Goal: Task Accomplishment & Management: Use online tool/utility

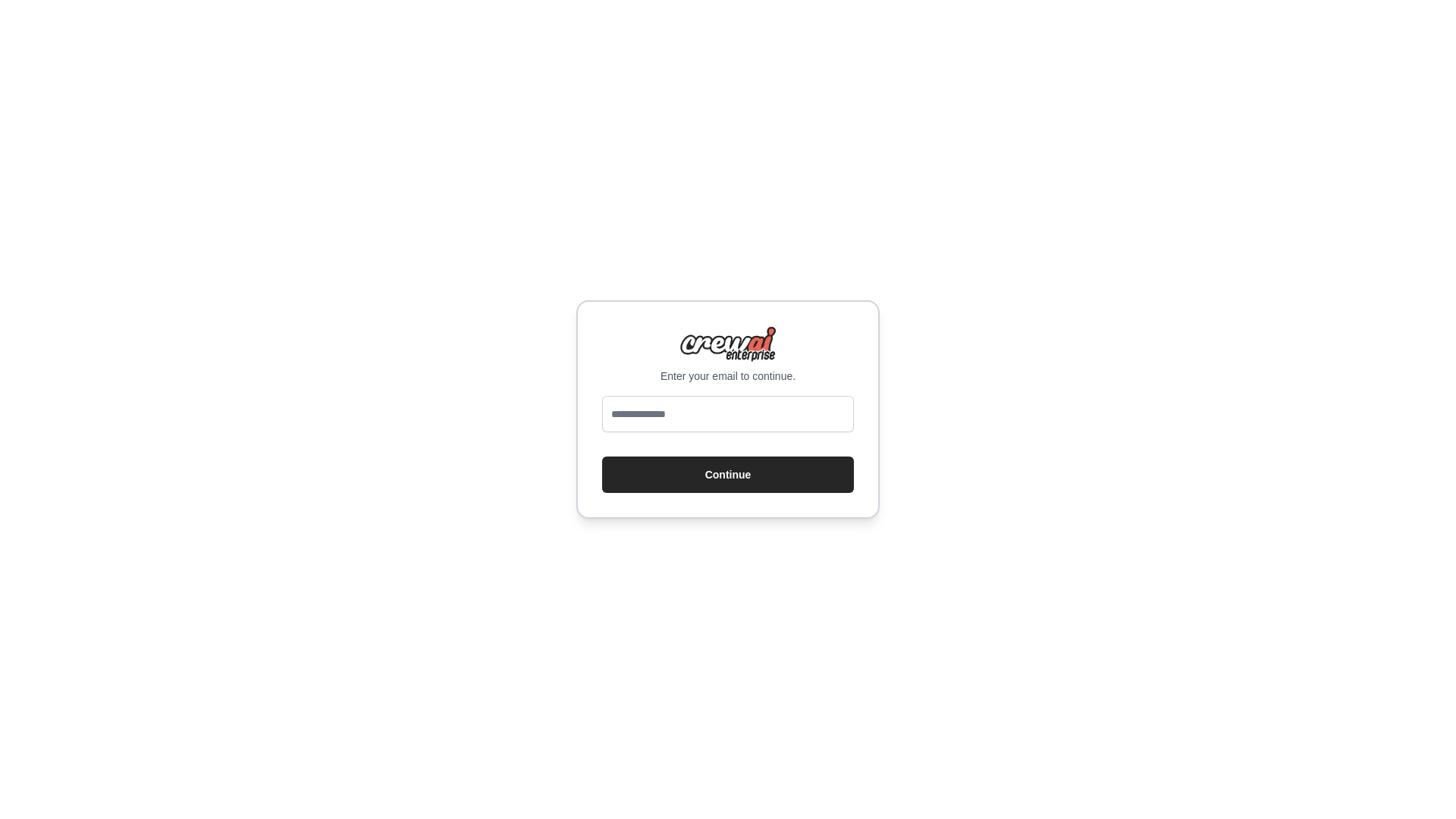
click at [708, 407] on input "email" at bounding box center [728, 414] width 252 height 36
type input "**********"
click at [602, 456] on button "Continue" at bounding box center [728, 474] width 252 height 36
drag, startPoint x: 726, startPoint y: 469, endPoint x: 733, endPoint y: 472, distance: 7.6
click at [726, 469] on button "Continue" at bounding box center [728, 474] width 252 height 36
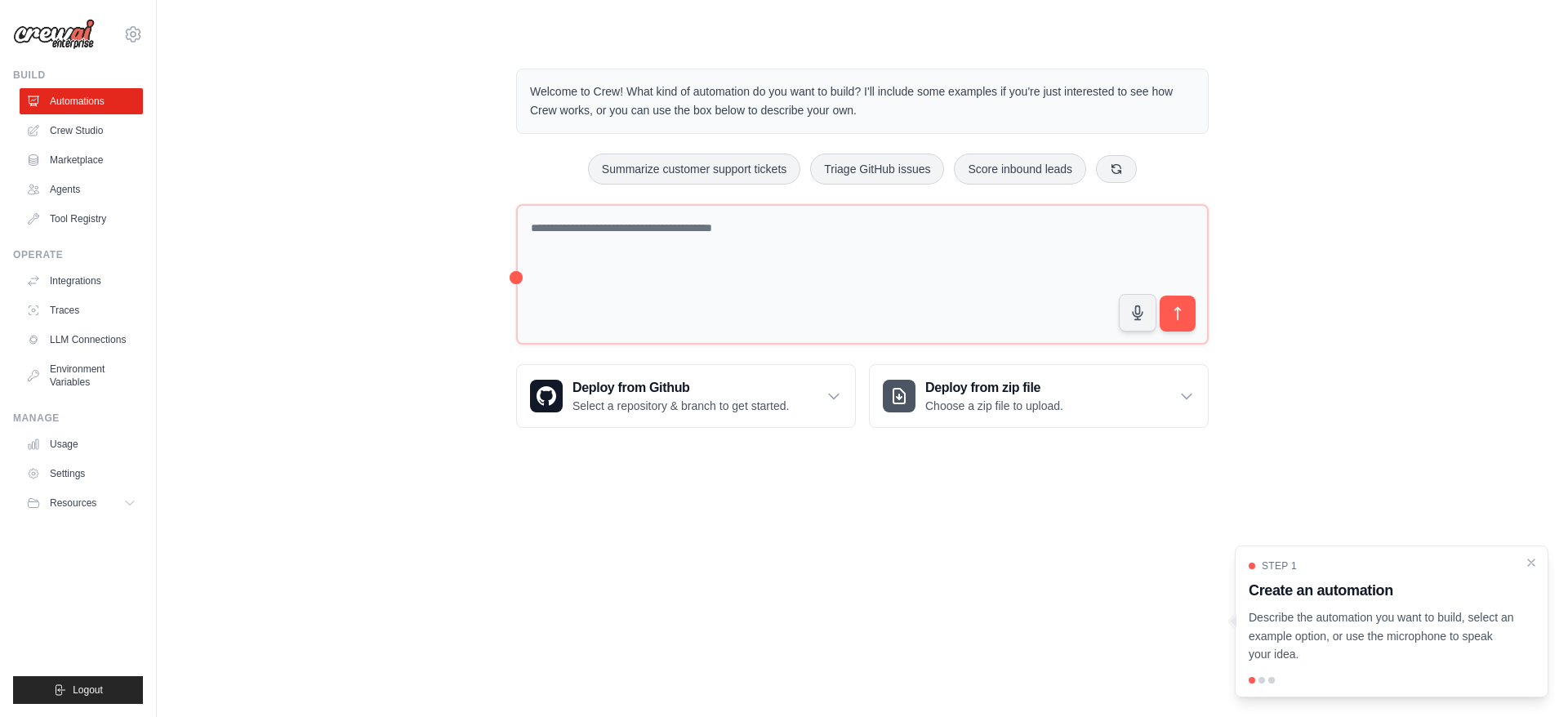
drag, startPoint x: 419, startPoint y: 386, endPoint x: 397, endPoint y: 339, distance: 51.9
click at [417, 363] on div "Welcome to Crew! What kind of automation do you want to build? I'll include som…" at bounding box center [862, 248] width 1359 height 412
click at [88, 131] on link "Crew Studio" at bounding box center [83, 130] width 123 height 26
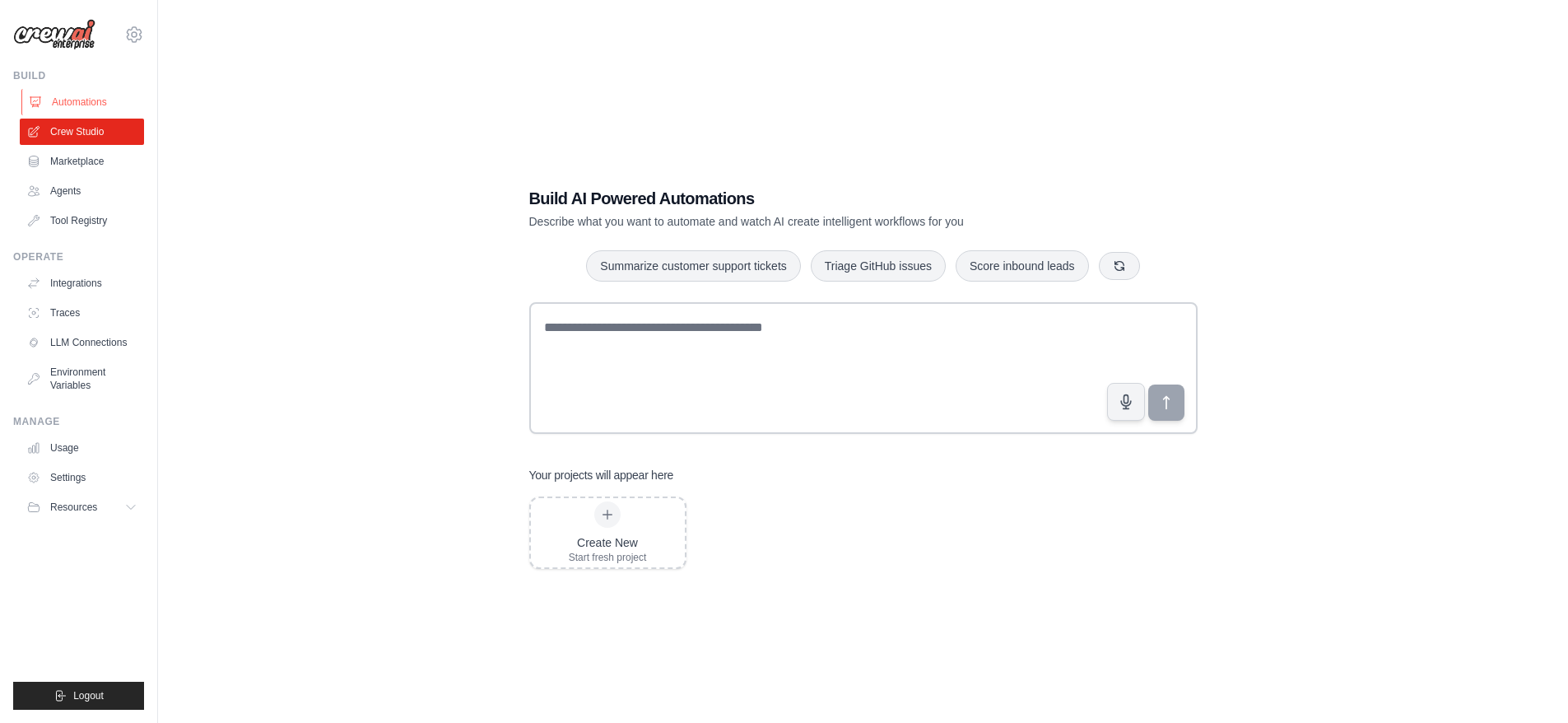
drag, startPoint x: 75, startPoint y: 100, endPoint x: 84, endPoint y: 101, distance: 9.1
click at [75, 100] on link "Automations" at bounding box center [84, 101] width 124 height 26
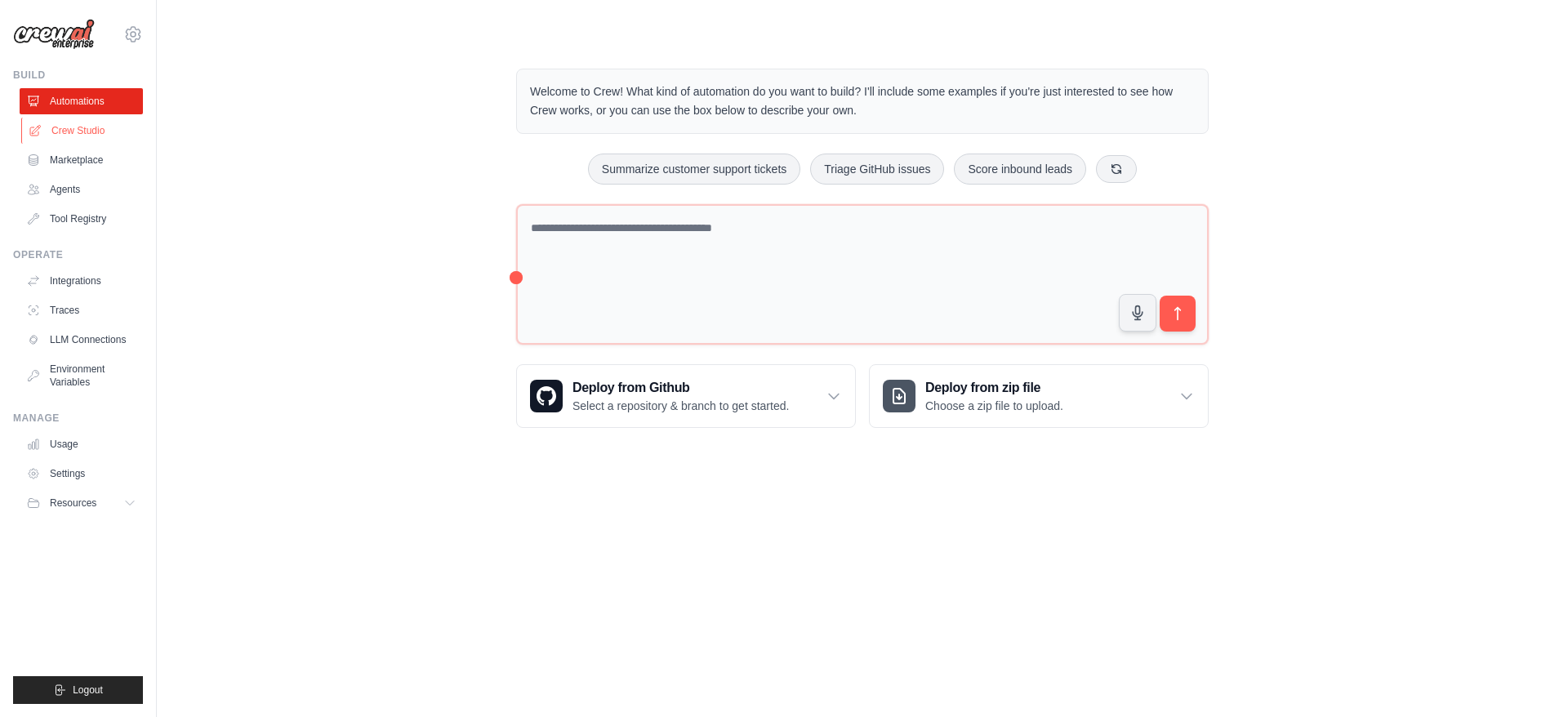
click at [76, 130] on link "Crew Studio" at bounding box center [83, 130] width 123 height 26
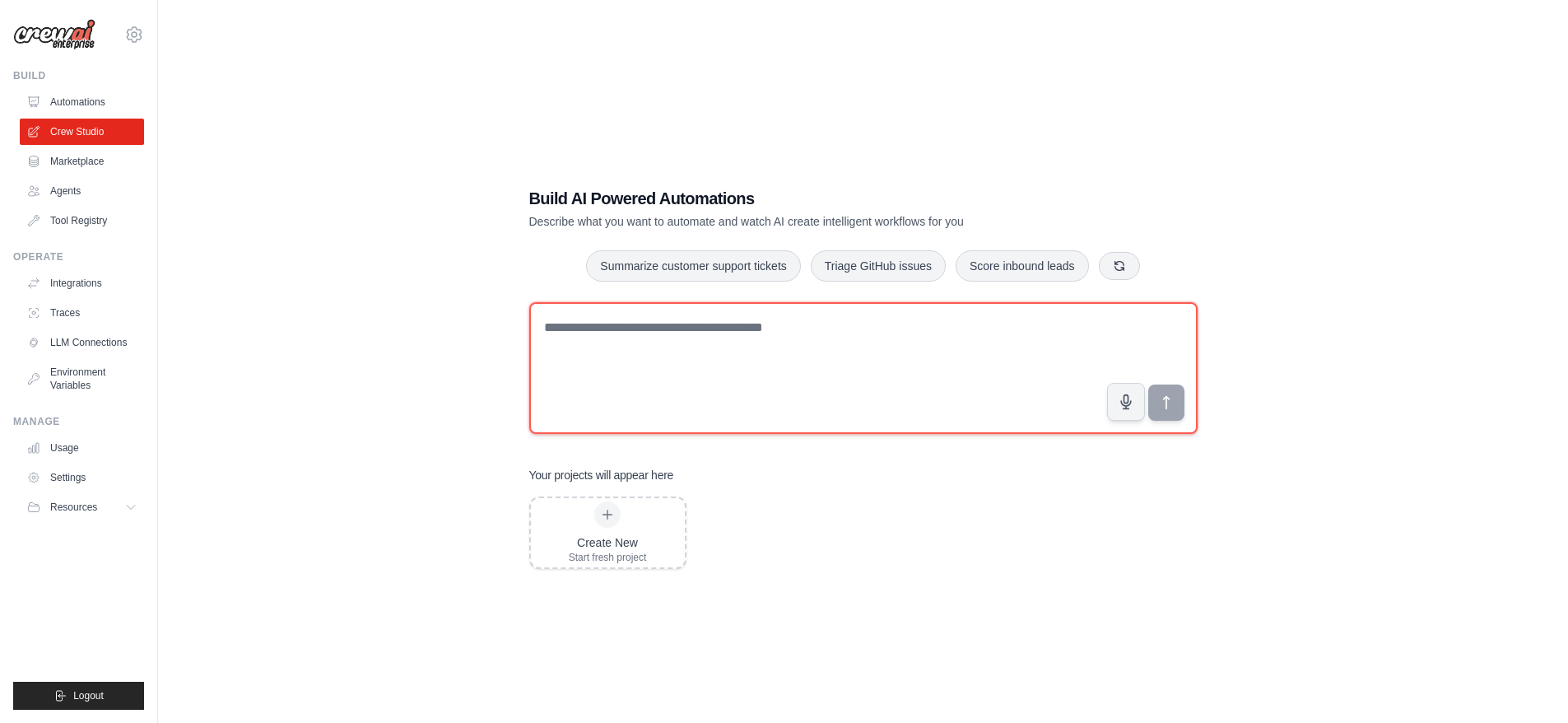
click at [580, 347] on textarea at bounding box center [864, 367] width 668 height 131
paste textarea "**********"
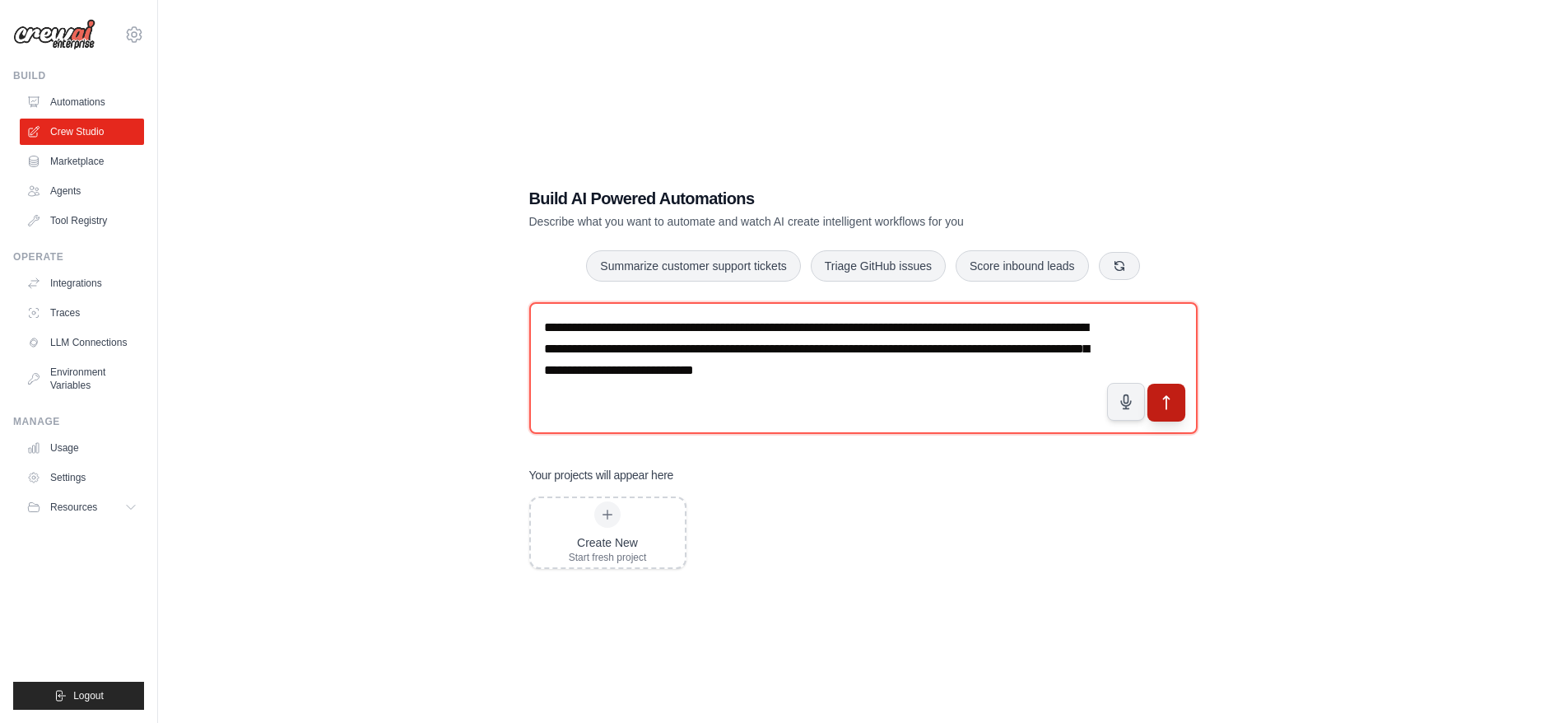
type textarea "**********"
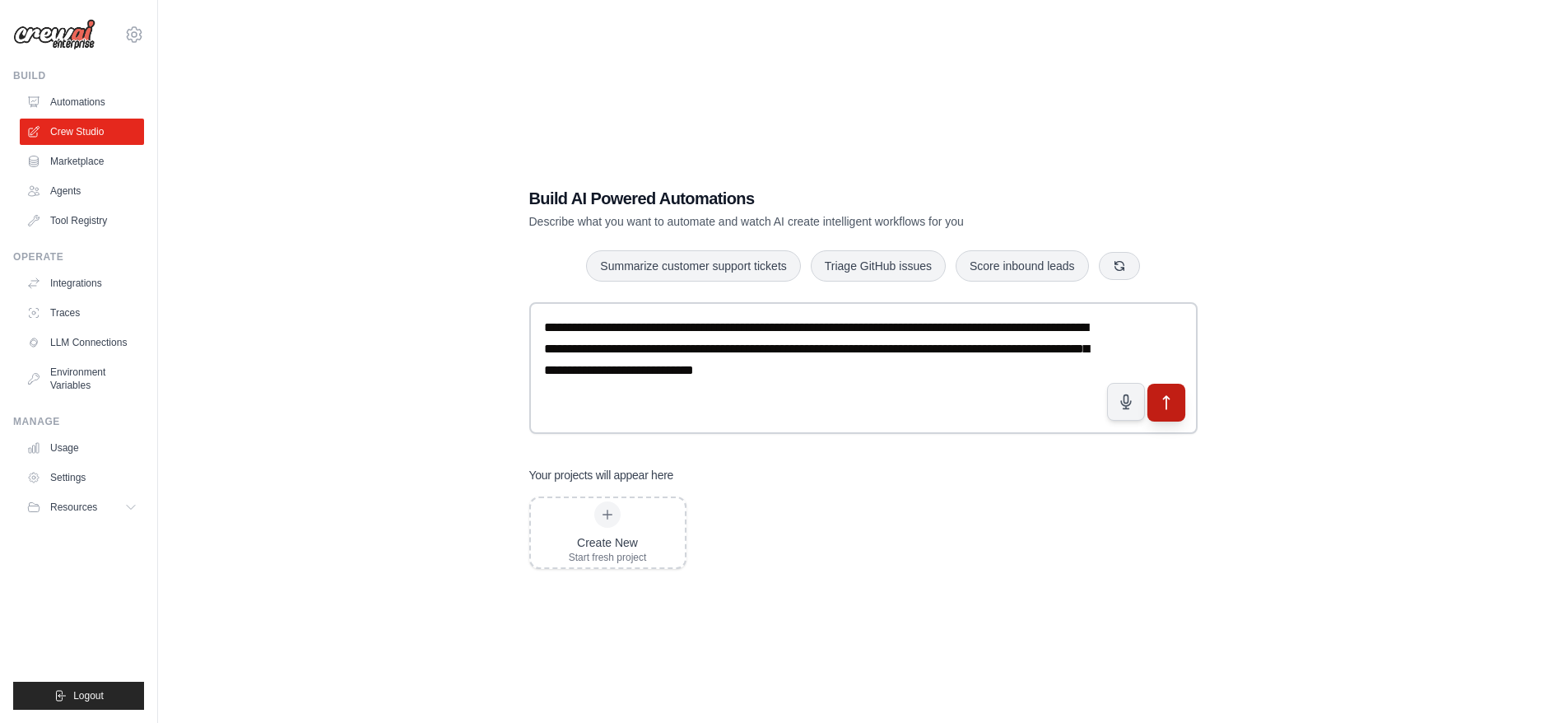
click at [1171, 402] on icon "submit" at bounding box center [1166, 403] width 17 height 17
click at [72, 133] on link "Crew Studio" at bounding box center [84, 131] width 124 height 26
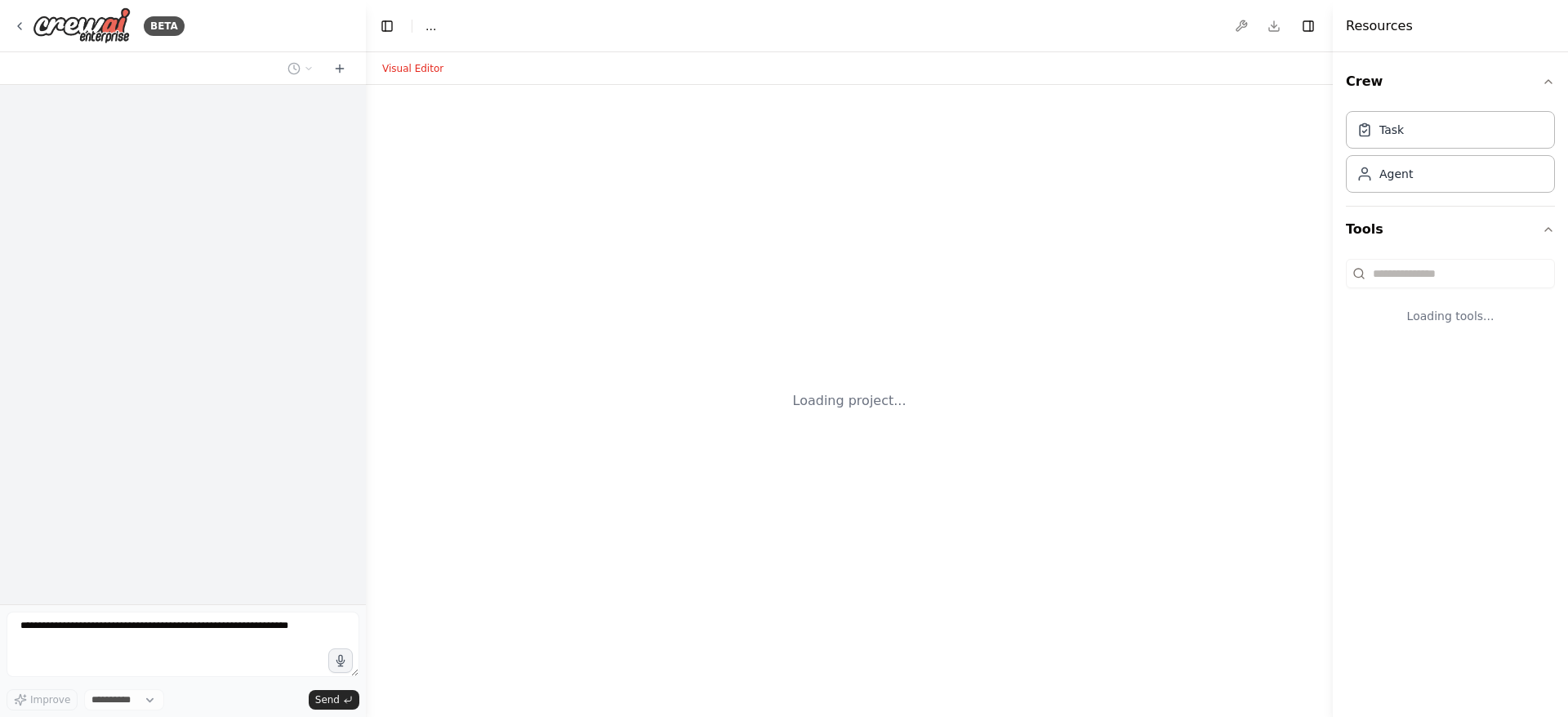
select select "****"
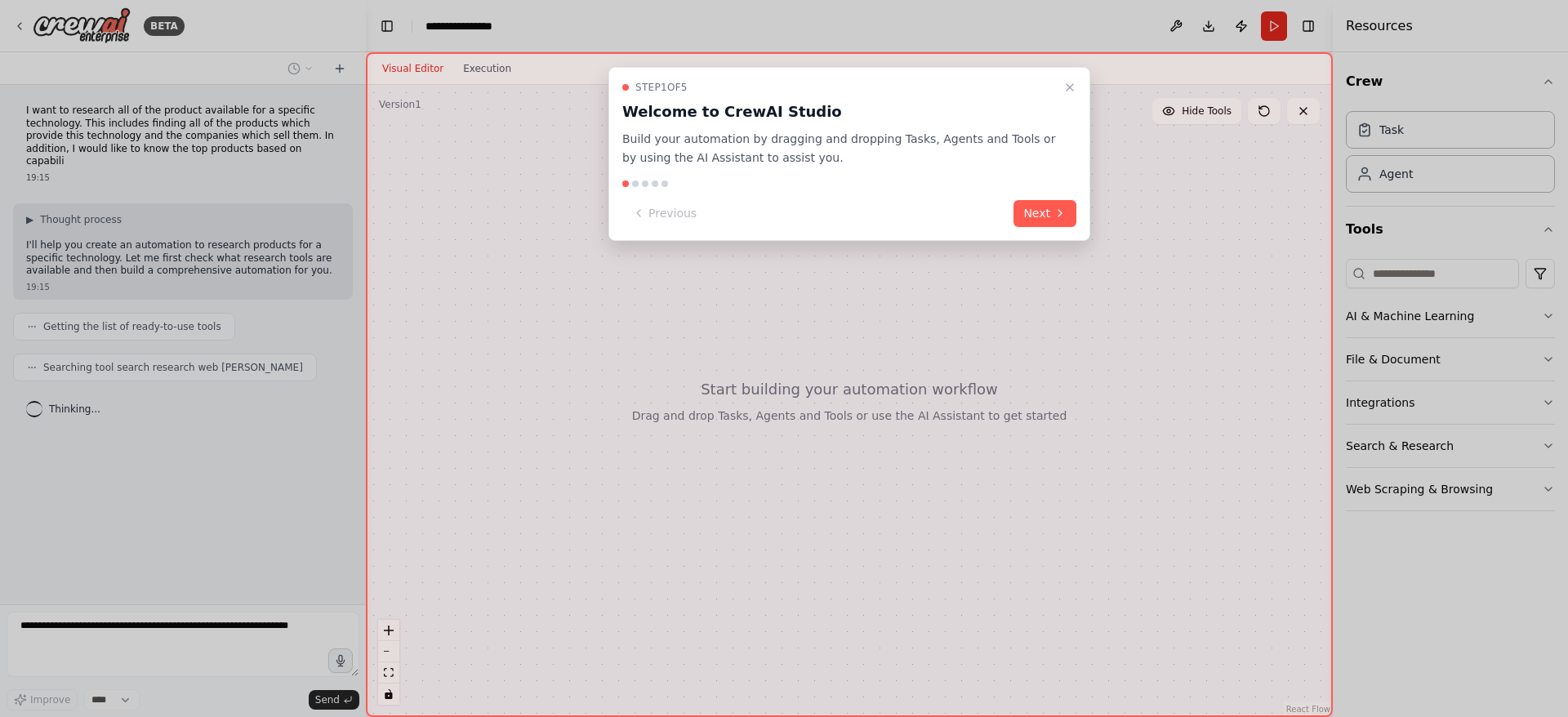
click at [1037, 209] on button "Next" at bounding box center [1044, 214] width 63 height 27
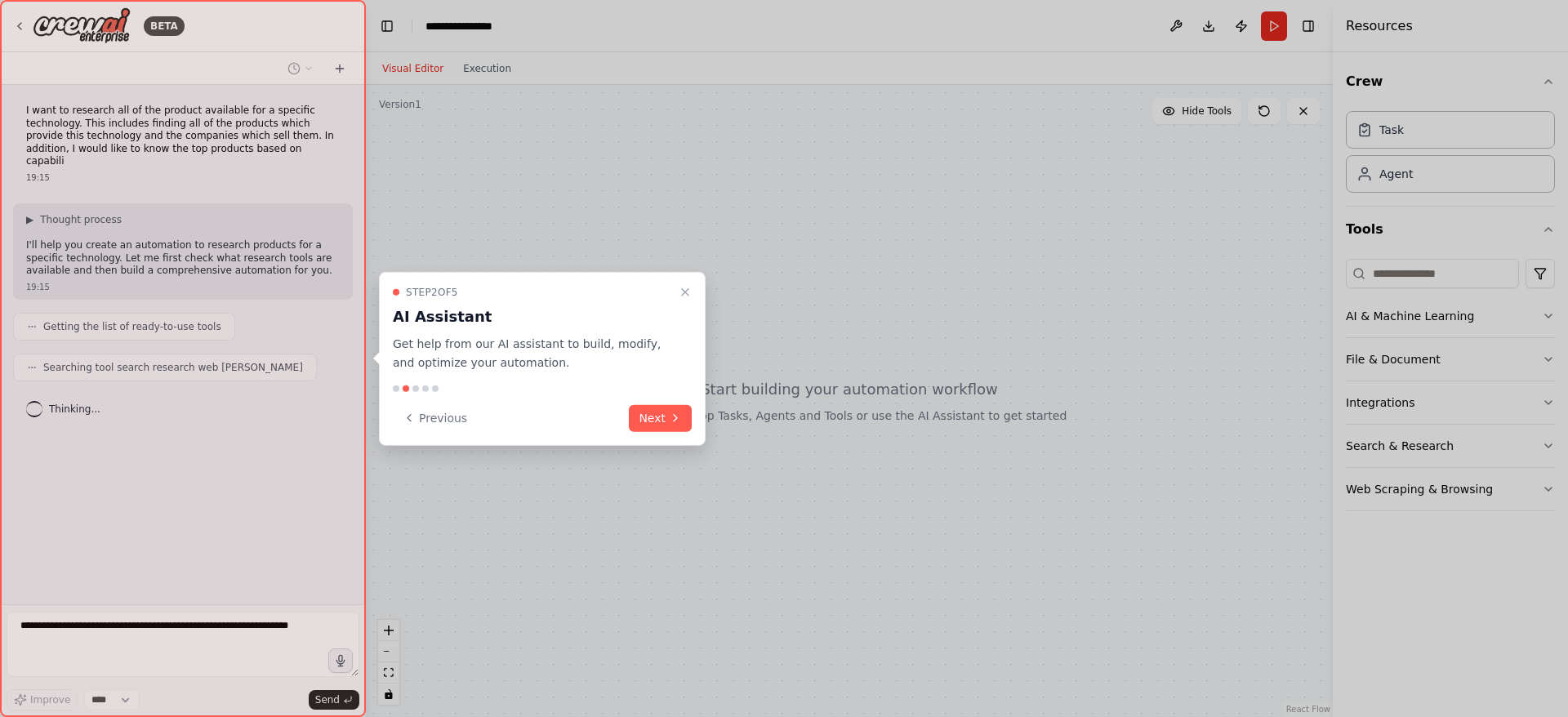
click at [1039, 208] on div at bounding box center [784, 358] width 1568 height 717
drag, startPoint x: 645, startPoint y: 422, endPoint x: 655, endPoint y: 419, distance: 10.4
click at [648, 422] on button "Next" at bounding box center [660, 418] width 63 height 27
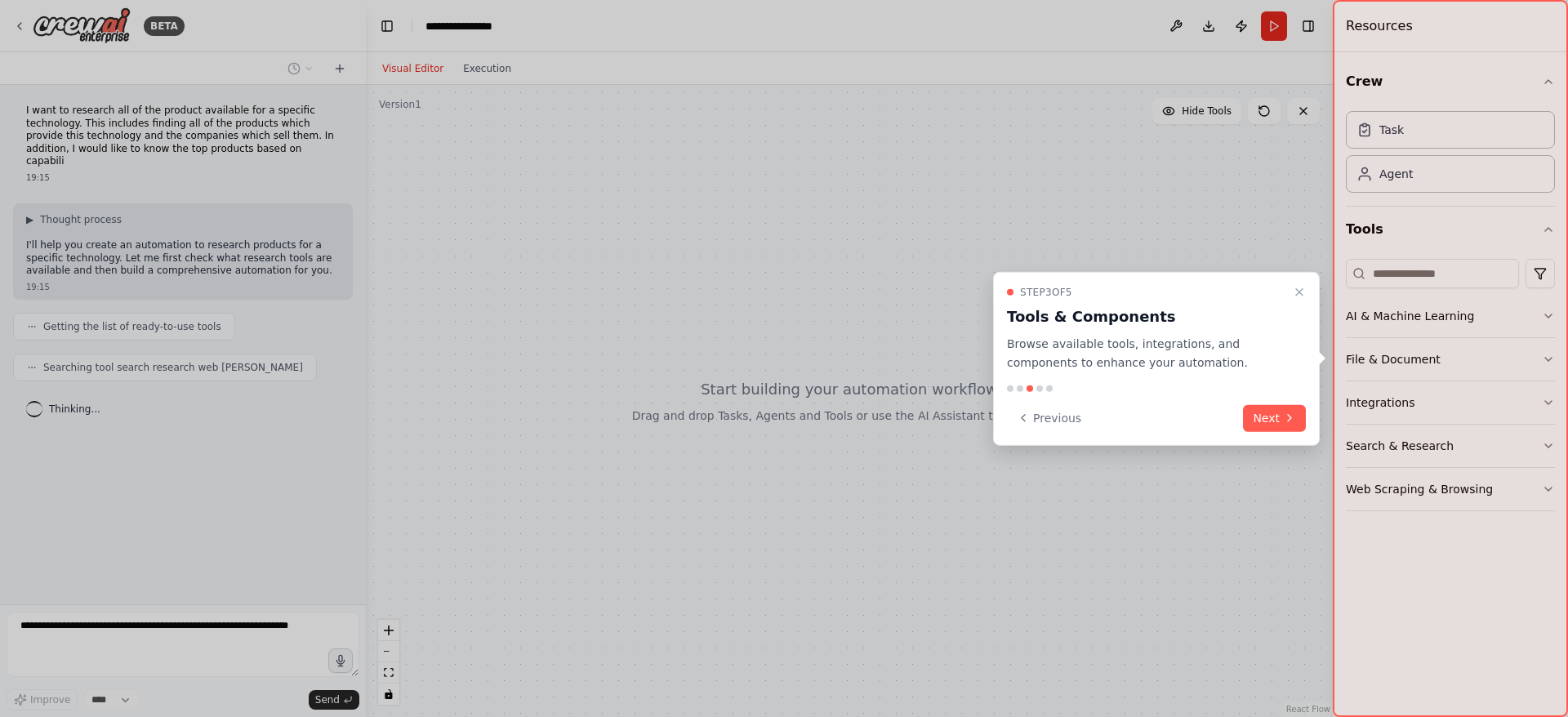
click at [1273, 391] on div at bounding box center [1156, 388] width 299 height 7
click at [1269, 430] on button "Next" at bounding box center [1275, 418] width 63 height 27
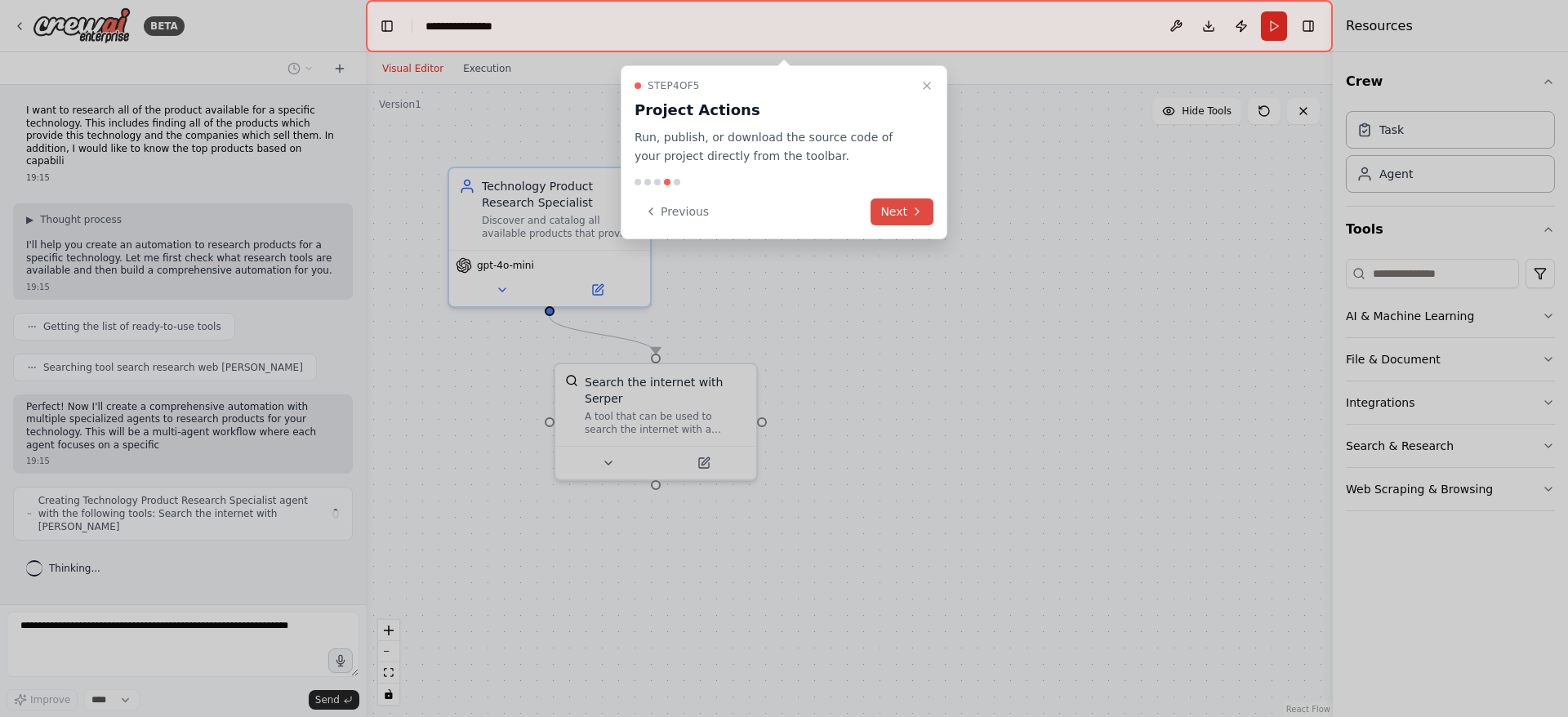
click at [923, 222] on button "Next" at bounding box center [902, 212] width 63 height 27
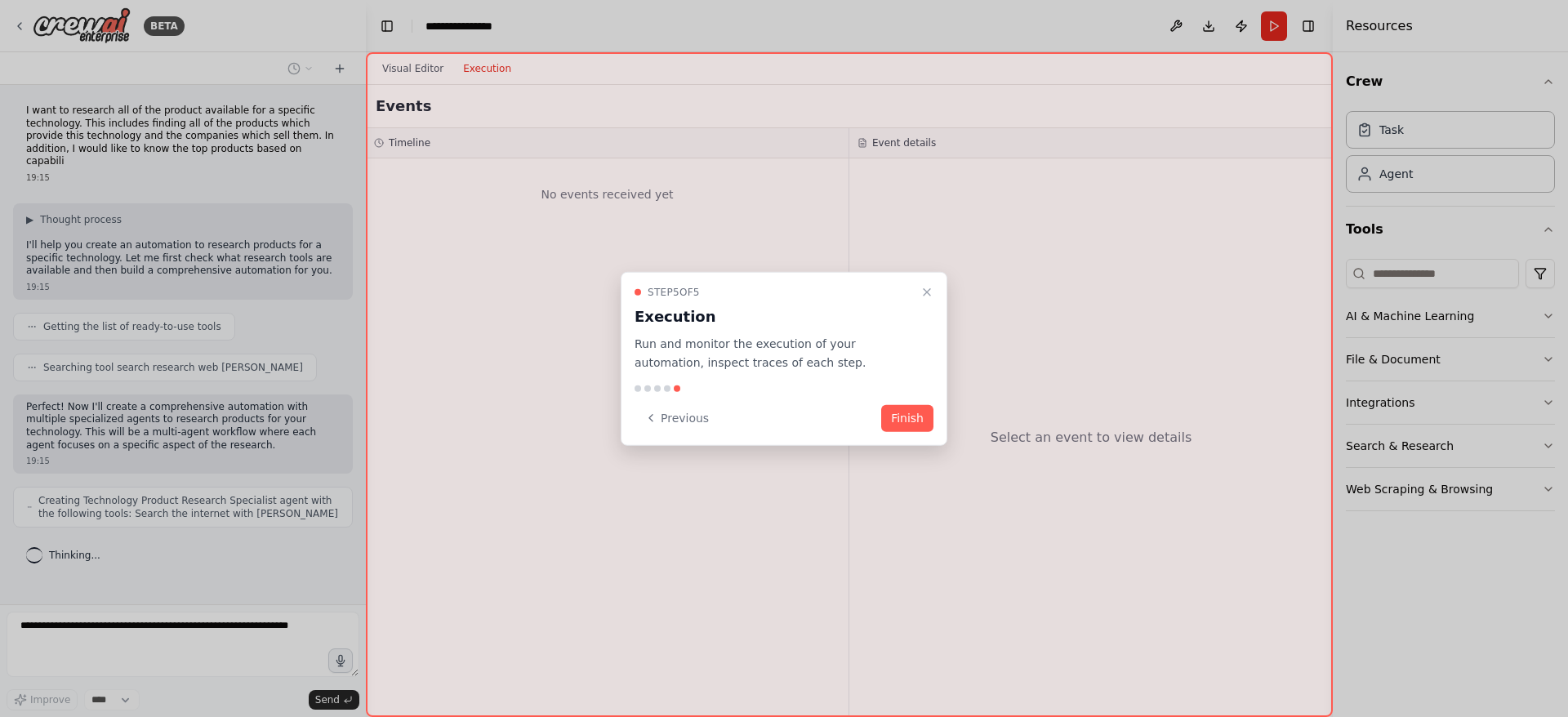
click at [905, 414] on button "Finish" at bounding box center [907, 418] width 52 height 27
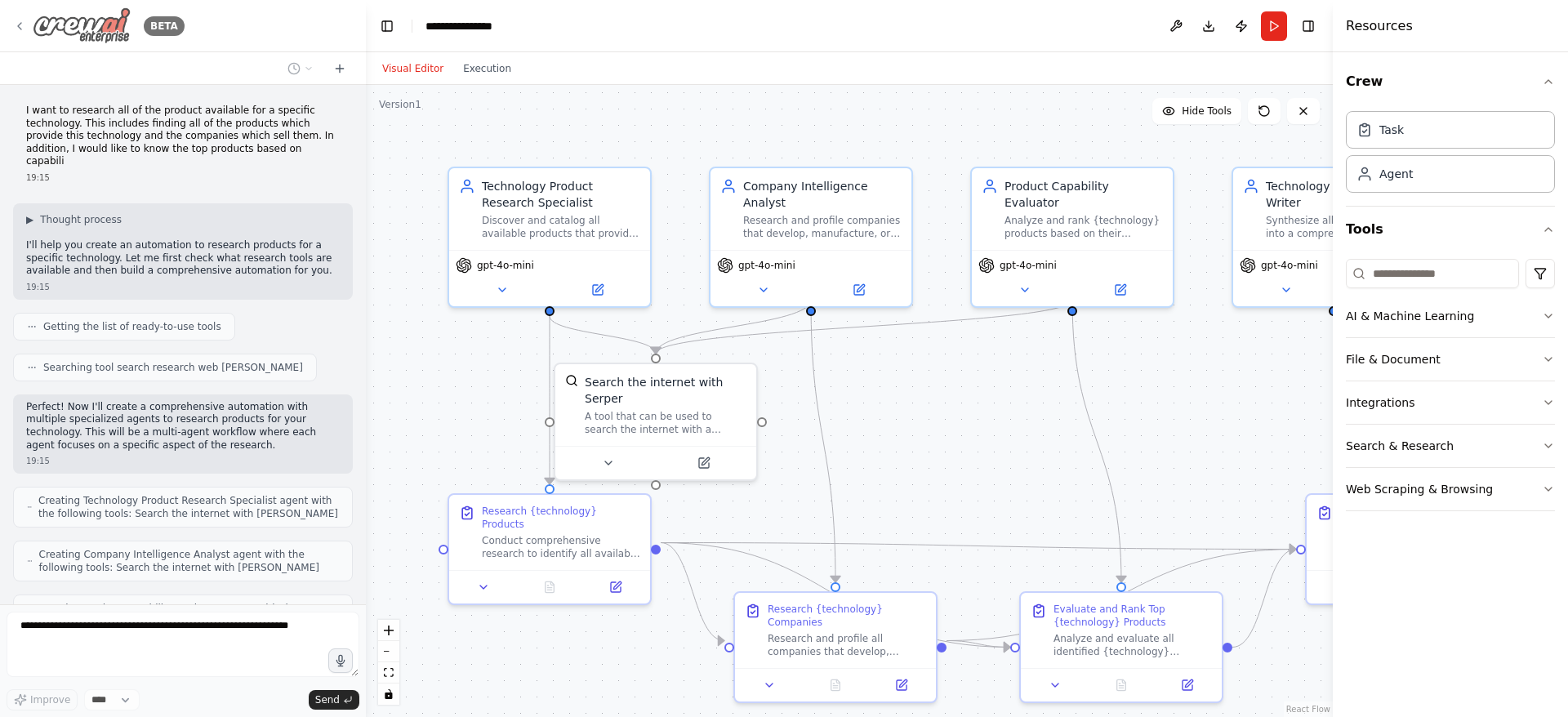
click at [17, 30] on icon at bounding box center [19, 25] width 13 height 13
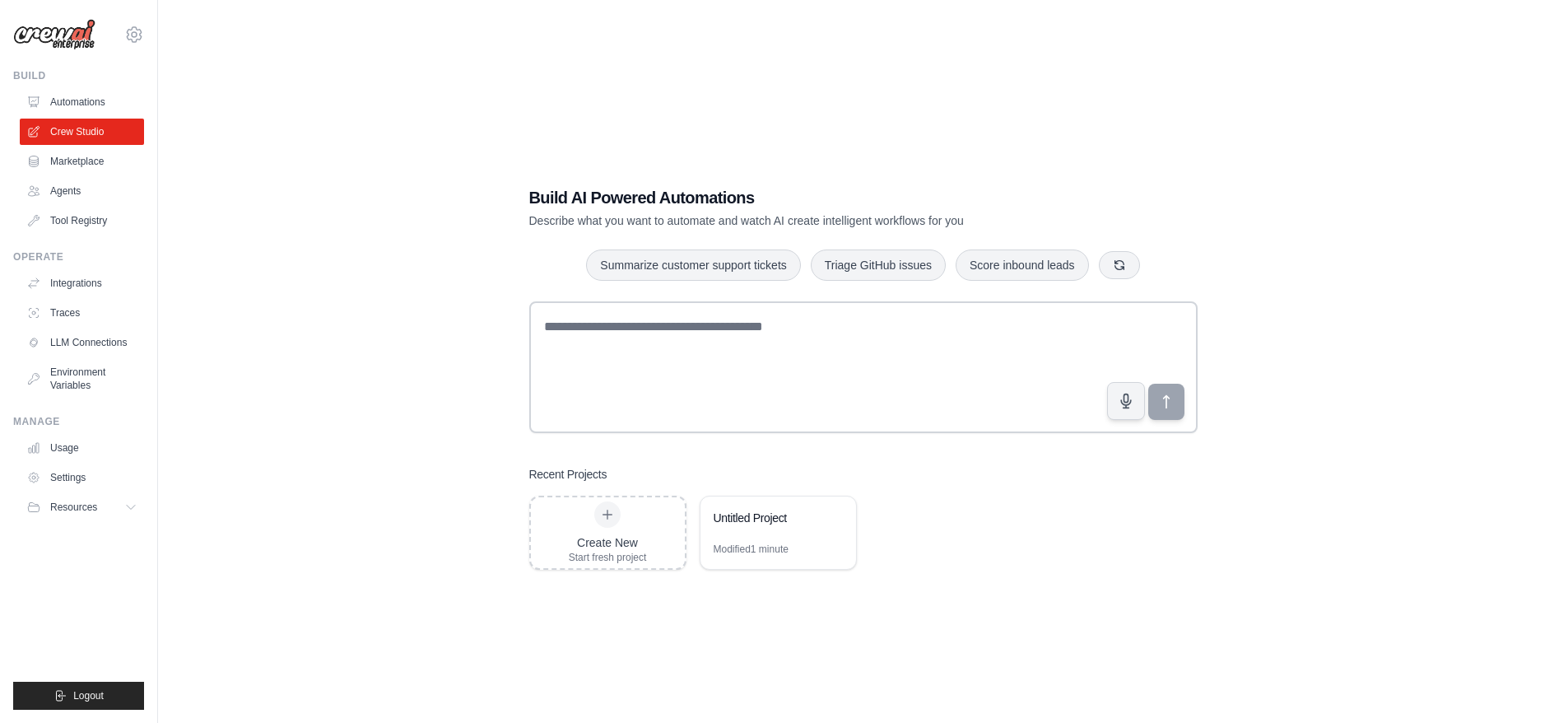
drag, startPoint x: 808, startPoint y: 327, endPoint x: 454, endPoint y: 302, distance: 354.9
click at [454, 302] on div "Build AI Powered Automations Describe what you want to automate and watch AI cr…" at bounding box center [863, 378] width 1357 height 723
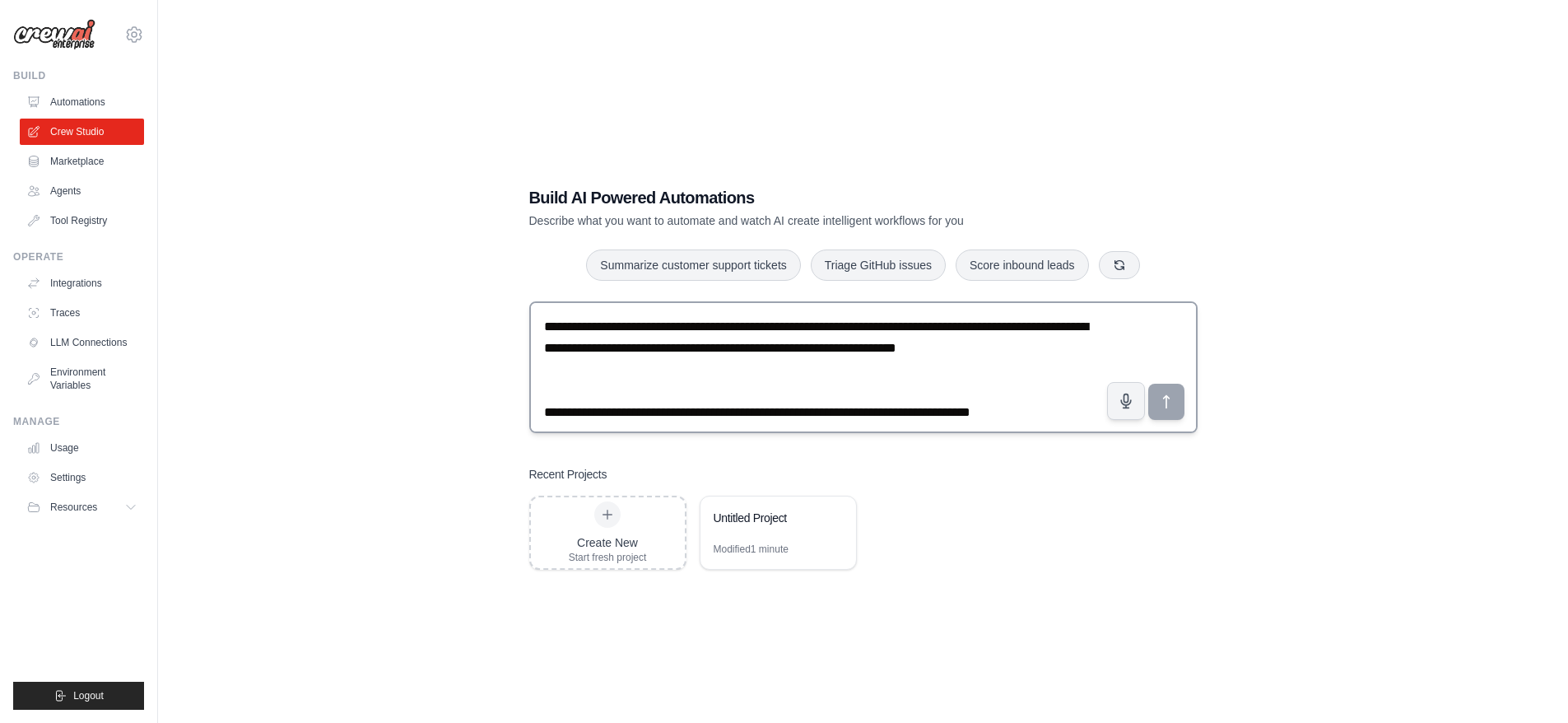
scroll to position [73, 0]
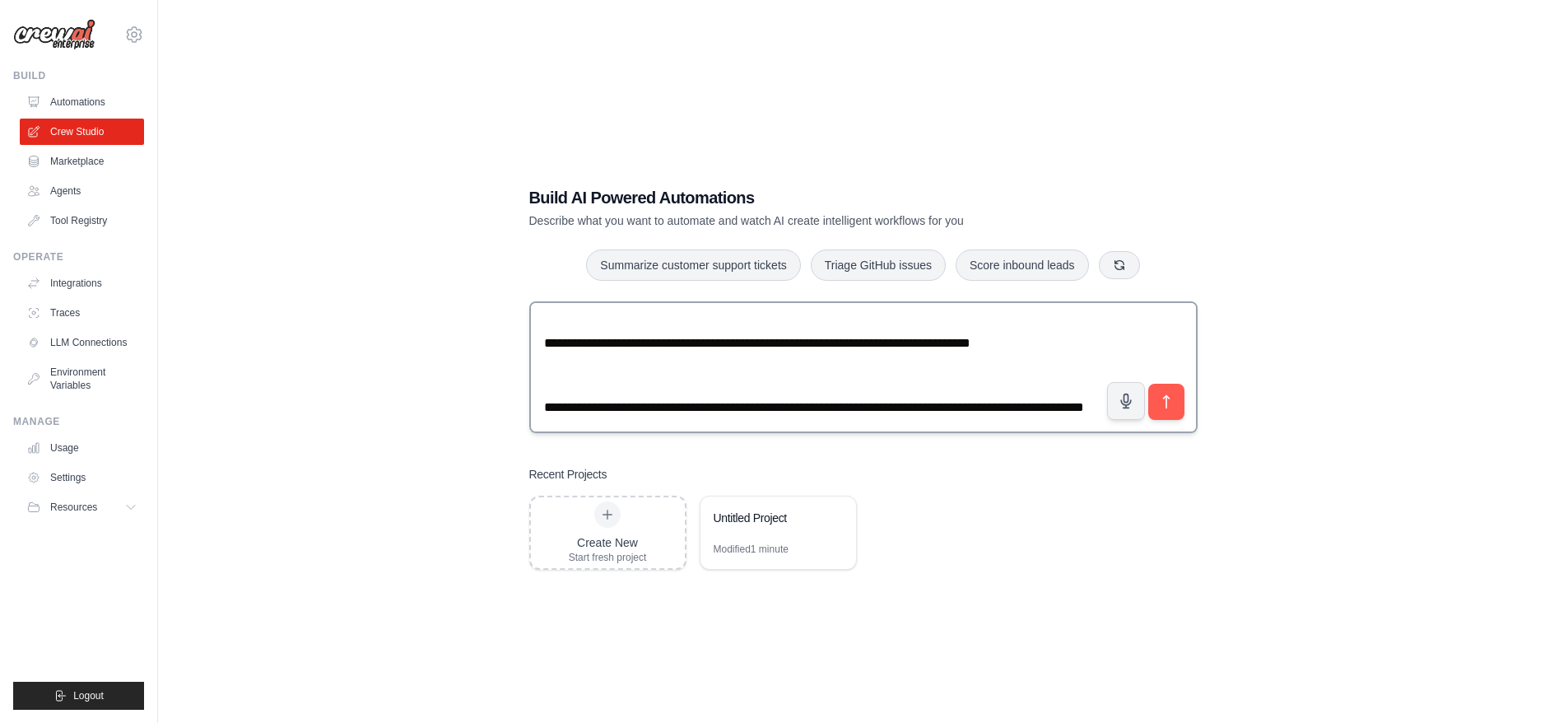
drag, startPoint x: 1052, startPoint y: 354, endPoint x: 1040, endPoint y: 402, distance: 49.5
click at [1040, 402] on textarea "**********" at bounding box center [864, 367] width 668 height 131
click at [1034, 356] on textarea "**********" at bounding box center [864, 367] width 668 height 131
drag, startPoint x: 1050, startPoint y: 320, endPoint x: 1054, endPoint y: 341, distance: 21.4
click at [1054, 341] on textarea "**********" at bounding box center [864, 367] width 668 height 131
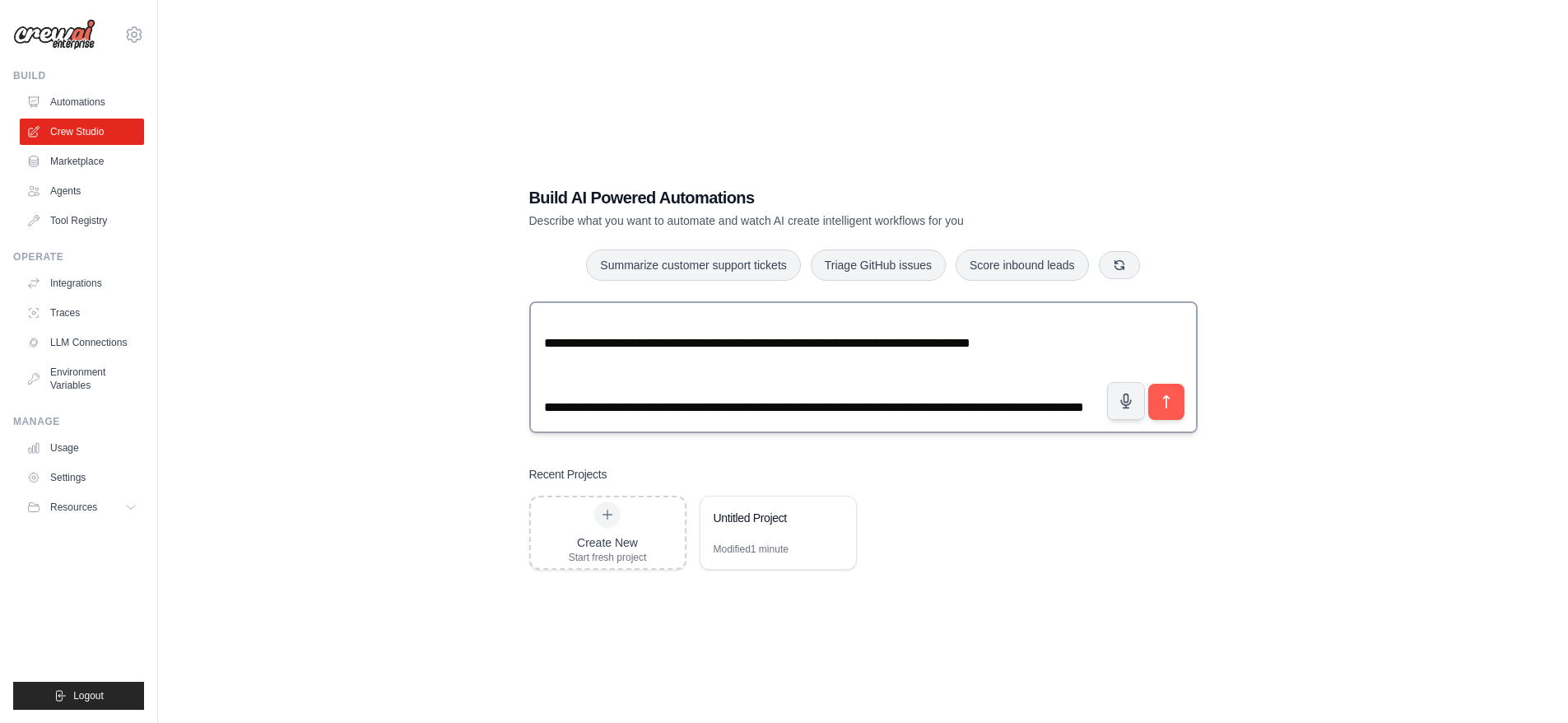
click at [1056, 334] on textarea "**********" at bounding box center [864, 367] width 668 height 131
drag, startPoint x: 1056, startPoint y: 337, endPoint x: 1048, endPoint y: 378, distance: 41.8
click at [1048, 378] on textarea "**********" at bounding box center [864, 367] width 668 height 131
type textarea "**********"
drag, startPoint x: 1165, startPoint y: 400, endPoint x: 1157, endPoint y: 403, distance: 8.5
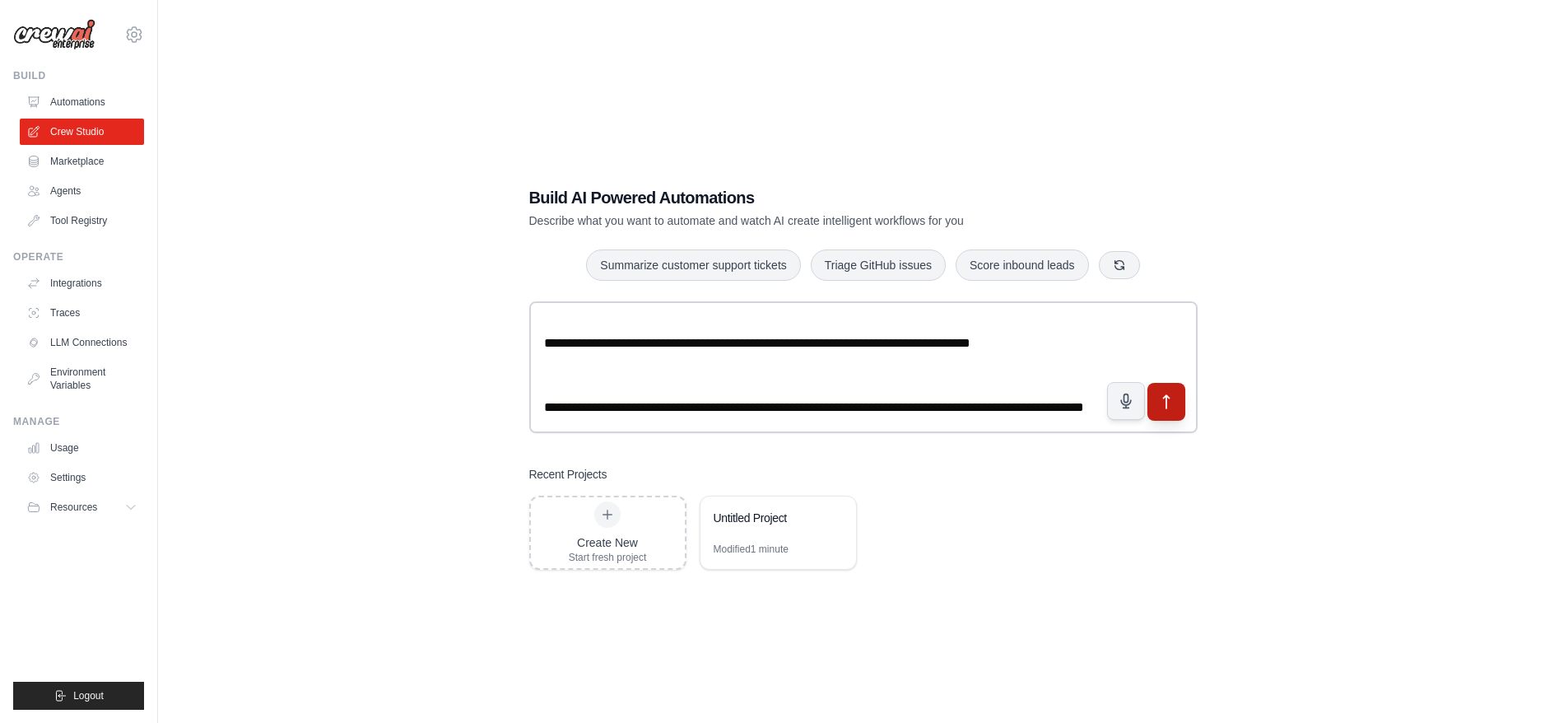
click at [1166, 402] on icon "submit" at bounding box center [1166, 402] width 17 height 17
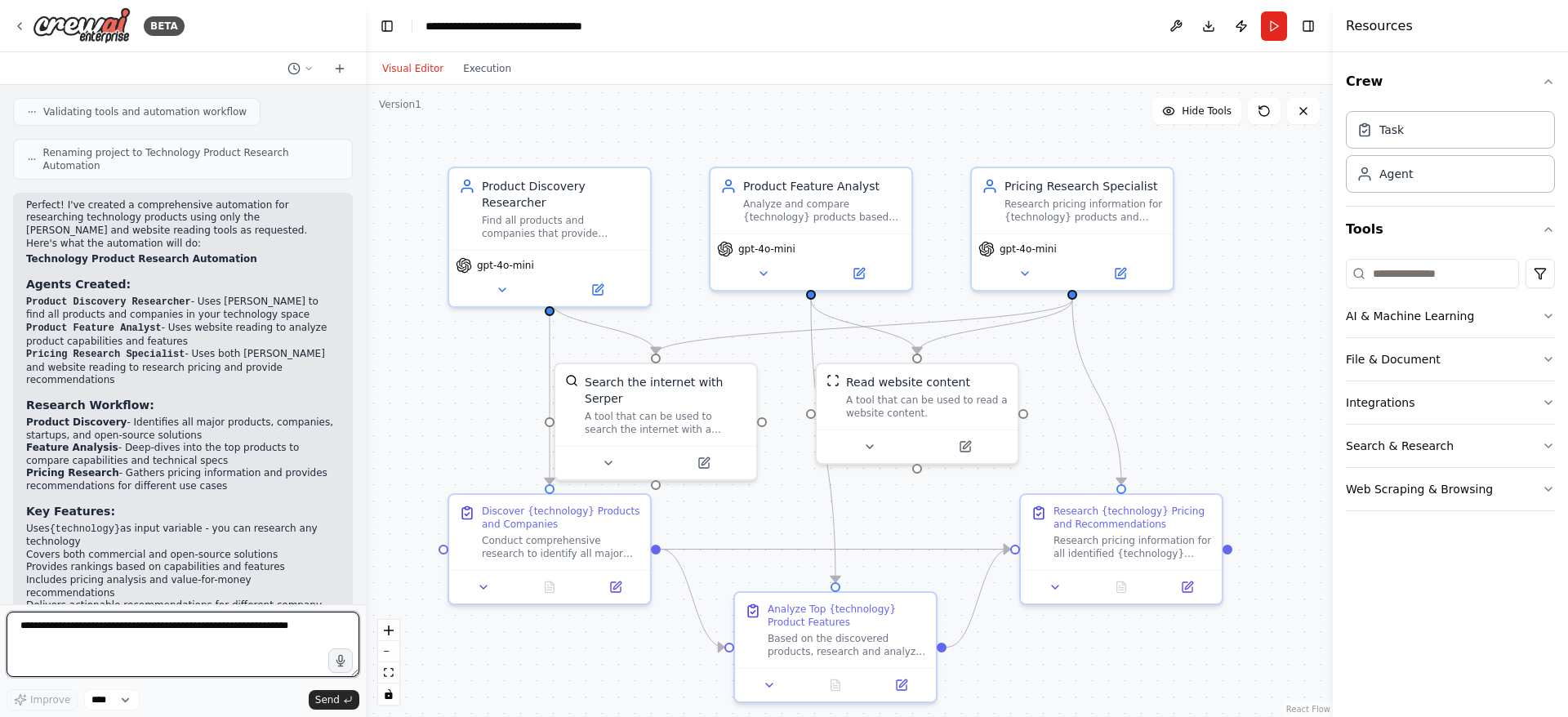
scroll to position [959, 0]
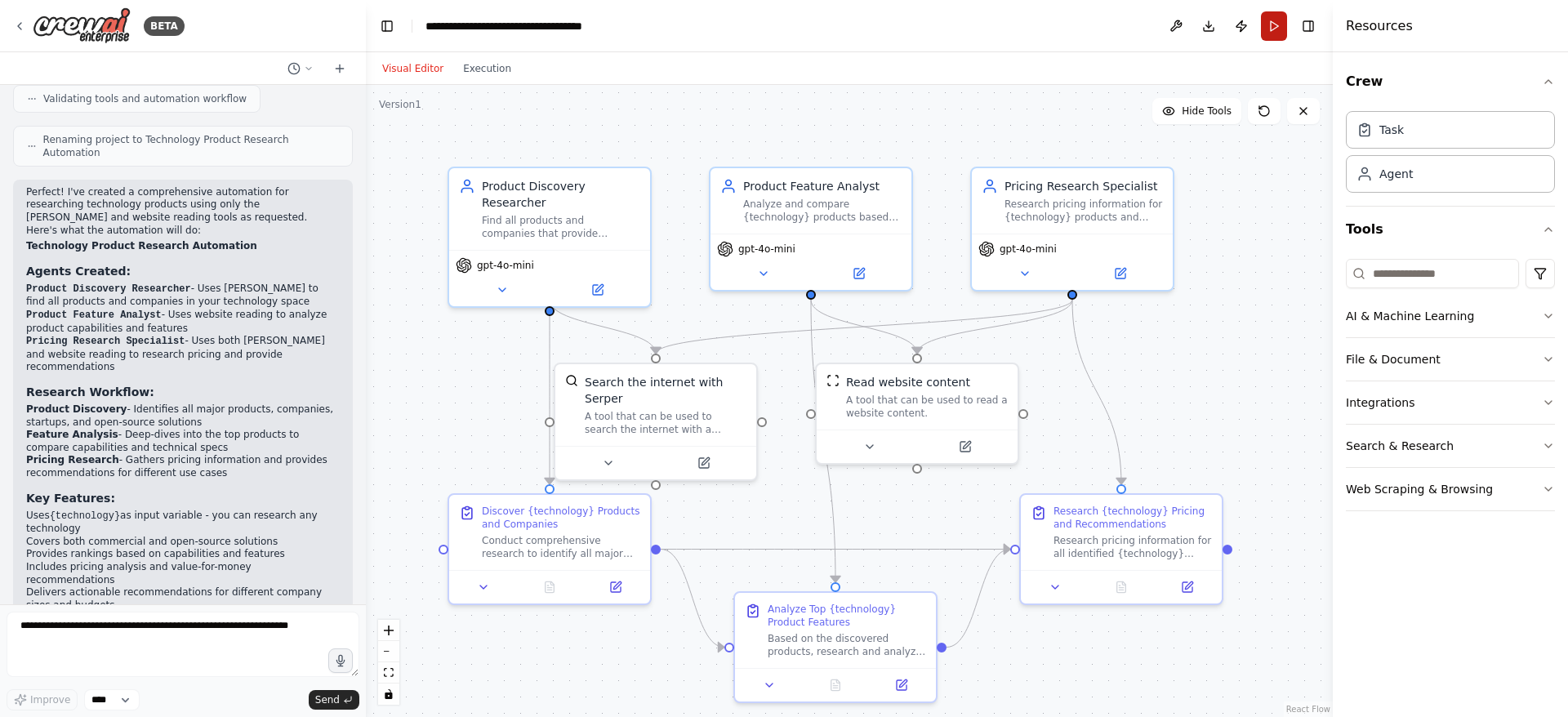
click at [1279, 14] on button "Run" at bounding box center [1274, 26] width 26 height 30
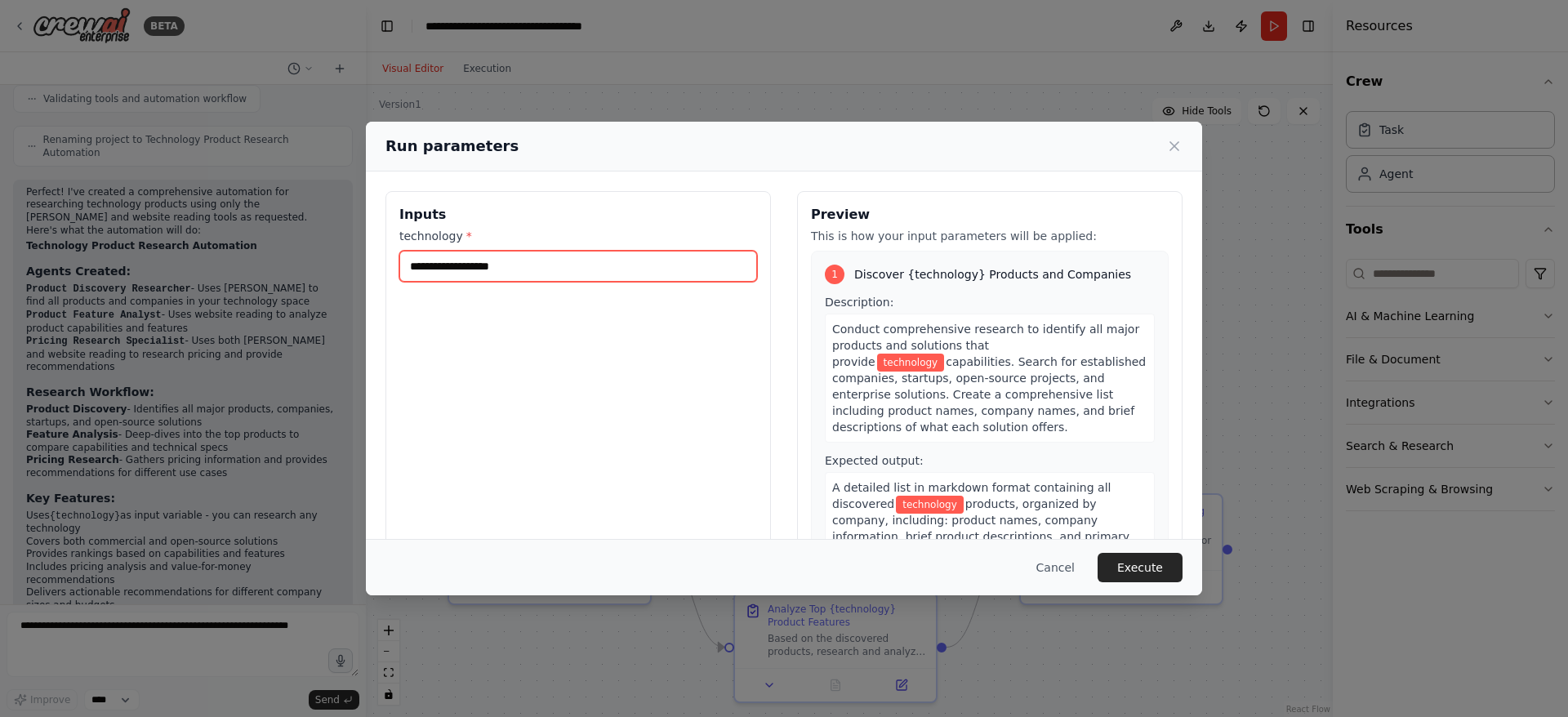
click at [596, 271] on input "technology *" at bounding box center [578, 265] width 358 height 31
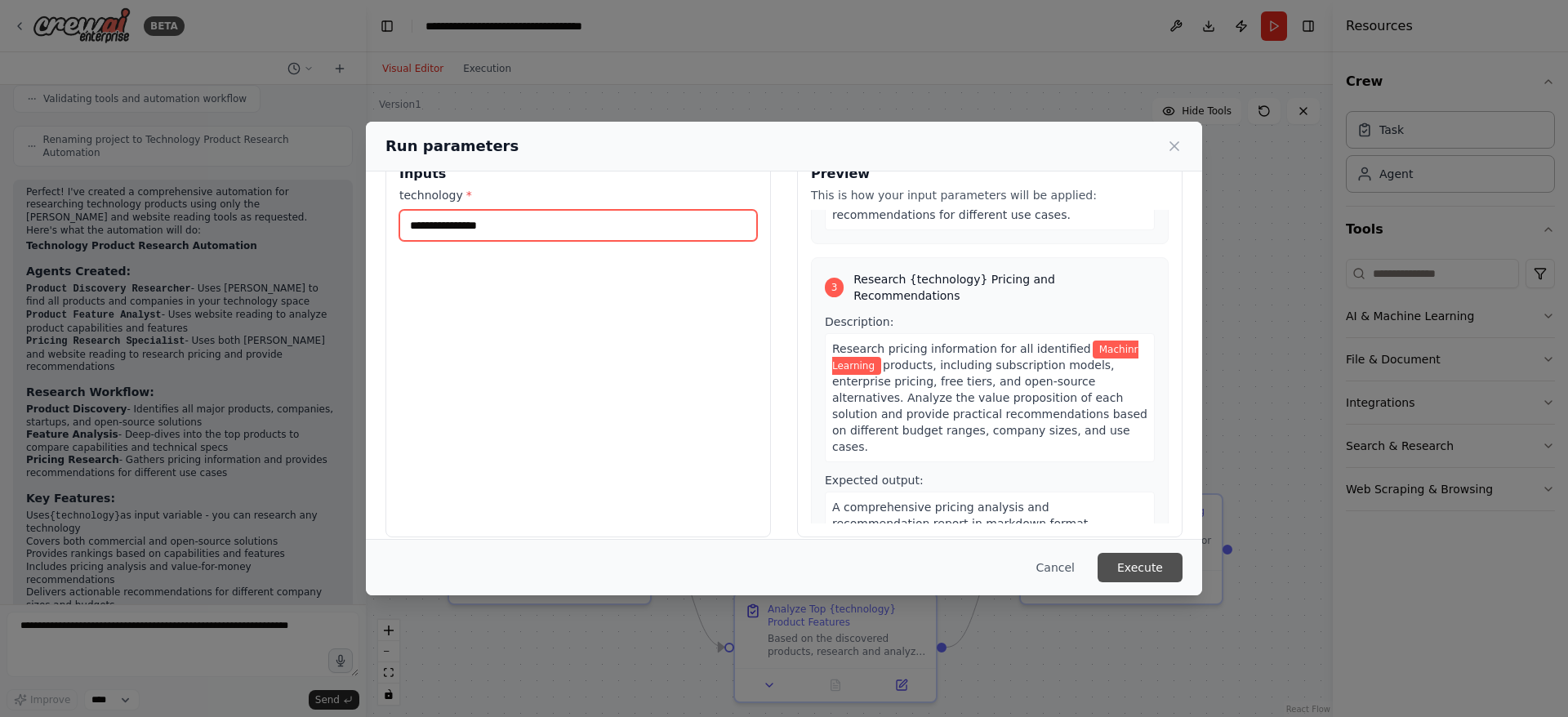
scroll to position [59, 0]
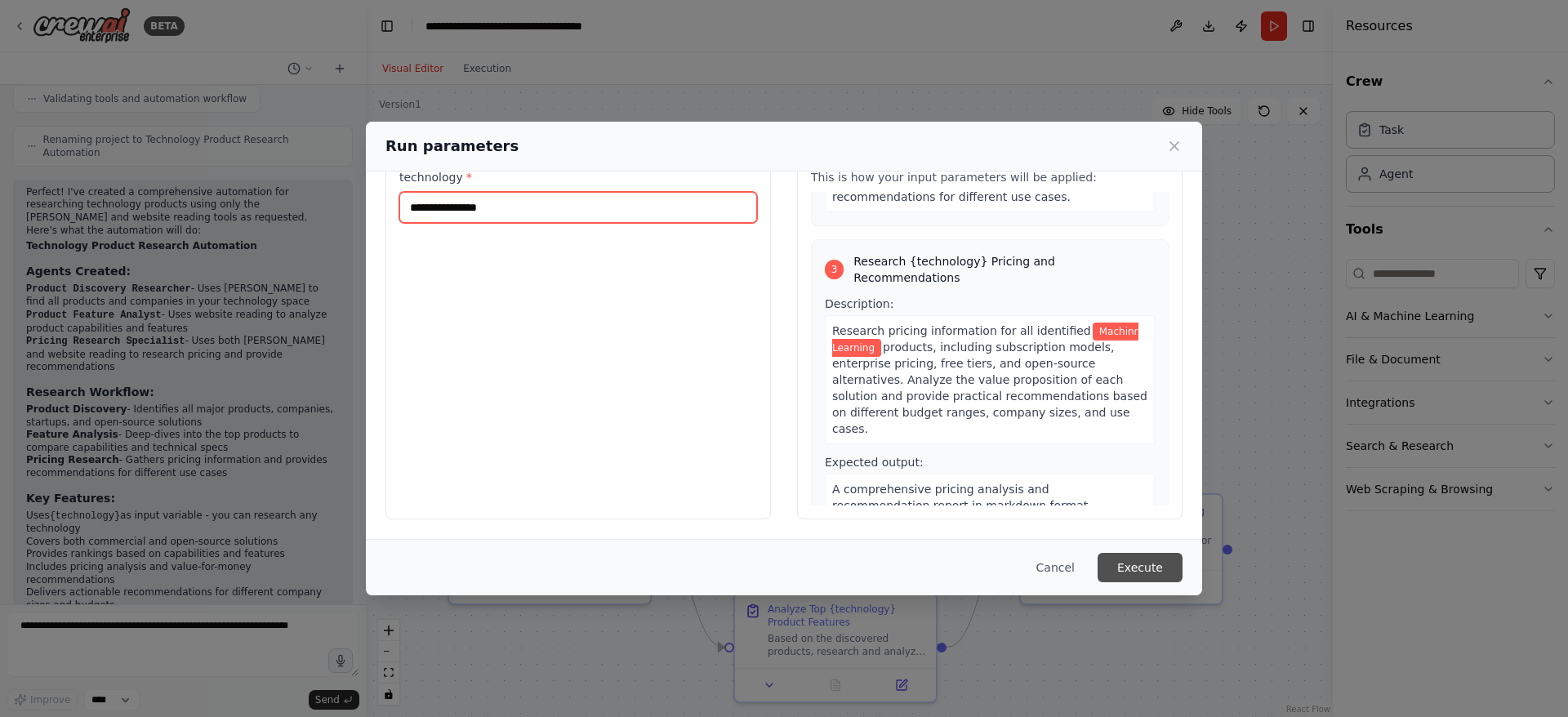
type input "**********"
click at [1154, 568] on button "Execute" at bounding box center [1140, 567] width 85 height 30
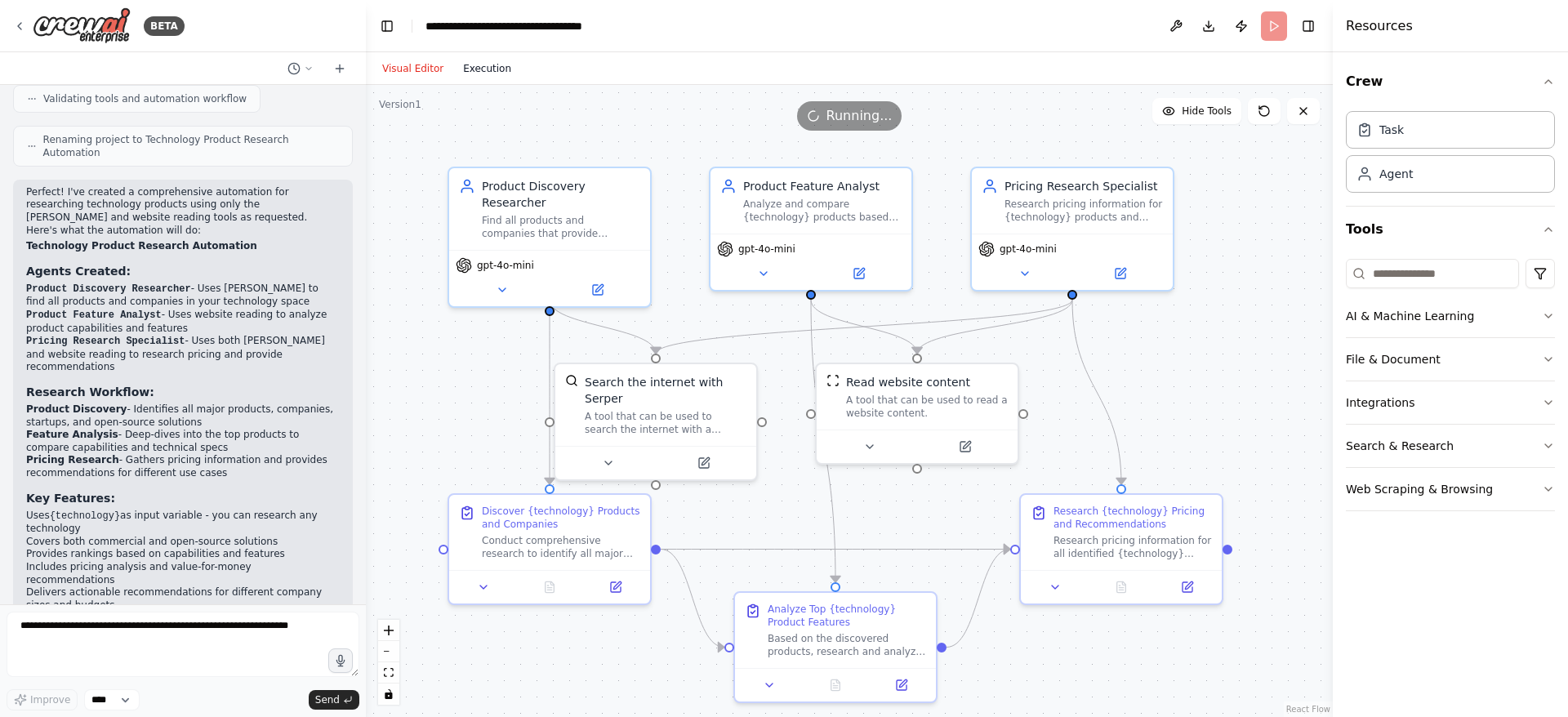
click at [485, 65] on button "Execution" at bounding box center [487, 68] width 68 height 19
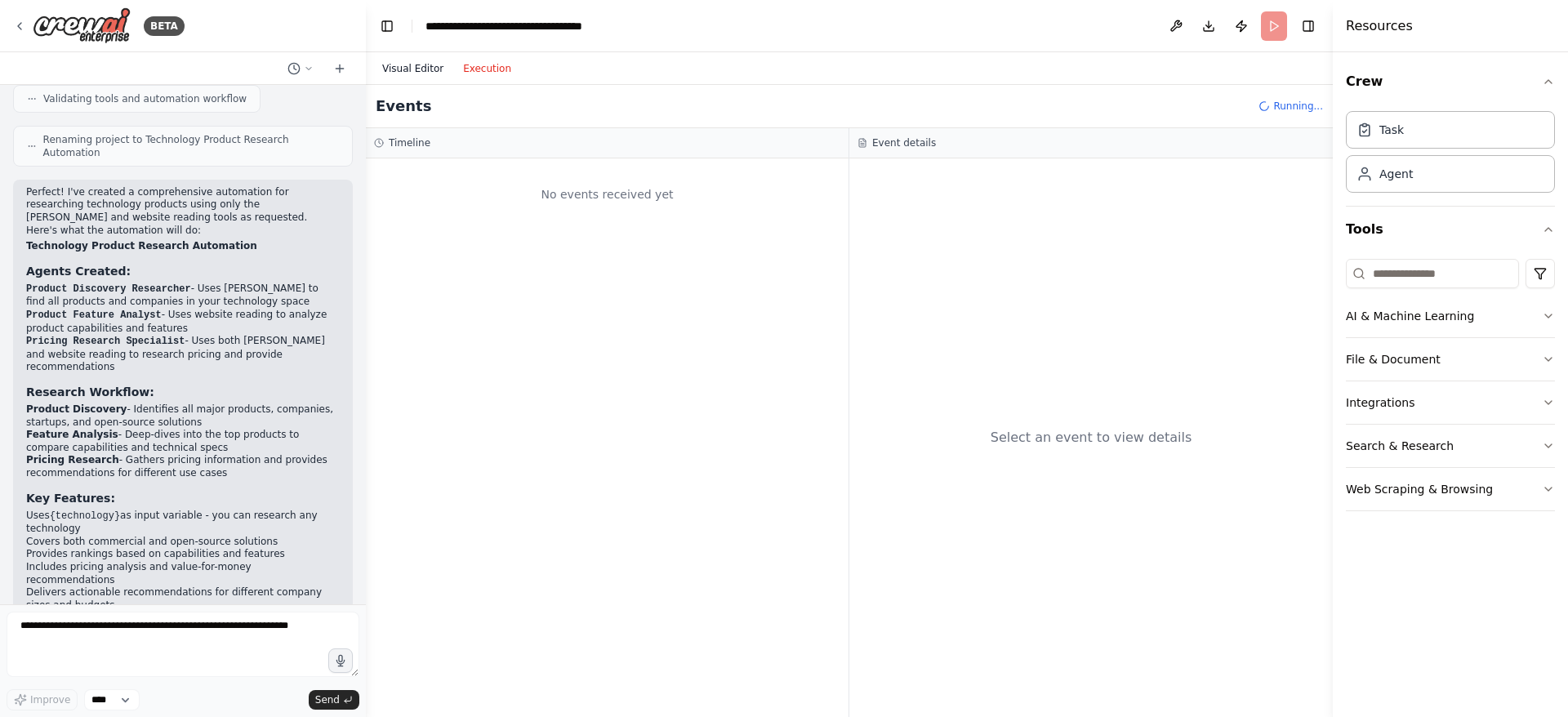
click at [394, 68] on button "Visual Editor" at bounding box center [413, 68] width 81 height 19
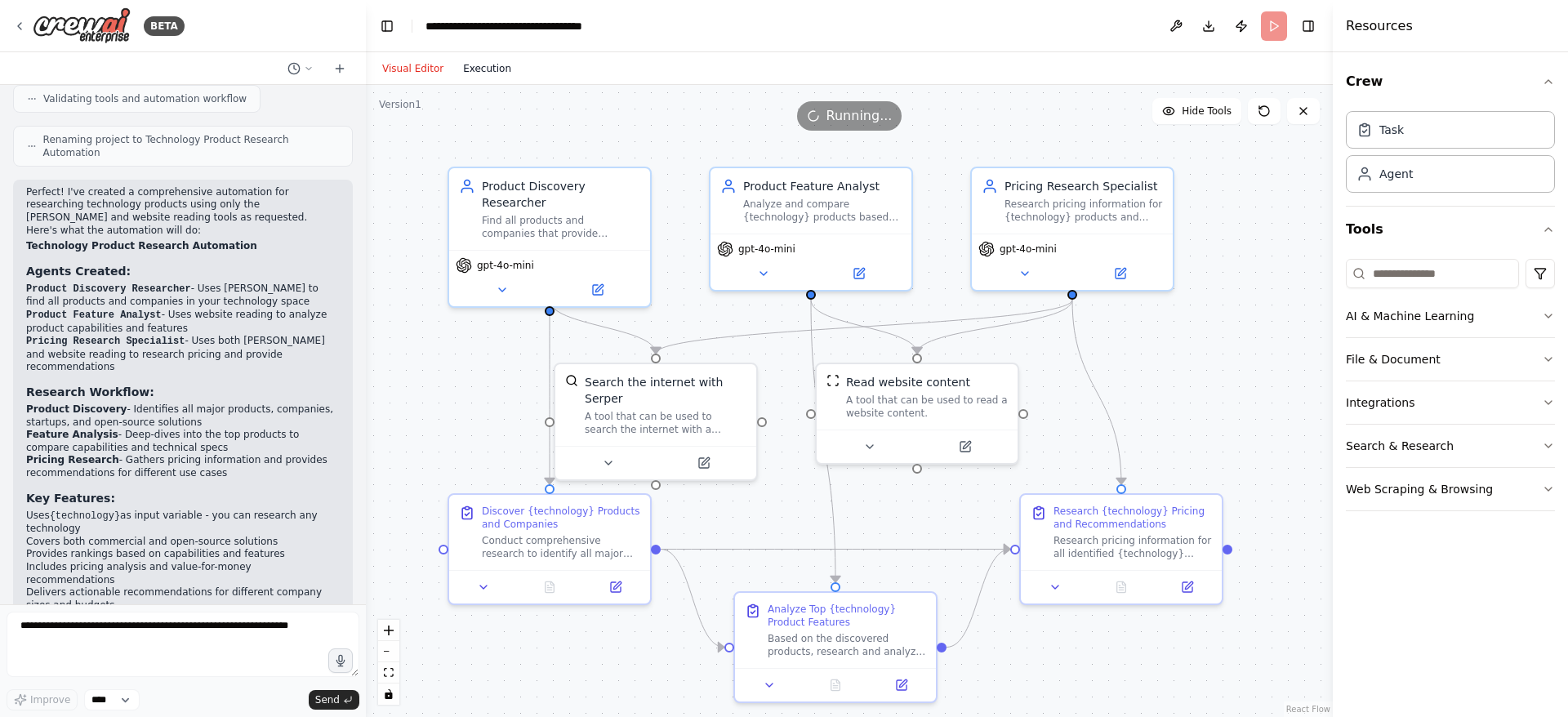
click at [477, 69] on button "Execution" at bounding box center [487, 68] width 68 height 19
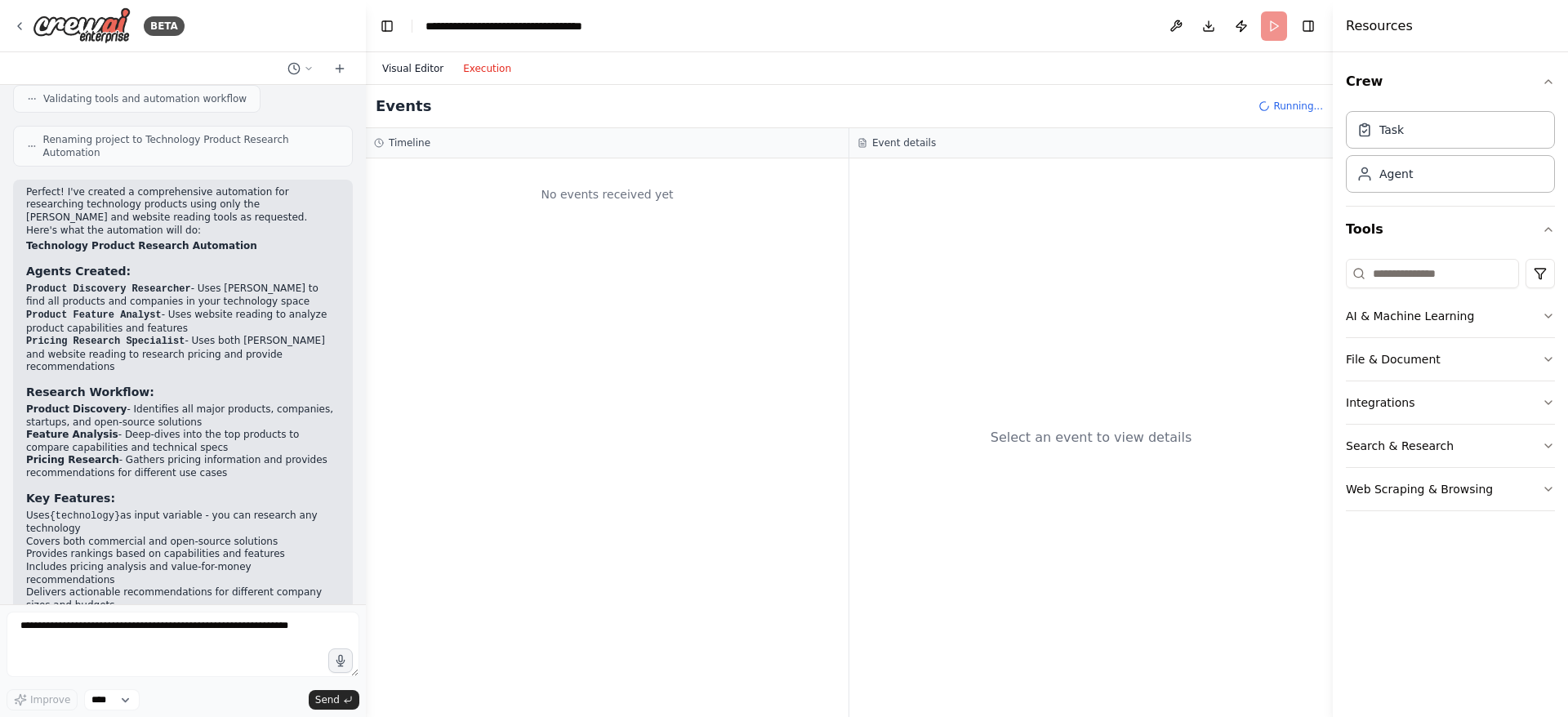
click at [411, 73] on button "Visual Editor" at bounding box center [413, 68] width 81 height 19
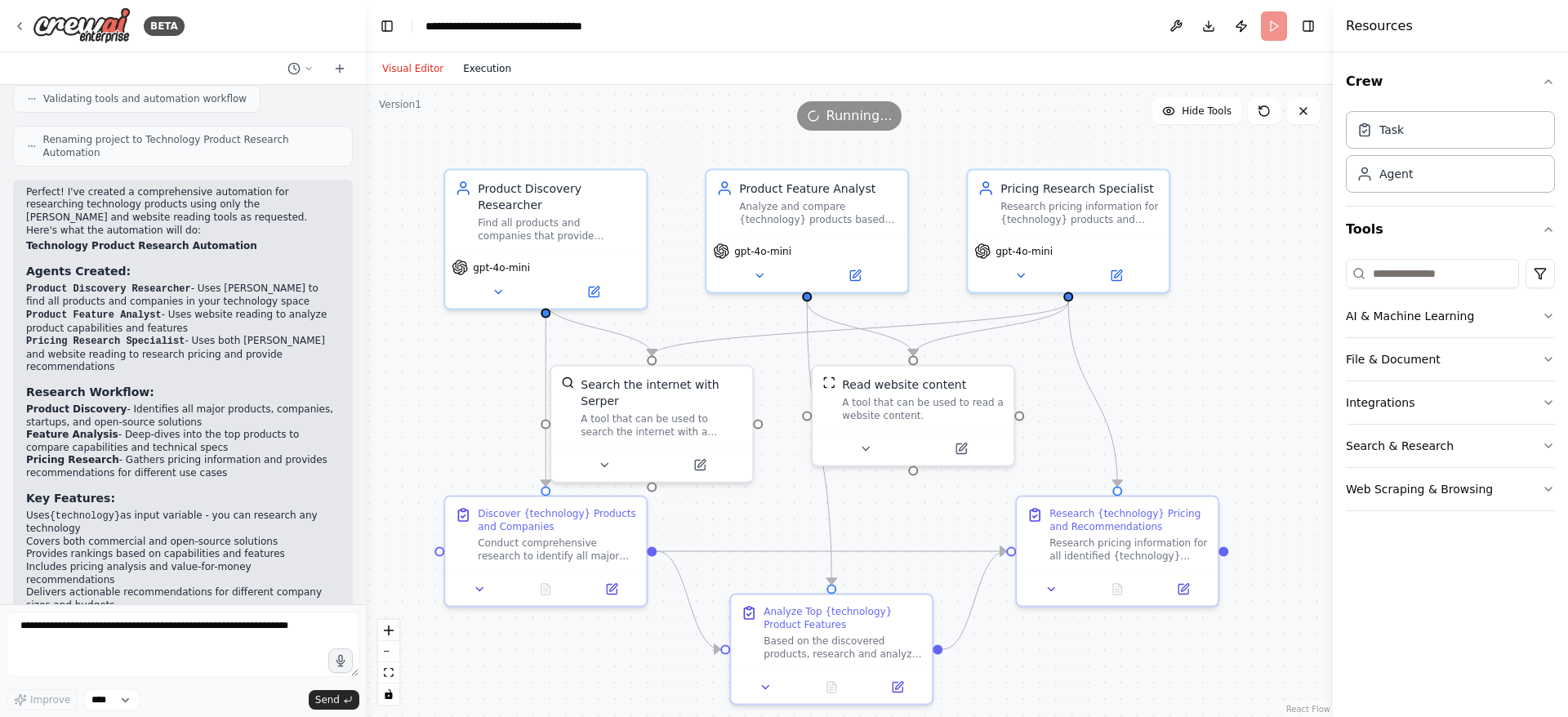
click at [474, 68] on button "Execution" at bounding box center [487, 68] width 68 height 19
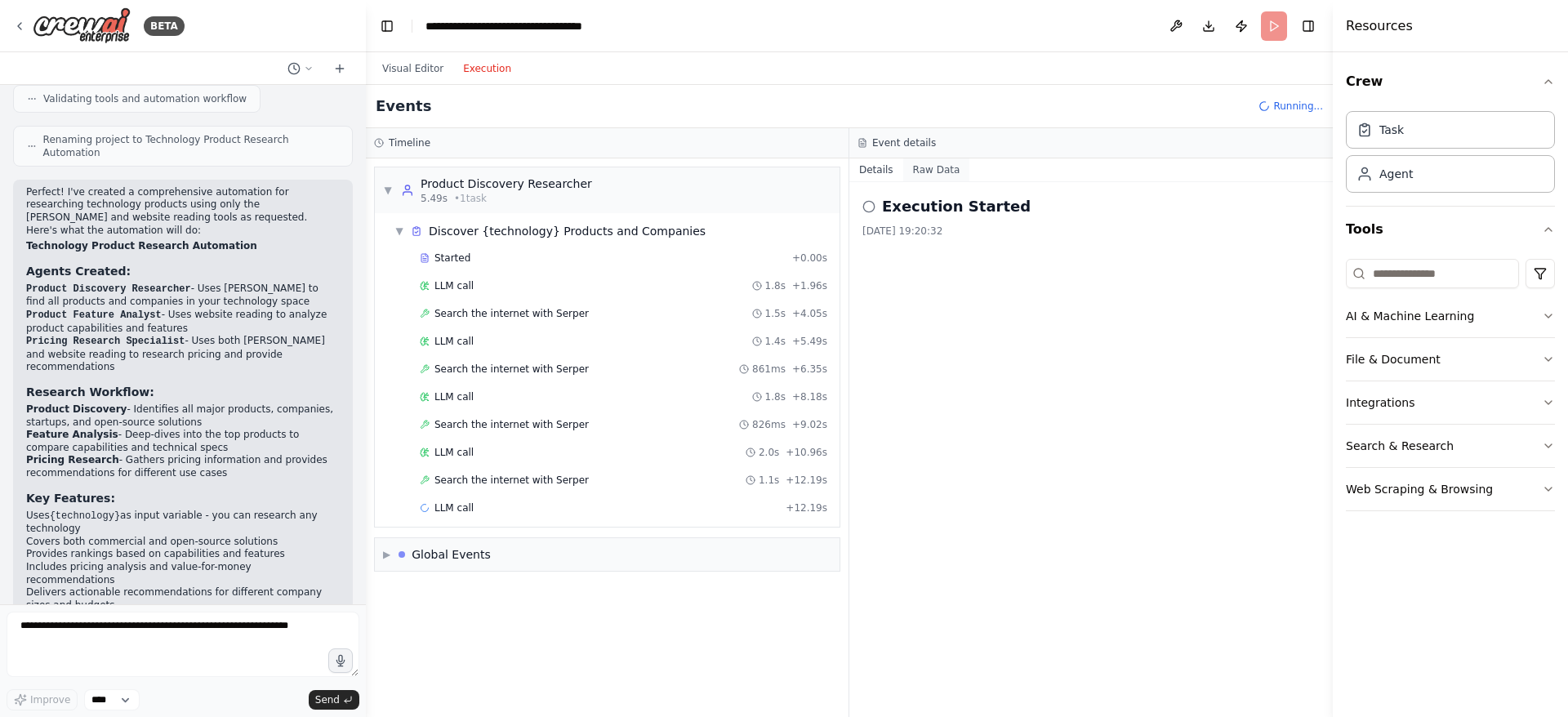
click at [938, 167] on button "Raw Data" at bounding box center [936, 169] width 67 height 23
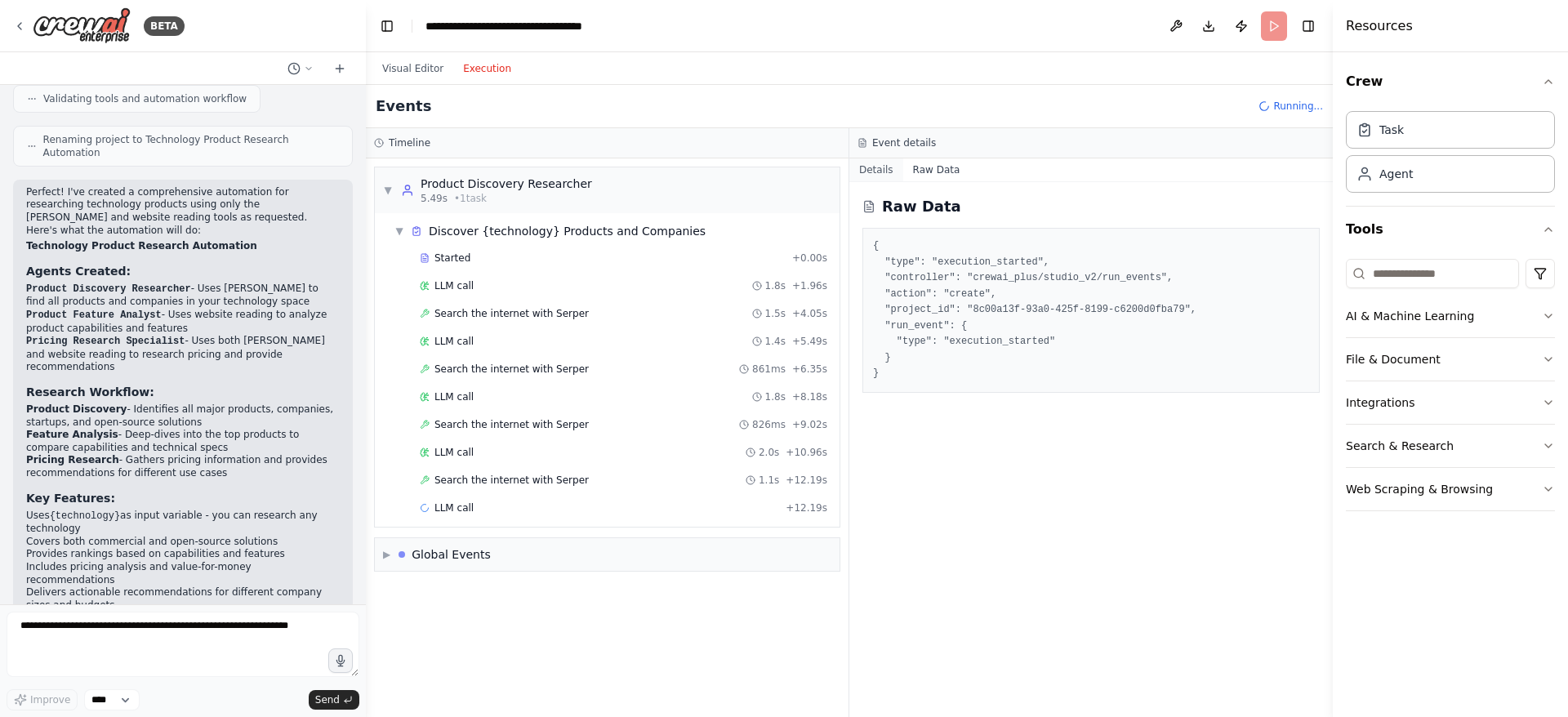
click at [879, 170] on button "Details" at bounding box center [876, 169] width 54 height 23
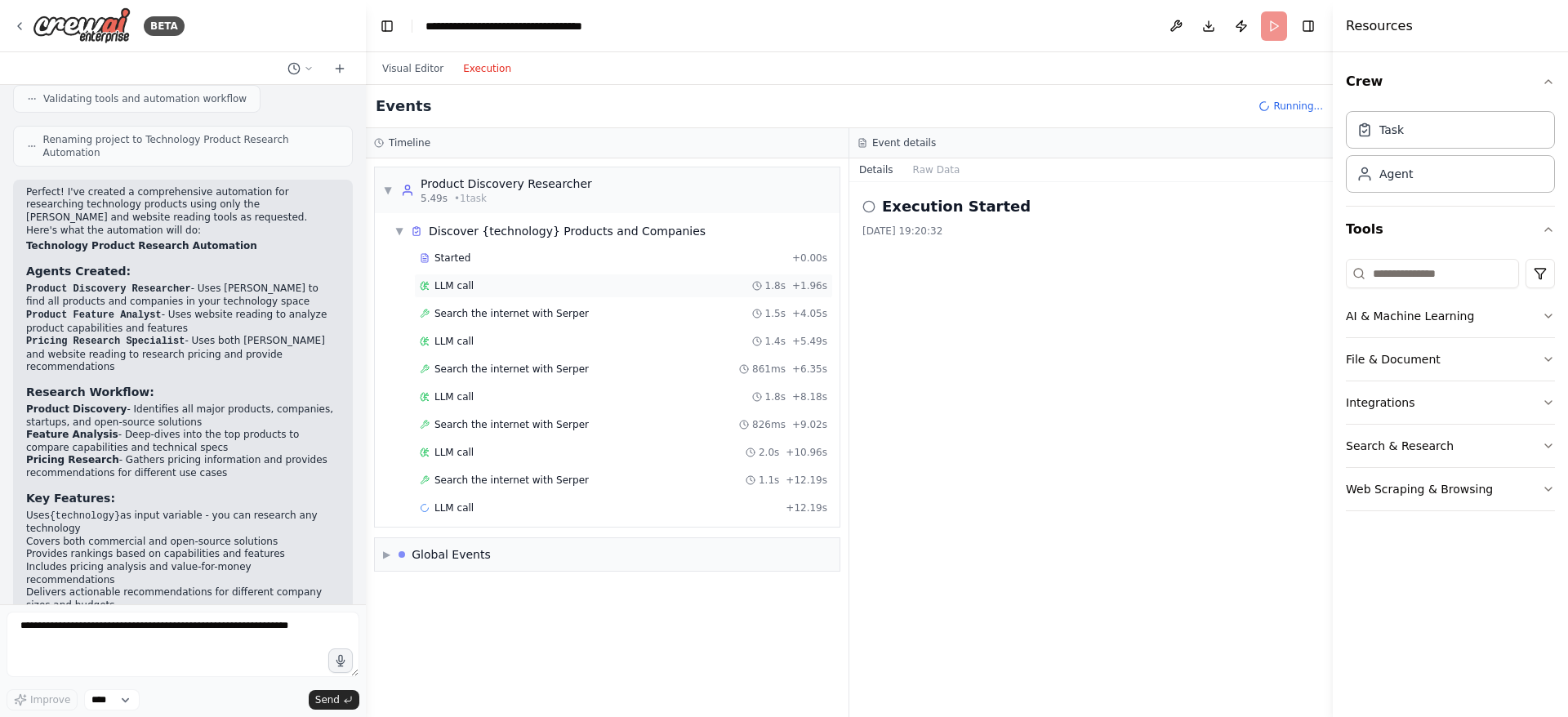
click at [453, 276] on div "LLM call 1.8s + 1.96s" at bounding box center [623, 285] width 419 height 25
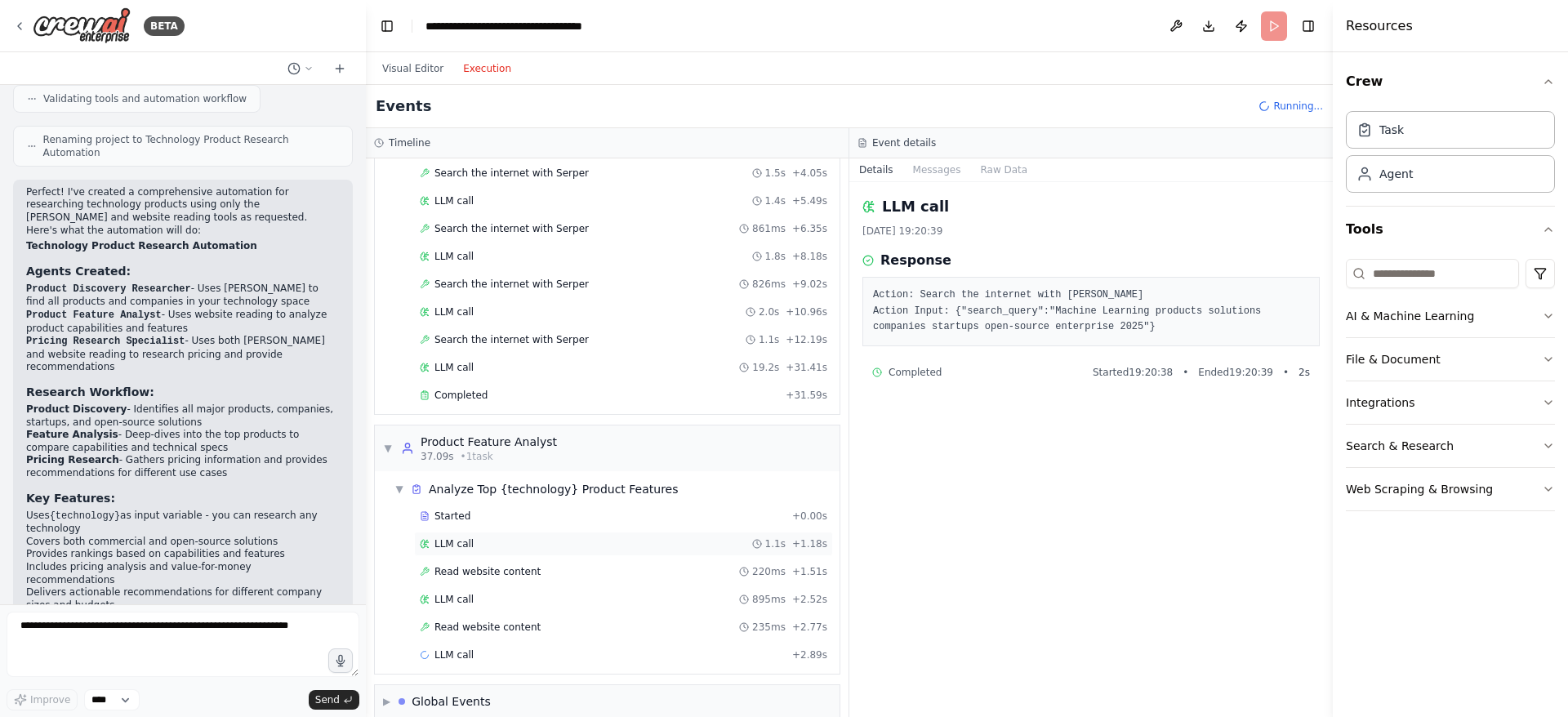
scroll to position [160, 0]
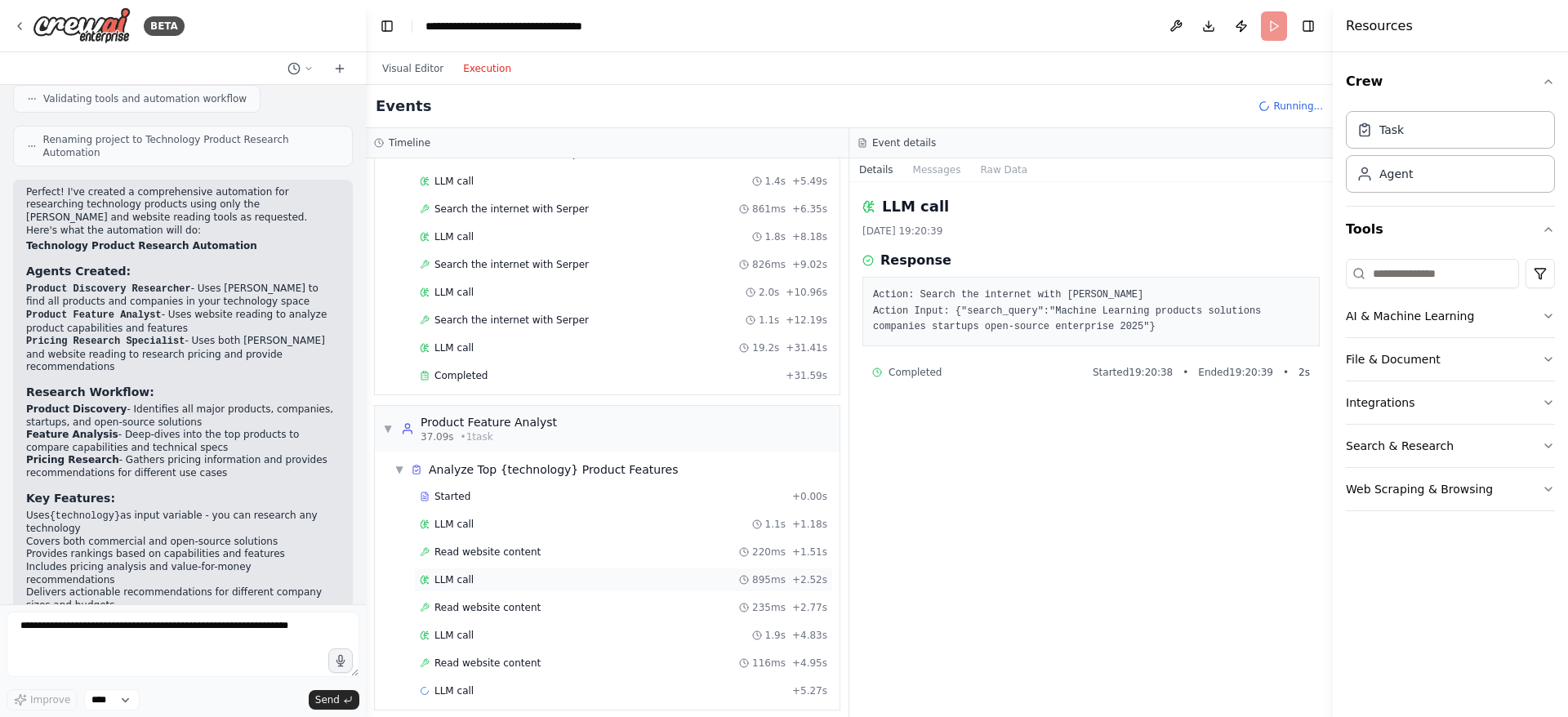
click at [463, 579] on span "LLM call" at bounding box center [454, 579] width 39 height 13
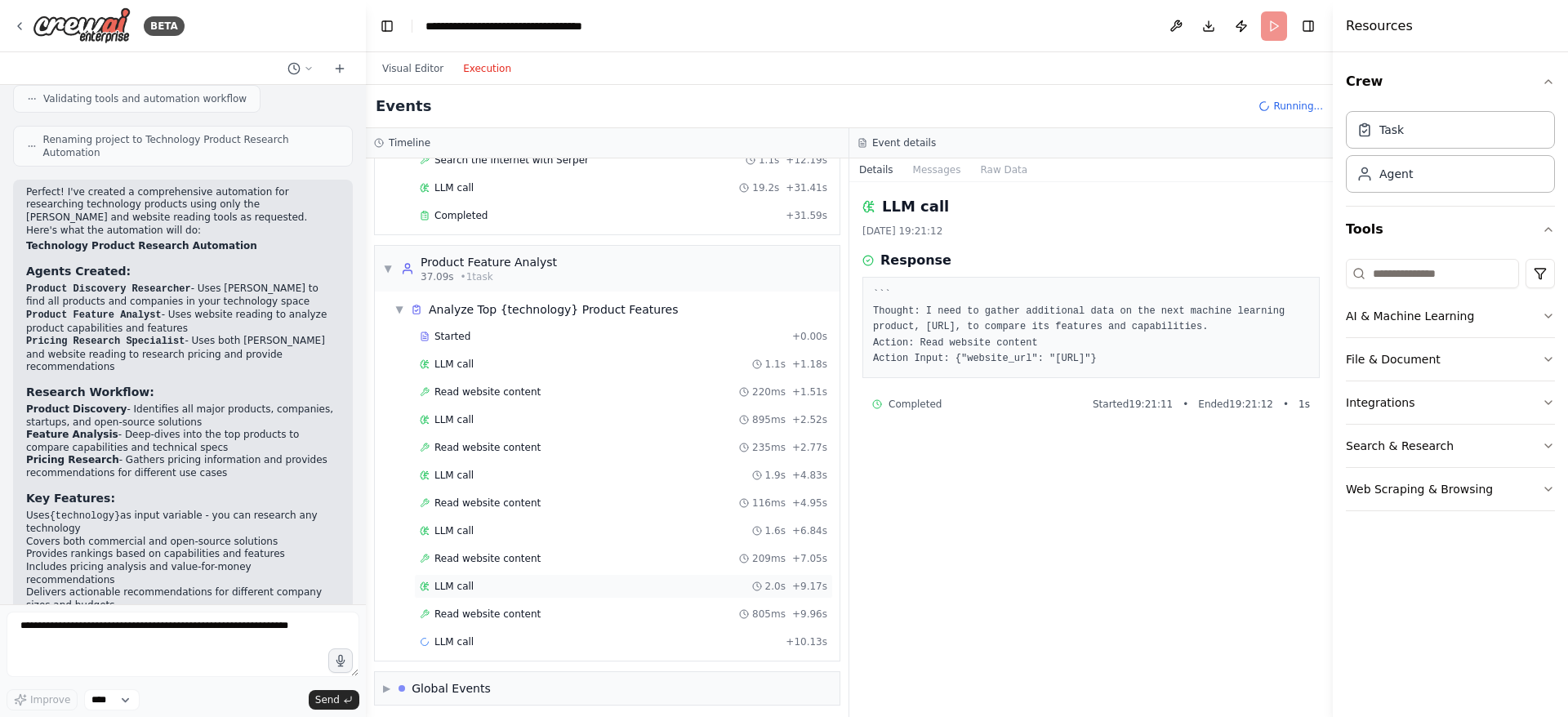
scroll to position [326, 0]
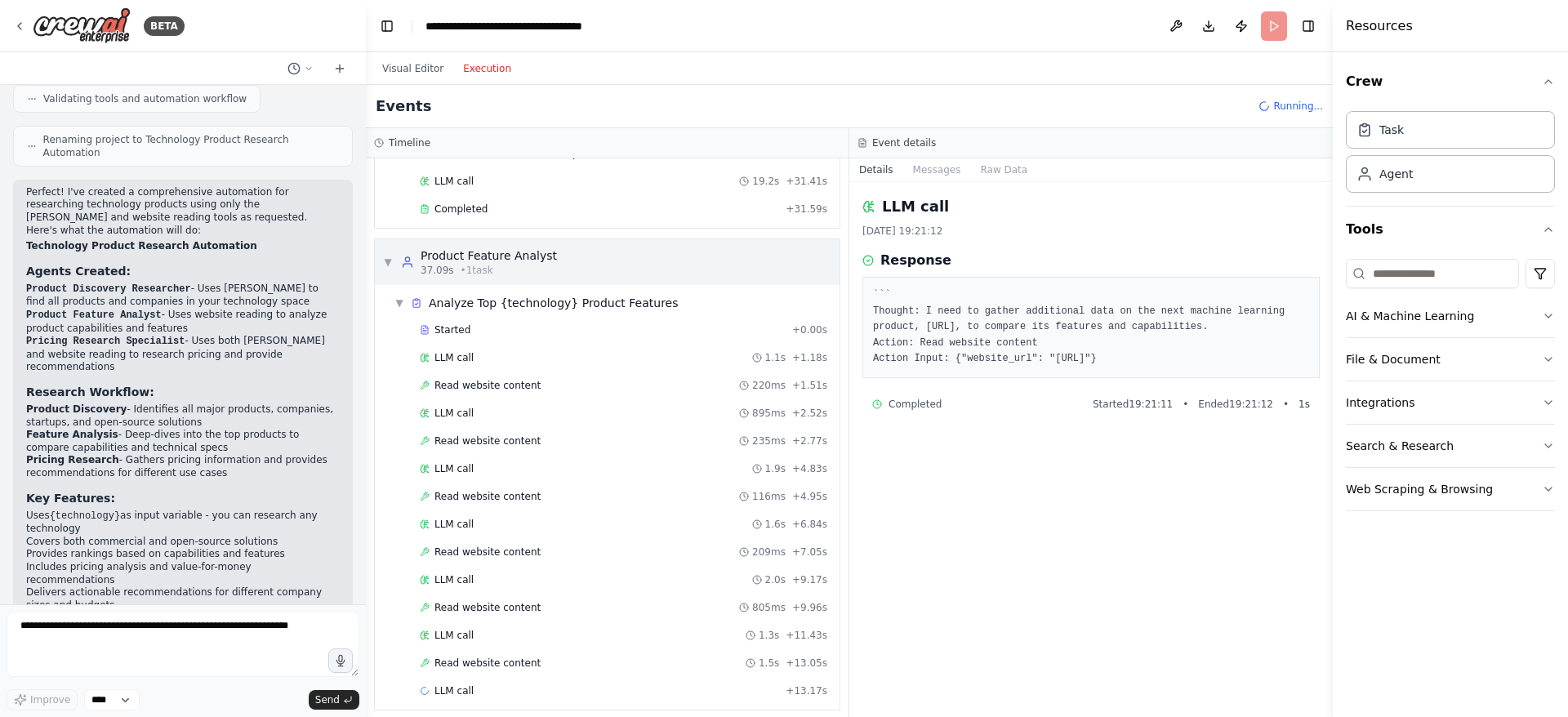
click at [389, 265] on span "▼" at bounding box center [388, 261] width 10 height 13
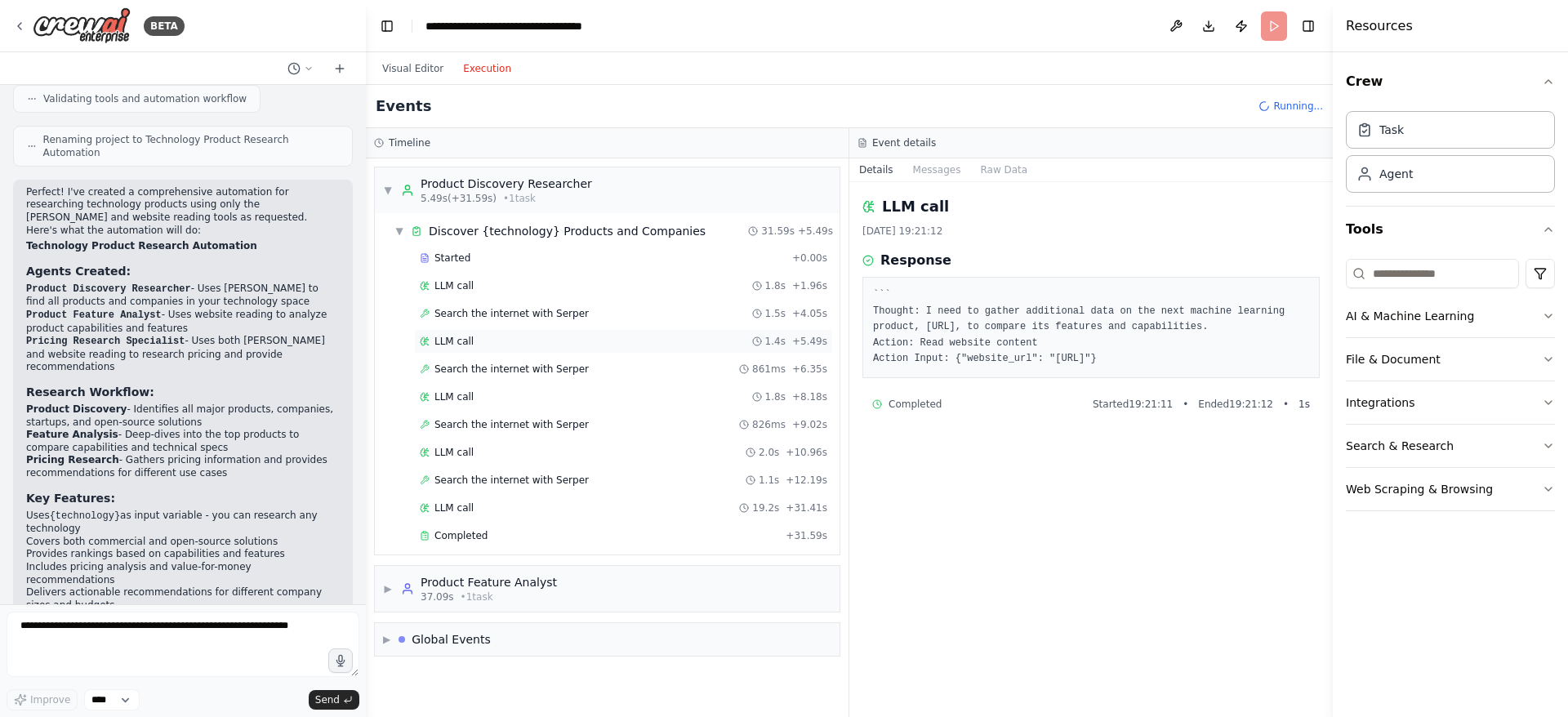
scroll to position [0, 0]
click at [396, 185] on div "▼ Product Discovery Researcher 5.49s (+31.59s) • 1 task" at bounding box center [487, 190] width 209 height 30
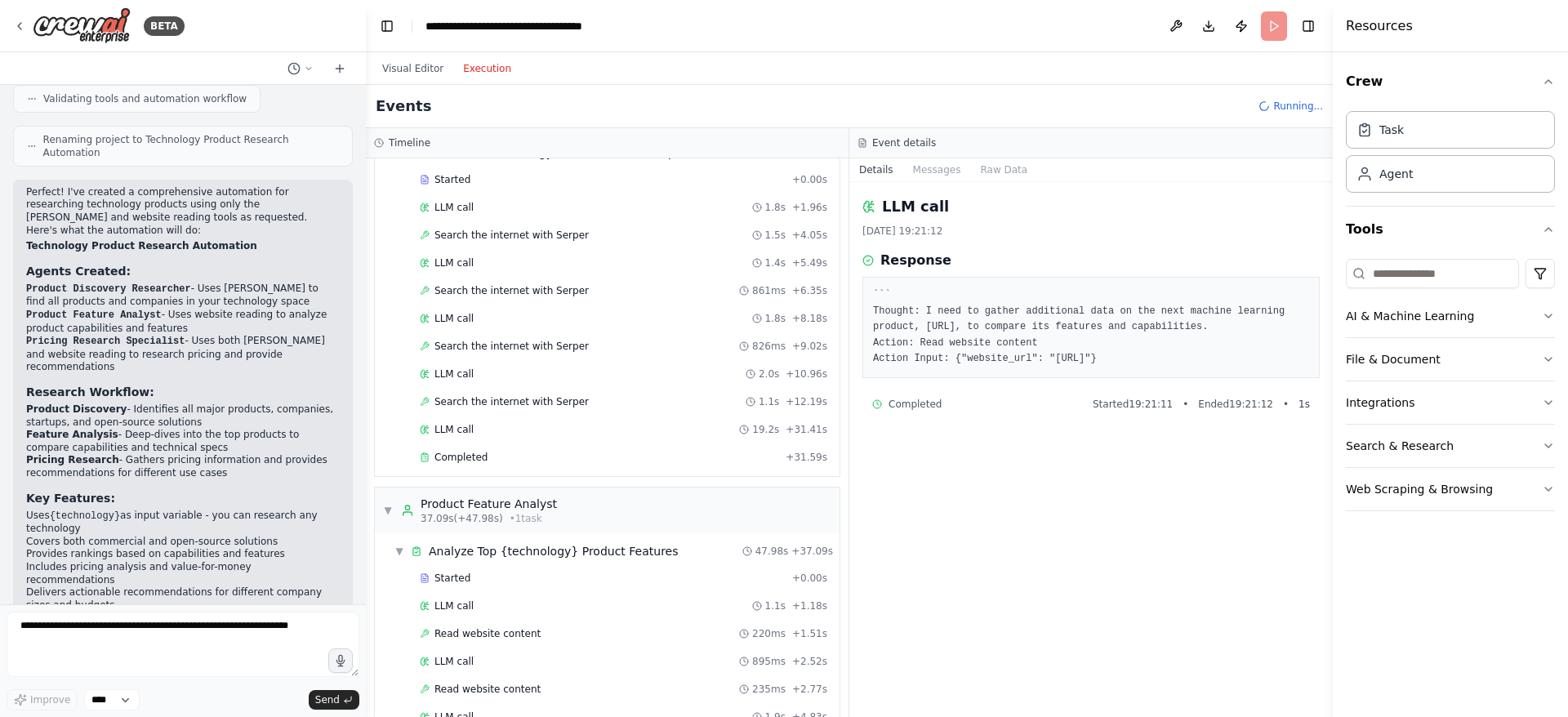
scroll to position [138, 0]
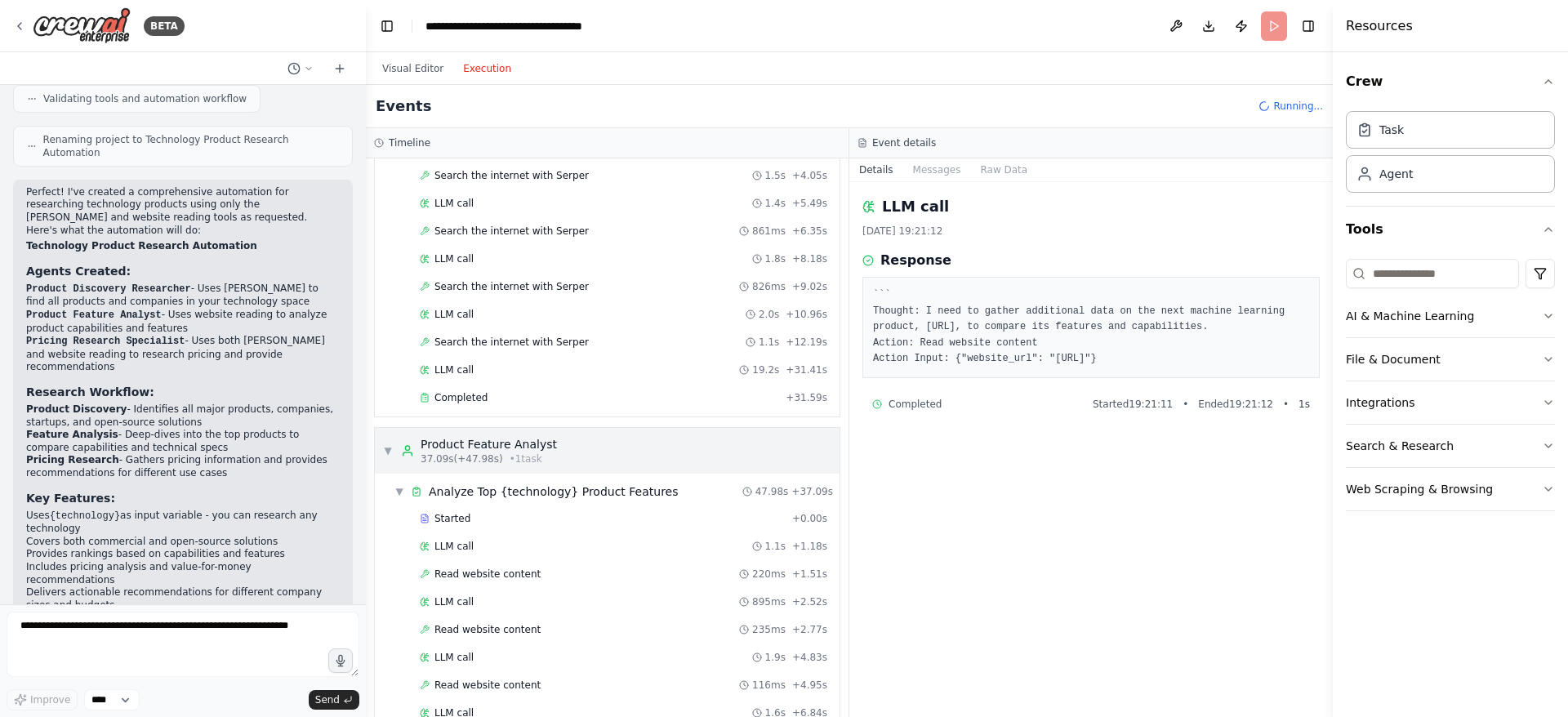
click at [390, 446] on span "▼" at bounding box center [388, 450] width 10 height 13
click at [399, 490] on span "▼" at bounding box center [399, 491] width 10 height 13
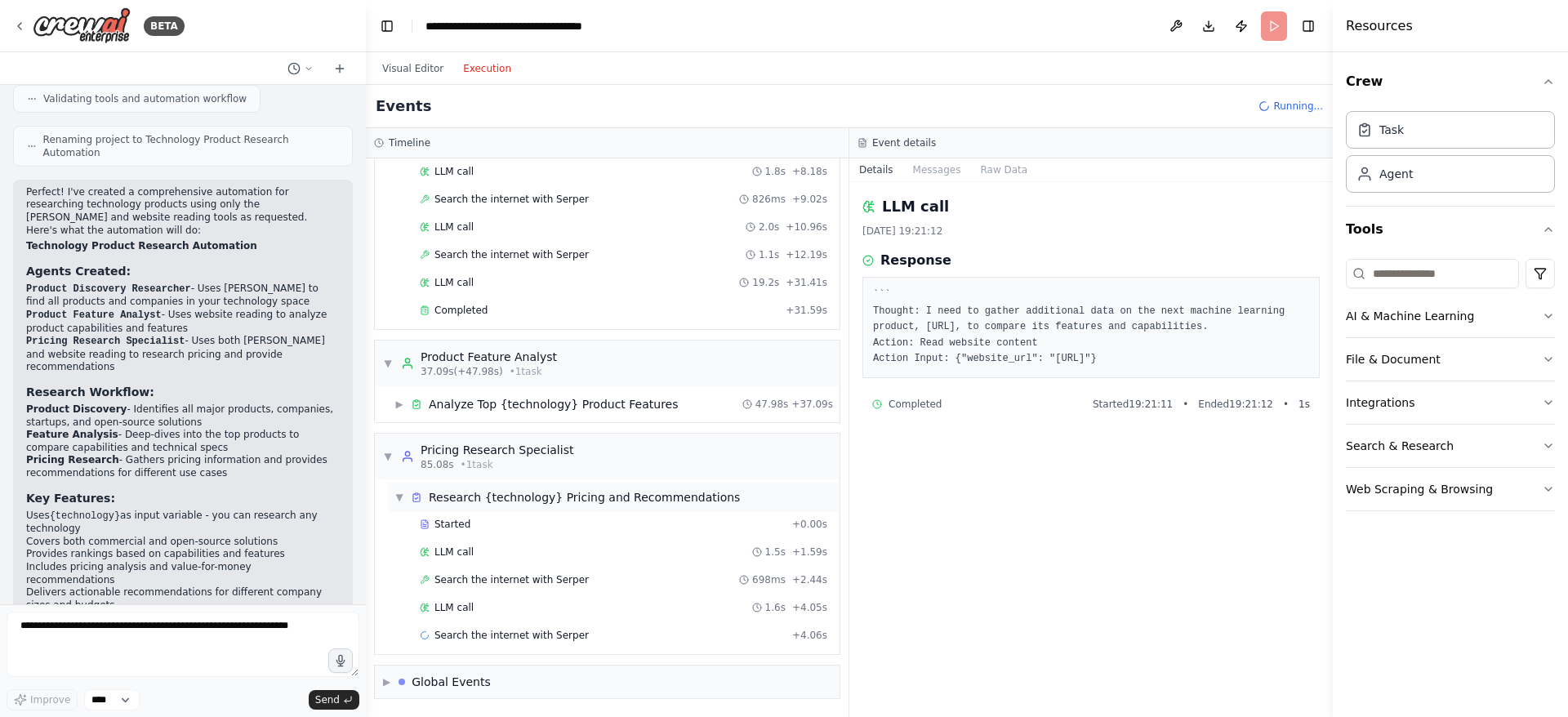
click at [399, 497] on span "▼" at bounding box center [399, 496] width 10 height 13
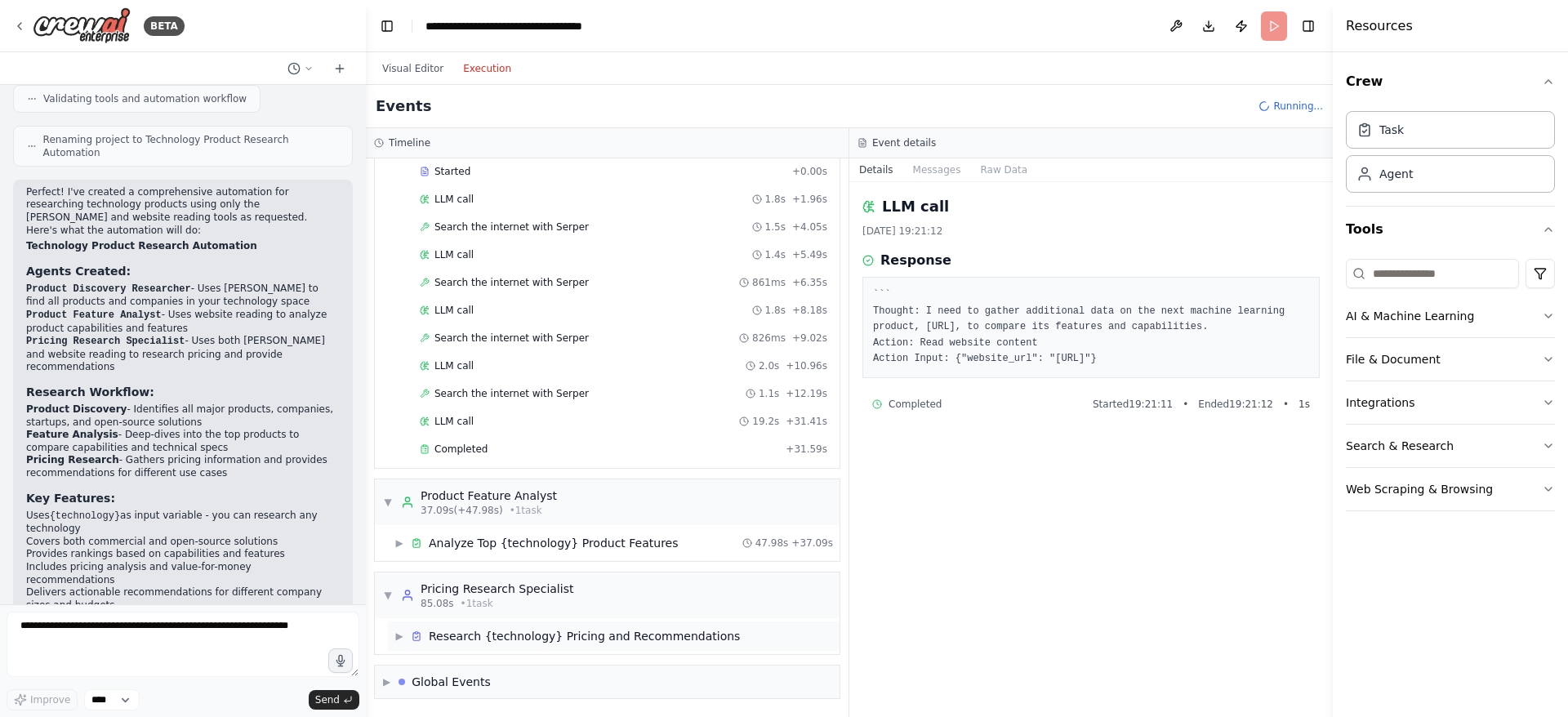
click at [519, 642] on div "Research {technology} Pricing and Recommendations" at bounding box center [584, 636] width 311 height 16
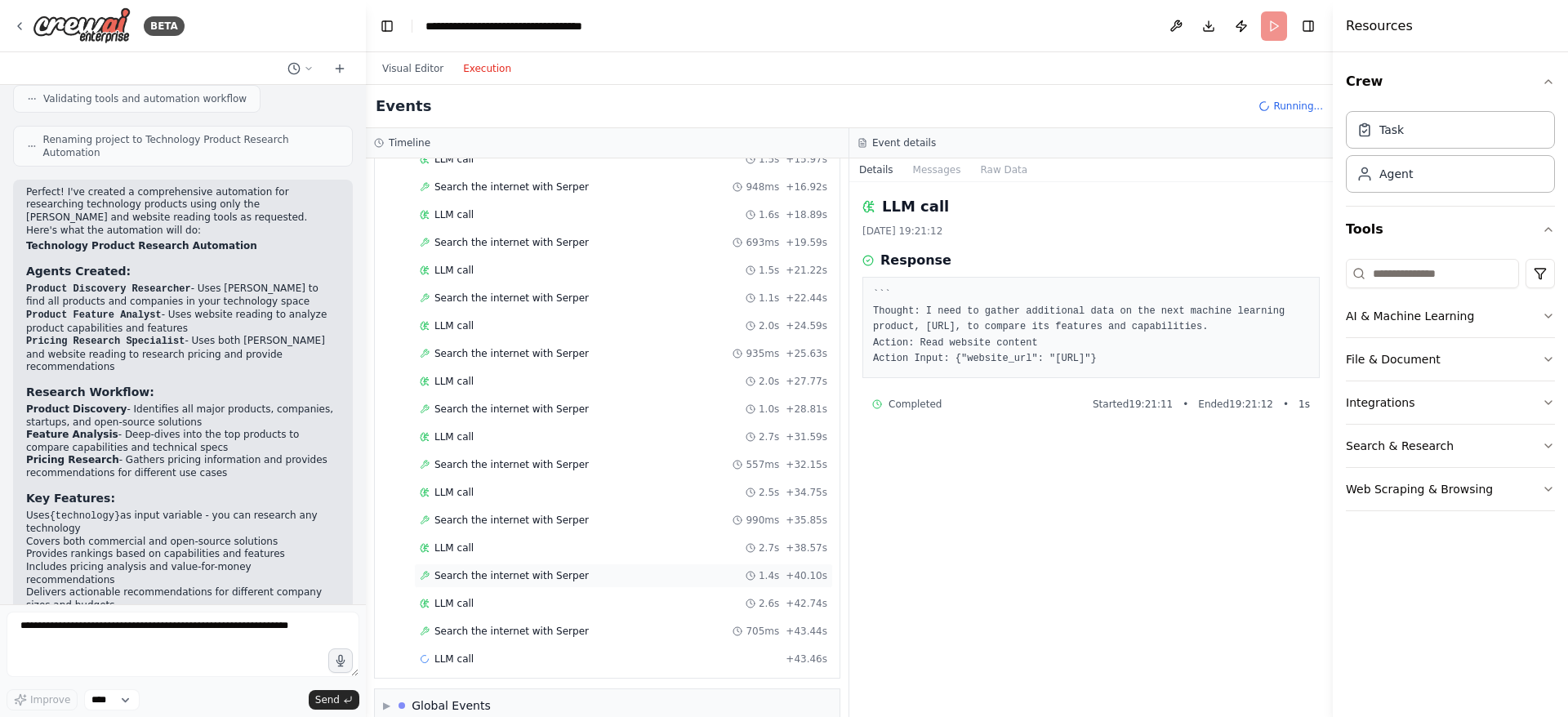
scroll to position [864, 0]
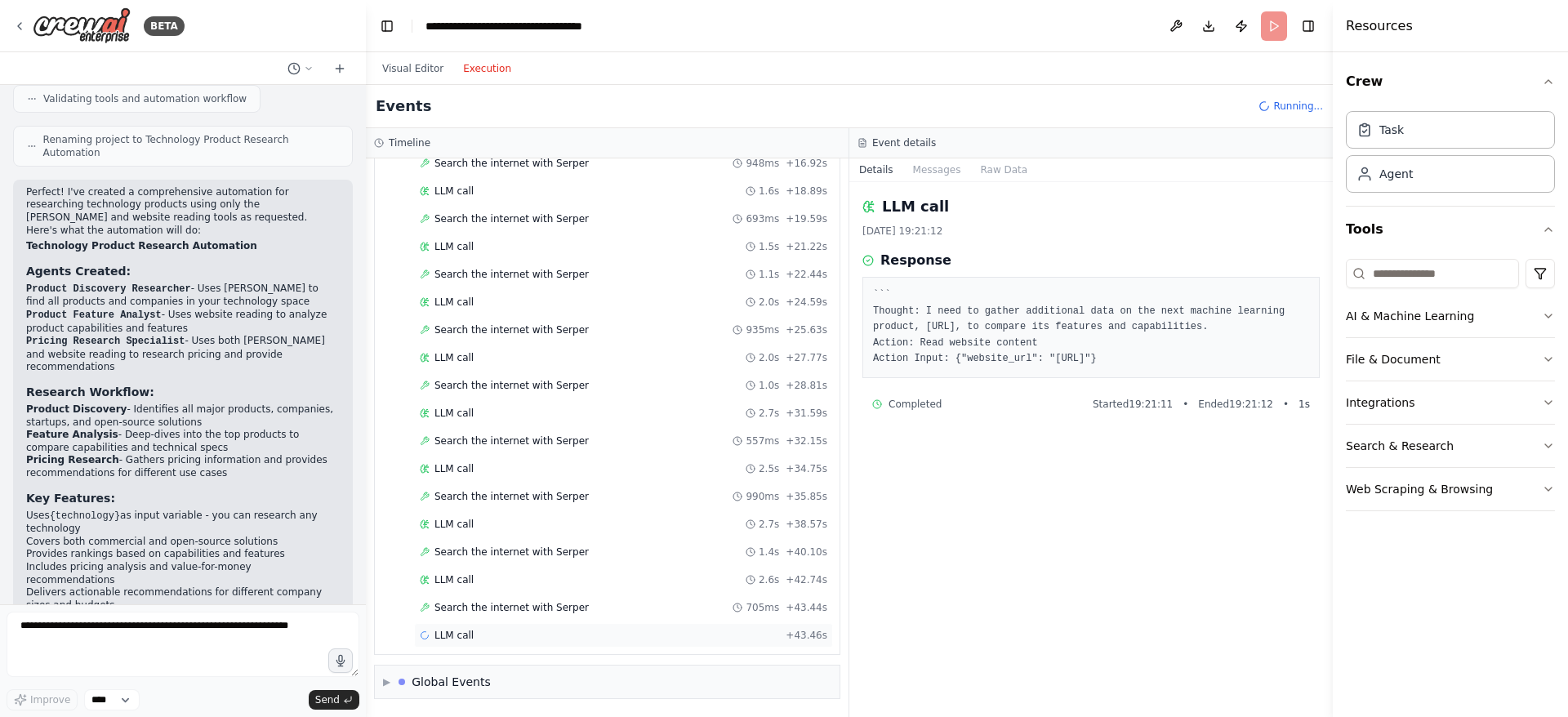
click at [455, 632] on span "LLM call" at bounding box center [454, 634] width 39 height 13
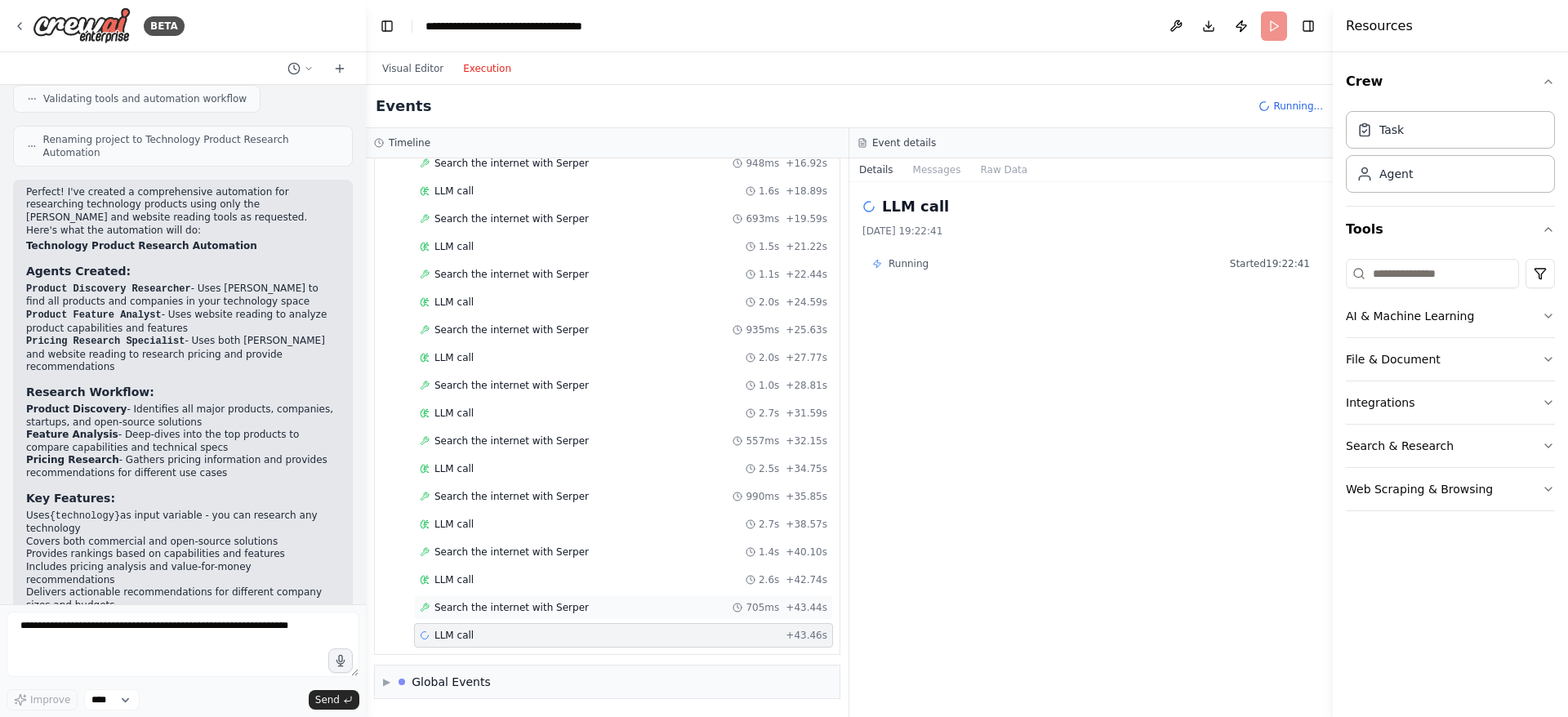
click at [538, 602] on span "Search the internet with Serper" at bounding box center [512, 607] width 154 height 13
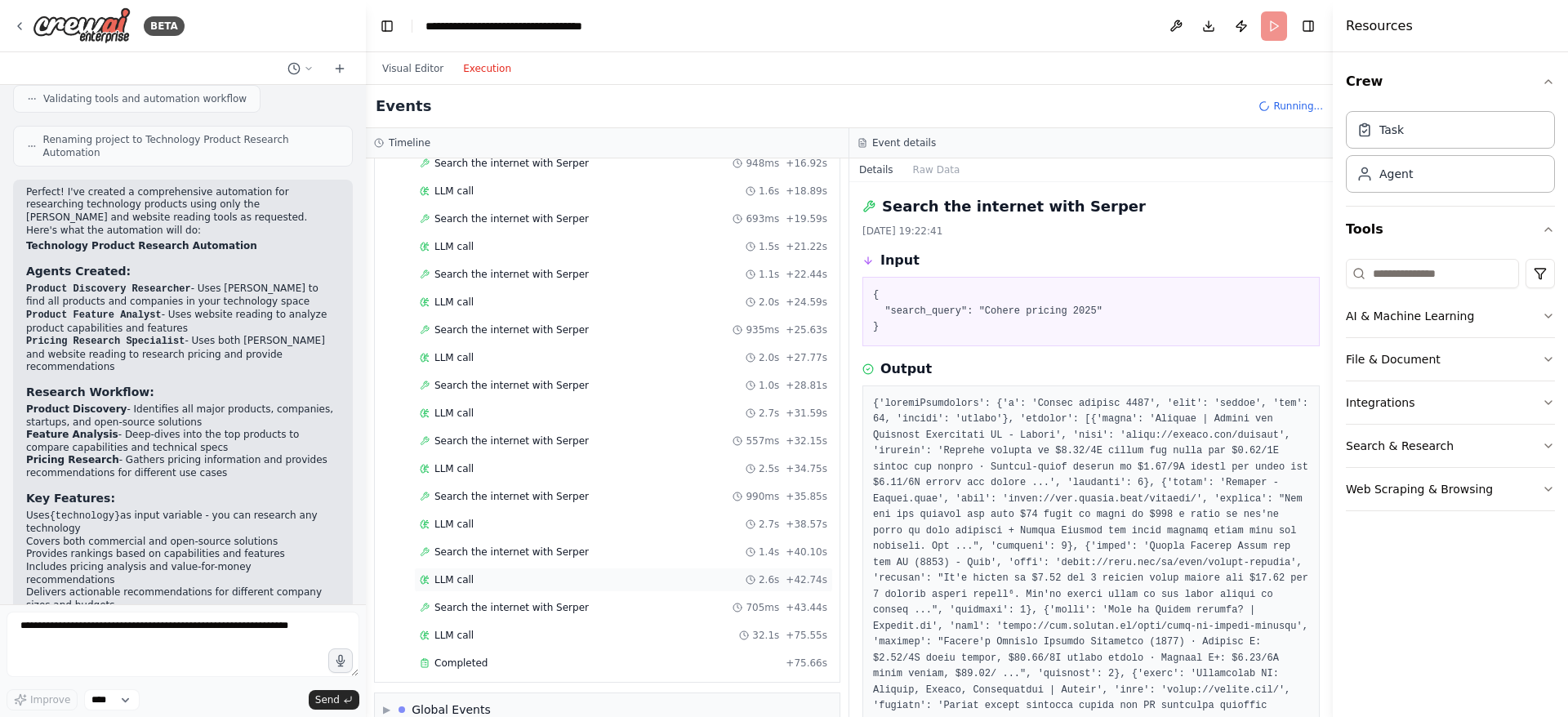
scroll to position [891, 0]
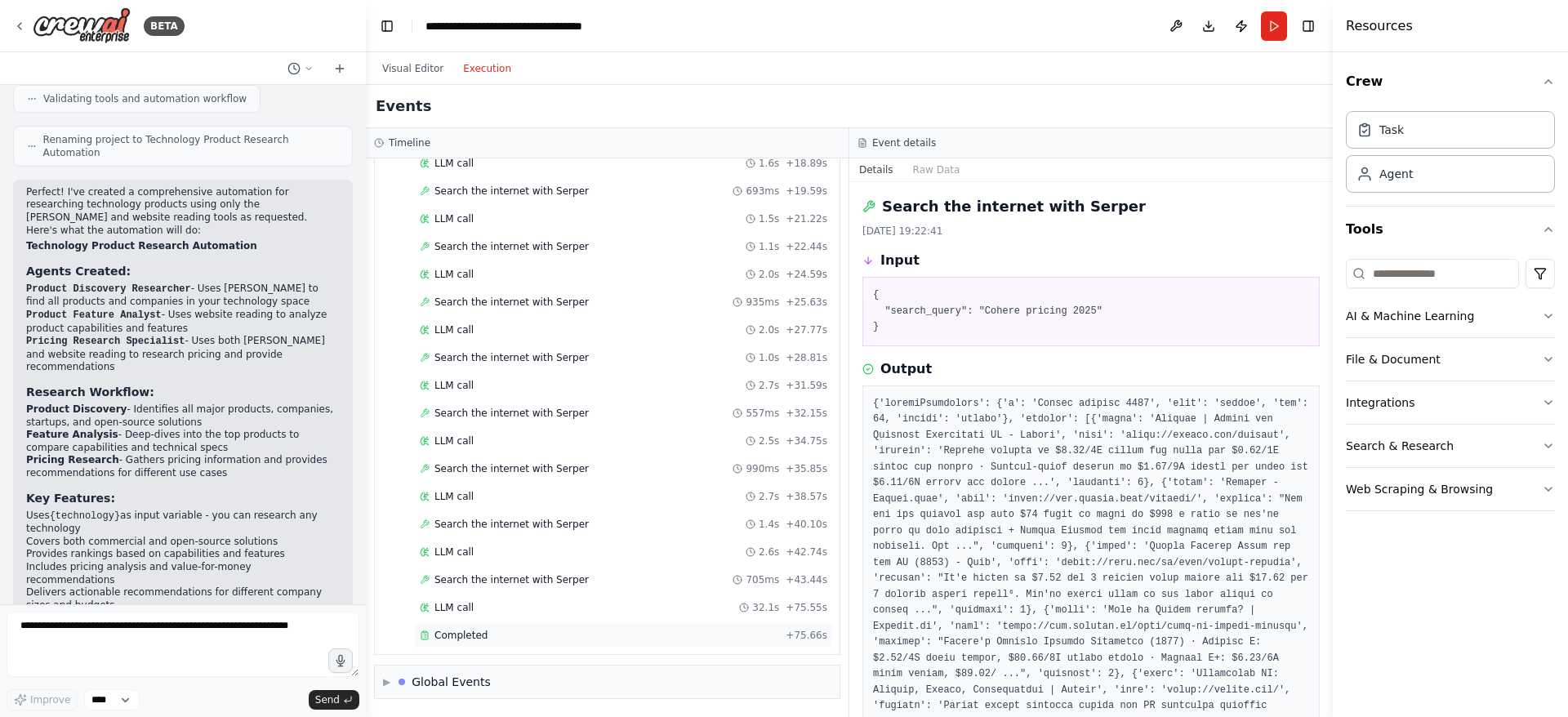
click at [463, 633] on span "Completed" at bounding box center [461, 634] width 53 height 13
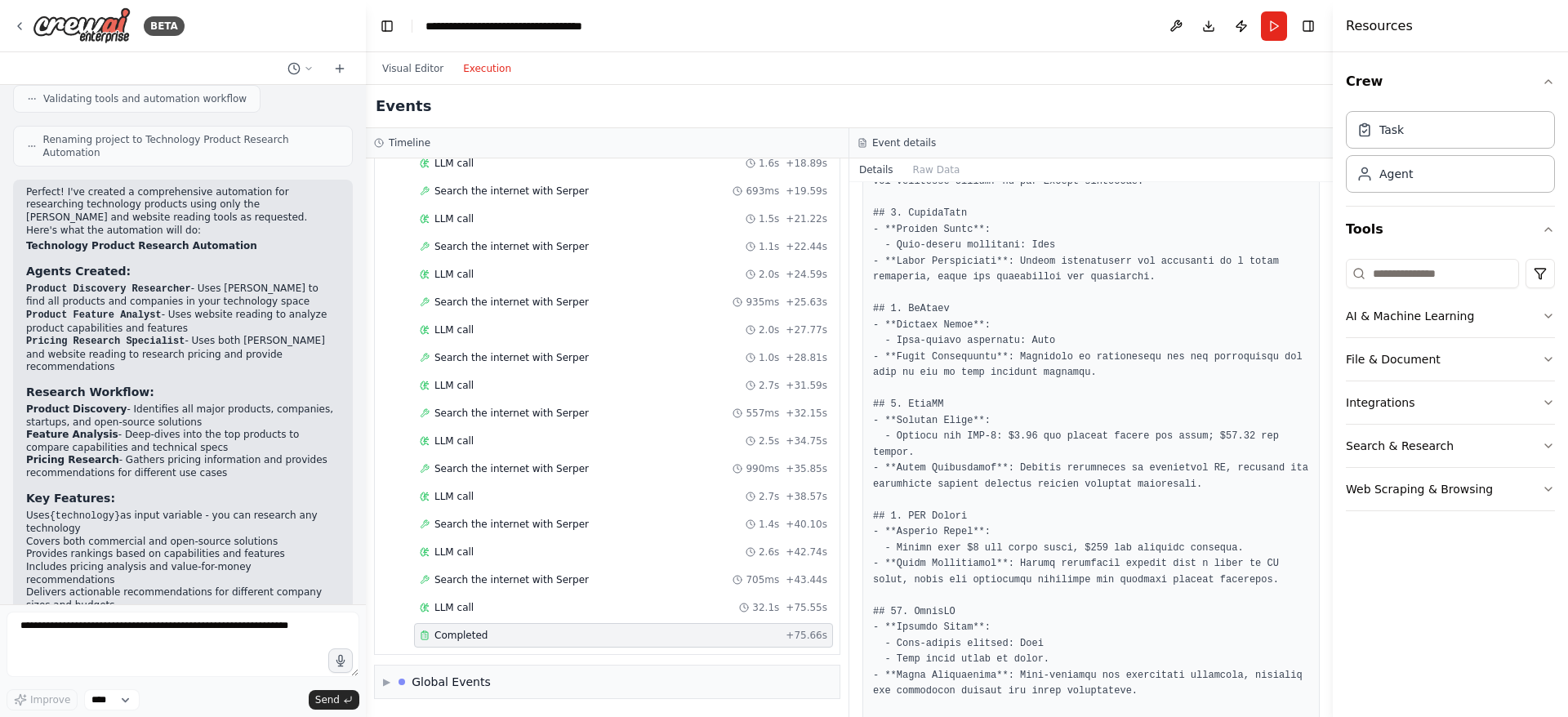
scroll to position [653, 0]
click at [940, 170] on button "Raw Data" at bounding box center [936, 169] width 67 height 23
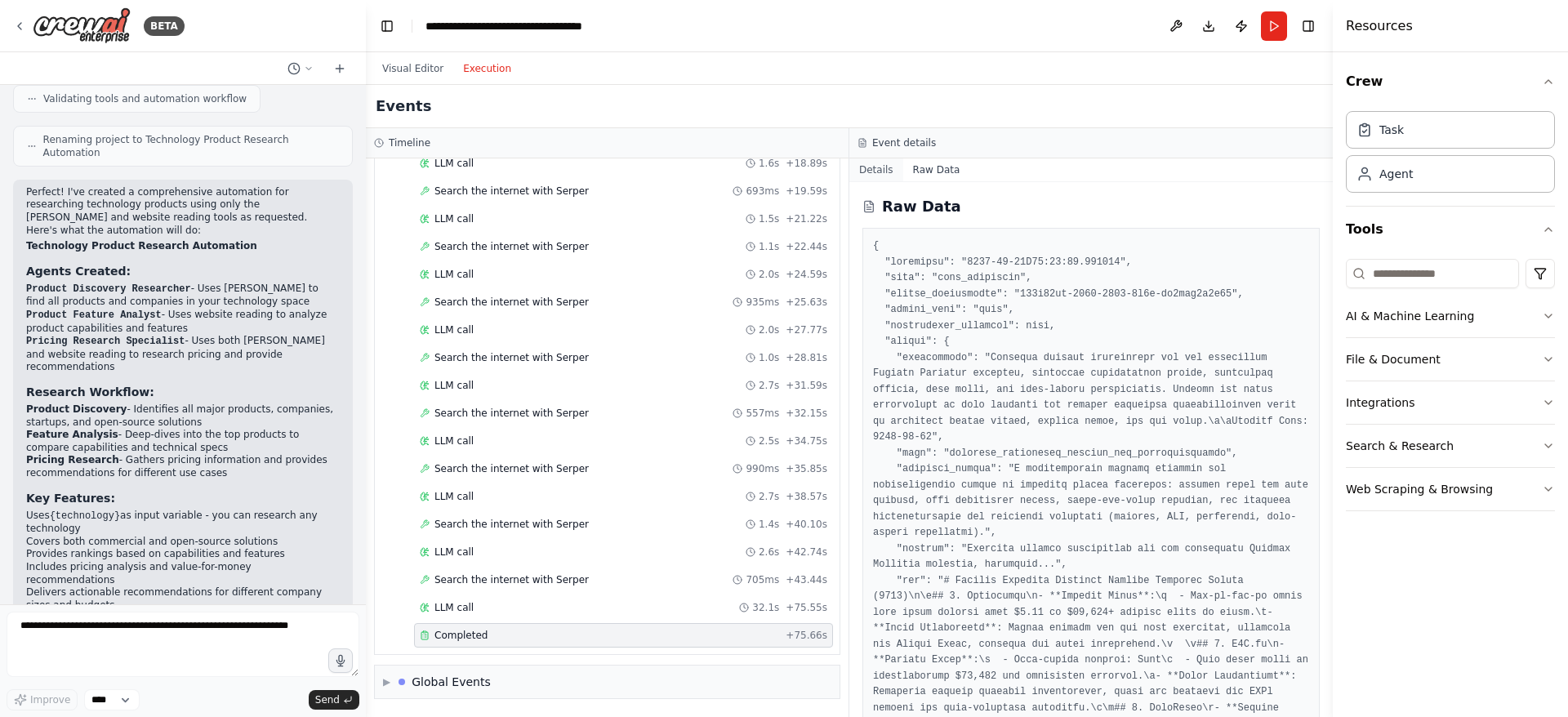
click at [873, 173] on button "Details" at bounding box center [876, 169] width 54 height 23
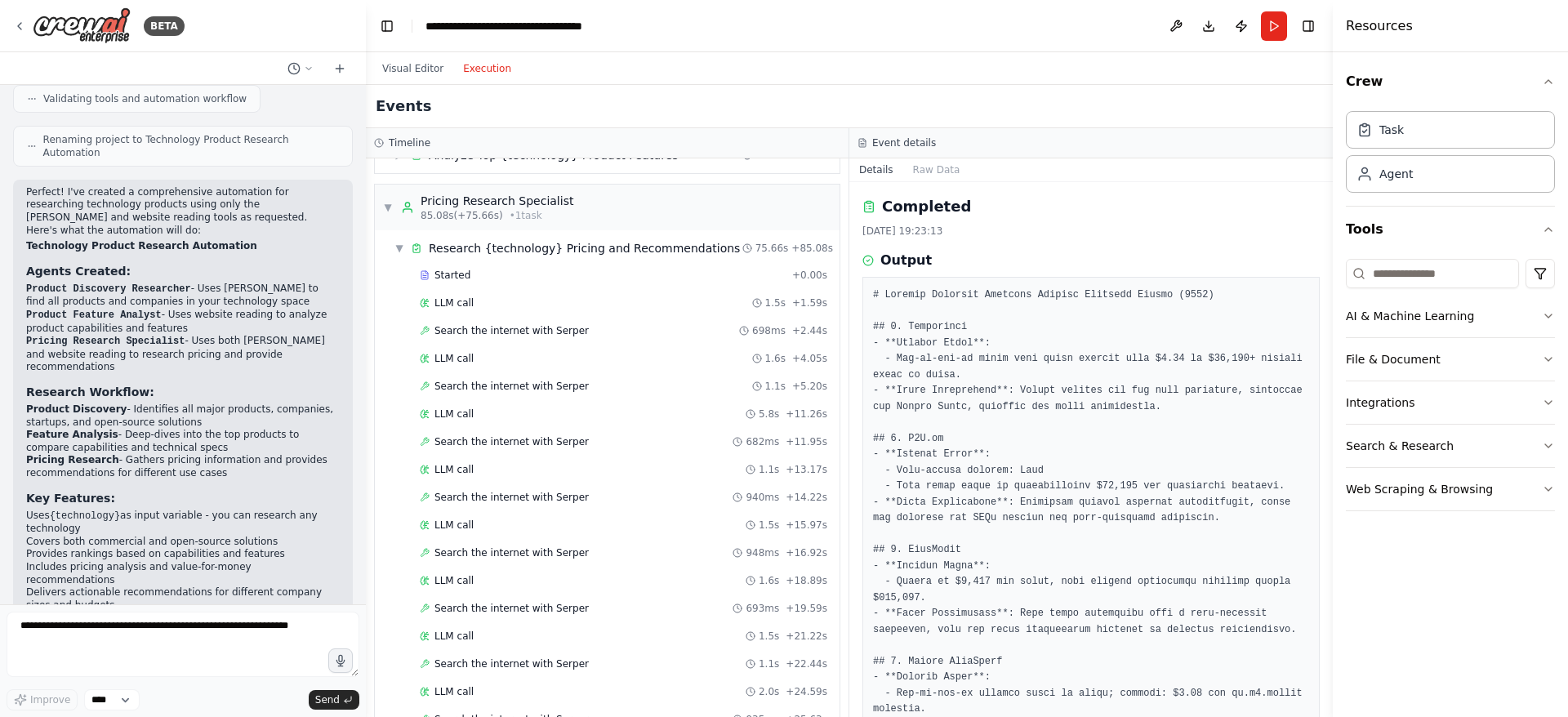
scroll to position [238, 0]
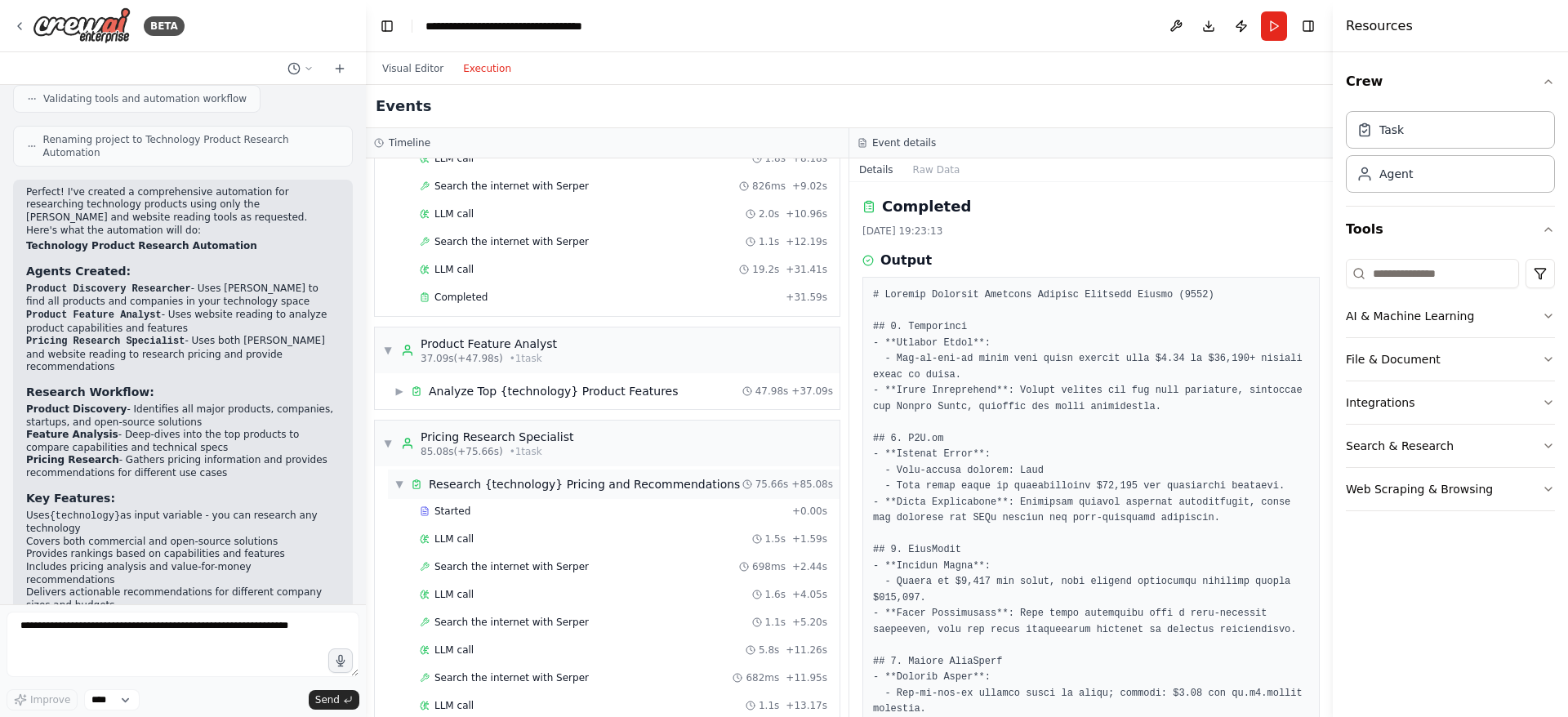
click at [397, 491] on div "▼ Research {technology} Pricing and Recommendations" at bounding box center [567, 484] width 345 height 16
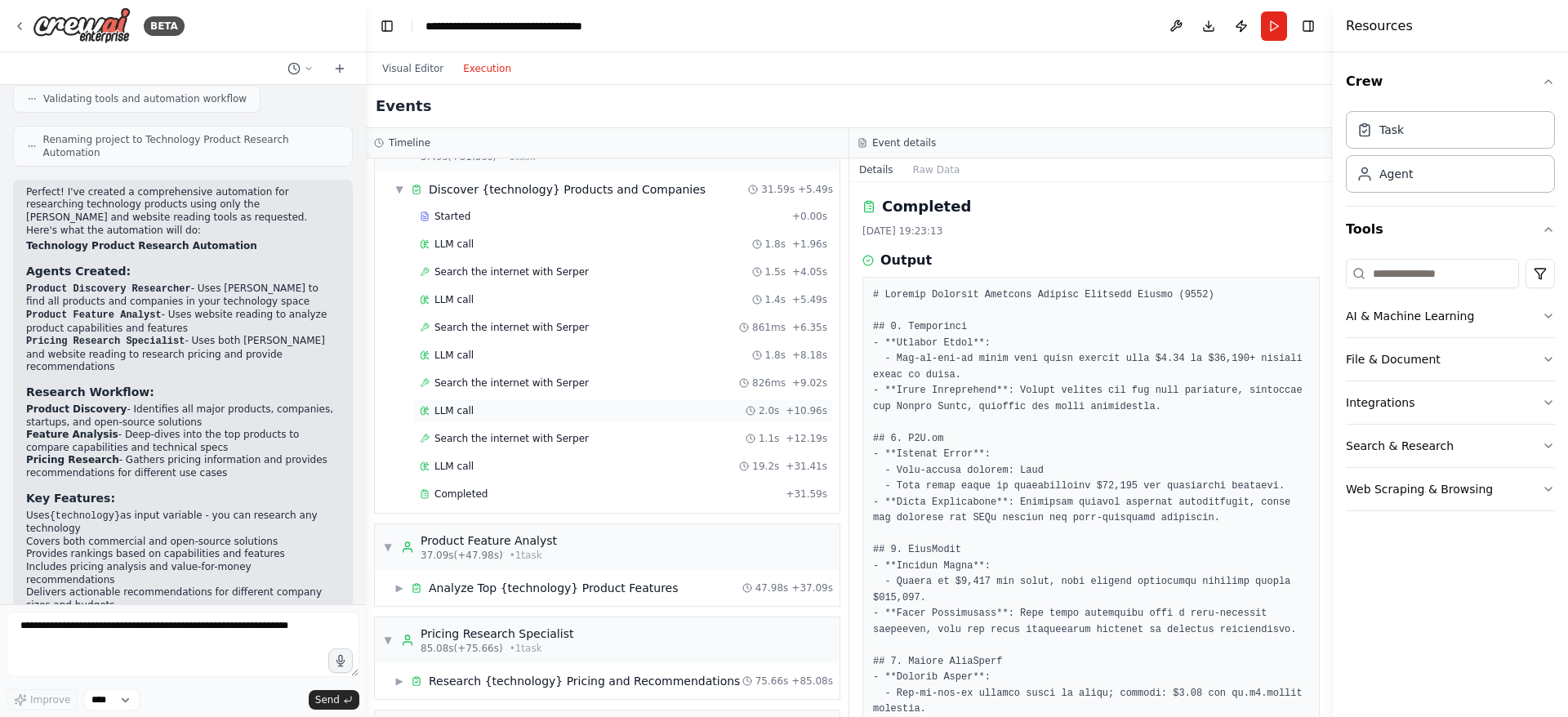
scroll to position [0, 0]
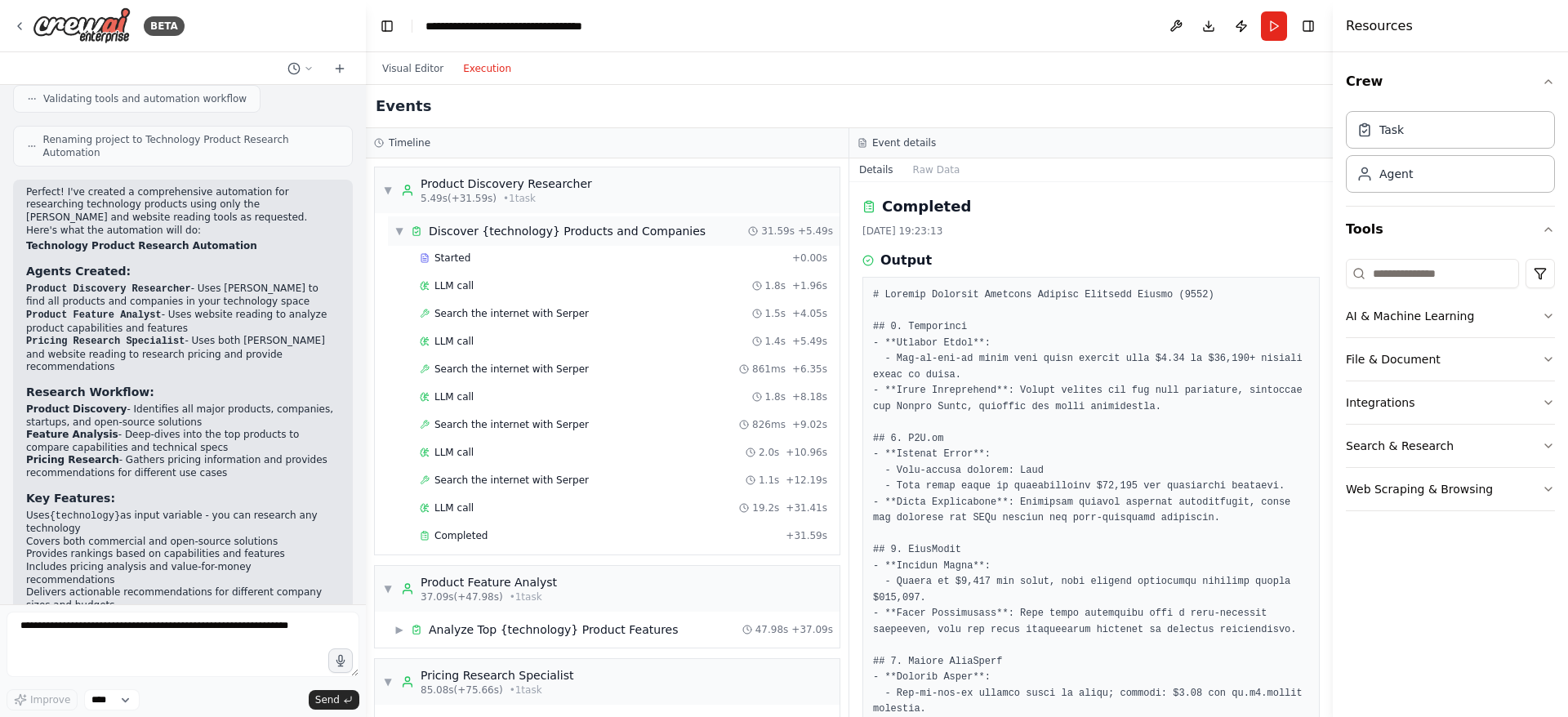
click at [396, 231] on span "▼" at bounding box center [399, 231] width 10 height 13
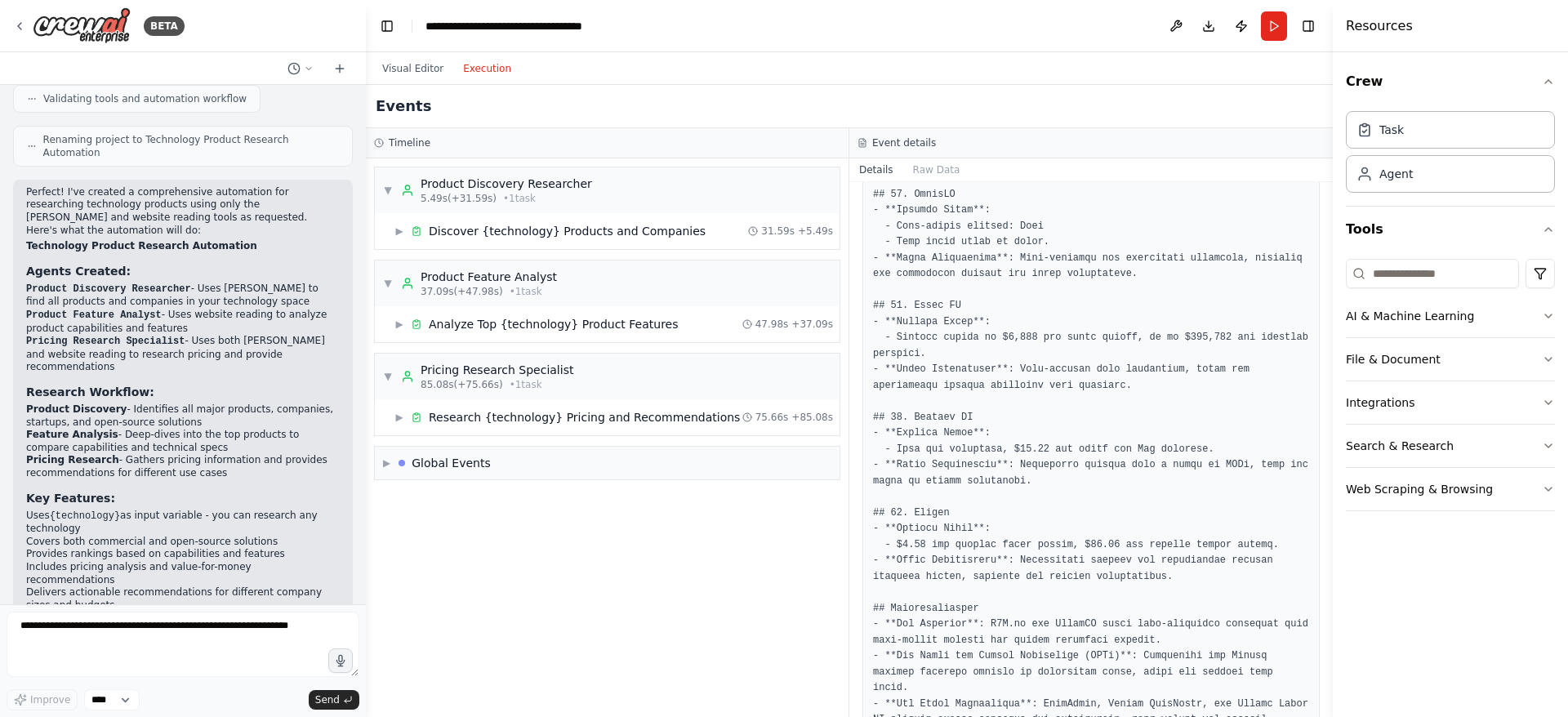
scroll to position [1120, 0]
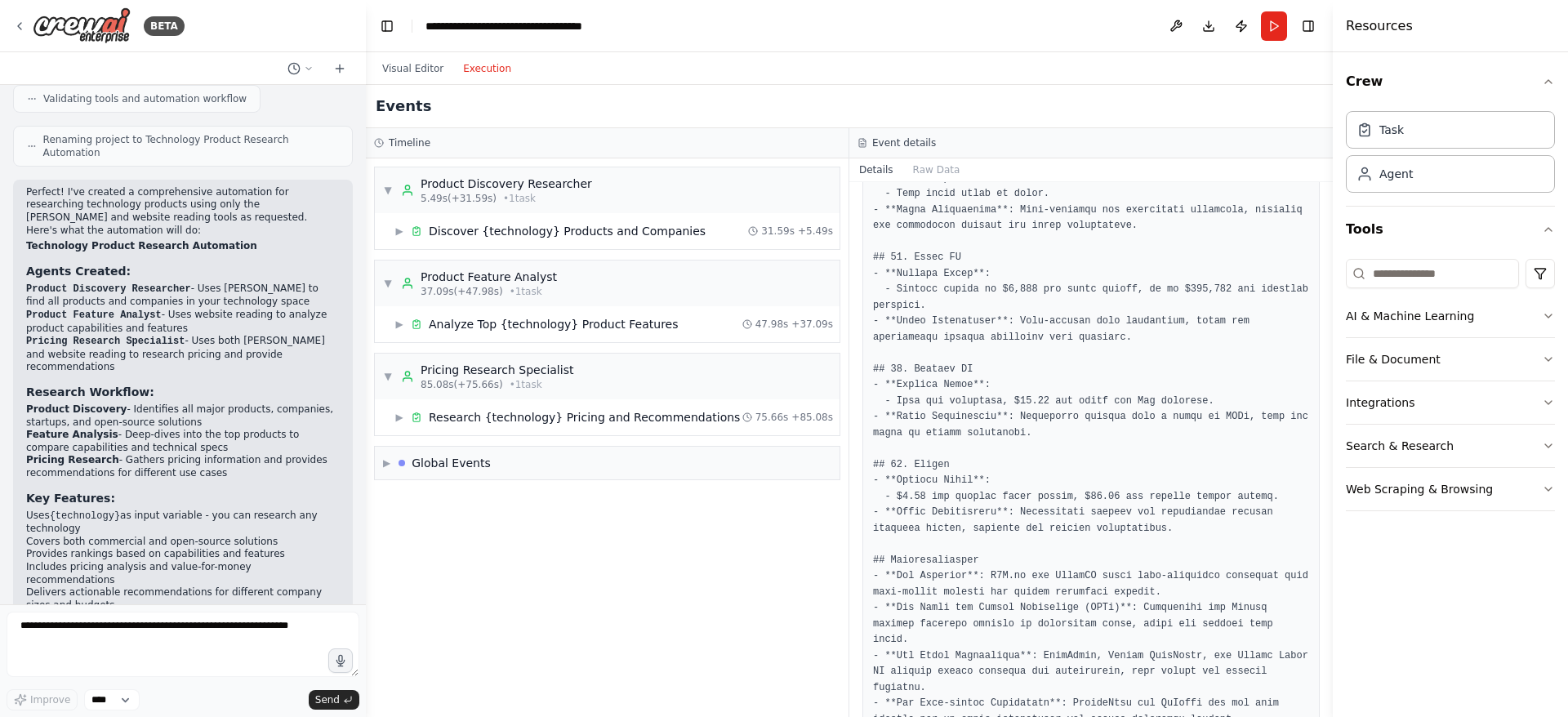
drag, startPoint x: 1326, startPoint y: 635, endPoint x: 1311, endPoint y: 266, distance: 369.3
click at [1311, 266] on div "BETA I want to research all of the product available for a specific technology.…" at bounding box center [784, 358] width 1568 height 717
drag, startPoint x: 1330, startPoint y: 590, endPoint x: 1284, endPoint y: 321, distance: 272.9
click at [1284, 322] on div "BETA I want to research all of the product available for a specific technology.…" at bounding box center [784, 358] width 1568 height 717
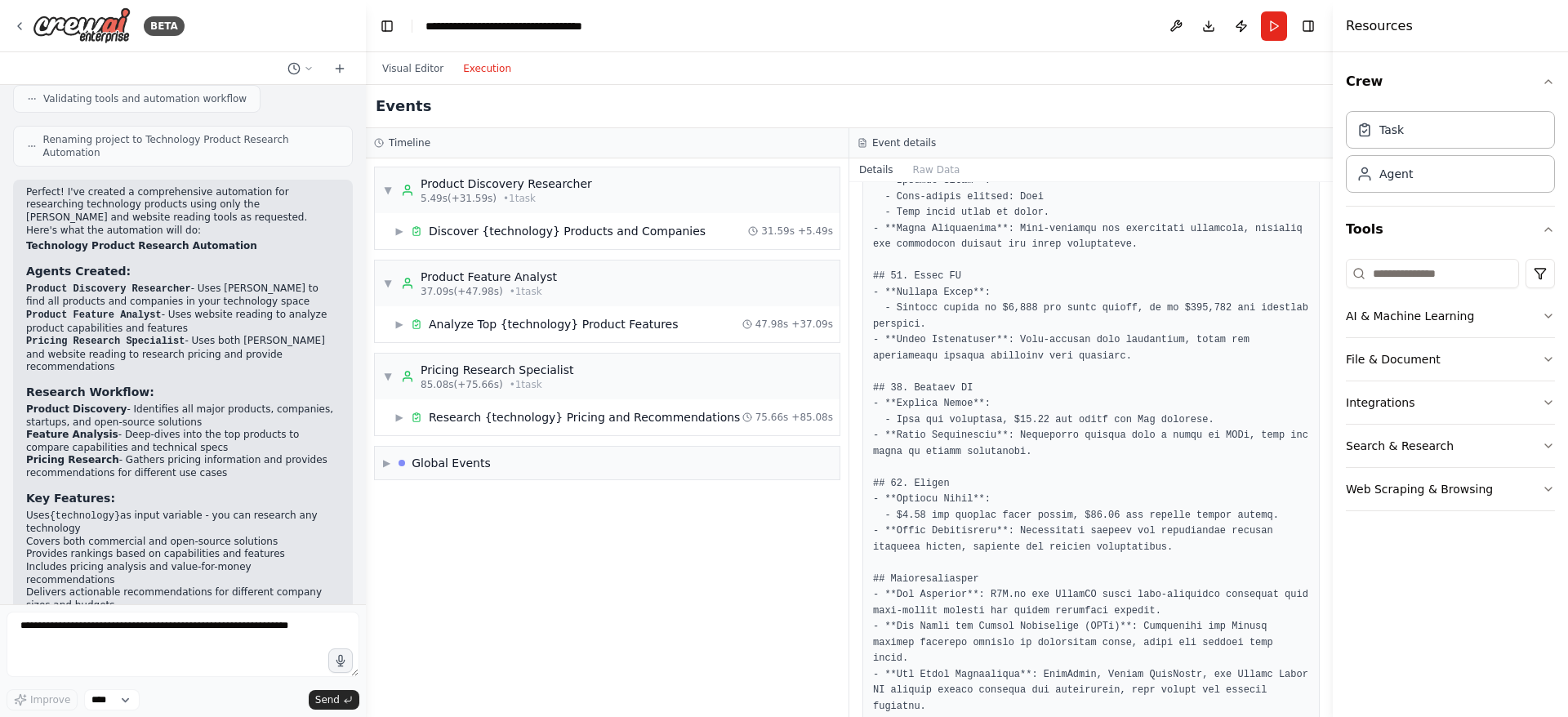
drag, startPoint x: 1327, startPoint y: 555, endPoint x: 1305, endPoint y: 399, distance: 157.5
click at [1305, 399] on div "BETA I want to research all of the product available for a specific technology.…" at bounding box center [784, 358] width 1568 height 717
click at [1214, 23] on button "Download" at bounding box center [1209, 26] width 26 height 30
click at [1549, 316] on icon "button" at bounding box center [1548, 315] width 13 height 13
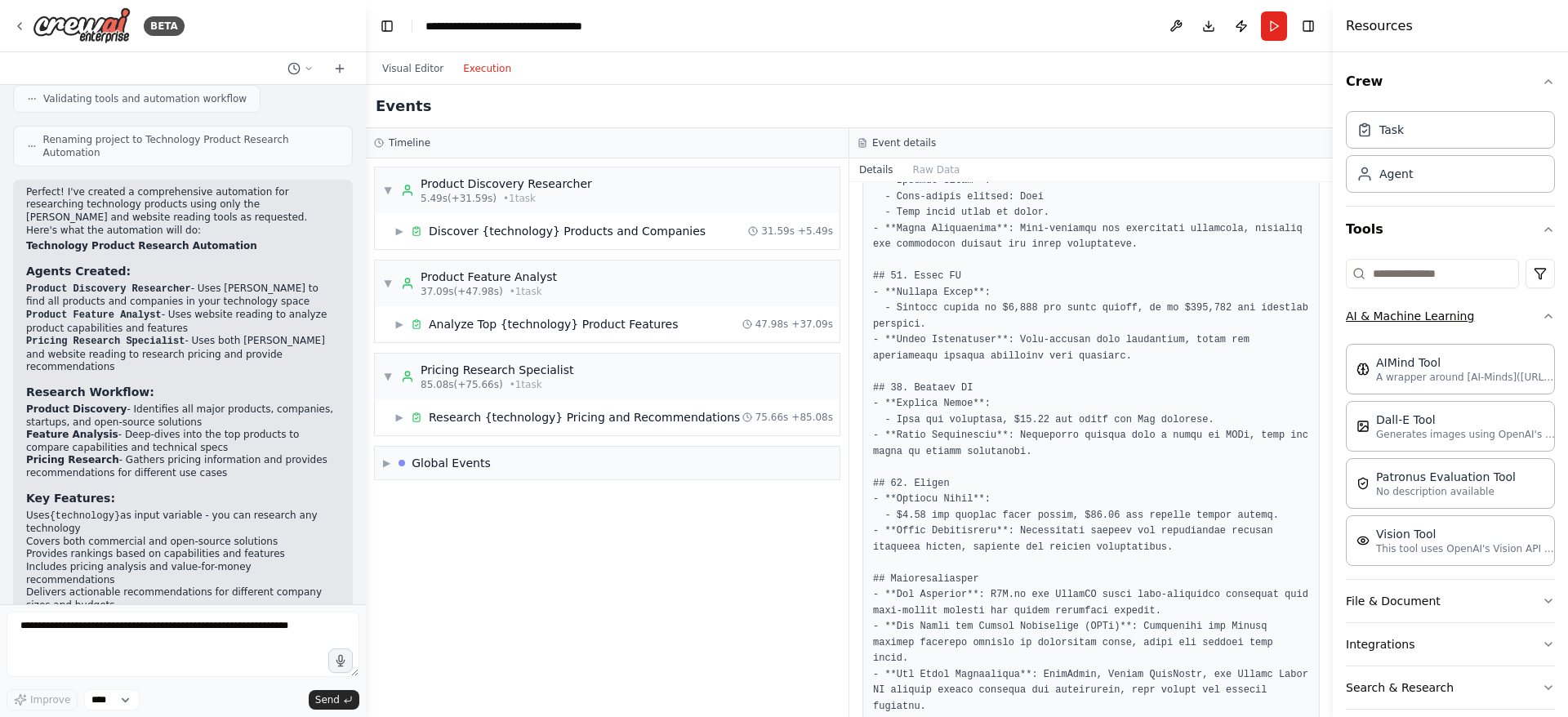
click at [1549, 316] on div "Crew Task Agent Tools AI & Machine Learning AIMind Tool A wrapper around [AI-Mi…" at bounding box center [1450, 385] width 235 height 665
click at [1542, 320] on icon "button" at bounding box center [1548, 315] width 13 height 13
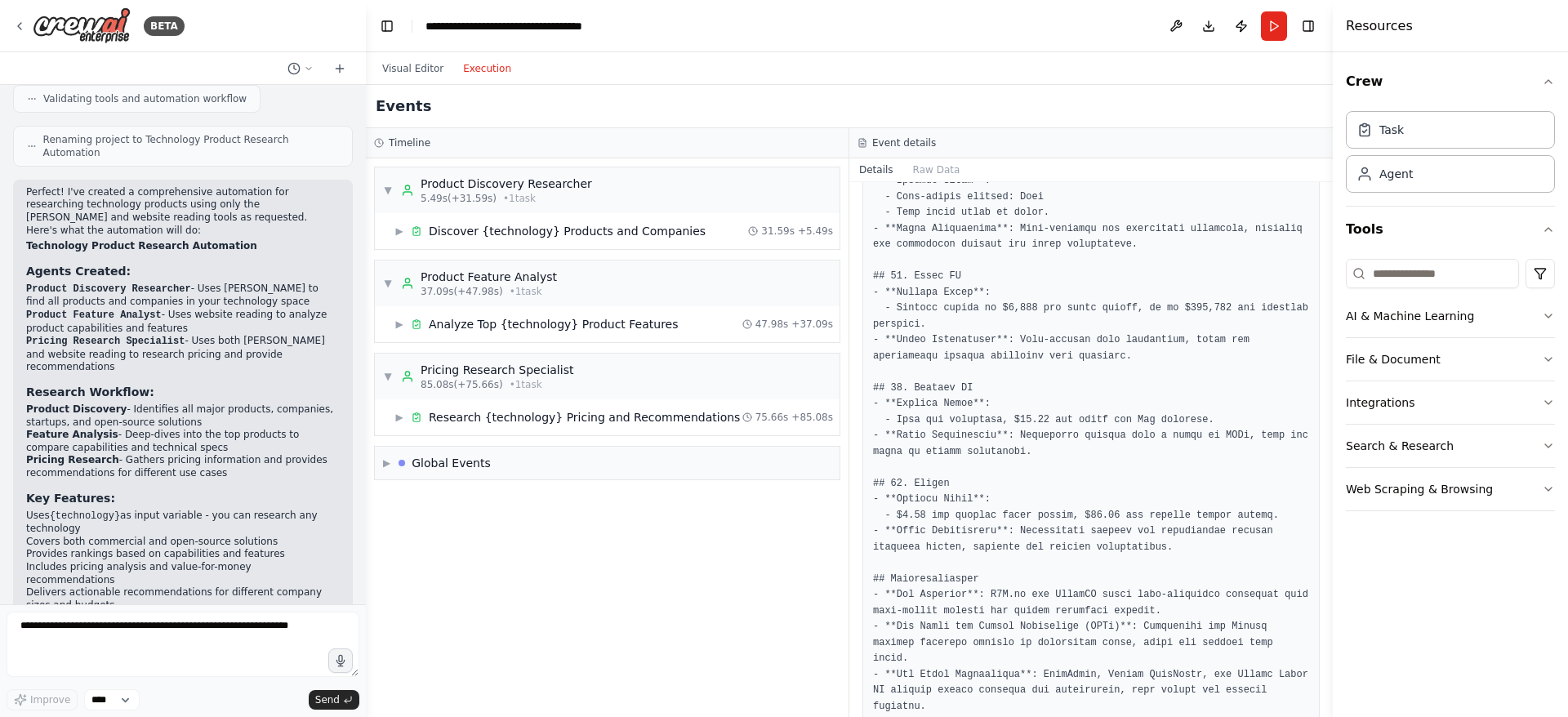
click at [622, 572] on div "▼ Product Discovery Researcher 5.49s (+31.59s) • 1 task ▶ Discover {technology}…" at bounding box center [607, 437] width 483 height 558
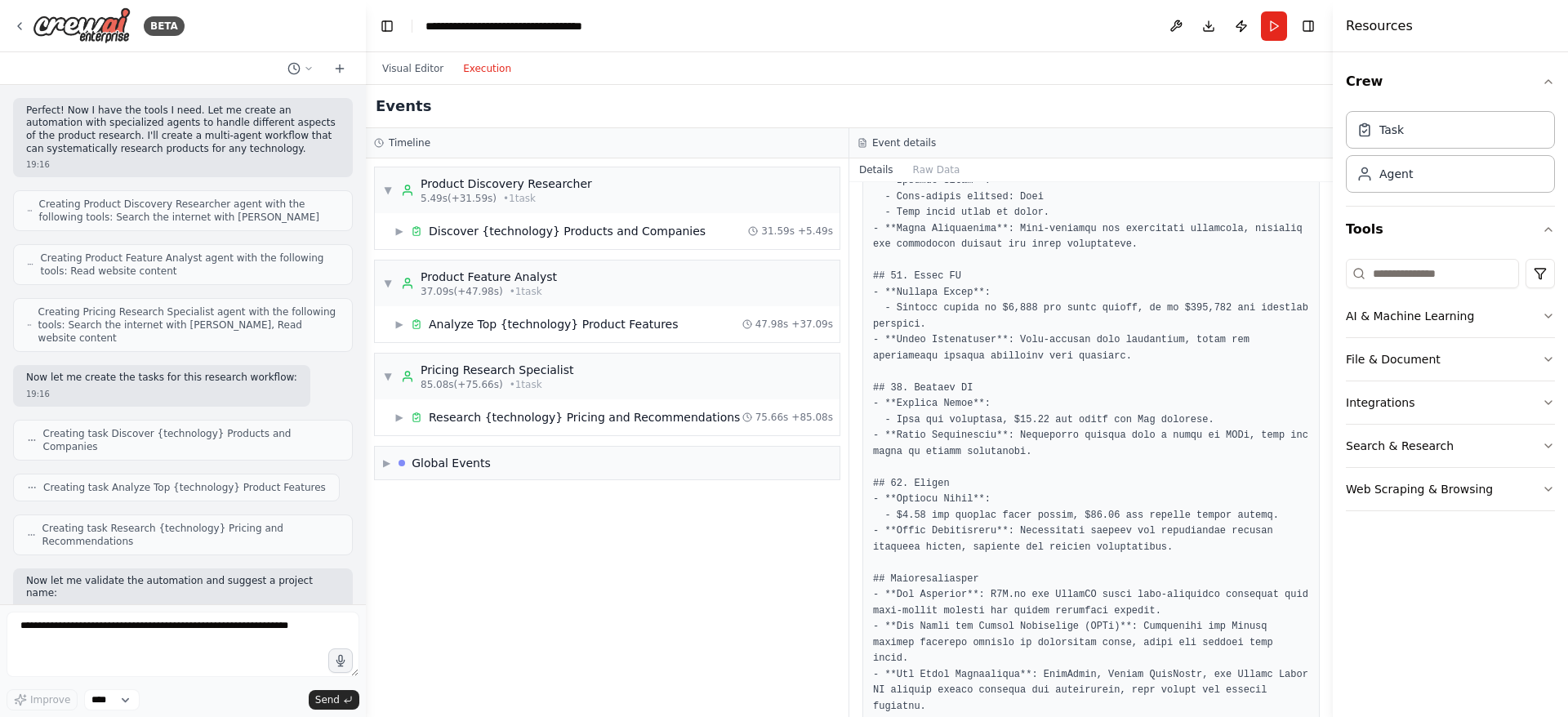
scroll to position [490, 0]
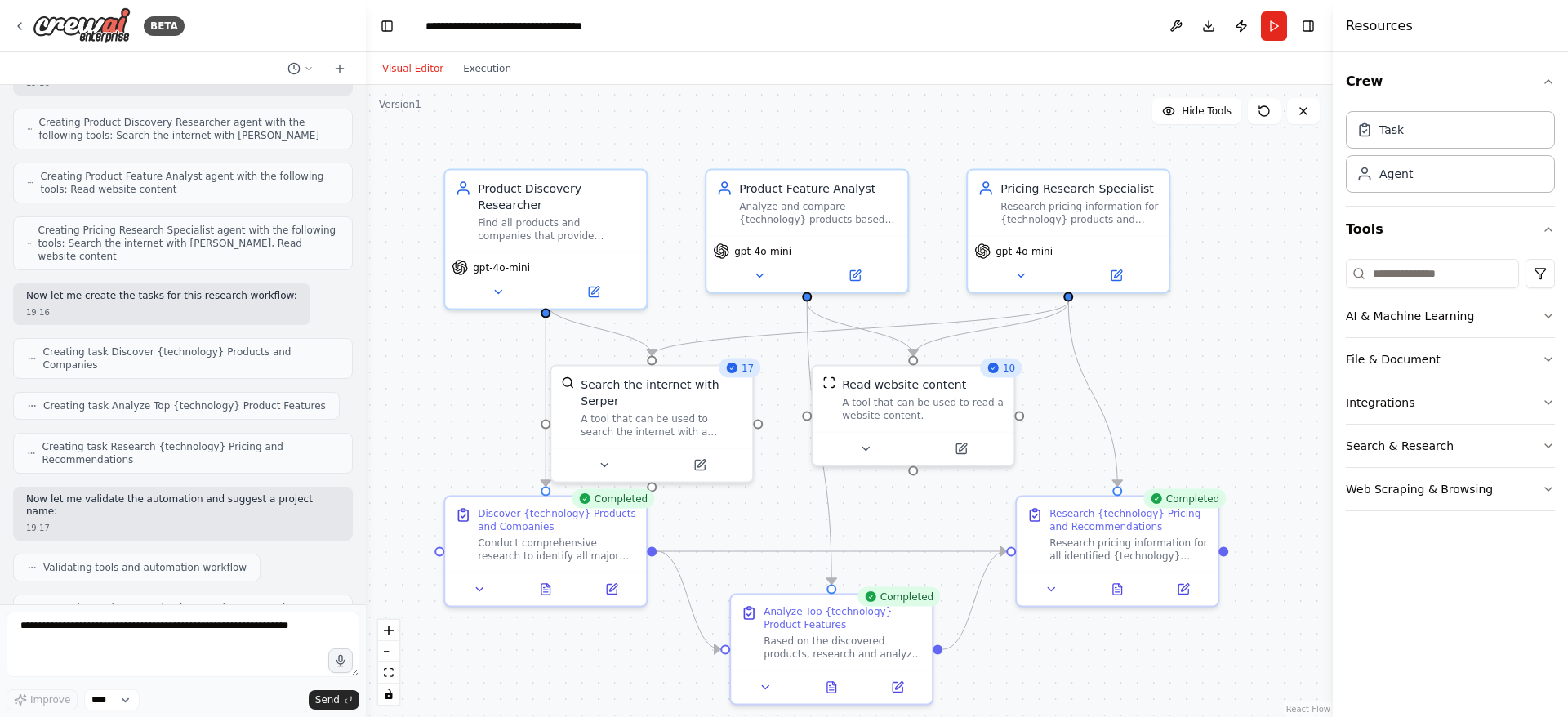
click at [404, 71] on button "Visual Editor" at bounding box center [413, 68] width 81 height 19
click at [1181, 32] on button at bounding box center [1176, 26] width 26 height 30
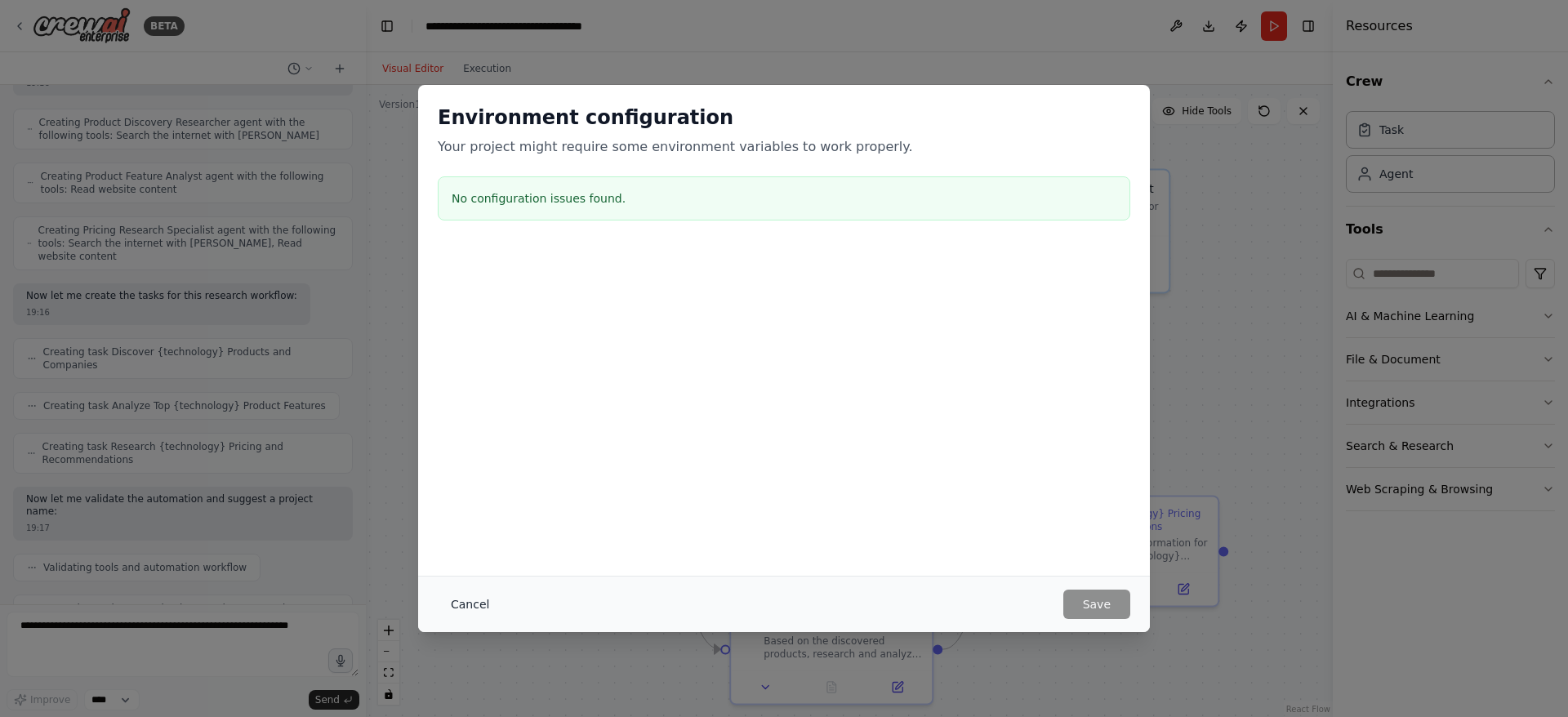
click at [441, 604] on button "Cancel" at bounding box center [470, 604] width 64 height 30
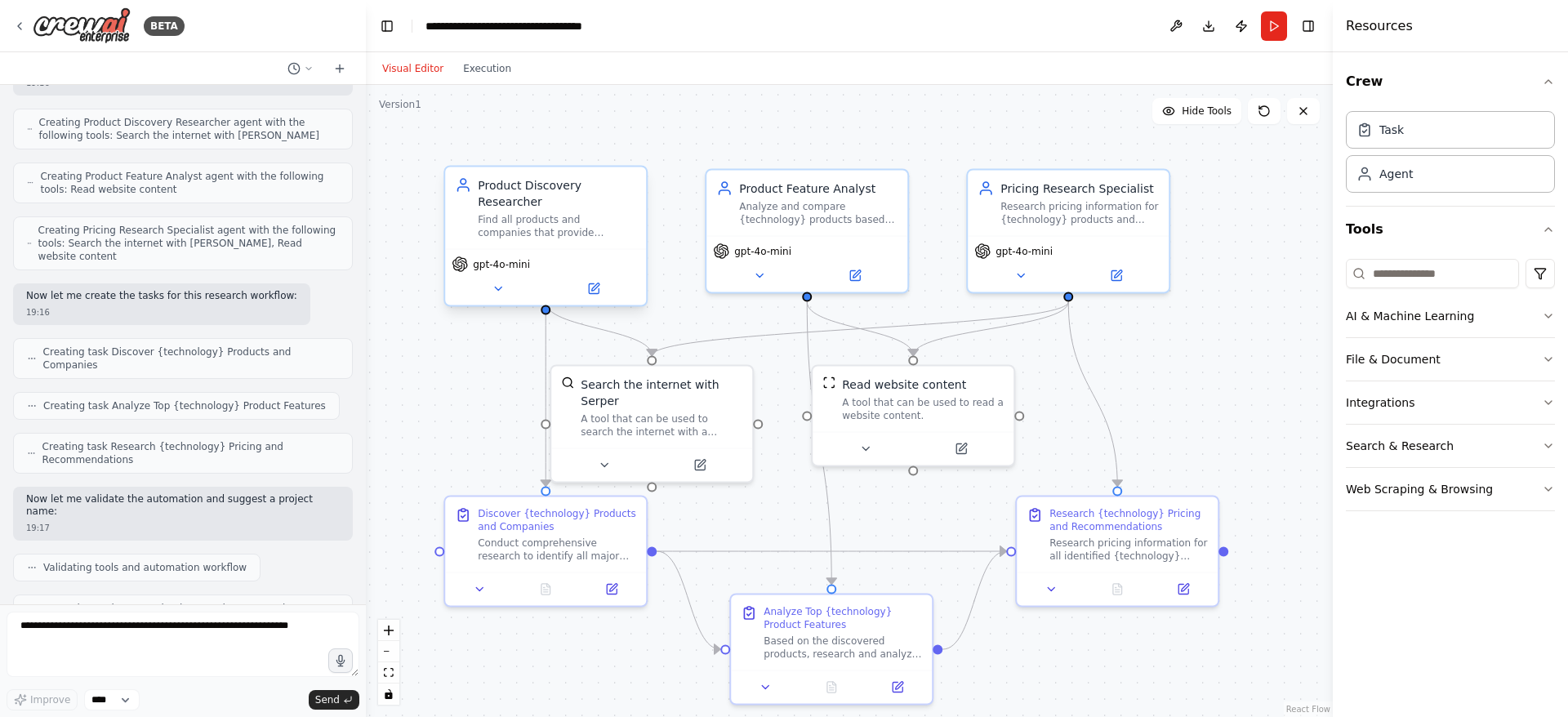
click at [546, 213] on div "Find all products and companies that provide {technology} solutions by conducti…" at bounding box center [556, 226] width 158 height 26
click at [496, 287] on icon at bounding box center [498, 289] width 7 height 3
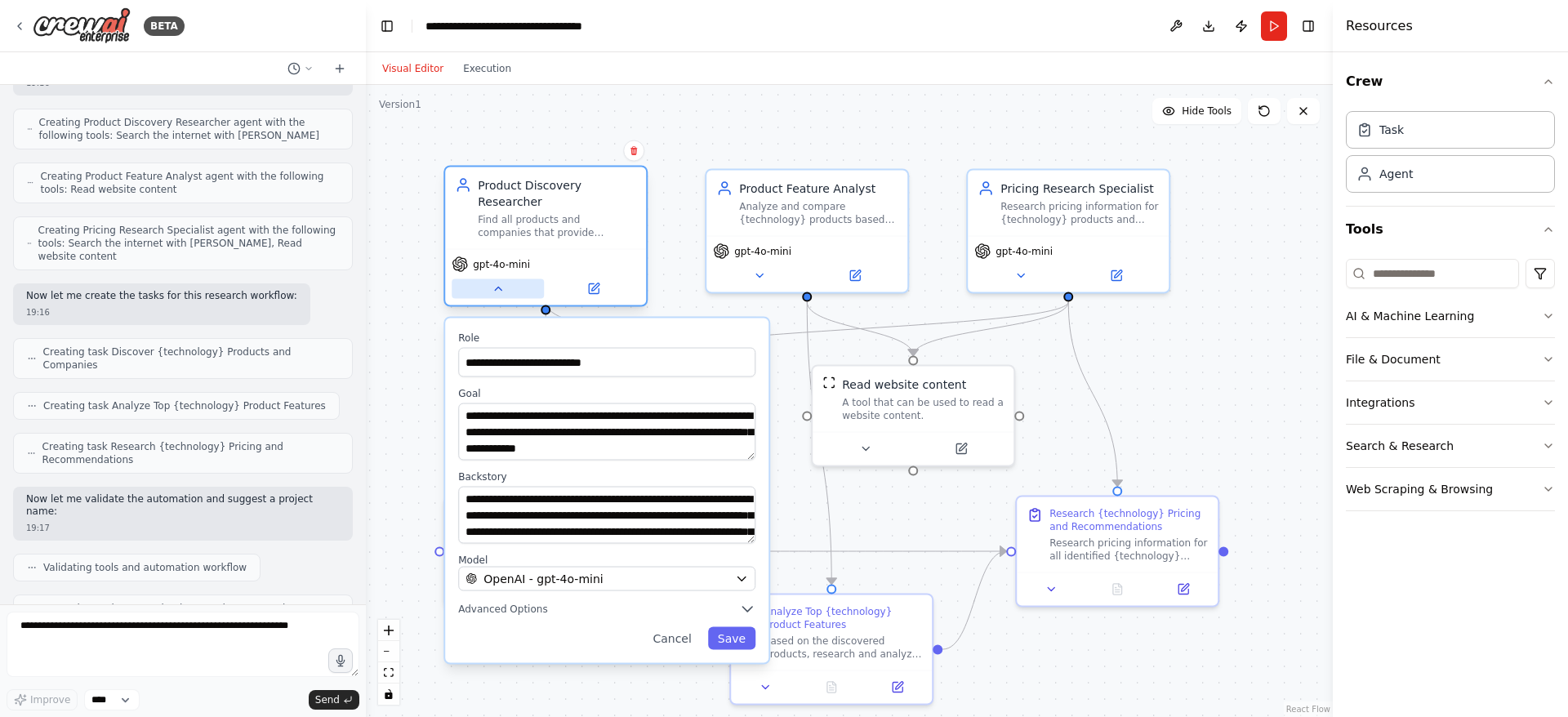
click at [496, 287] on icon at bounding box center [498, 289] width 7 height 3
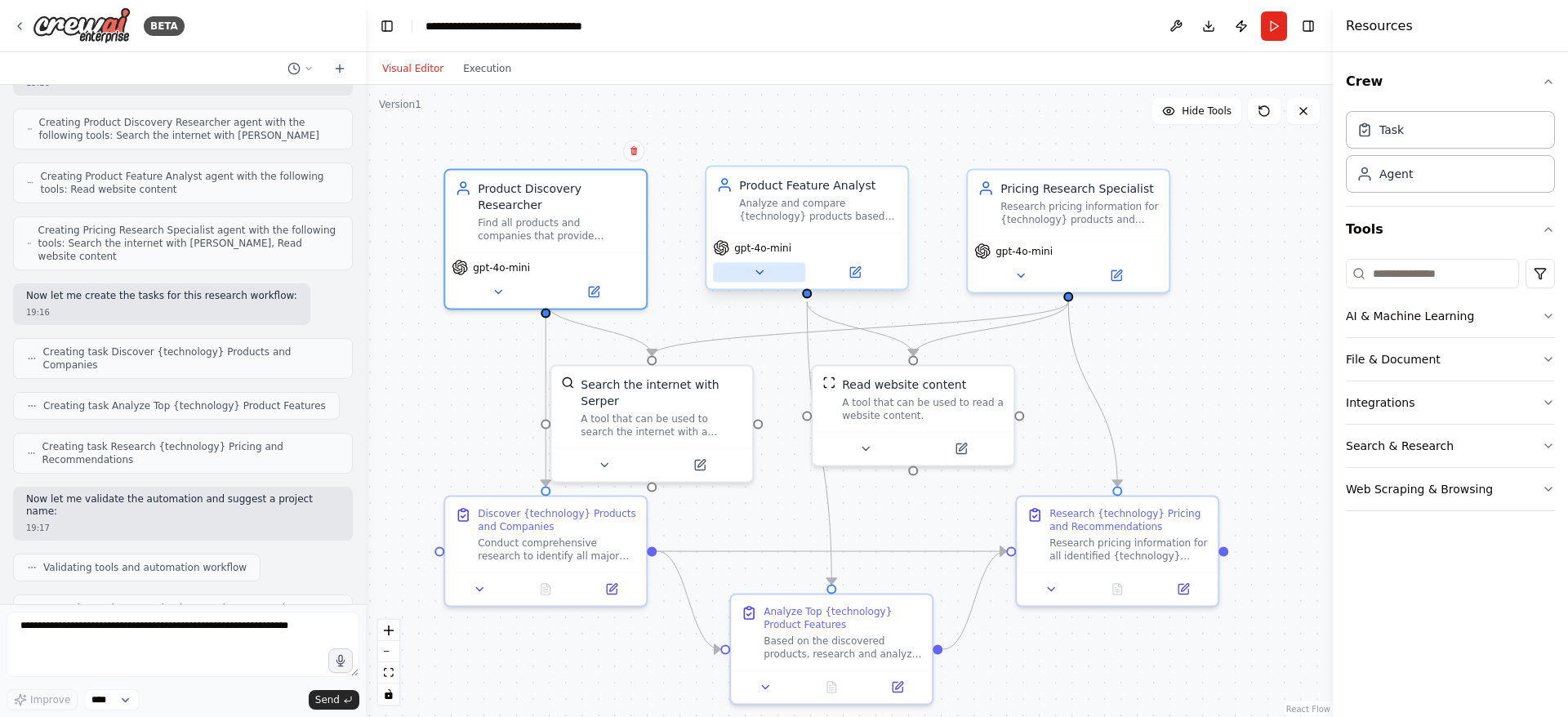
click at [766, 275] on button at bounding box center [759, 272] width 92 height 19
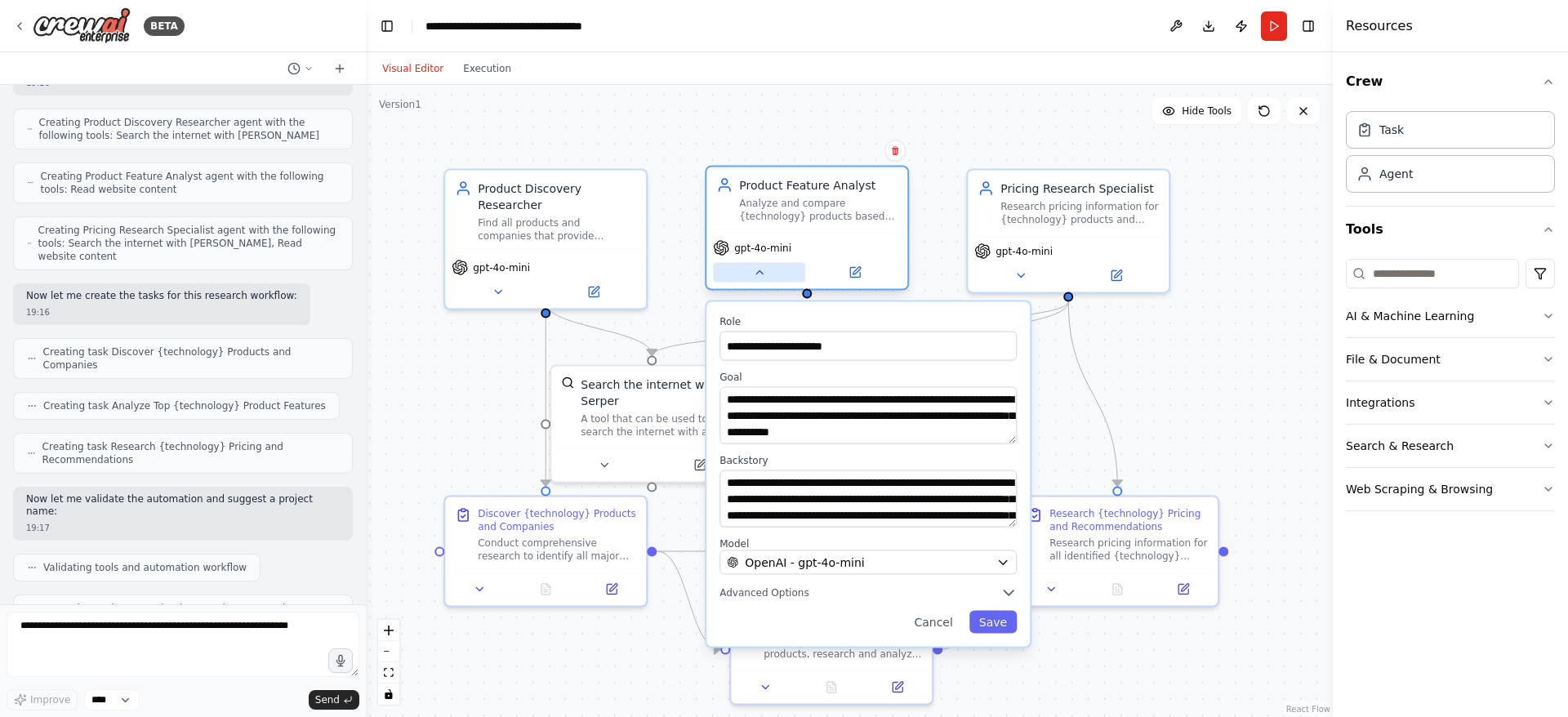
click at [766, 275] on icon at bounding box center [759, 272] width 13 height 13
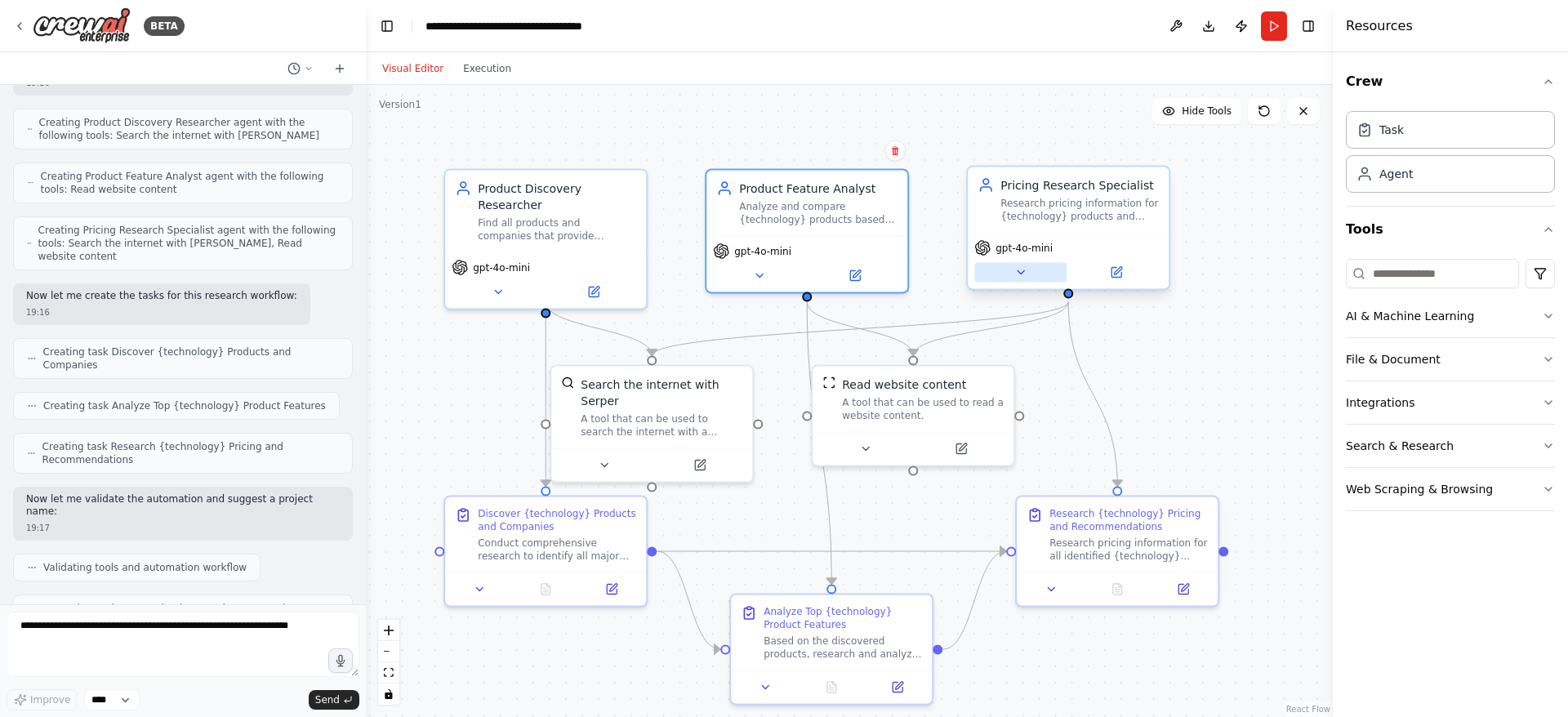
click at [1028, 271] on button at bounding box center [1020, 272] width 92 height 19
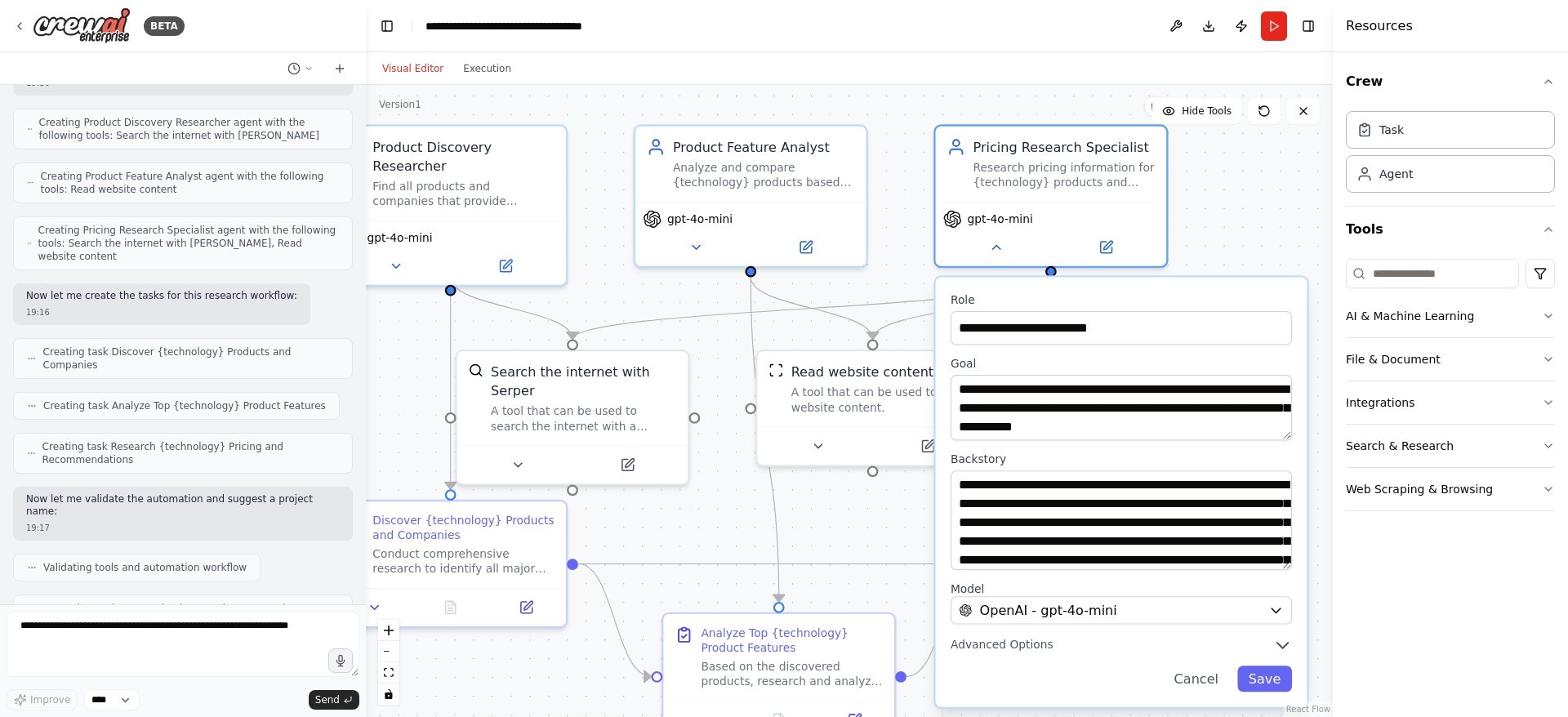
drag, startPoint x: 1286, startPoint y: 525, endPoint x: 1273, endPoint y: 558, distance: 35.5
click at [1273, 558] on textarea "**********" at bounding box center [1121, 520] width 342 height 100
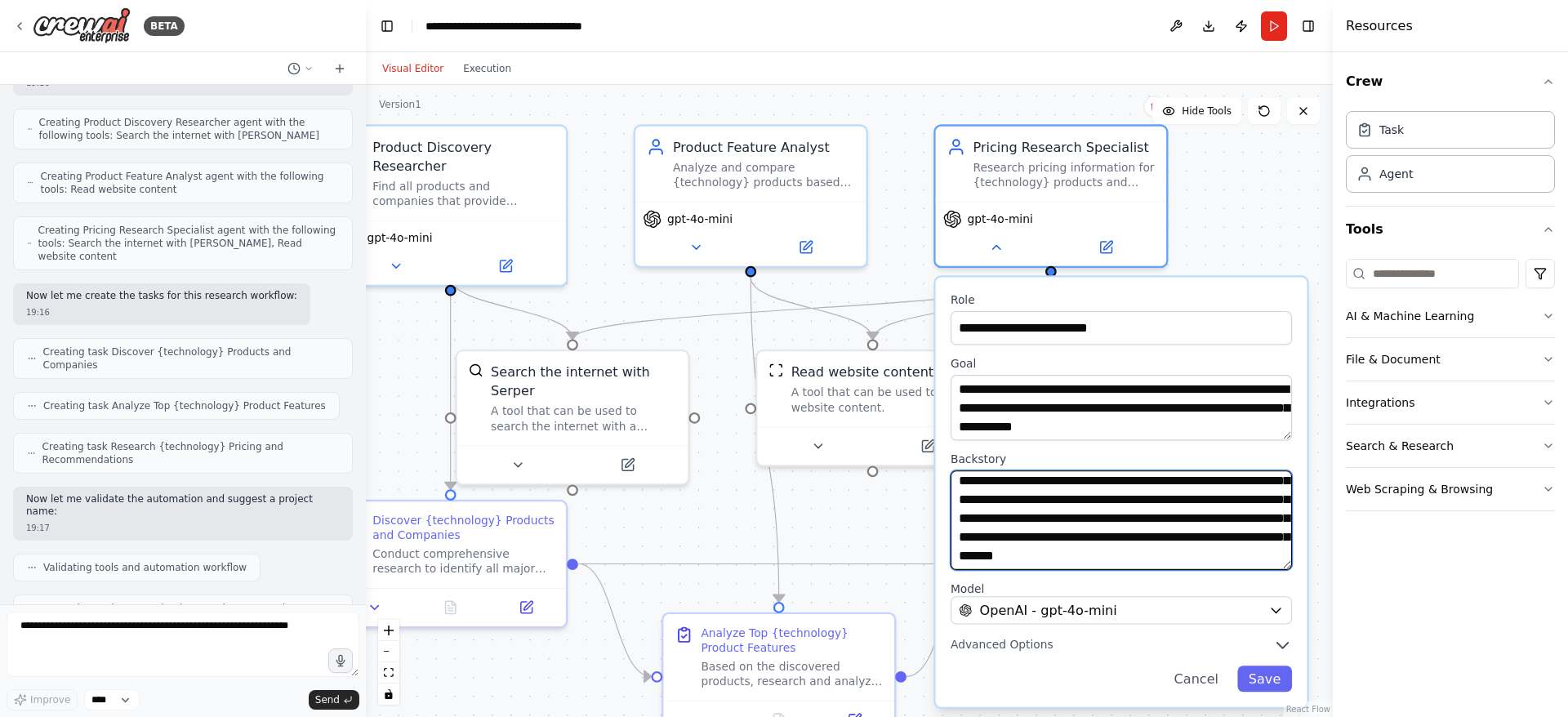
scroll to position [52, 0]
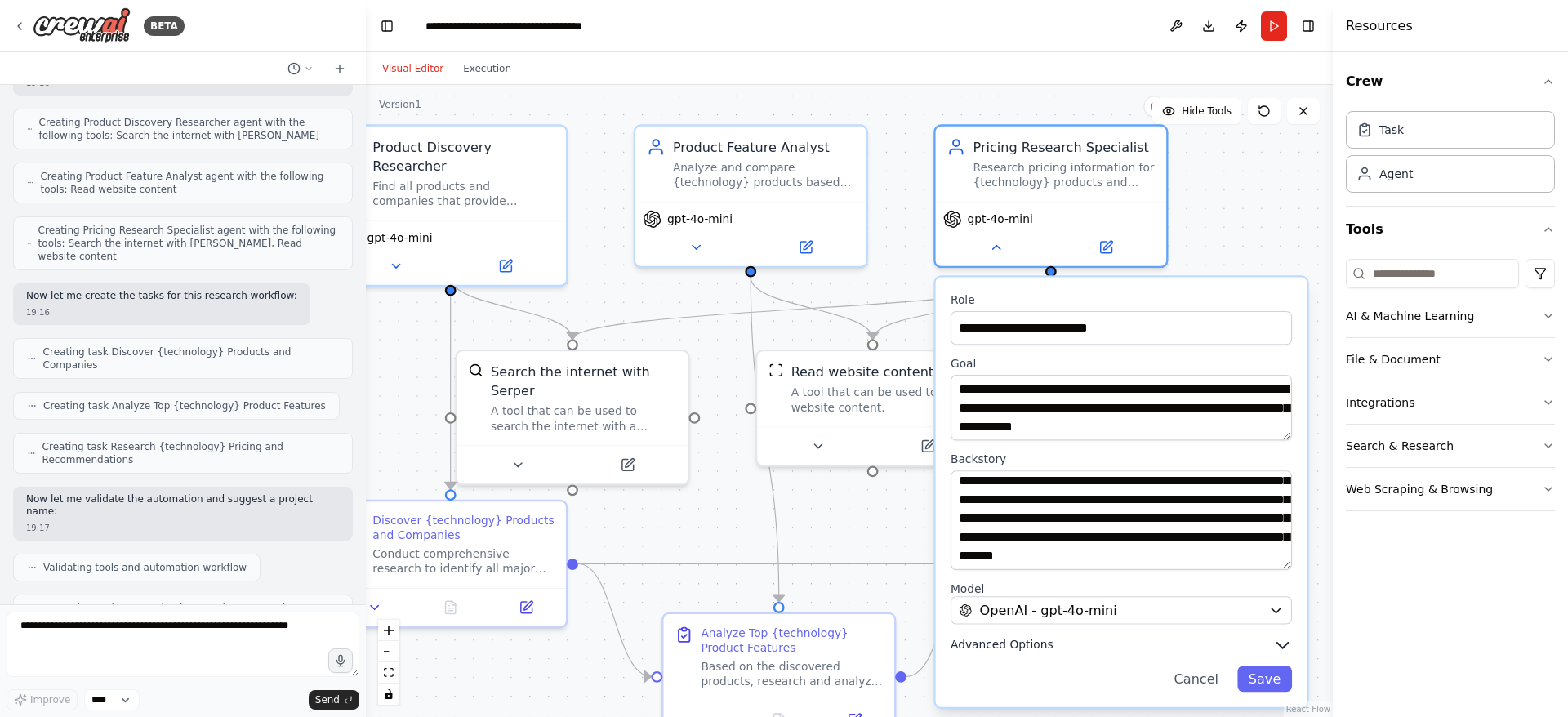
click at [1283, 641] on icon "button" at bounding box center [1282, 644] width 19 height 19
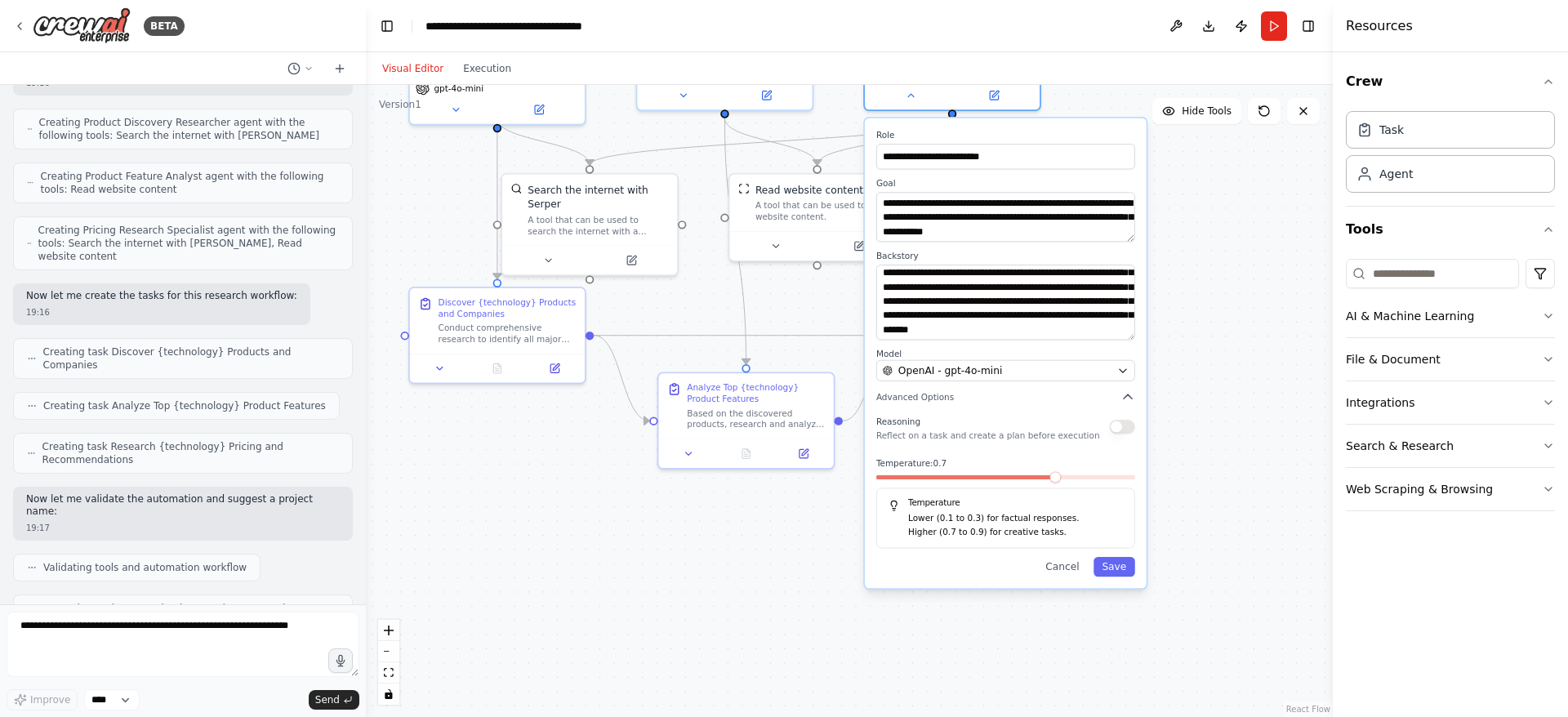
drag, startPoint x: 1303, startPoint y: 510, endPoint x: 1209, endPoint y: 282, distance: 246.6
click at [1209, 282] on div ".deletable-edge-delete-btn { width: 20px; height: 20px; border: 0px solid #ffff…" at bounding box center [849, 400] width 967 height 632
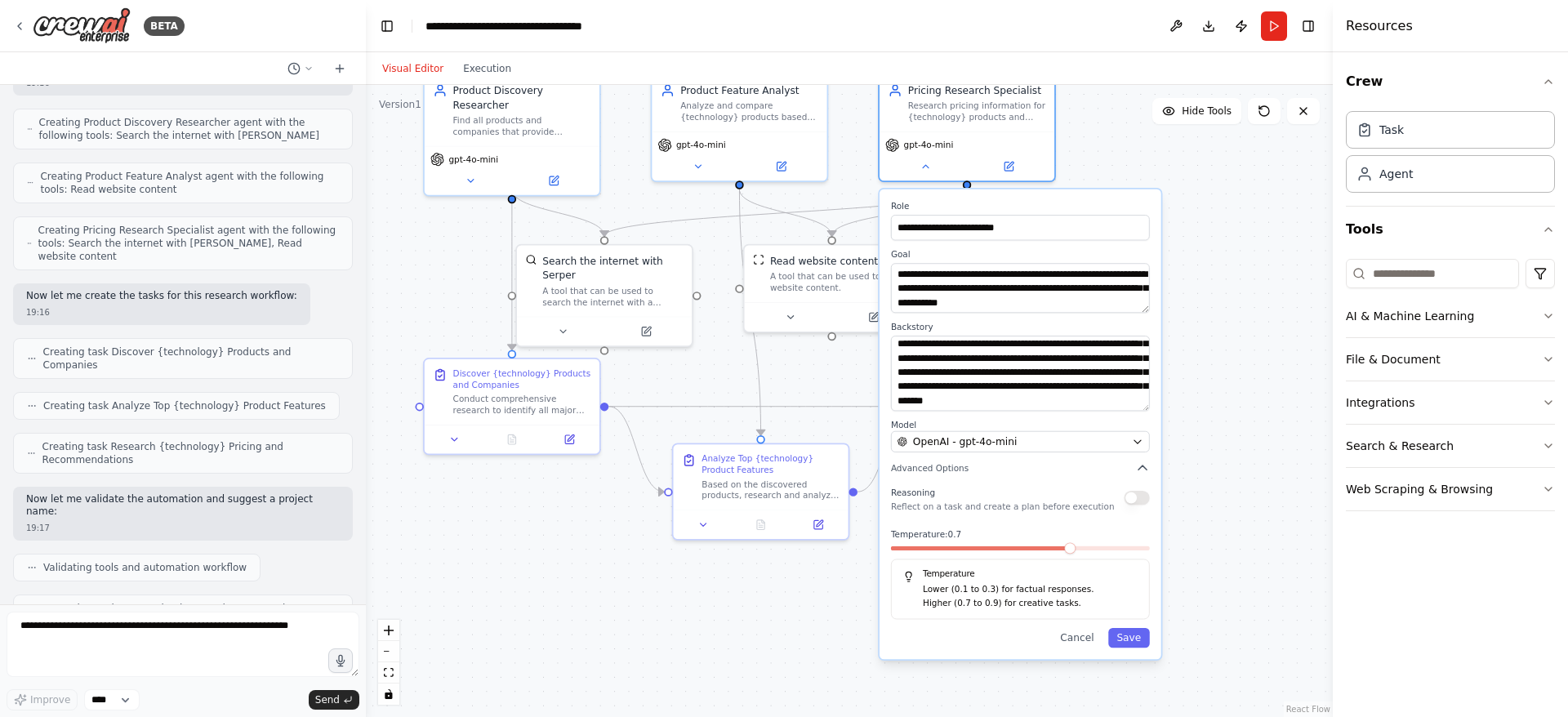
drag, startPoint x: 783, startPoint y: 545, endPoint x: 797, endPoint y: 616, distance: 72.4
click at [797, 616] on div ".deletable-edge-delete-btn { width: 20px; height: 20px; border: 0px solid #ffff…" at bounding box center [849, 400] width 967 height 632
click at [1144, 462] on icon "button" at bounding box center [1142, 468] width 14 height 14
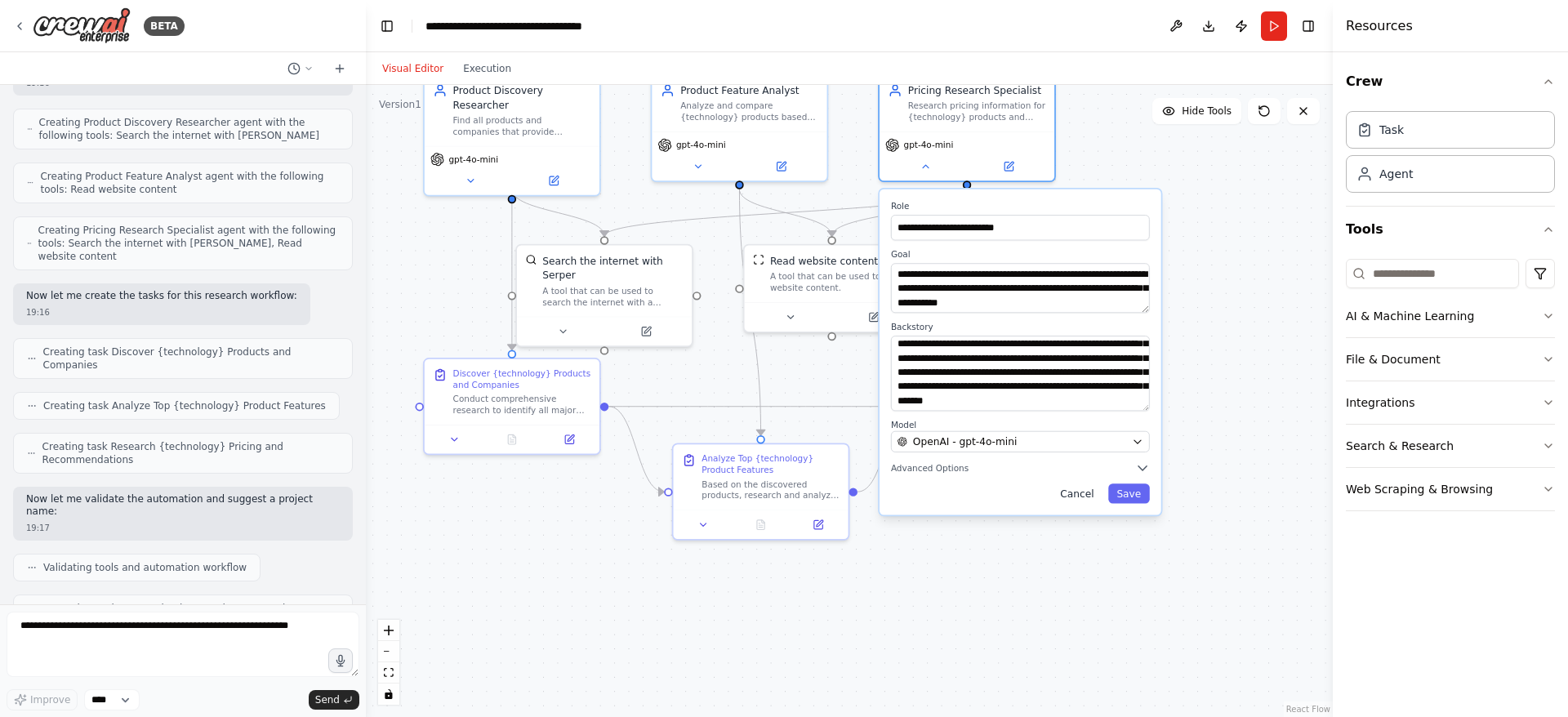
click at [1072, 503] on button "Cancel" at bounding box center [1077, 493] width 51 height 19
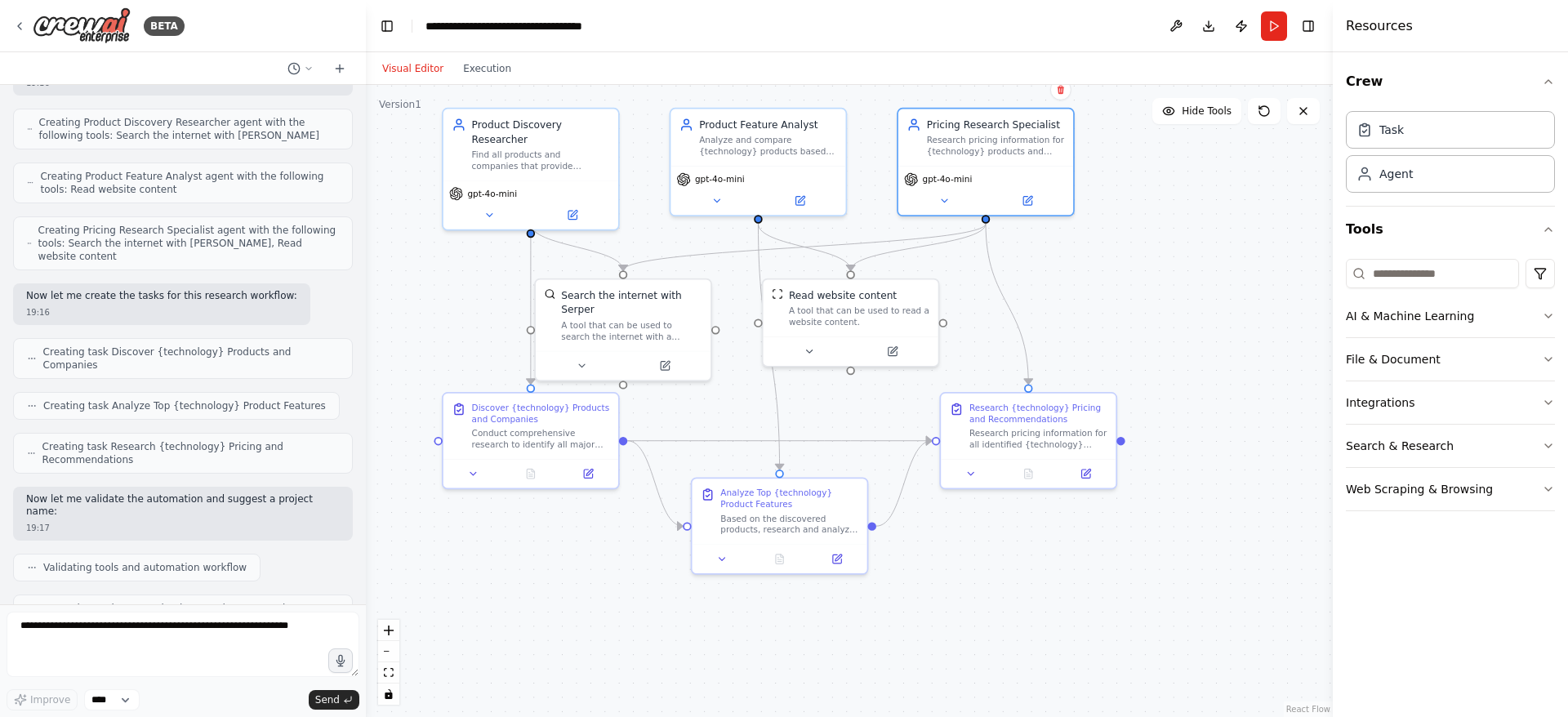
drag, startPoint x: 995, startPoint y: 558, endPoint x: 1023, endPoint y: 594, distance: 45.6
click at [1023, 594] on div ".deletable-edge-delete-btn { width: 20px; height: 20px; border: 0px solid #ffff…" at bounding box center [849, 400] width 967 height 632
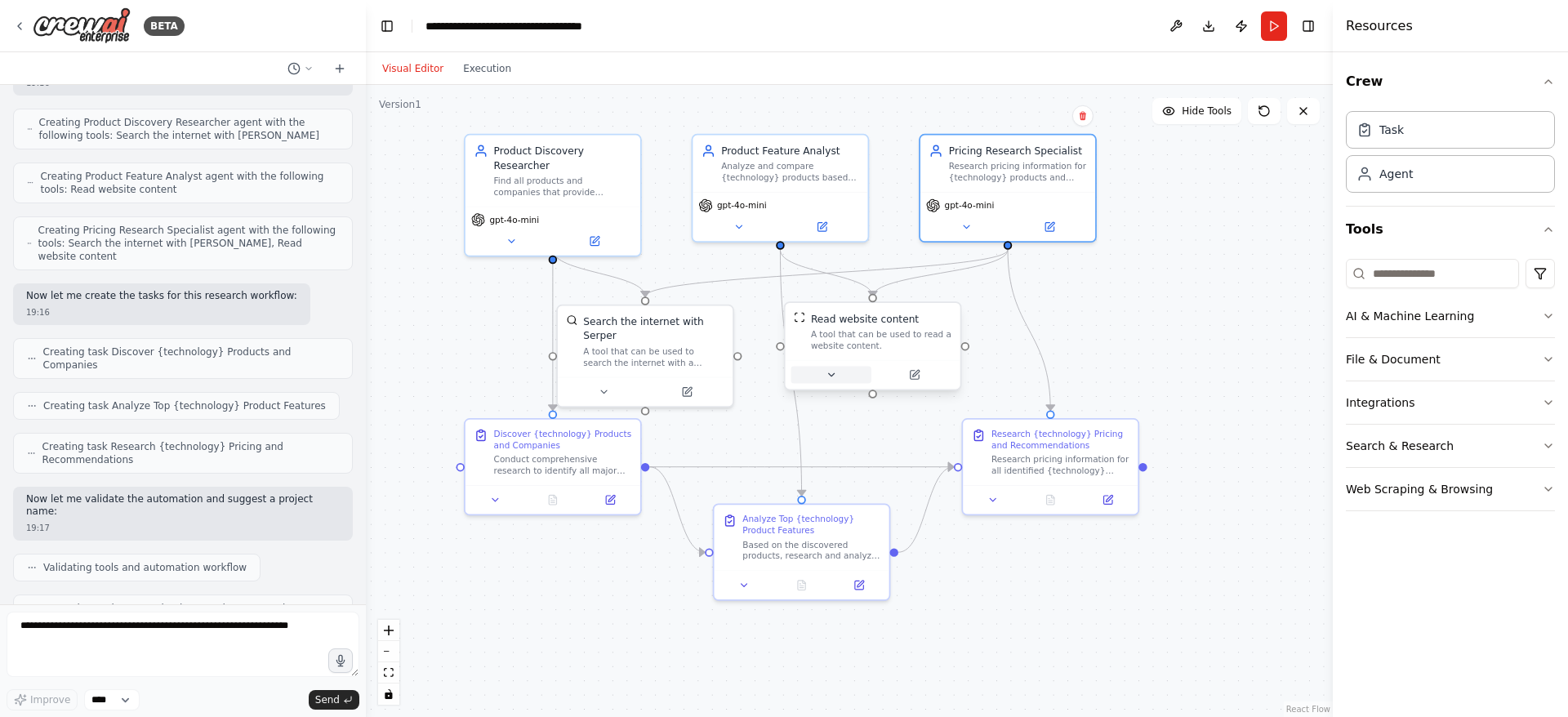
click at [832, 380] on button at bounding box center [831, 375] width 80 height 17
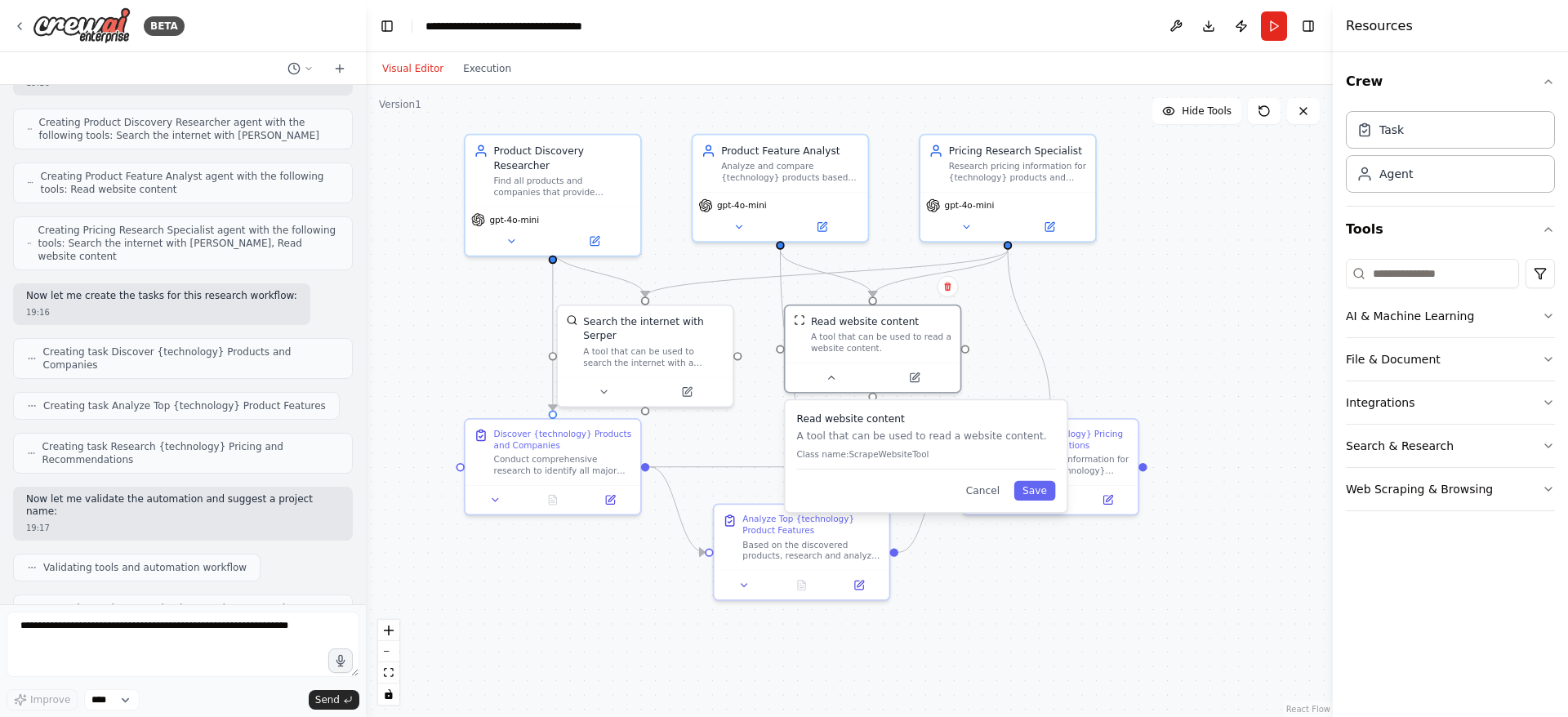
click at [985, 502] on div "Read website content A tool that can be used to read a website content. Class n…" at bounding box center [926, 456] width 282 height 112
click at [975, 493] on button "Cancel" at bounding box center [983, 490] width 51 height 19
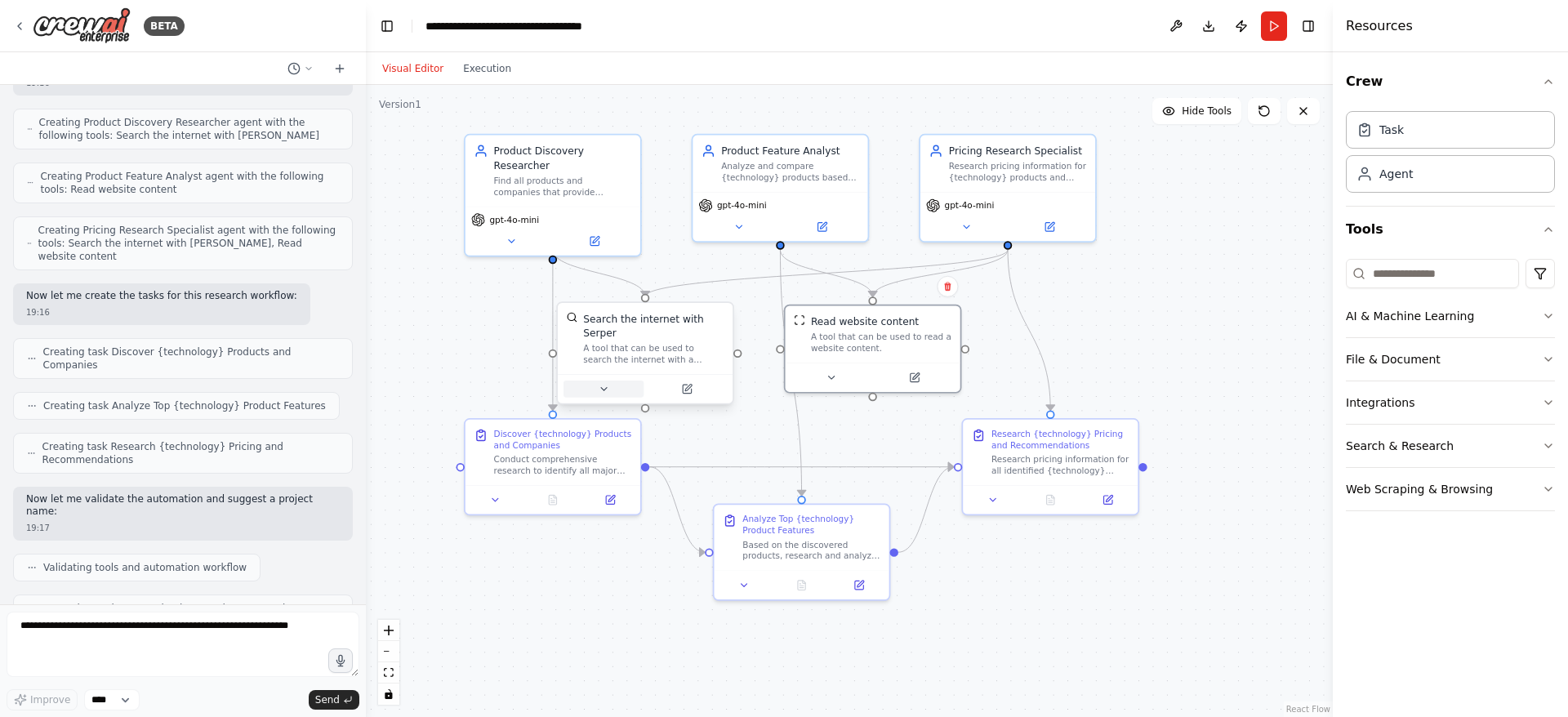
click at [605, 383] on button at bounding box center [603, 389] width 80 height 17
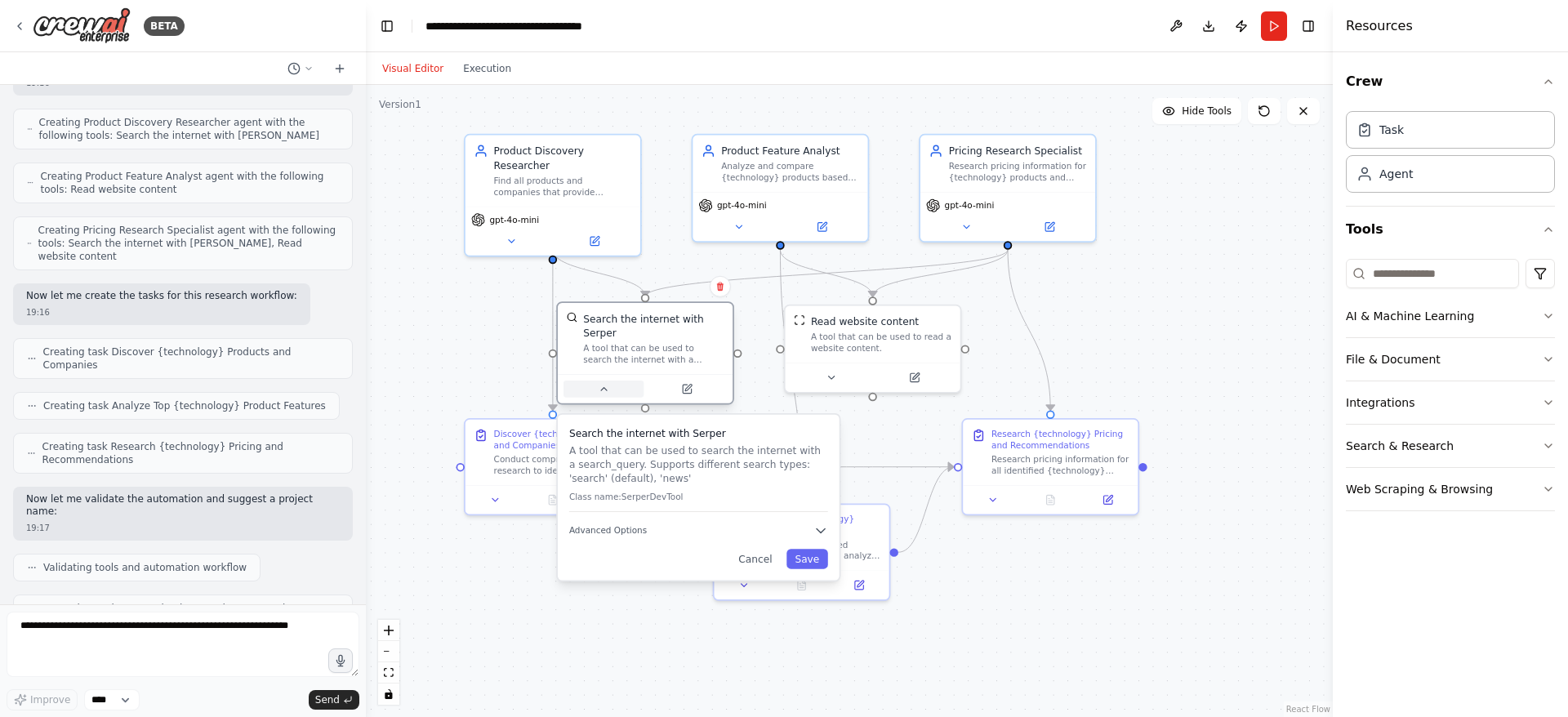
click at [605, 381] on button at bounding box center [603, 389] width 80 height 17
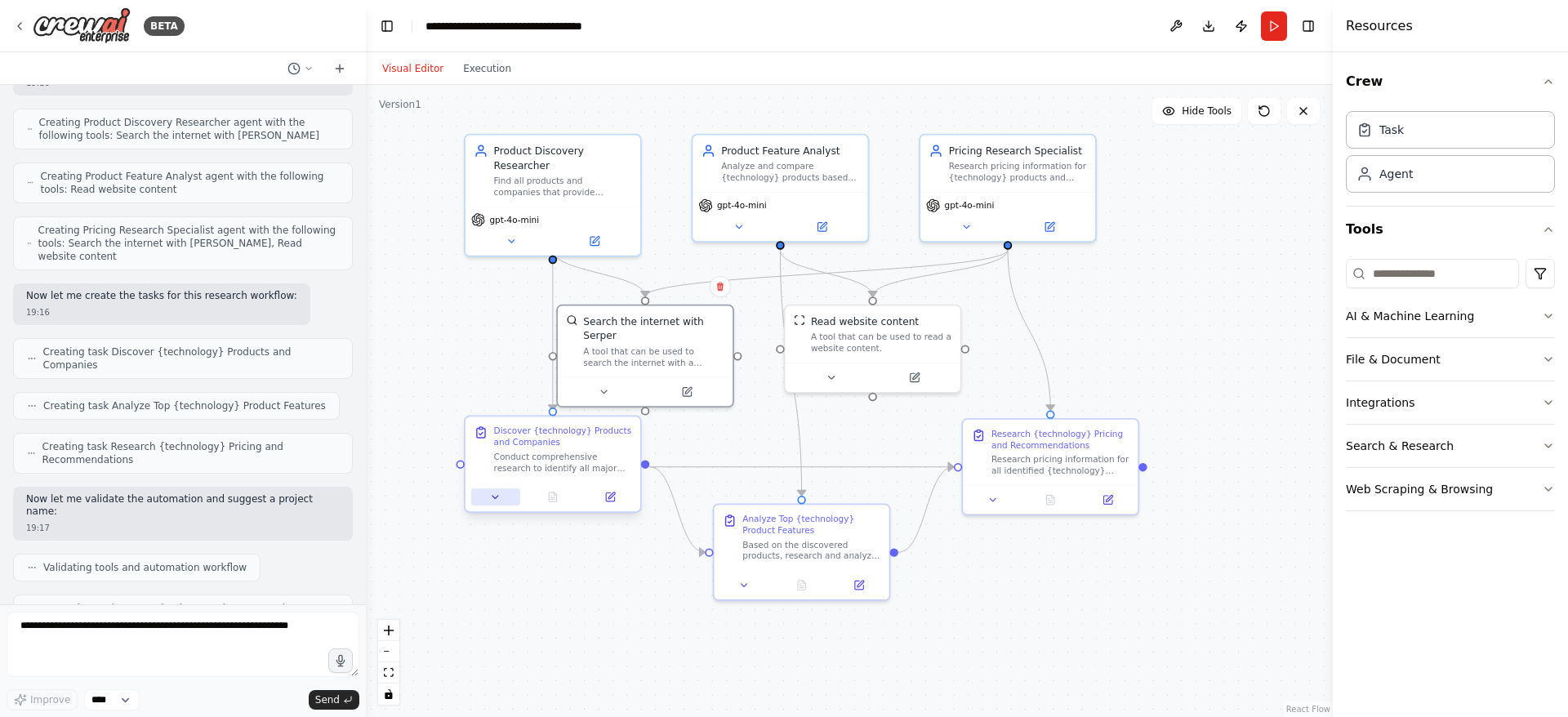
click at [498, 504] on button at bounding box center [496, 496] width 49 height 17
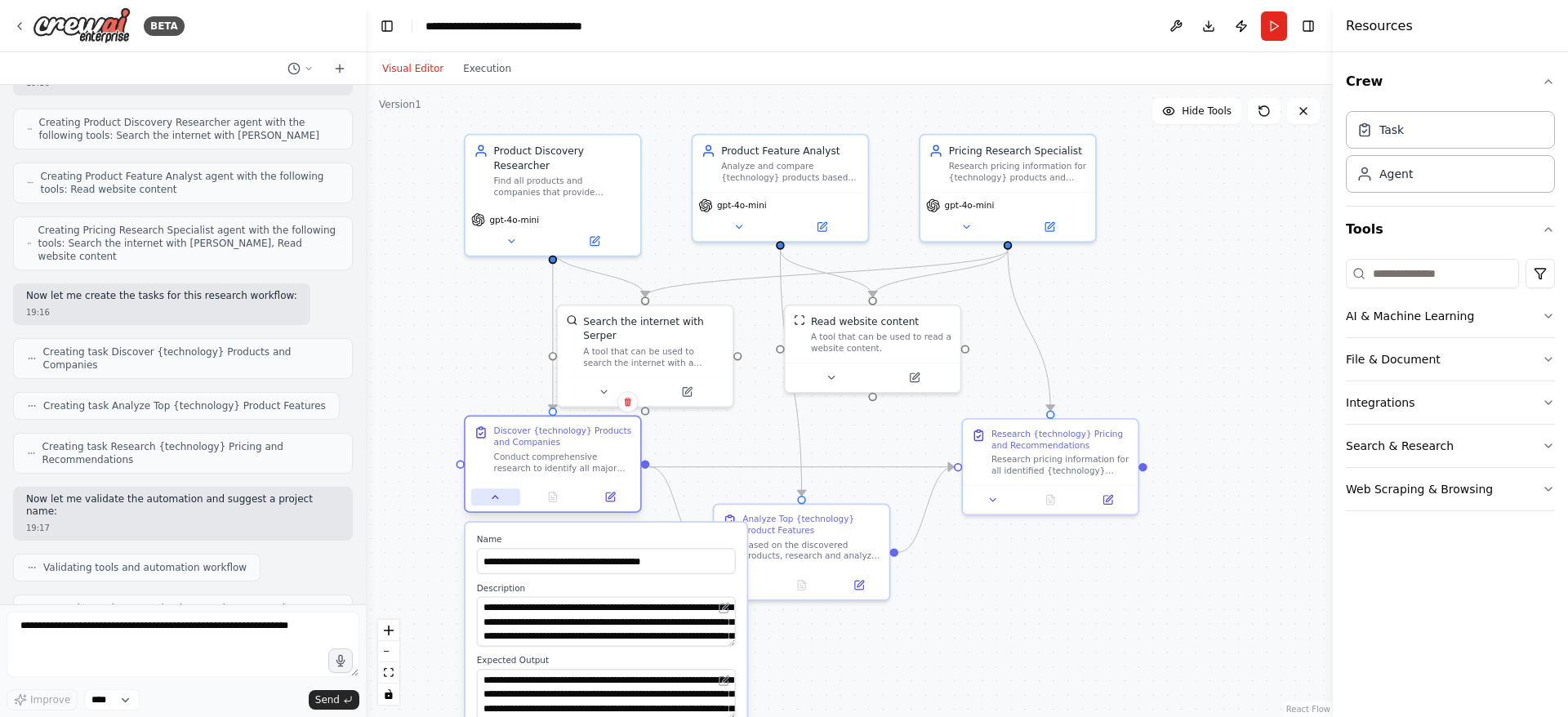
click at [488, 494] on button at bounding box center [496, 496] width 49 height 17
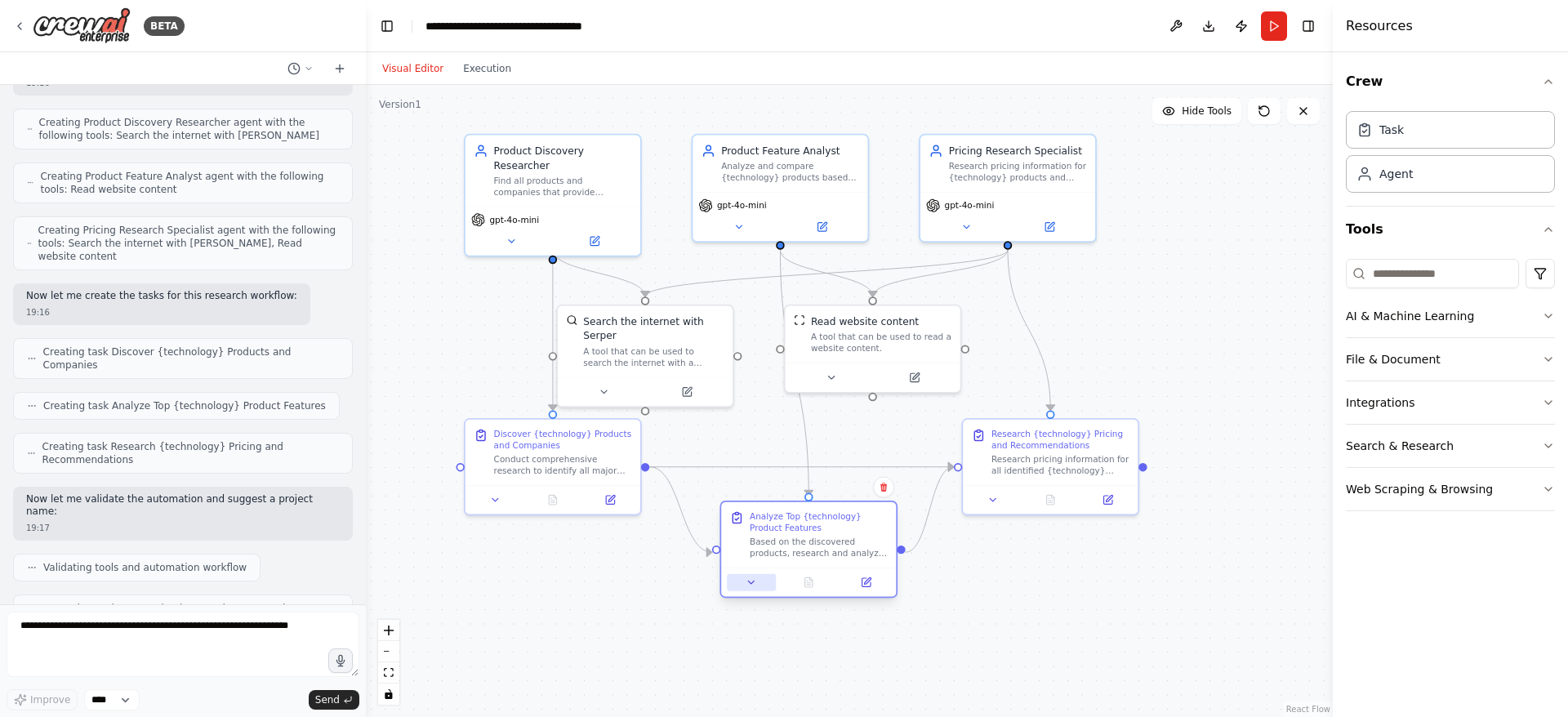
click at [748, 582] on icon at bounding box center [752, 583] width 12 height 12
click at [755, 585] on icon at bounding box center [752, 583] width 12 height 12
click at [993, 494] on icon at bounding box center [993, 497] width 12 height 12
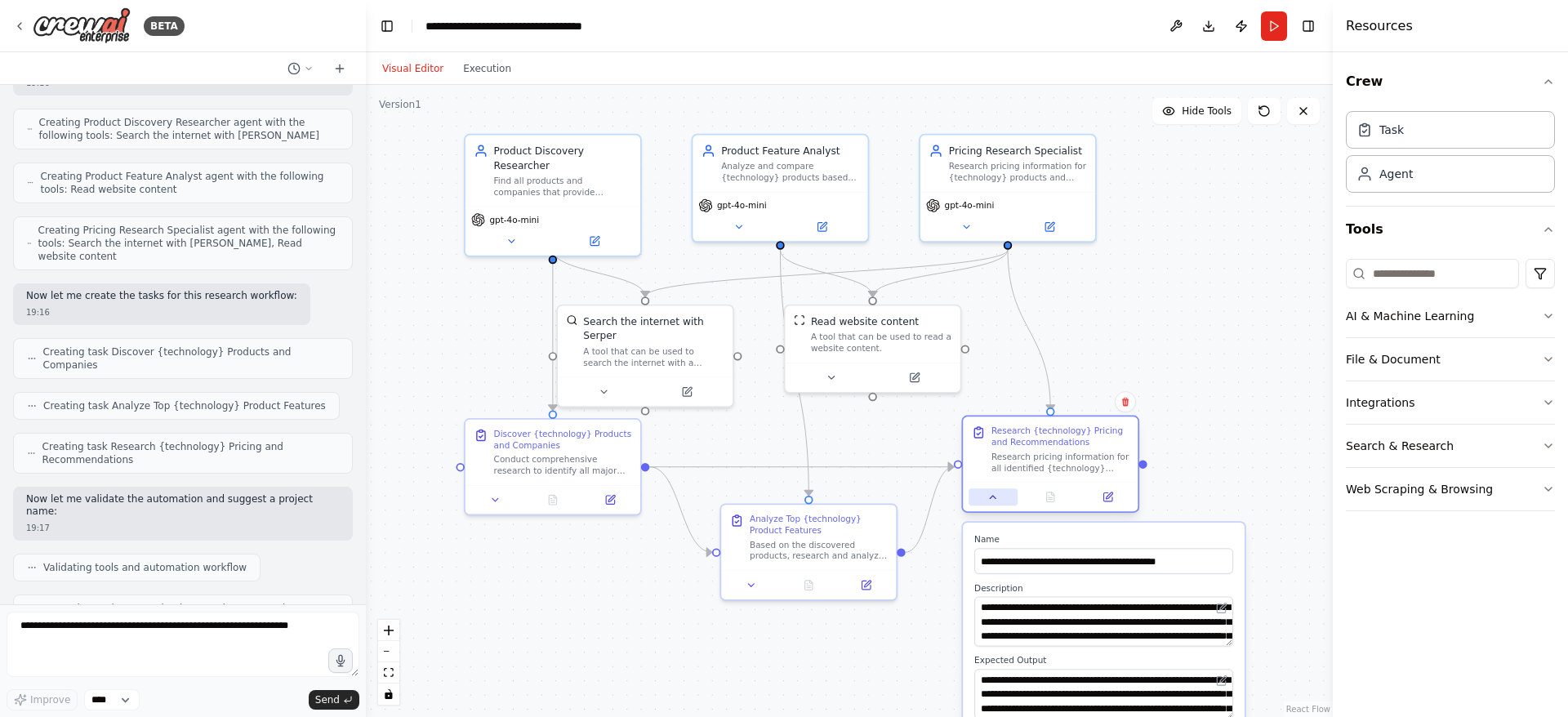
click at [993, 494] on icon at bounding box center [993, 497] width 12 height 12
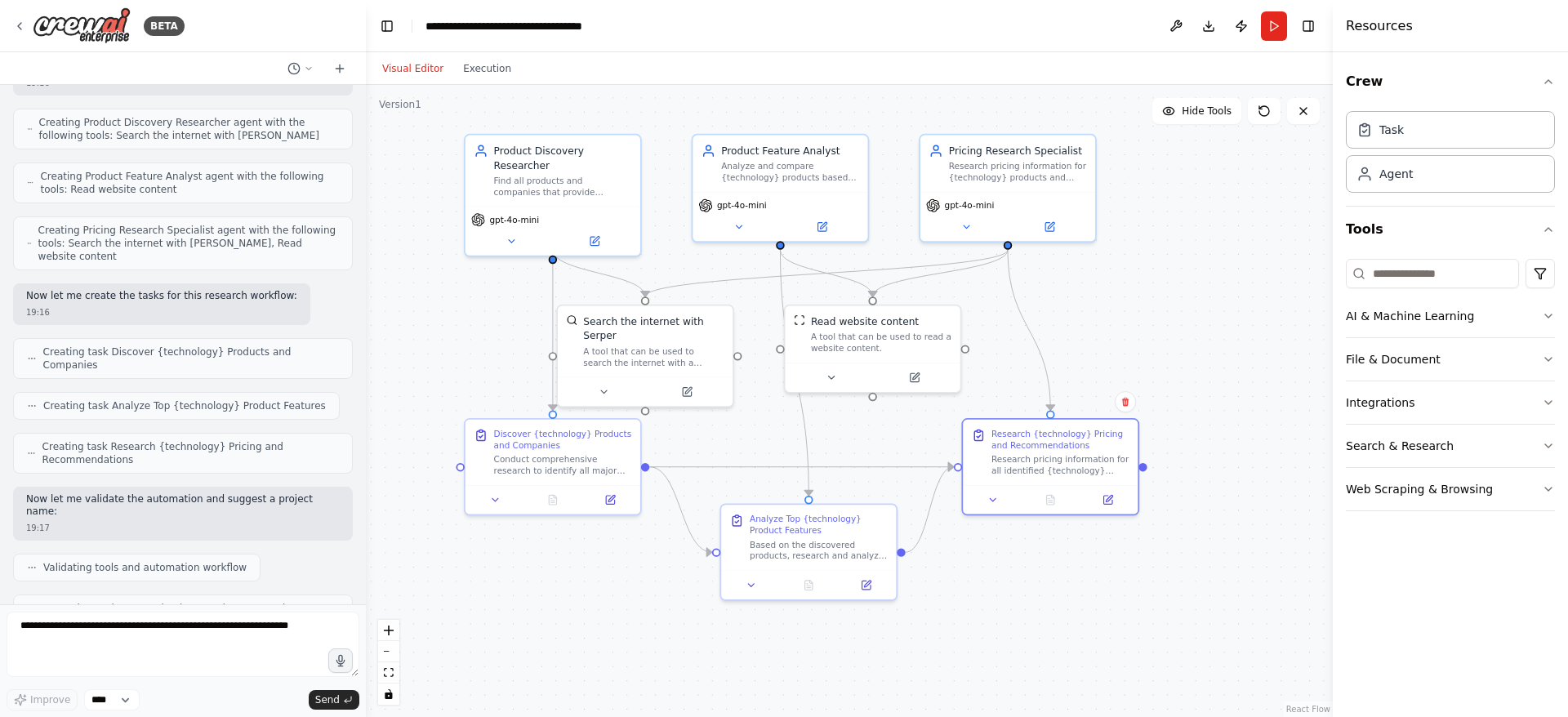
click at [995, 578] on div ".deletable-edge-delete-btn { width: 20px; height: 20px; border: 0px solid #ffff…" at bounding box center [849, 400] width 967 height 632
click at [1012, 597] on div ".deletable-edge-delete-btn { width: 20px; height: 20px; border: 0px solid #ffff…" at bounding box center [849, 400] width 967 height 632
click at [1550, 402] on icon "button" at bounding box center [1548, 402] width 13 height 13
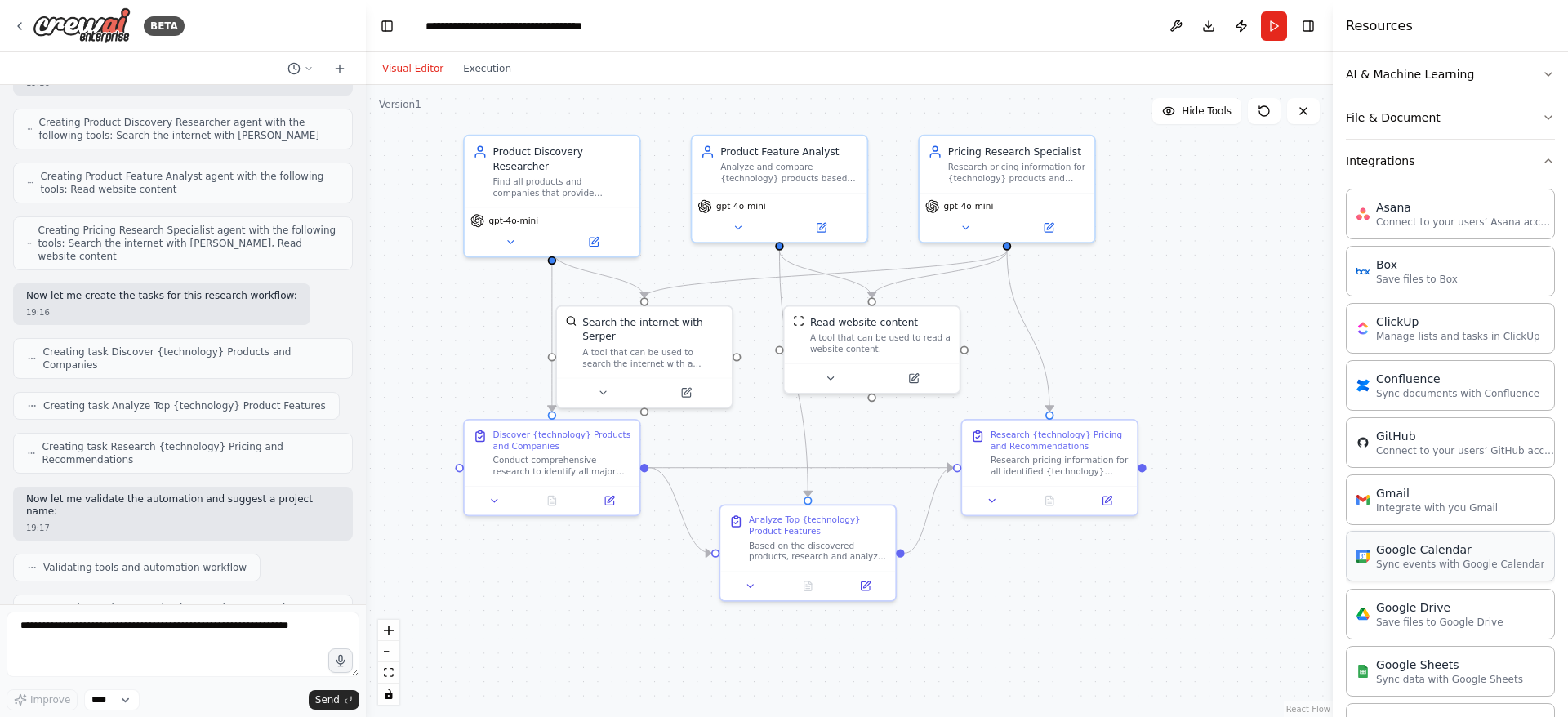
scroll to position [79, 0]
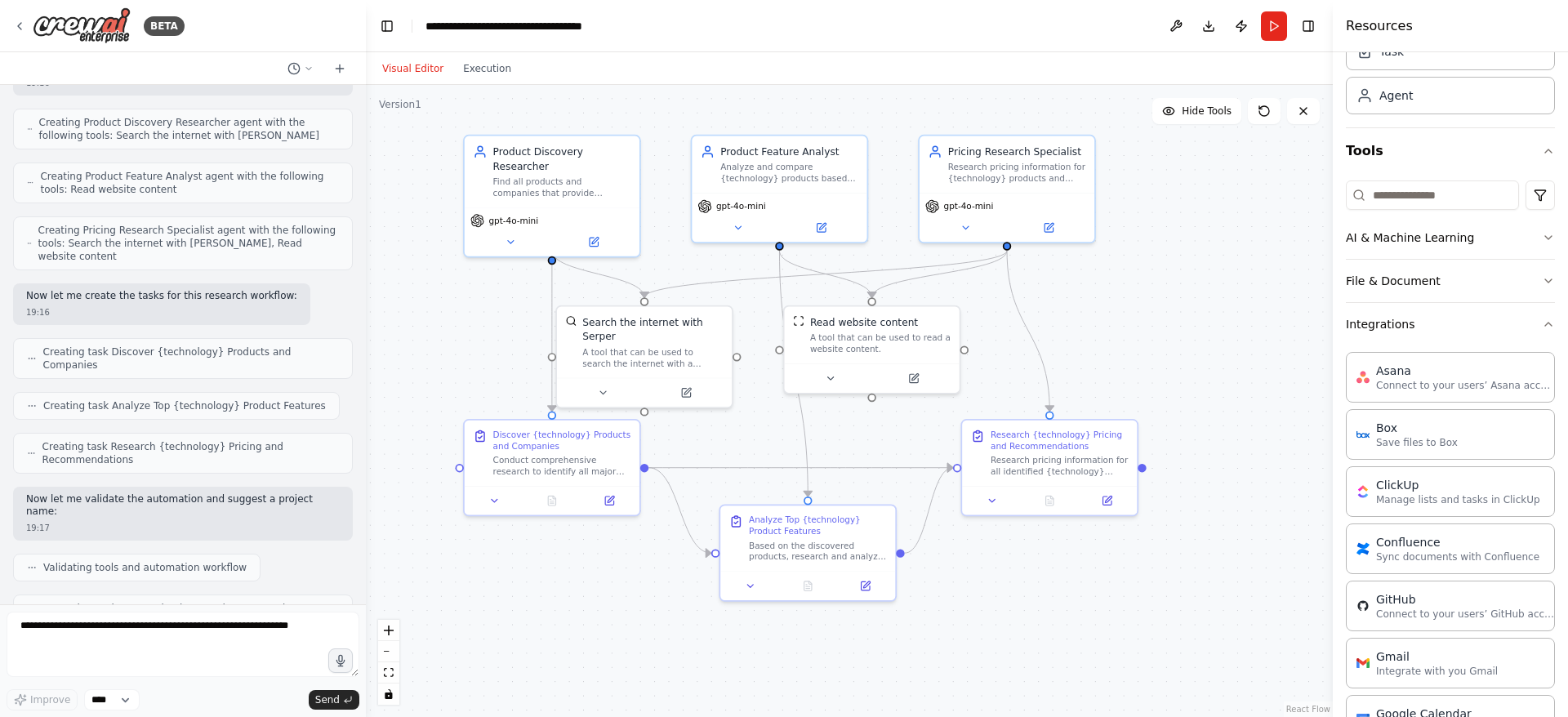
click at [1543, 320] on div "Crew Task Agent Tools AI & Machine Learning File & Document Integrations Asana …" at bounding box center [1450, 385] width 235 height 665
click at [1542, 320] on icon "button" at bounding box center [1548, 324] width 13 height 13
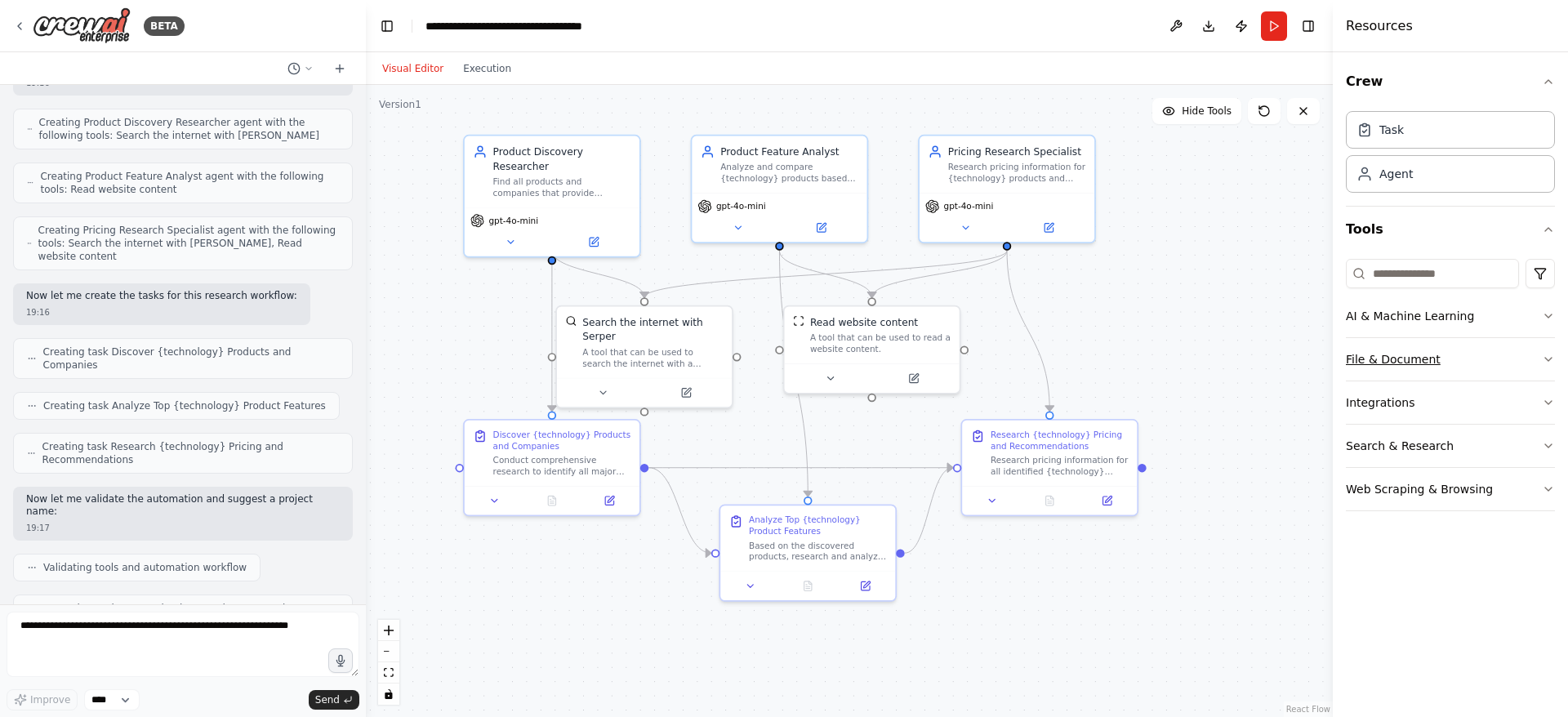
click at [1548, 360] on icon "button" at bounding box center [1549, 359] width 7 height 3
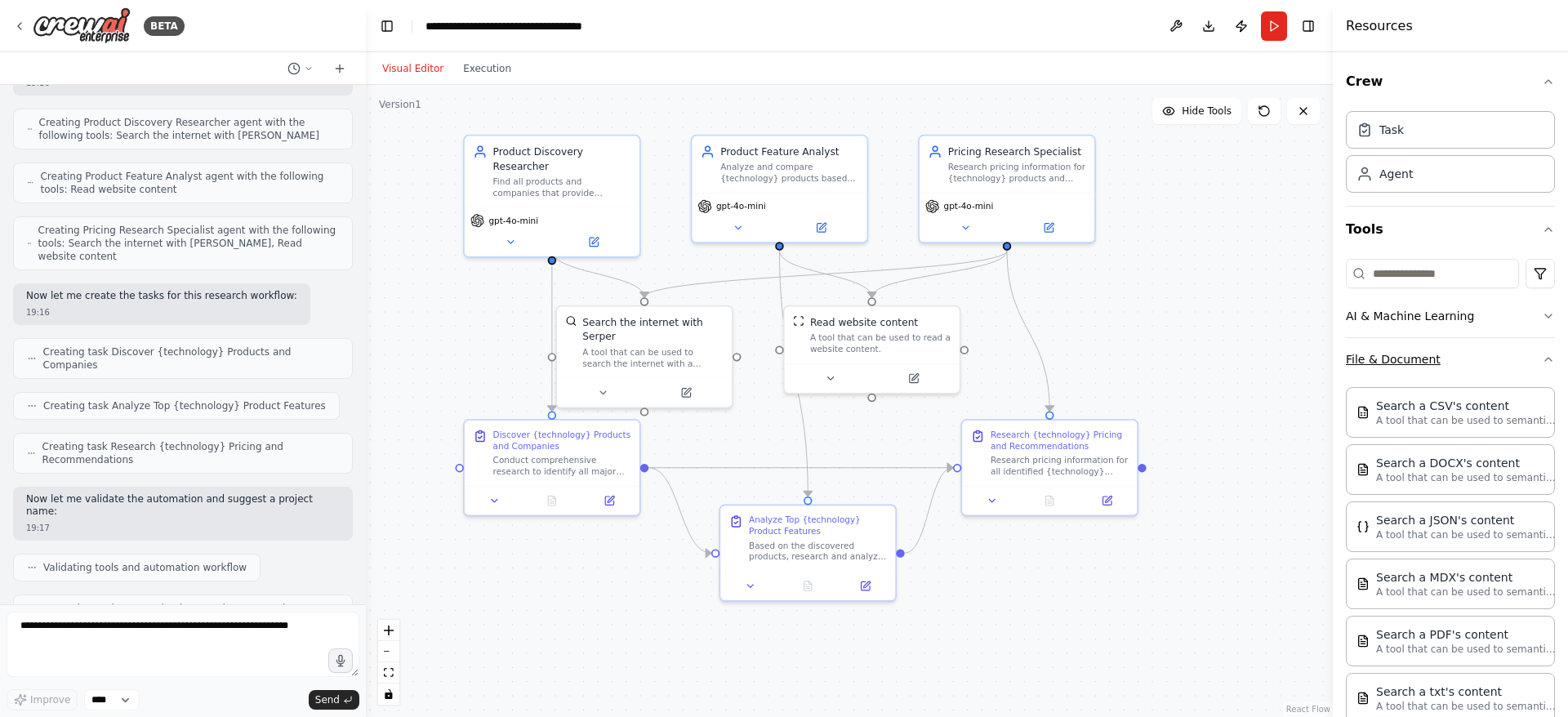
click at [1542, 355] on icon "button" at bounding box center [1548, 358] width 13 height 13
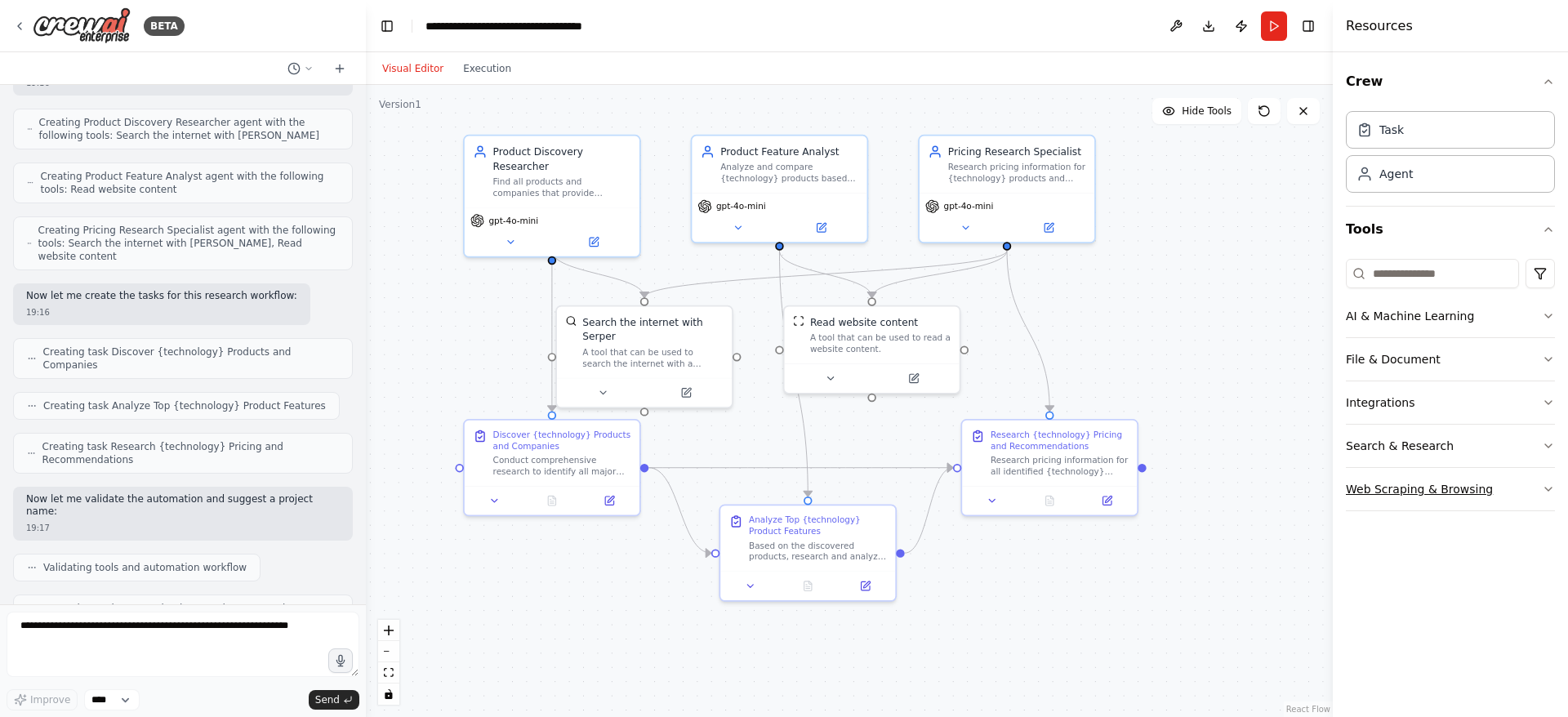
click at [1547, 485] on icon "button" at bounding box center [1548, 489] width 13 height 13
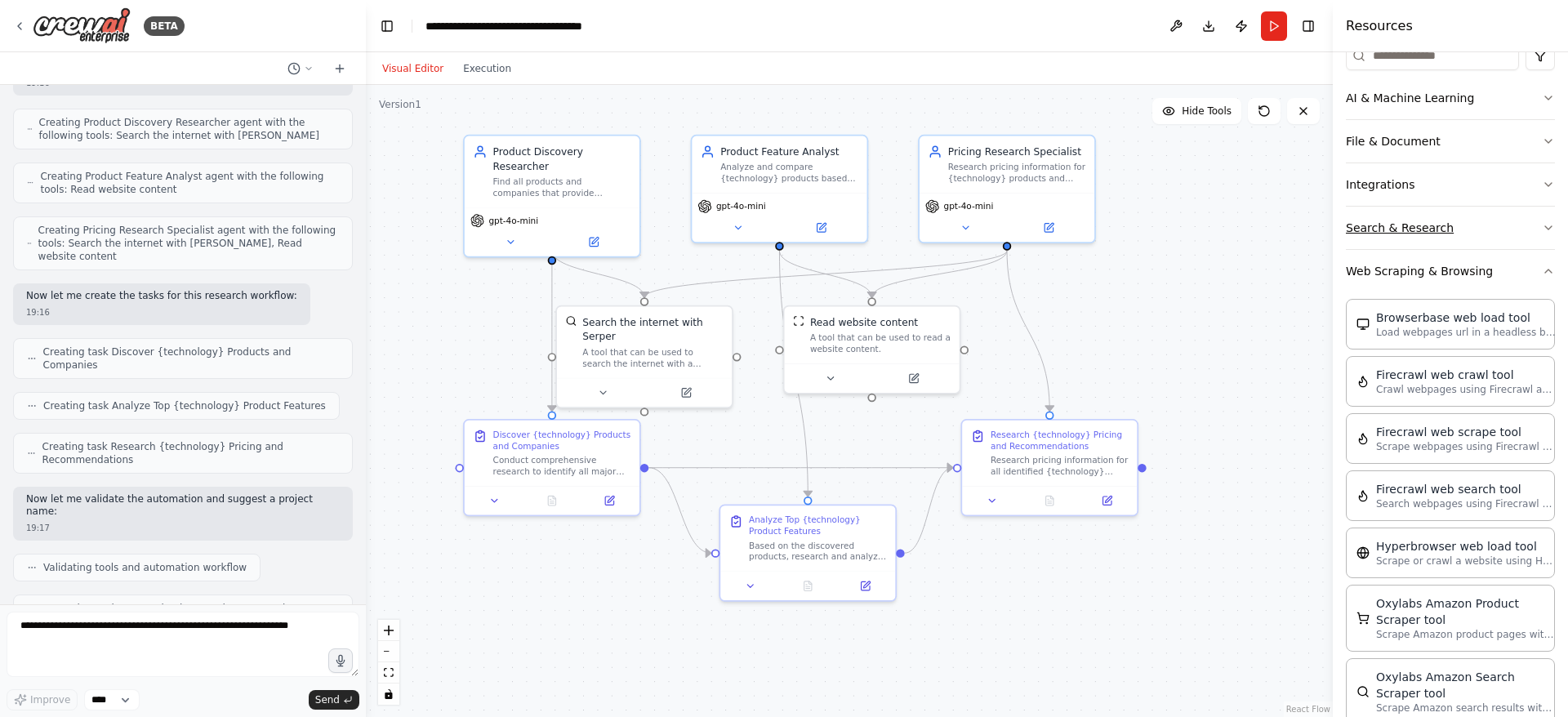
scroll to position [193, 0]
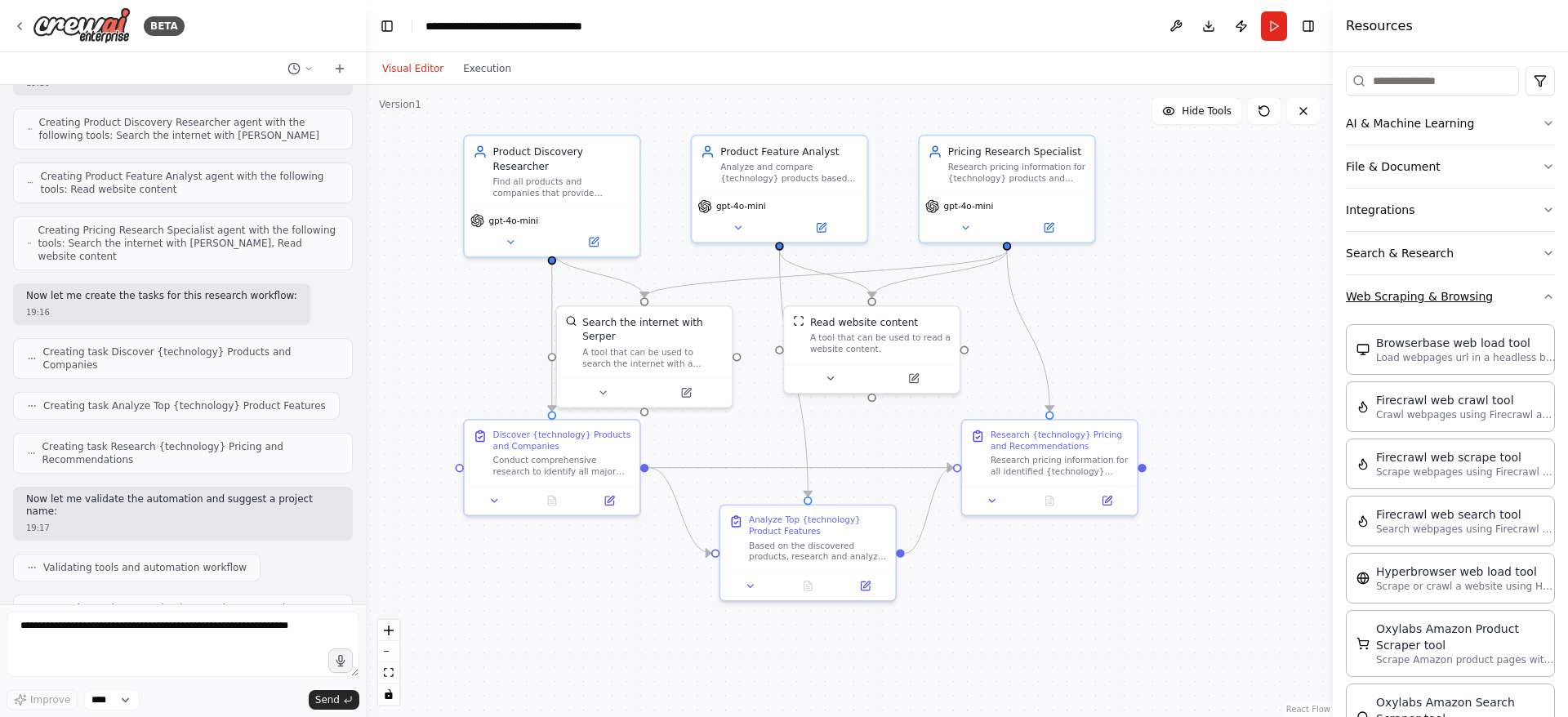
click at [1542, 296] on icon "button" at bounding box center [1548, 296] width 13 height 13
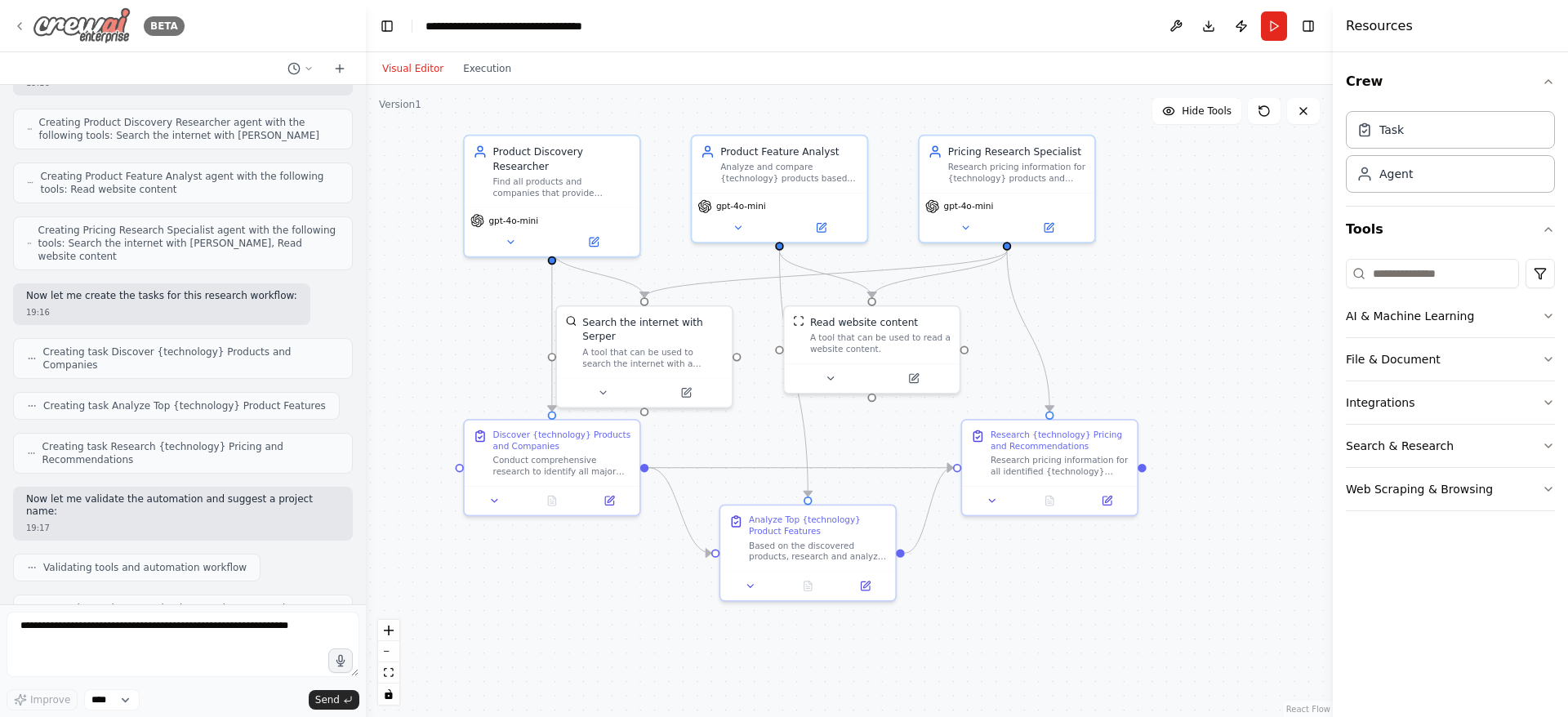
click at [25, 26] on icon at bounding box center [19, 25] width 13 height 13
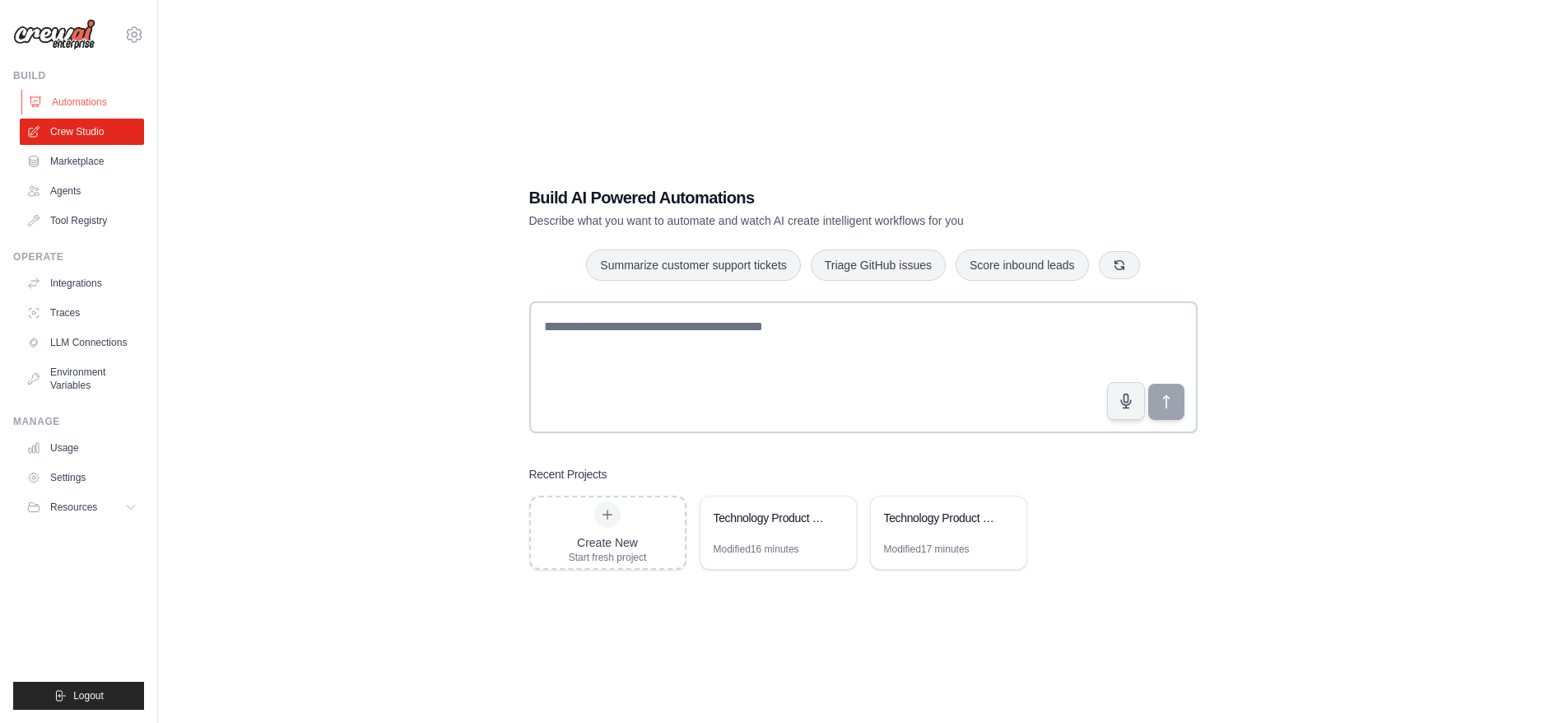
click at [101, 104] on link "Automations" at bounding box center [84, 101] width 124 height 26
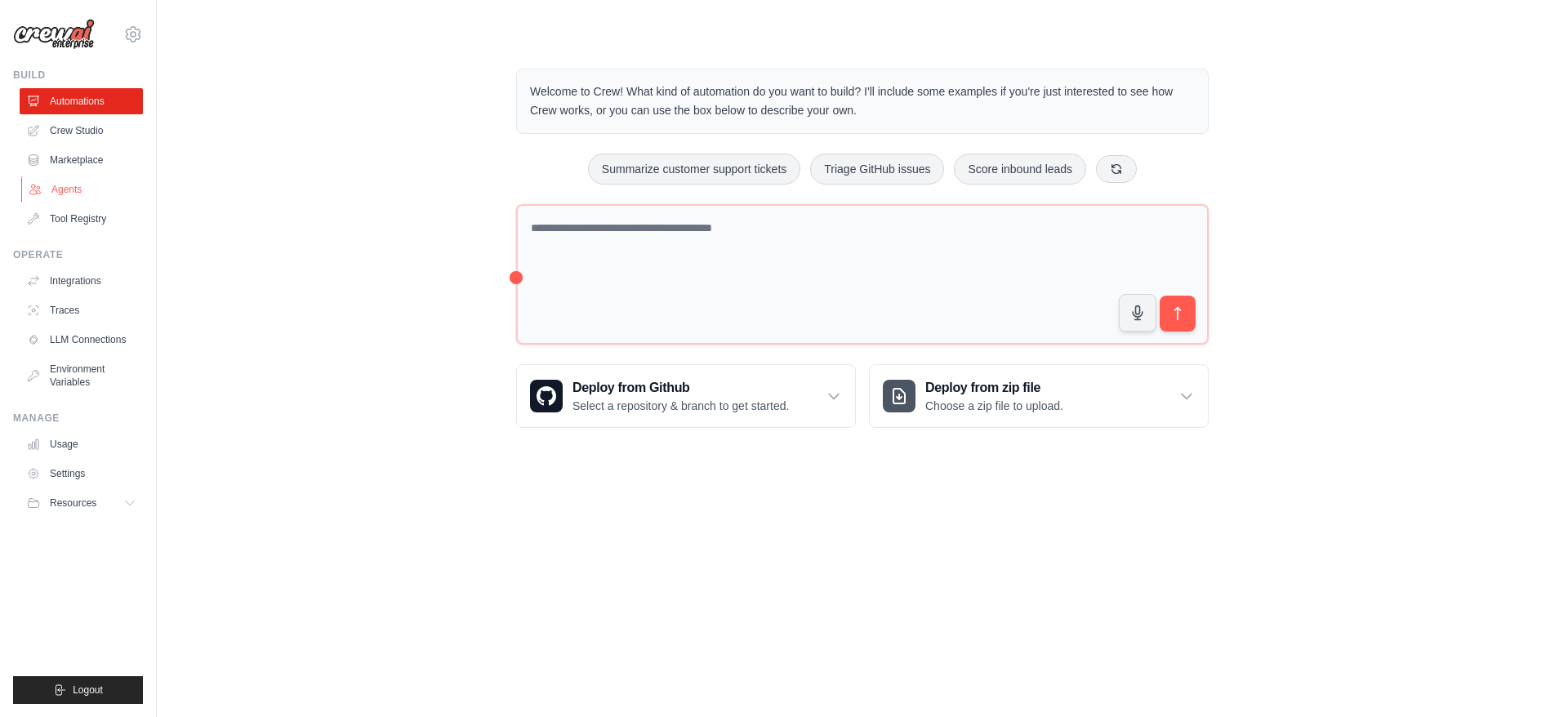
click at [85, 192] on link "Agents" at bounding box center [83, 189] width 123 height 26
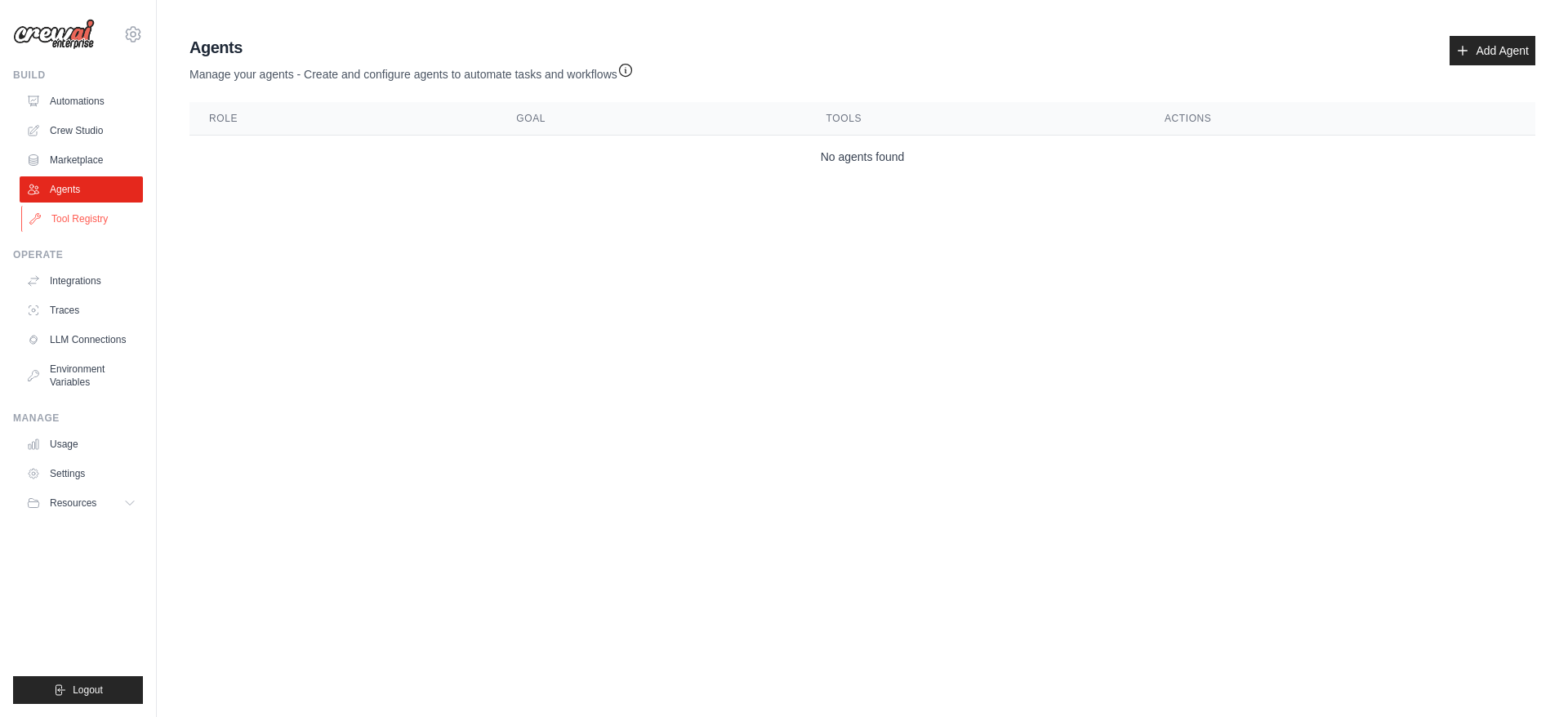
click at [88, 217] on link "Tool Registry" at bounding box center [83, 218] width 123 height 26
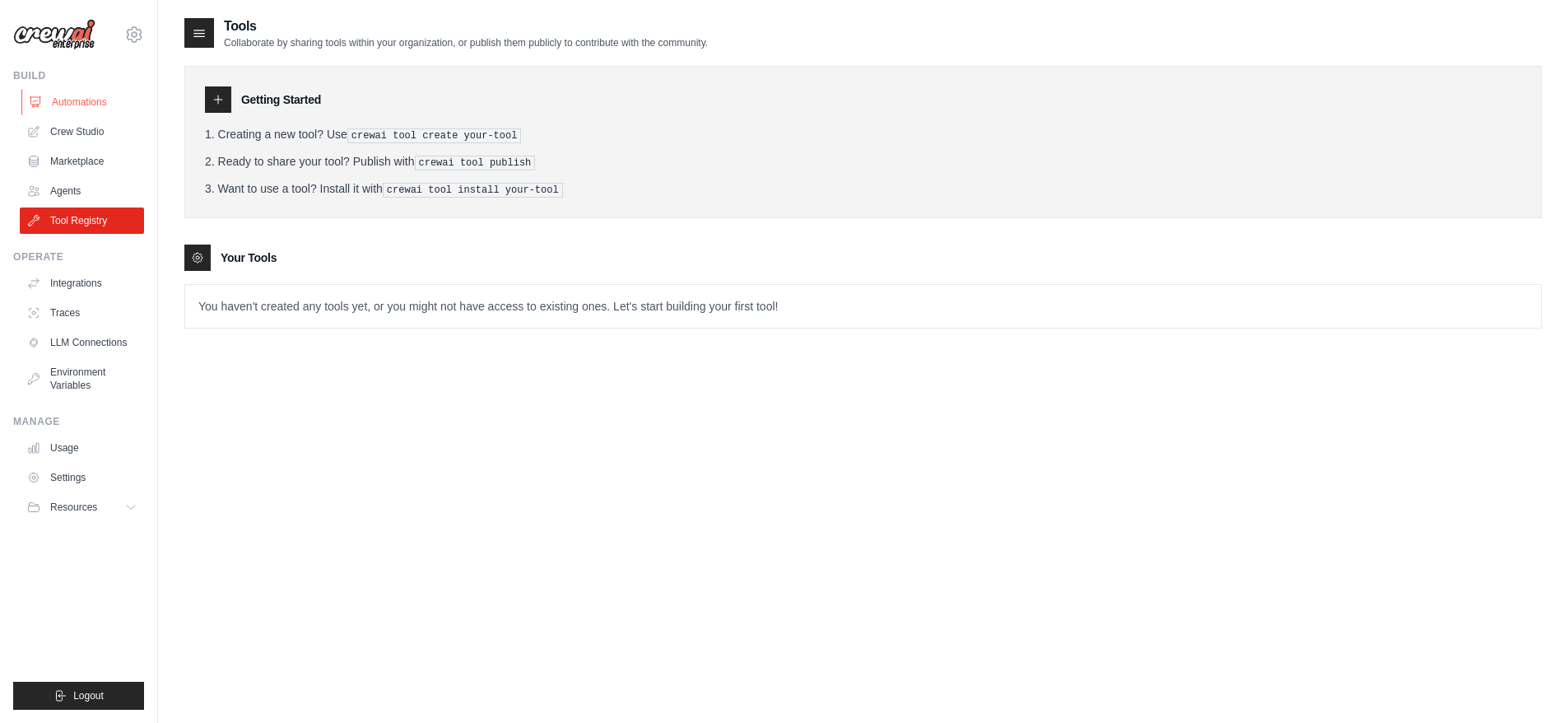
click at [72, 95] on link "Automations" at bounding box center [84, 101] width 124 height 26
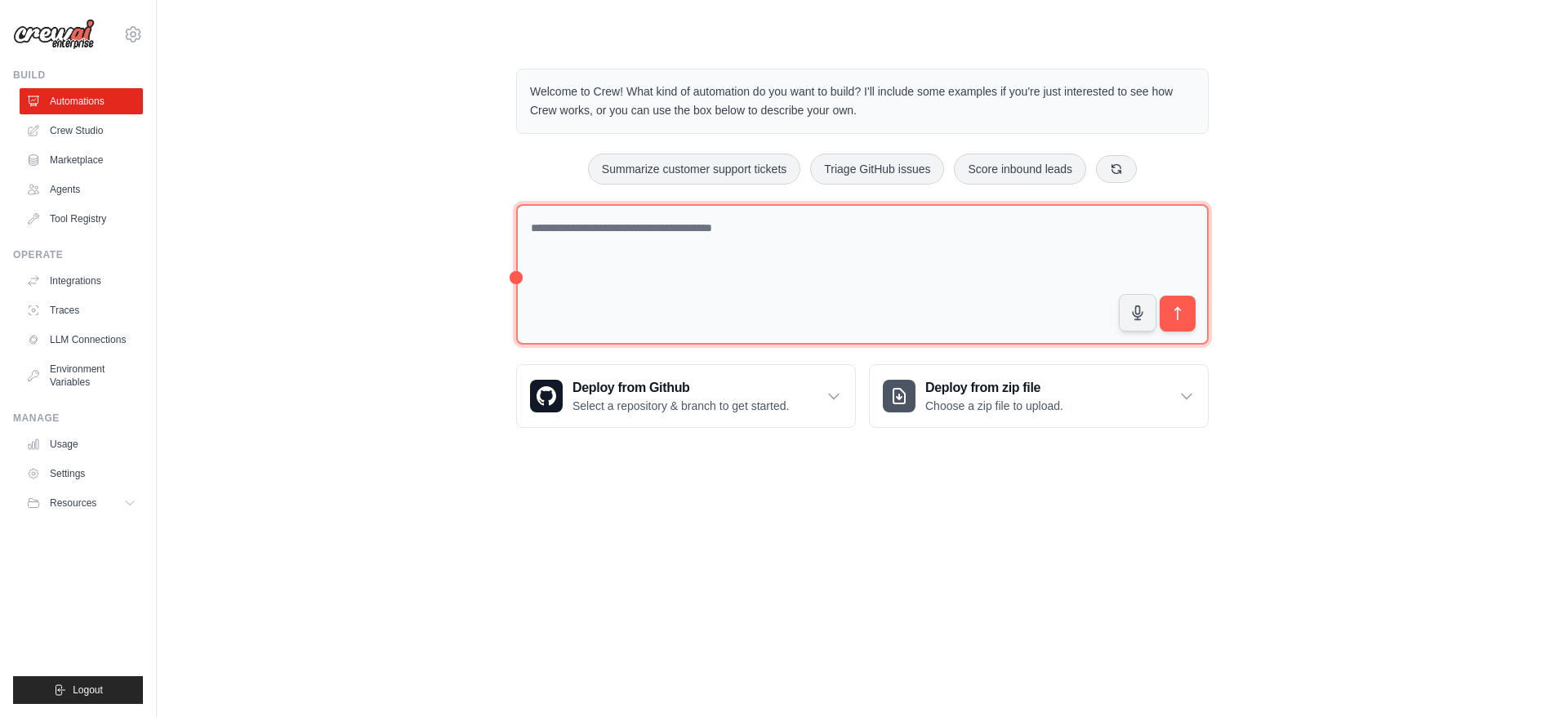
paste textarea "**********"
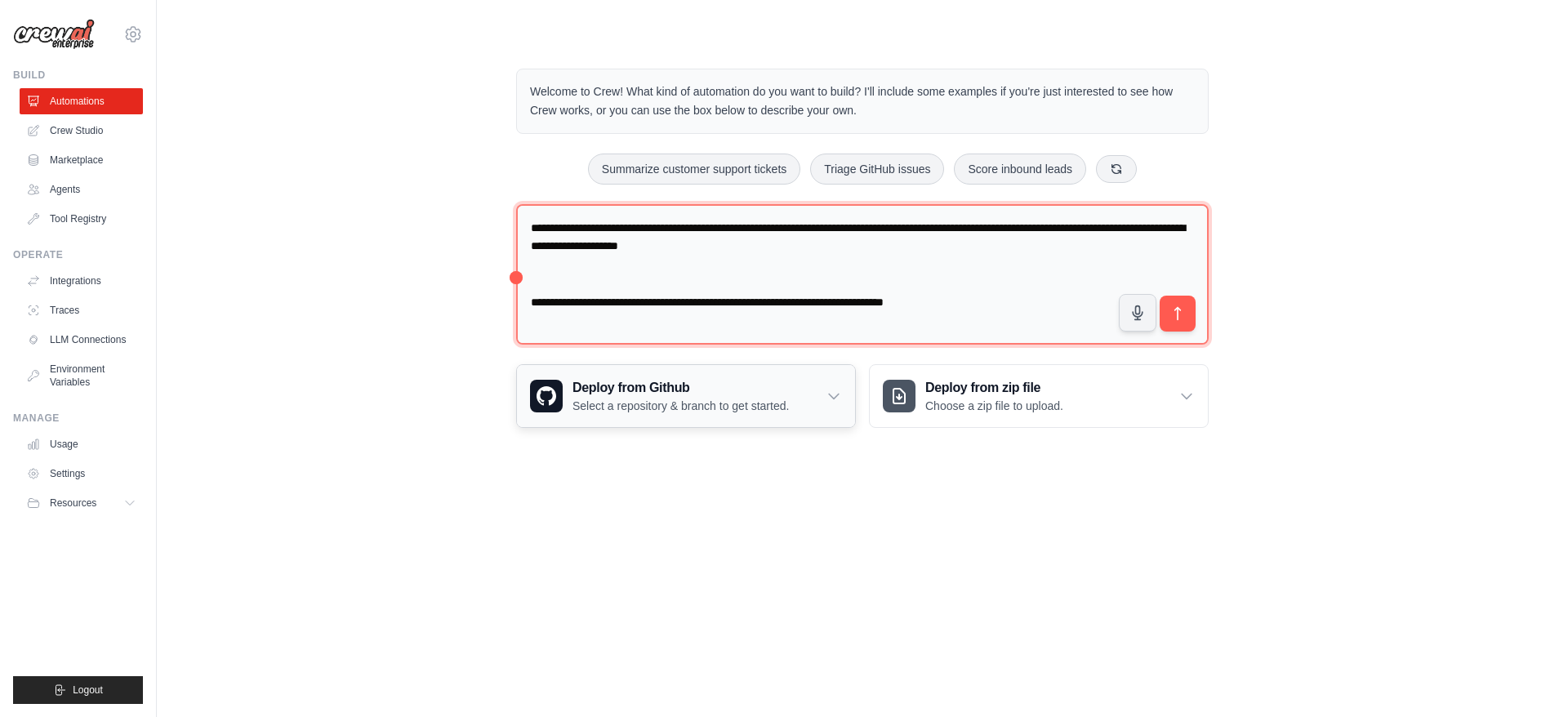
scroll to position [21, 0]
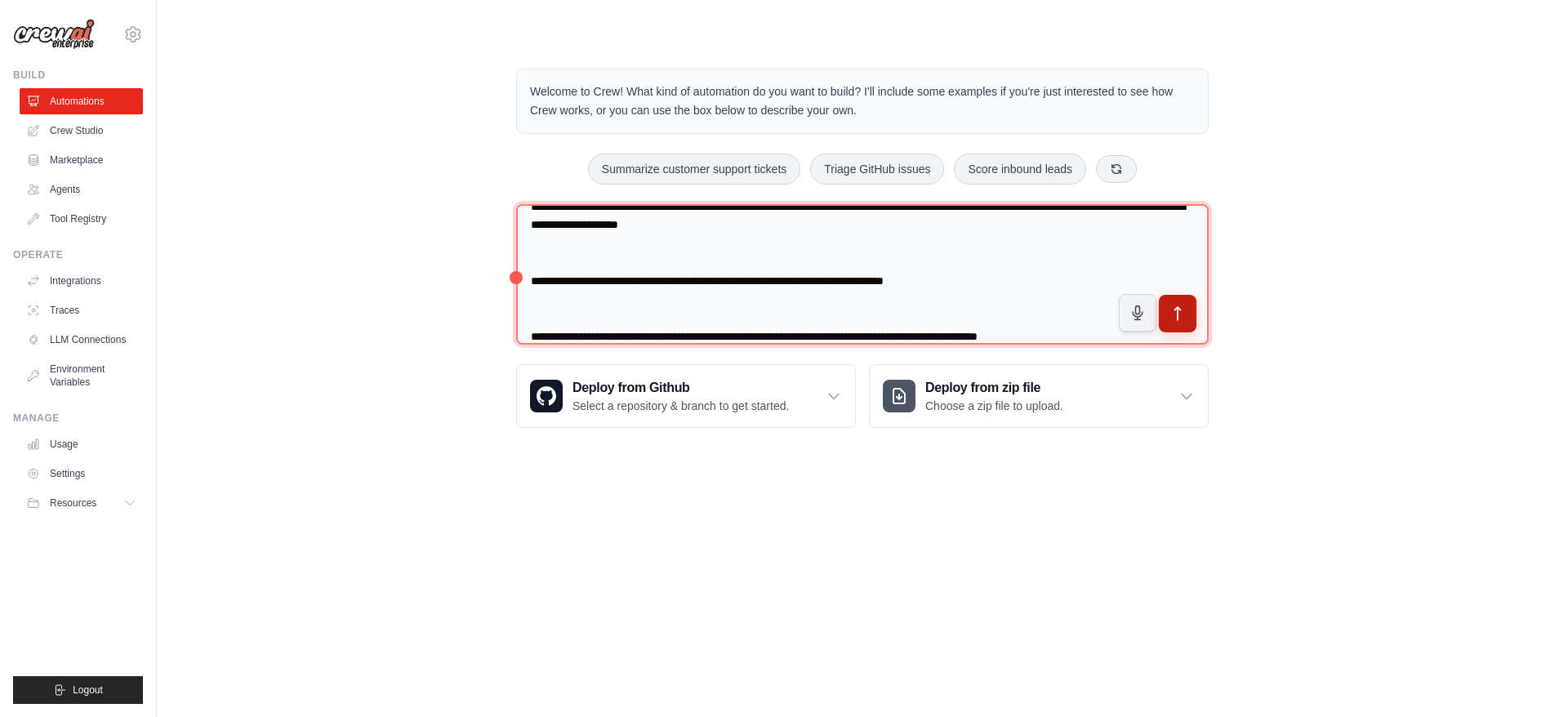
type textarea "**********"
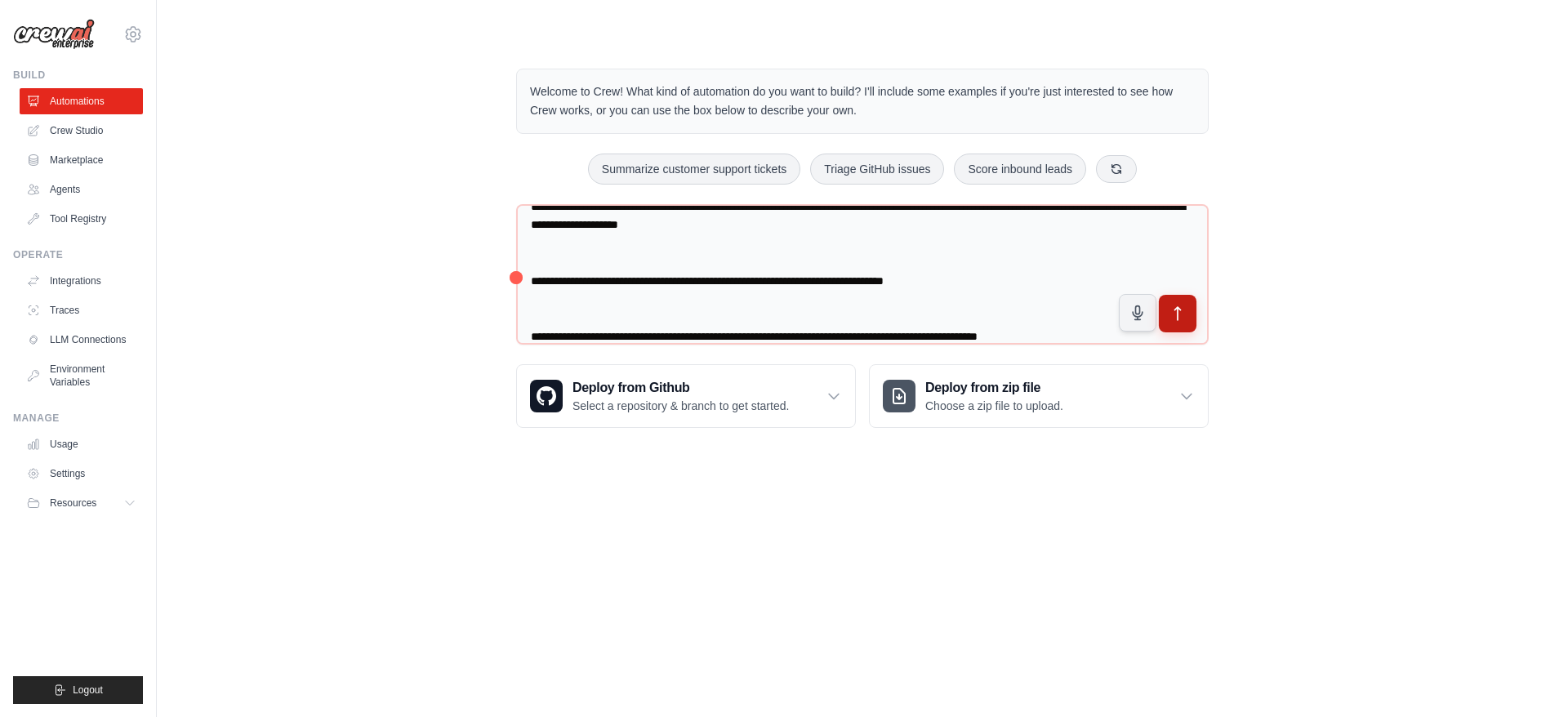
click at [1174, 309] on icon "submit" at bounding box center [1178, 314] width 17 height 17
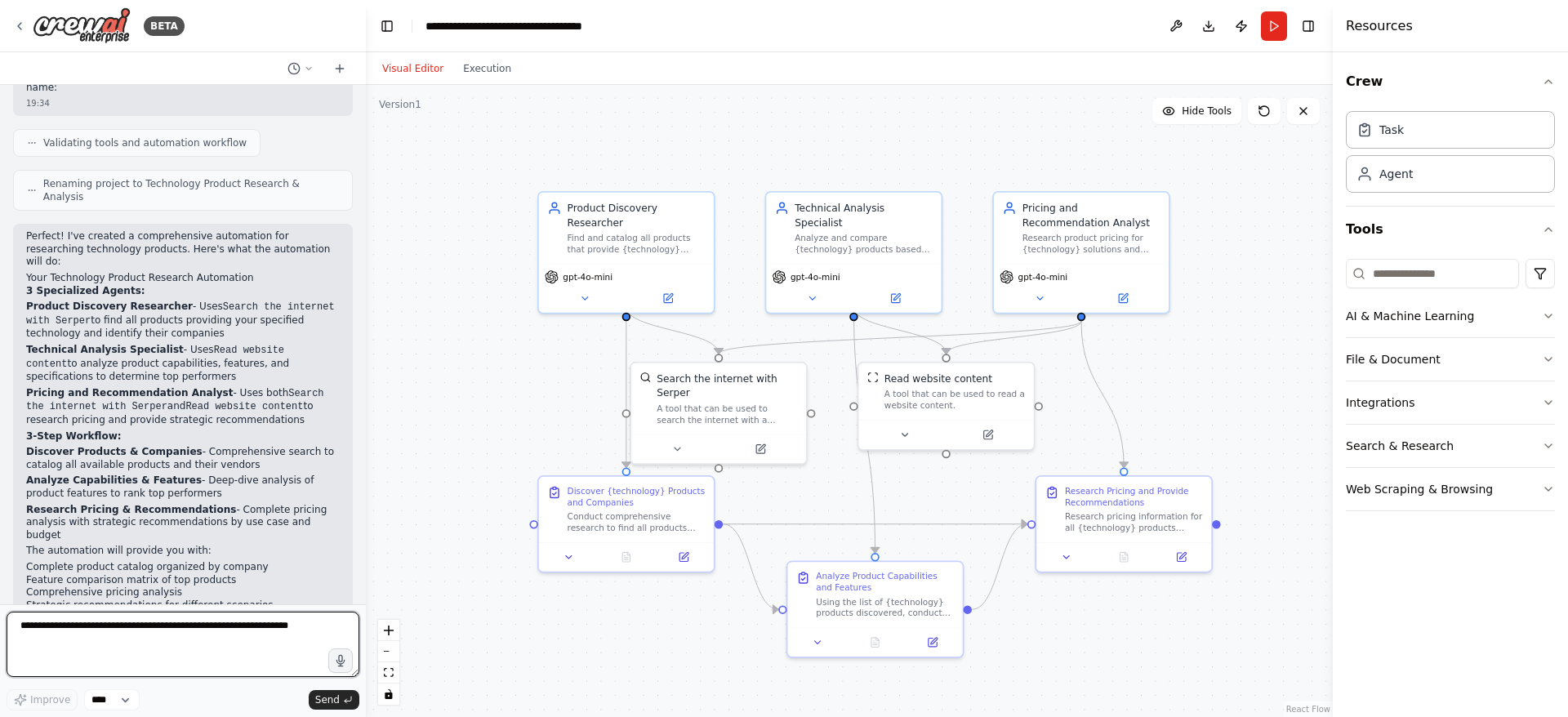
scroll to position [872, 0]
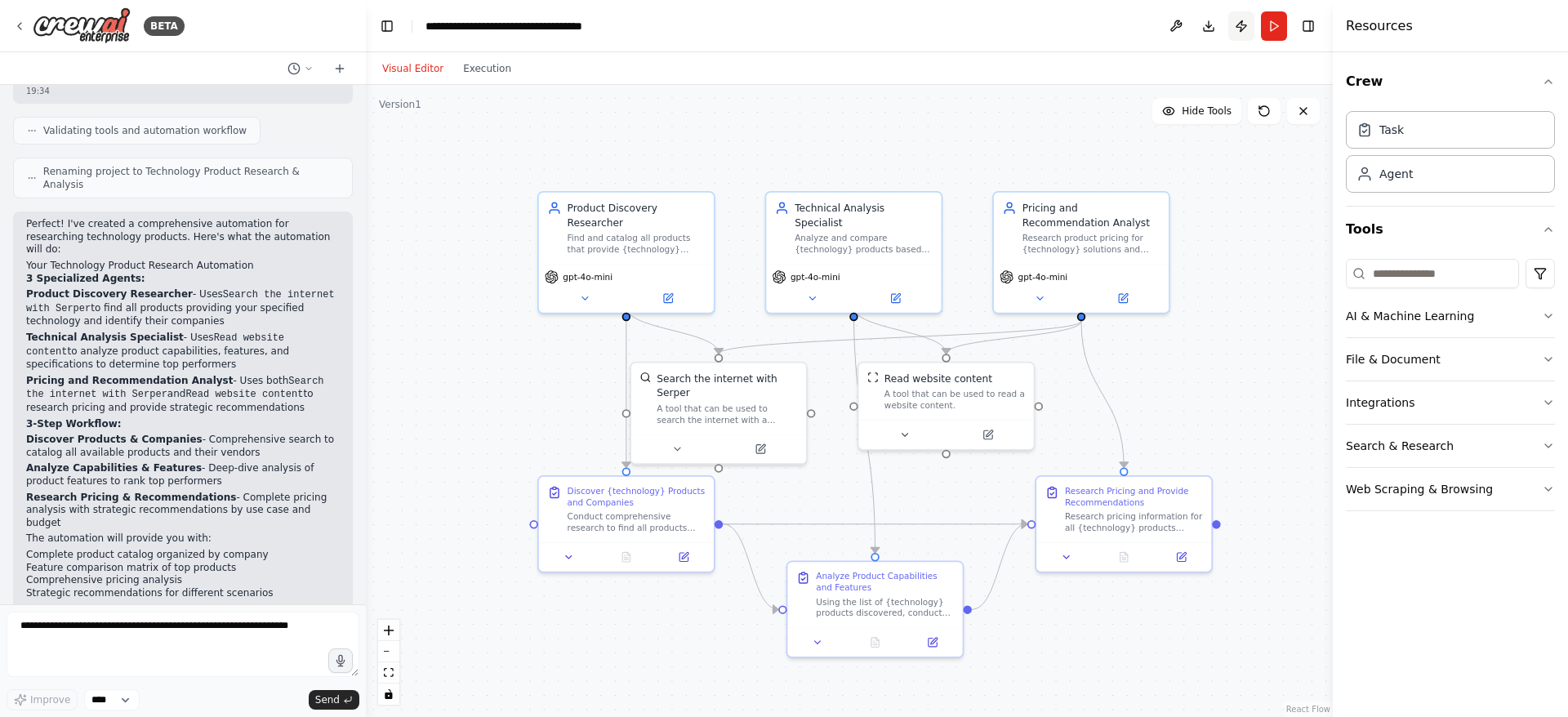
click at [1239, 25] on button "Publish" at bounding box center [1241, 26] width 26 height 30
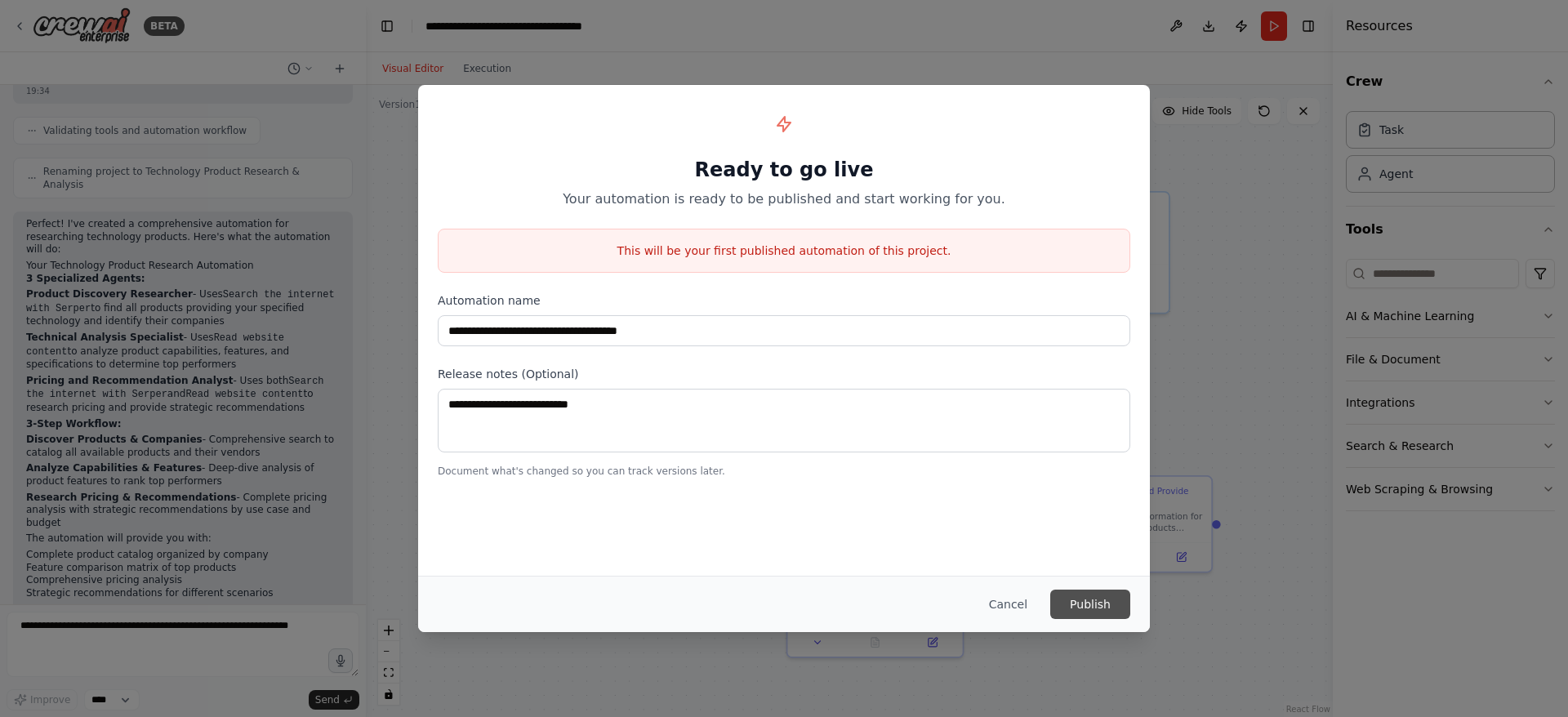
click at [1117, 598] on button "Publish" at bounding box center [1090, 604] width 80 height 30
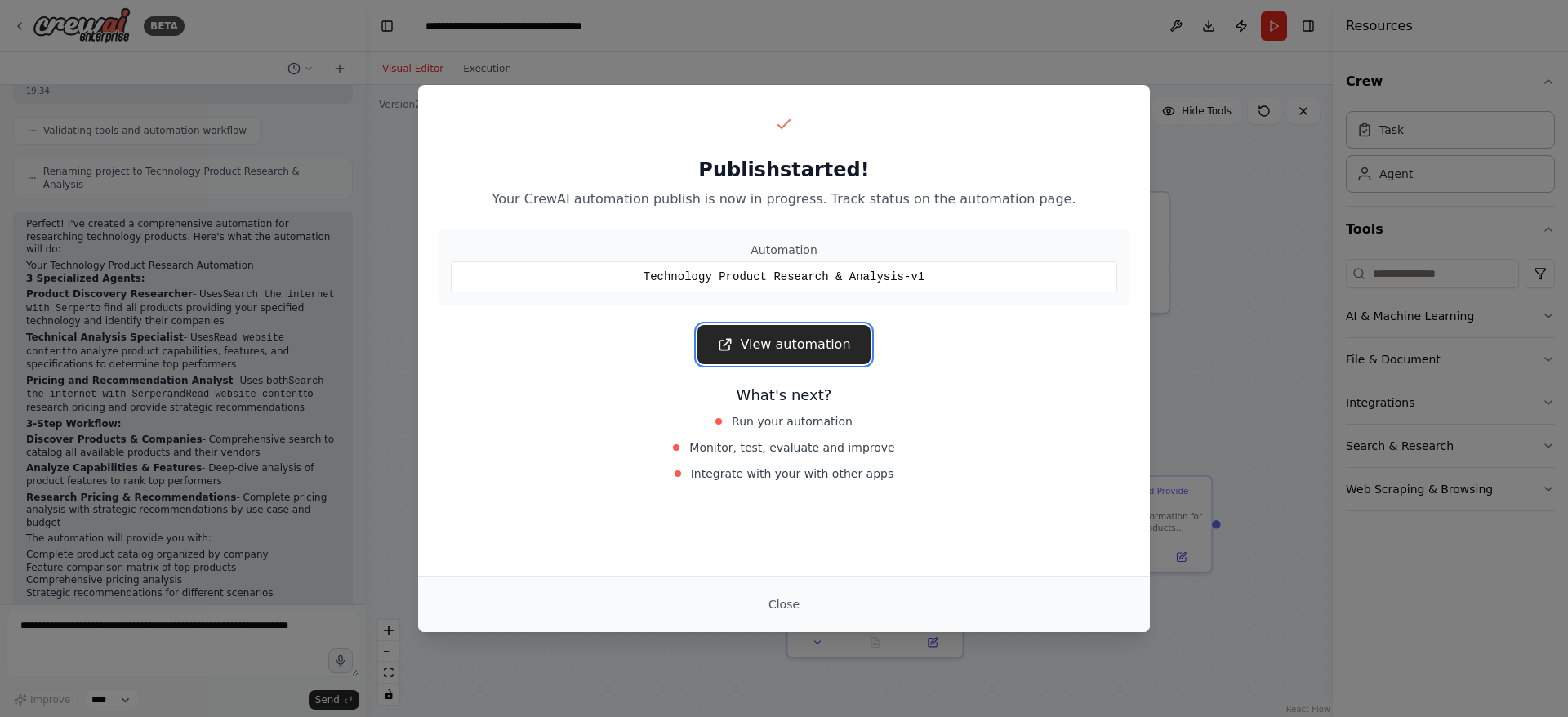
click at [797, 339] on link "View automation" at bounding box center [784, 344] width 173 height 39
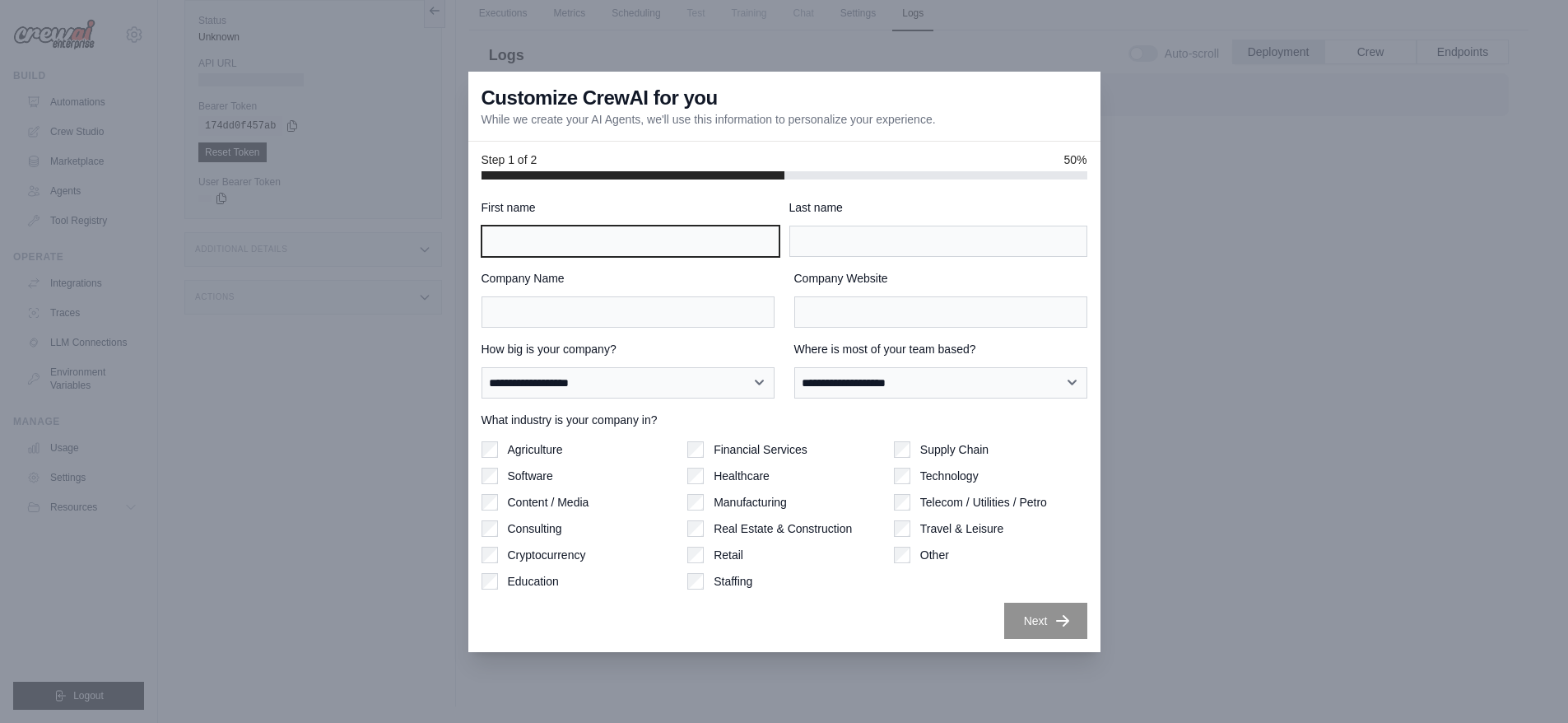
click at [628, 228] on input "First name" at bounding box center [631, 241] width 298 height 32
type input "******"
type input "**********"
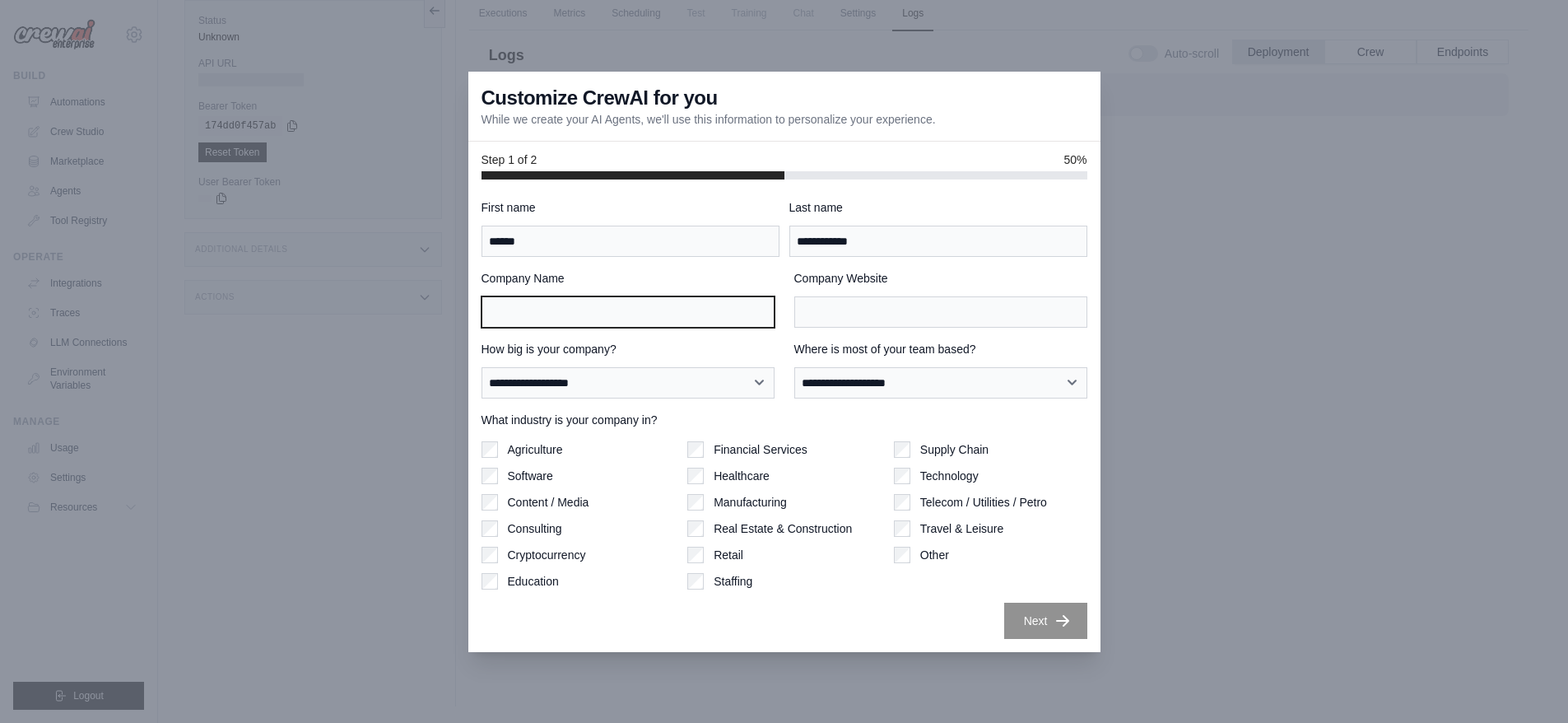
click at [604, 311] on input "Company Name" at bounding box center [628, 312] width 293 height 32
click at [621, 305] on input "Company Name" at bounding box center [628, 312] width 293 height 32
type input "**********"
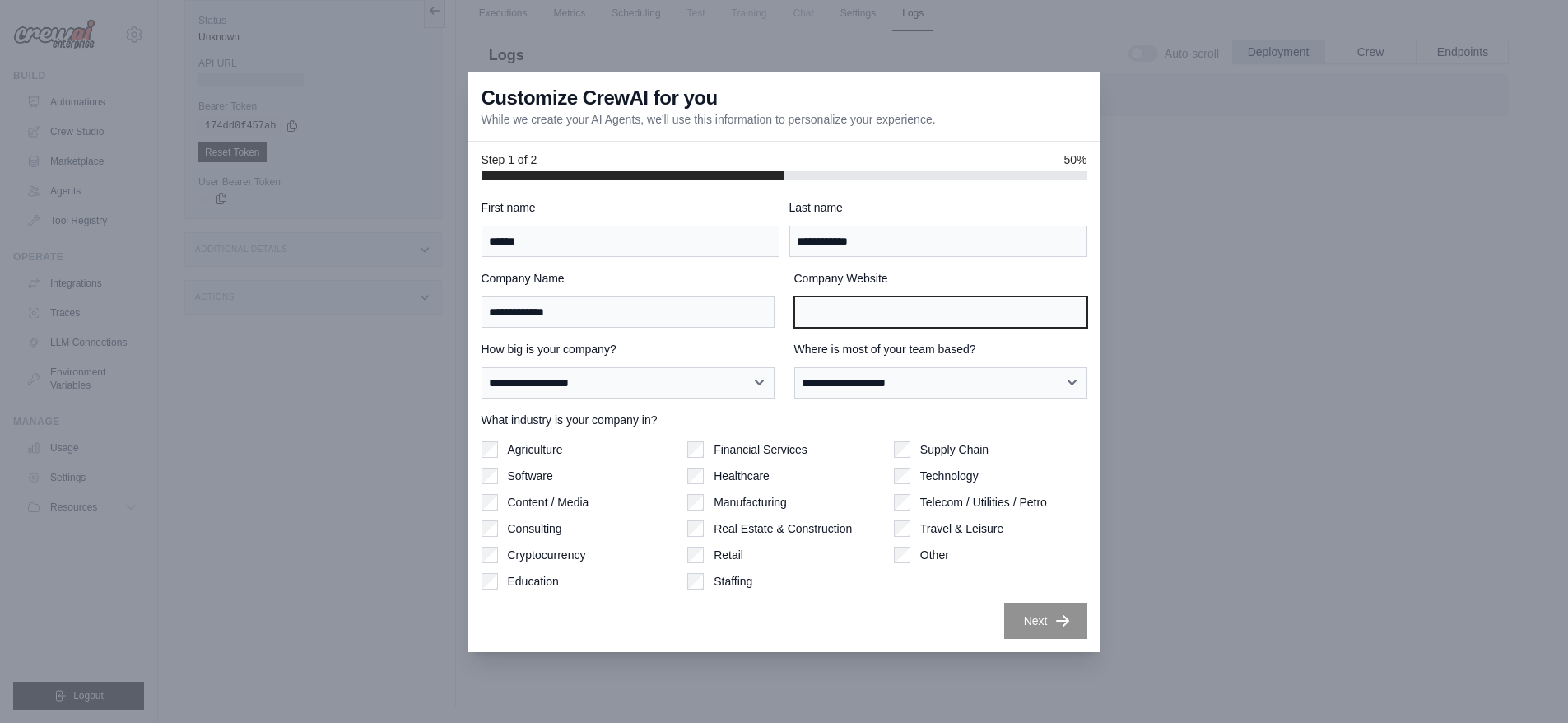
click at [880, 310] on input "Company Website" at bounding box center [941, 312] width 293 height 32
click at [855, 309] on input "Company Website" at bounding box center [941, 312] width 293 height 32
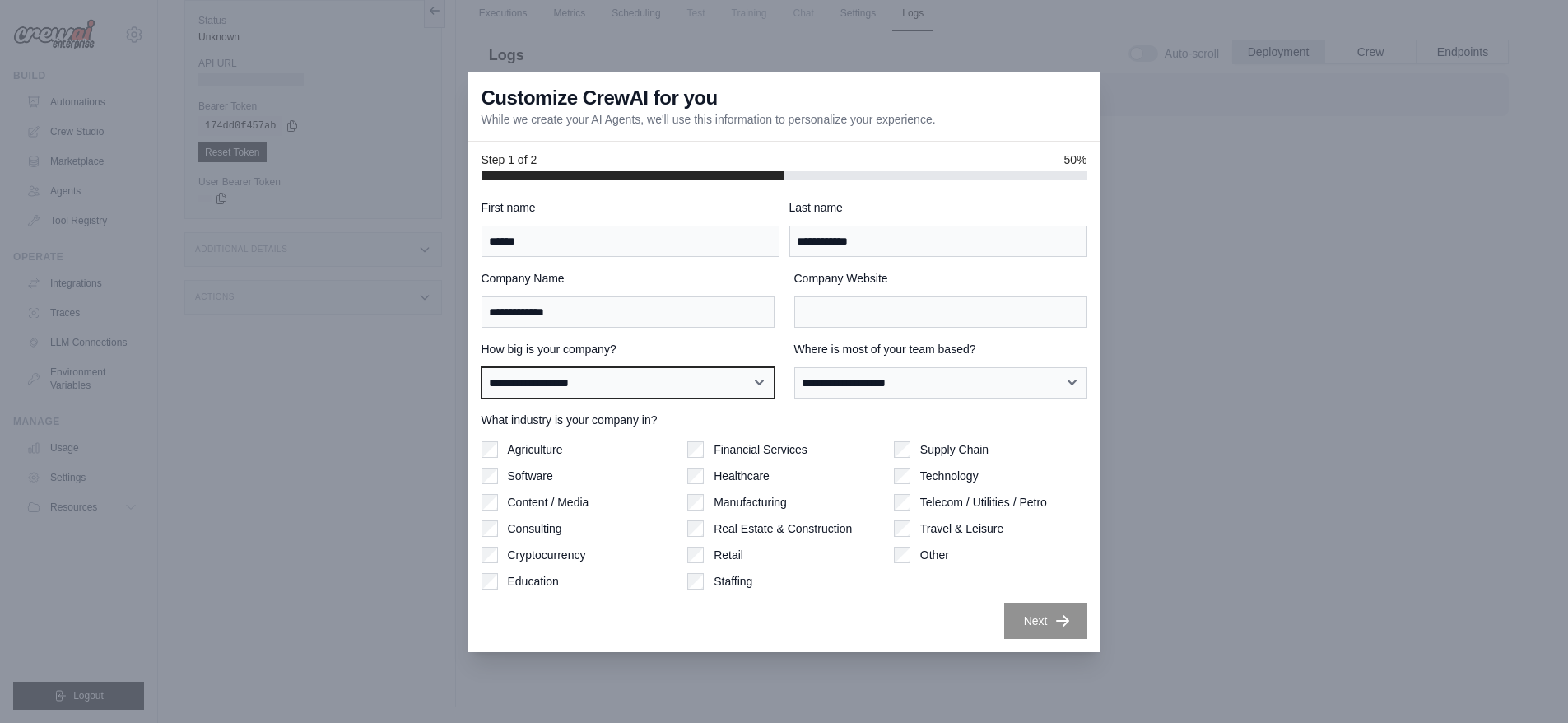
click at [628, 383] on select "**********" at bounding box center [628, 383] width 293 height 32
select select "**********"
click at [482, 367] on select "**********" at bounding box center [628, 383] width 293 height 32
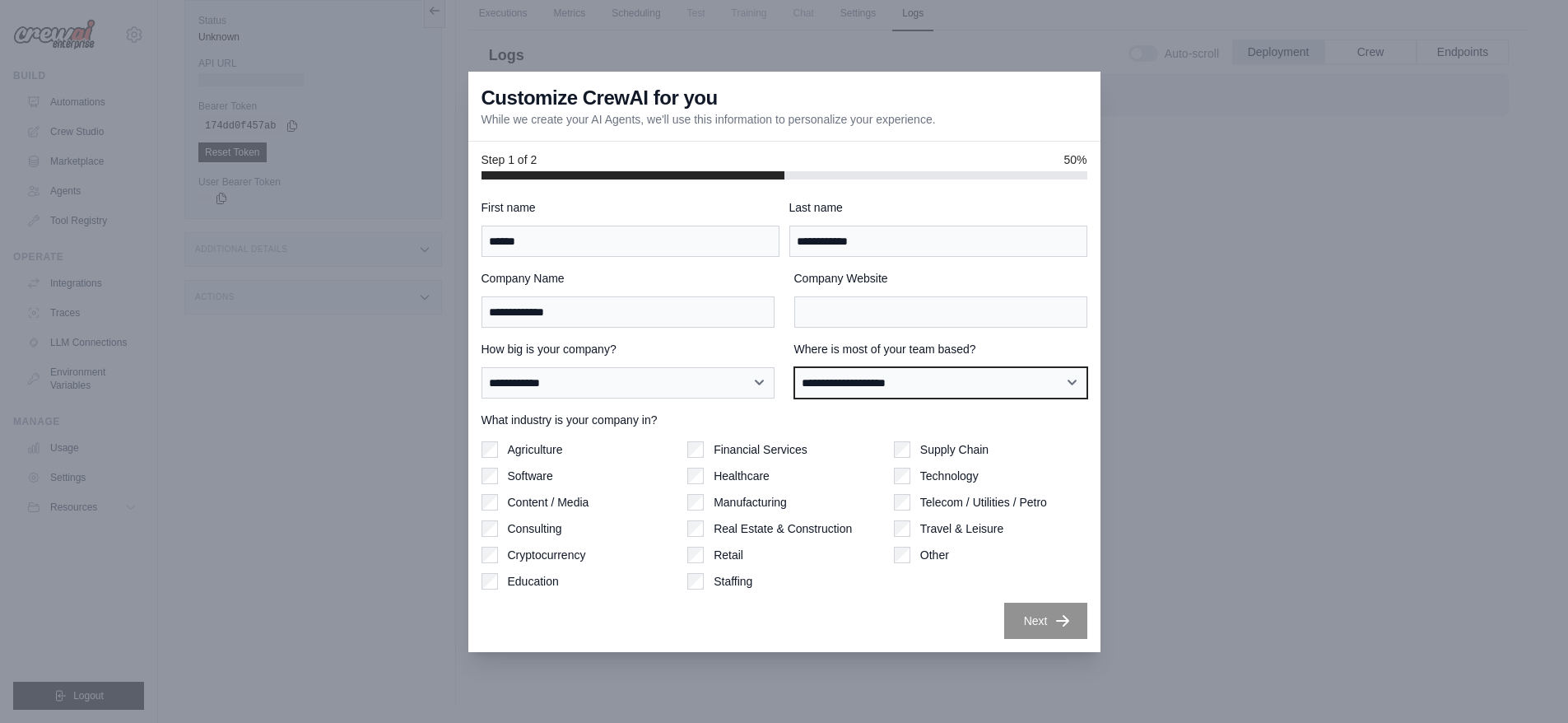
click at [917, 378] on select "**********" at bounding box center [941, 383] width 293 height 32
select select "******"
click at [795, 367] on select "**********" at bounding box center [941, 383] width 293 height 32
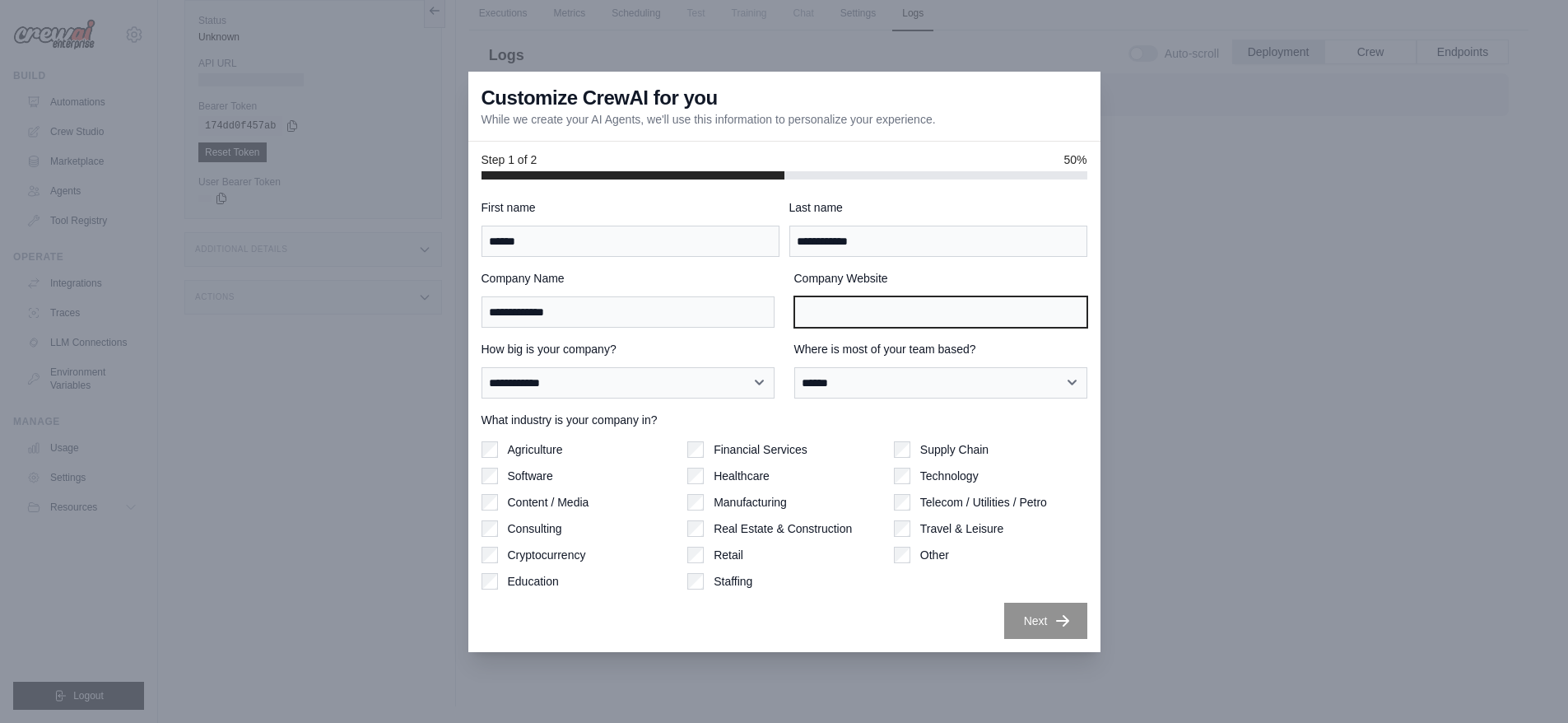
click at [858, 308] on input "Company Website" at bounding box center [941, 312] width 293 height 32
type input "*********"
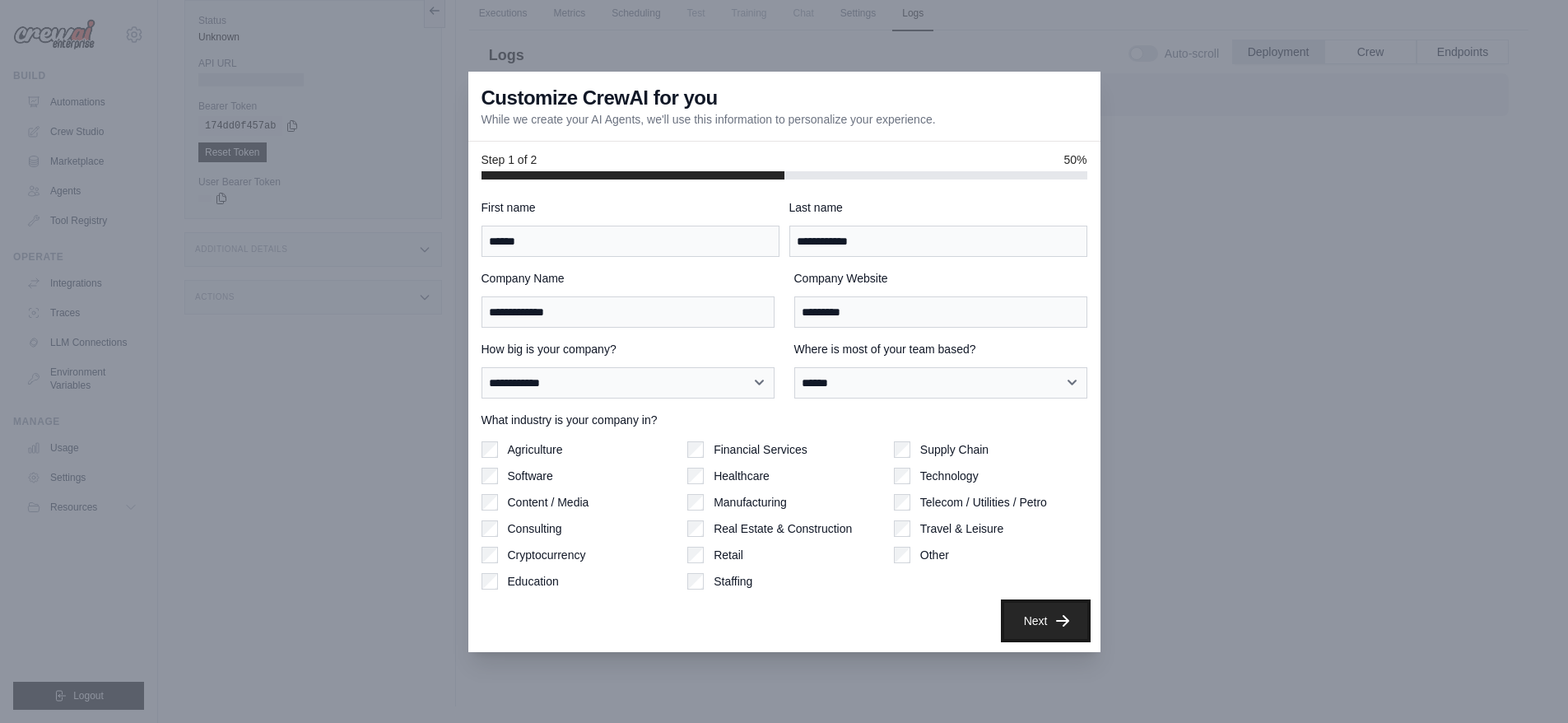
click at [1023, 624] on button "Next" at bounding box center [1046, 621] width 84 height 36
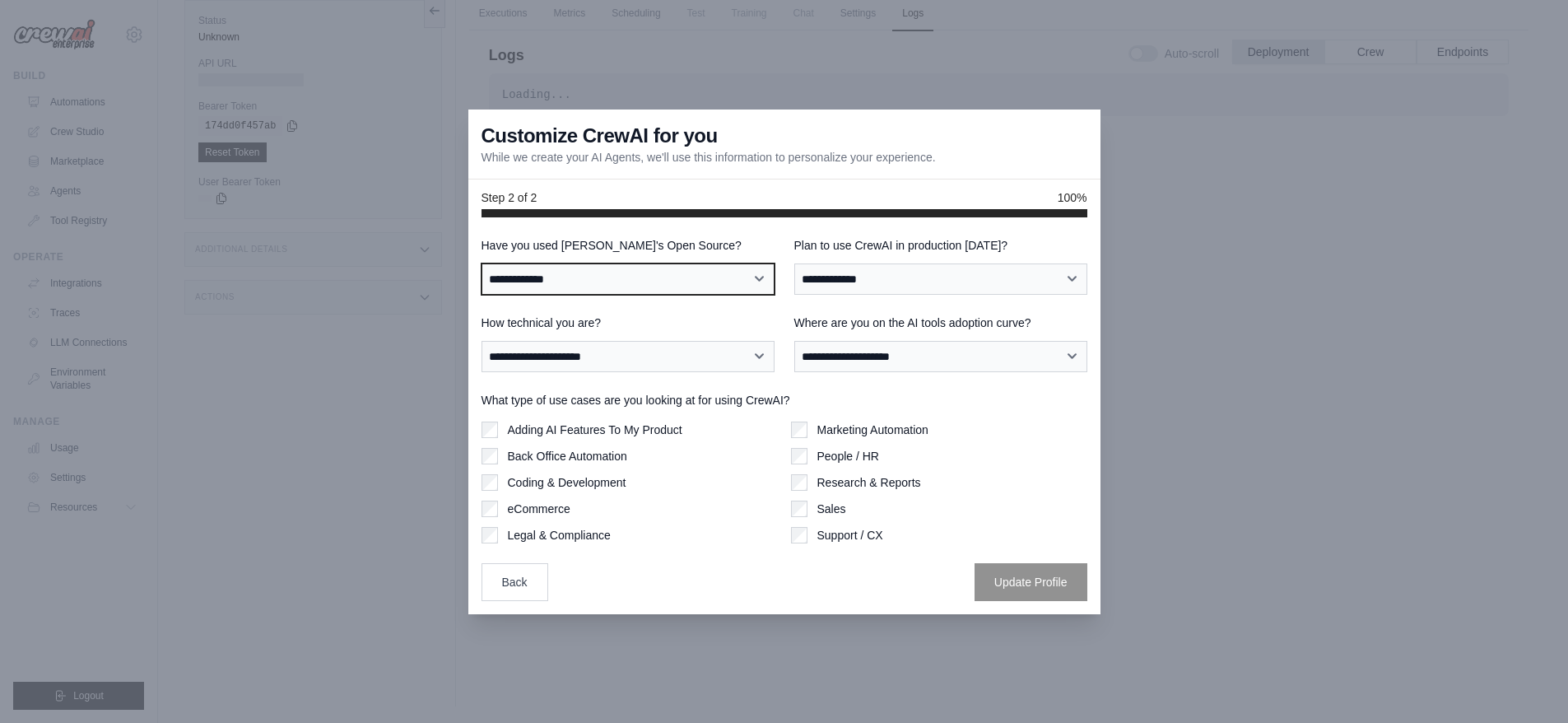
click at [698, 275] on select "**********" at bounding box center [628, 279] width 293 height 32
select select "**"
click at [482, 263] on select "**********" at bounding box center [628, 279] width 293 height 32
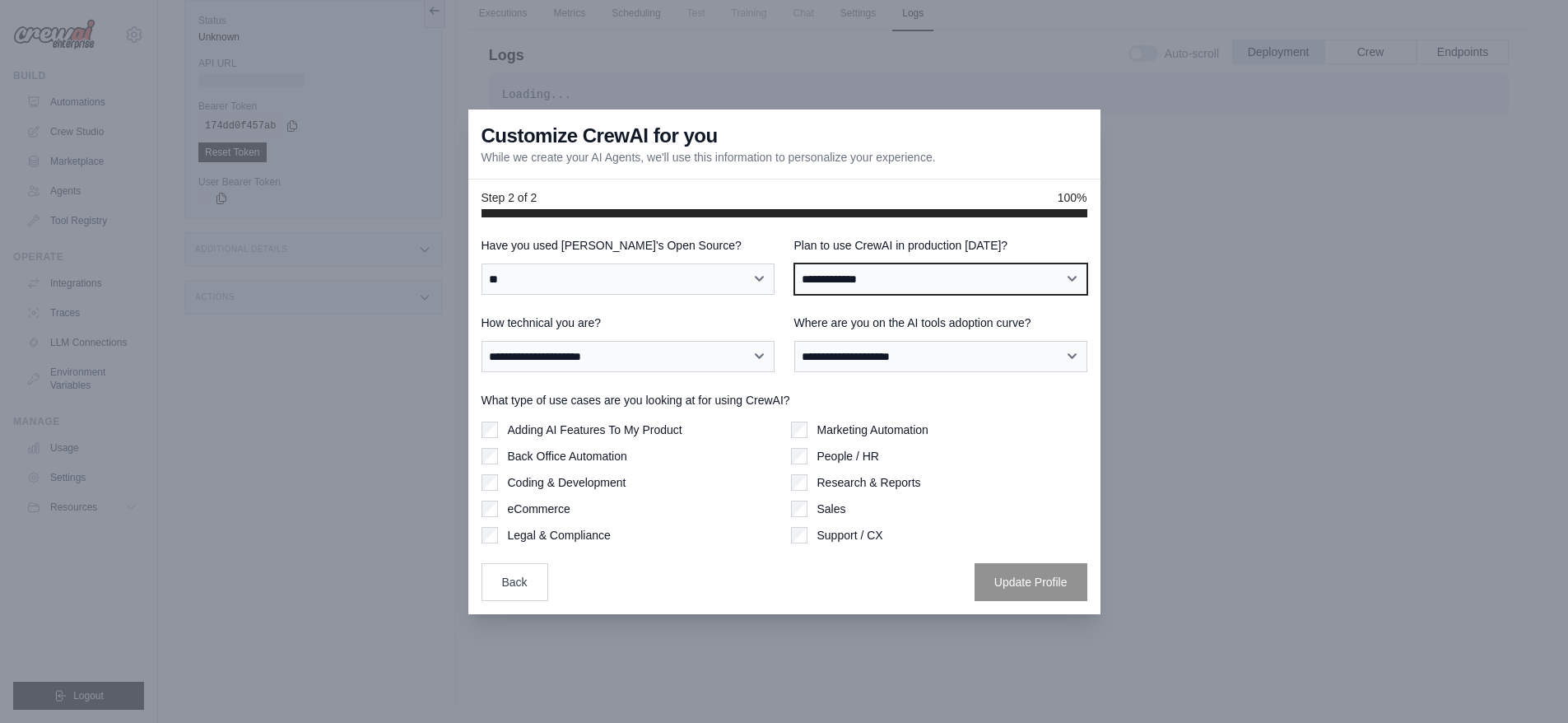
click at [907, 275] on select "**********" at bounding box center [941, 279] width 293 height 32
select select "****"
click at [795, 263] on select "**********" at bounding box center [941, 279] width 293 height 32
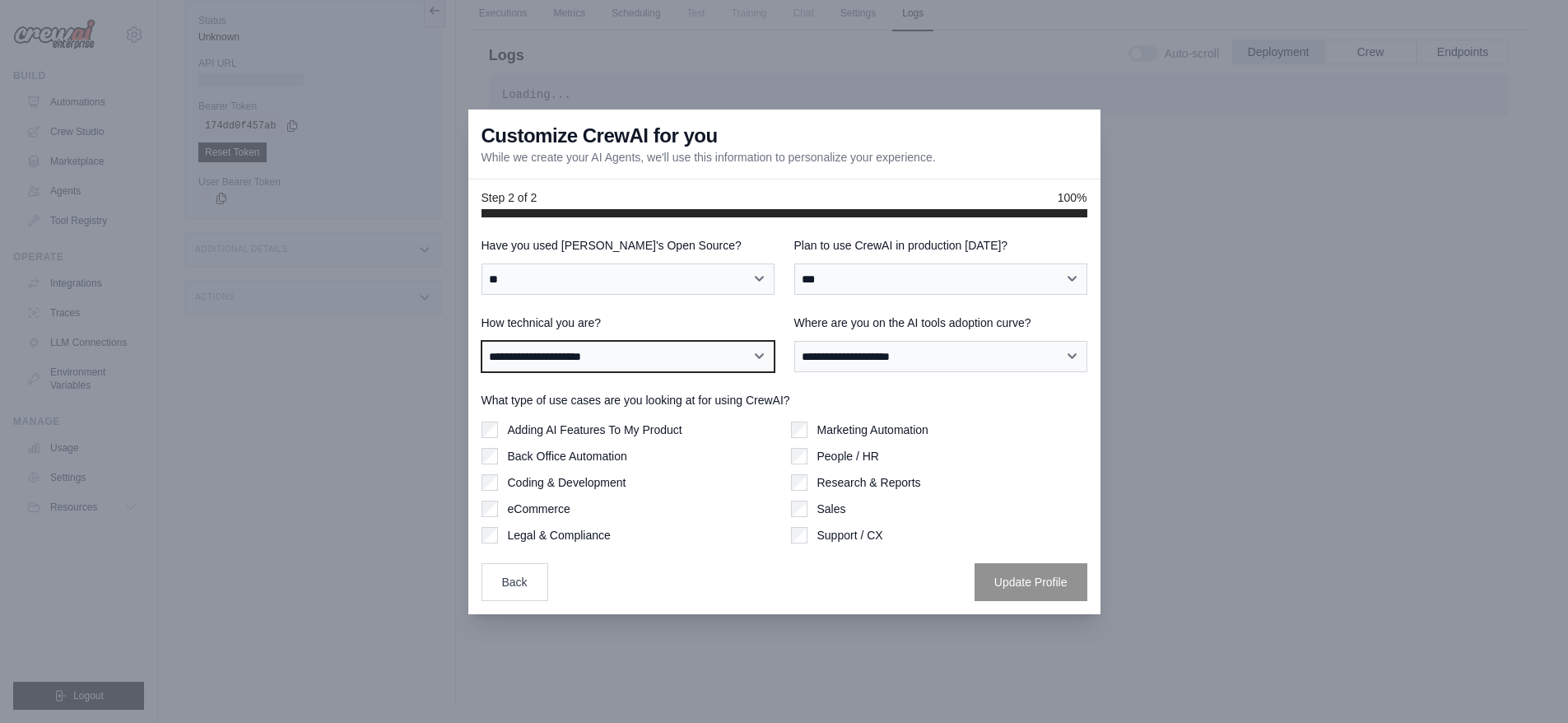
click at [657, 352] on select "**********" at bounding box center [628, 356] width 293 height 32
select select "**********"
click at [482, 341] on select "**********" at bounding box center [628, 356] width 293 height 32
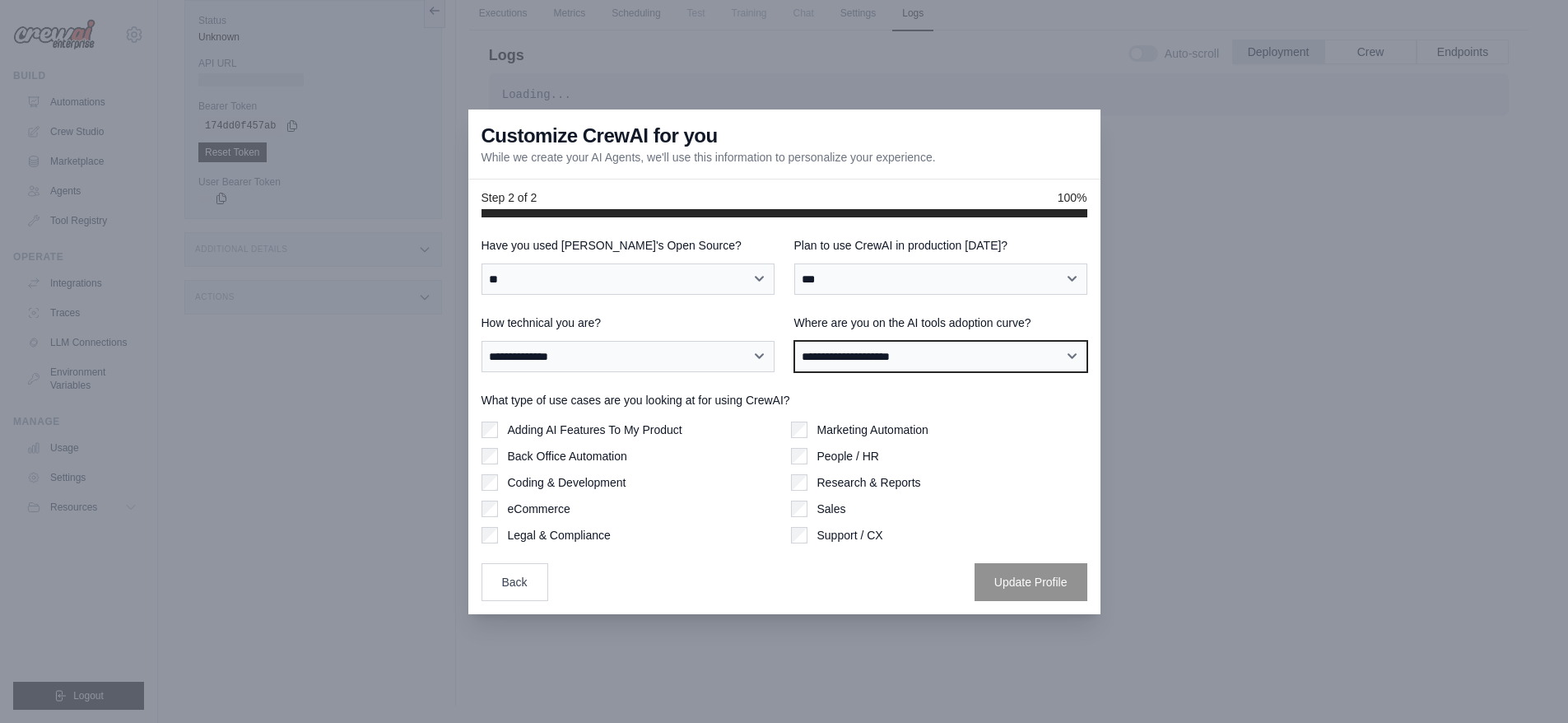
click at [913, 351] on select "**********" at bounding box center [941, 356] width 293 height 32
select select "**********"
click at [795, 341] on select "**********" at bounding box center [941, 356] width 293 height 32
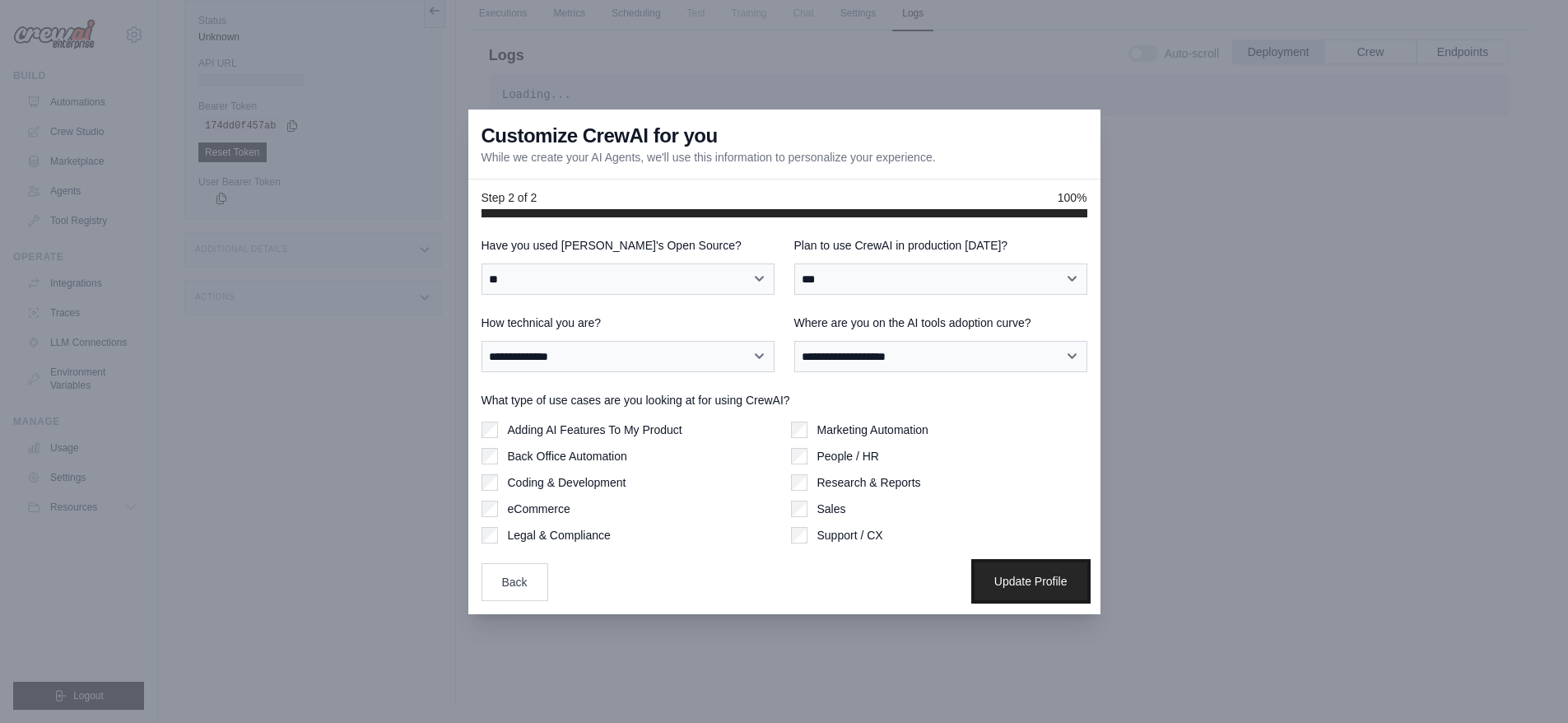
click at [1025, 574] on button "Update Profile" at bounding box center [1031, 581] width 113 height 38
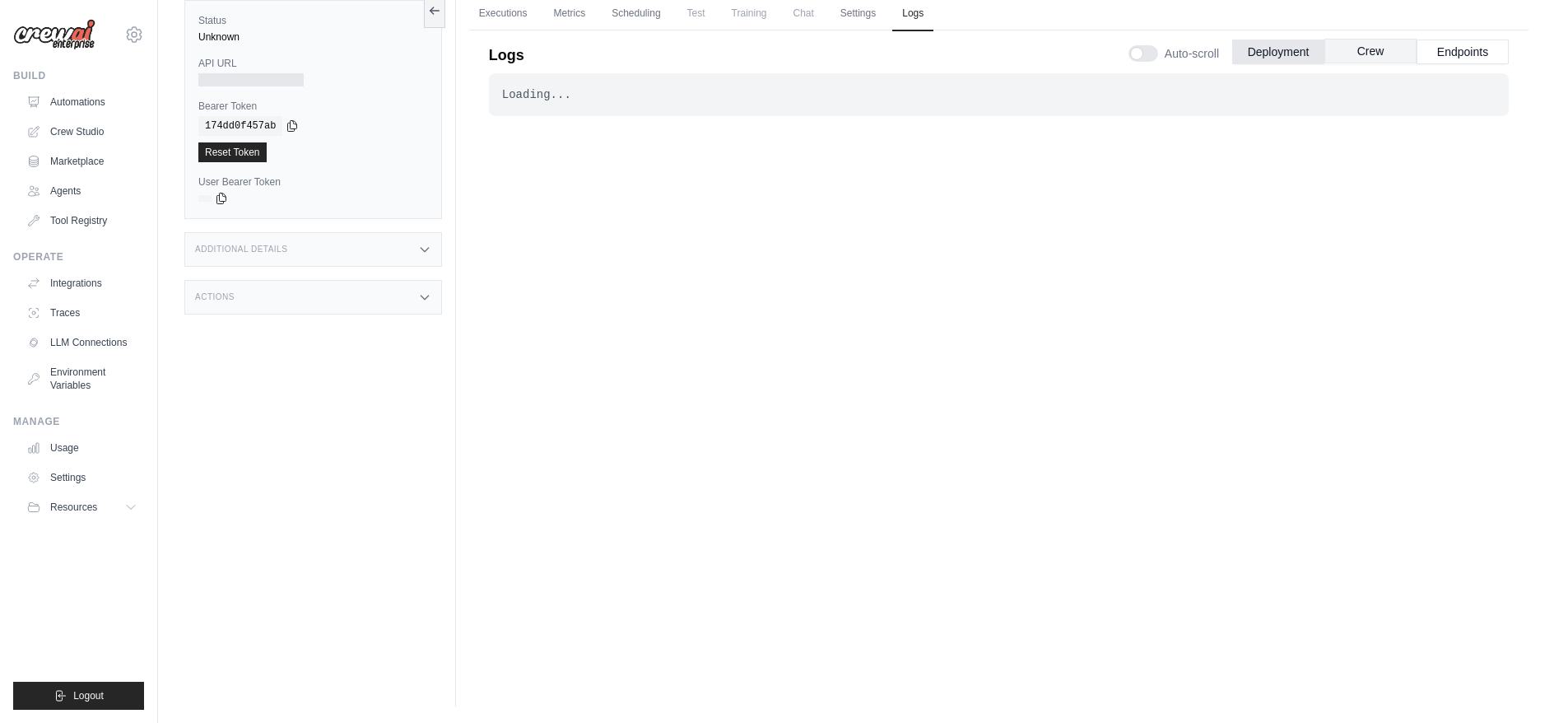
click at [1378, 52] on button "Crew" at bounding box center [1371, 50] width 92 height 25
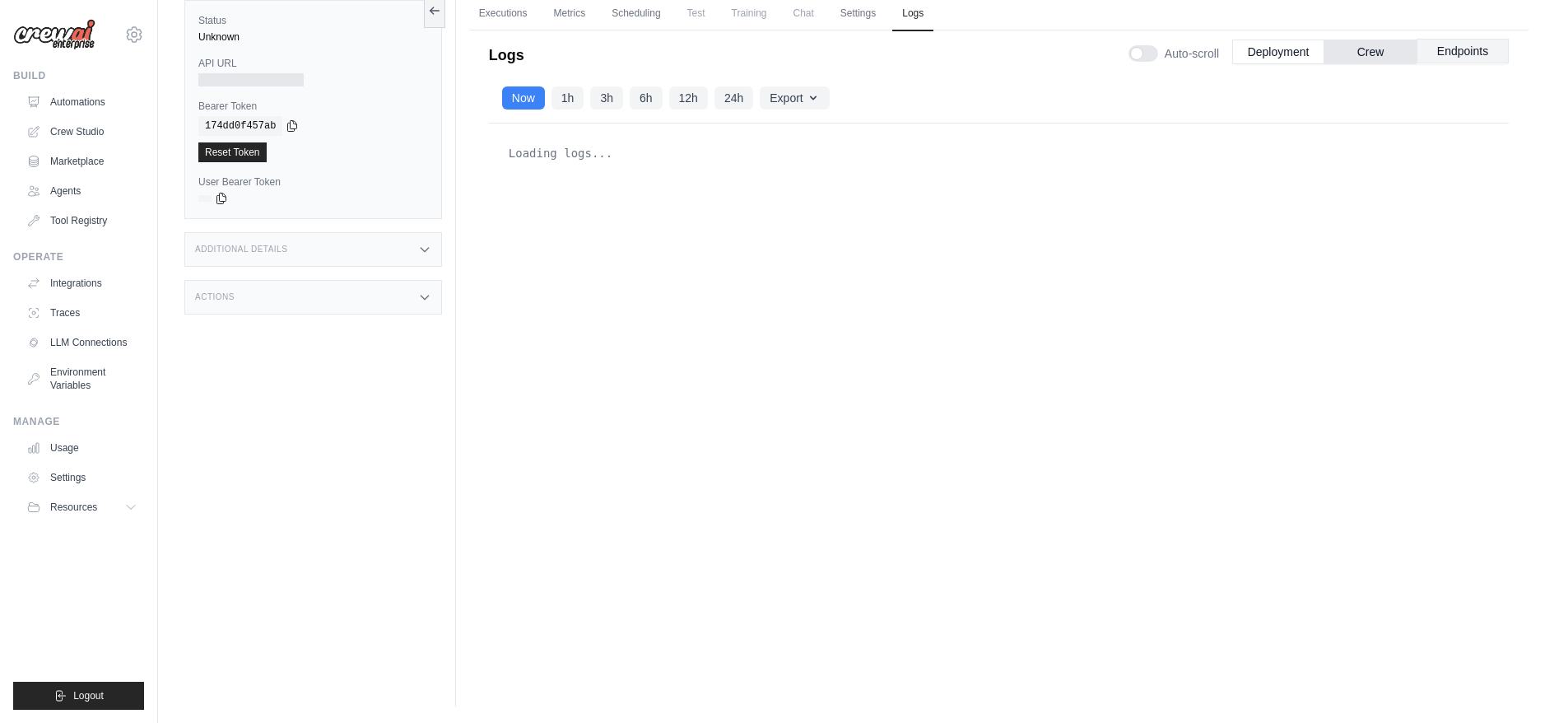
click at [1455, 52] on button "Endpoints" at bounding box center [1463, 50] width 92 height 25
click at [1278, 49] on button "Deployment" at bounding box center [1278, 50] width 92 height 25
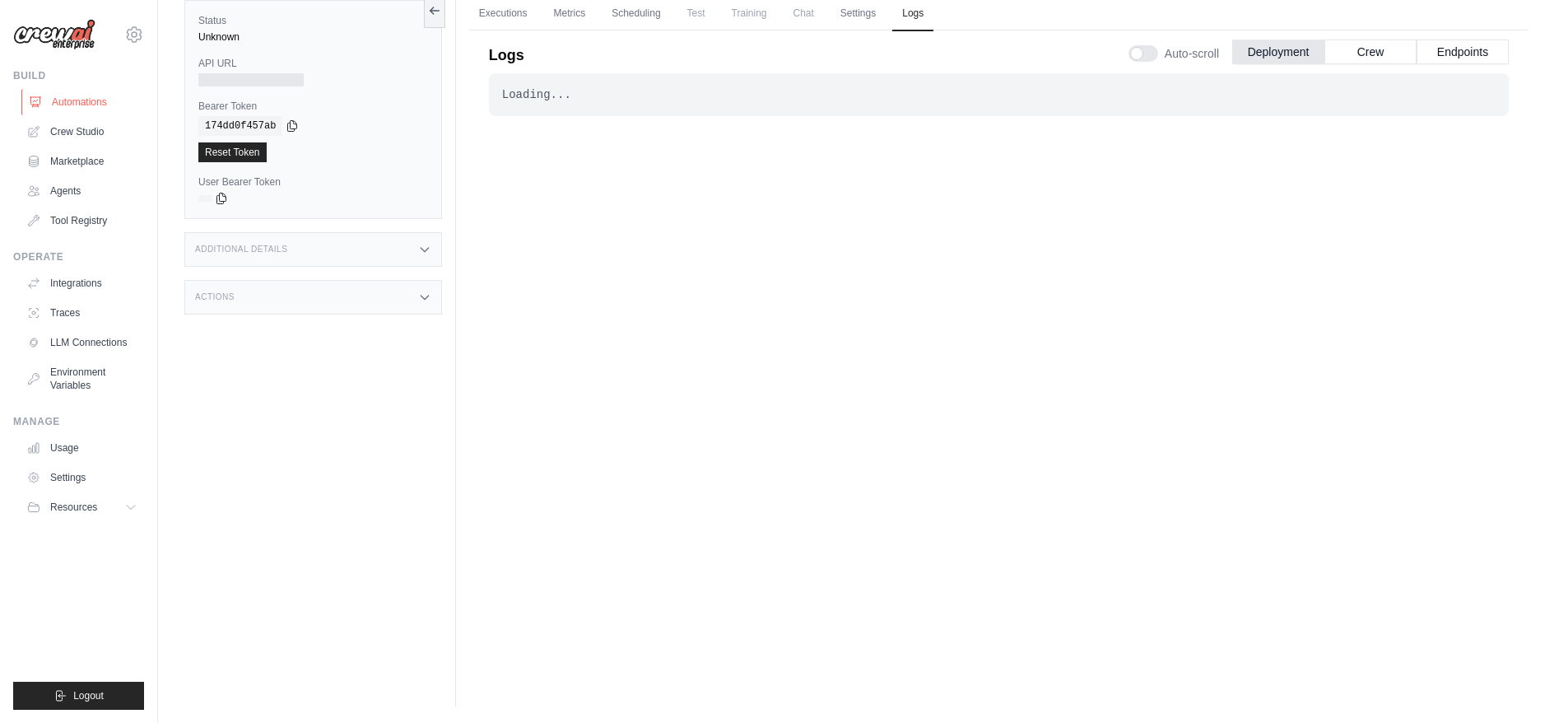
click at [86, 105] on link "Automations" at bounding box center [84, 101] width 124 height 26
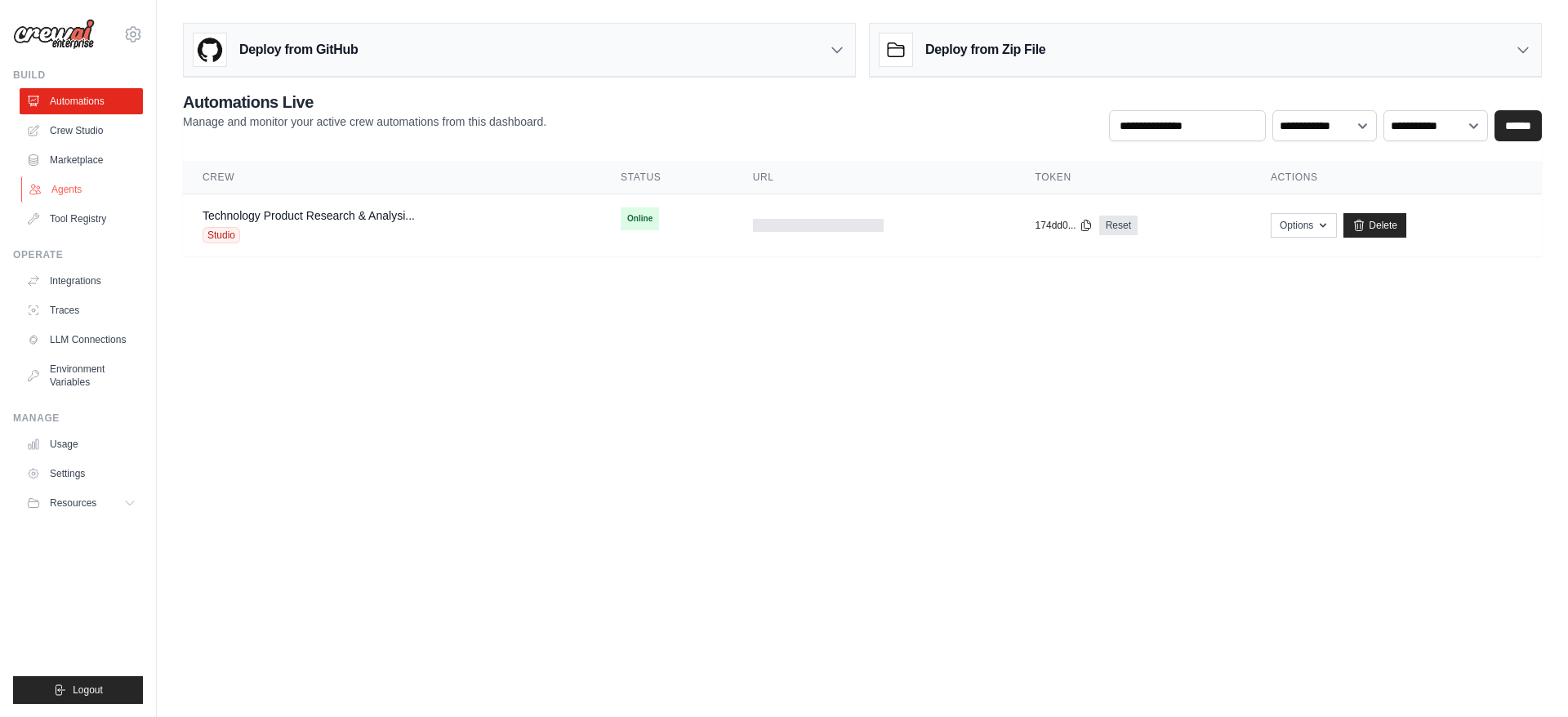
click at [73, 196] on link "Agents" at bounding box center [83, 189] width 123 height 26
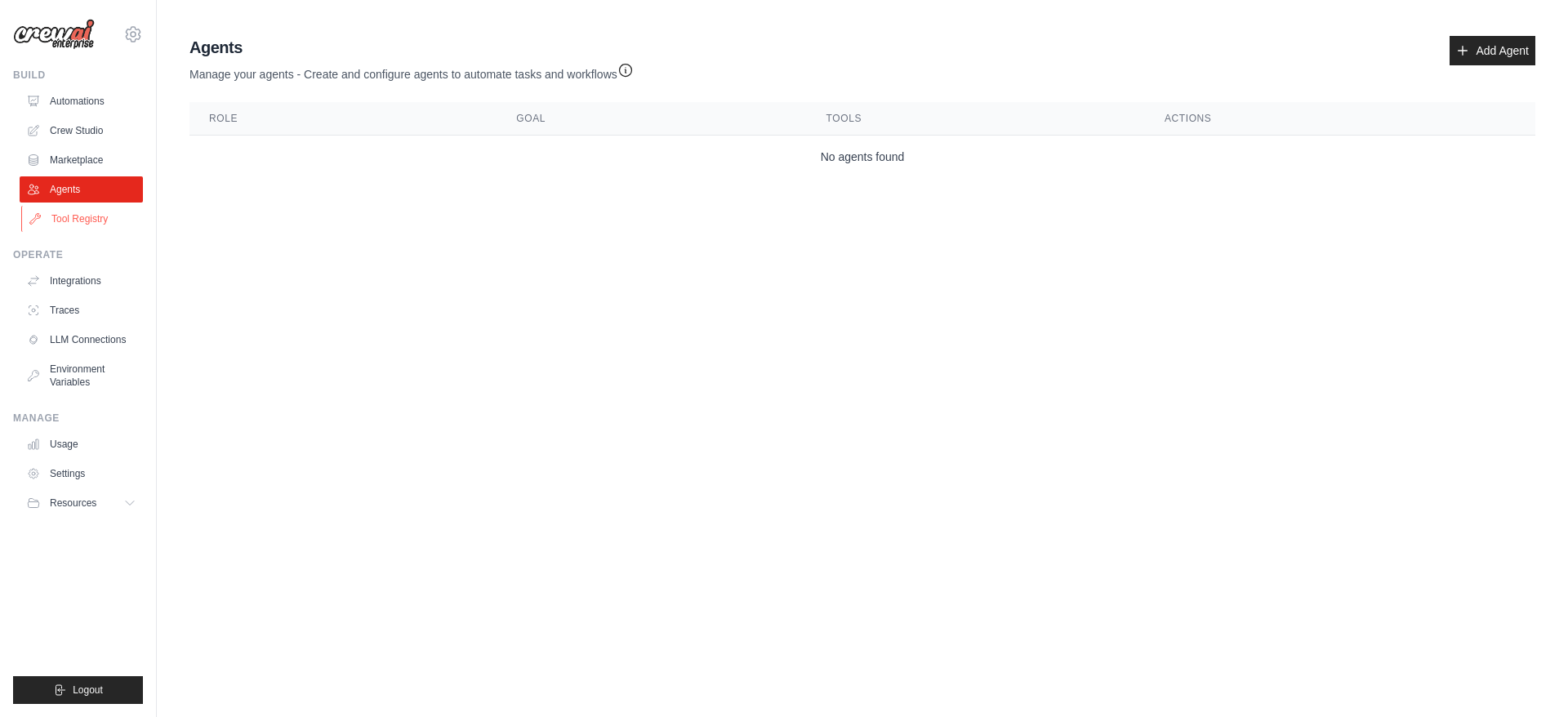
click at [86, 222] on link "Tool Registry" at bounding box center [83, 218] width 123 height 26
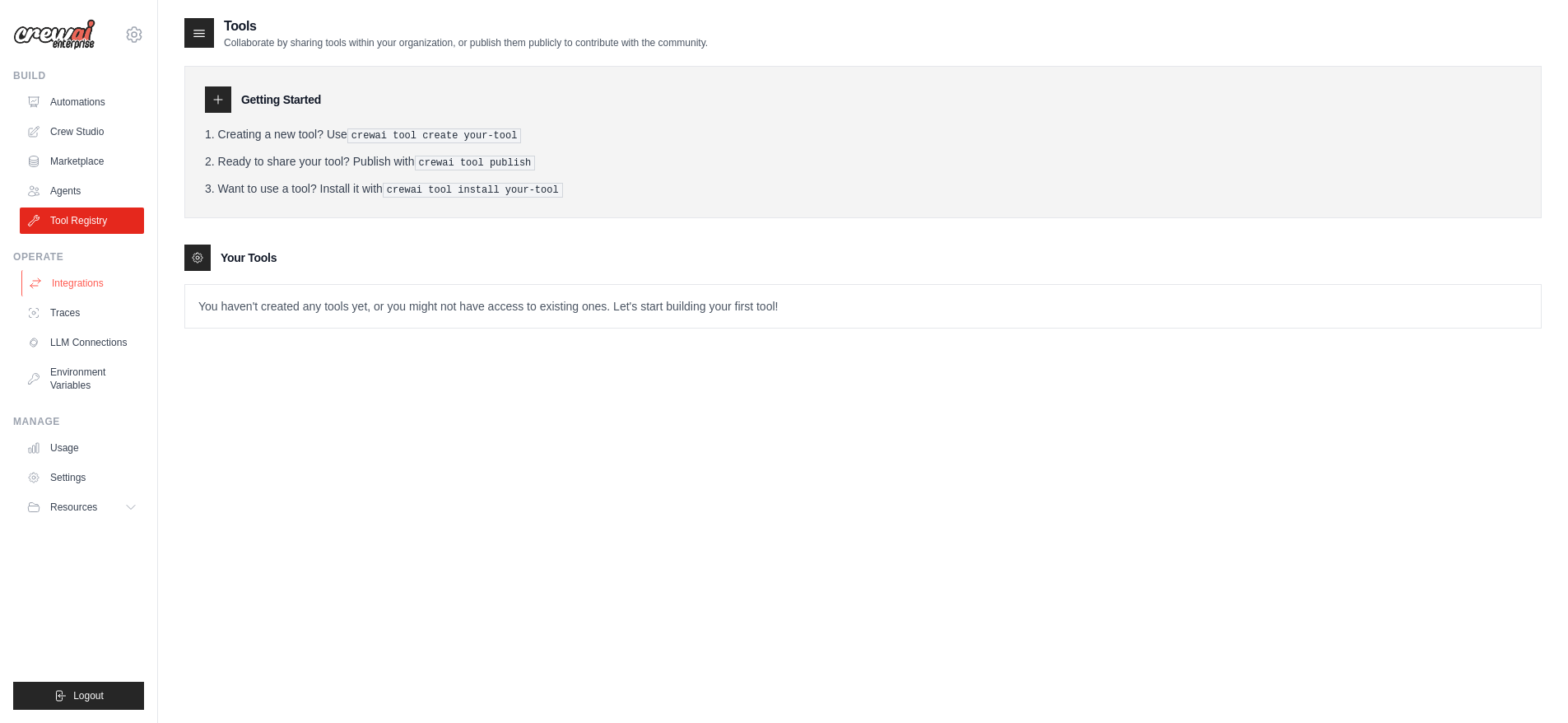
click at [92, 286] on link "Integrations" at bounding box center [84, 283] width 124 height 26
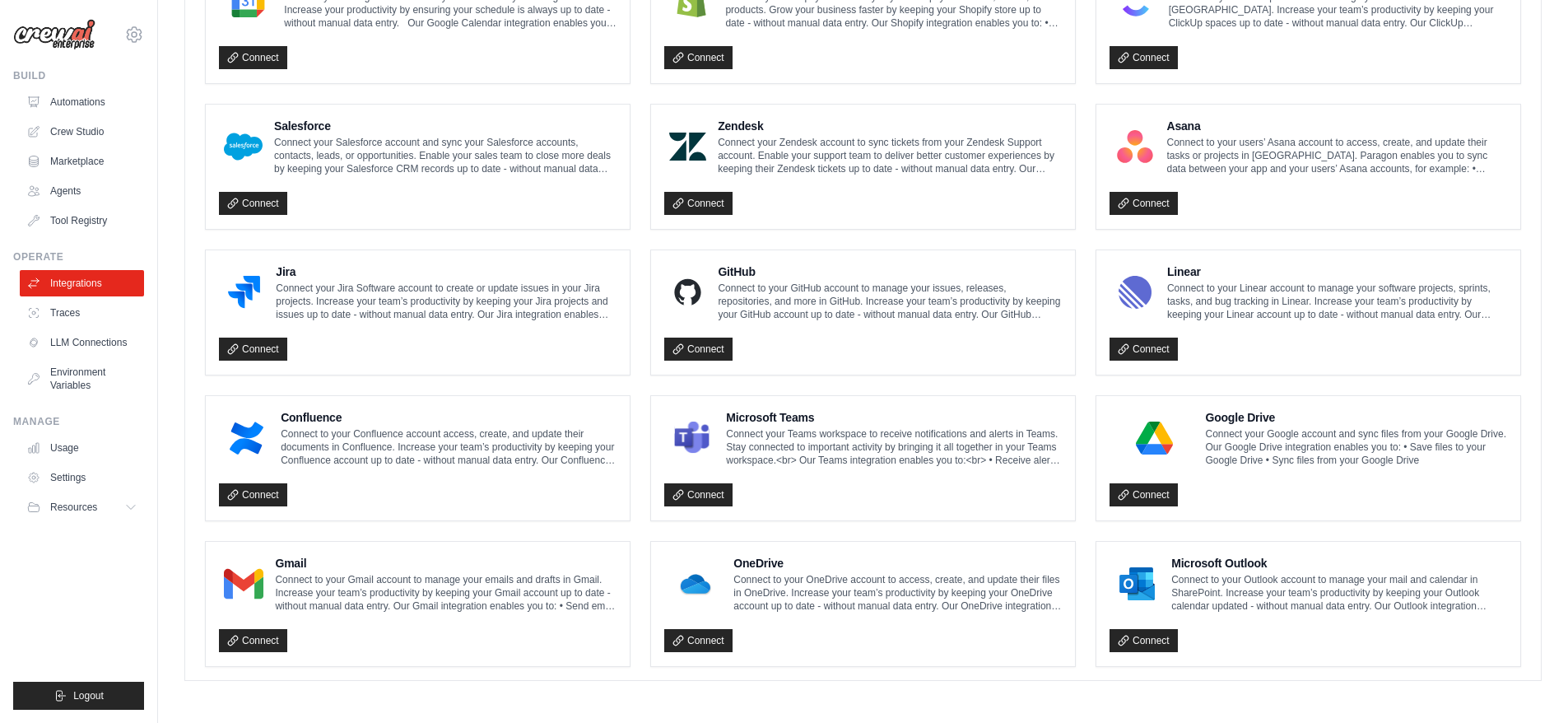
scroll to position [825, 0]
click at [75, 312] on link "Traces" at bounding box center [84, 312] width 124 height 26
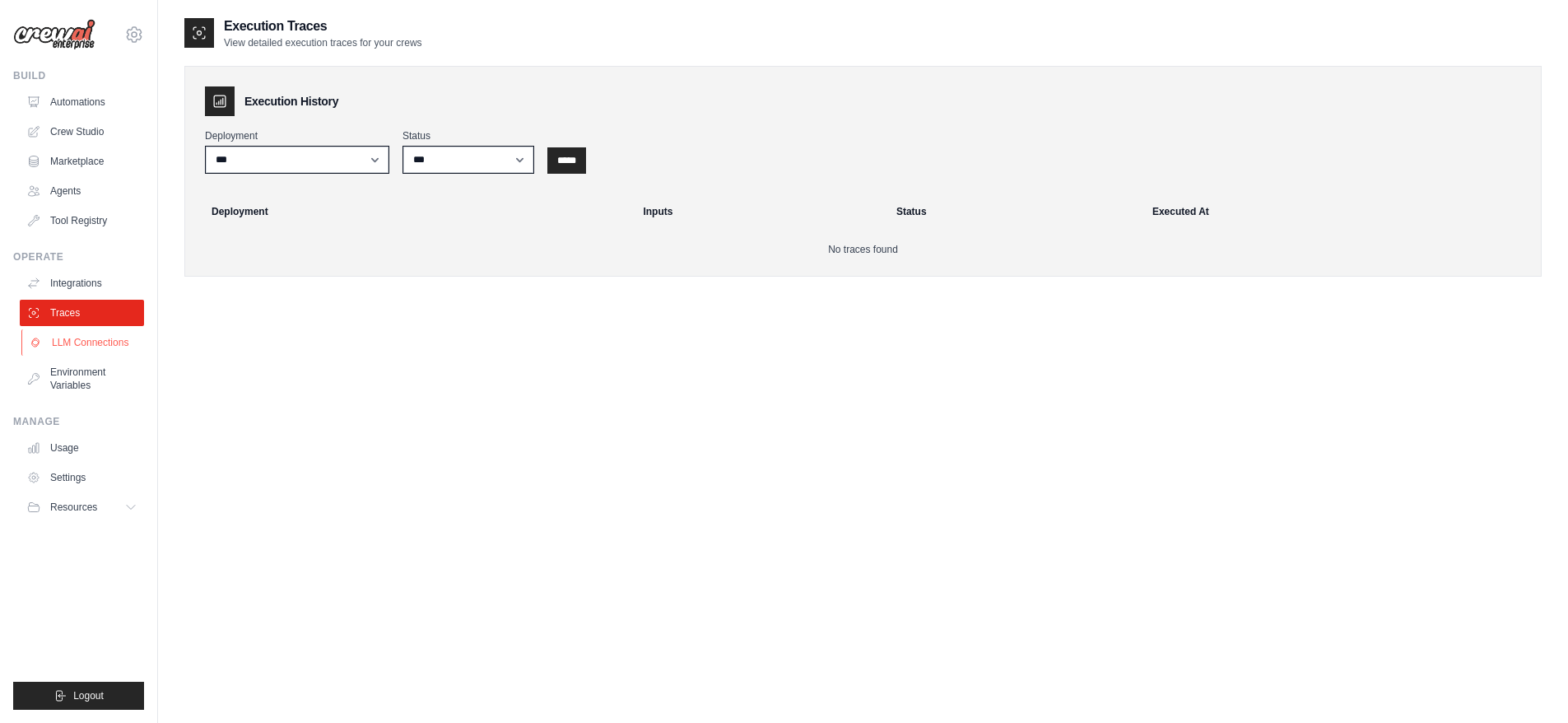
click at [73, 345] on link "LLM Connections" at bounding box center [84, 342] width 124 height 26
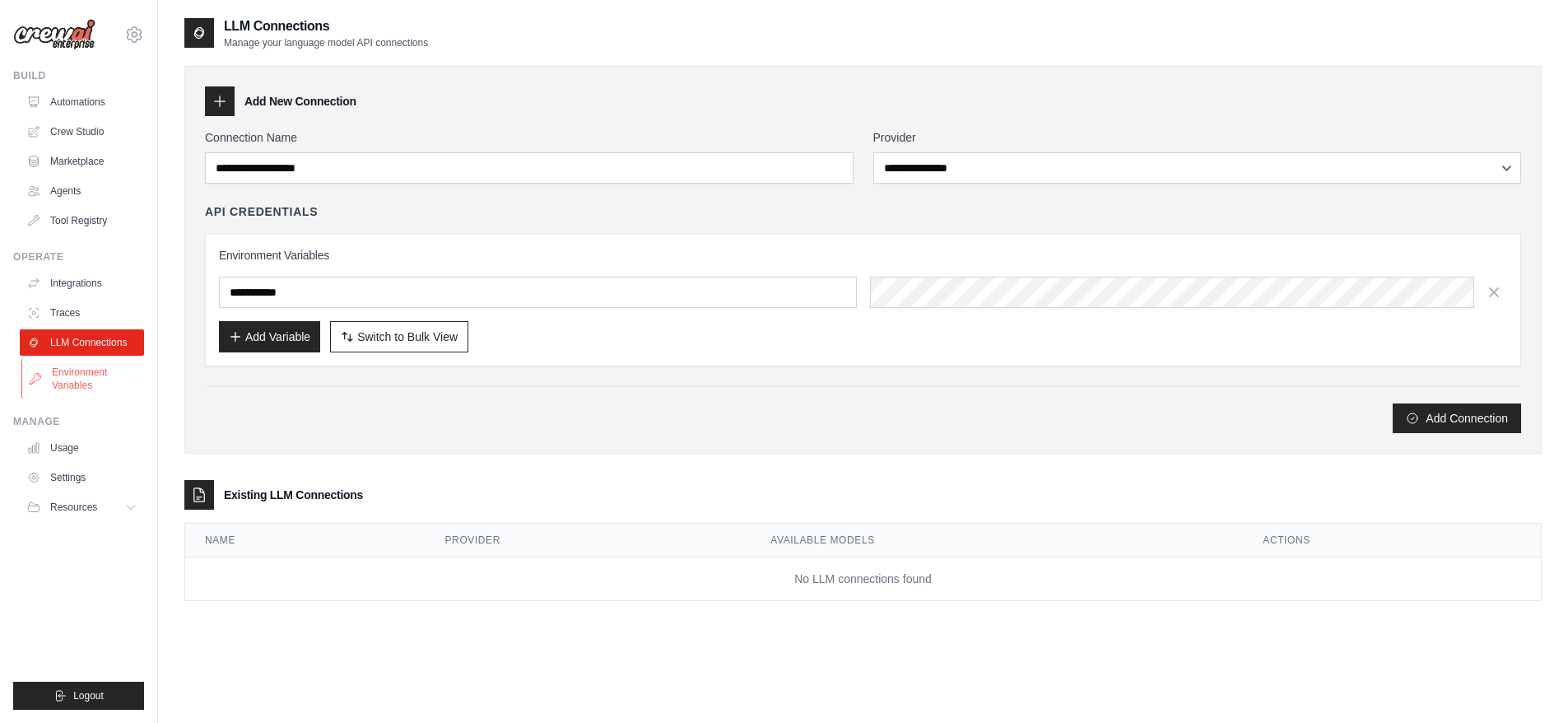
click at [78, 390] on link "Environment Variables" at bounding box center [84, 379] width 124 height 39
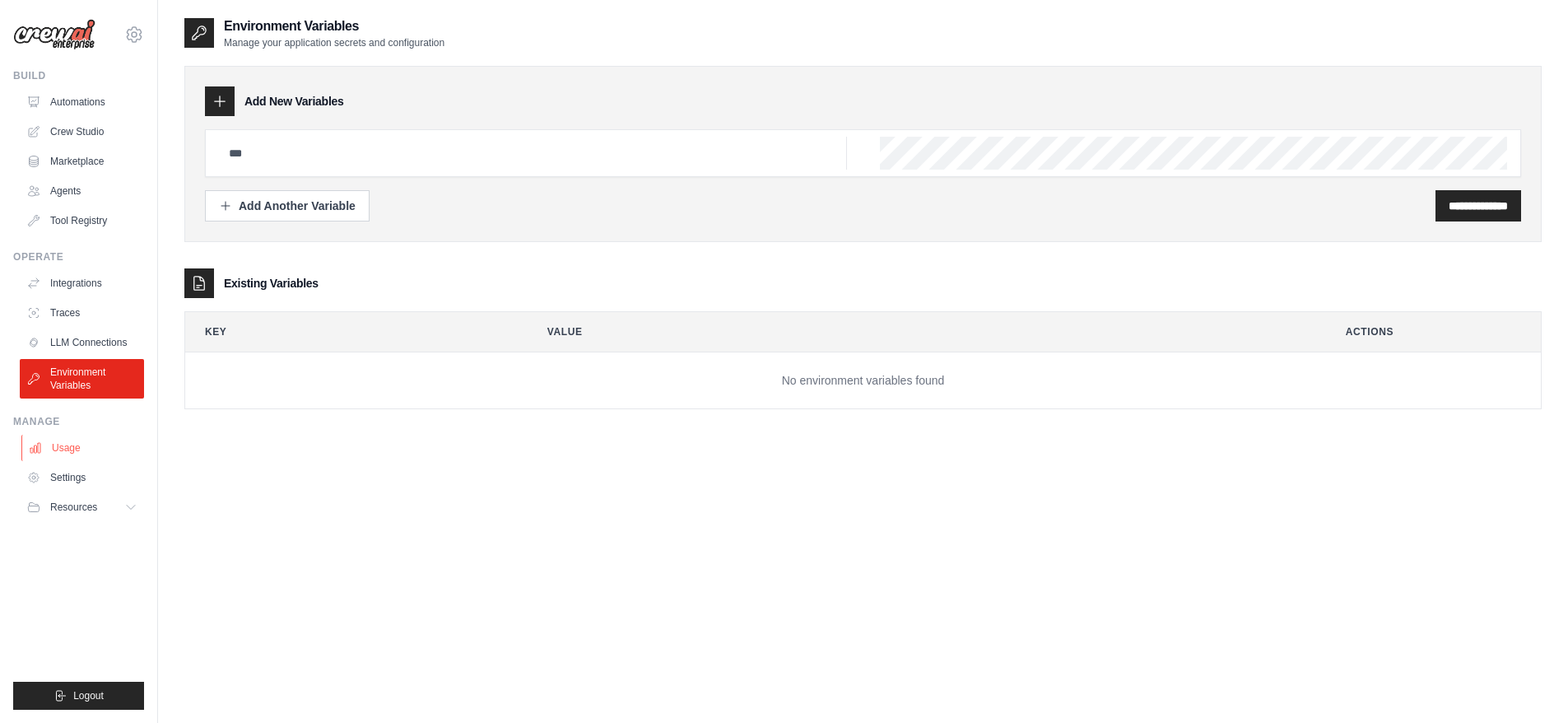
click at [72, 450] on link "Usage" at bounding box center [84, 448] width 124 height 26
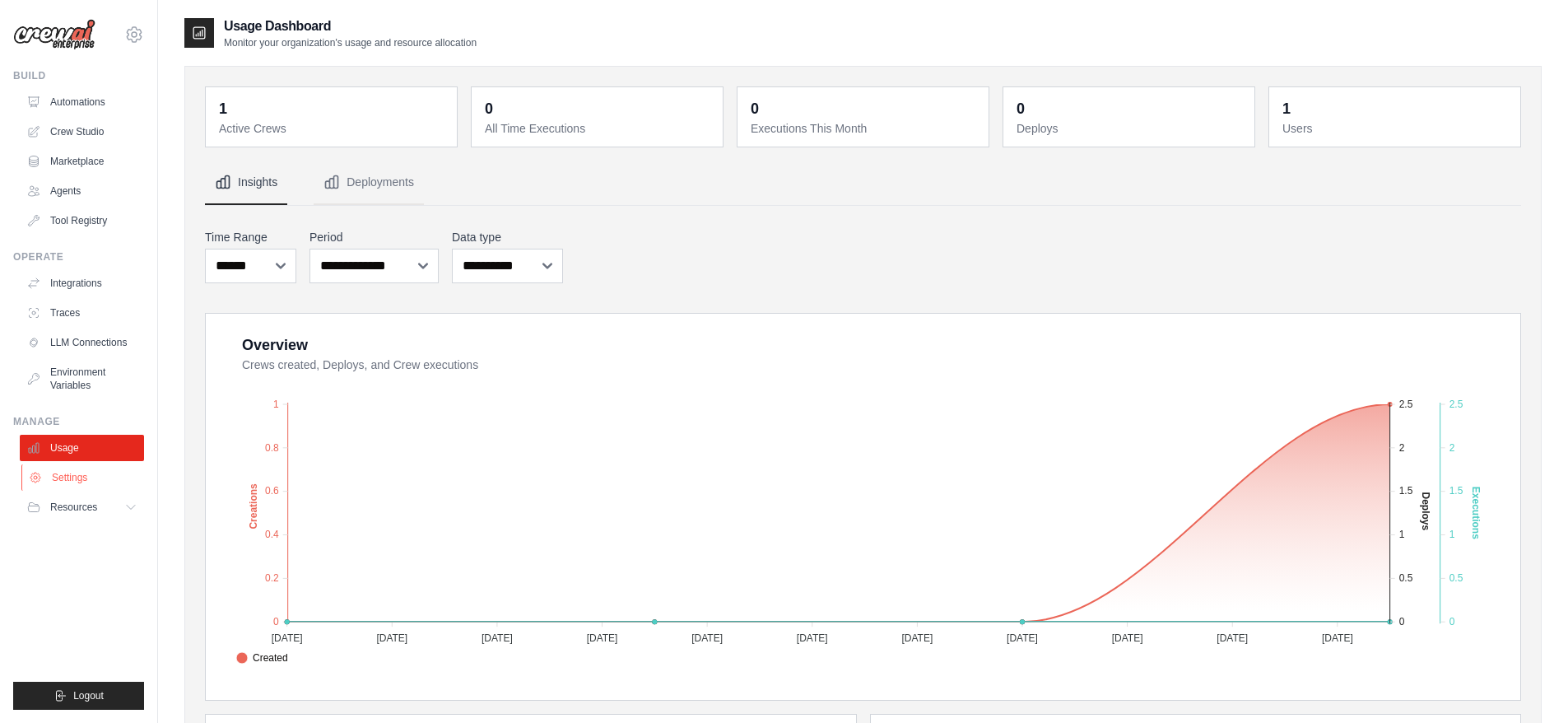
click at [78, 482] on link "Settings" at bounding box center [84, 477] width 124 height 26
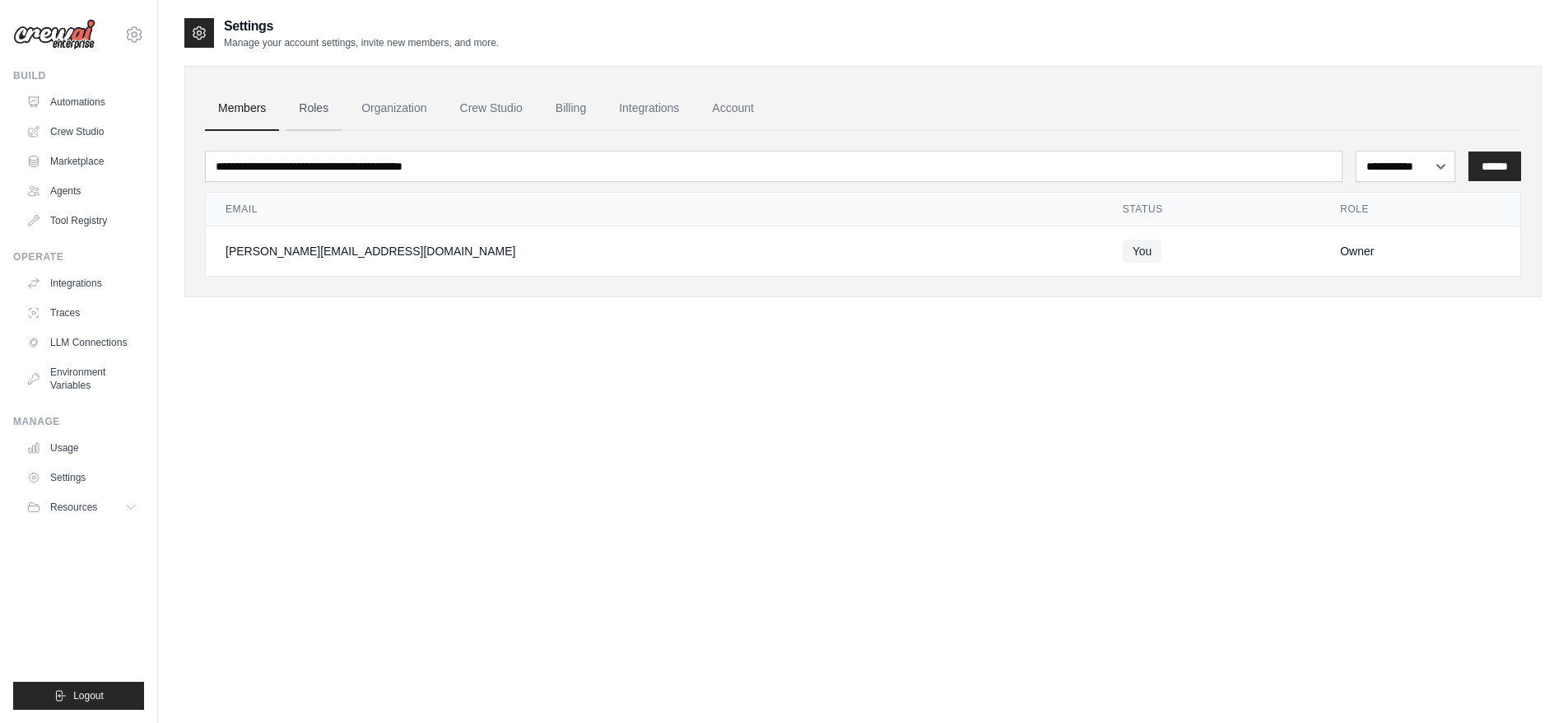
click at [310, 112] on link "Roles" at bounding box center [314, 108] width 56 height 44
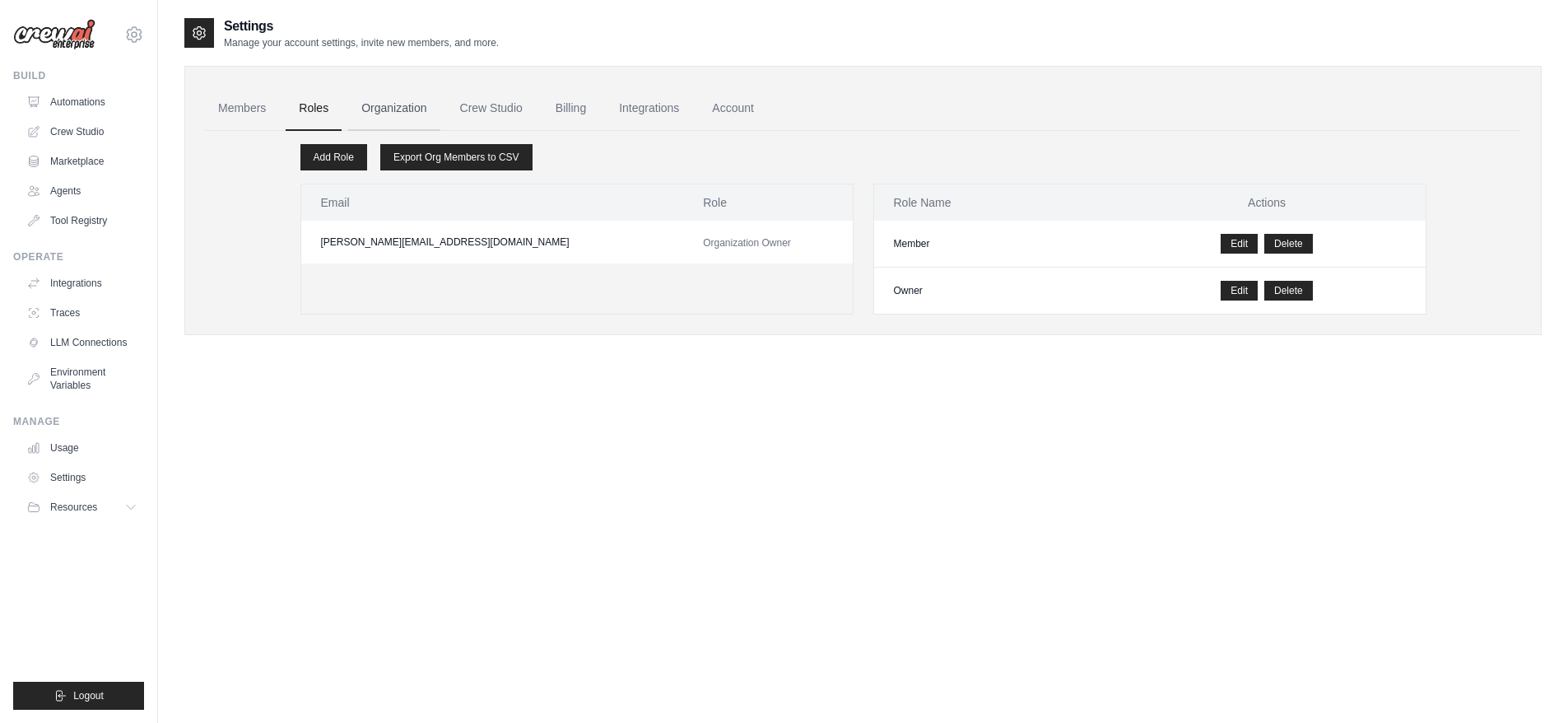
click at [400, 104] on link "Organization" at bounding box center [393, 108] width 91 height 44
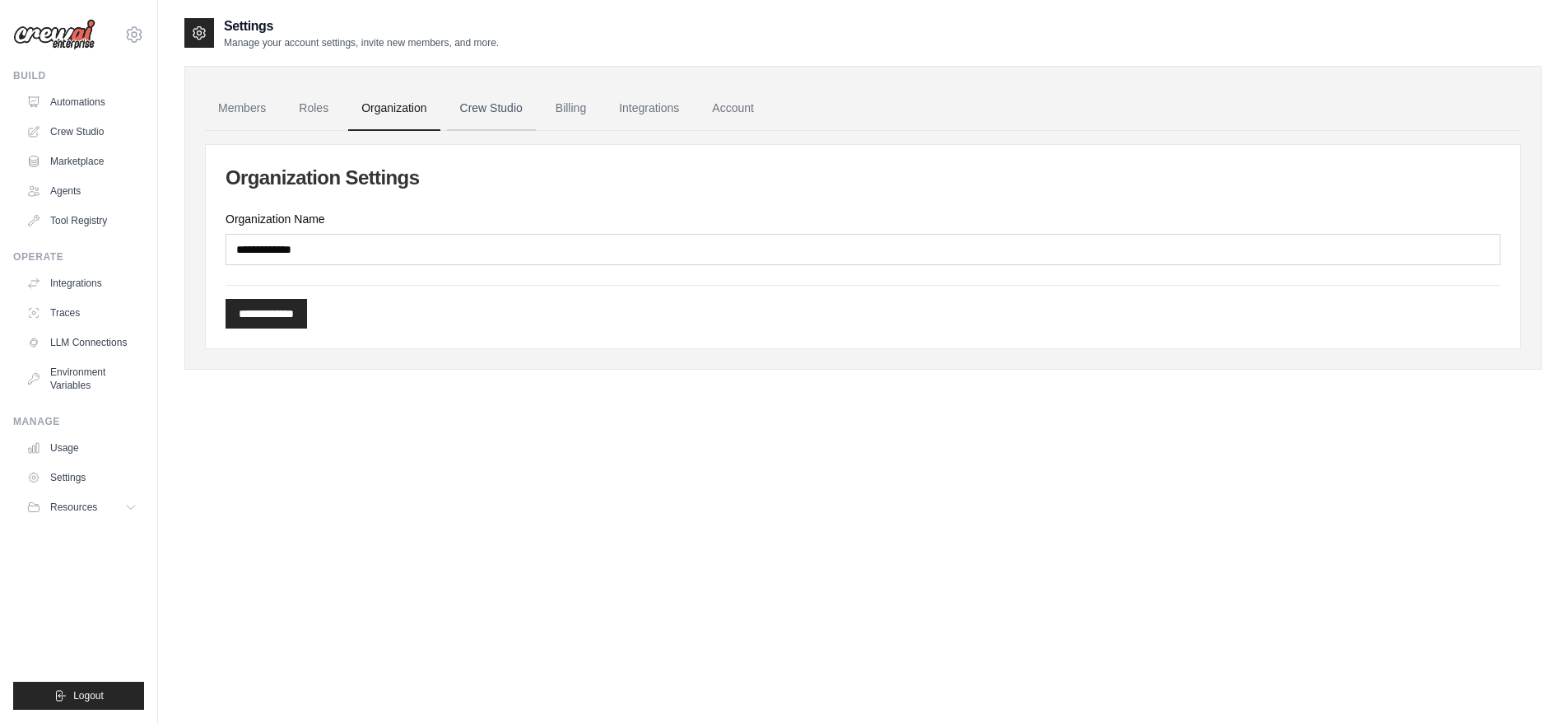
click at [473, 113] on link "Crew Studio" at bounding box center [491, 108] width 89 height 44
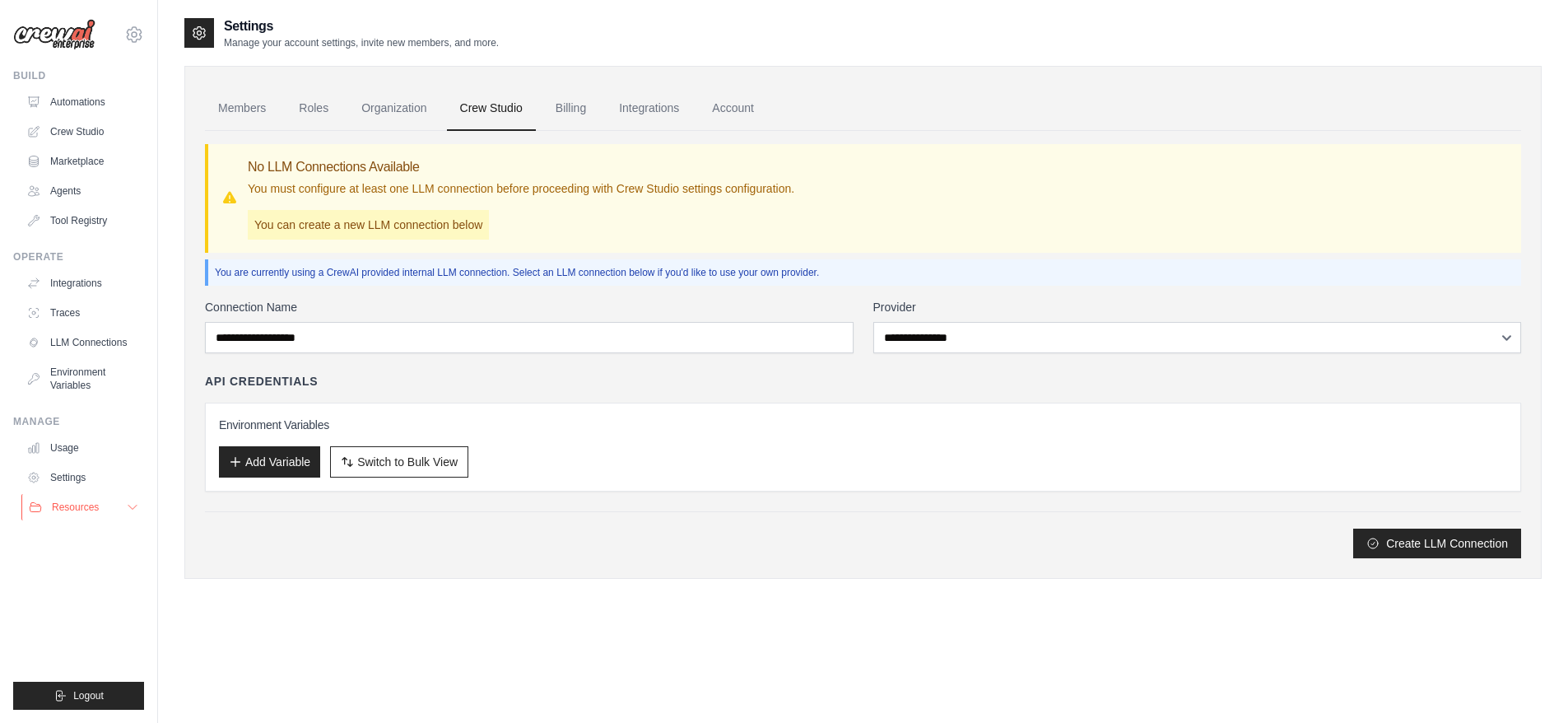
click at [136, 508] on icon at bounding box center [132, 506] width 13 height 13
click at [88, 537] on span "Documentation" at bounding box center [92, 535] width 67 height 13
click at [582, 104] on link "Billing" at bounding box center [570, 108] width 57 height 44
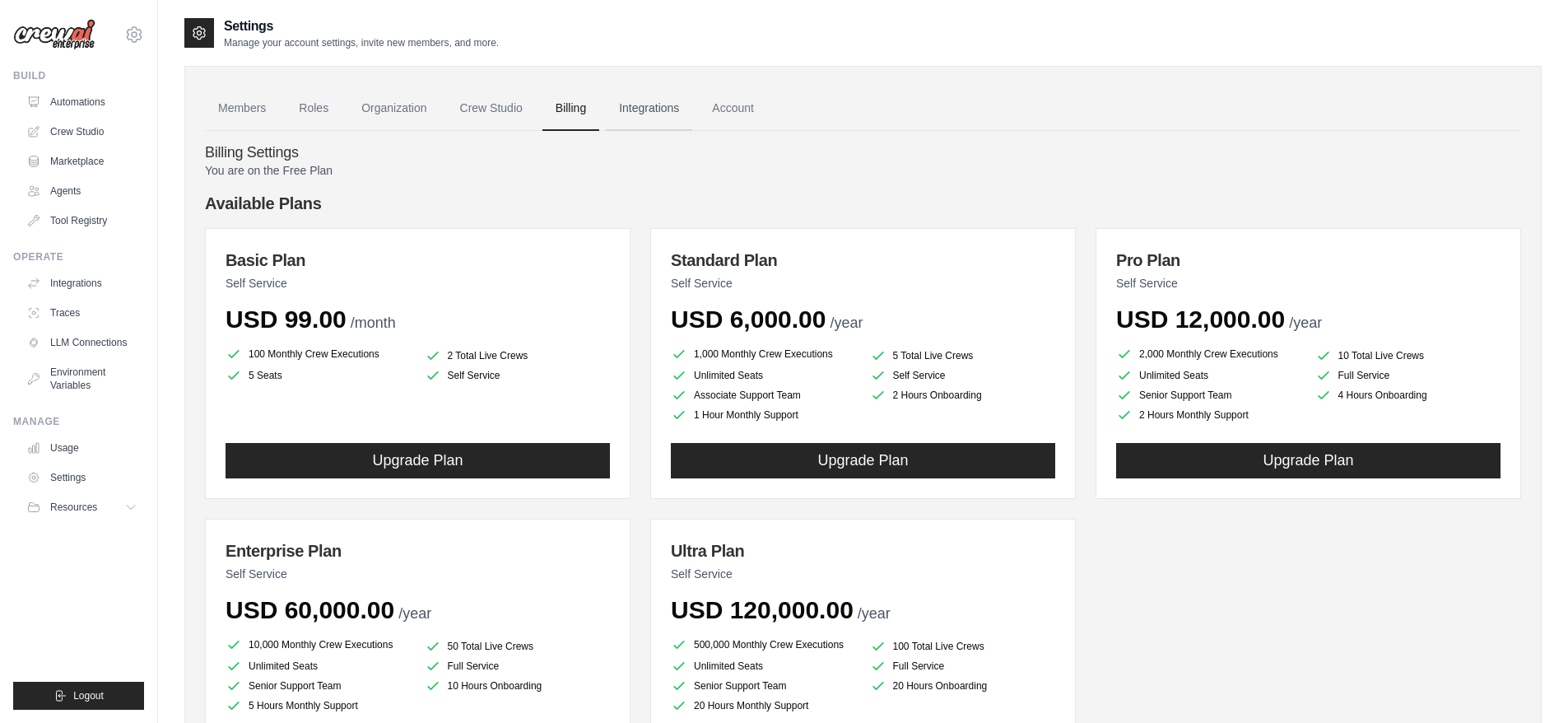
click at [653, 115] on link "Integrations" at bounding box center [649, 108] width 86 height 44
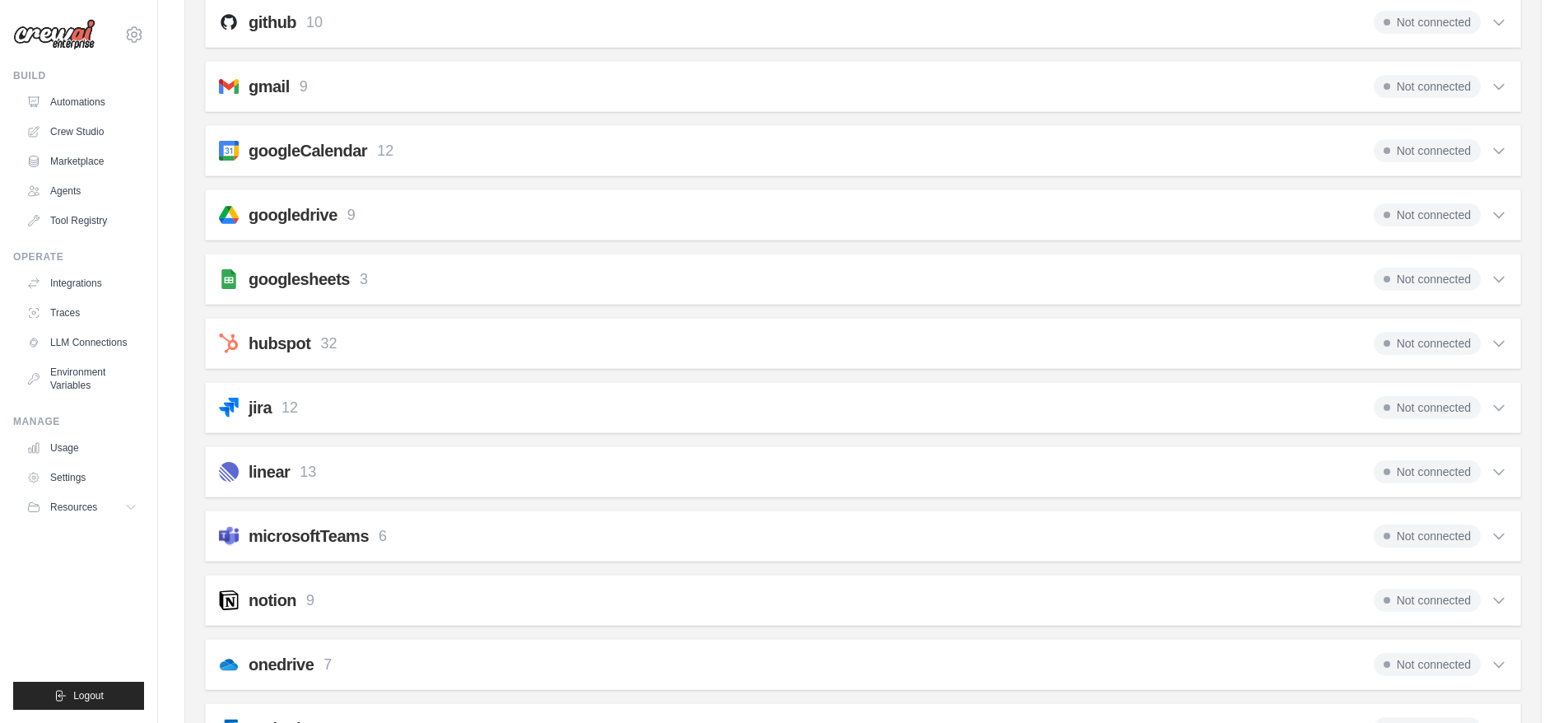
scroll to position [457, 0]
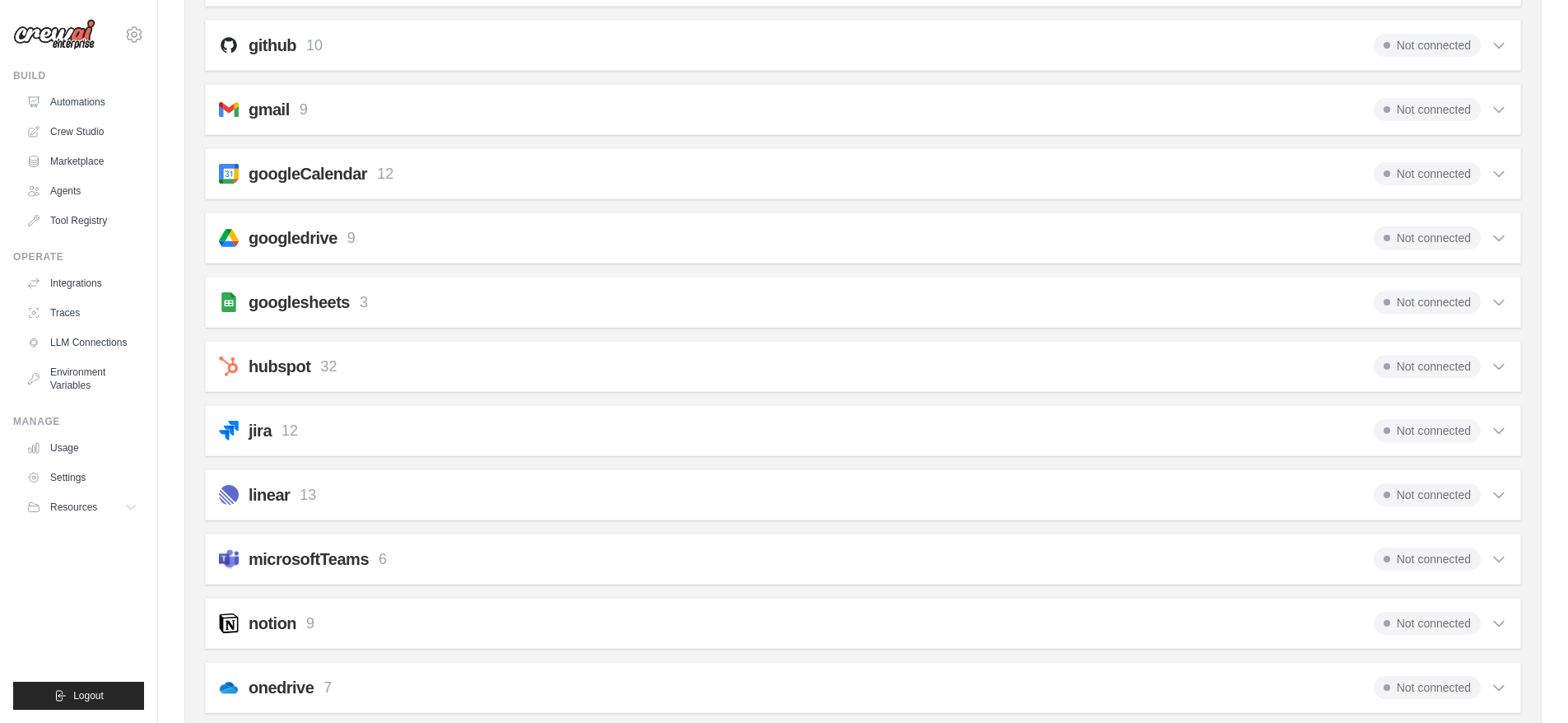
click at [1503, 433] on icon at bounding box center [1499, 430] width 16 height 16
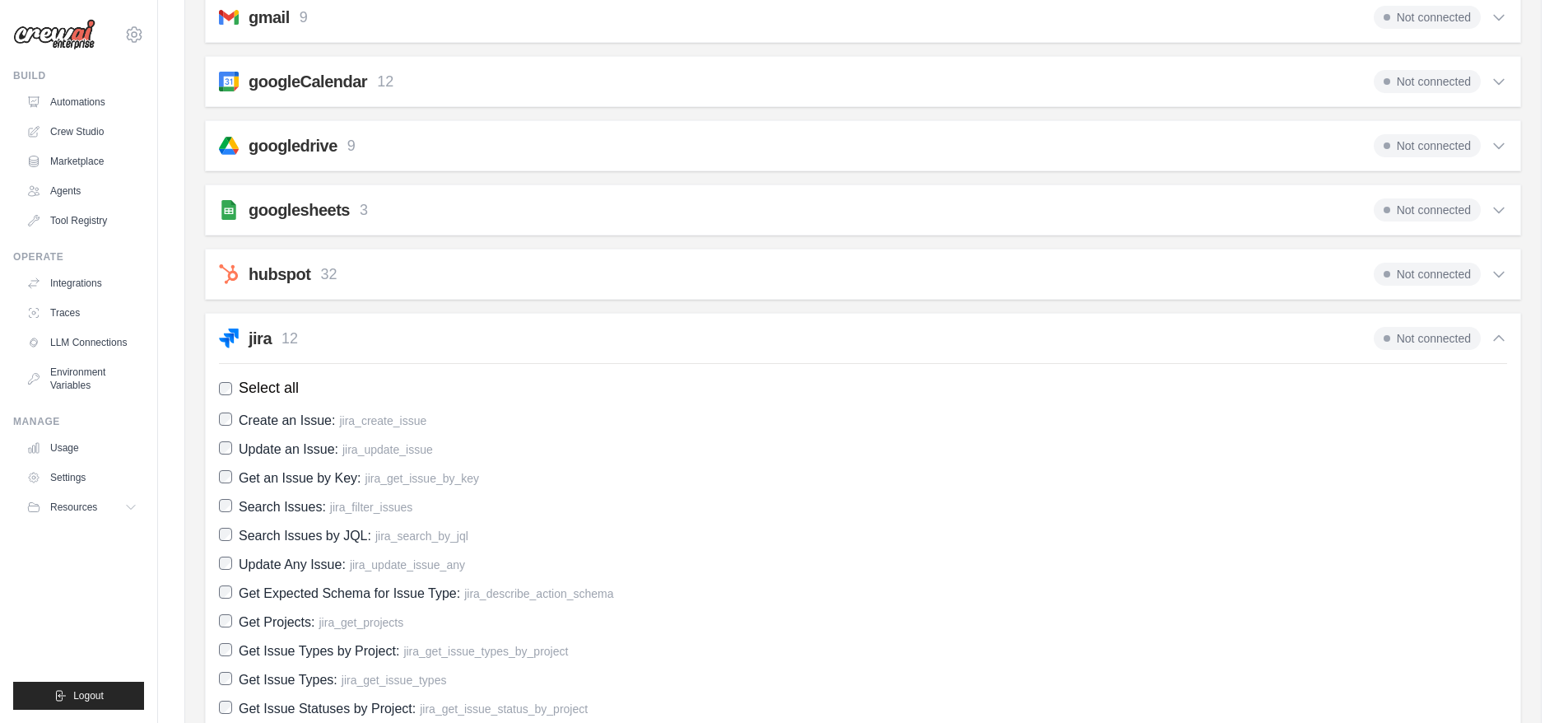
scroll to position [539, 0]
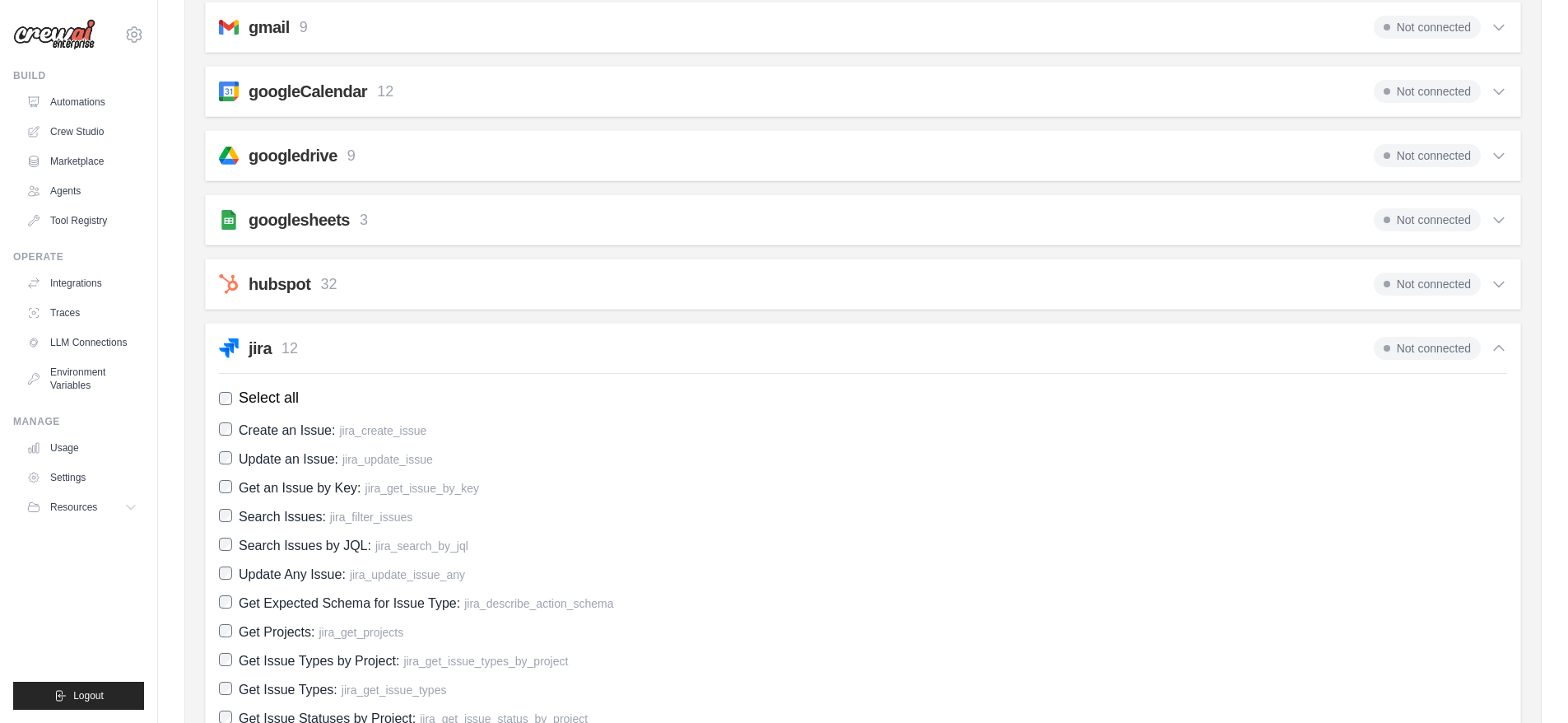
click at [1507, 342] on div "jira 12 Not connected Select all Create an Issue: jira_create_issue Update an I…" at bounding box center [863, 563] width 1316 height 479
click at [1501, 351] on icon at bounding box center [1499, 348] width 16 height 16
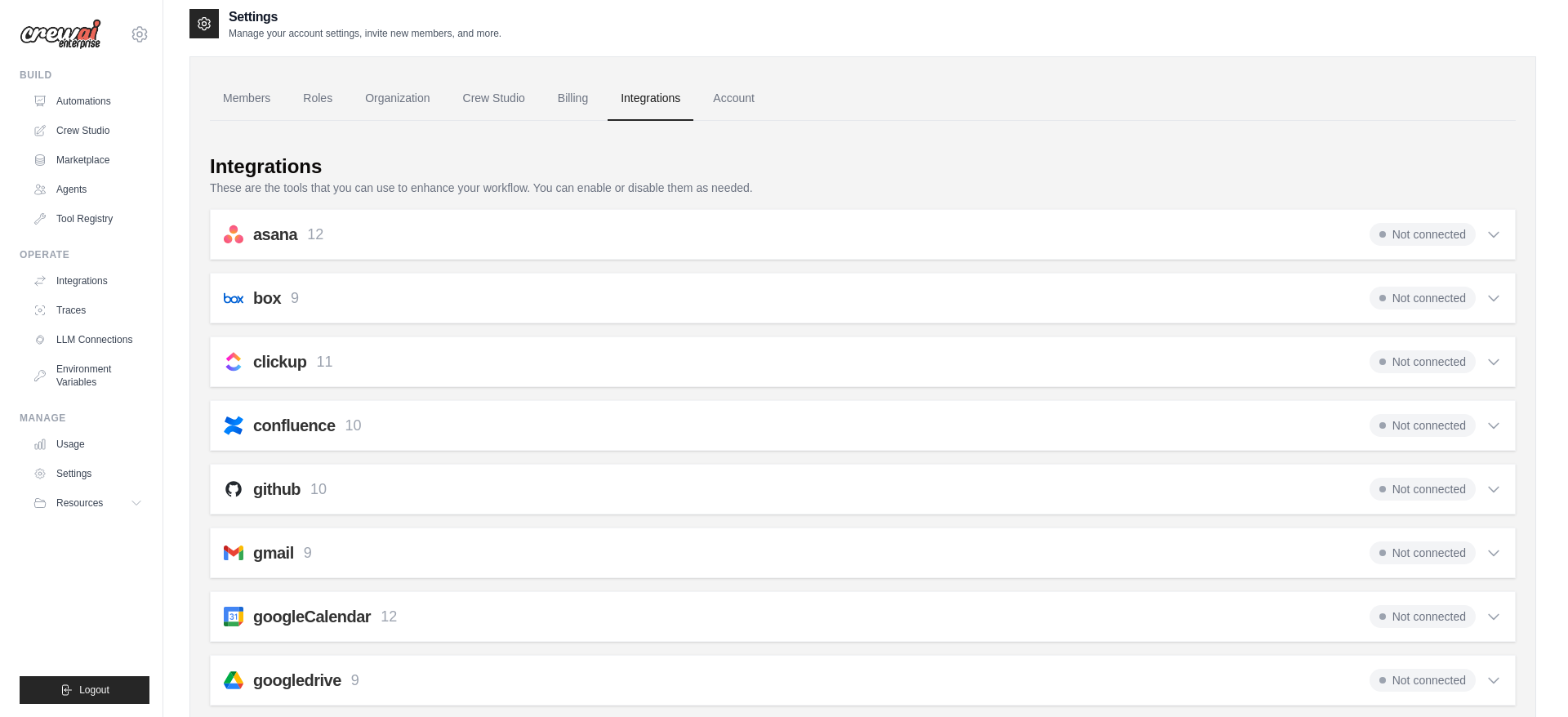
scroll to position [0, 0]
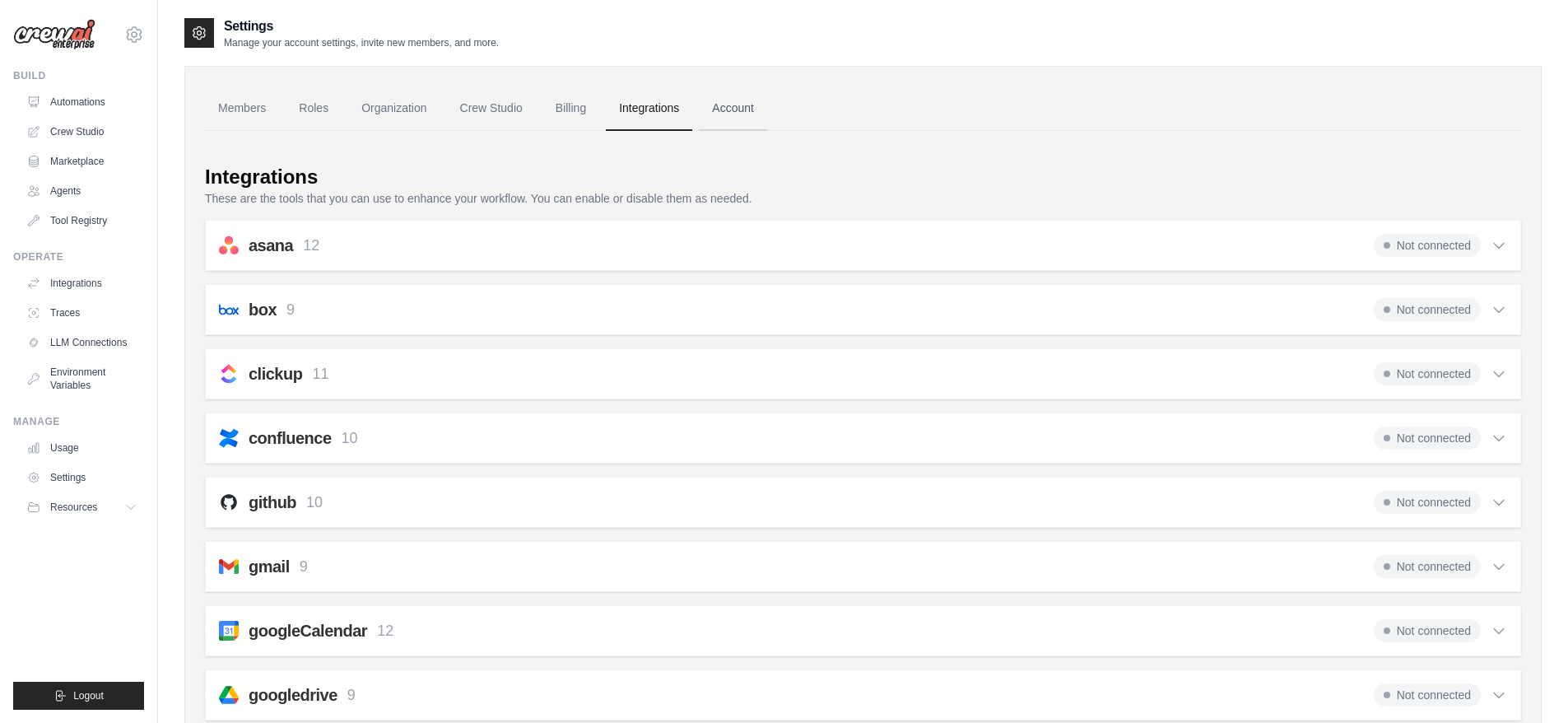
click at [721, 102] on link "Account" at bounding box center [733, 108] width 68 height 44
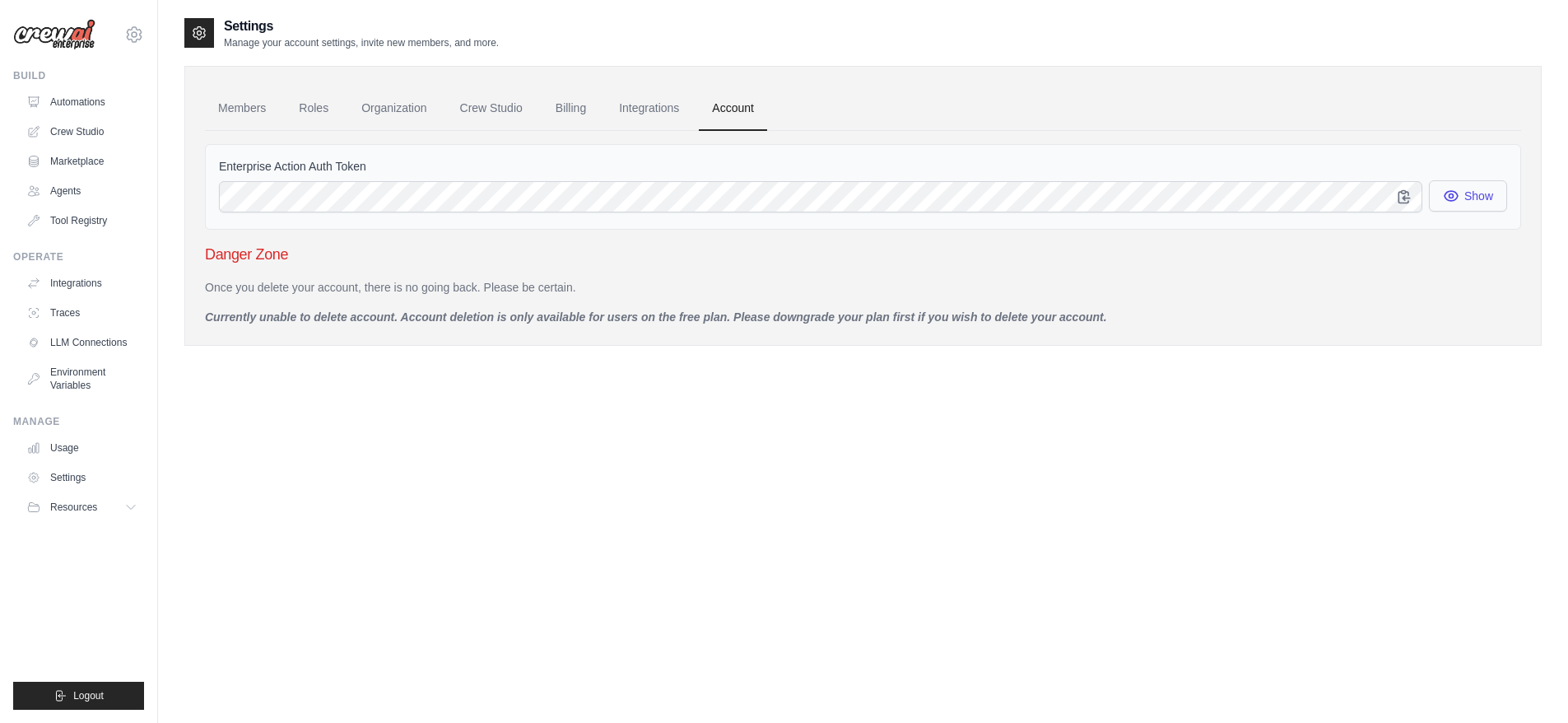
click at [1460, 194] on button "Show" at bounding box center [1468, 195] width 78 height 32
click at [92, 101] on link "Automations" at bounding box center [84, 101] width 124 height 26
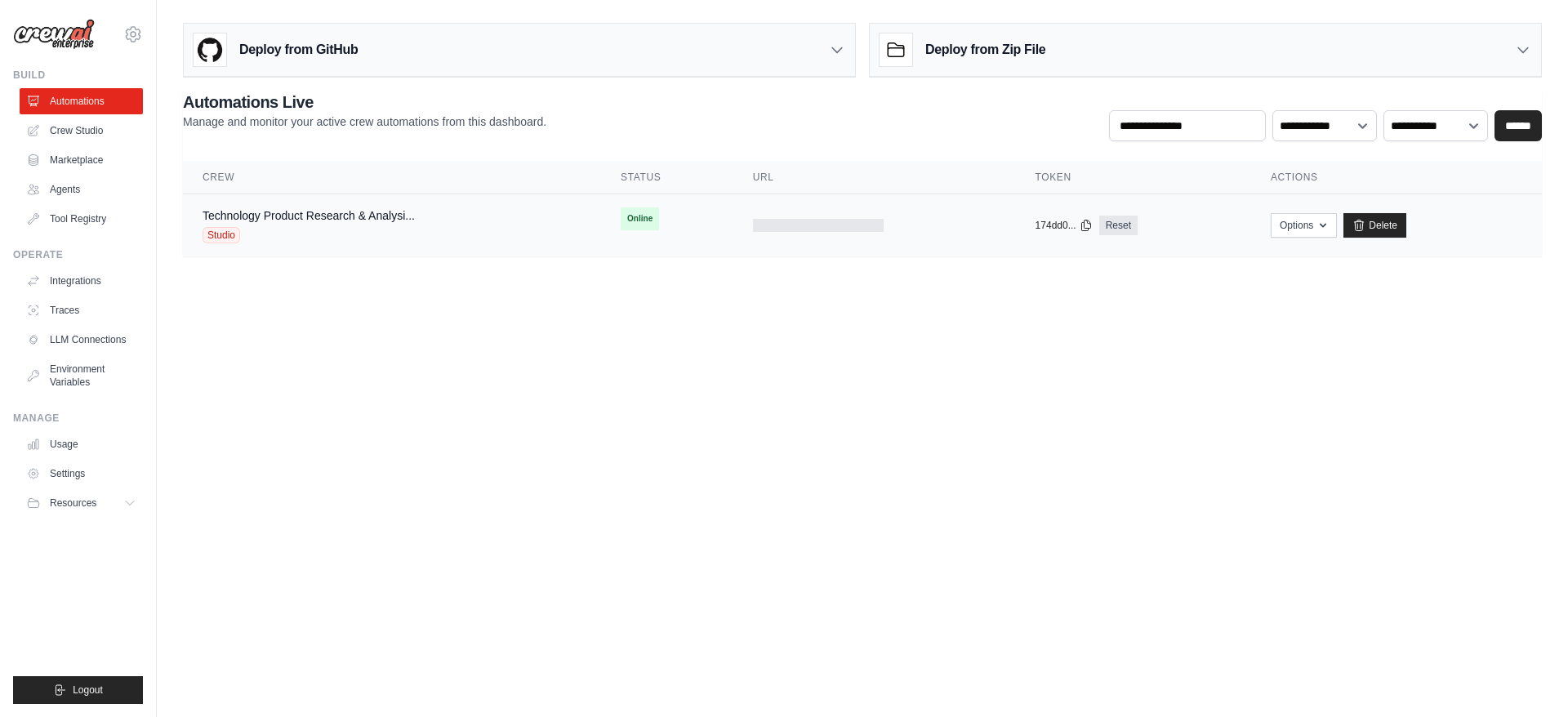
click at [232, 233] on span "Studio" at bounding box center [221, 234] width 37 height 16
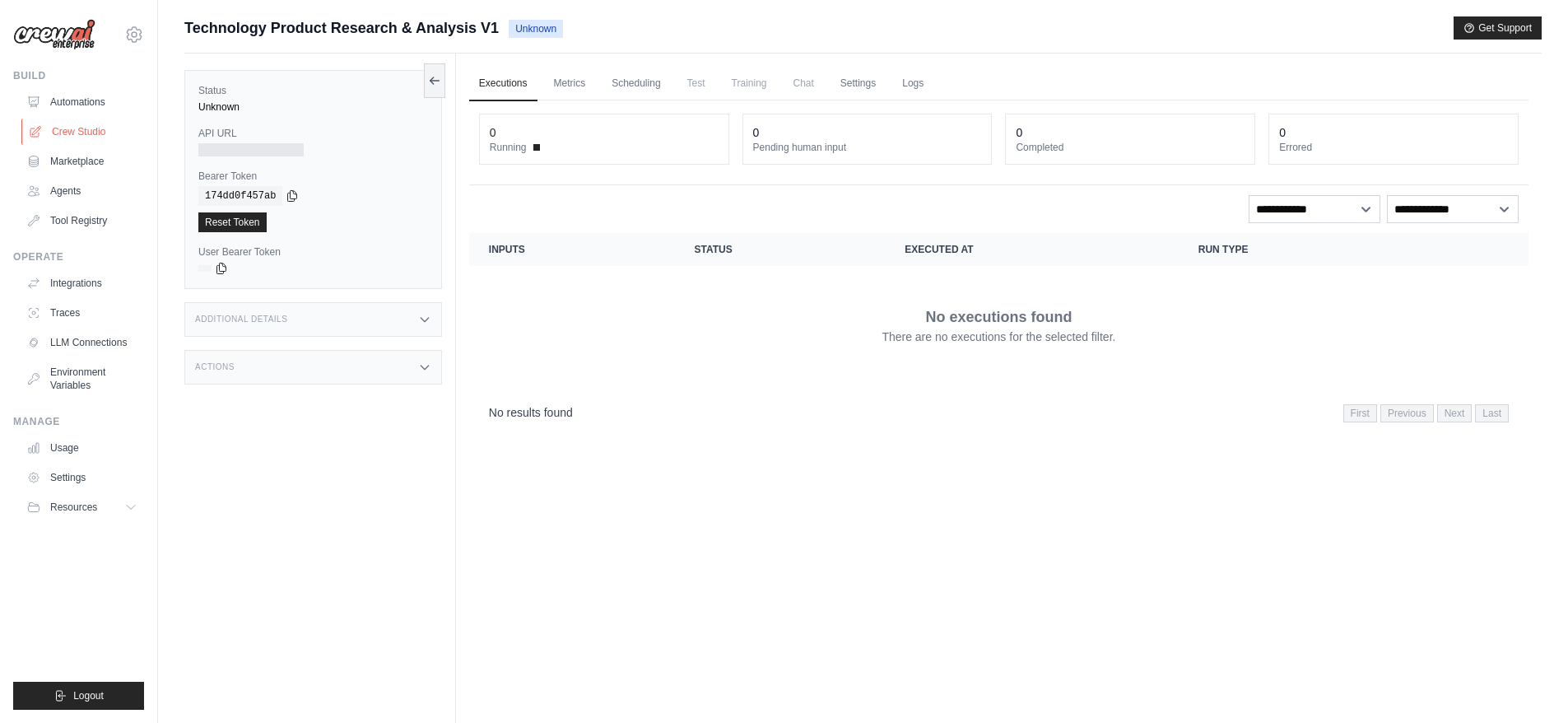
click at [101, 132] on link "Crew Studio" at bounding box center [84, 131] width 124 height 26
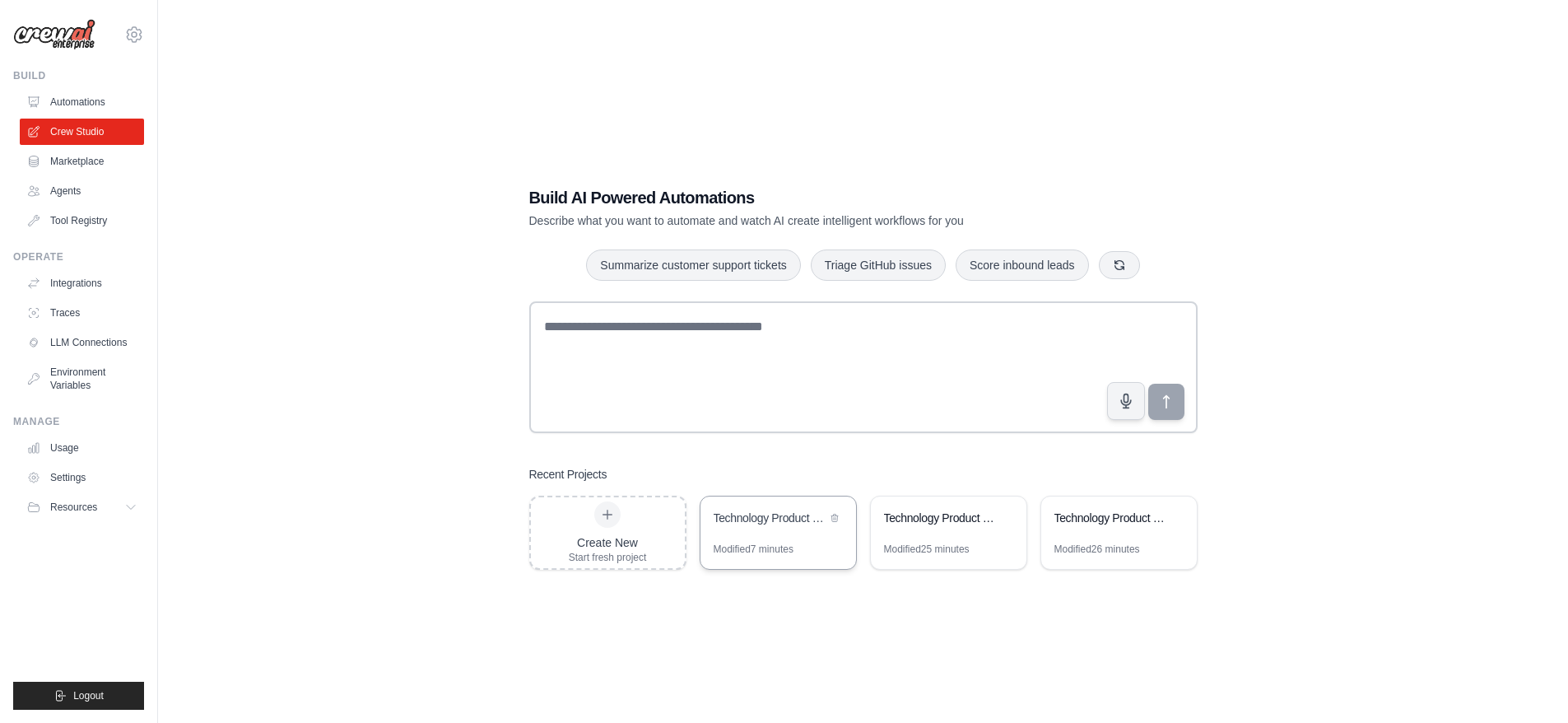
click at [767, 522] on div "Technology Product Research & Analysis" at bounding box center [770, 518] width 113 height 16
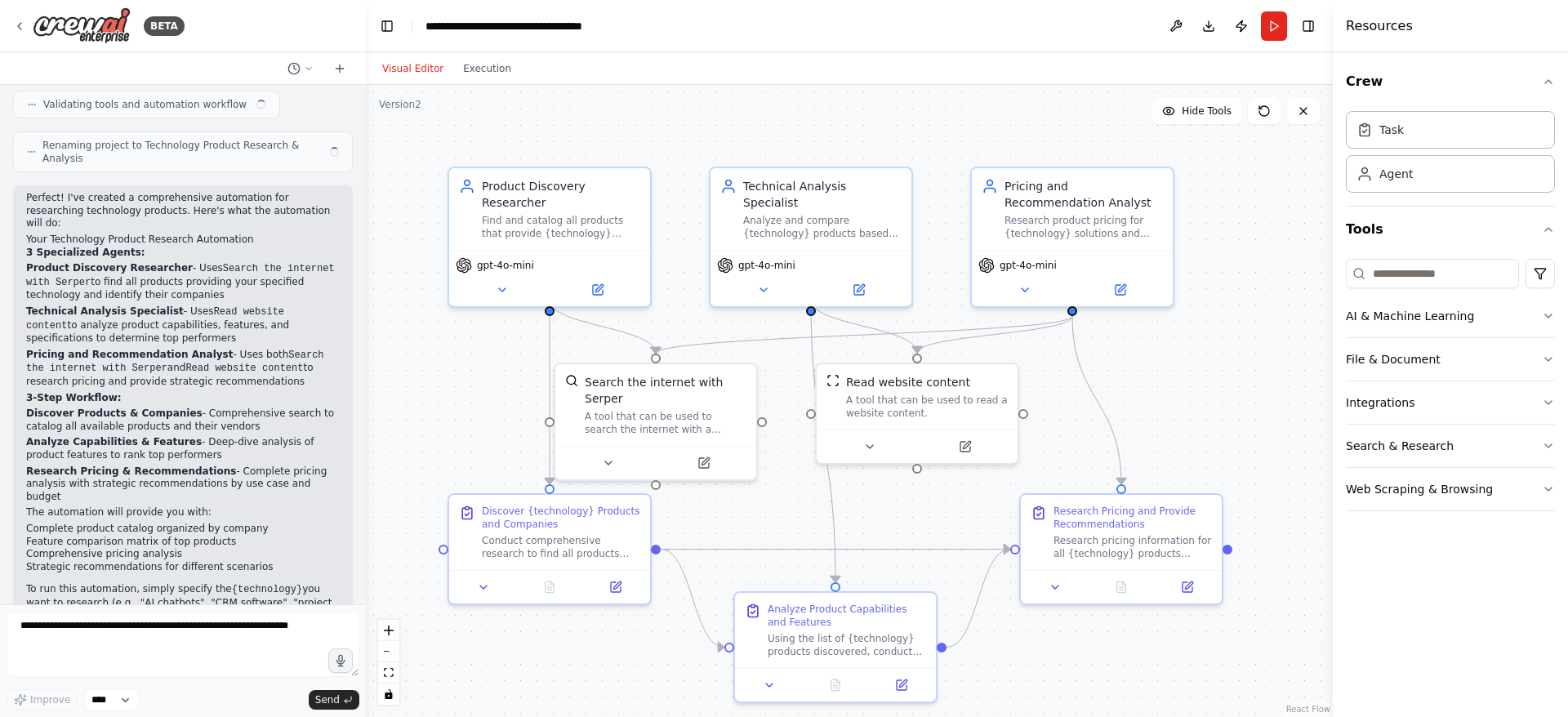
scroll to position [872, 0]
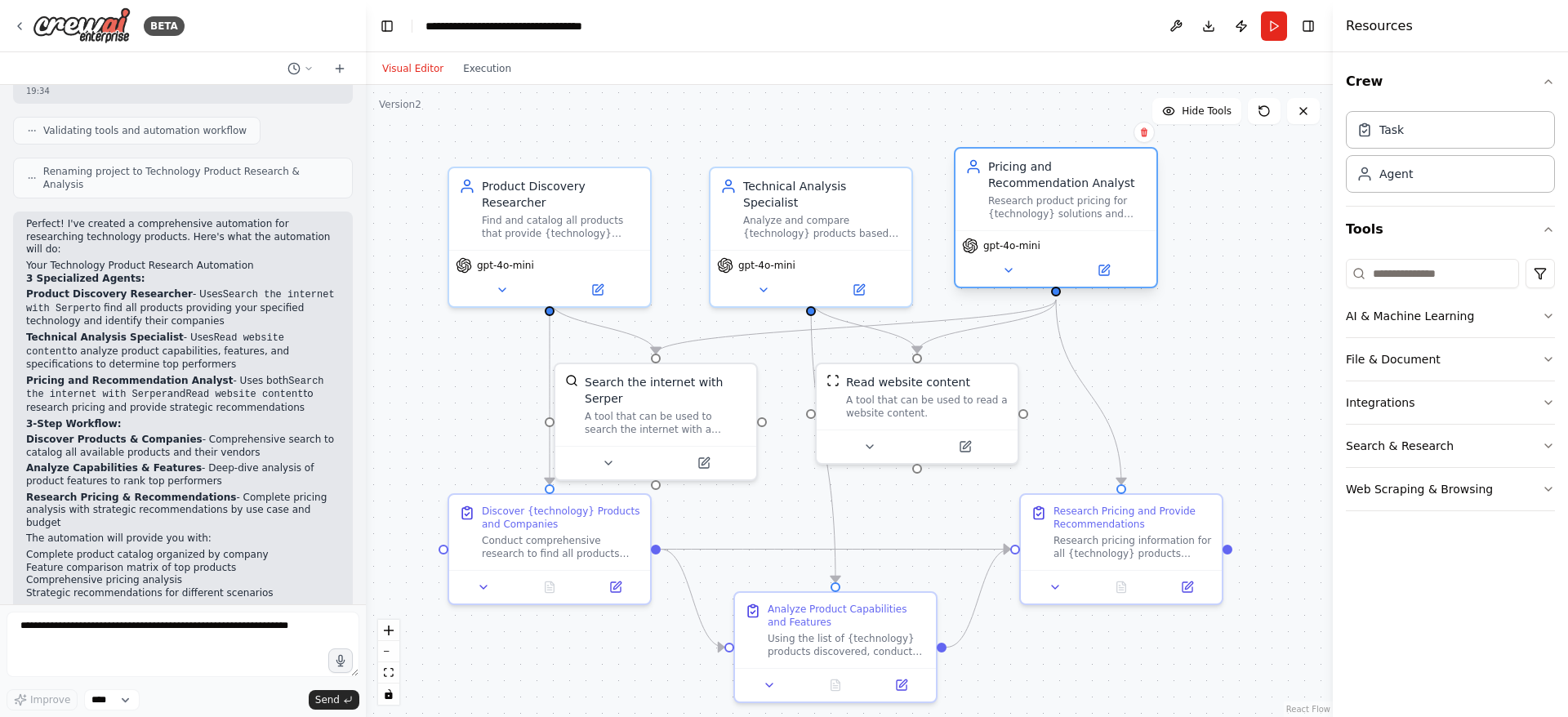
drag, startPoint x: 1068, startPoint y: 228, endPoint x: 1056, endPoint y: 202, distance: 28.6
click at [1056, 202] on div "Research product pricing for {technology} solutions and provide strategic recom…" at bounding box center [1066, 207] width 158 height 26
click at [1098, 192] on div "Pricing and Recommendation Analyst Research product pricing for {technology} so…" at bounding box center [1066, 189] width 158 height 62
click at [1279, 358] on div ".deletable-edge-delete-btn { width: 20px; height: 20px; border: 0px solid #ffff…" at bounding box center [849, 400] width 967 height 632
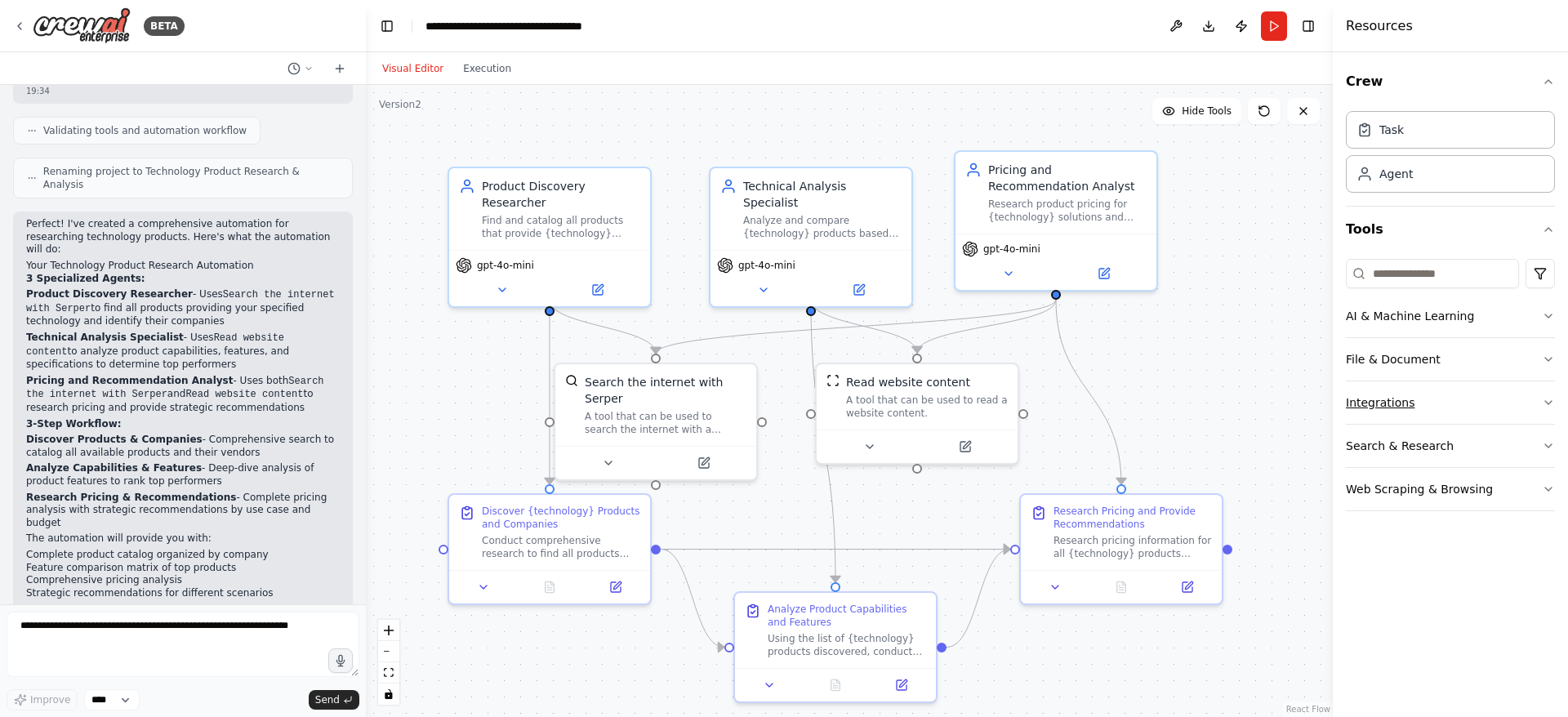
click at [1545, 394] on button "Integrations" at bounding box center [1450, 402] width 209 height 42
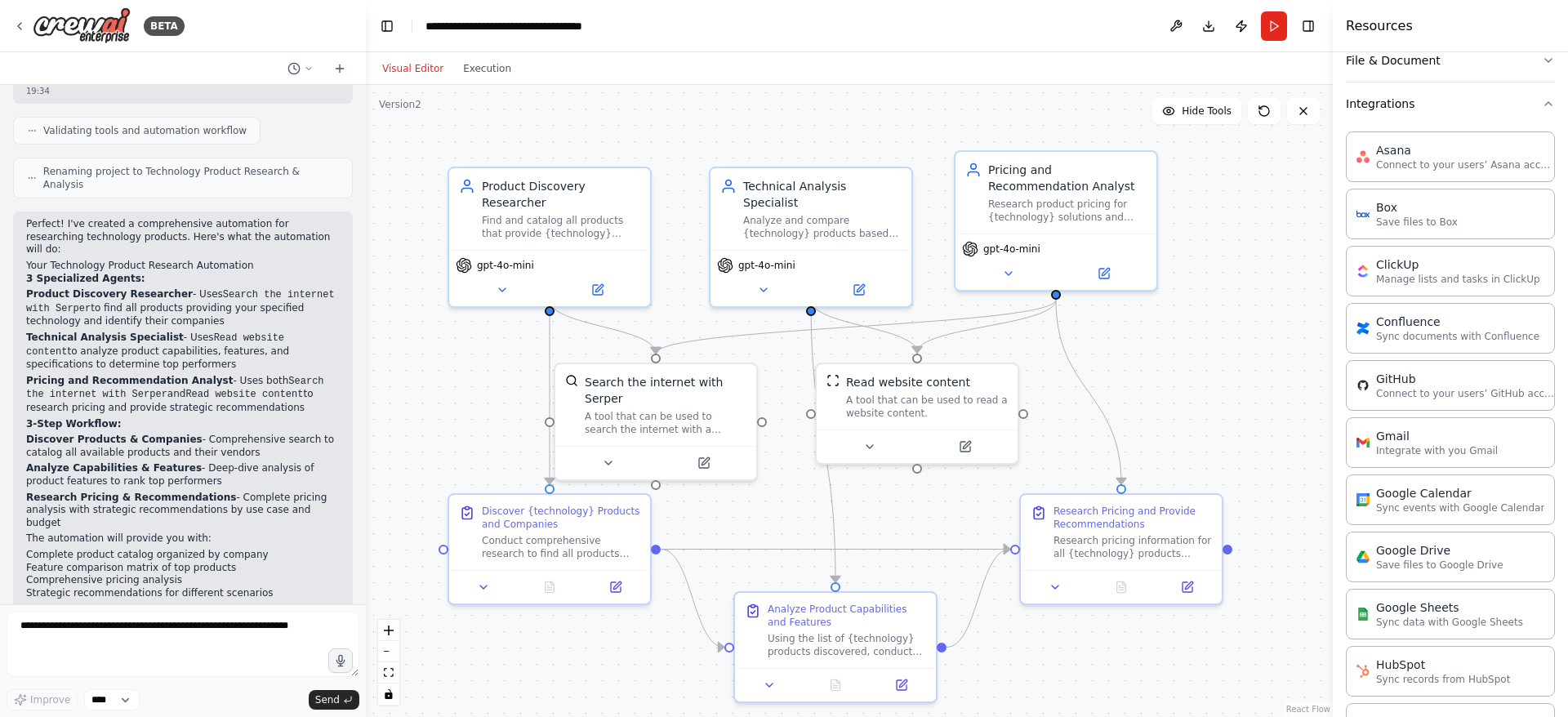
scroll to position [326, 0]
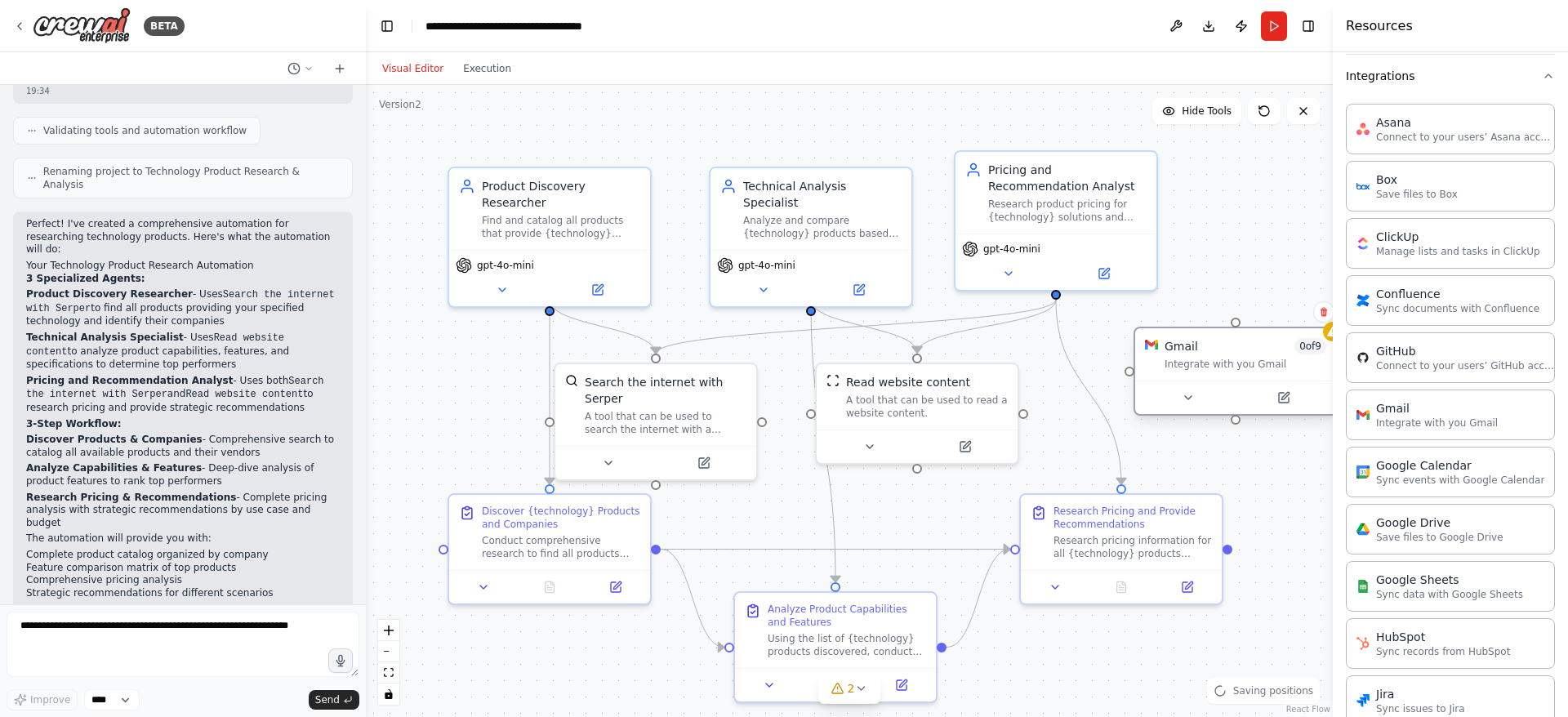
drag, startPoint x: 1248, startPoint y: 381, endPoint x: 1187, endPoint y: 369, distance: 62.2
click at [1187, 369] on div "Integrate with you Gmail" at bounding box center [1245, 364] width 162 height 13
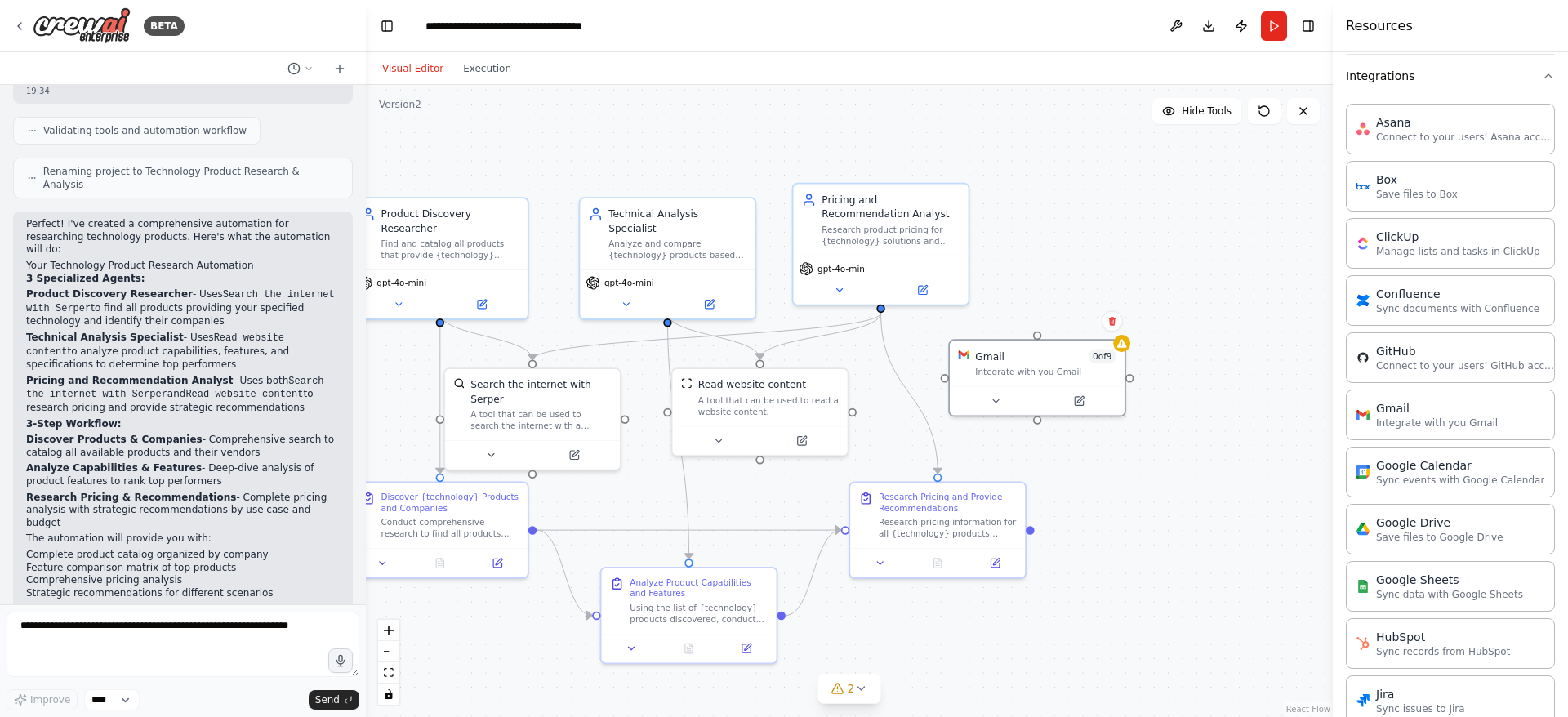
drag, startPoint x: 1286, startPoint y: 486, endPoint x: 1082, endPoint y: 475, distance: 204.3
click at [1082, 475] on div ".deletable-edge-delete-btn { width: 20px; height: 20px; border: 0px solid #ffff…" at bounding box center [849, 400] width 967 height 632
click at [999, 402] on icon at bounding box center [995, 398] width 12 height 12
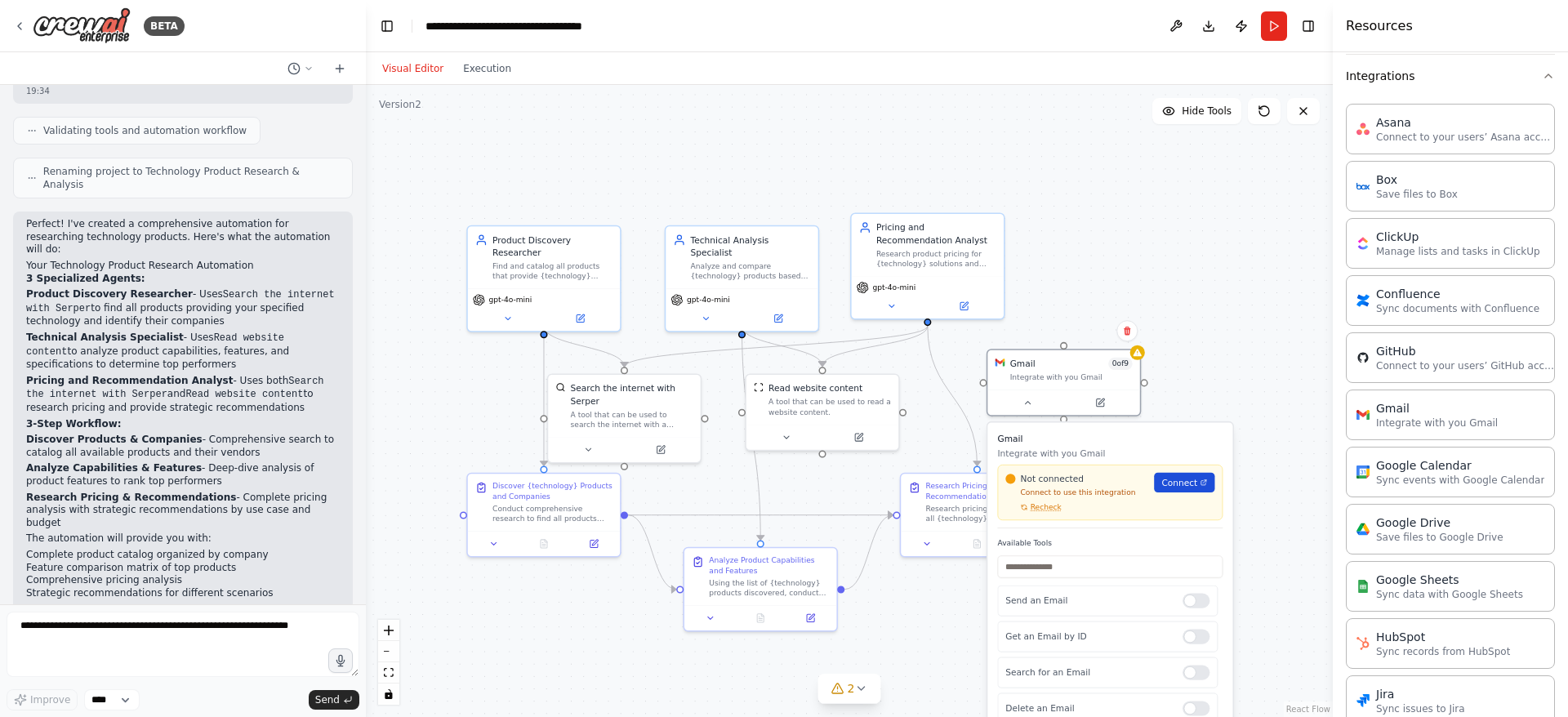
click at [1185, 484] on span "Connect" at bounding box center [1179, 482] width 36 height 12
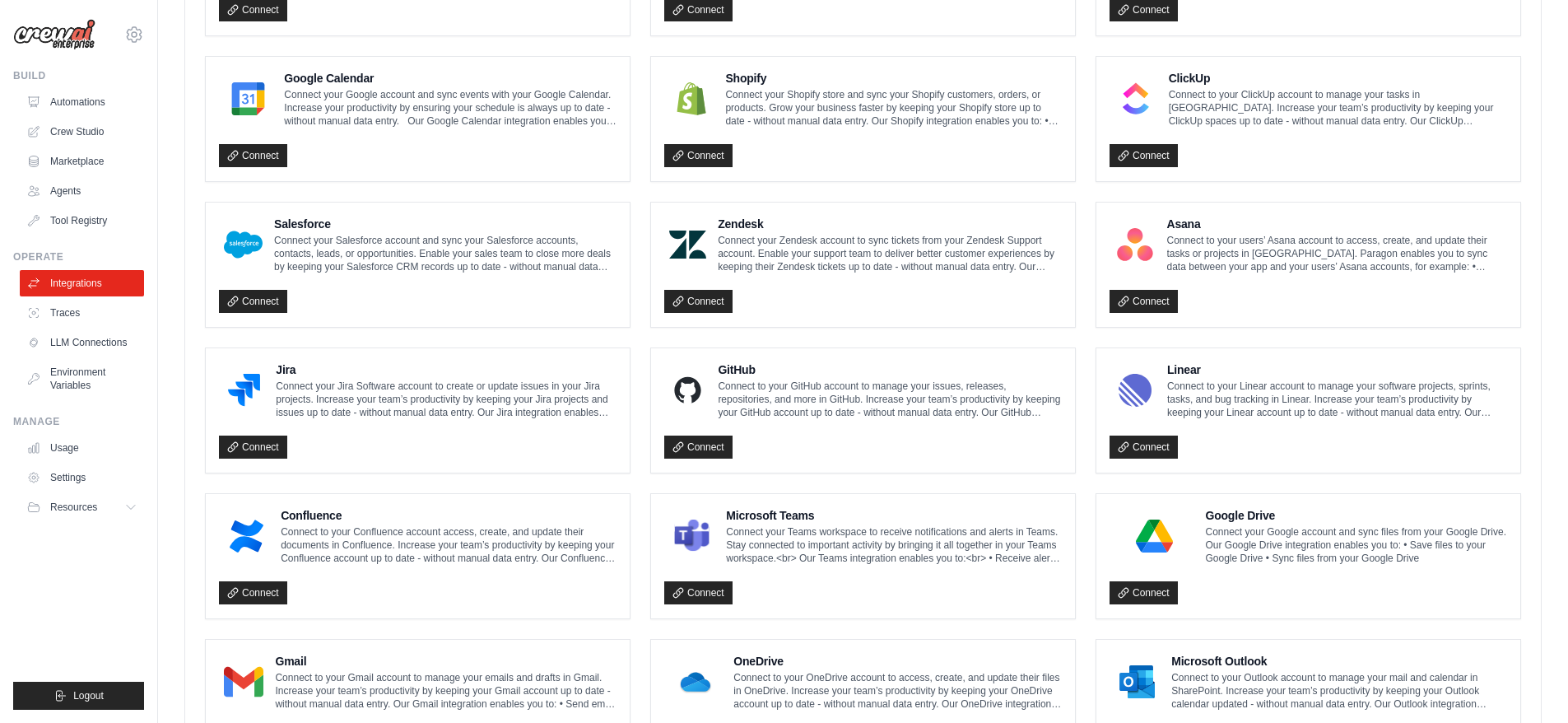
scroll to position [825, 0]
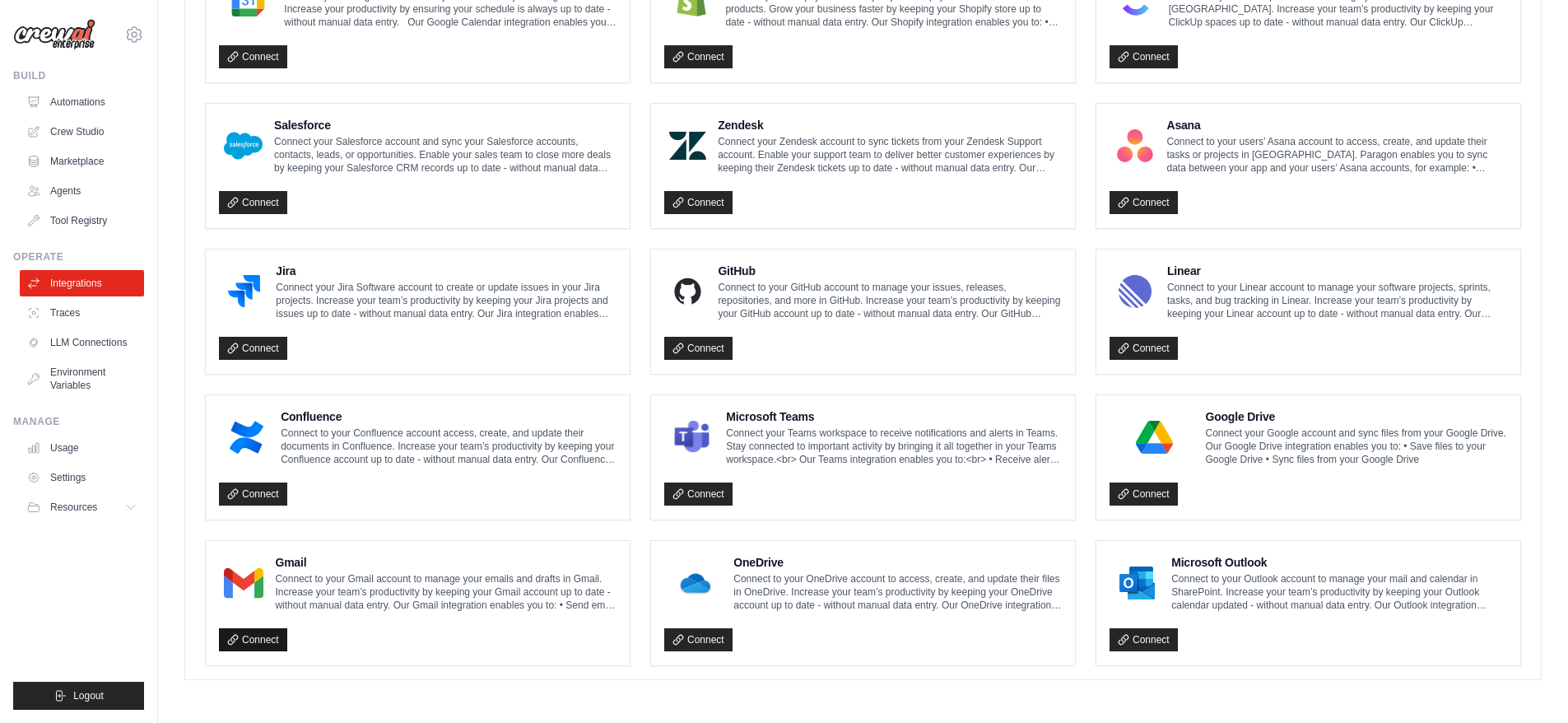
click at [251, 639] on link "Connect" at bounding box center [253, 639] width 68 height 23
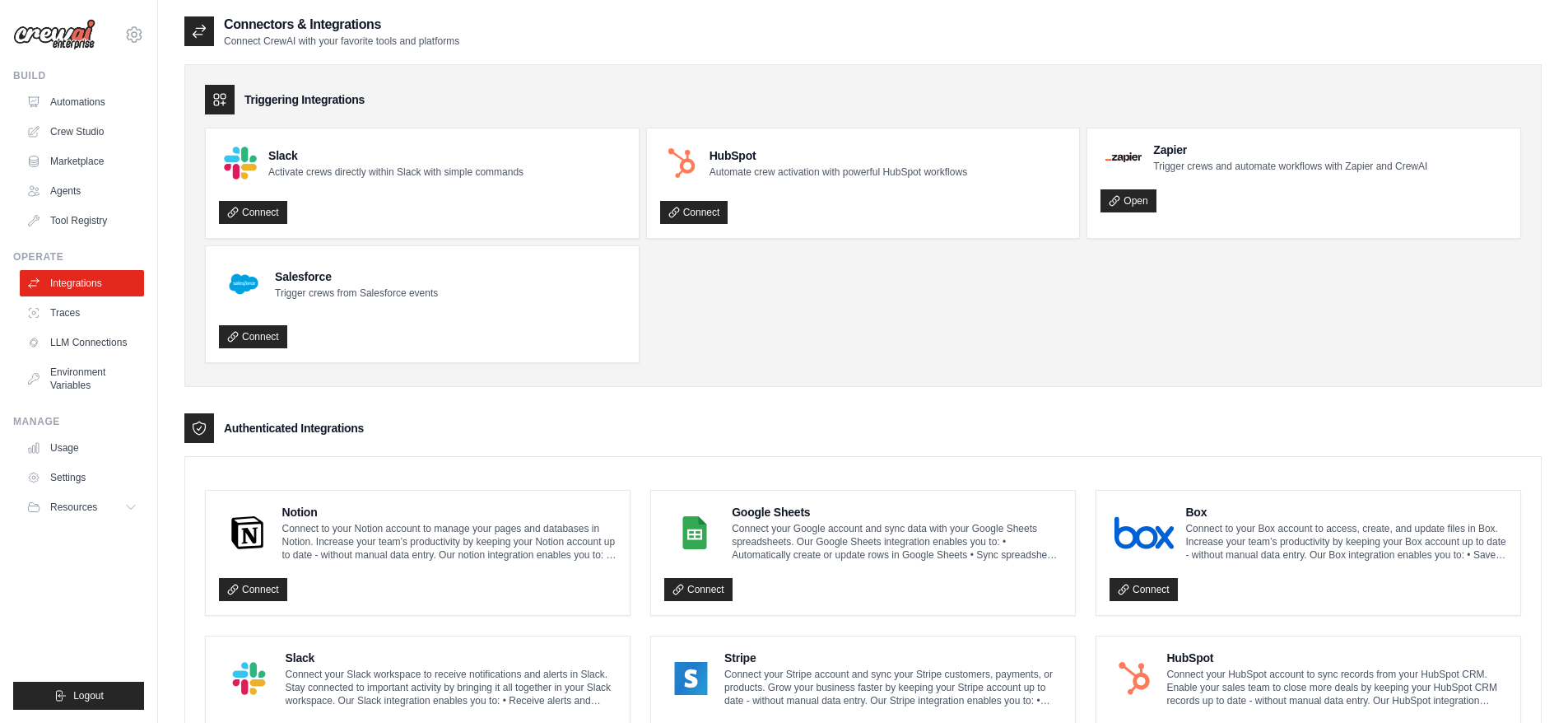
scroll to position [0, 0]
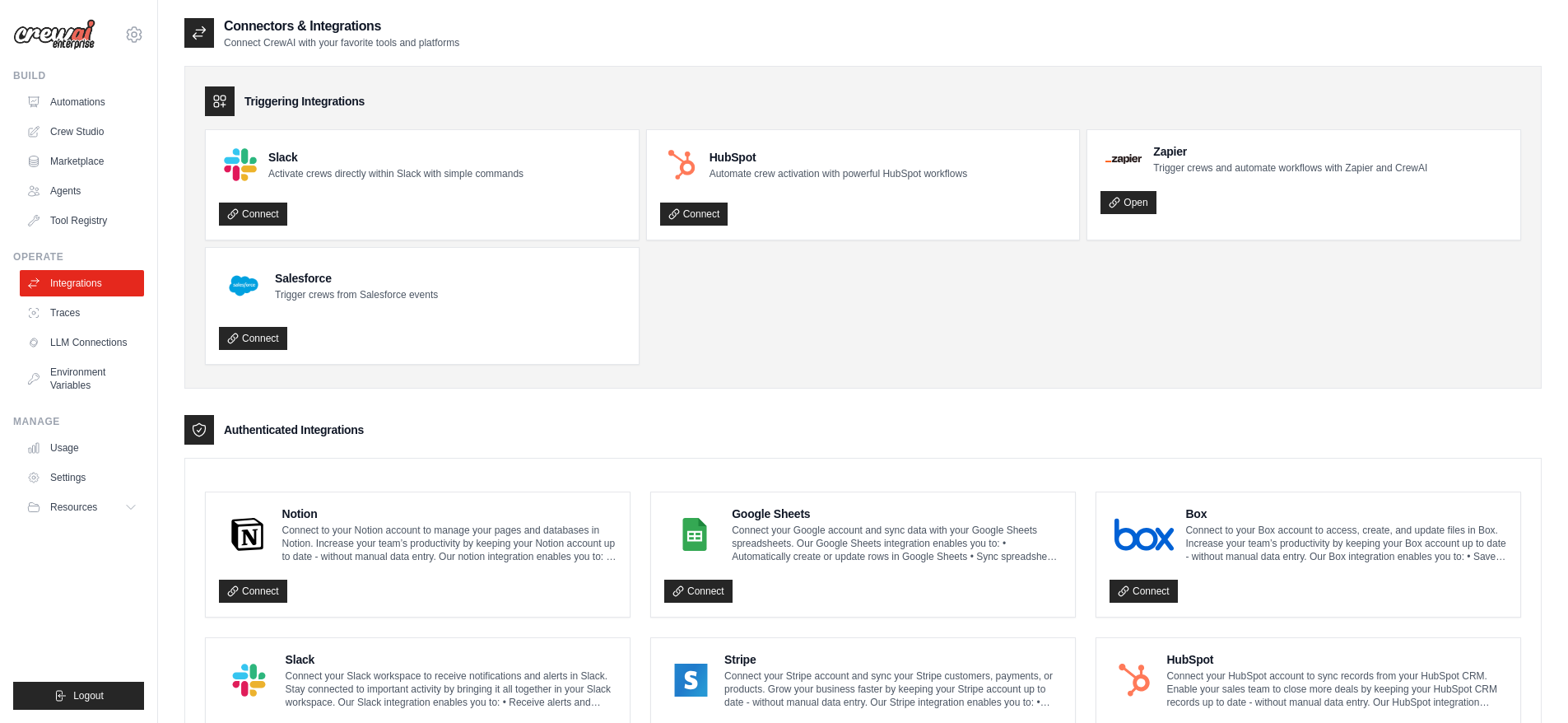
drag, startPoint x: 856, startPoint y: 304, endPoint x: 880, endPoint y: 296, distance: 25.3
click at [197, 26] on icon at bounding box center [199, 32] width 16 height 16
click at [89, 131] on link "Crew Studio" at bounding box center [84, 131] width 124 height 26
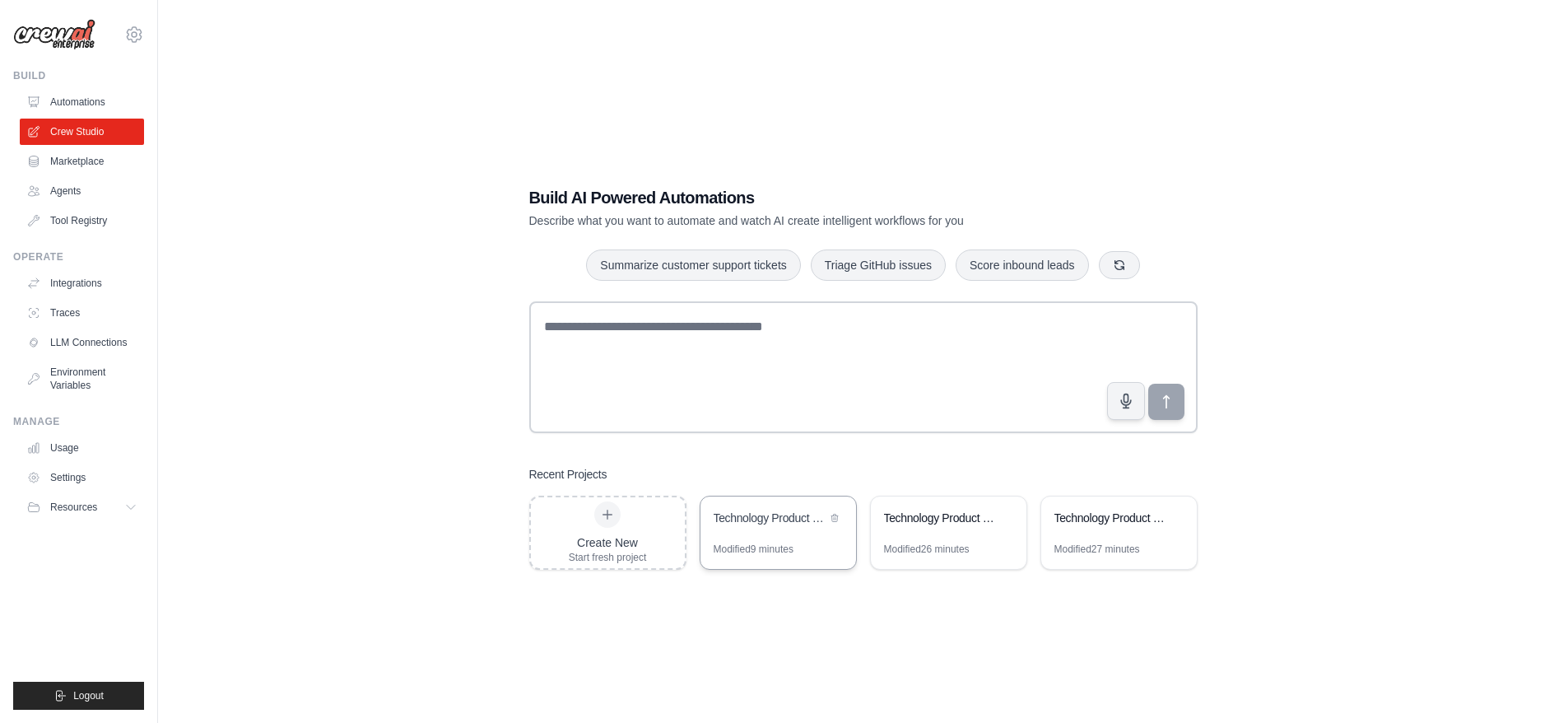
click at [778, 536] on div "Technology Product Research & Analysis" at bounding box center [778, 519] width 155 height 46
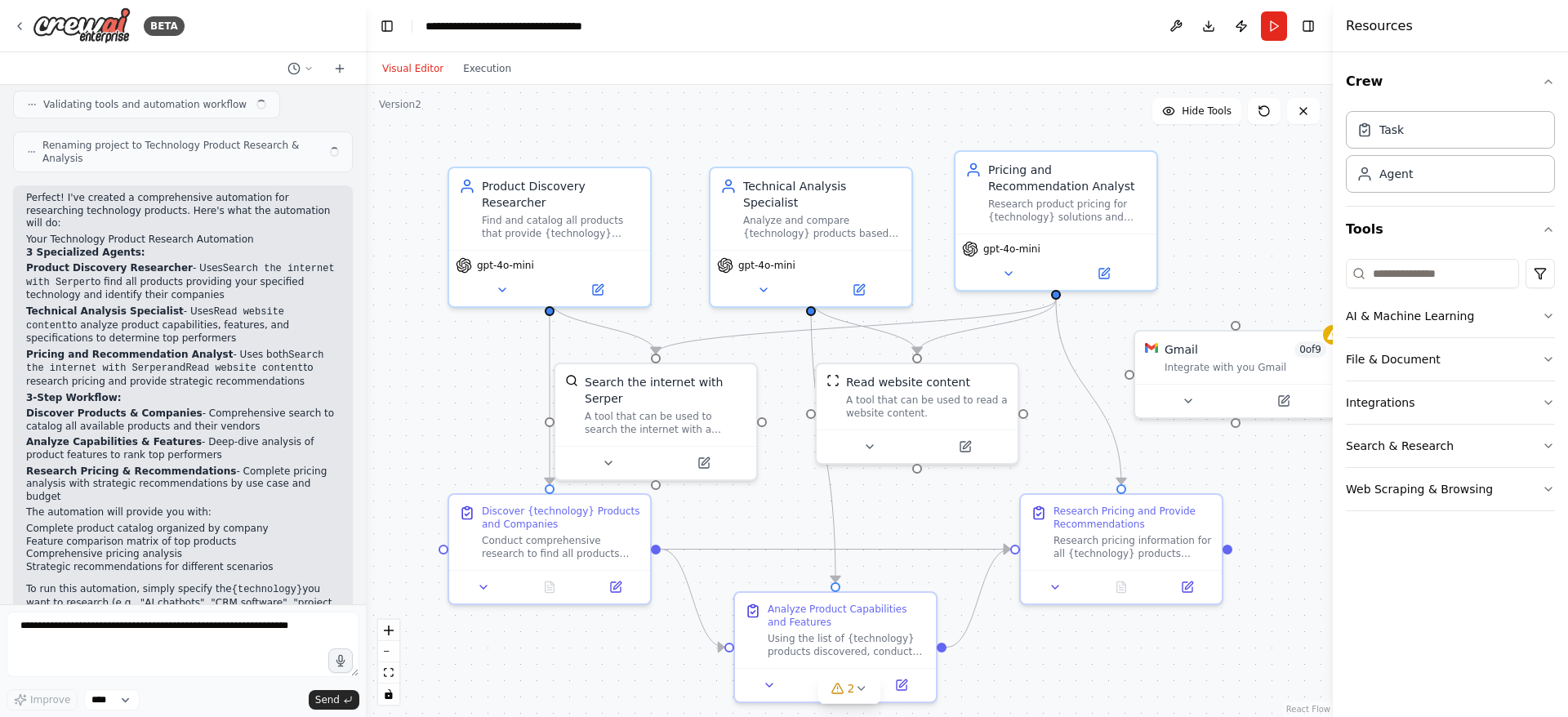
scroll to position [872, 0]
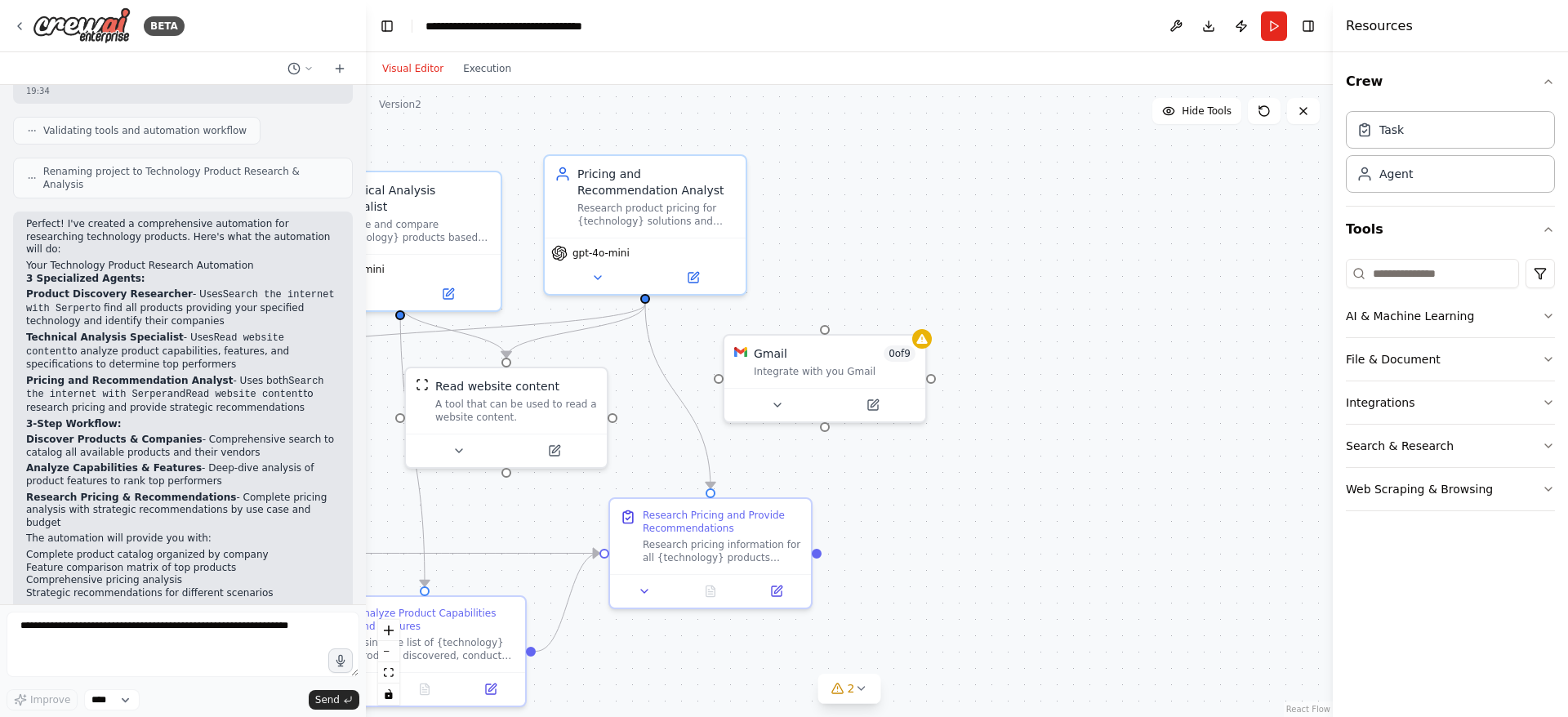
drag, startPoint x: 1239, startPoint y: 523, endPoint x: 875, endPoint y: 508, distance: 364.3
click at [873, 519] on div ".deletable-edge-delete-btn { width: 20px; height: 20px; border: 0px solid #ffff…" at bounding box center [849, 400] width 967 height 632
click at [782, 400] on icon at bounding box center [783, 397] width 13 height 13
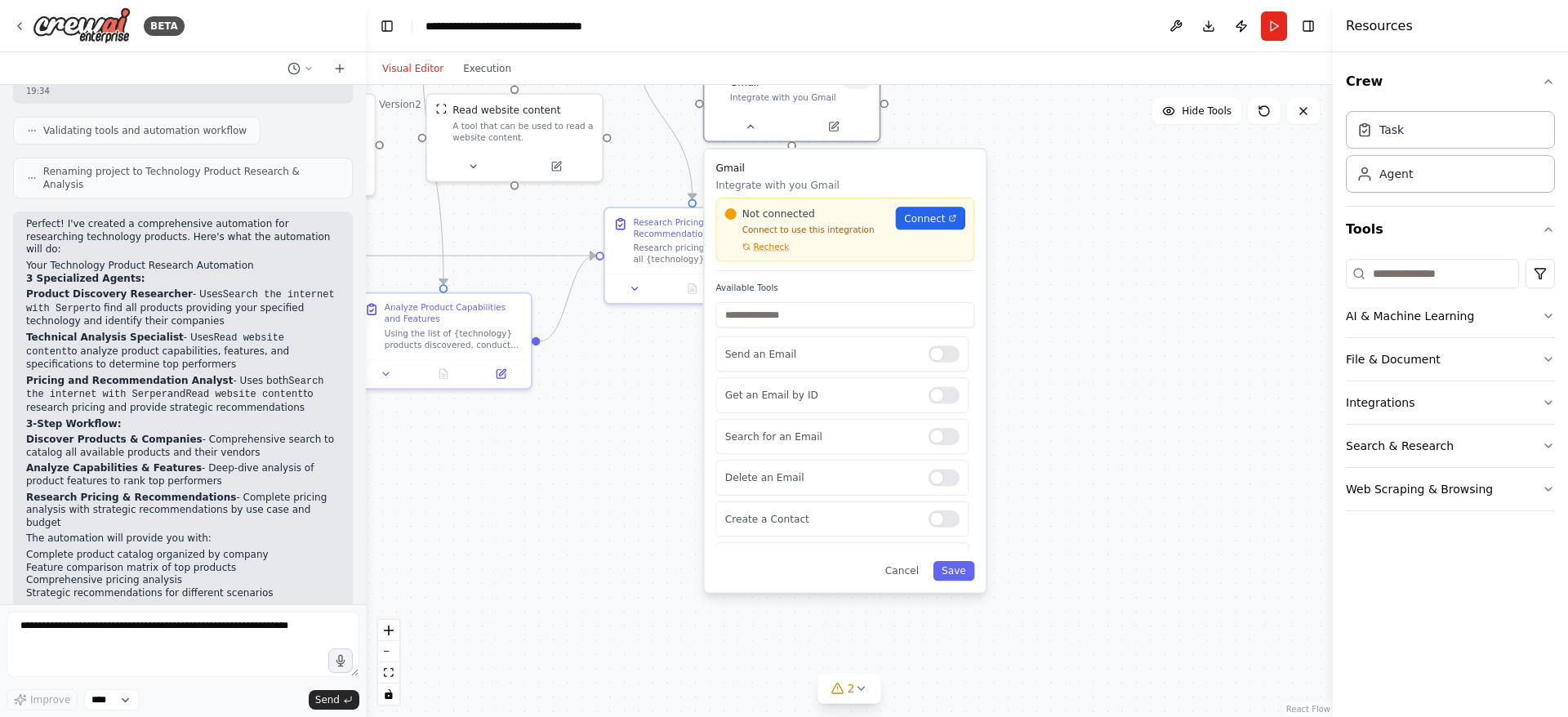
drag, startPoint x: 1163, startPoint y: 453, endPoint x: 1083, endPoint y: 178, distance: 286.4
click at [1083, 178] on div ".deletable-edge-delete-btn { width: 20px; height: 20px; border: 0px solid #ffff…" at bounding box center [849, 400] width 967 height 632
click at [828, 314] on input "text" at bounding box center [845, 315] width 259 height 25
click at [826, 359] on p "Send an Email" at bounding box center [820, 353] width 192 height 14
click at [858, 397] on p "Get an Email by ID" at bounding box center [820, 395] width 192 height 14
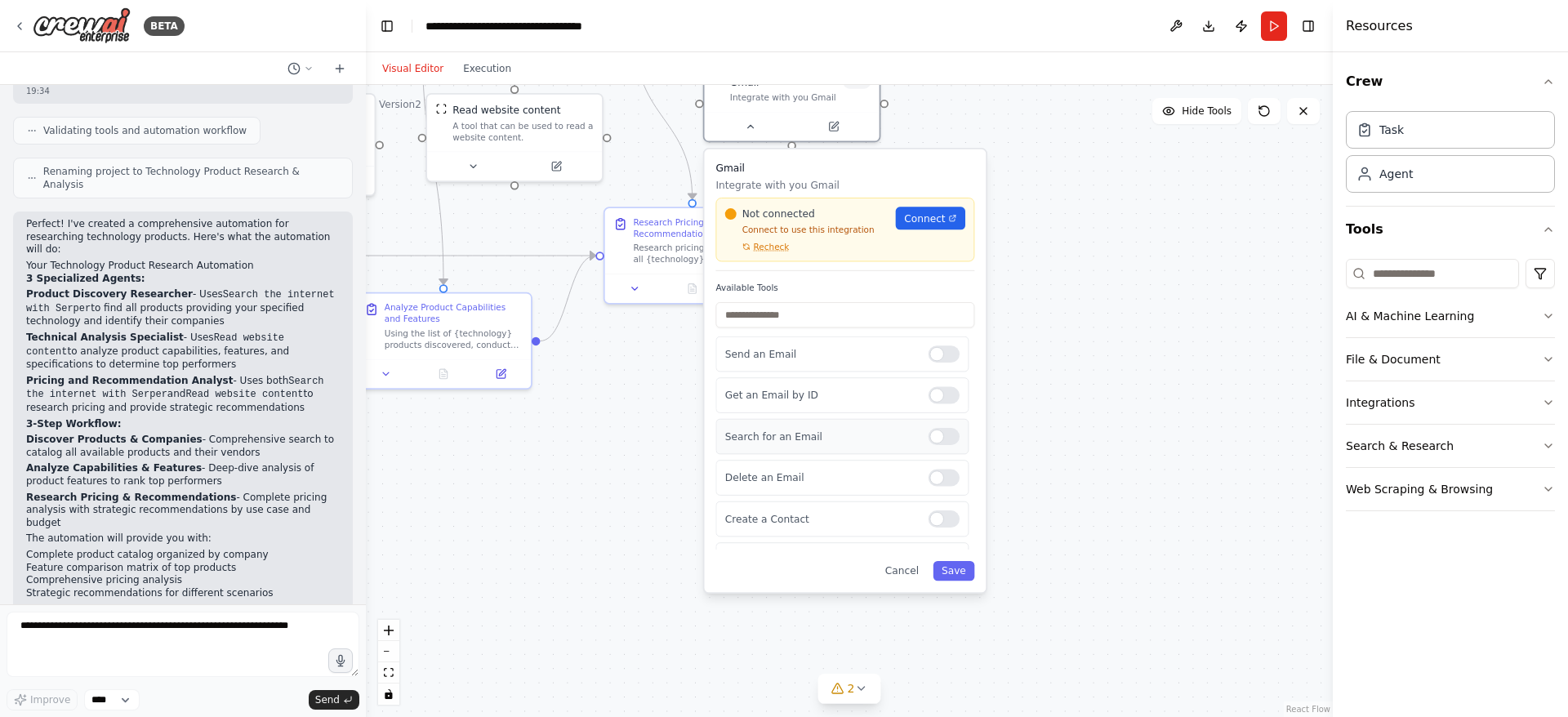
click at [850, 440] on p "Search for an Email" at bounding box center [820, 436] width 192 height 14
click at [842, 485] on div "Delete an Email" at bounding box center [842, 478] width 253 height 36
click at [830, 530] on div "Create a Contact" at bounding box center [842, 519] width 253 height 36
click at [913, 572] on button "Cancel" at bounding box center [902, 570] width 51 height 19
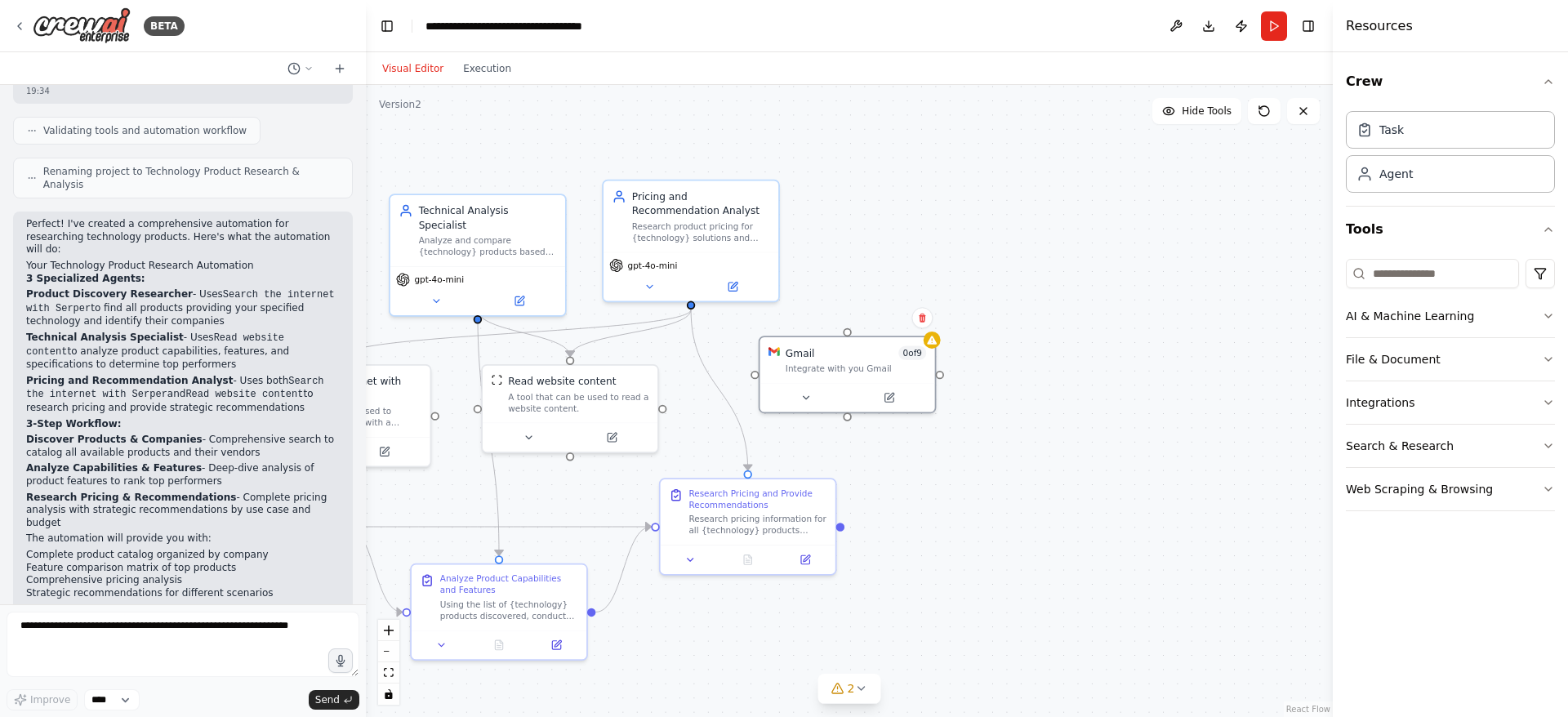
drag, startPoint x: 889, startPoint y: 305, endPoint x: 941, endPoint y: 581, distance: 280.9
click at [944, 582] on div ".deletable-edge-delete-btn { width: 20px; height: 20px; border: 0px solid #ffff…" at bounding box center [849, 400] width 967 height 632
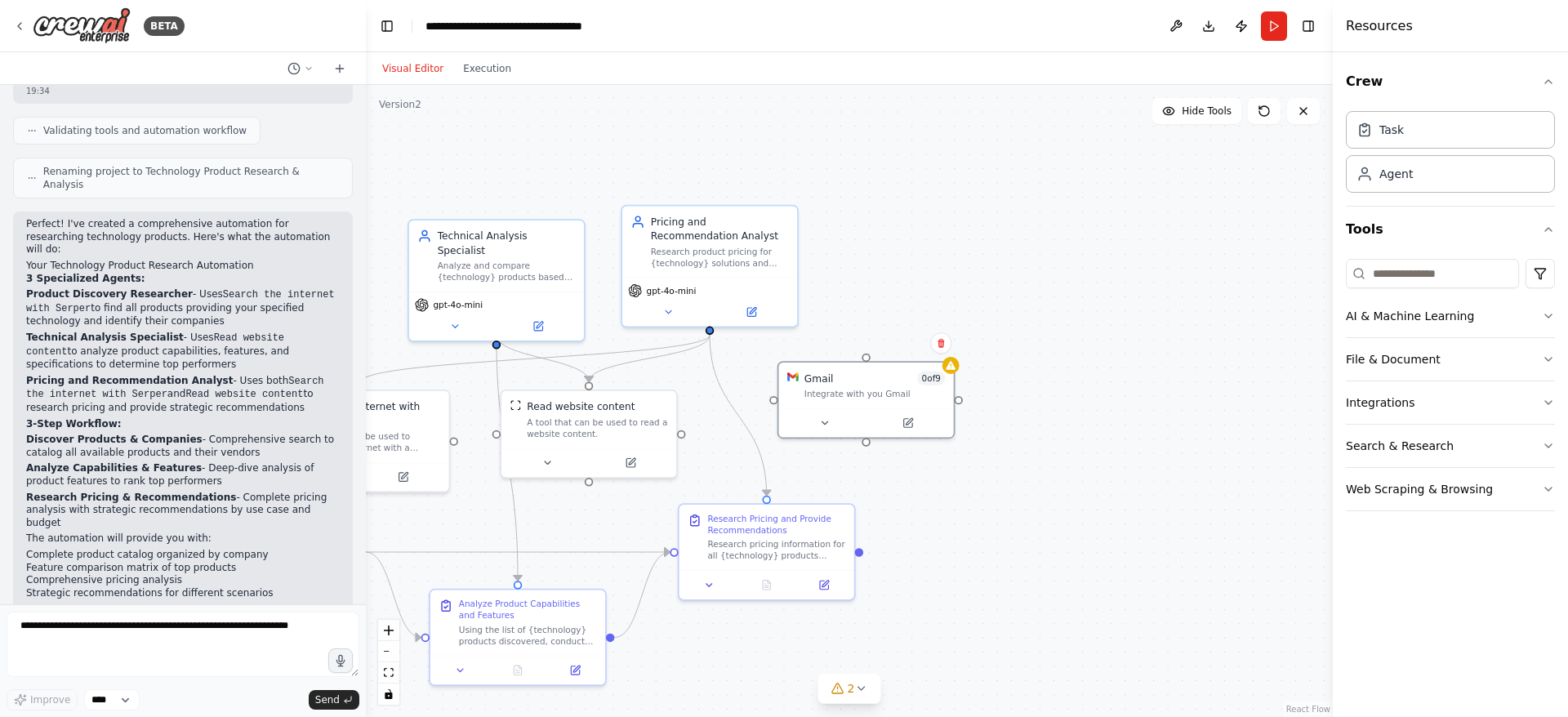
drag, startPoint x: 812, startPoint y: 332, endPoint x: 835, endPoint y: 349, distance: 28.6
click at [831, 351] on div ".deletable-edge-delete-btn { width: 20px; height: 20px; border: 0px solid #ffff…" at bounding box center [849, 400] width 967 height 632
click at [836, 349] on div ".deletable-edge-delete-btn { width: 20px; height: 20px; border: 0px solid #ffff…" at bounding box center [849, 400] width 967 height 632
drag, startPoint x: 879, startPoint y: 391, endPoint x: 956, endPoint y: 381, distance: 77.6
click at [956, 385] on div "Integrate with you Gmail" at bounding box center [988, 391] width 140 height 12
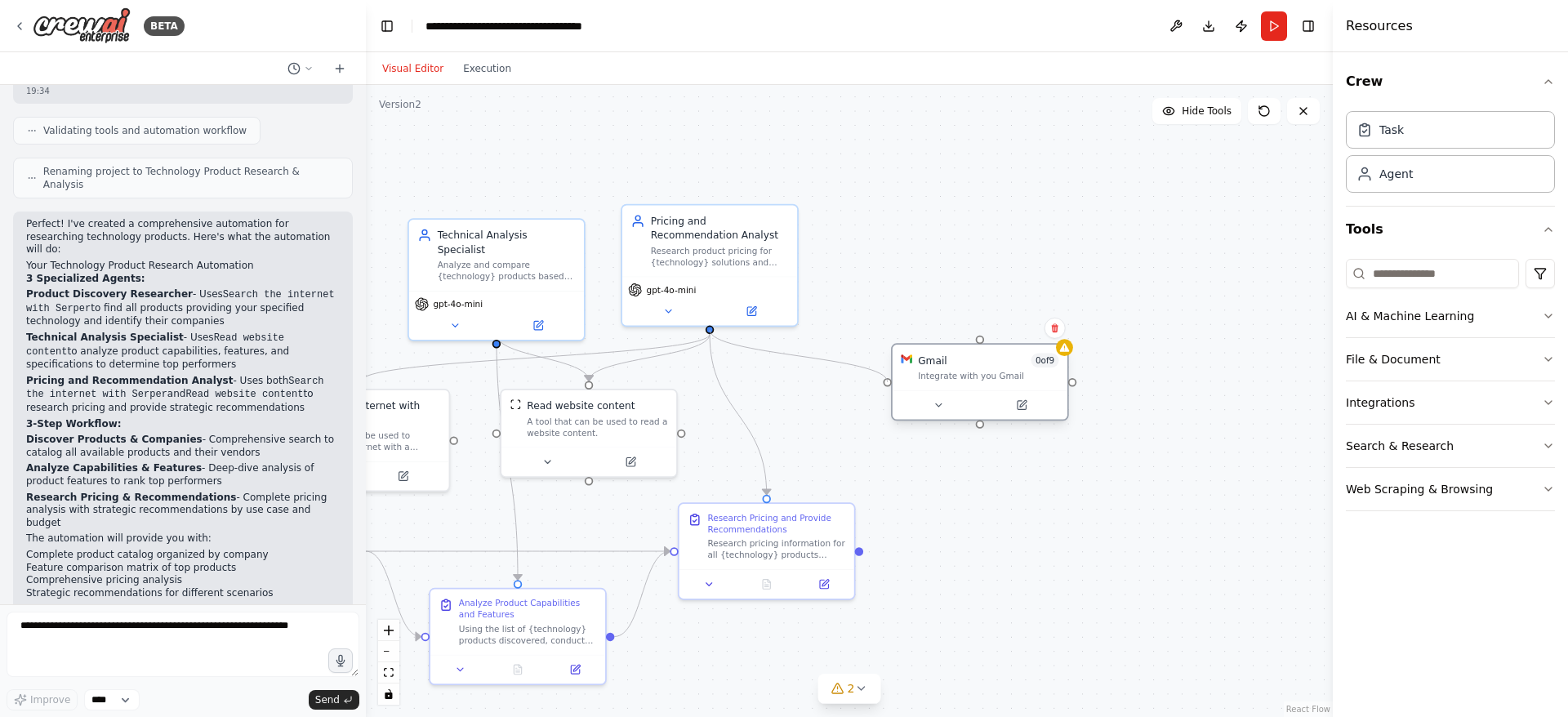
drag, startPoint x: 712, startPoint y: 330, endPoint x: 891, endPoint y: 384, distance: 187.0
click at [891, 384] on div "Product Discovery Researcher Find and catalog all products that provide {techno…" at bounding box center [529, 422] width 842 height 550
drag, startPoint x: 1003, startPoint y: 513, endPoint x: 1007, endPoint y: 483, distance: 30.3
click at [1005, 512] on div ".deletable-edge-delete-btn { width: 20px; height: 20px; border: 0px solid #ffff…" at bounding box center [849, 400] width 967 height 632
drag, startPoint x: 996, startPoint y: 383, endPoint x: 1022, endPoint y: 452, distance: 73.7
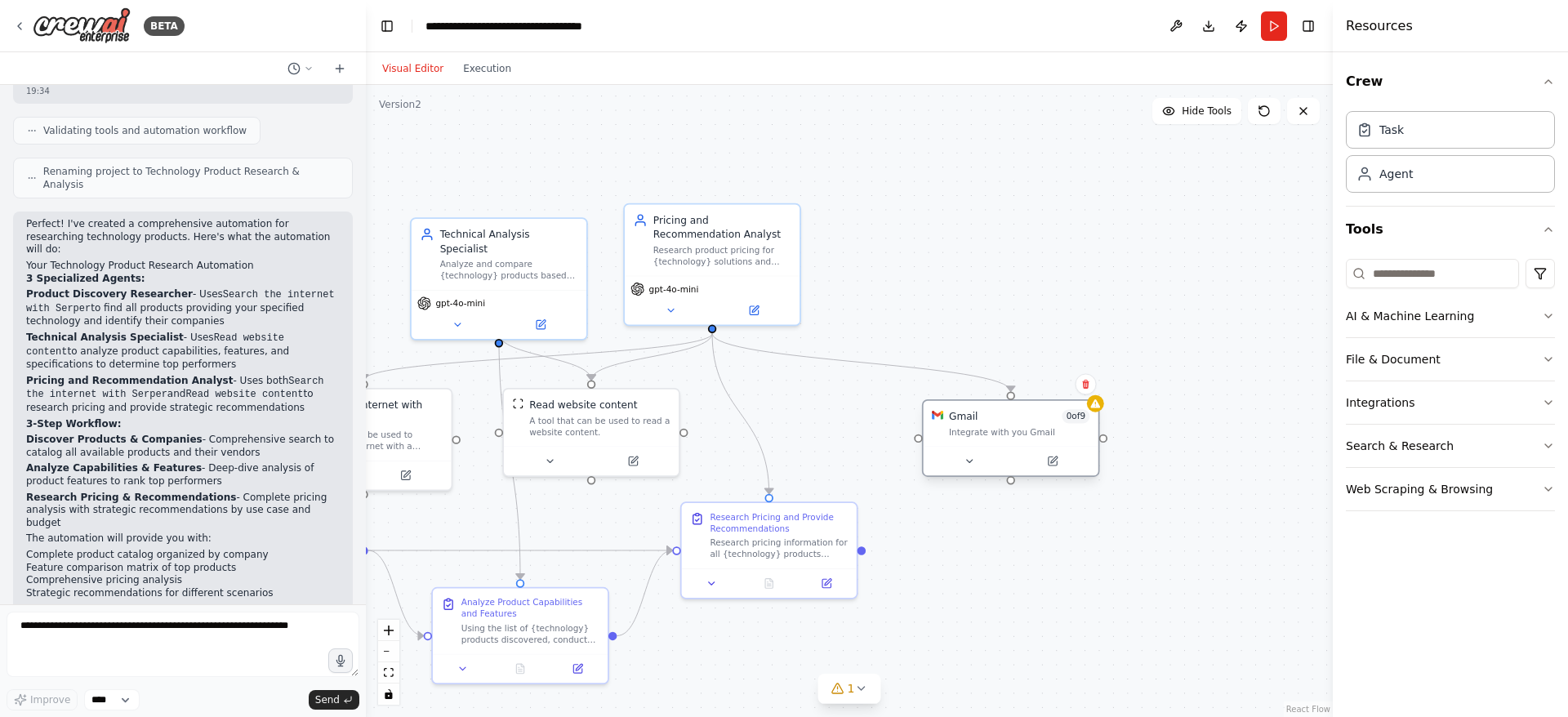
click at [1022, 446] on div "Gmail 0 of 9 Integrate with you [PERSON_NAME]" at bounding box center [1011, 424] width 175 height 46
click at [1099, 583] on div ".deletable-edge-delete-btn { width: 20px; height: 20px; border: 0px solid #ffff…" at bounding box center [849, 400] width 967 height 632
click at [1050, 441] on div "Integrate with you Gmail" at bounding box center [1019, 446] width 140 height 12
click at [1088, 400] on icon at bounding box center [1086, 398] width 10 height 10
click at [1032, 411] on div ".deletable-edge-delete-btn { width: 20px; height: 20px; border: 0px solid #ffff…" at bounding box center [849, 400] width 967 height 632
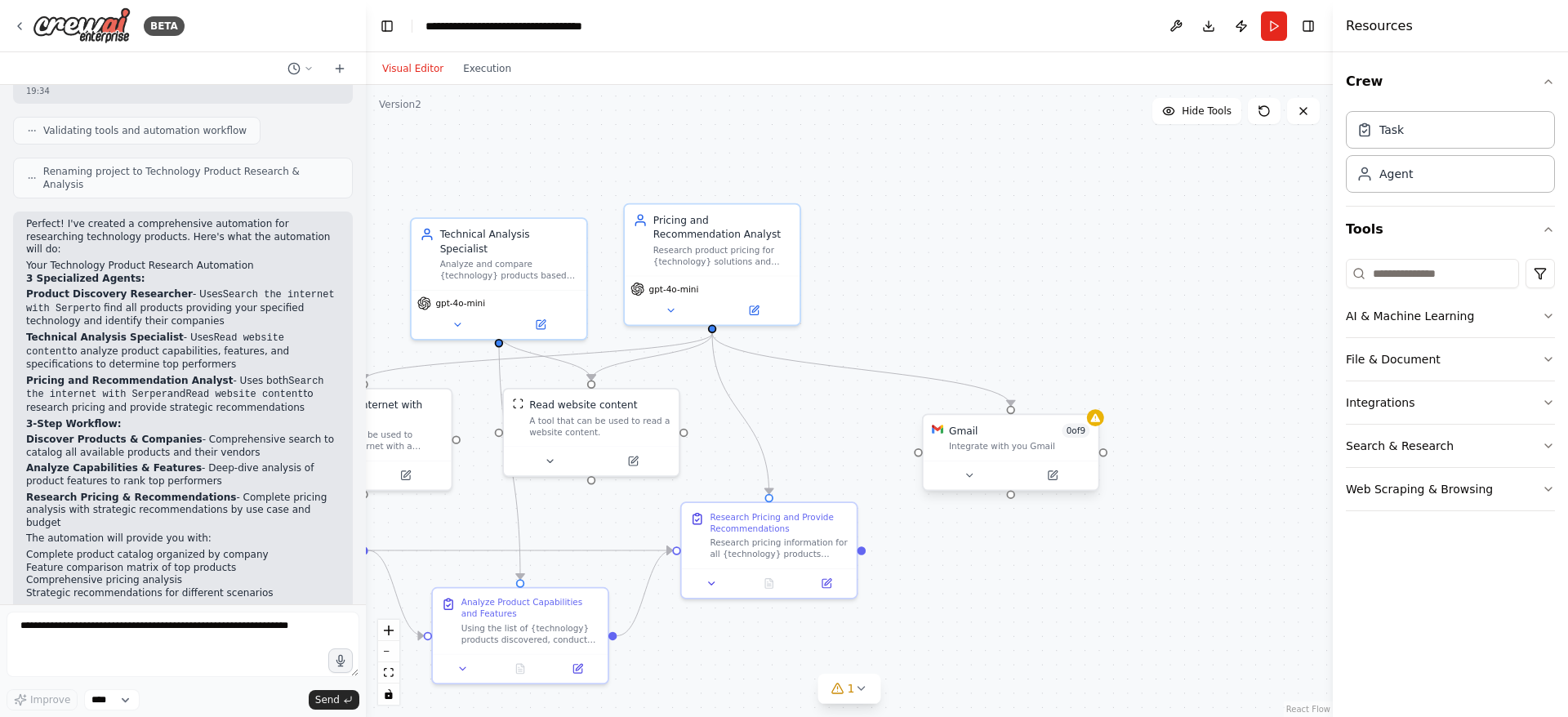
click at [1070, 436] on span "0 of 9" at bounding box center [1075, 430] width 28 height 14
click at [1088, 397] on icon at bounding box center [1085, 398] width 7 height 9
click at [1043, 395] on button "Confirm" at bounding box center [1039, 398] width 58 height 19
click at [1405, 406] on button "Integrations" at bounding box center [1450, 402] width 209 height 42
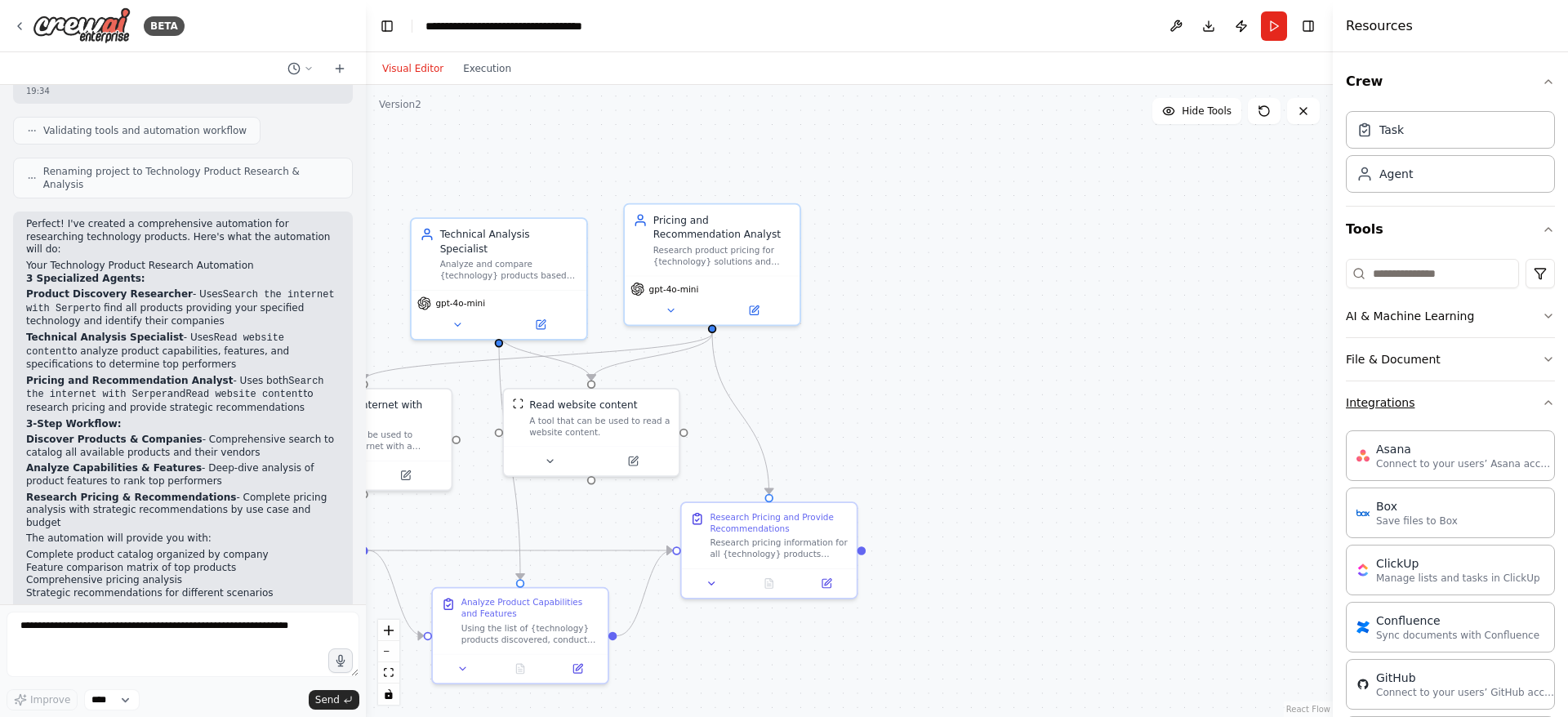
click at [1405, 406] on button "Integrations" at bounding box center [1450, 402] width 209 height 42
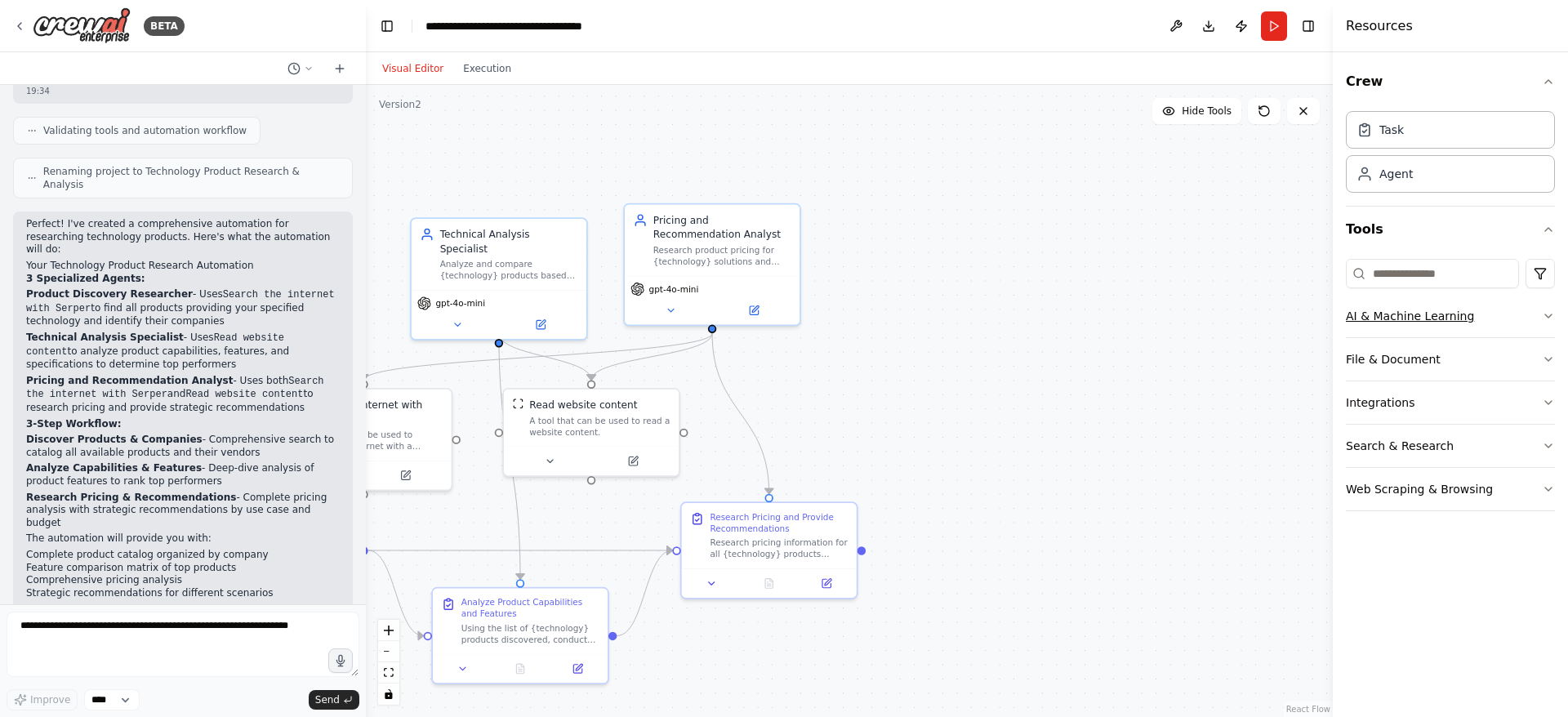
click at [1428, 324] on button "AI & Machine Learning" at bounding box center [1450, 316] width 209 height 42
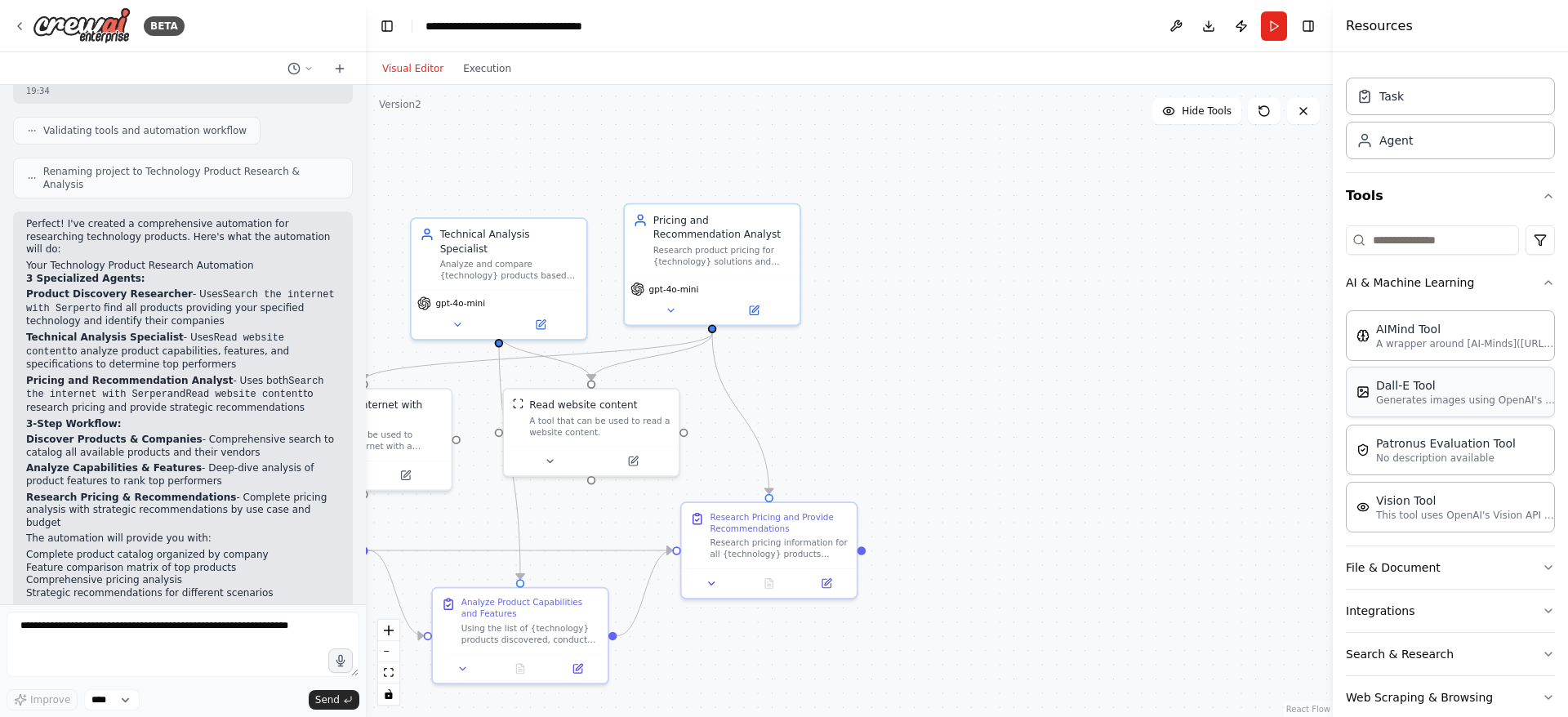
scroll to position [62, 0]
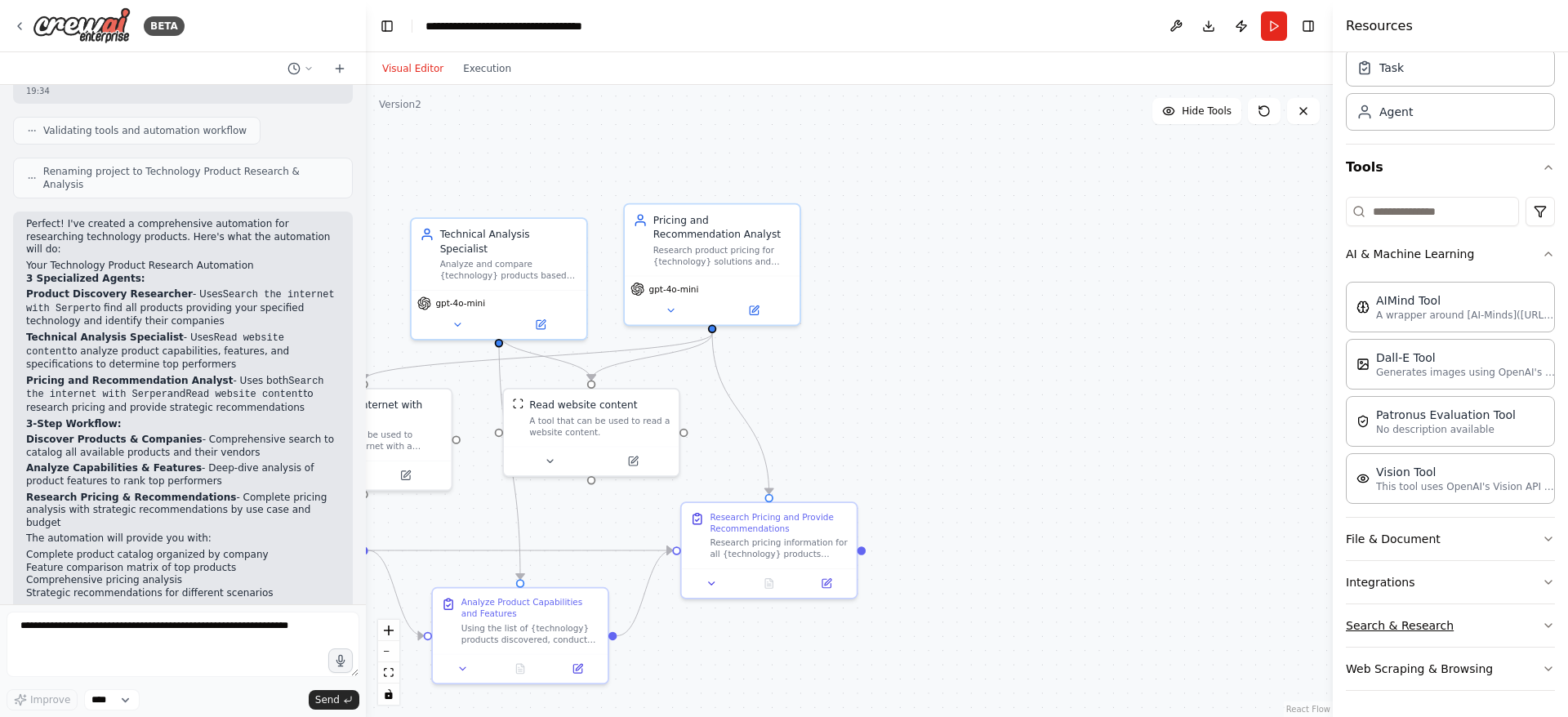
click at [1393, 622] on button "Search & Research" at bounding box center [1450, 626] width 209 height 42
click at [1052, 489] on div ".deletable-edge-delete-btn { width: 20px; height: 20px; border: 0px solid #ffff…" at bounding box center [849, 400] width 967 height 632
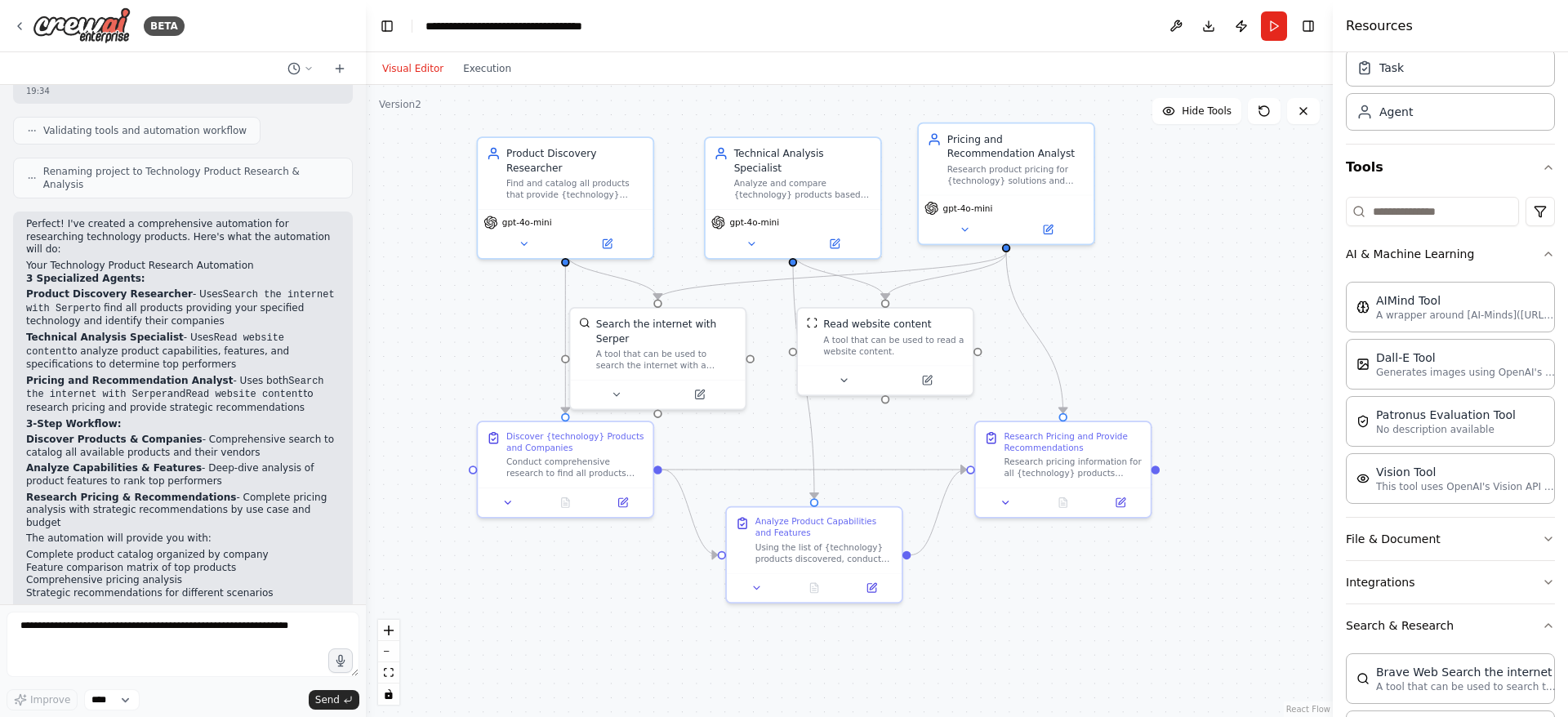
drag, startPoint x: 684, startPoint y: 645, endPoint x: 957, endPoint y: 564, distance: 284.8
click at [957, 564] on div ".deletable-edge-delete-btn { width: 20px; height: 20px; border: 0px solid #ffff…" at bounding box center [849, 400] width 967 height 632
click at [613, 386] on icon at bounding box center [617, 392] width 12 height 12
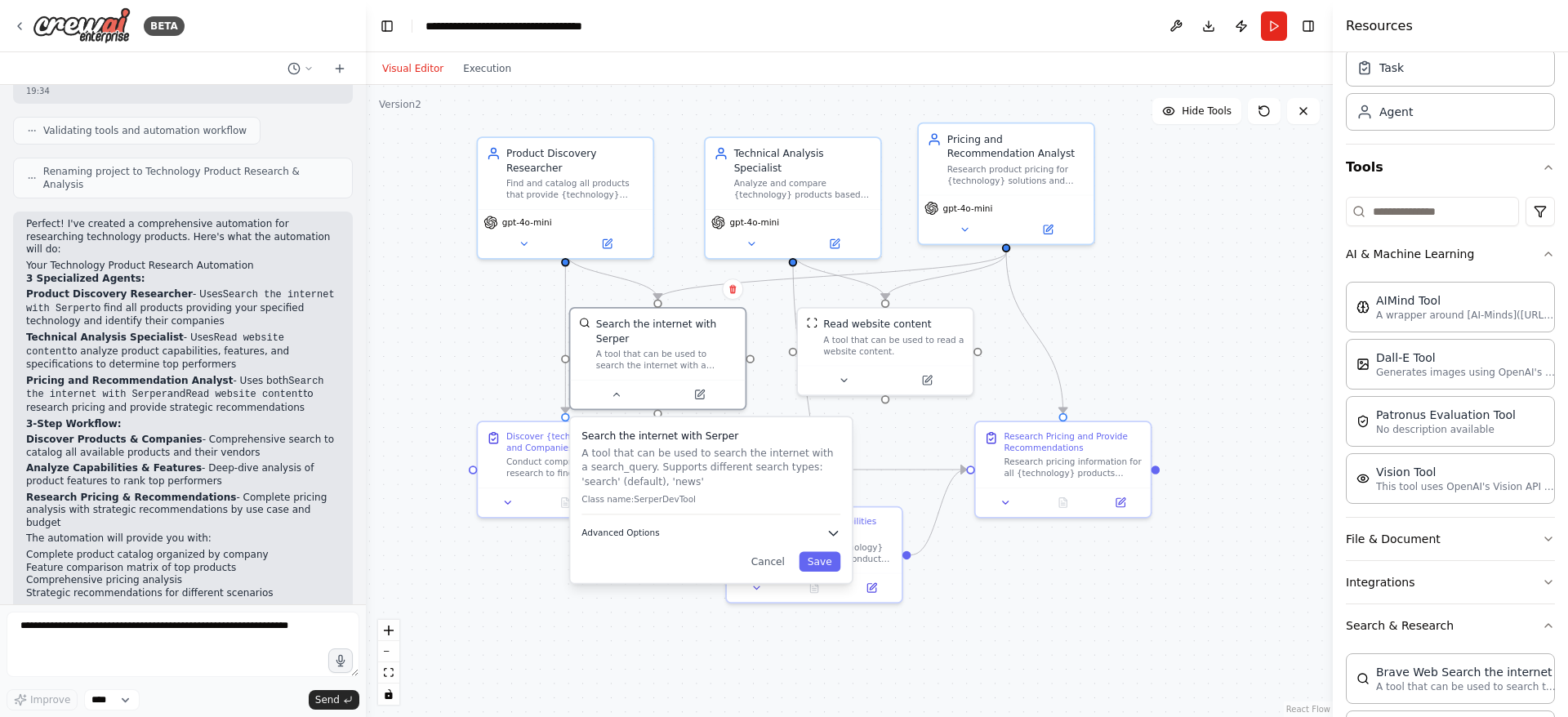
click at [836, 526] on icon "button" at bounding box center [833, 533] width 14 height 14
click at [892, 435] on div ".deletable-edge-delete-btn { width: 20px; height: 20px; border: 0px solid #ffff…" at bounding box center [849, 400] width 967 height 632
click at [776, 657] on button "Cancel" at bounding box center [768, 666] width 51 height 19
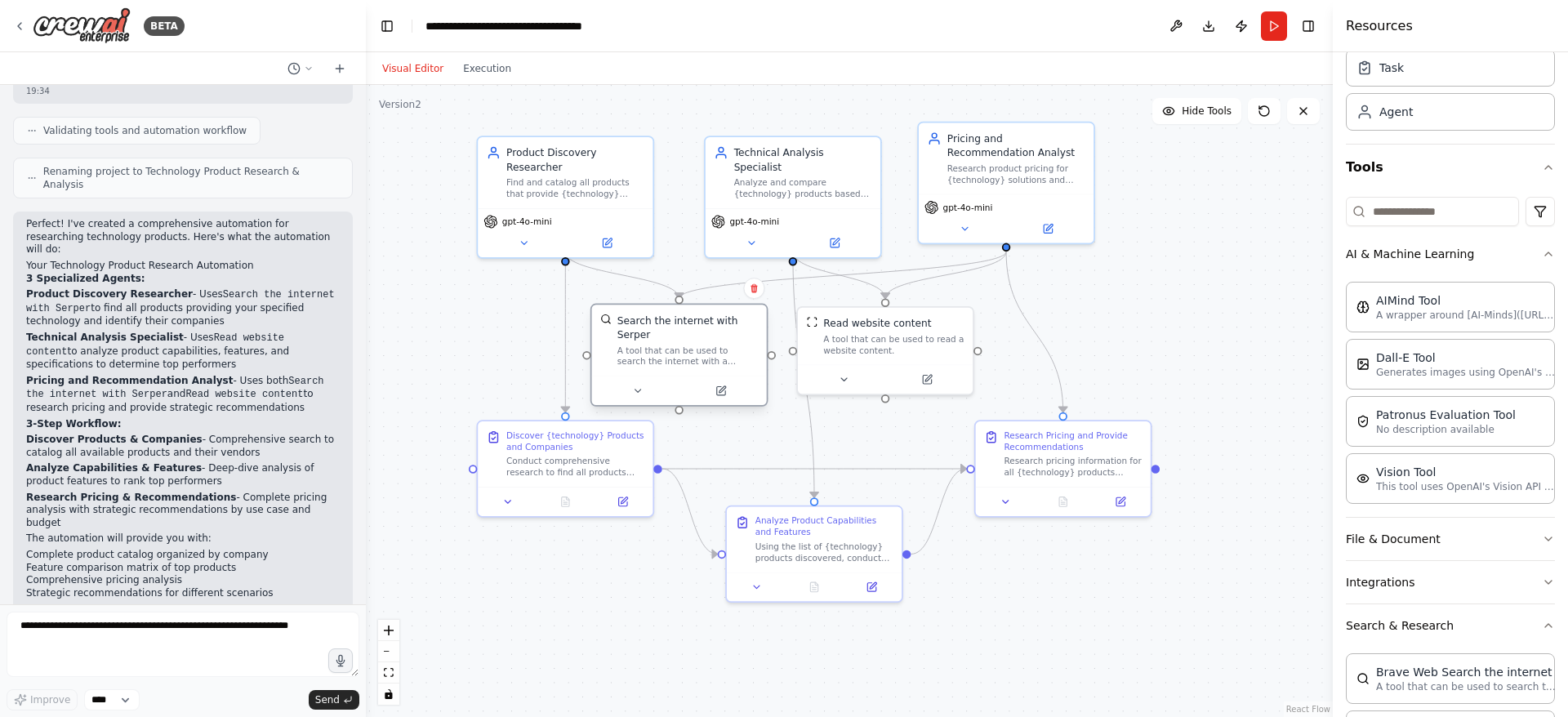
drag, startPoint x: 655, startPoint y: 364, endPoint x: 671, endPoint y: 363, distance: 16.0
click at [671, 375] on div at bounding box center [679, 390] width 175 height 30
drag, startPoint x: 863, startPoint y: 358, endPoint x: 871, endPoint y: 364, distance: 10.0
click at [871, 364] on div at bounding box center [906, 376] width 175 height 30
click at [860, 380] on icon at bounding box center [865, 376] width 12 height 12
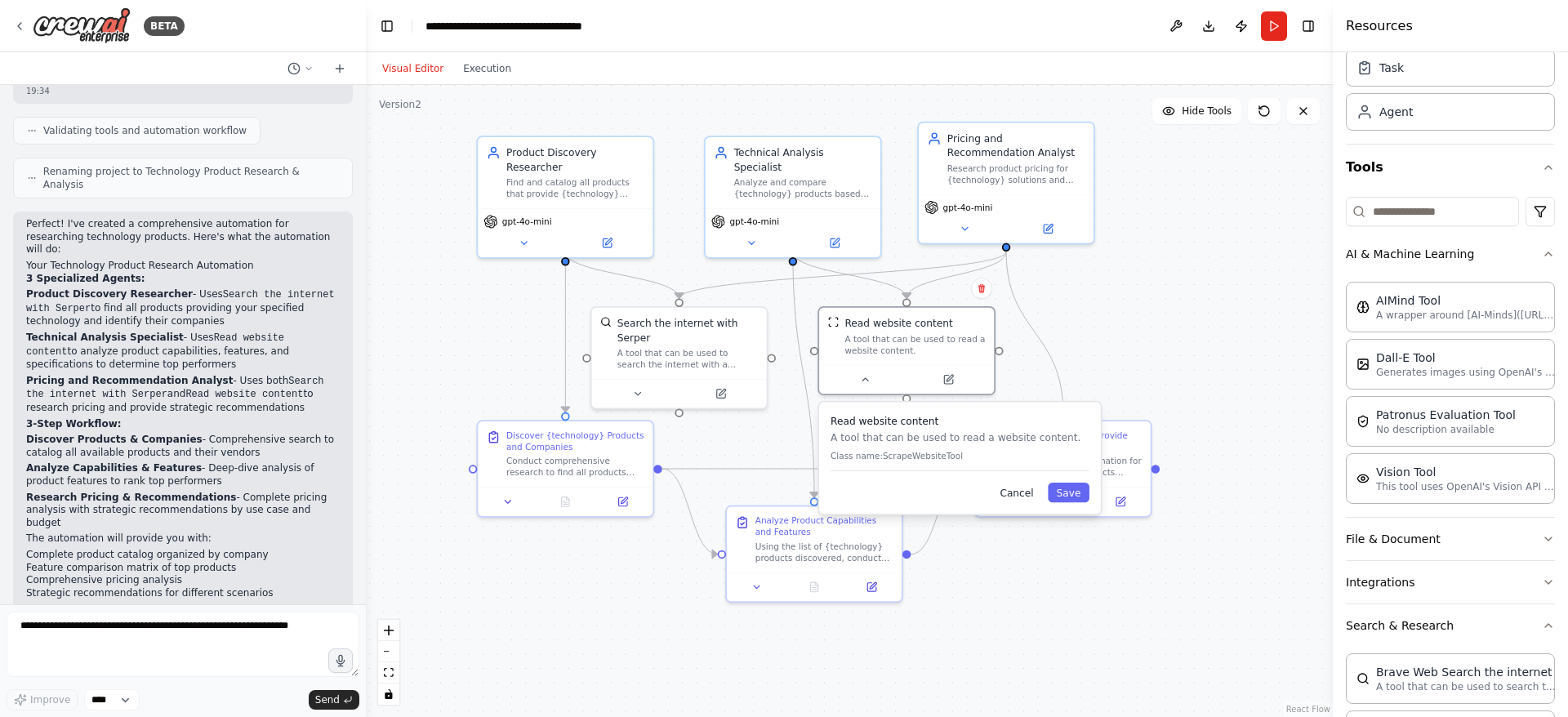
click at [1013, 495] on button "Cancel" at bounding box center [1017, 492] width 51 height 19
click at [904, 340] on div "A tool that can be used to read a website content." at bounding box center [914, 342] width 140 height 23
click at [839, 319] on img at bounding box center [834, 320] width 12 height 12
click at [900, 342] on div "A tool that can be used to read a website content." at bounding box center [914, 342] width 140 height 23
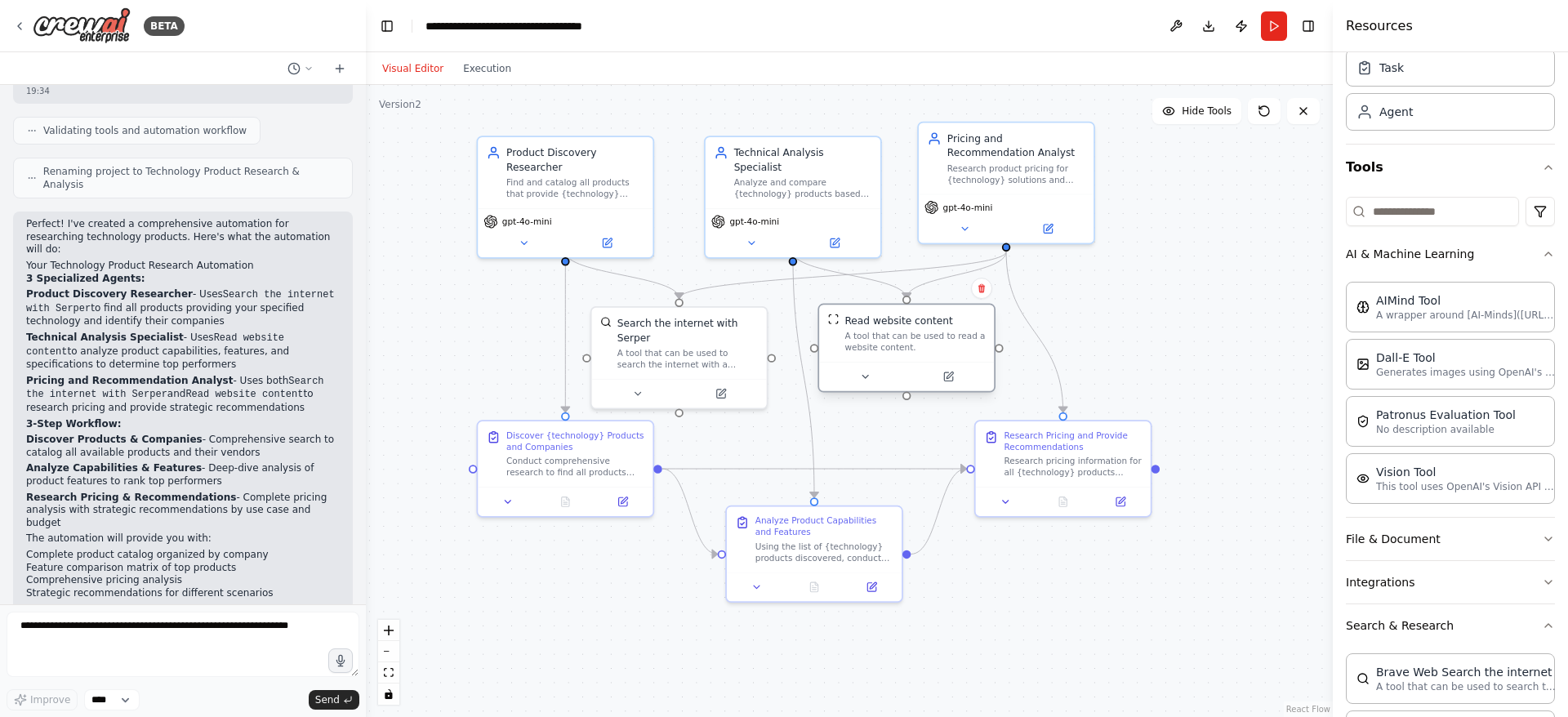
click at [900, 342] on div "A tool that can be used to read a website content." at bounding box center [914, 342] width 140 height 23
click at [933, 358] on div "Read website content A tool that can be used to read a website content." at bounding box center [907, 348] width 178 height 89
click at [883, 432] on div ".deletable-edge-delete-btn { width: 20px; height: 20px; border: 0px solid #ffff…" at bounding box center [849, 400] width 967 height 632
click at [1043, 454] on div "Research pricing information for all {technology} products identified, includin…" at bounding box center [1072, 463] width 138 height 23
click at [1001, 501] on icon at bounding box center [1006, 499] width 12 height 12
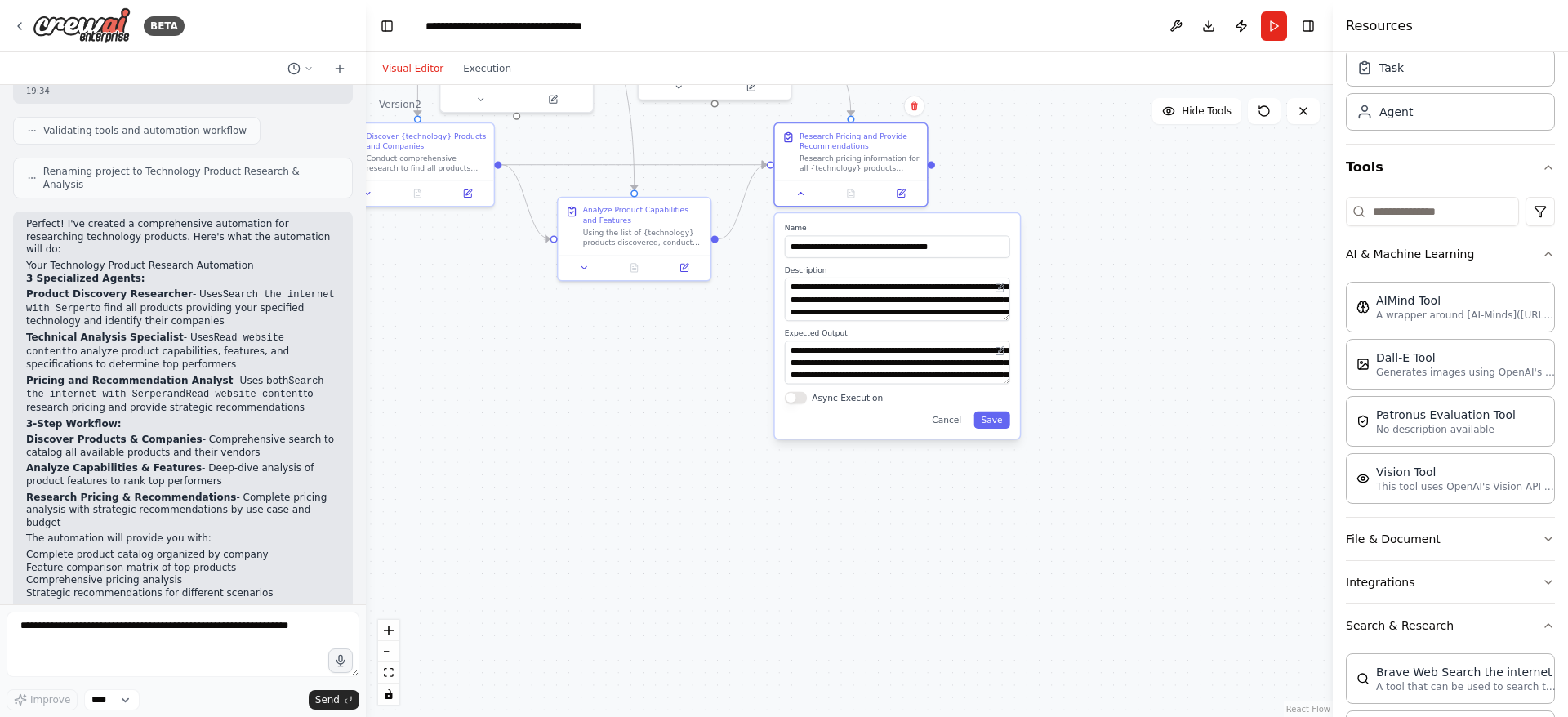
drag, startPoint x: 1230, startPoint y: 402, endPoint x: 1013, endPoint y: 179, distance: 311.2
click at [1013, 179] on div ".deletable-edge-delete-btn { width: 20px; height: 20px; border: 0px solid #ffff…" at bounding box center [849, 400] width 967 height 632
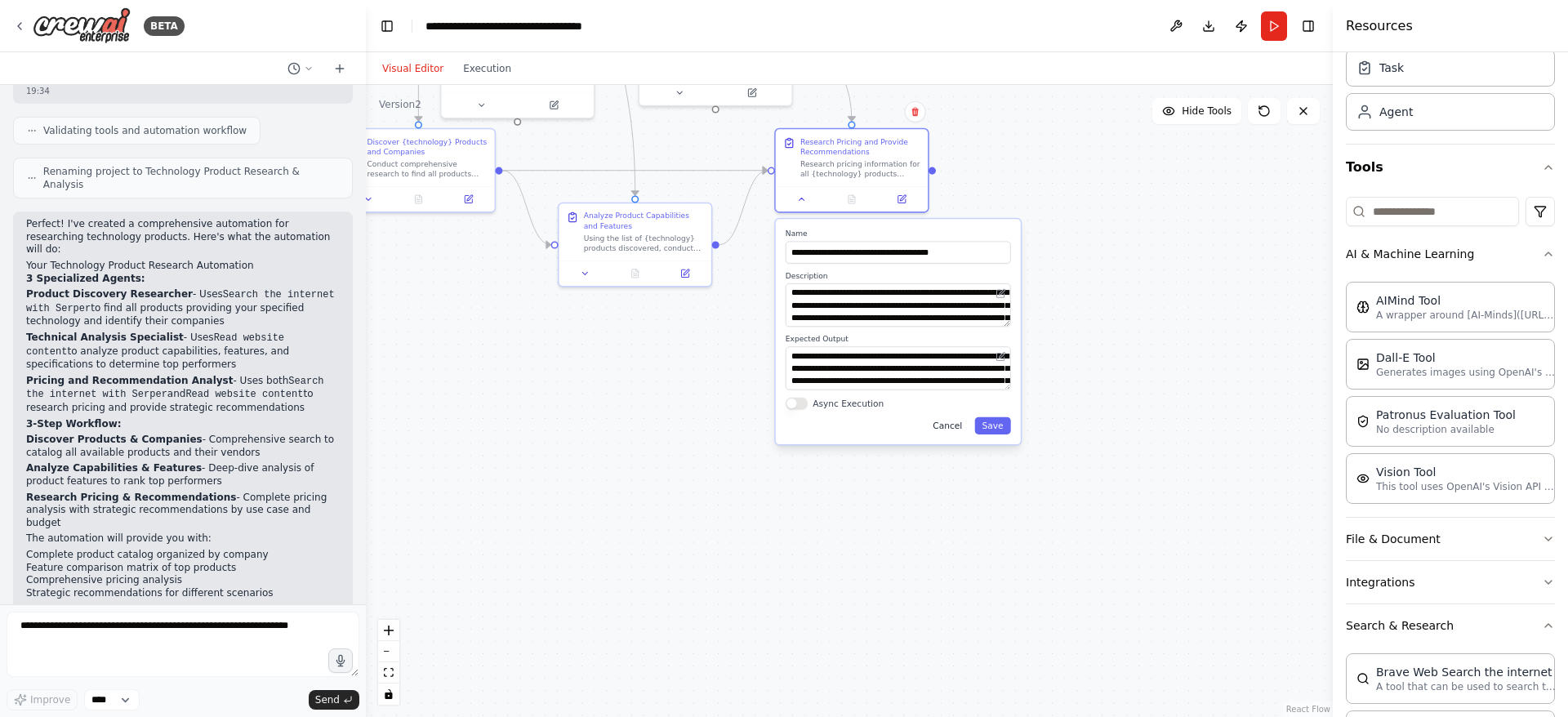
click at [946, 428] on button "Cancel" at bounding box center [947, 425] width 44 height 17
click at [948, 422] on button "Cancel" at bounding box center [947, 425] width 44 height 17
click at [951, 427] on button "Cancel" at bounding box center [947, 425] width 44 height 17
click at [825, 479] on div ".deletable-edge-delete-btn { width: 20px; height: 20px; border: 0px solid #ffff…" at bounding box center [849, 400] width 967 height 632
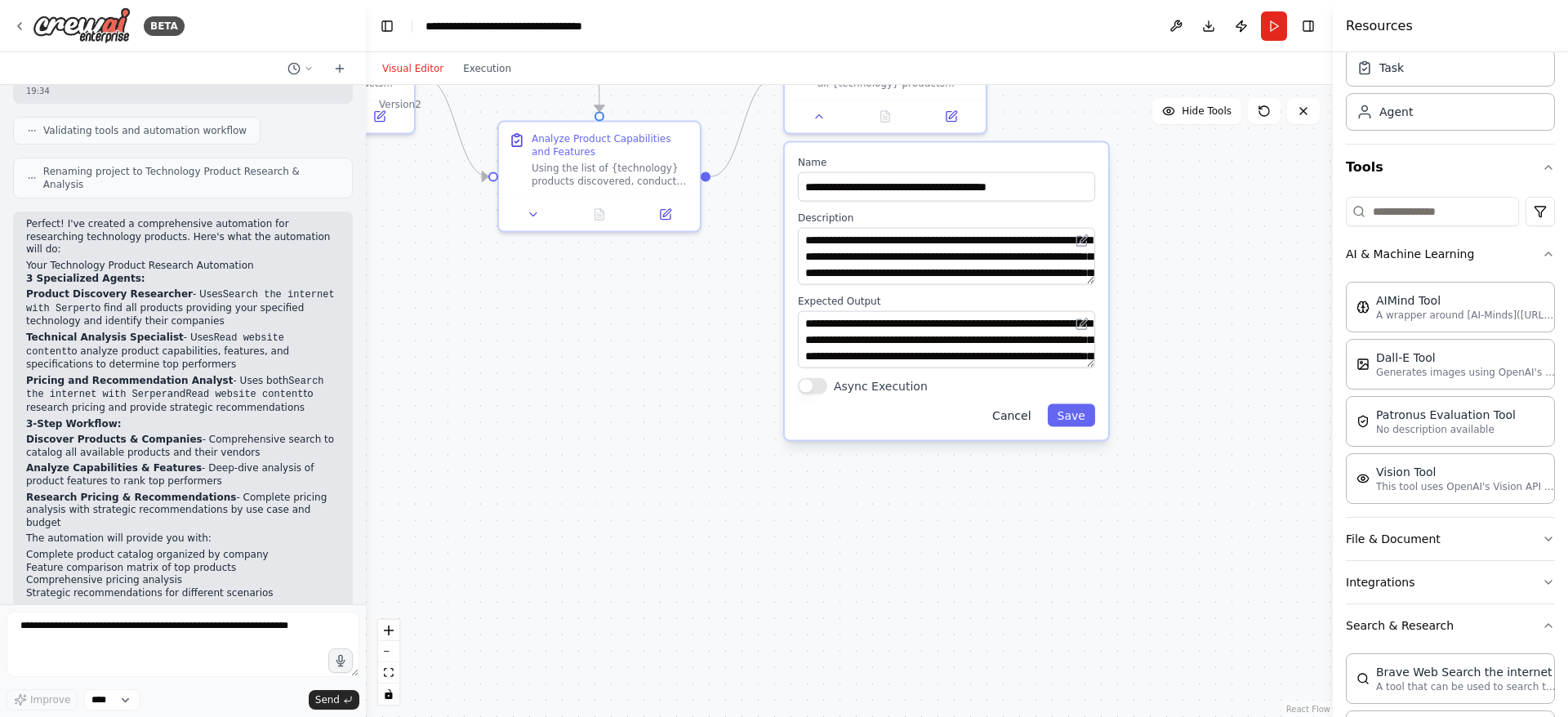
click at [1022, 415] on button "Cancel" at bounding box center [1012, 415] width 58 height 23
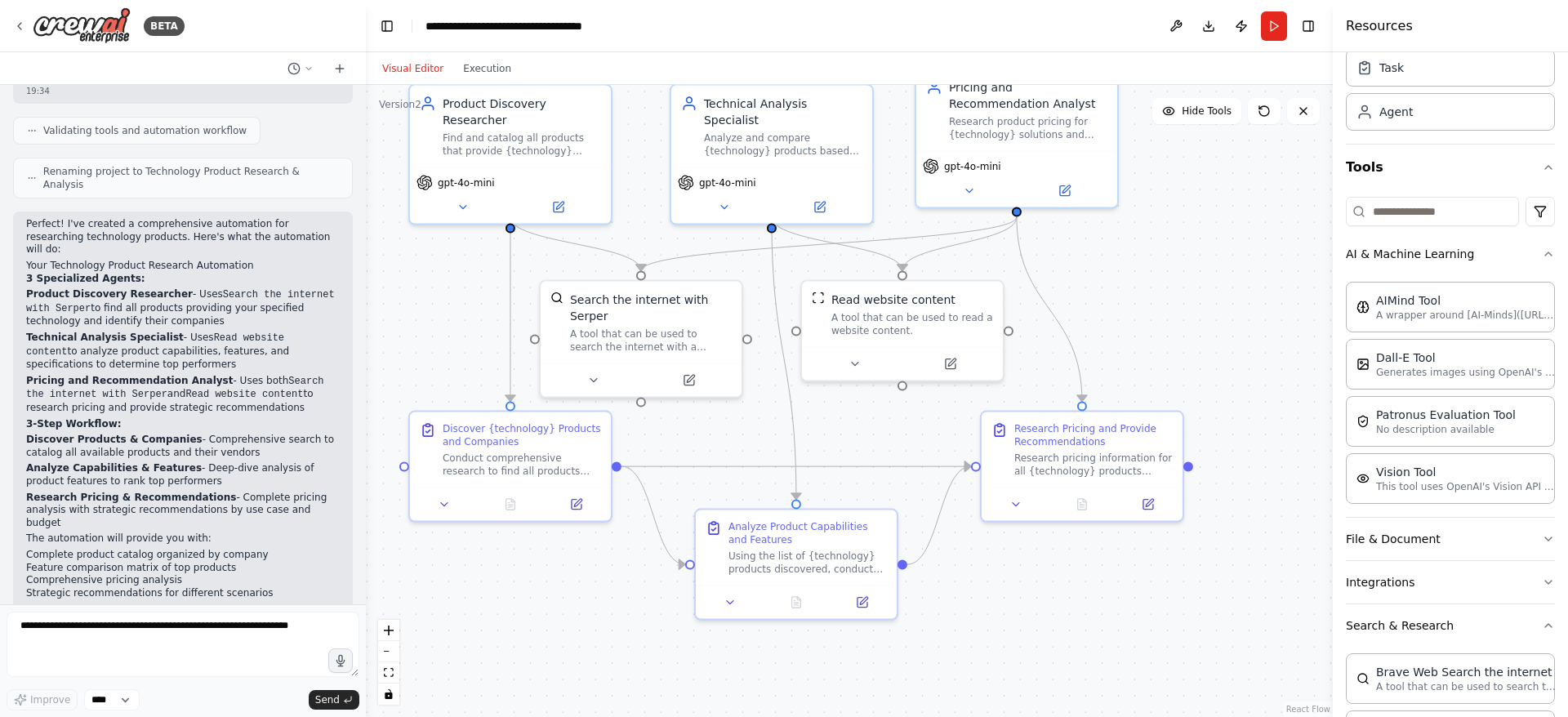
drag, startPoint x: 879, startPoint y: 260, endPoint x: 1079, endPoint y: 661, distance: 448.1
click at [1079, 660] on div ".deletable-edge-delete-btn { width: 20px; height: 20px; border: 0px solid #ffff…" at bounding box center [849, 400] width 967 height 632
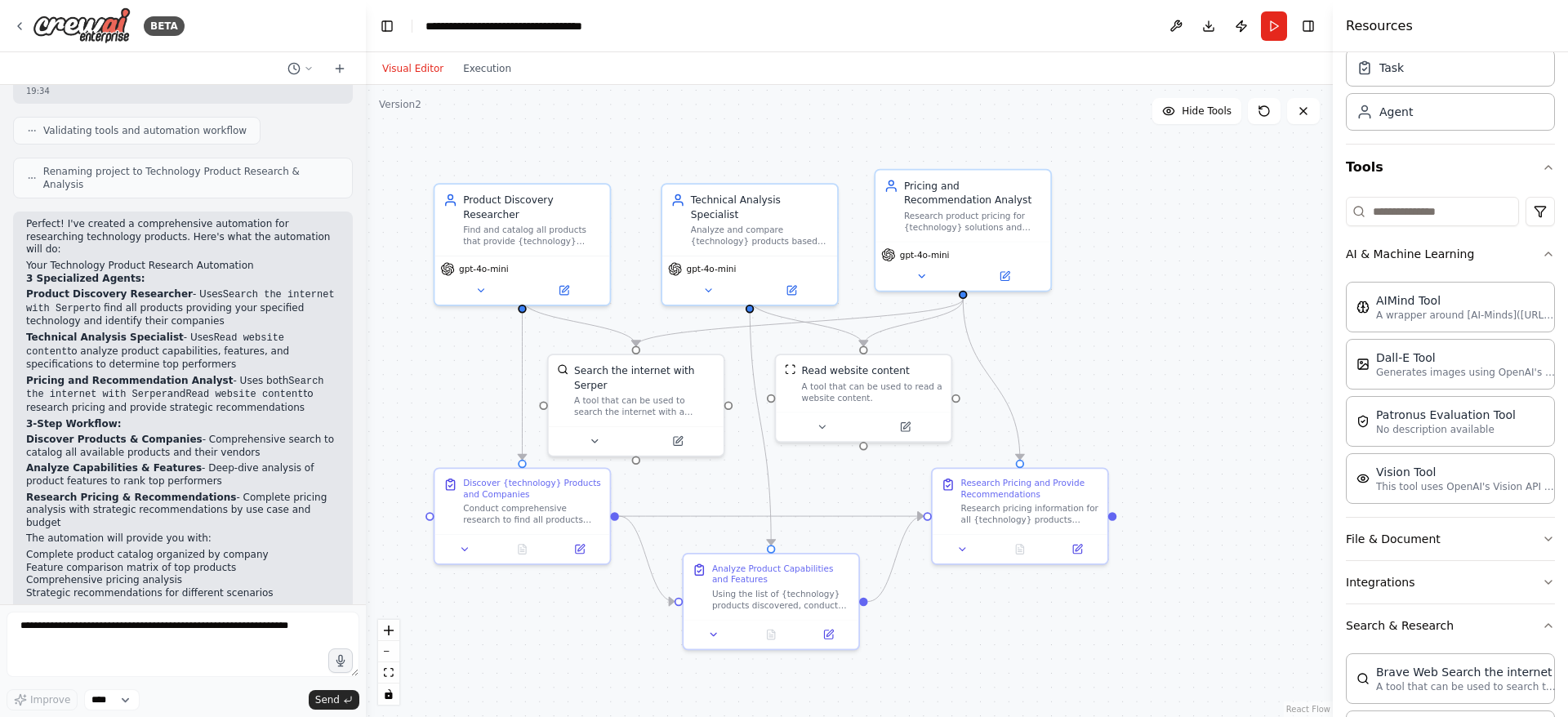
drag, startPoint x: 1141, startPoint y: 265, endPoint x: 1074, endPoint y: 315, distance: 83.6
click at [1074, 315] on div ".deletable-edge-delete-btn { width: 20px; height: 20px; border: 0px solid #ffff…" at bounding box center [849, 400] width 967 height 632
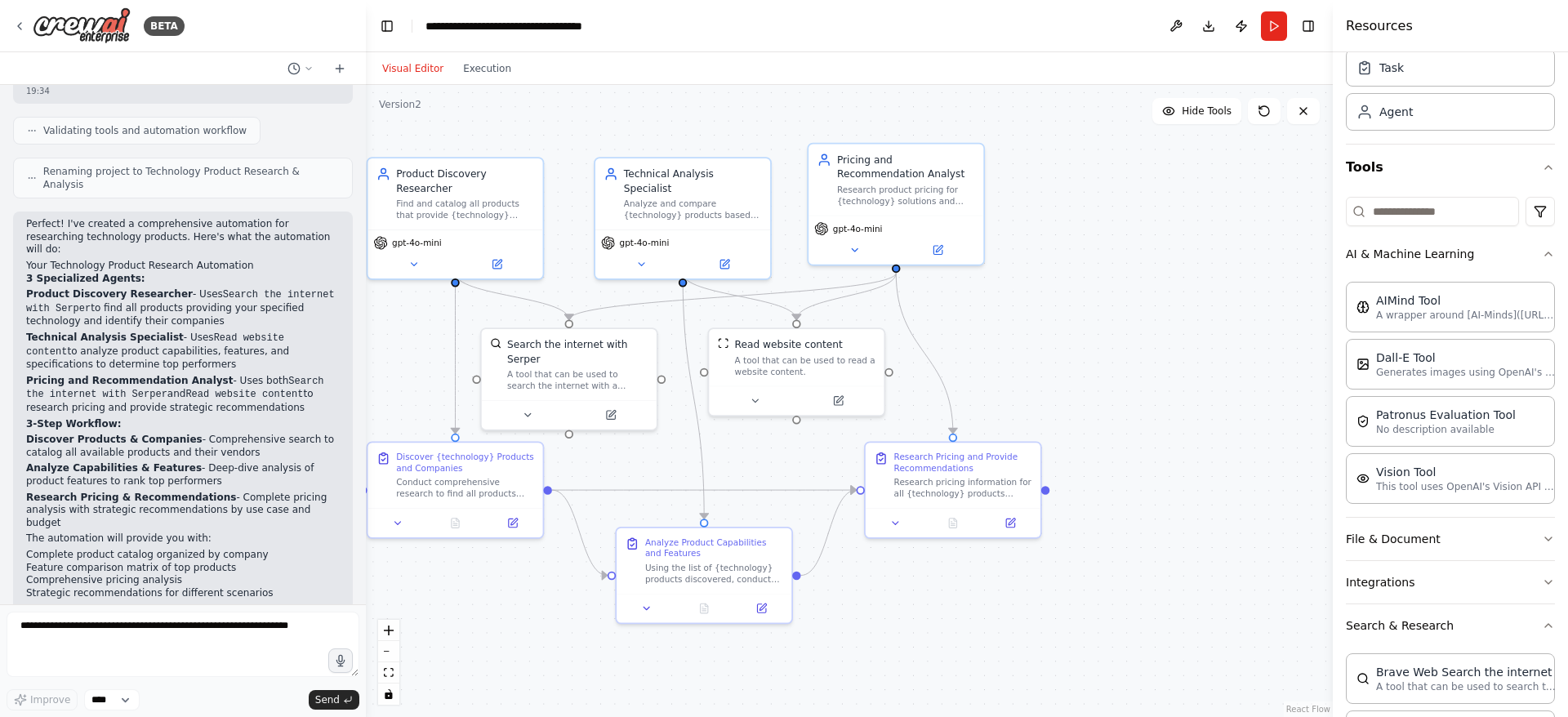
drag, startPoint x: 1121, startPoint y: 308, endPoint x: 1055, endPoint y: 282, distance: 70.9
click at [1055, 282] on div ".deletable-edge-delete-btn { width: 20px; height: 20px; border: 0px solid #ffff…" at bounding box center [849, 400] width 967 height 632
click at [863, 246] on button at bounding box center [854, 247] width 80 height 17
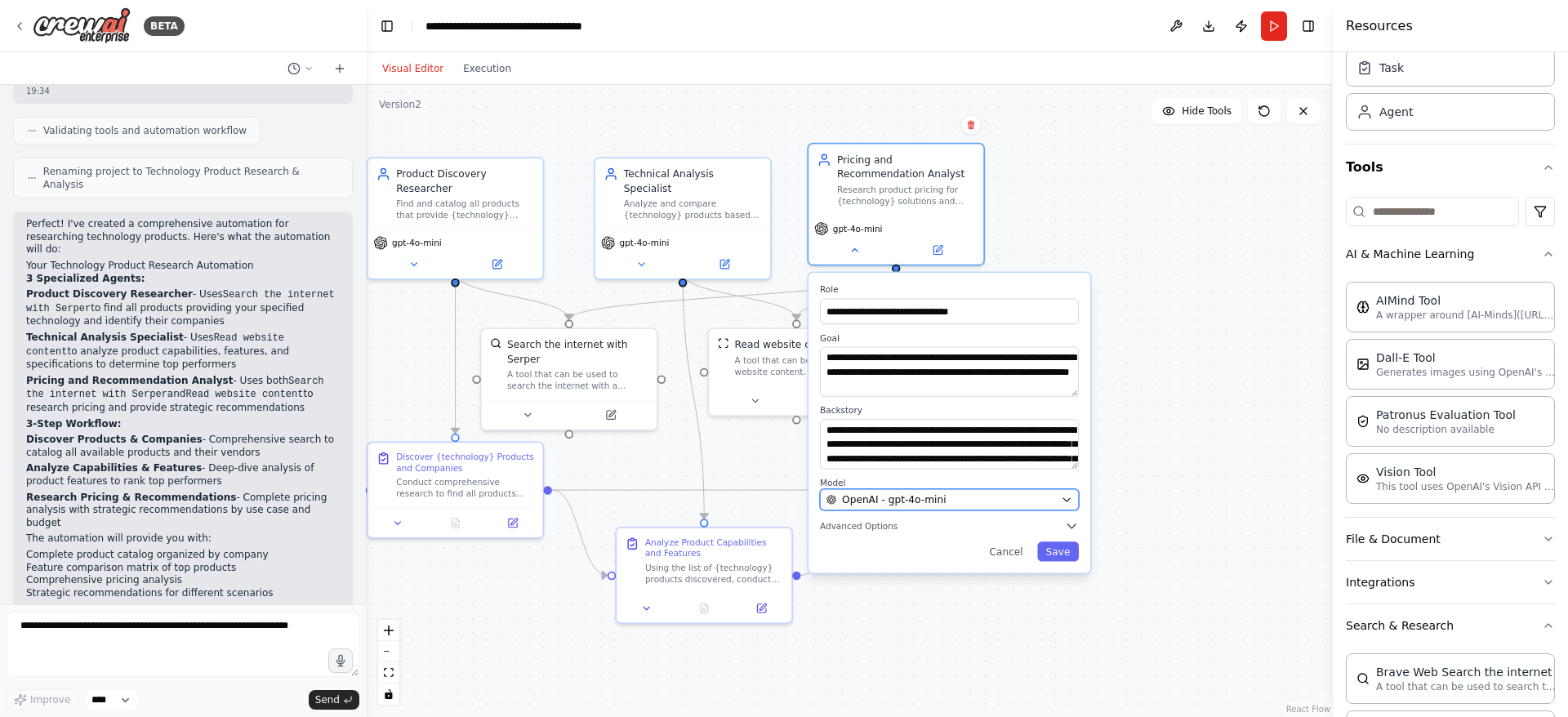
click at [986, 503] on div "OpenAI - gpt-4o-mini" at bounding box center [940, 499] width 228 height 14
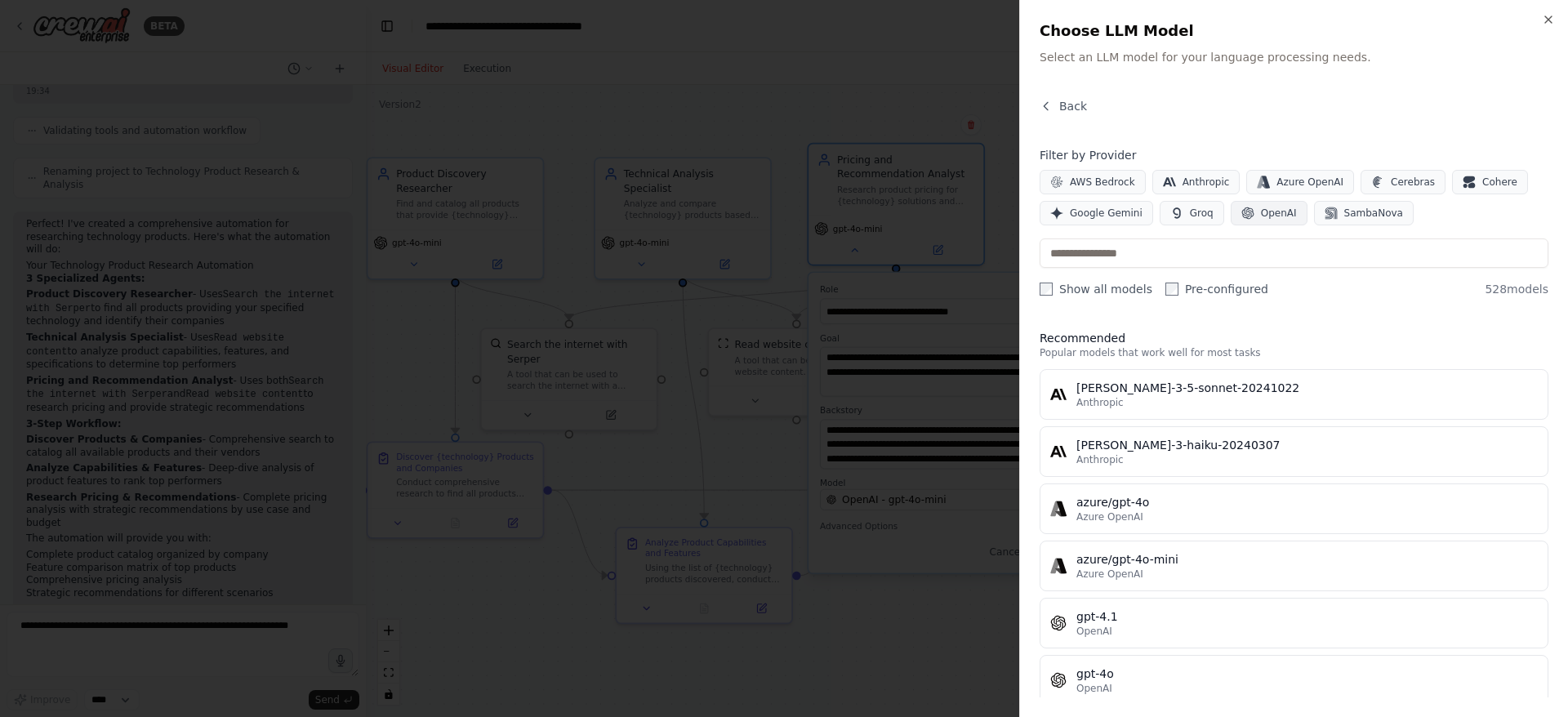
click at [1275, 219] on span "OpenAI" at bounding box center [1279, 212] width 36 height 13
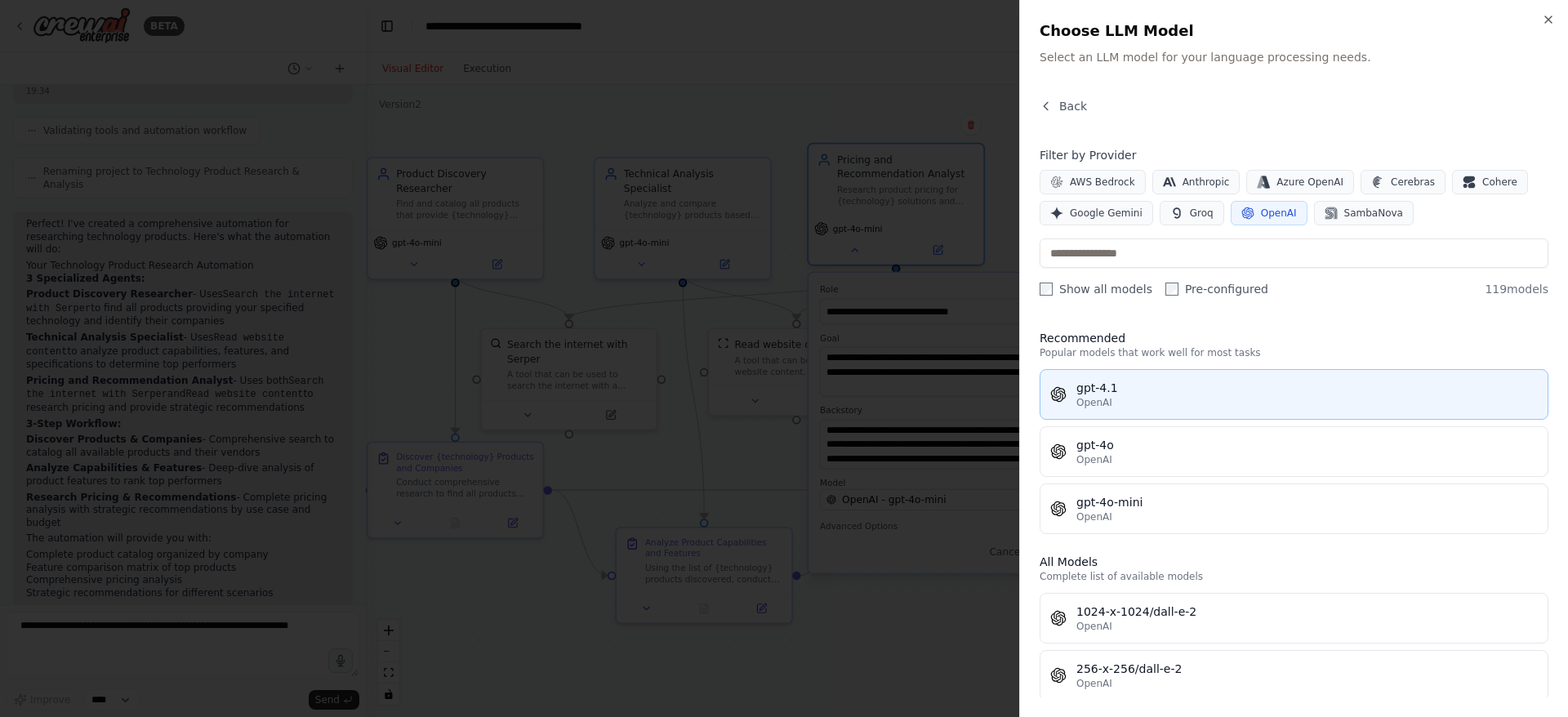
click at [1214, 387] on div "gpt-4.1" at bounding box center [1308, 387] width 462 height 16
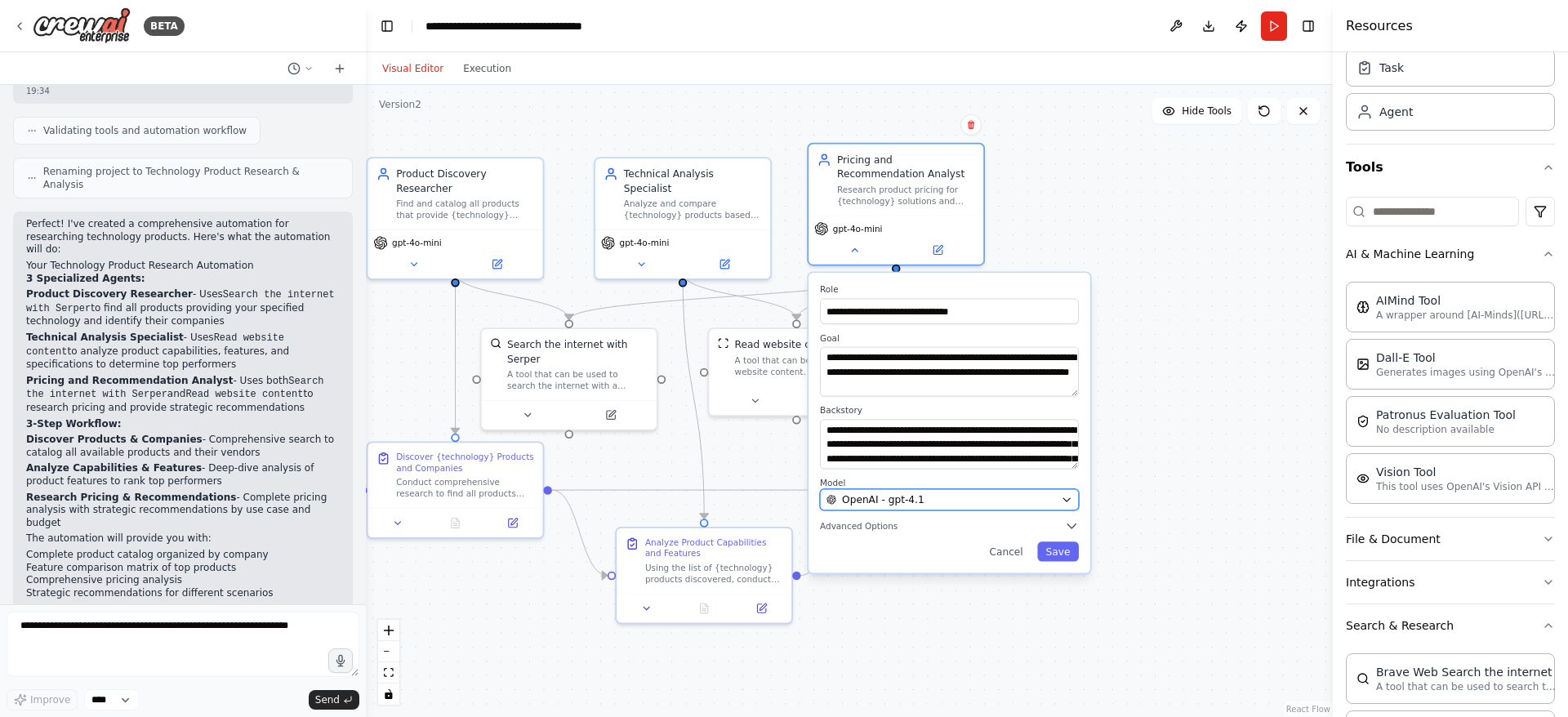
click at [1068, 495] on icon "button" at bounding box center [1066, 500] width 12 height 12
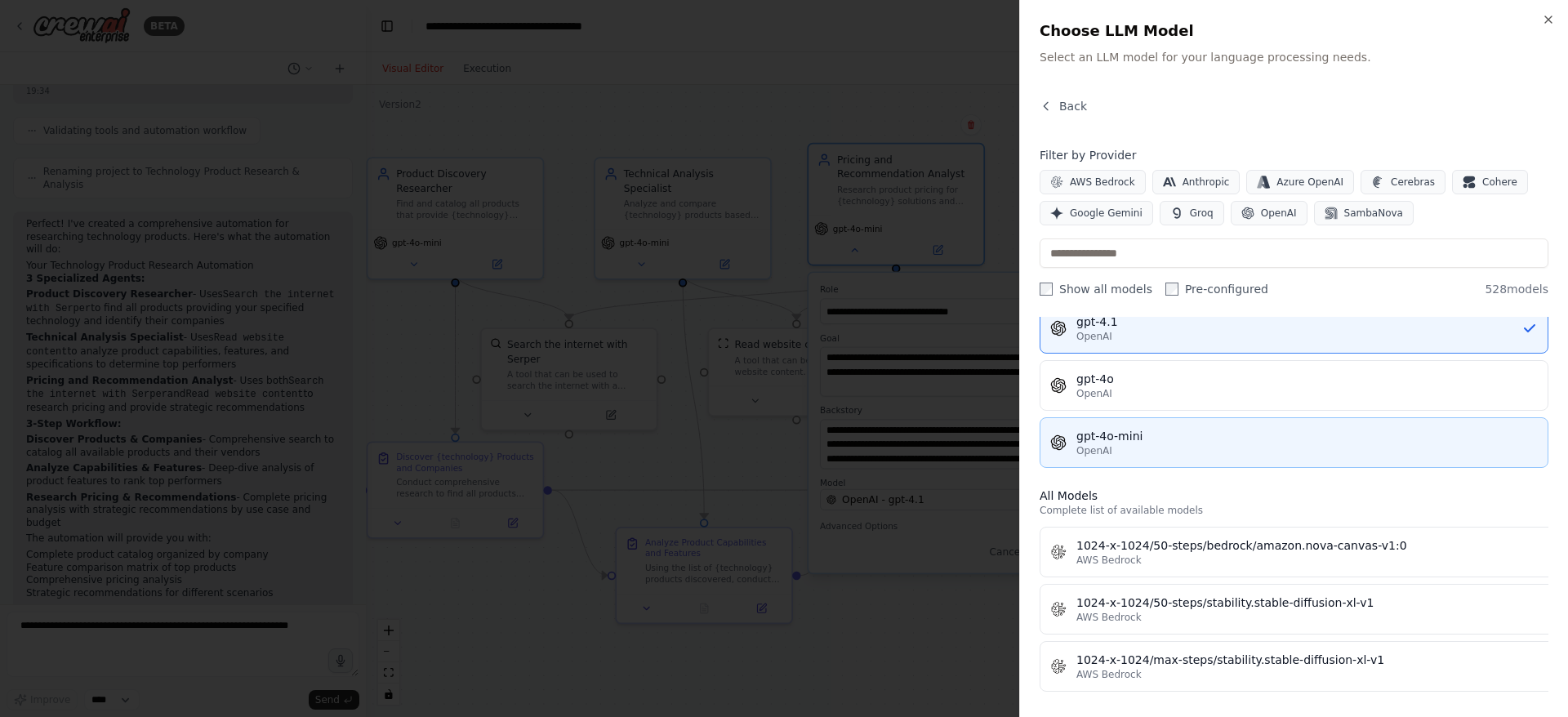
scroll to position [245, 0]
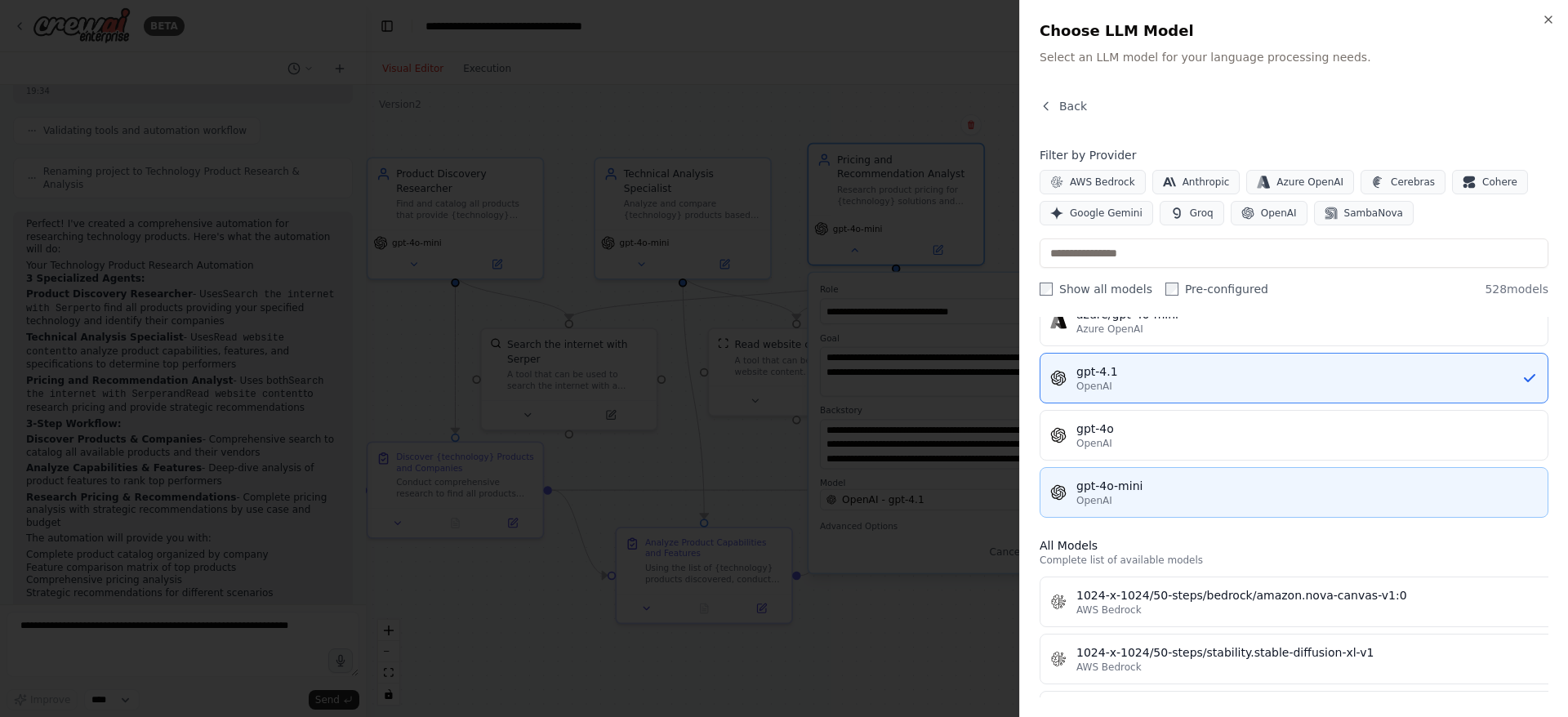
click at [1302, 487] on div "gpt-4o-mini" at bounding box center [1308, 485] width 462 height 16
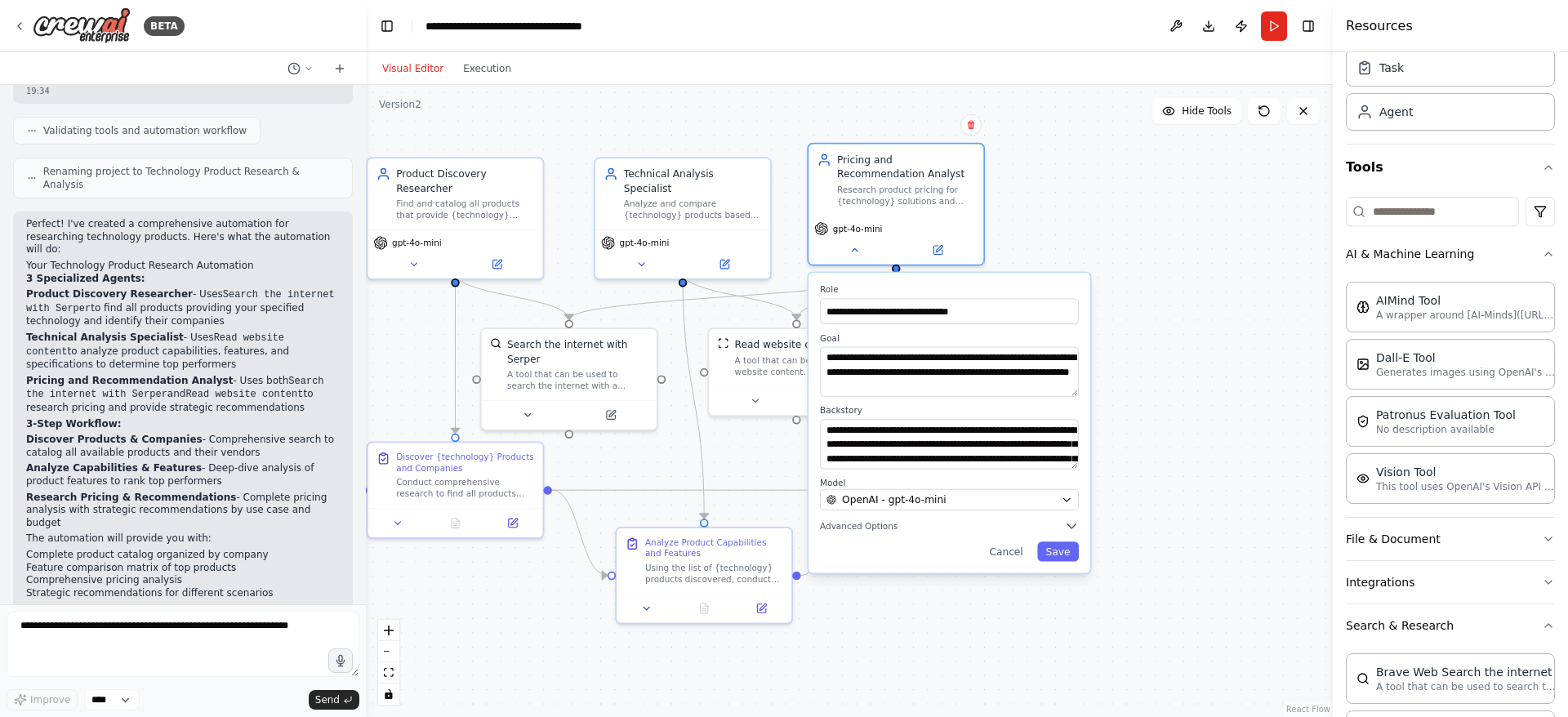
click at [1265, 412] on div ".deletable-edge-delete-btn { width: 20px; height: 20px; border: 0px solid #ffff…" at bounding box center [849, 400] width 967 height 632
click at [940, 566] on div "**********" at bounding box center [949, 423] width 282 height 299
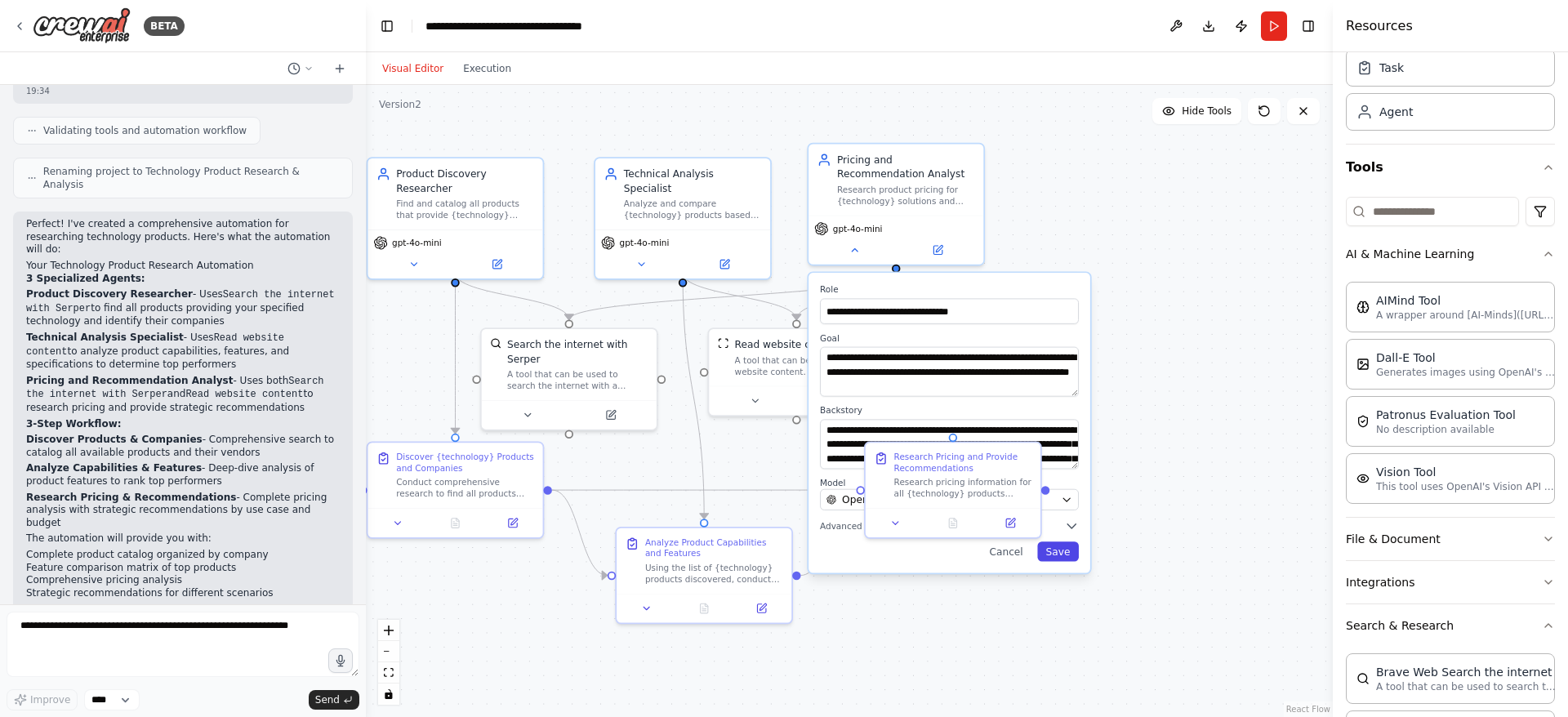
click at [1065, 560] on button "Save" at bounding box center [1057, 550] width 41 height 19
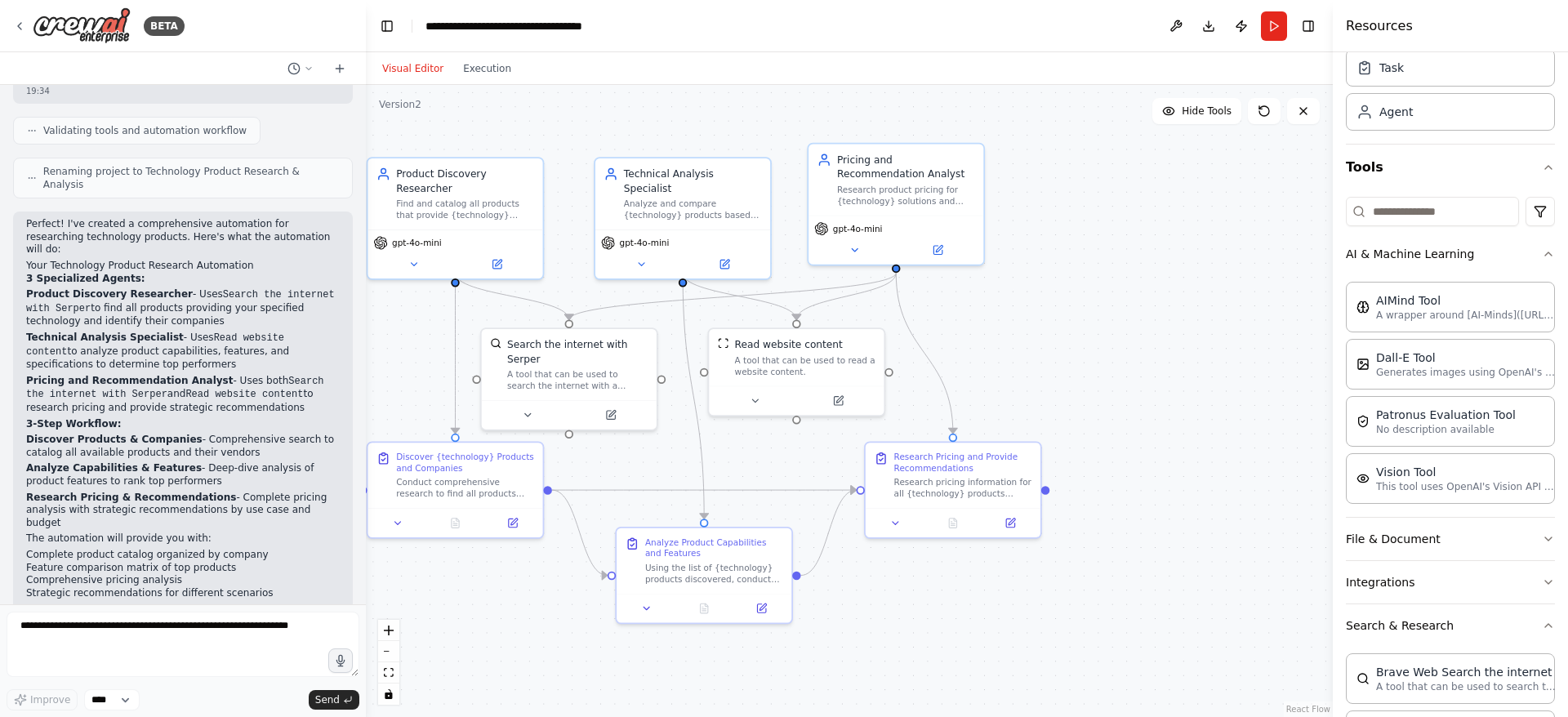
click at [1125, 339] on div ".deletable-edge-delete-btn { width: 20px; height: 20px; border: 0px solid #ffff…" at bounding box center [849, 400] width 967 height 632
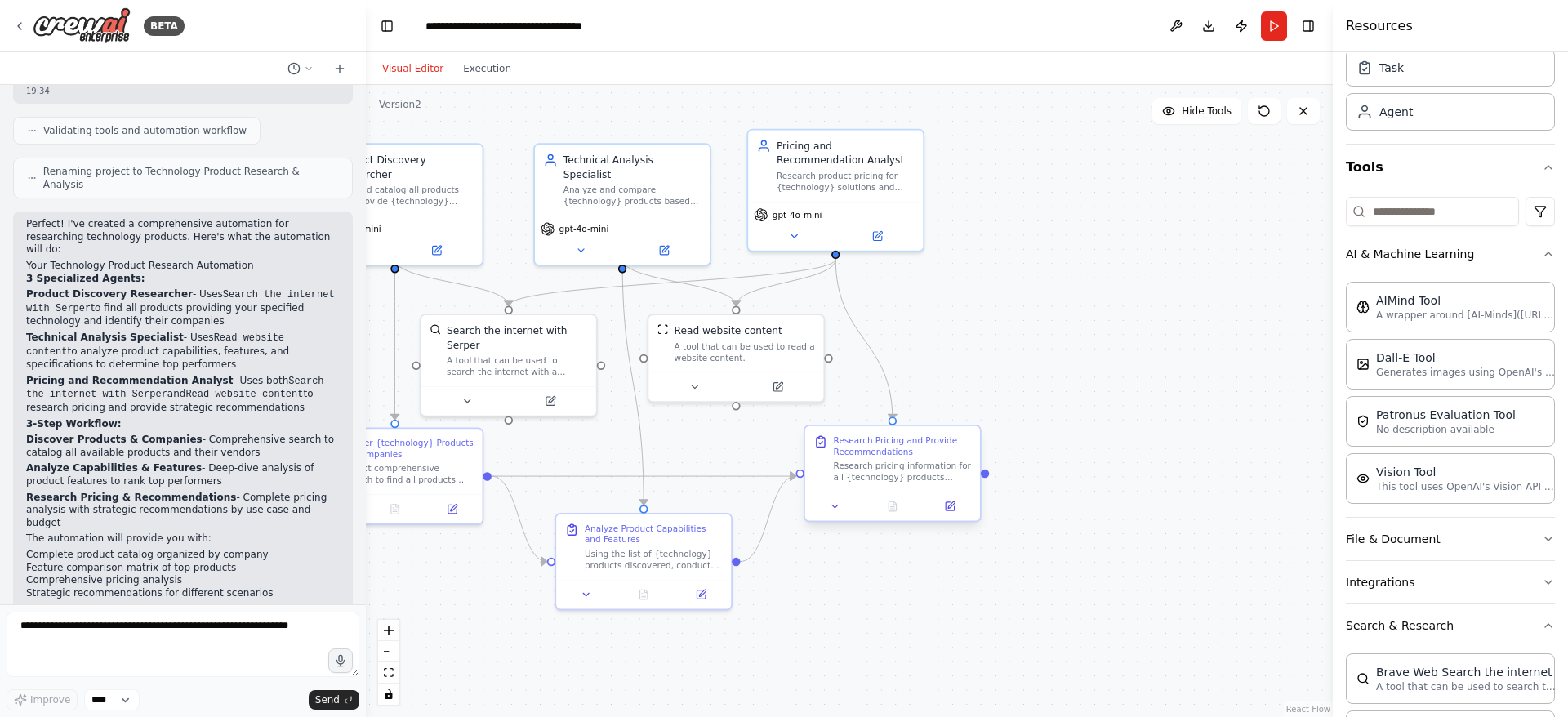
drag, startPoint x: 1046, startPoint y: 491, endPoint x: 979, endPoint y: 484, distance: 67.4
click at [979, 484] on div ".deletable-edge-delete-btn { width: 20px; height: 20px; border: 0px solid #ffff…" at bounding box center [849, 400] width 967 height 632
drag, startPoint x: 979, startPoint y: 482, endPoint x: 1088, endPoint y: 378, distance: 150.7
click at [1088, 378] on div ".deletable-edge-delete-btn { width: 20px; height: 20px; border: 0px solid #ffff…" at bounding box center [849, 400] width 967 height 632
click at [1542, 163] on icon "button" at bounding box center [1548, 167] width 13 height 13
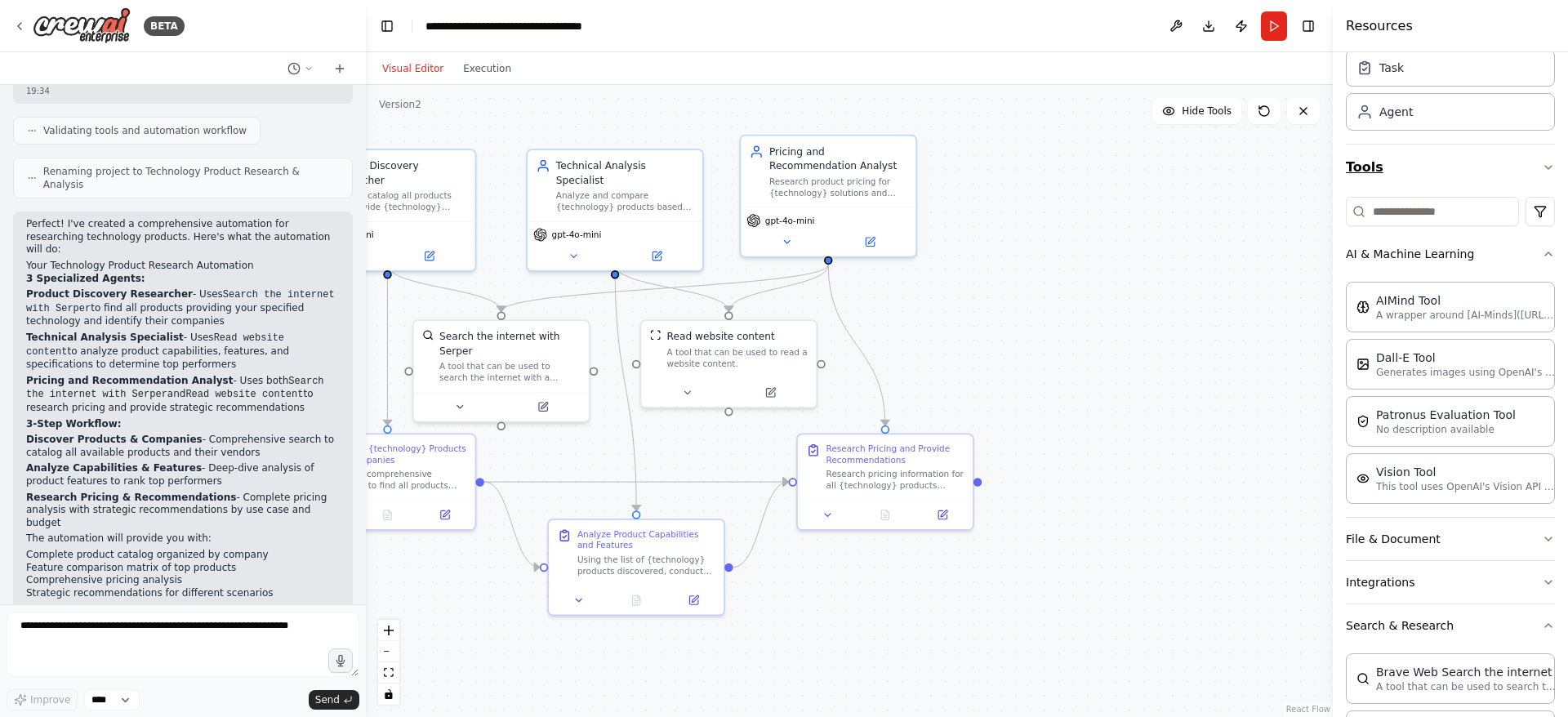
scroll to position [0, 0]
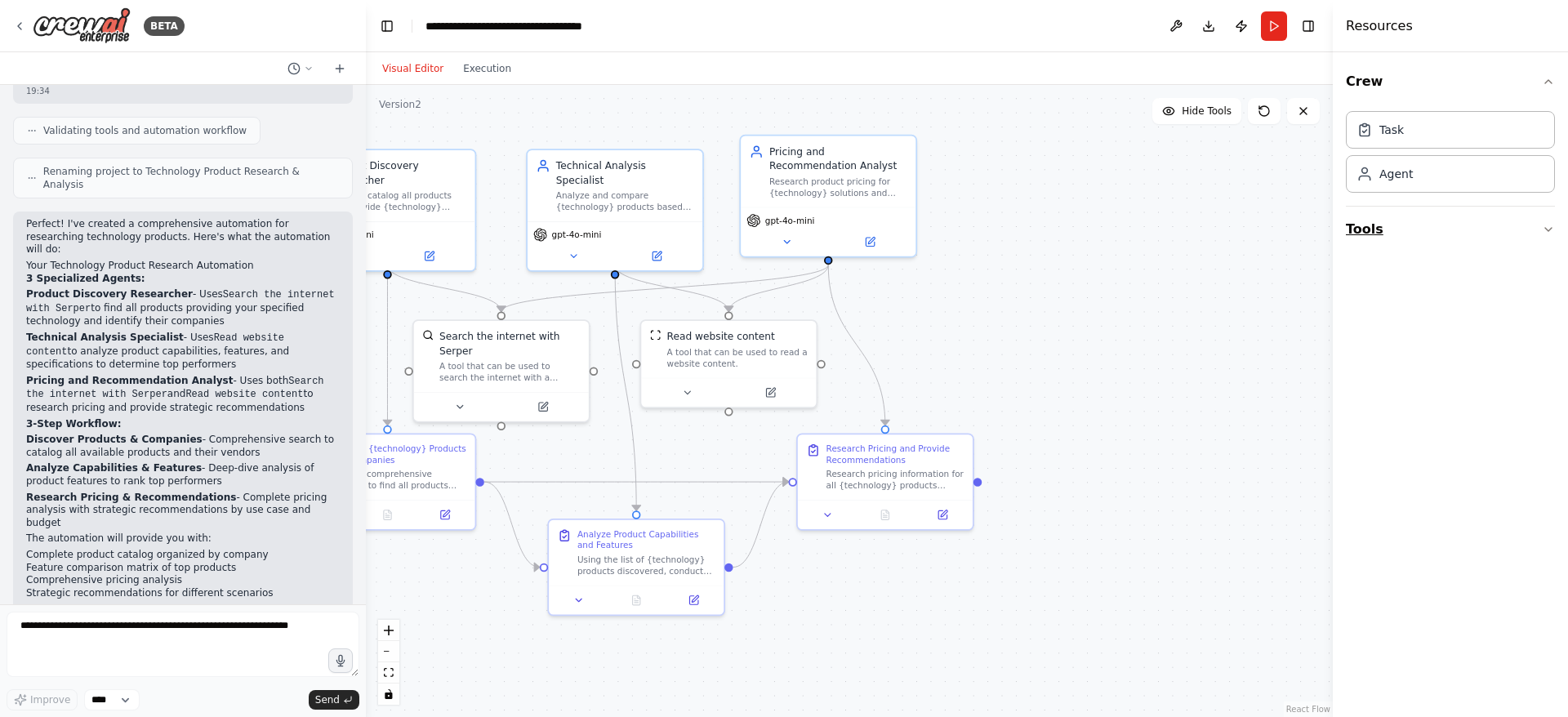
click at [1554, 227] on icon "button" at bounding box center [1548, 229] width 13 height 13
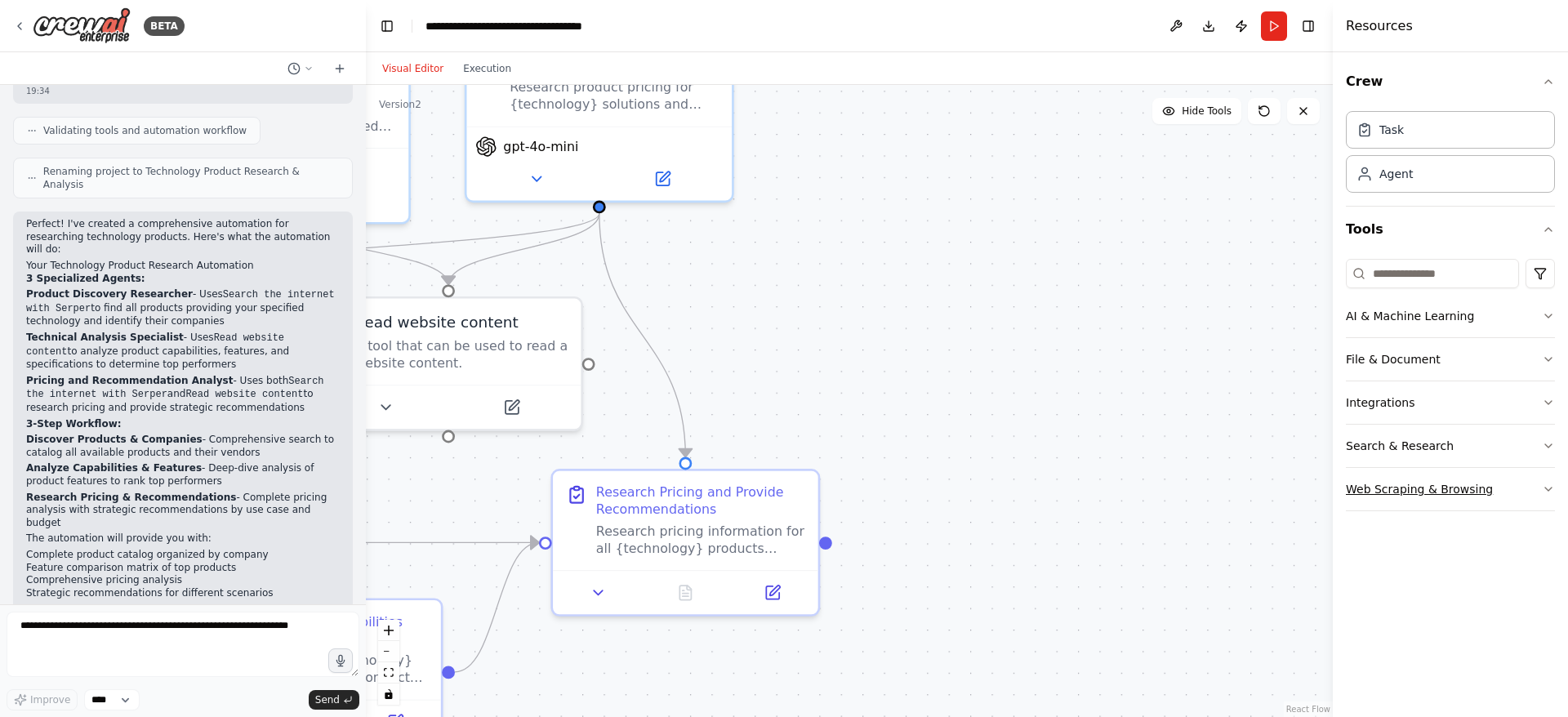
click at [1547, 491] on icon "button" at bounding box center [1548, 489] width 13 height 13
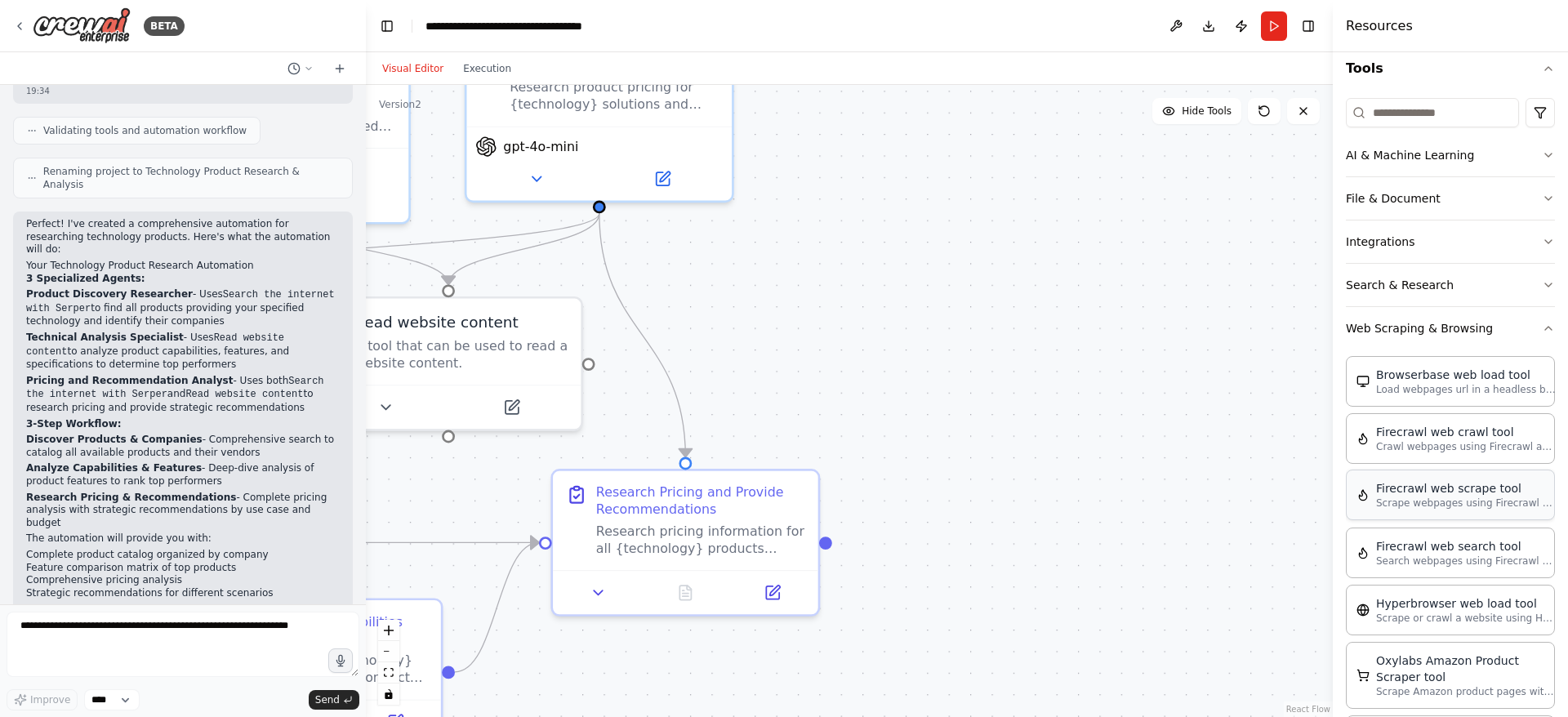
scroll to position [163, 0]
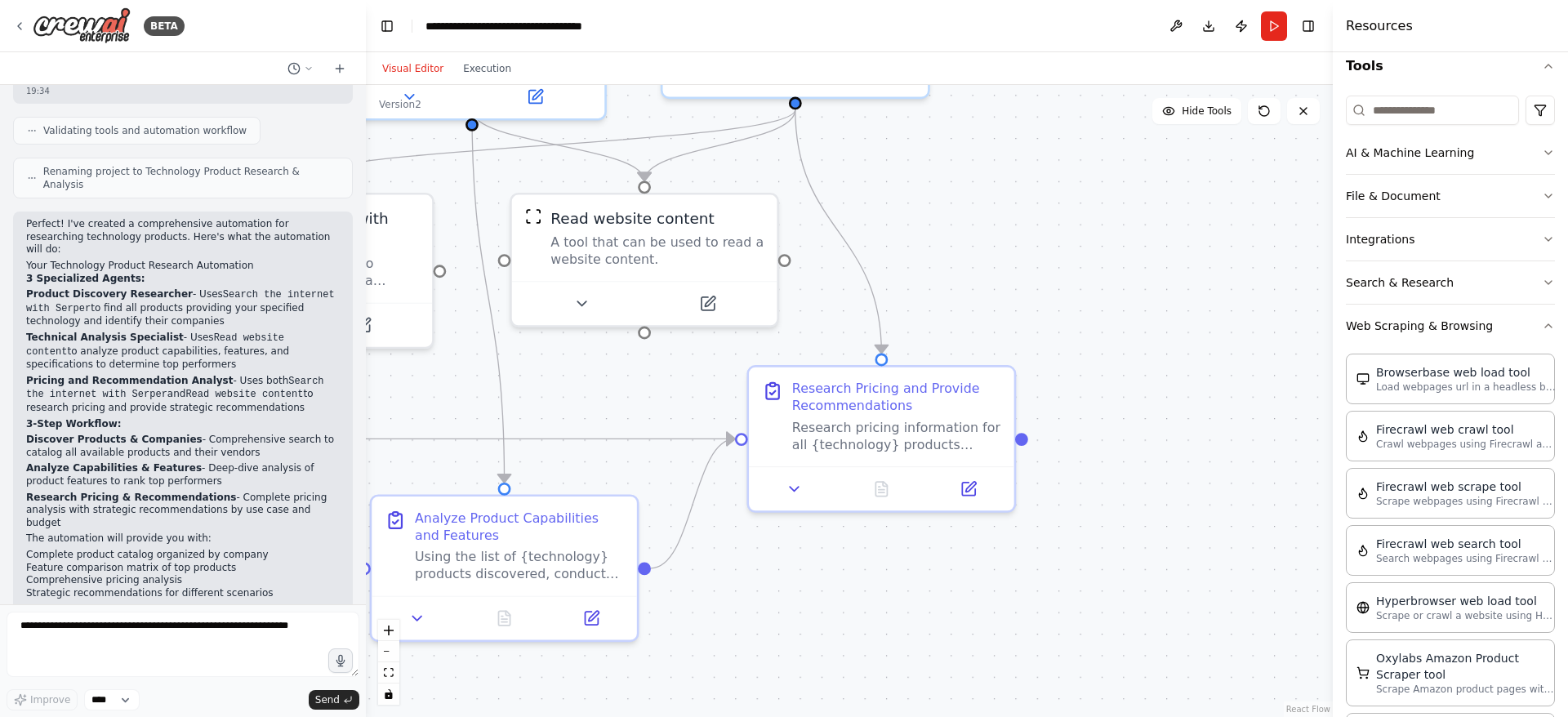
drag, startPoint x: 1070, startPoint y: 452, endPoint x: 1279, endPoint y: 337, distance: 238.5
click at [1279, 337] on div ".deletable-edge-delete-btn { width: 20px; height: 20px; border: 0px solid #ffff…" at bounding box center [849, 400] width 967 height 632
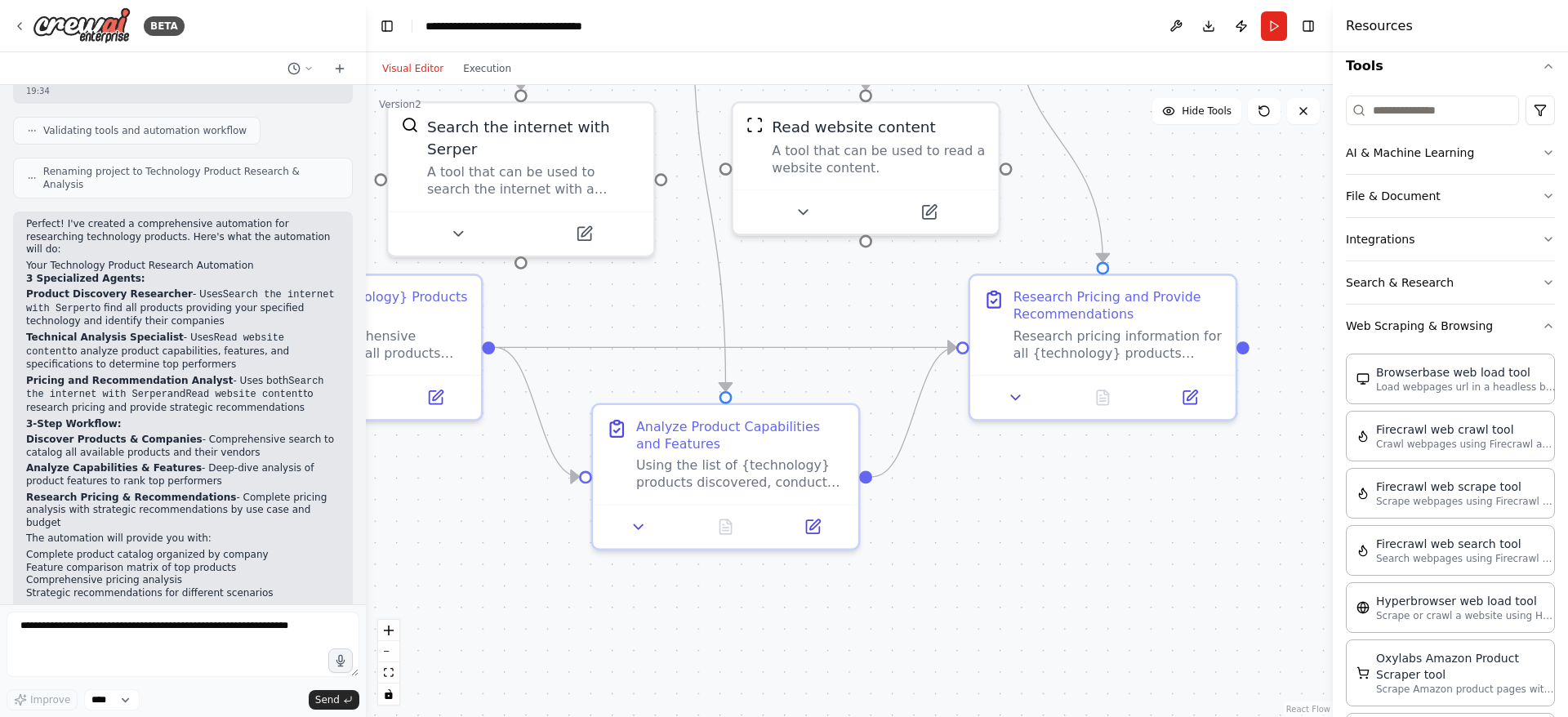
drag, startPoint x: 1016, startPoint y: 502, endPoint x: 1221, endPoint y: 421, distance: 220.4
click at [1221, 421] on div ".deletable-edge-delete-btn { width: 20px; height: 20px; border: 0px solid #ffff…" at bounding box center [849, 400] width 967 height 632
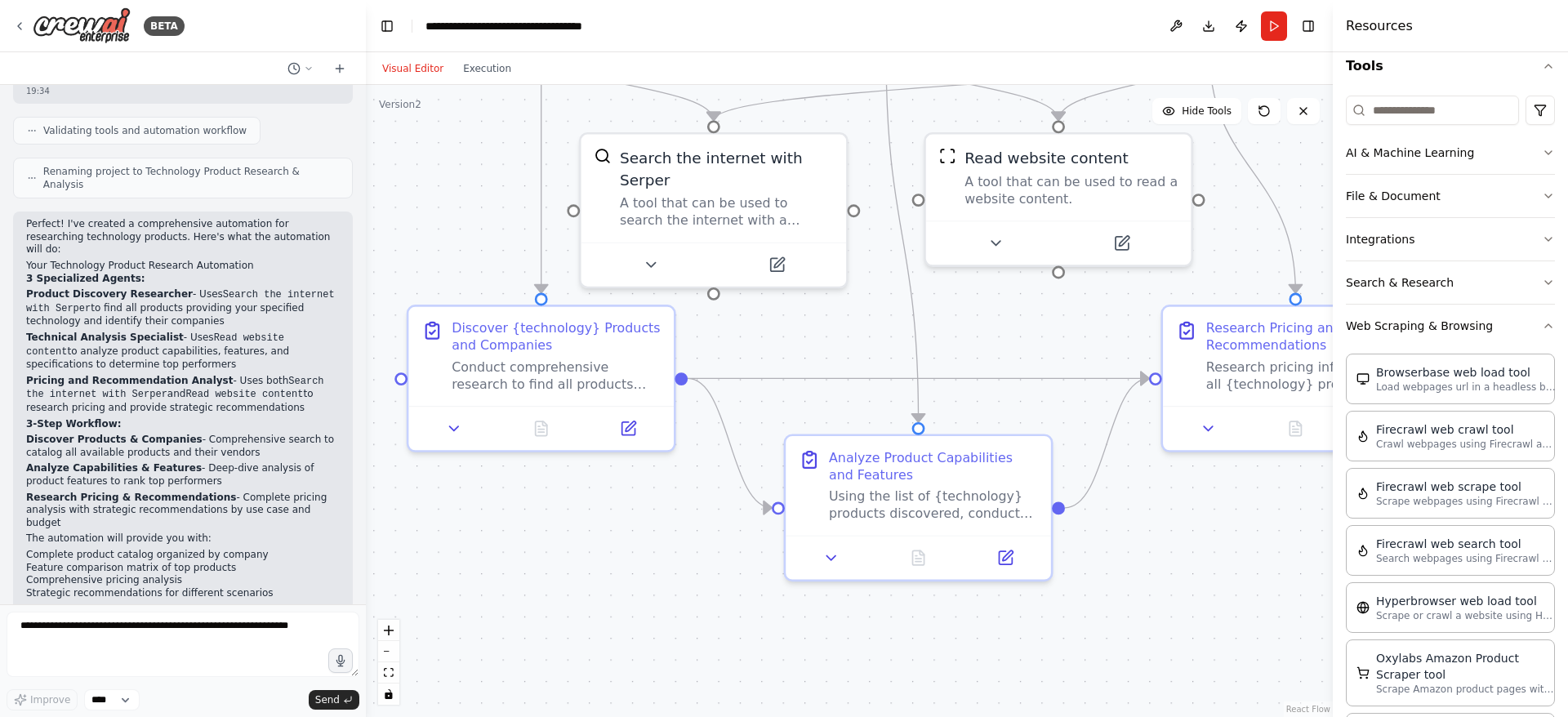
drag, startPoint x: 1057, startPoint y: 500, endPoint x: 1231, endPoint y: 534, distance: 177.3
click at [1231, 534] on div ".deletable-edge-delete-btn { width: 20px; height: 20px; border: 0px solid #ffff…" at bounding box center [849, 400] width 967 height 632
click at [481, 63] on button "Execution" at bounding box center [487, 68] width 68 height 19
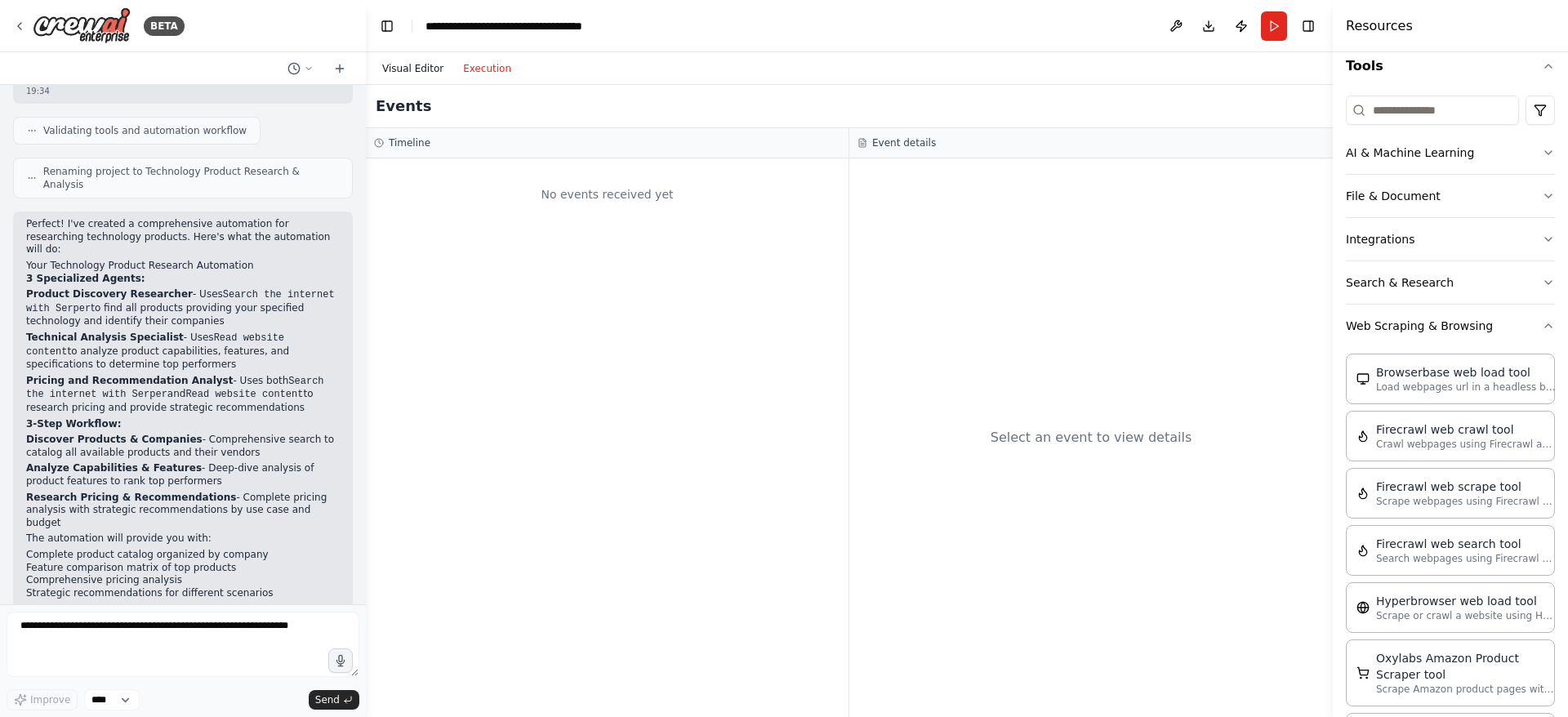
click at [415, 68] on button "Visual Editor" at bounding box center [413, 68] width 81 height 19
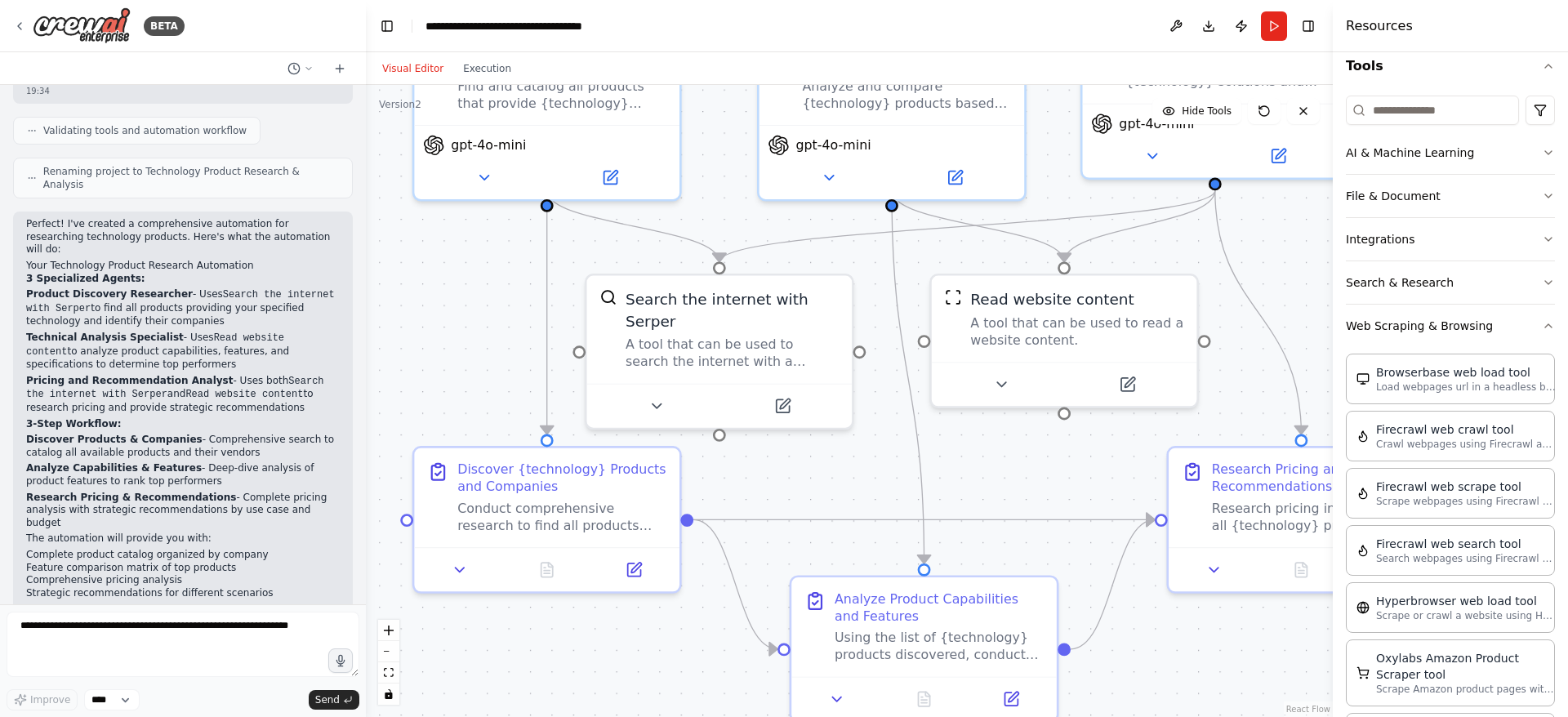
drag, startPoint x: 489, startPoint y: 170, endPoint x: 542, endPoint y: 483, distance: 317.5
click at [538, 475] on div ".deletable-edge-delete-btn { width: 20px; height: 20px; border: 0px solid #ffff…" at bounding box center [849, 400] width 967 height 632
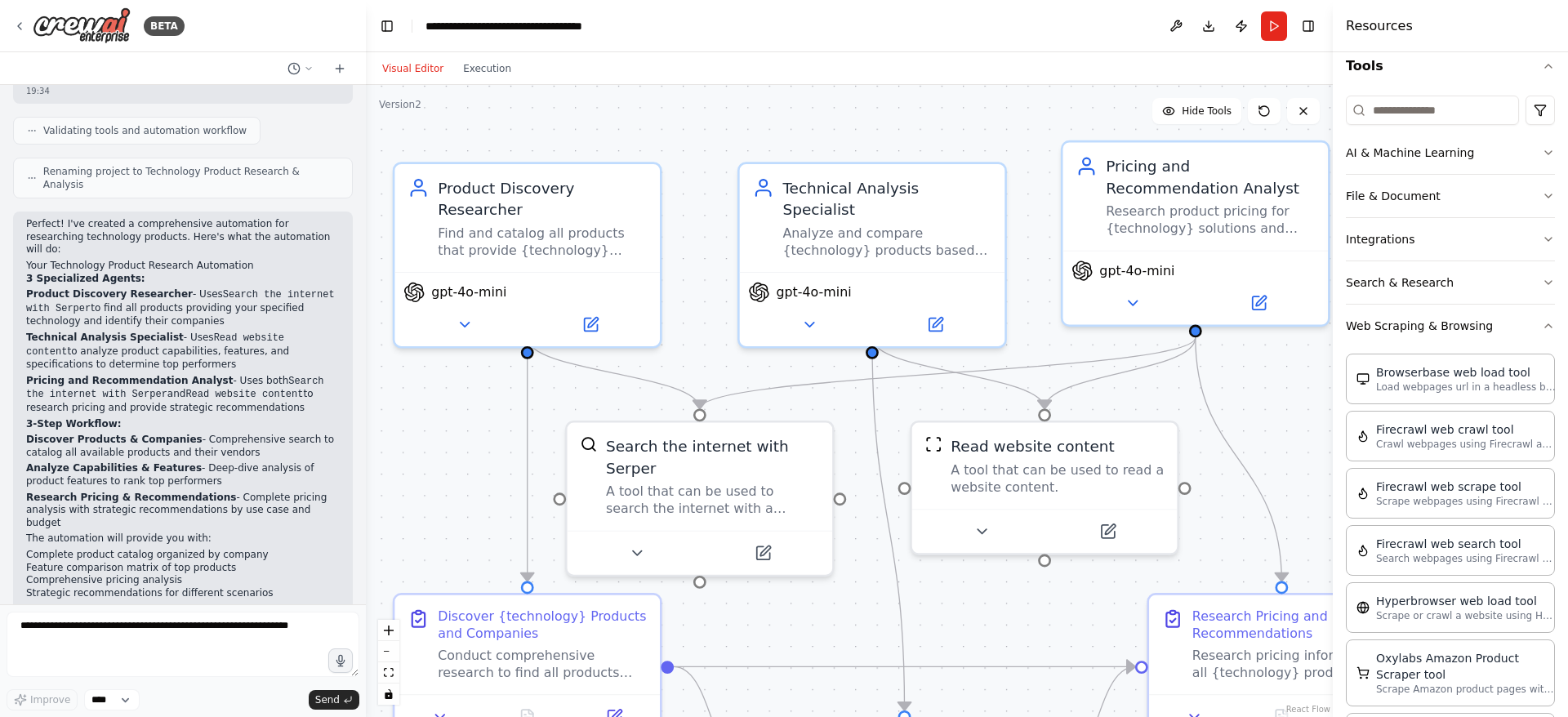
drag, startPoint x: 518, startPoint y: 435, endPoint x: 455, endPoint y: 417, distance: 65.5
click at [455, 417] on div ".deletable-edge-delete-btn { width: 20px; height: 20px; border: 0px solid #ffff…" at bounding box center [849, 400] width 967 height 632
click at [472, 62] on button "Execution" at bounding box center [487, 68] width 68 height 19
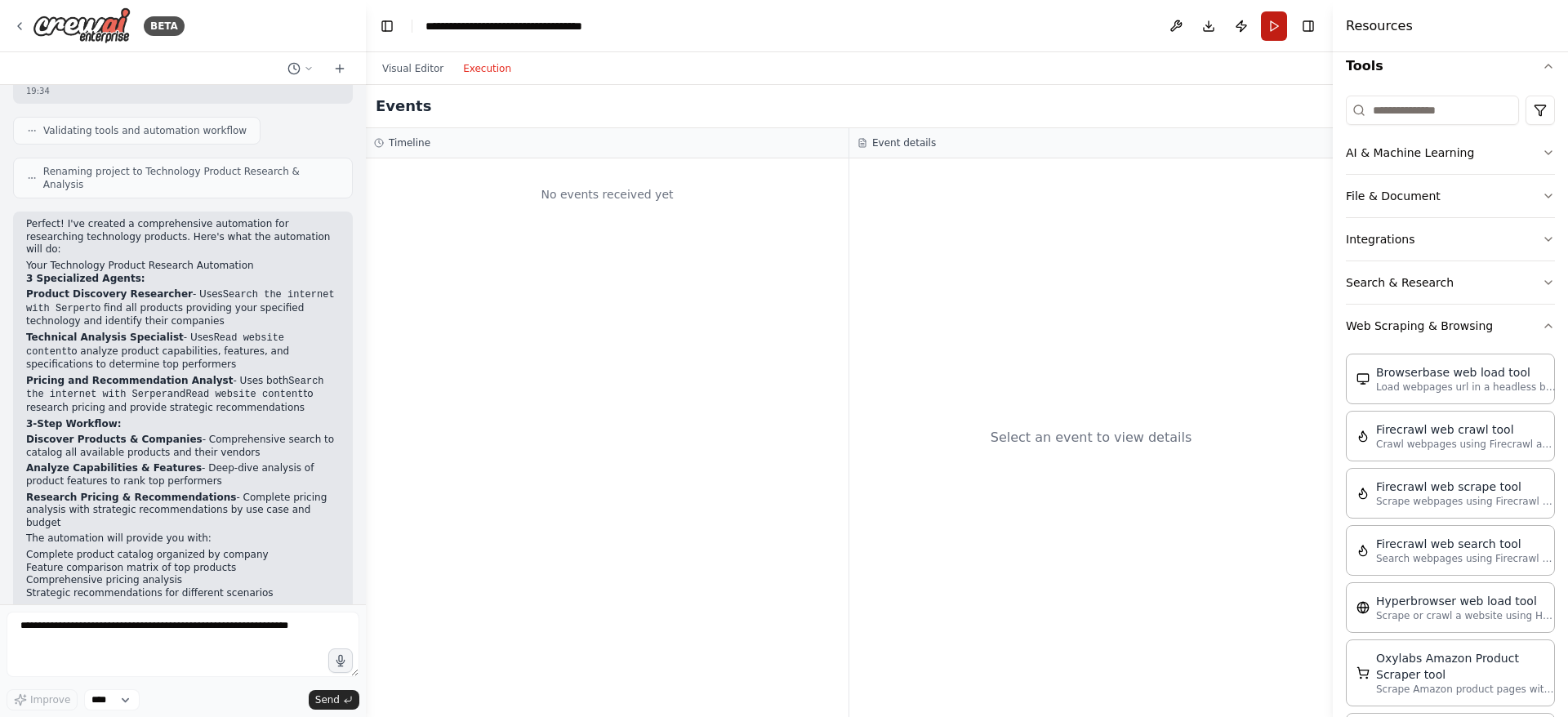
click at [1275, 25] on button "Run" at bounding box center [1274, 26] width 26 height 30
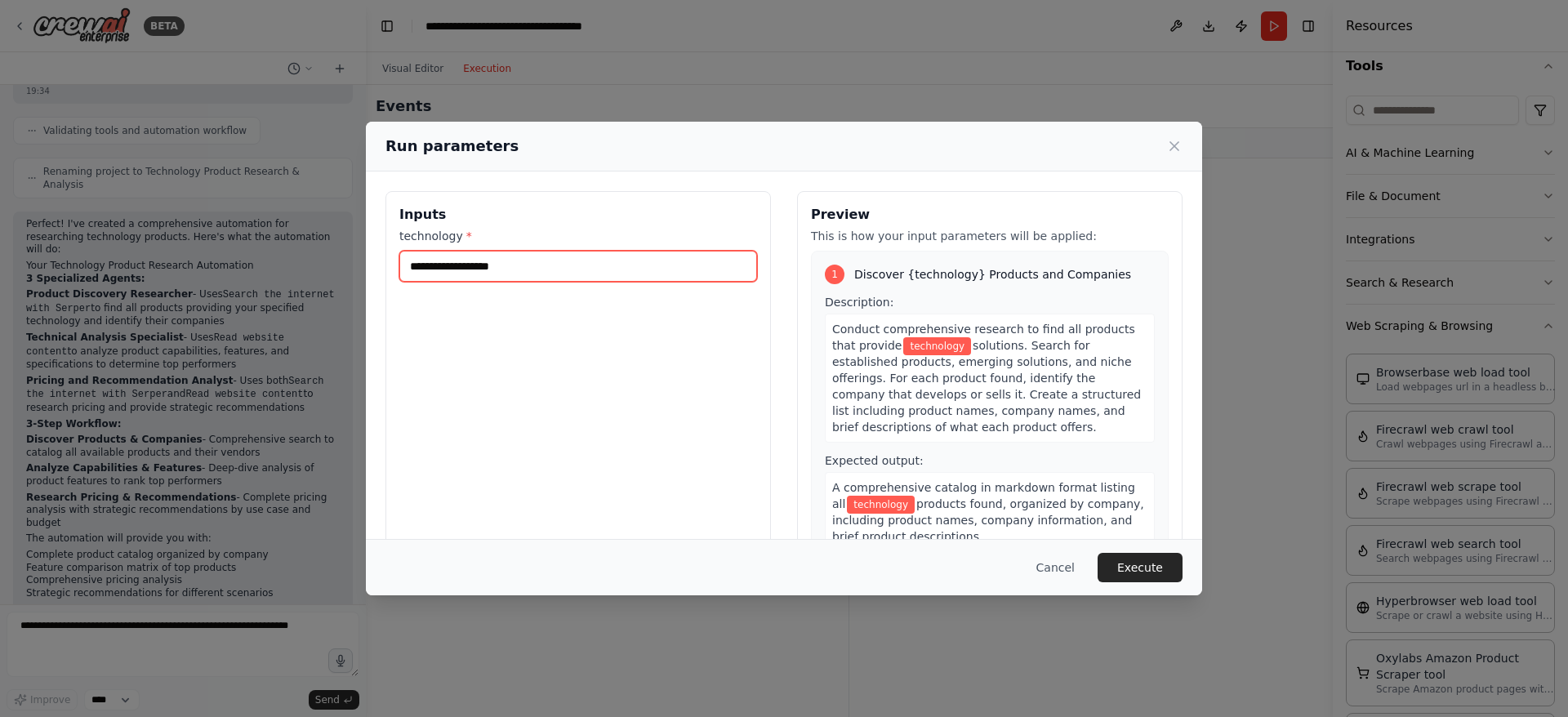
click at [537, 265] on input "technology *" at bounding box center [578, 265] width 358 height 31
paste input "******"
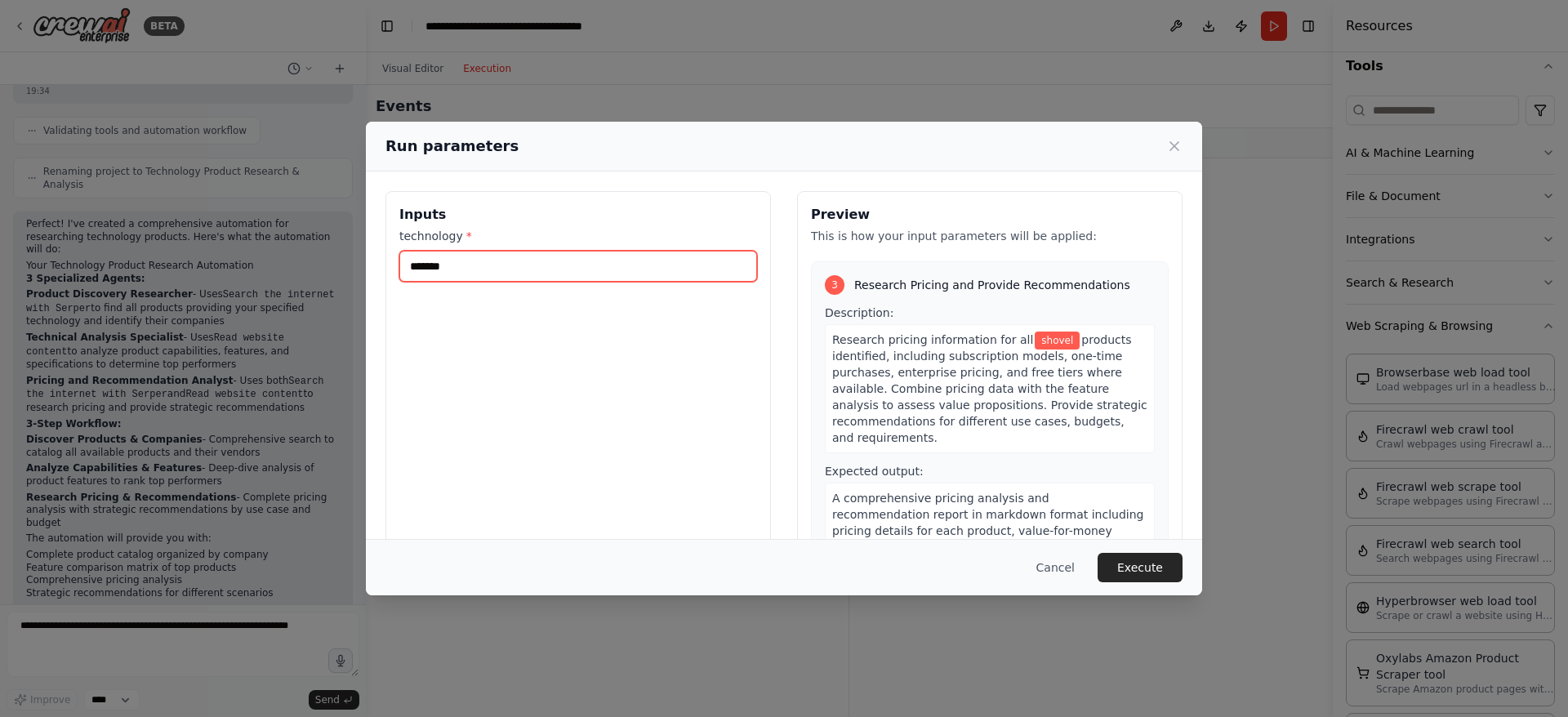
scroll to position [691, 0]
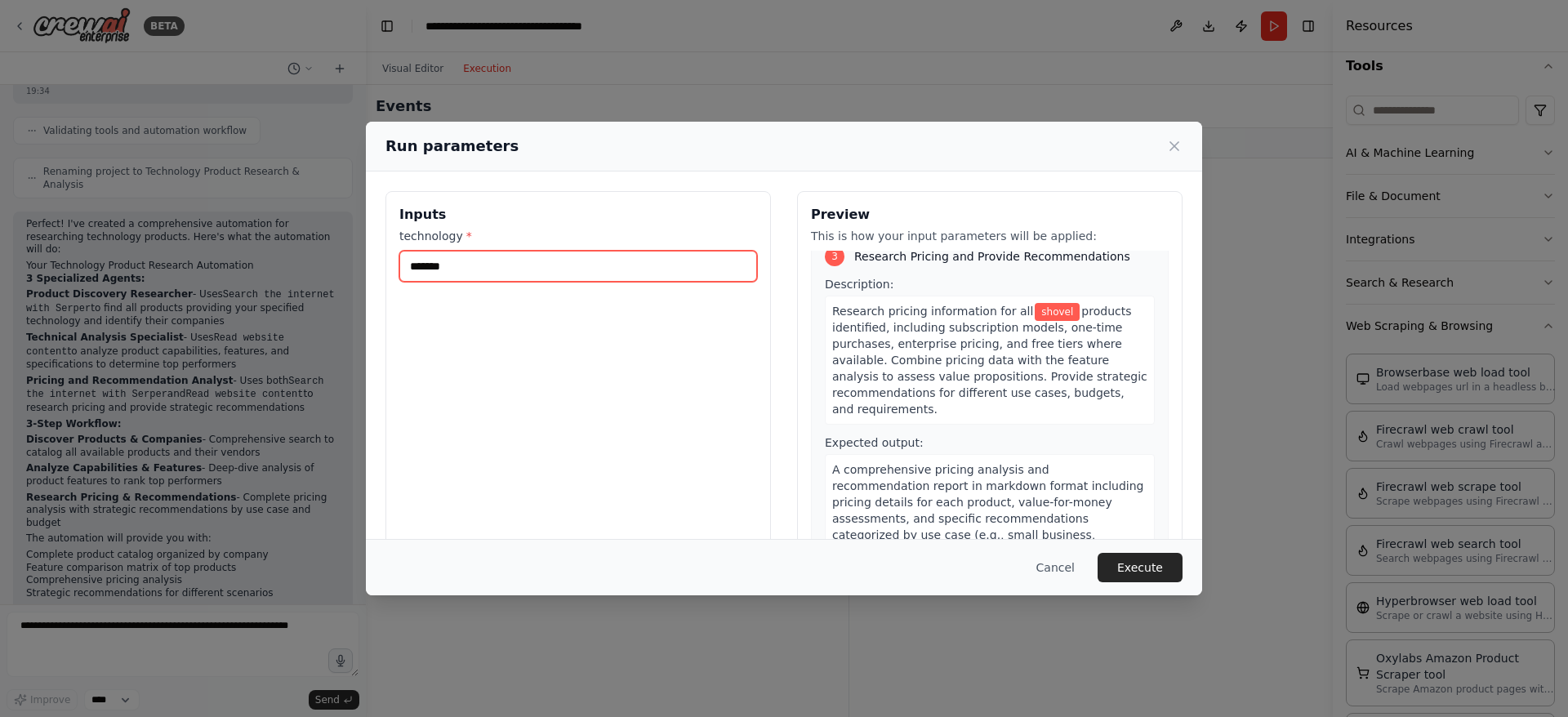
type input "******"
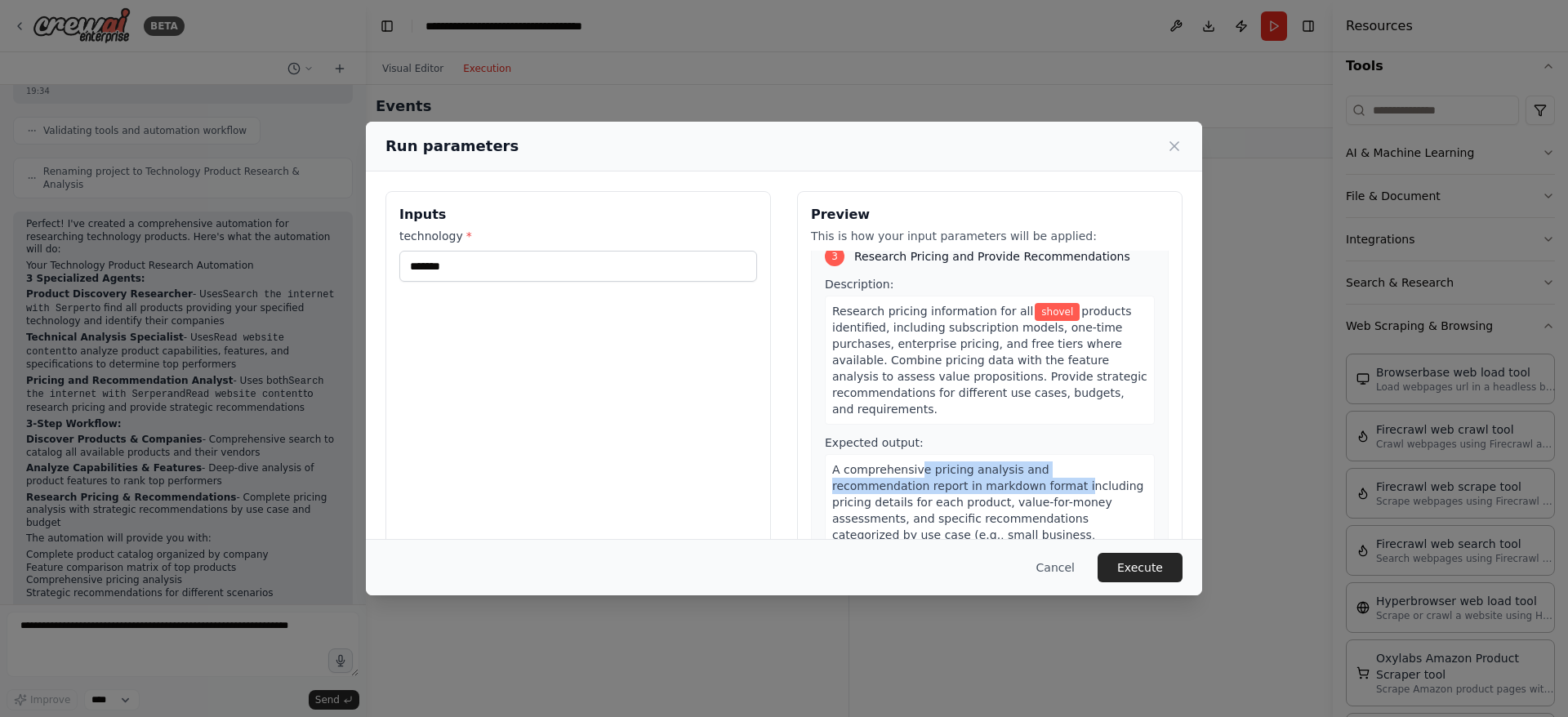
drag, startPoint x: 913, startPoint y: 477, endPoint x: 994, endPoint y: 492, distance: 82.4
click at [979, 488] on span "A comprehensive pricing analysis and recommendation report in markdown format i…" at bounding box center [988, 510] width 311 height 95
click at [1025, 501] on span "A comprehensive pricing analysis and recommendation report in markdown format i…" at bounding box center [988, 510] width 311 height 95
click at [1143, 566] on button "Execute" at bounding box center [1140, 567] width 85 height 30
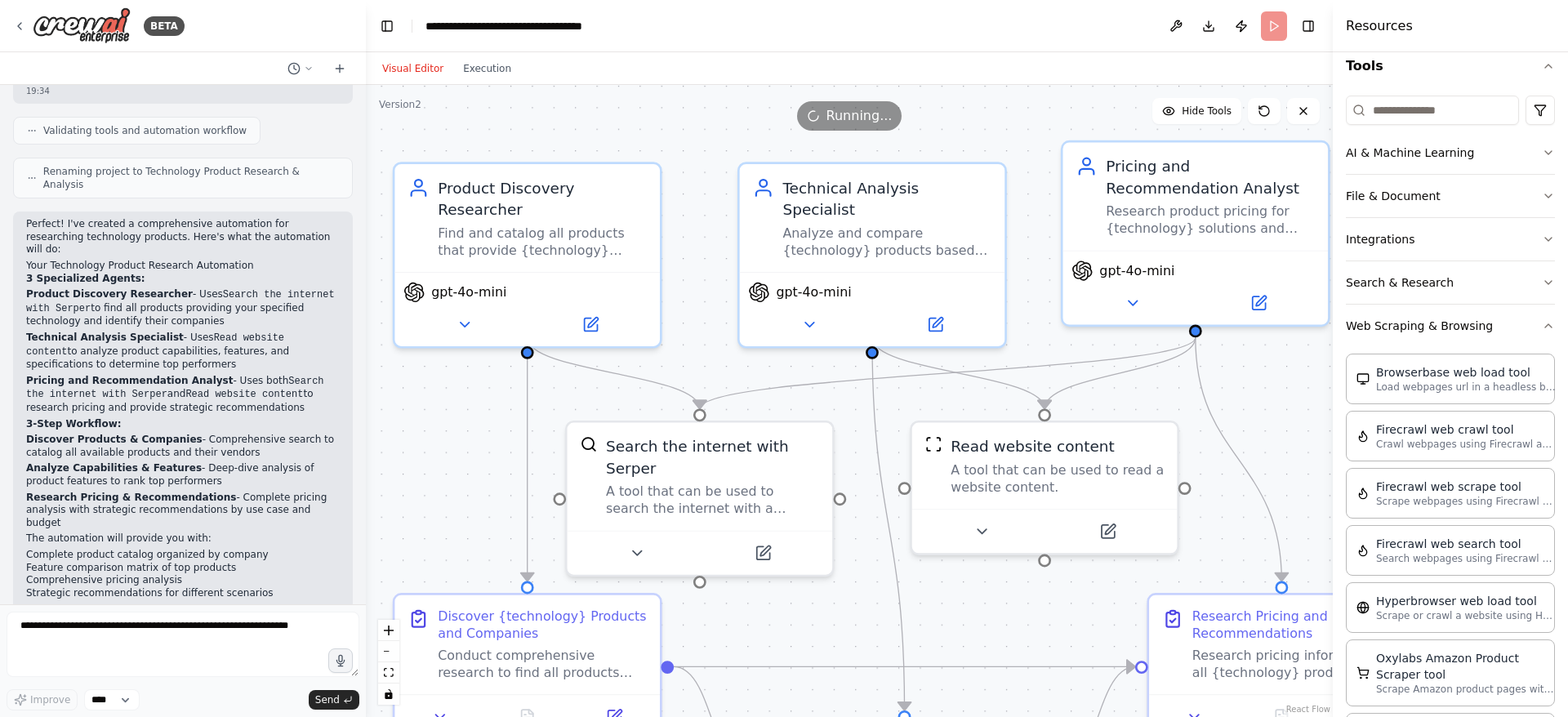
click at [414, 67] on button "Visual Editor" at bounding box center [413, 68] width 81 height 19
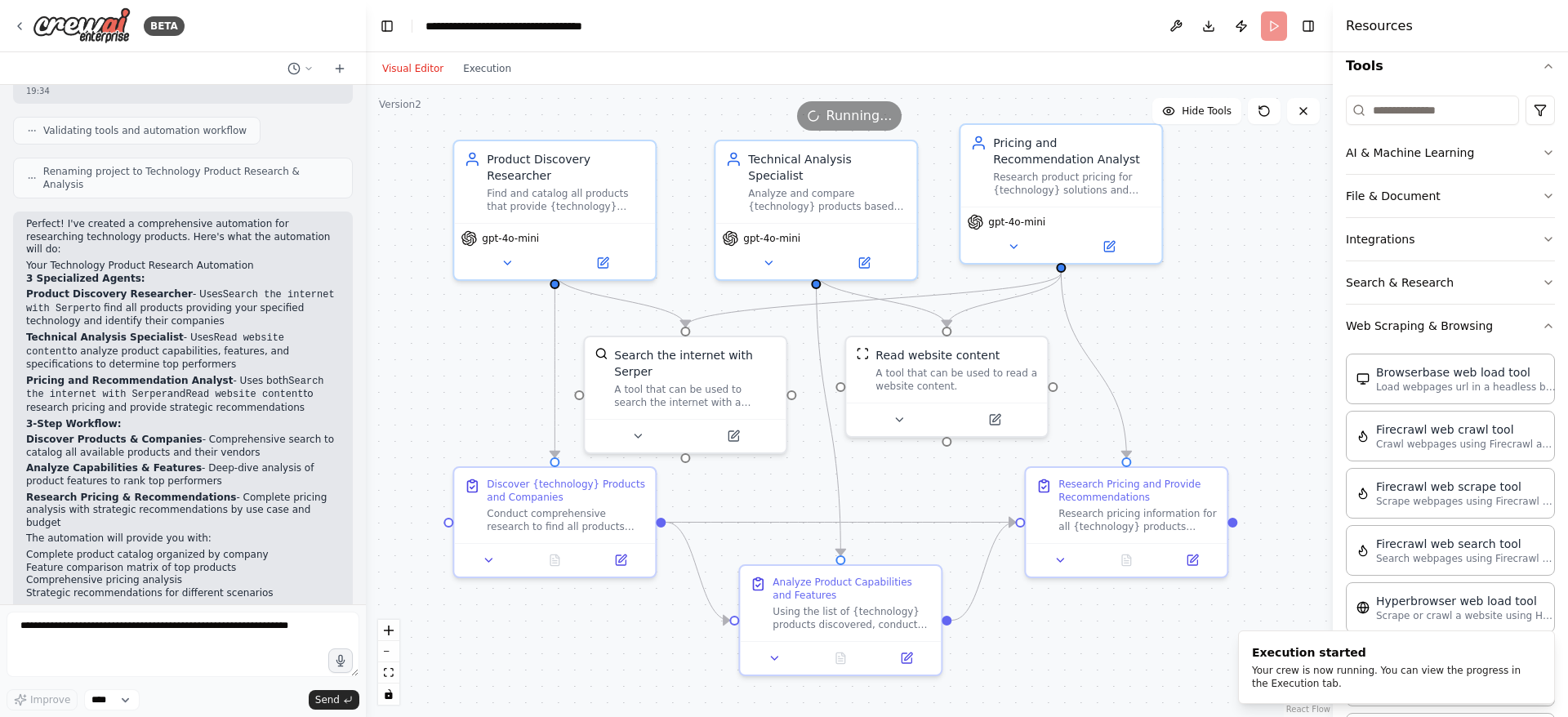
drag, startPoint x: 738, startPoint y: 335, endPoint x: 690, endPoint y: 245, distance: 102.0
click at [705, 262] on div ".deletable-edge-delete-btn { width: 20px; height: 20px; border: 0px solid #ffff…" at bounding box center [849, 400] width 967 height 632
click at [478, 65] on button "Execution" at bounding box center [487, 68] width 68 height 19
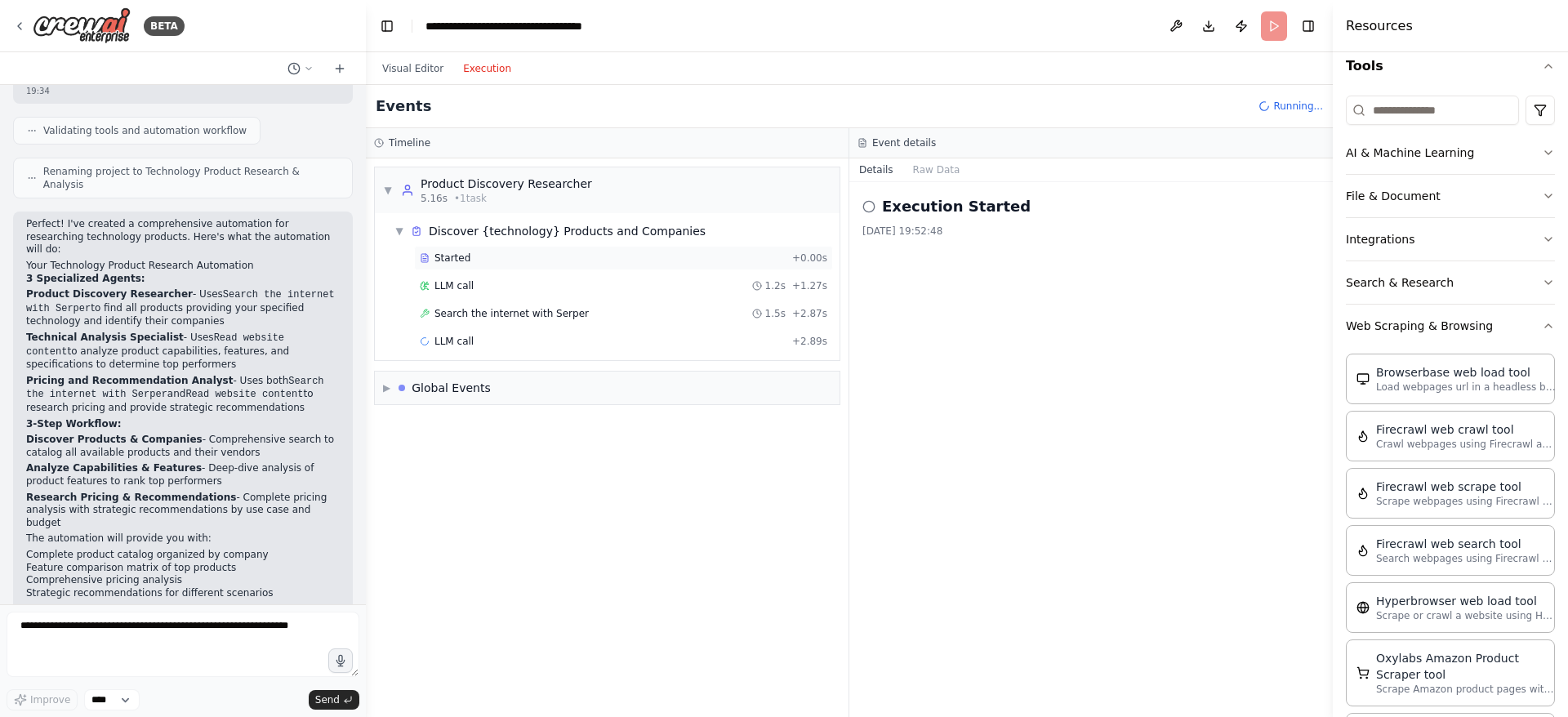
click at [460, 262] on span "Started" at bounding box center [452, 257] width 36 height 13
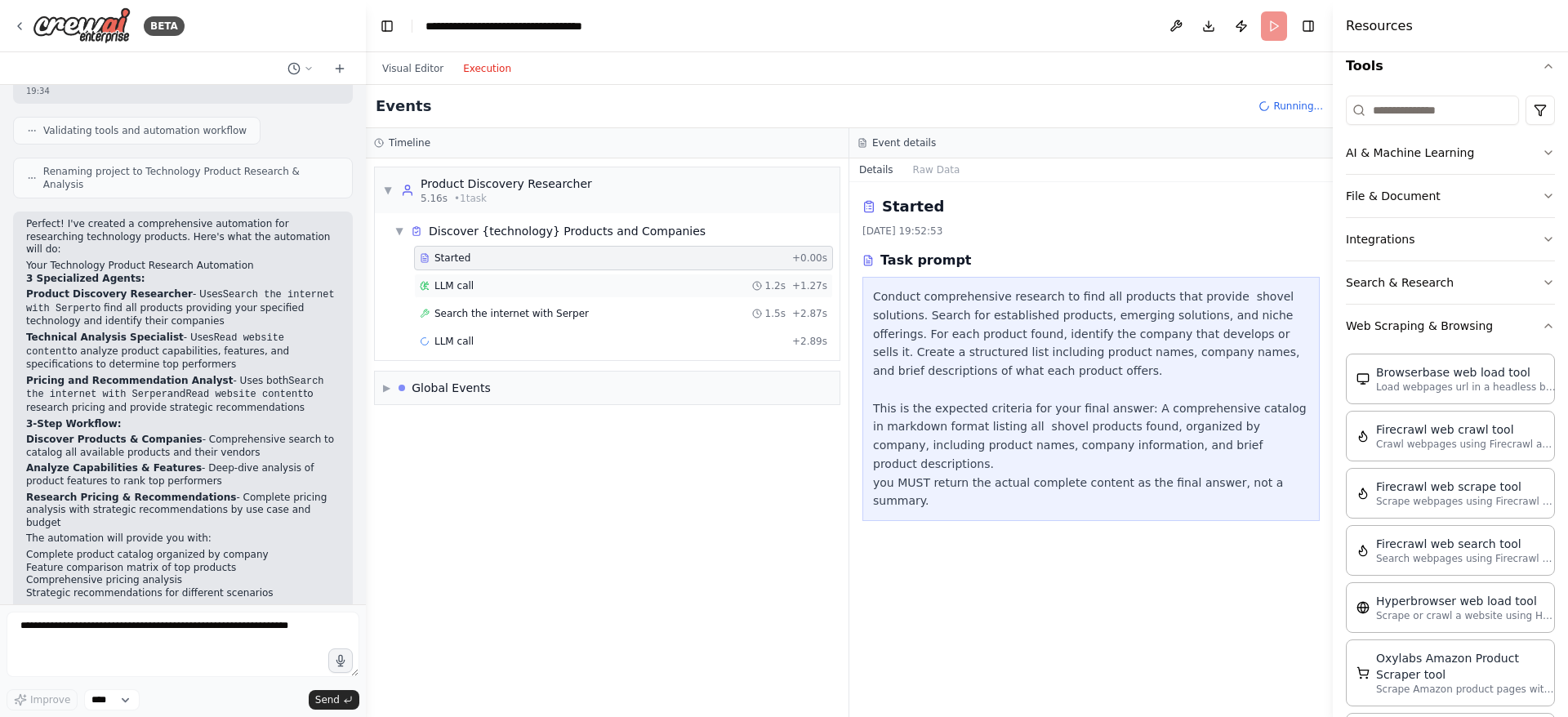
click at [440, 288] on span "LLM call" at bounding box center [454, 285] width 39 height 13
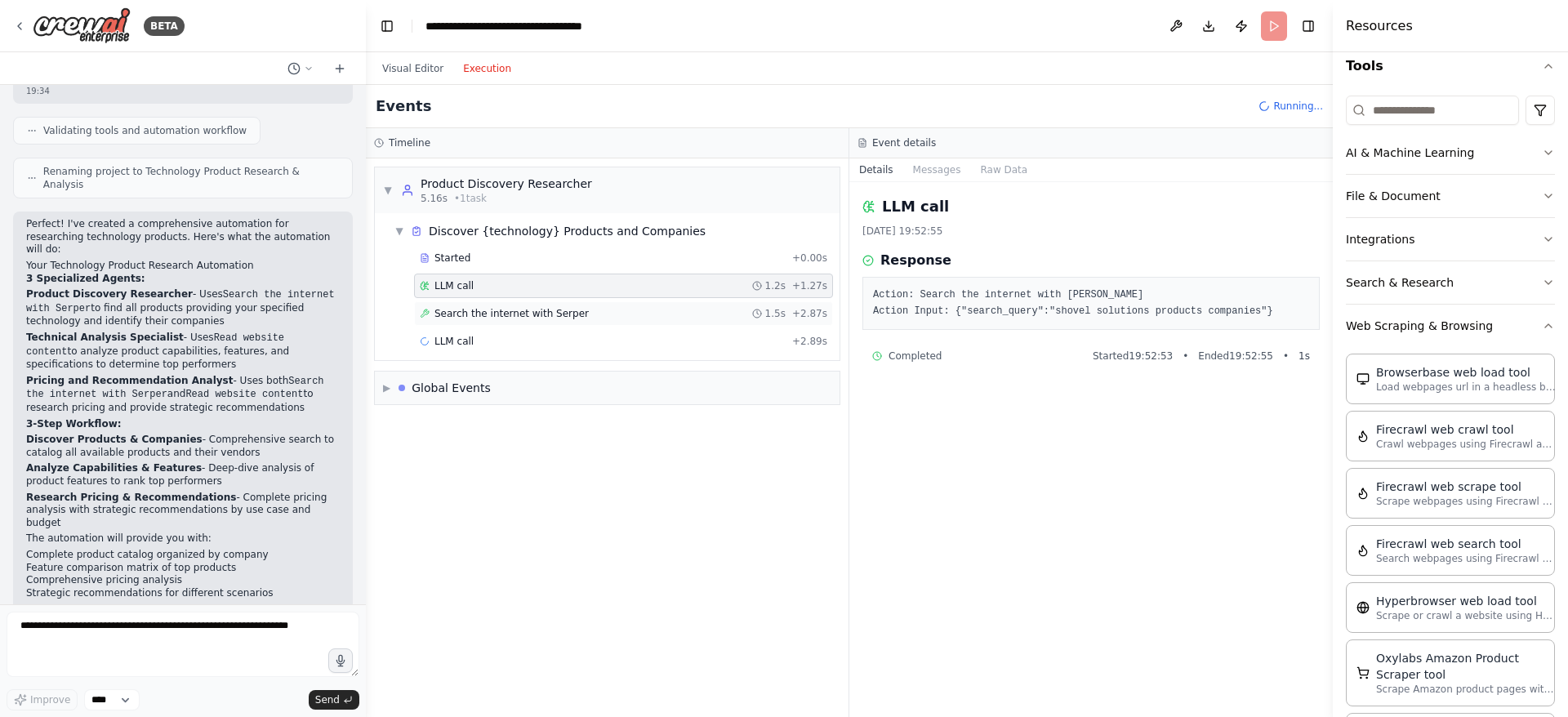
click at [507, 315] on span "Search the internet with Serper" at bounding box center [512, 313] width 154 height 13
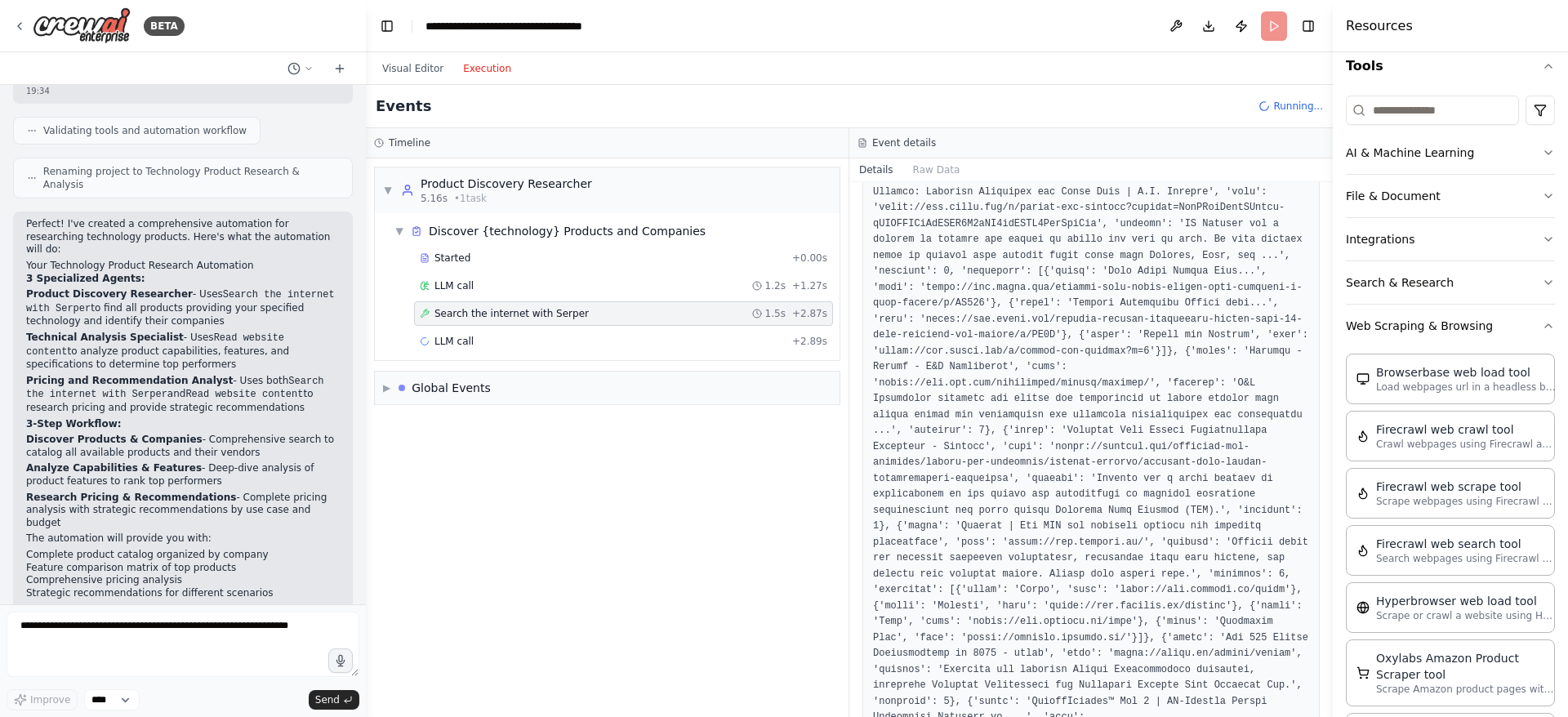
scroll to position [408, 0]
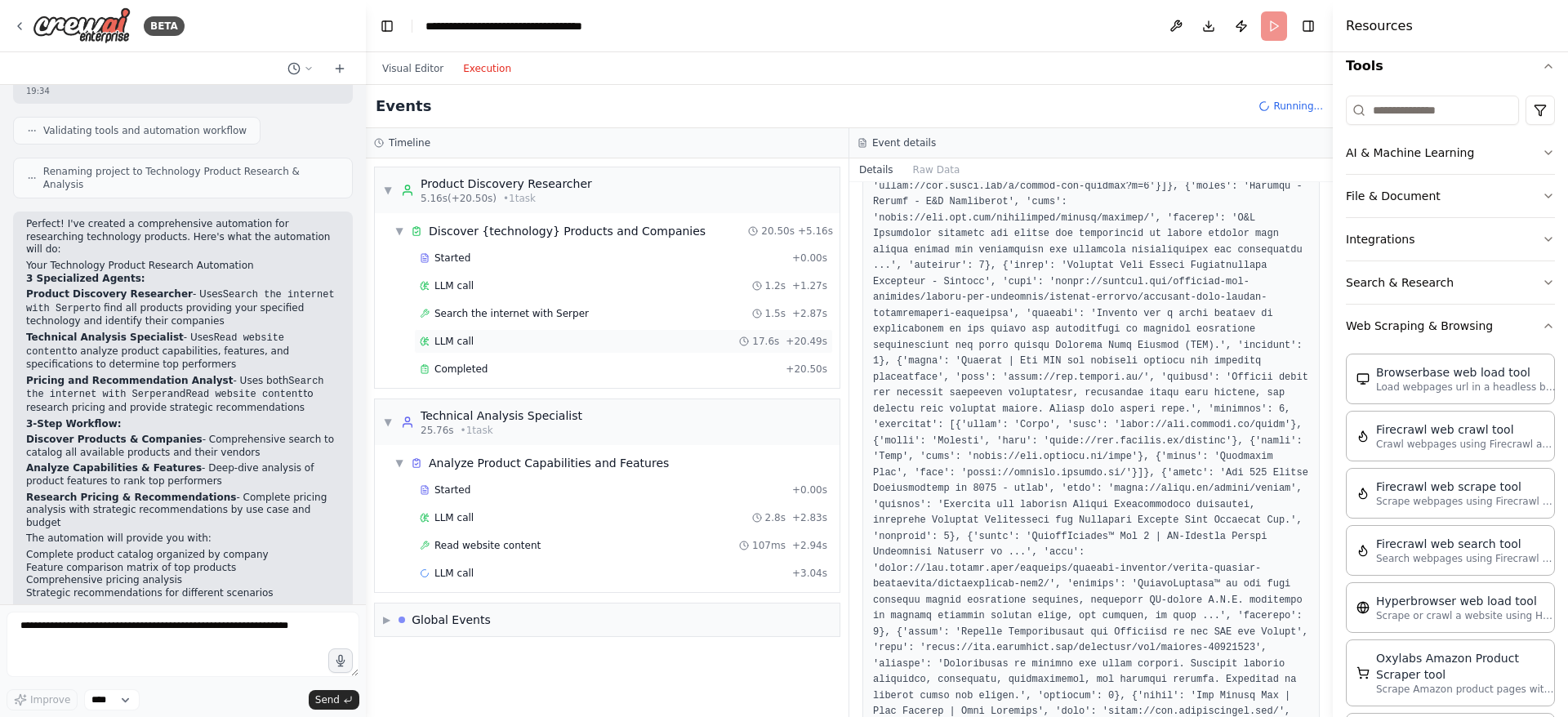
click at [458, 341] on span "LLM call" at bounding box center [454, 341] width 39 height 13
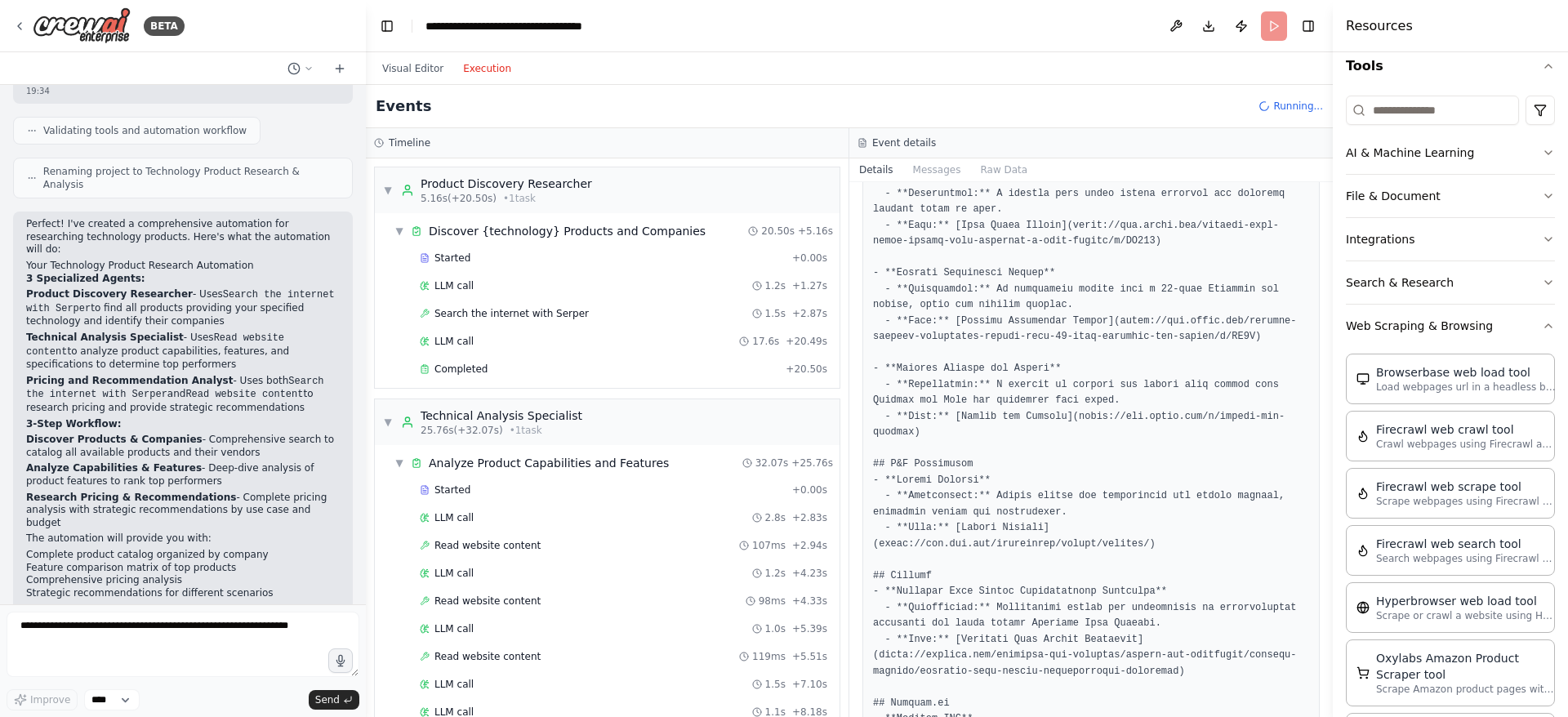
scroll to position [326, 0]
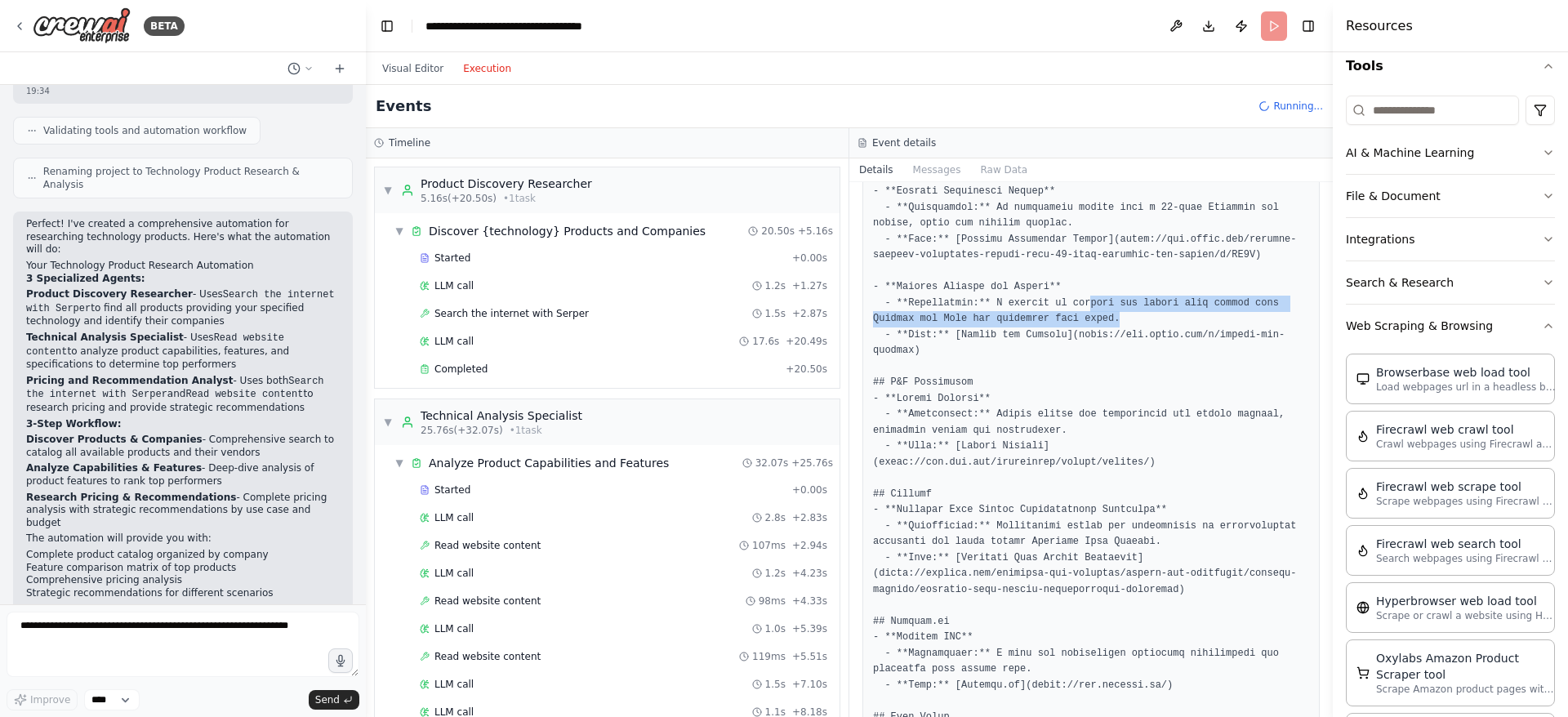
drag, startPoint x: 1095, startPoint y: 287, endPoint x: 1177, endPoint y: 298, distance: 82.7
click at [1176, 298] on pre at bounding box center [1091, 558] width 436 height 1195
click at [1159, 383] on pre at bounding box center [1091, 558] width 436 height 1195
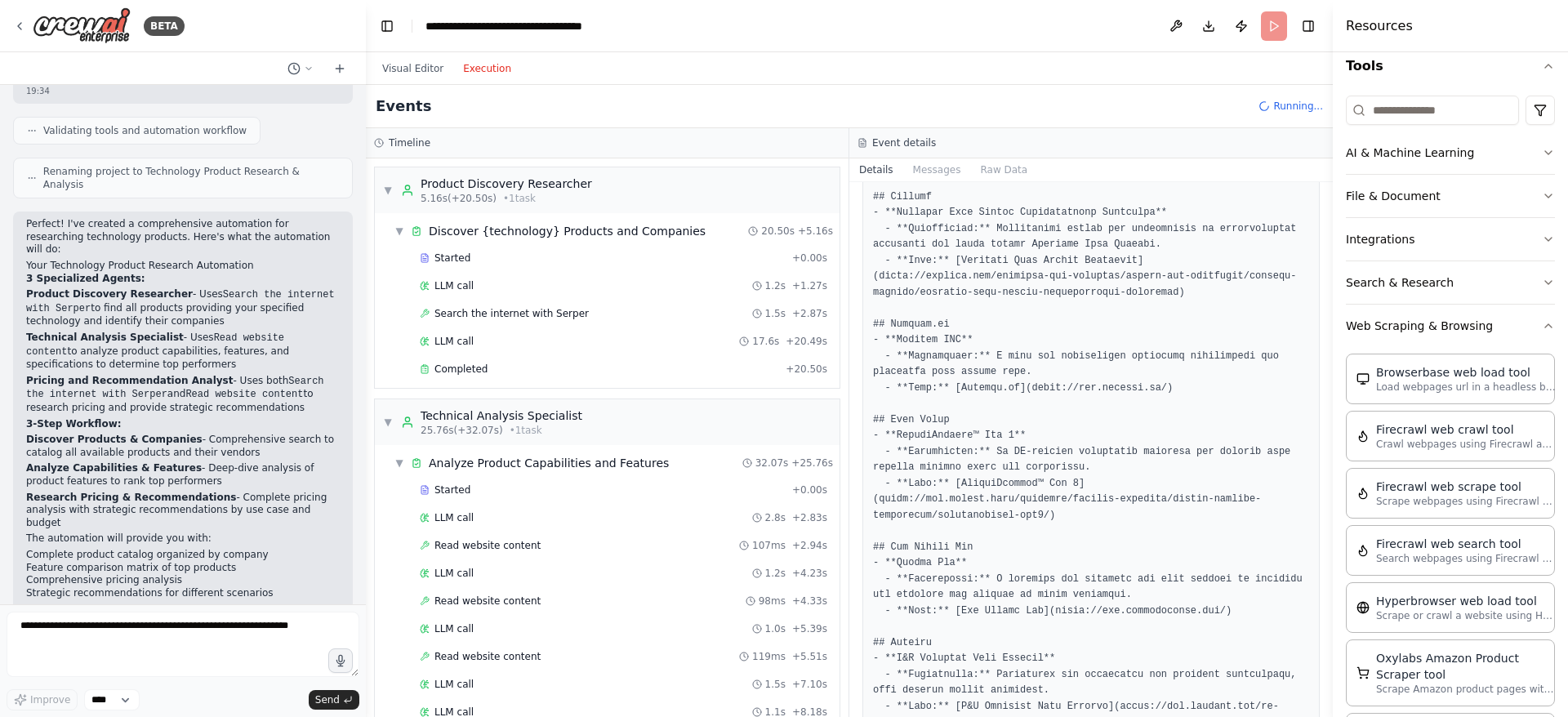
scroll to position [653, 0]
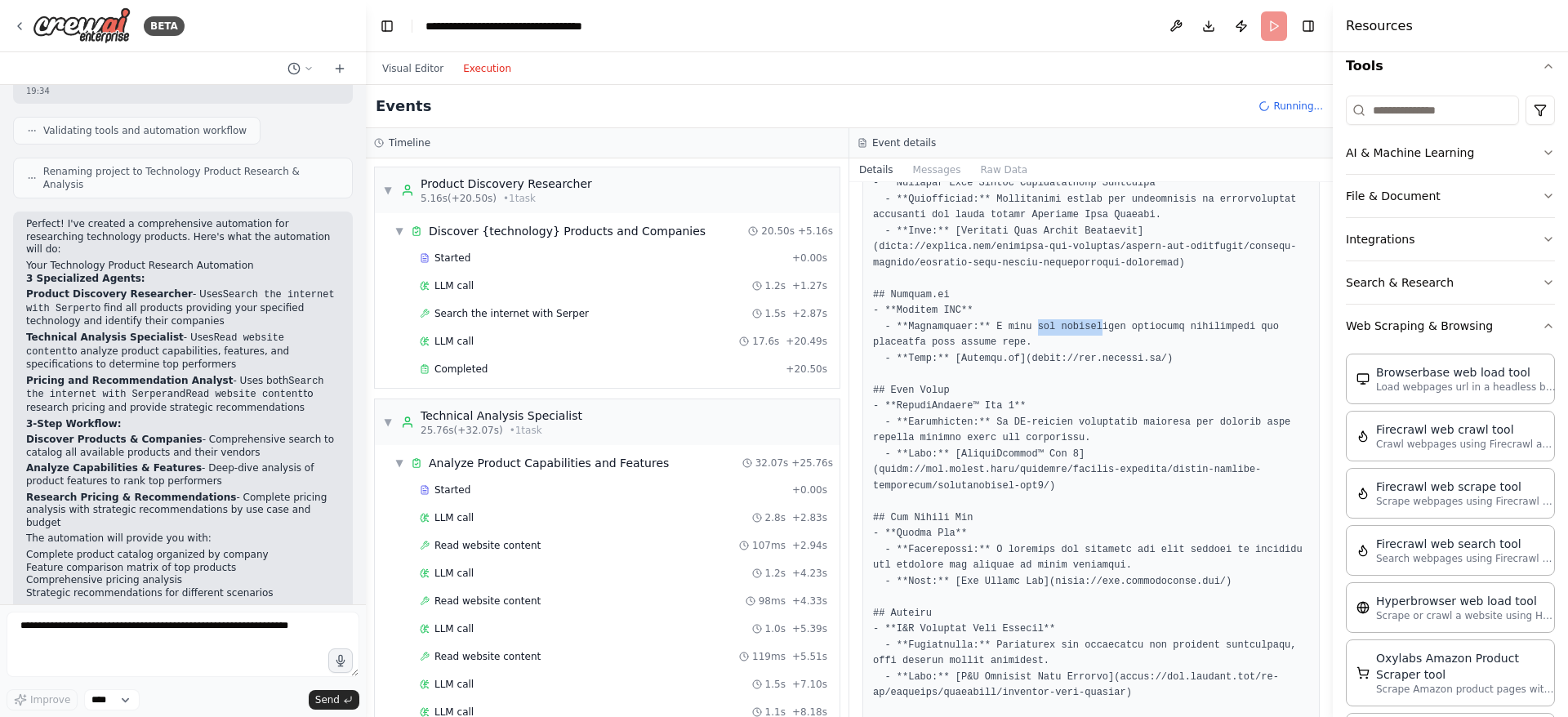
drag, startPoint x: 1023, startPoint y: 276, endPoint x: 1176, endPoint y: 293, distance: 153.9
click at [1148, 292] on pre at bounding box center [1091, 231] width 436 height 1195
click at [1119, 363] on pre at bounding box center [1091, 231] width 436 height 1195
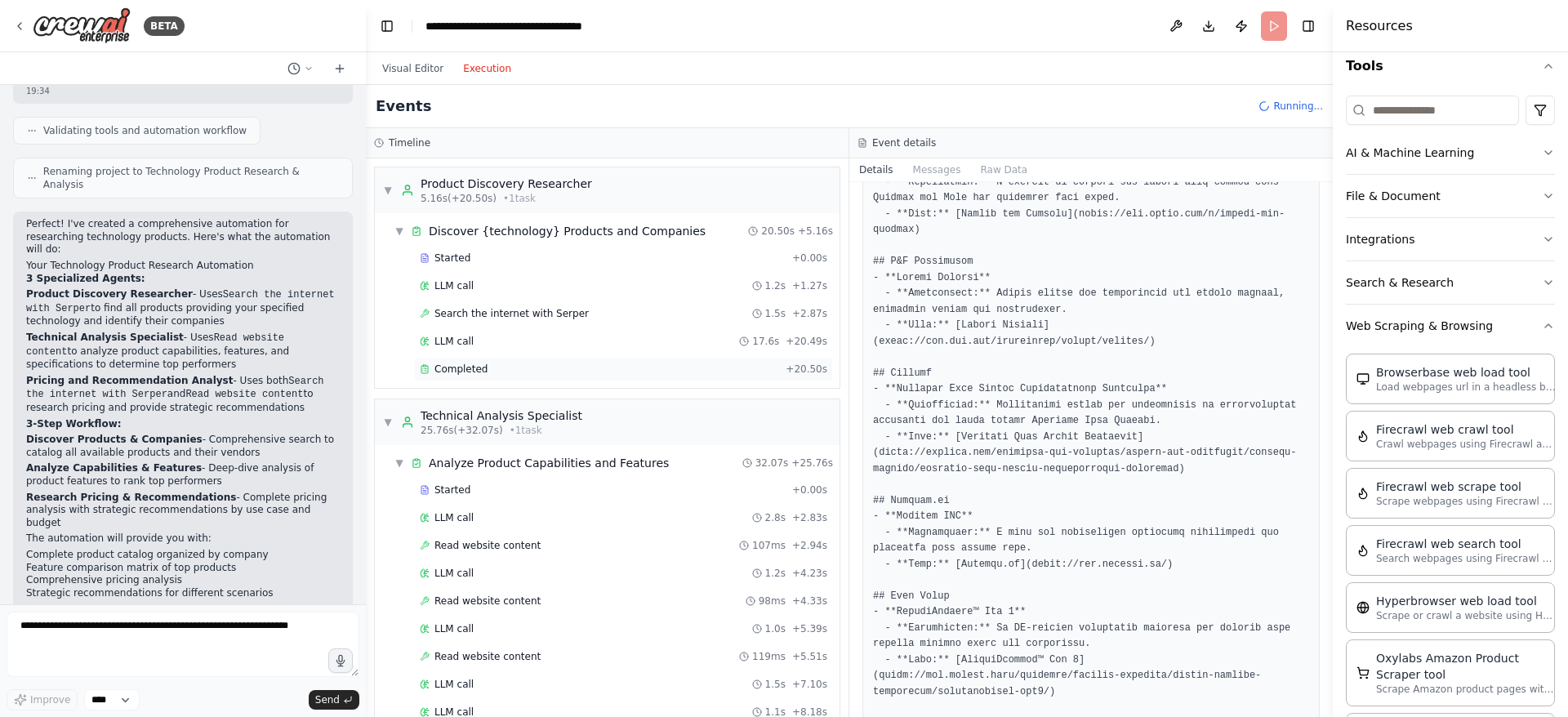
click at [473, 373] on span "Completed" at bounding box center [461, 369] width 53 height 13
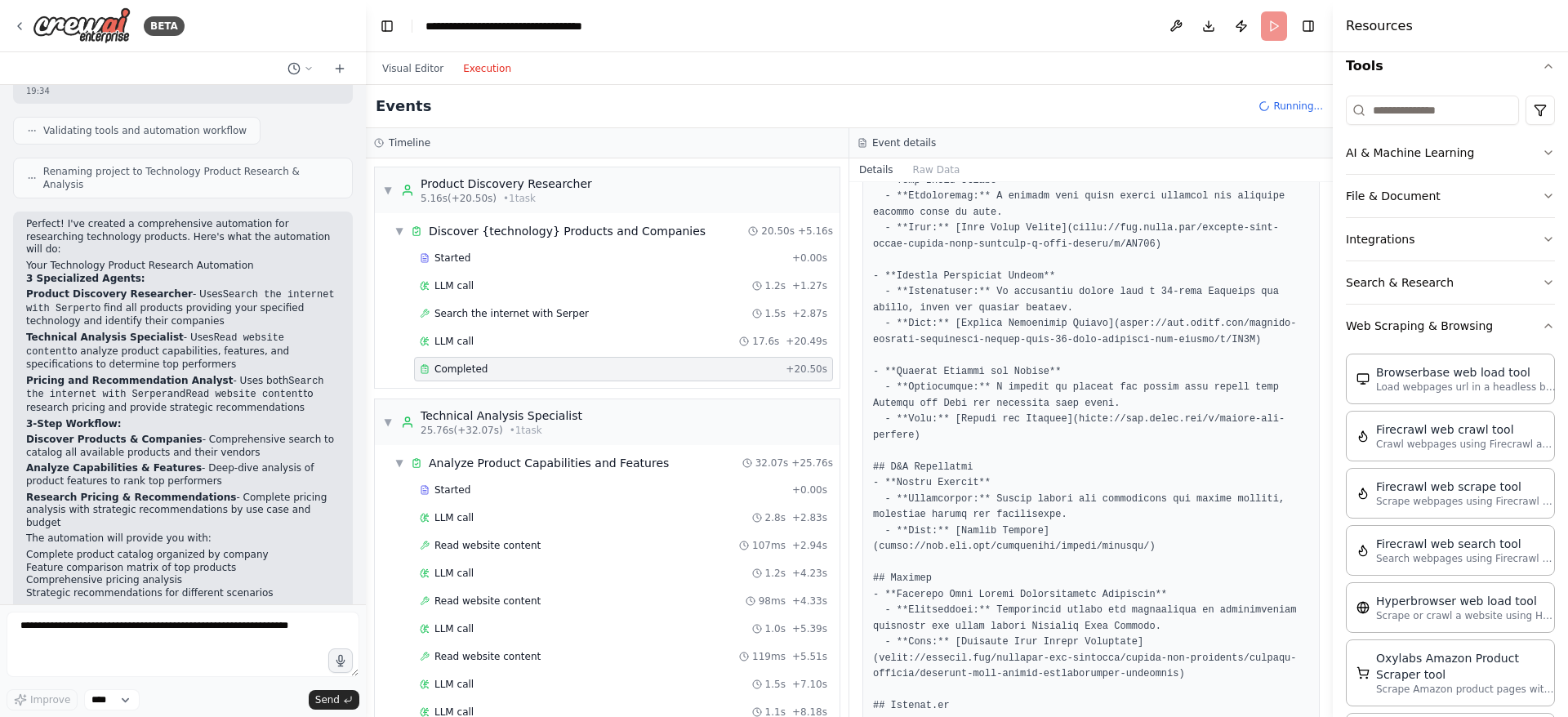
scroll to position [163, 0]
click at [400, 232] on span "▼" at bounding box center [399, 231] width 10 height 13
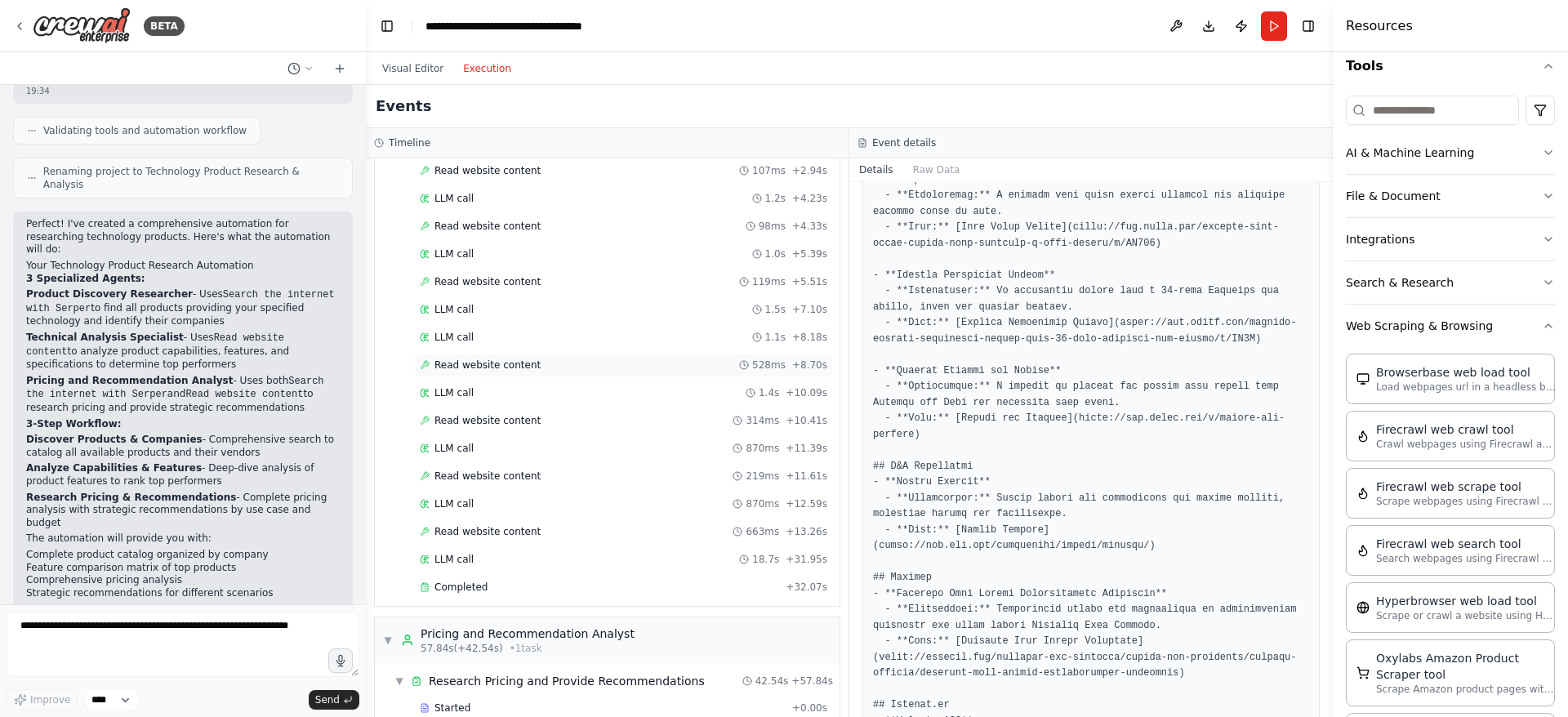
scroll to position [82, 0]
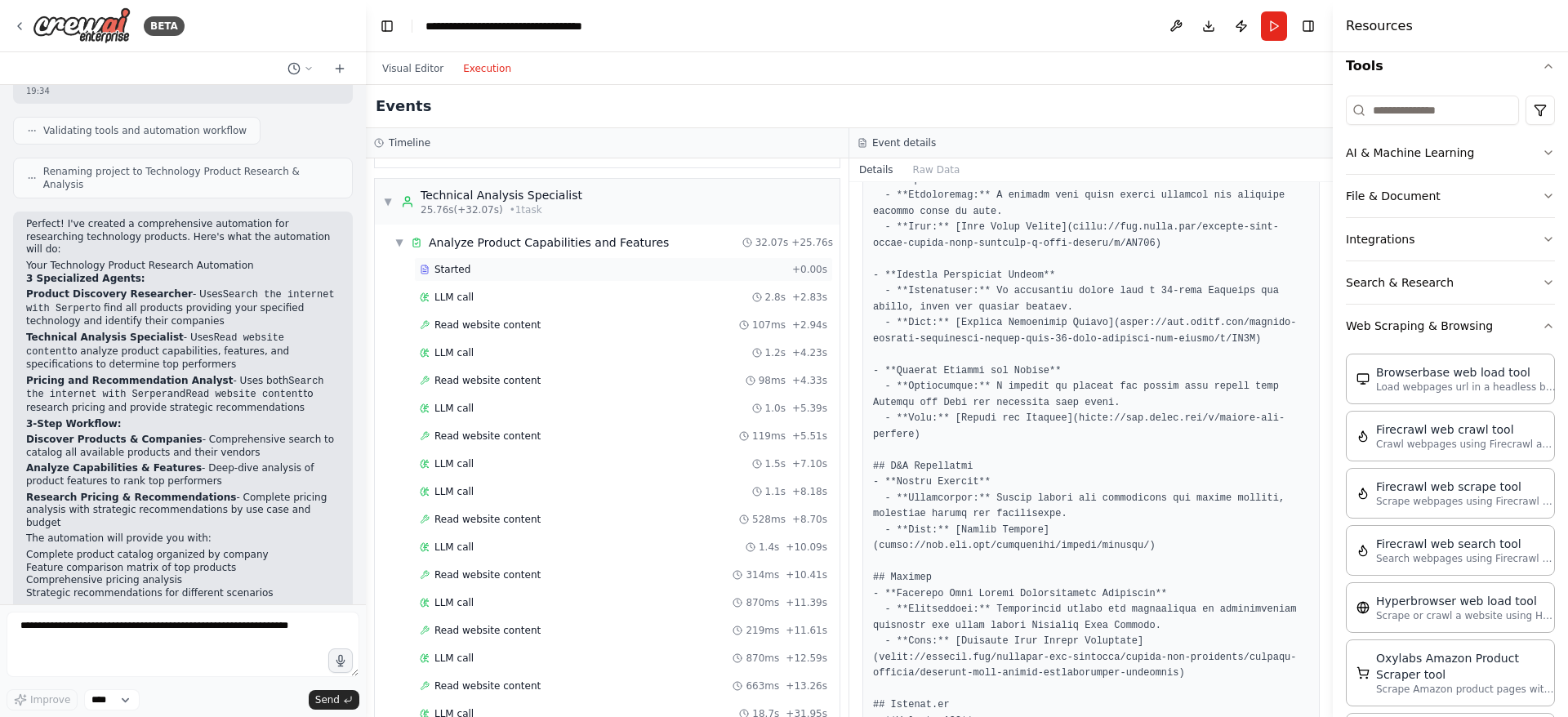
click at [461, 273] on span "Started" at bounding box center [452, 269] width 36 height 13
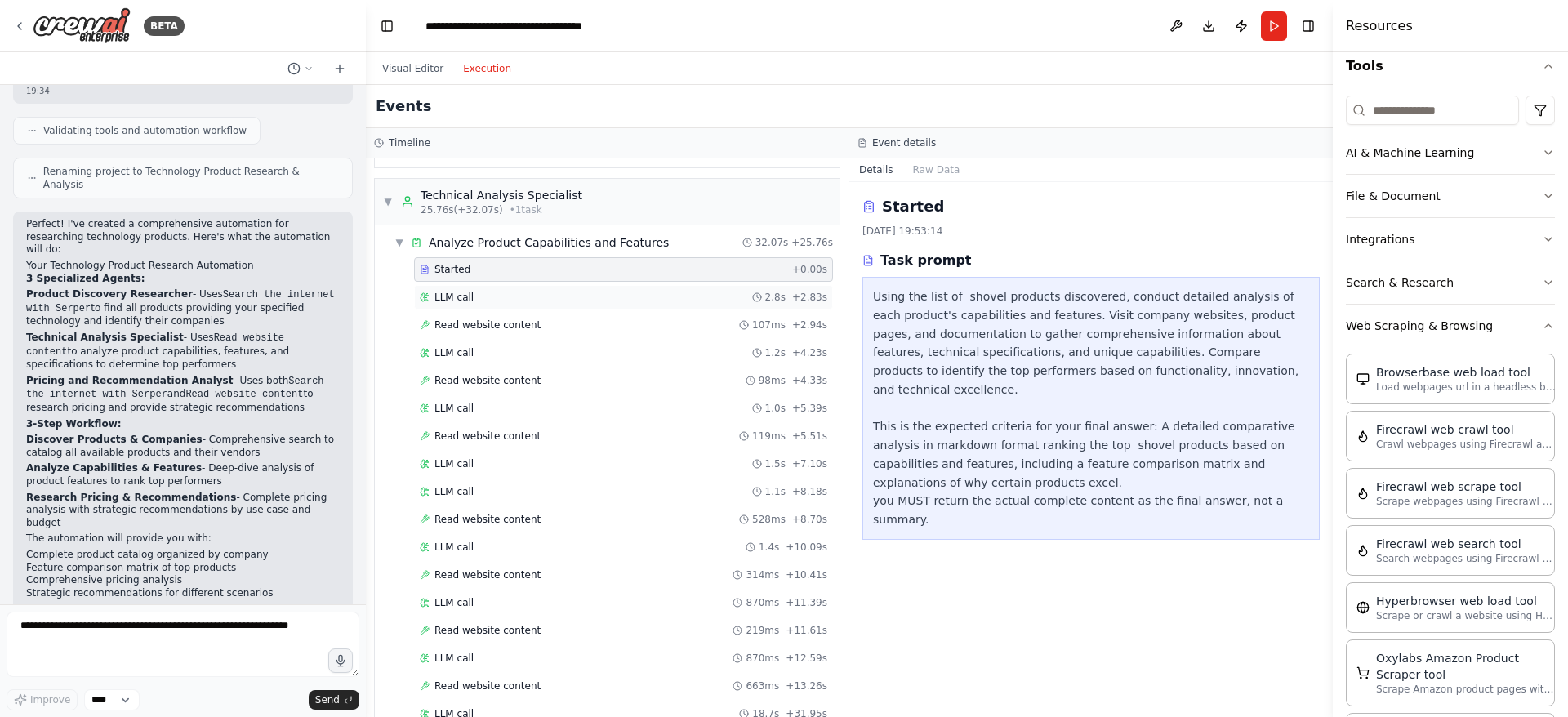
click at [459, 298] on span "LLM call" at bounding box center [454, 297] width 39 height 13
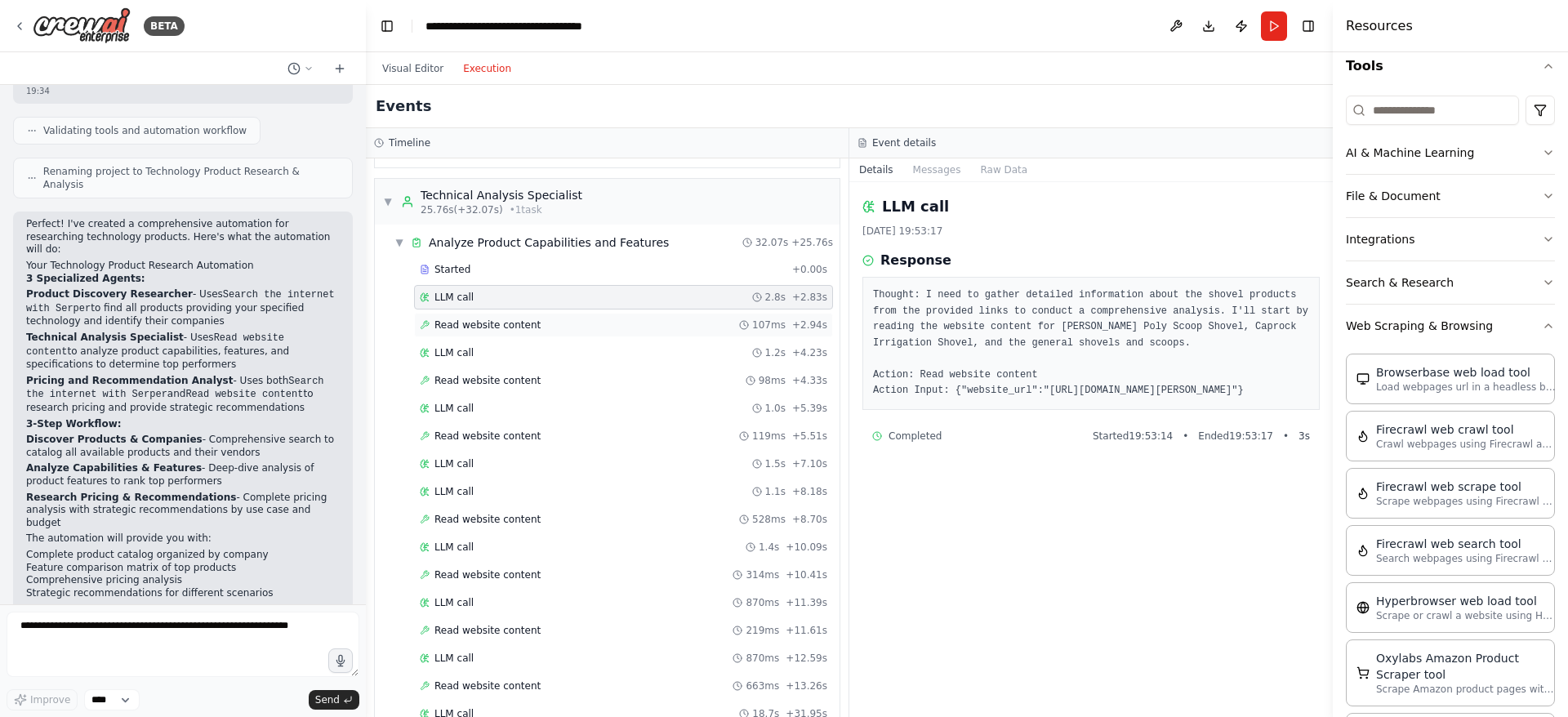
click at [520, 322] on span "Read website content" at bounding box center [488, 325] width 107 height 13
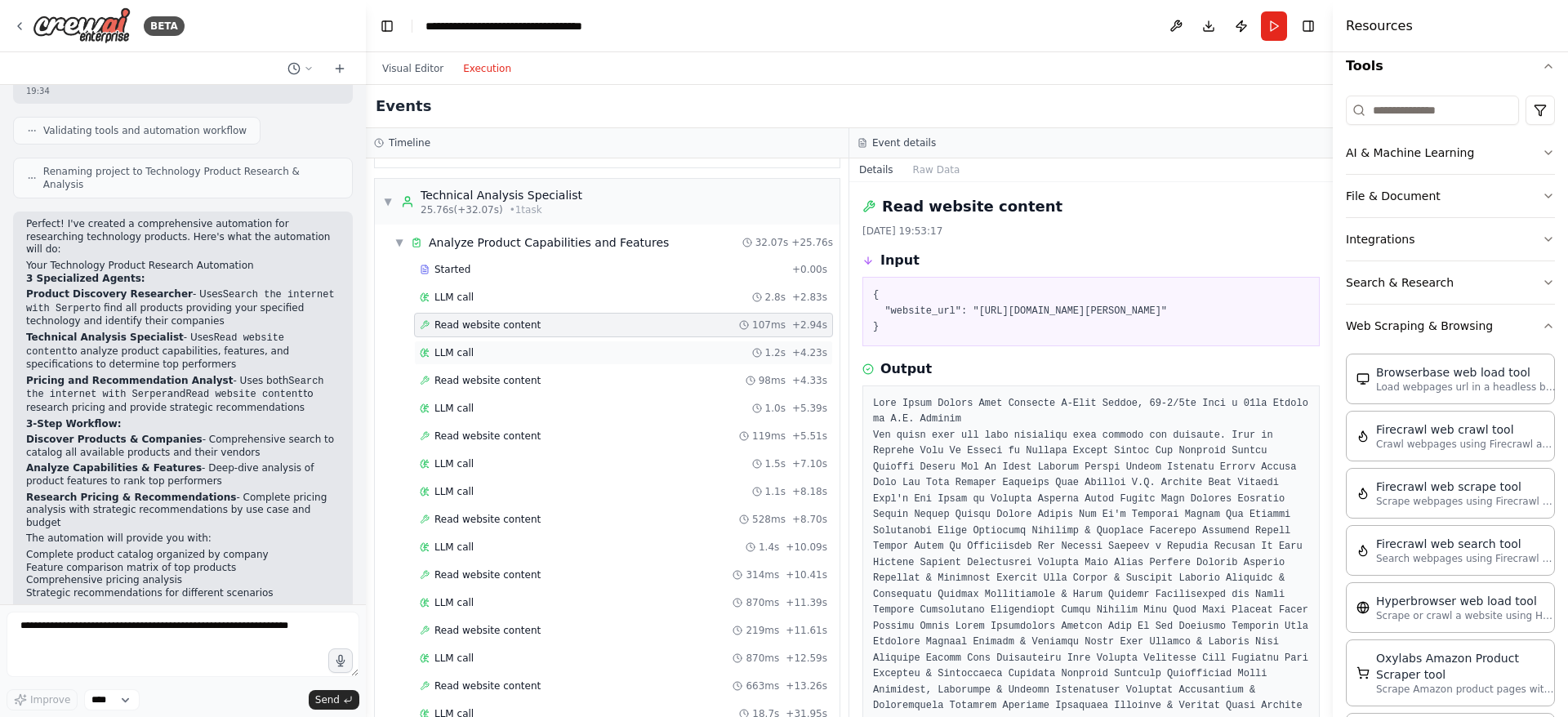
click at [492, 346] on div "LLM call 1.2s + 4.23s" at bounding box center [623, 352] width 408 height 13
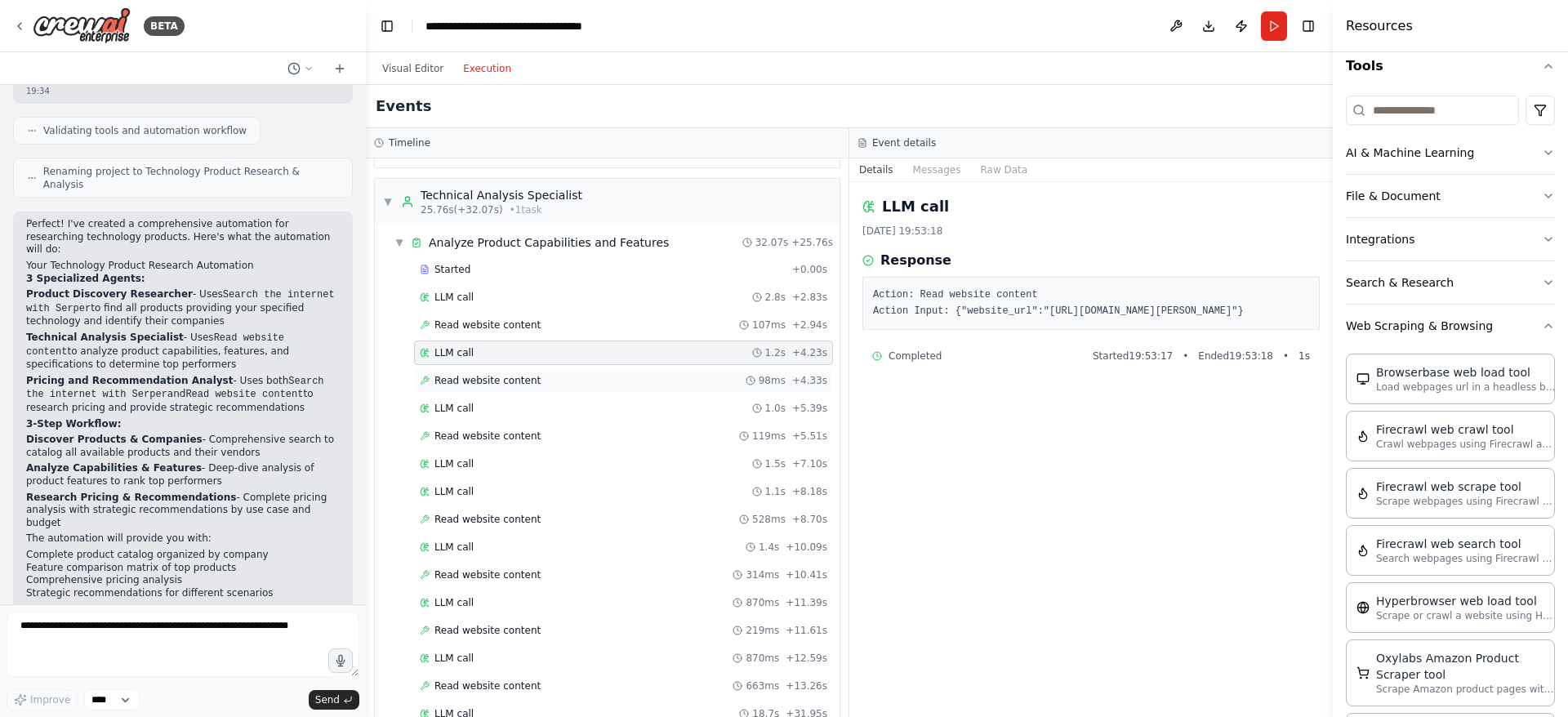
click at [515, 380] on span "Read website content" at bounding box center [488, 380] width 107 height 13
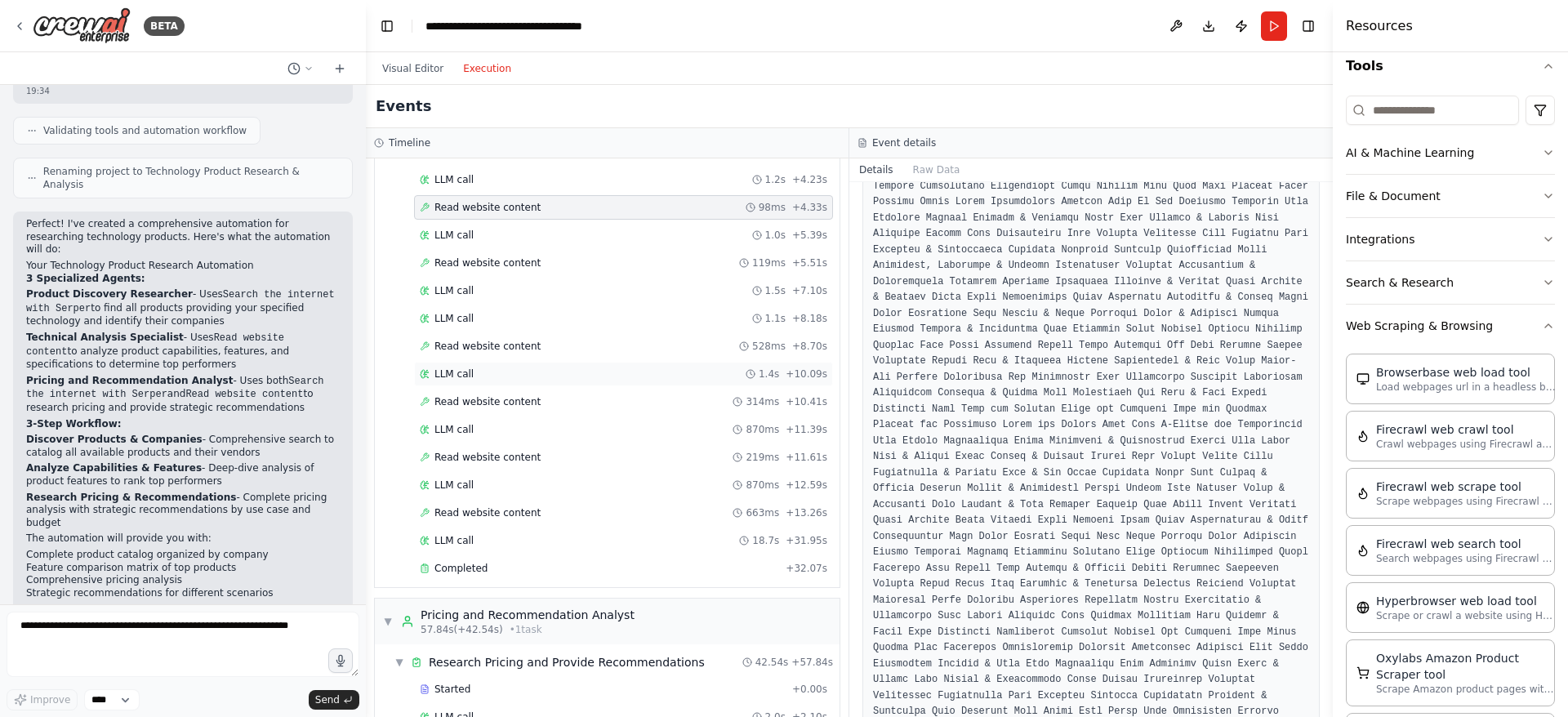
scroll to position [326, 0]
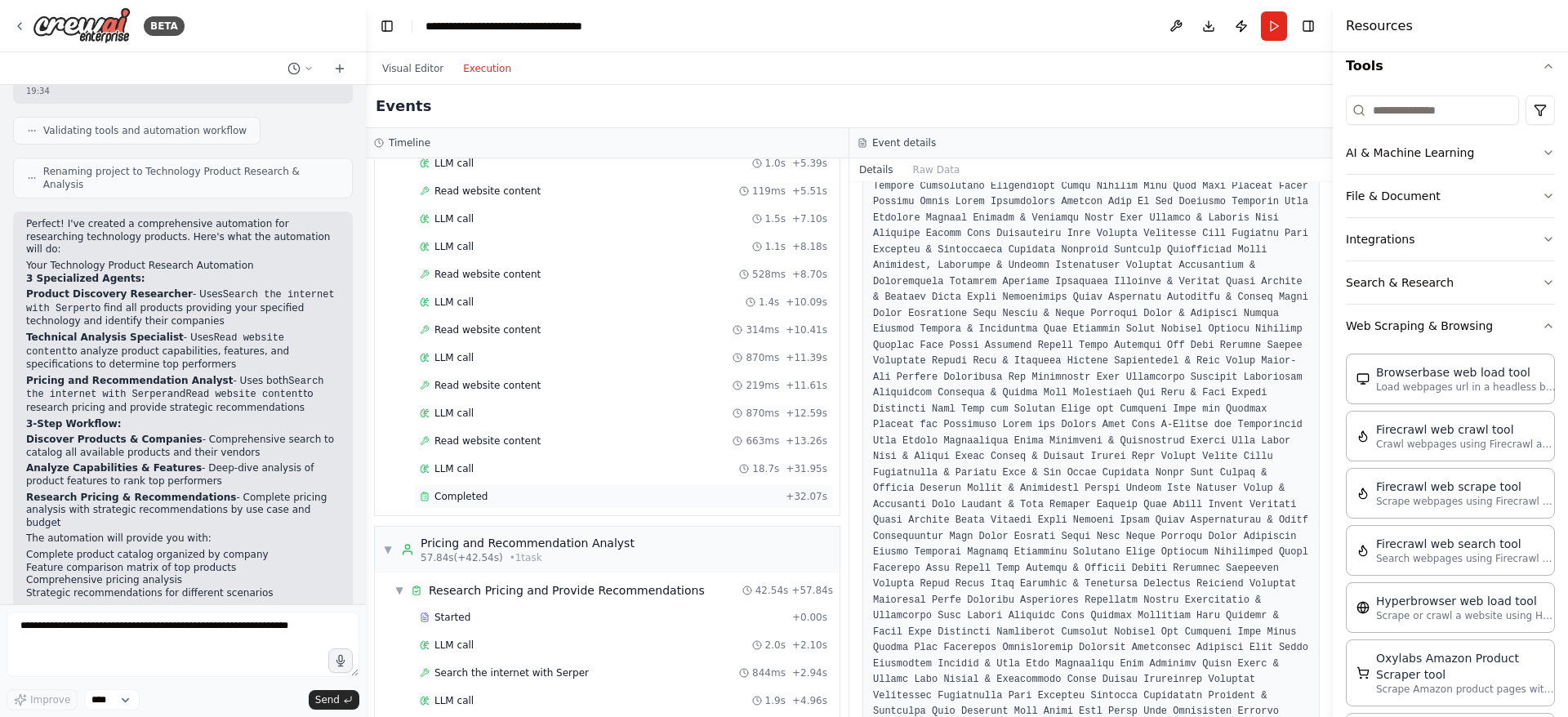
click at [479, 494] on span "Completed" at bounding box center [461, 495] width 53 height 13
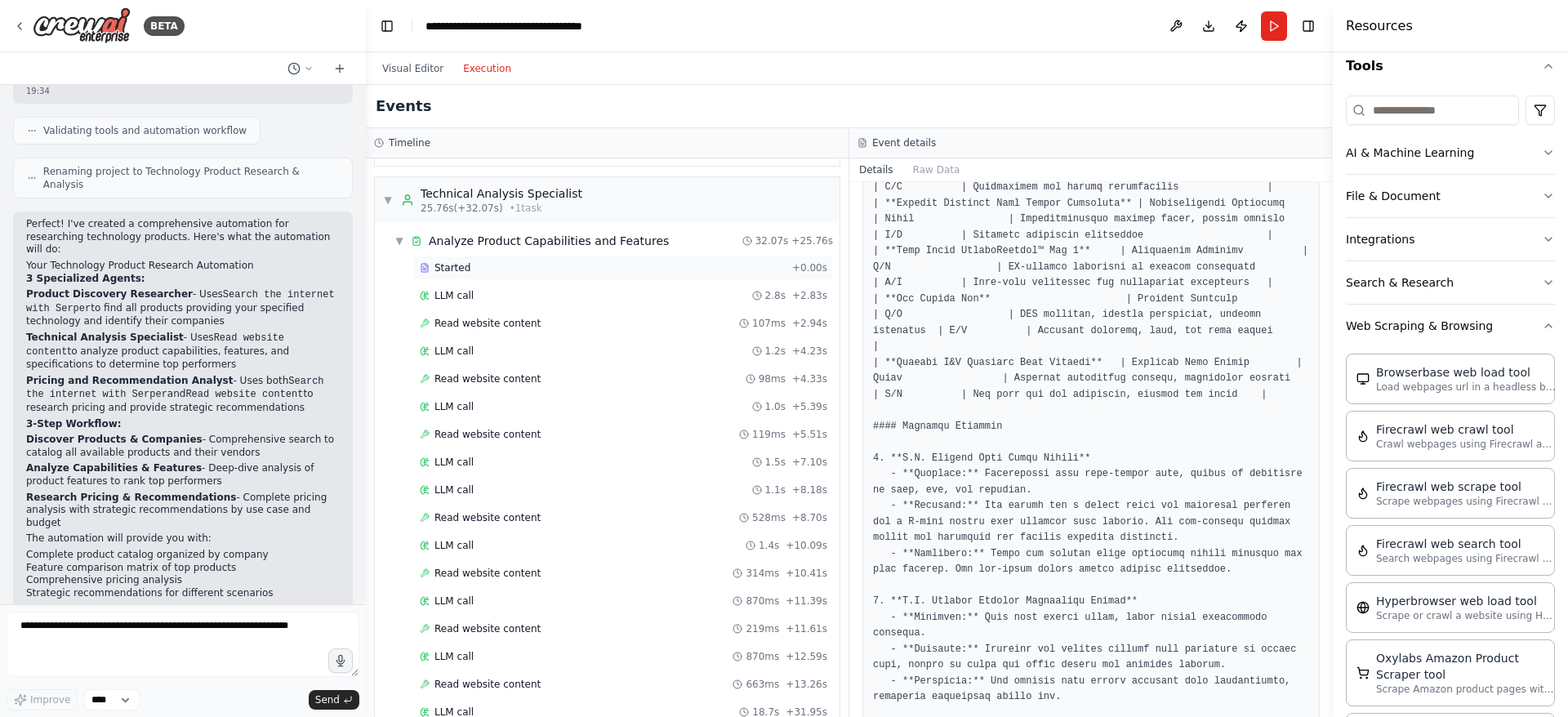
scroll to position [82, 0]
click at [403, 242] on span "▼" at bounding box center [399, 242] width 10 height 13
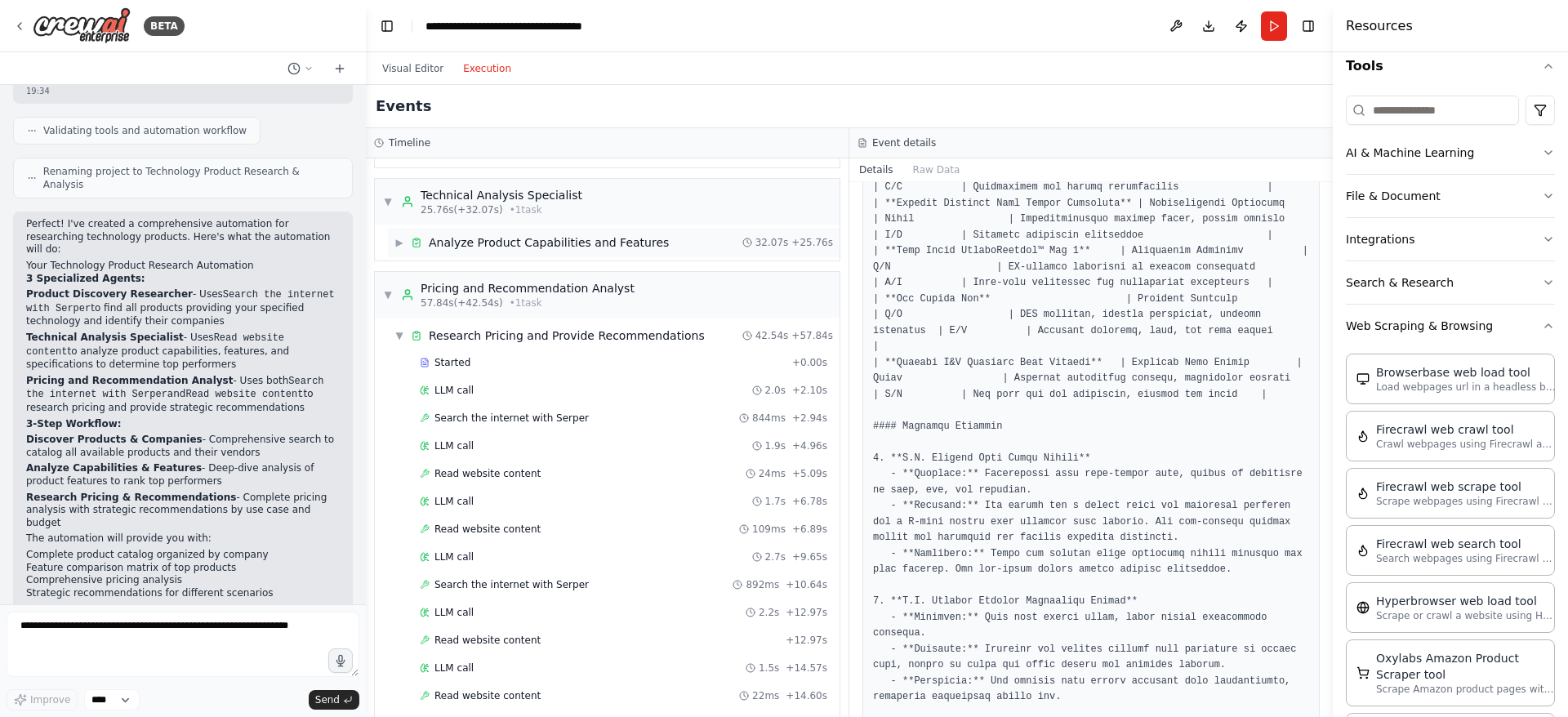
scroll to position [0, 0]
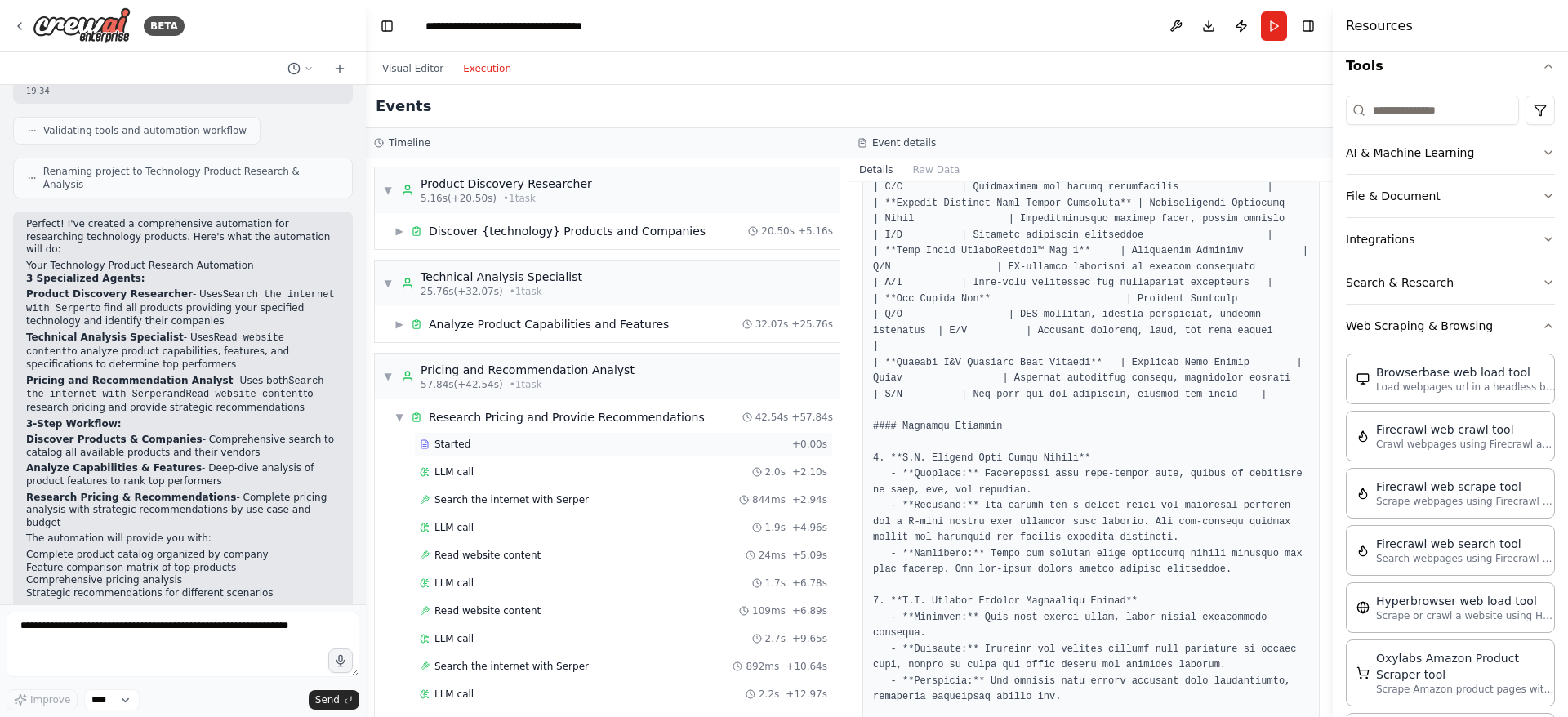
click at [452, 446] on span "Started" at bounding box center [452, 444] width 36 height 13
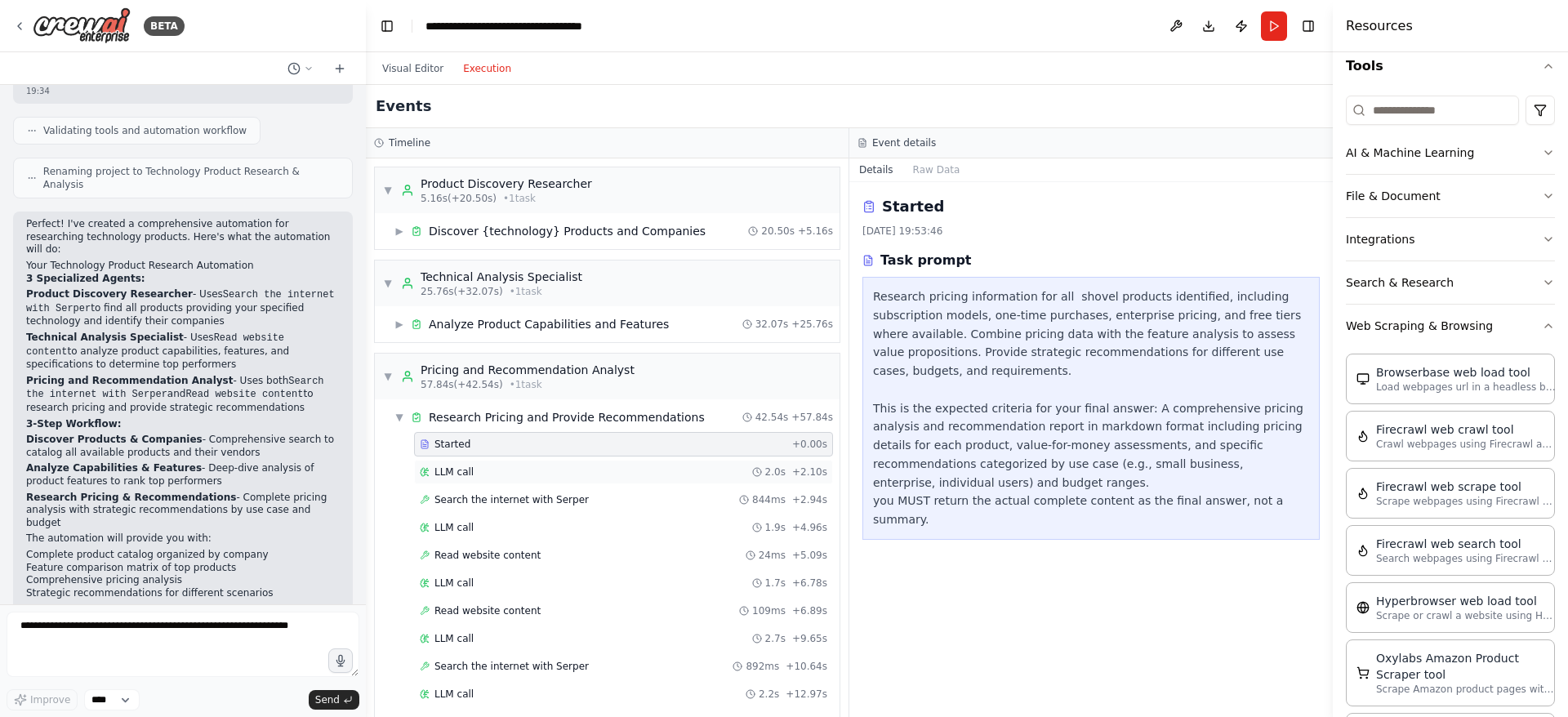
click at [436, 471] on span "LLM call" at bounding box center [454, 471] width 39 height 13
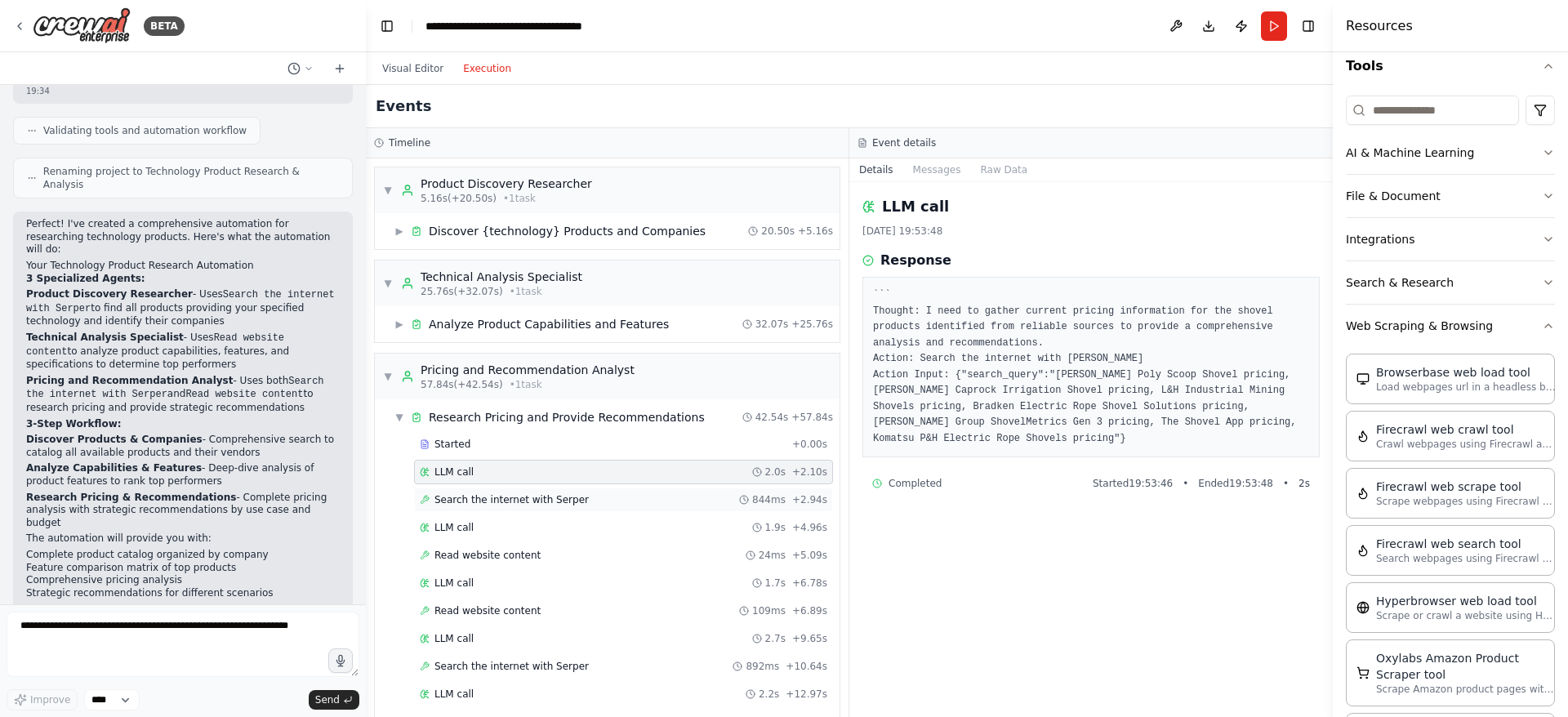
click at [478, 490] on div "Search the internet with Serper 844ms + 2.94s" at bounding box center [623, 499] width 419 height 25
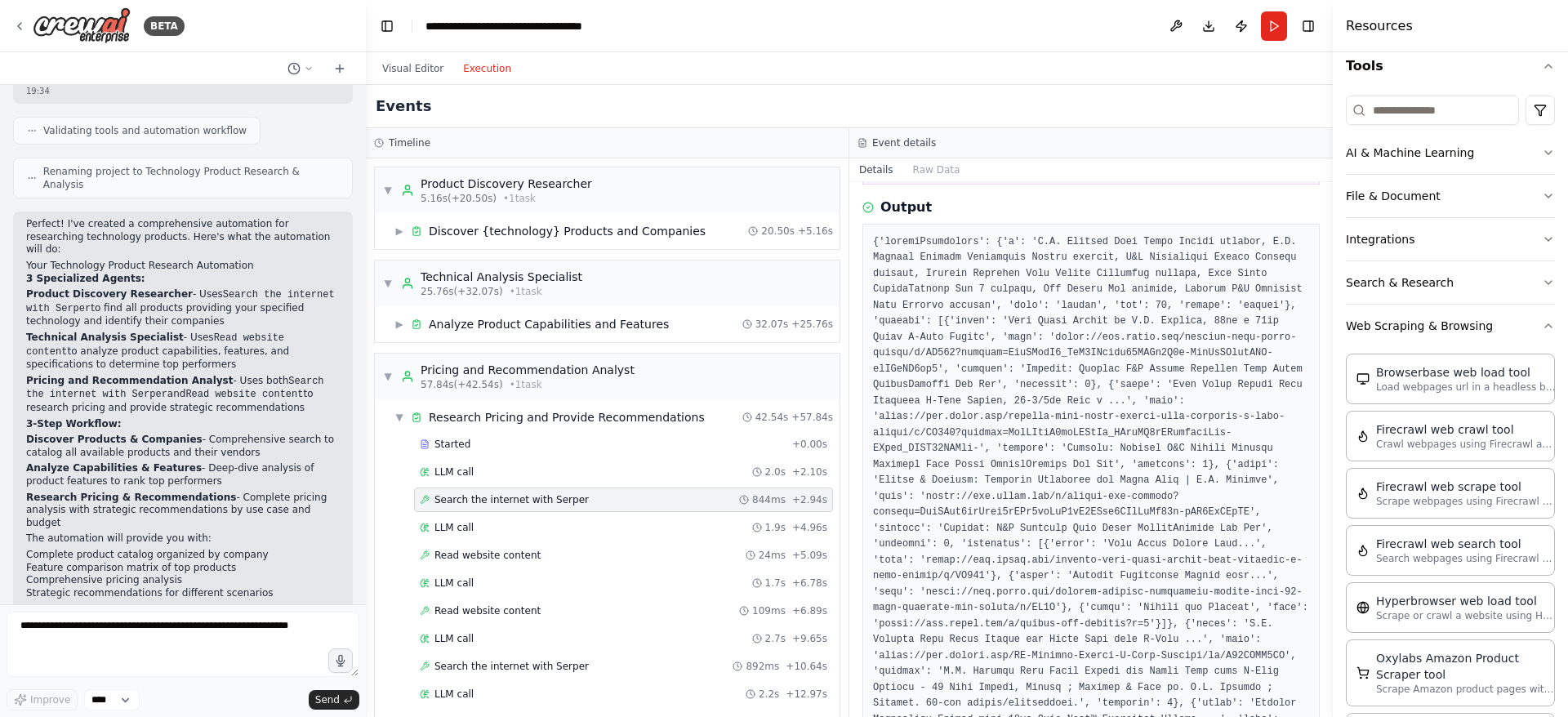
scroll to position [245, 0]
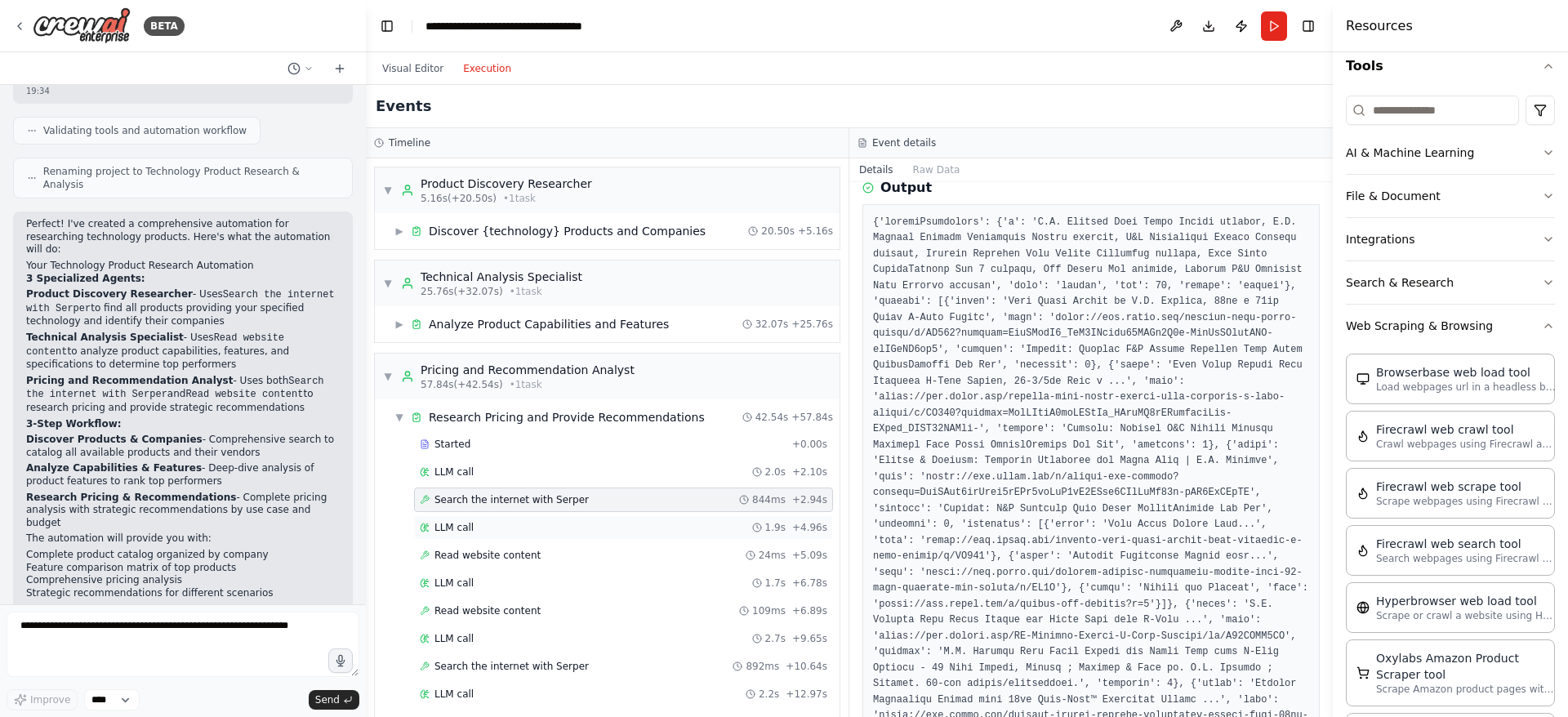
click at [430, 532] on div "LLM call" at bounding box center [447, 527] width 54 height 13
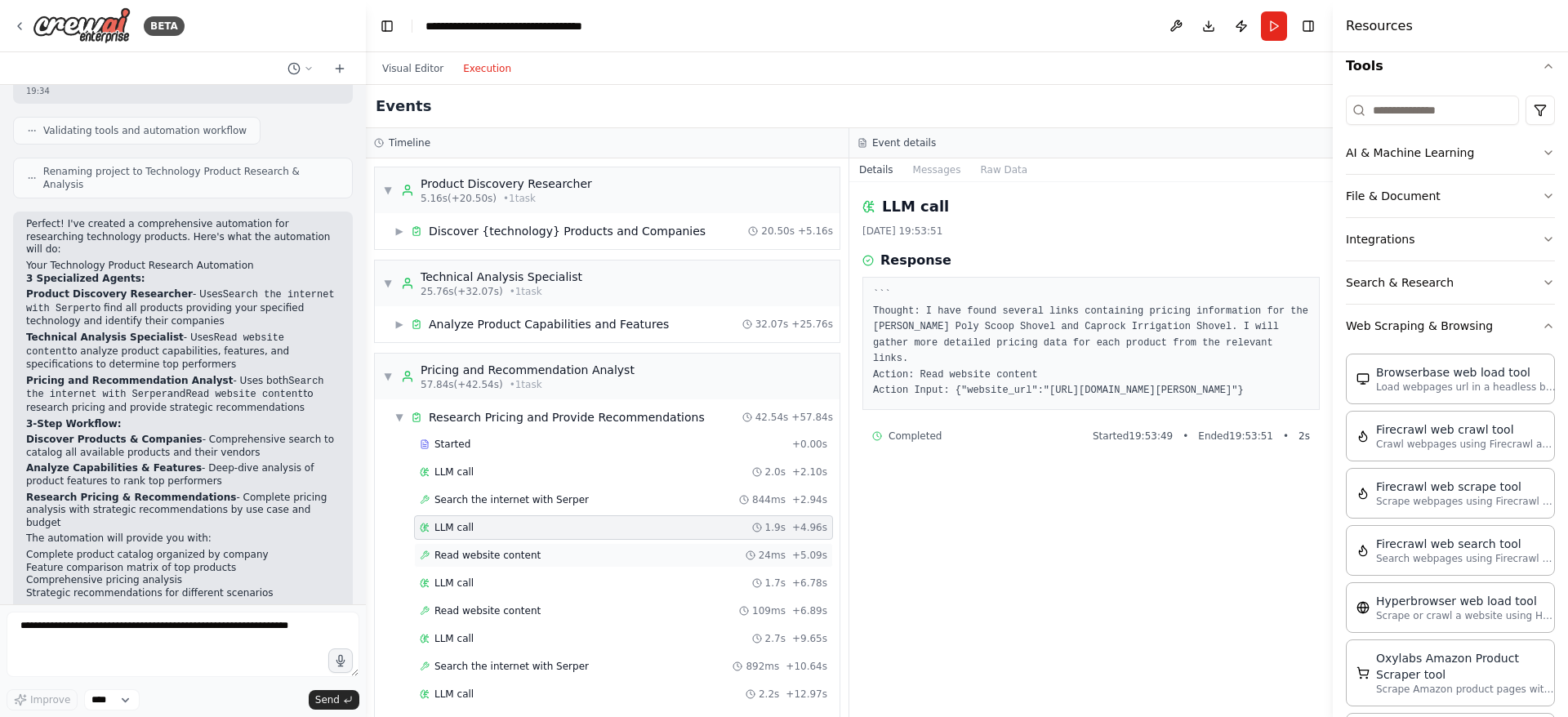
click at [473, 550] on span "Read website content" at bounding box center [488, 555] width 107 height 13
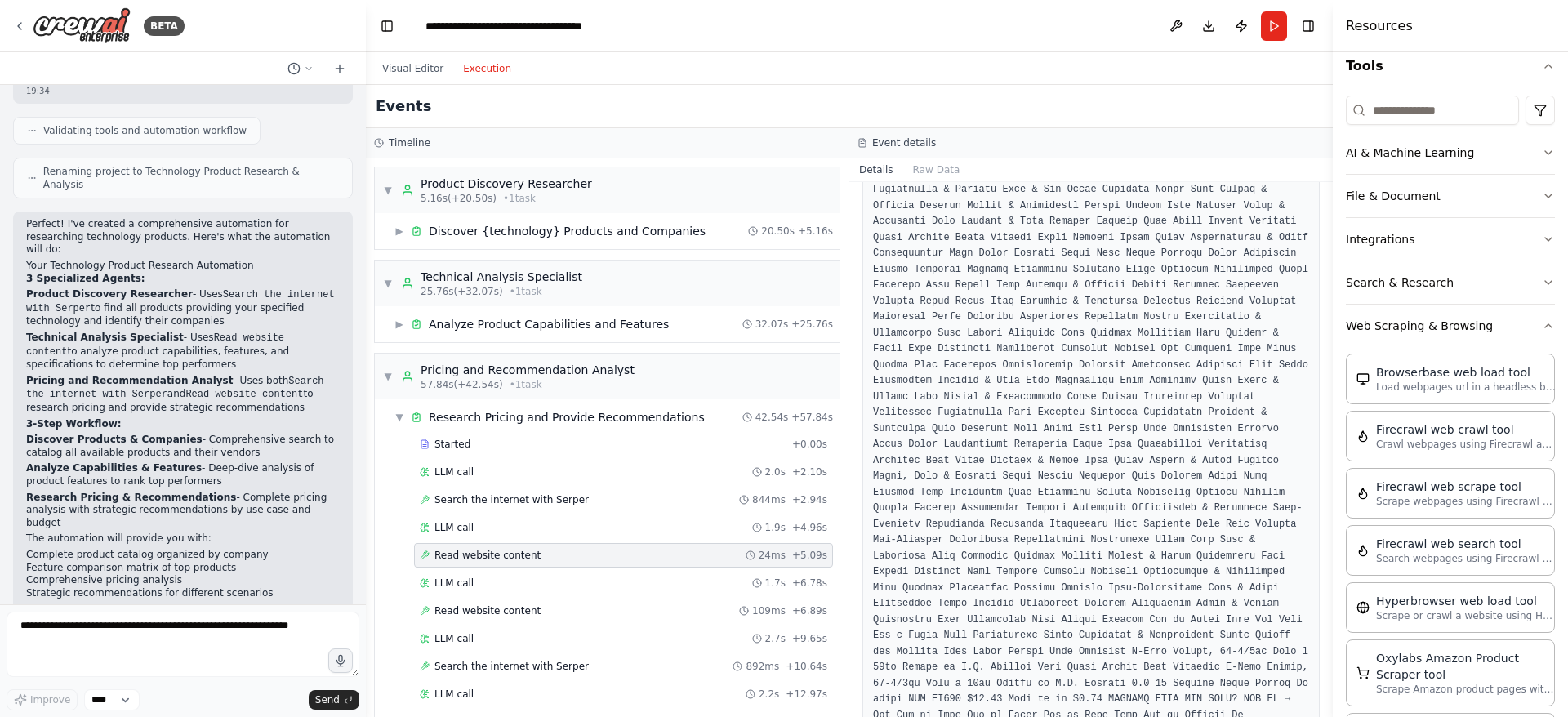
scroll to position [817, 0]
click at [436, 578] on span "LLM call" at bounding box center [454, 583] width 39 height 13
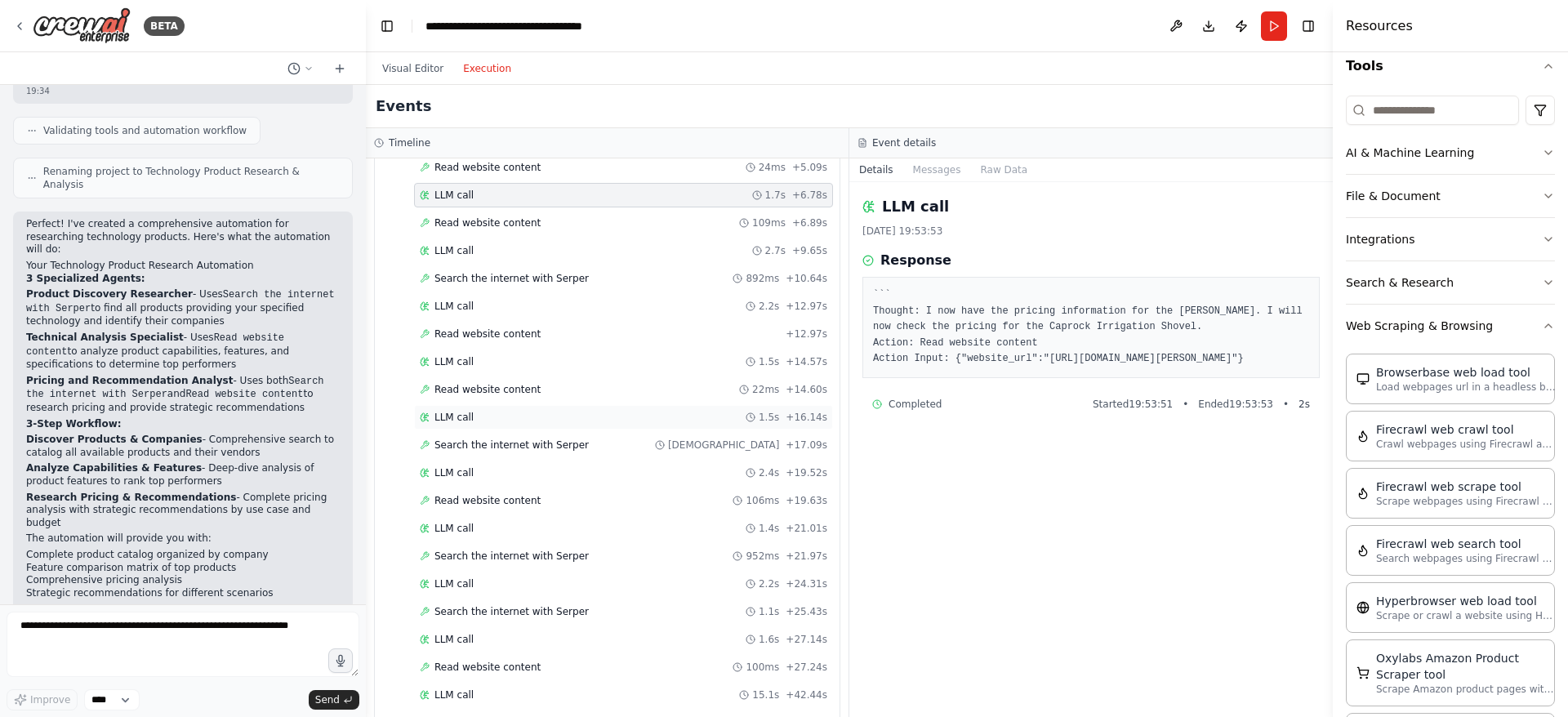
scroll to position [475, 0]
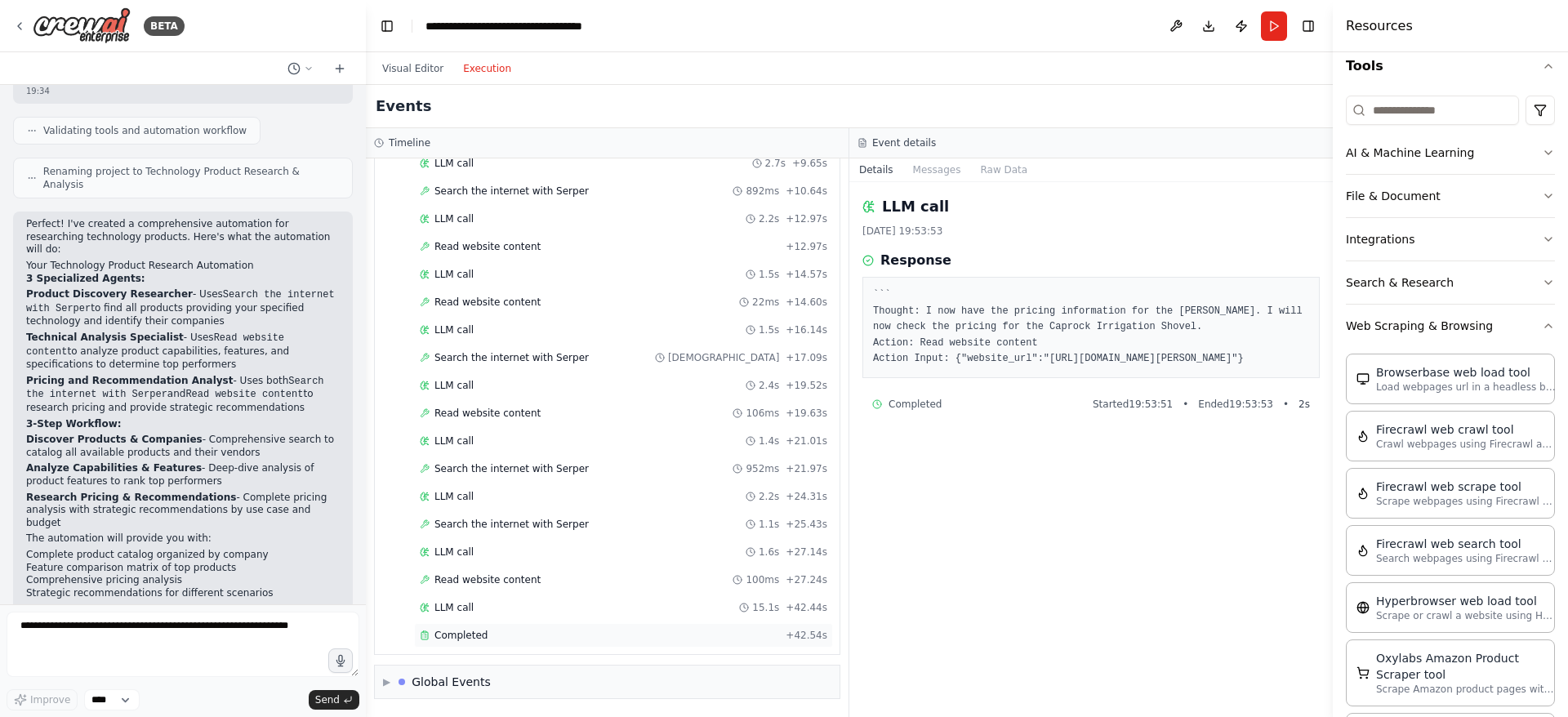
click at [485, 629] on div "Completed" at bounding box center [599, 634] width 359 height 13
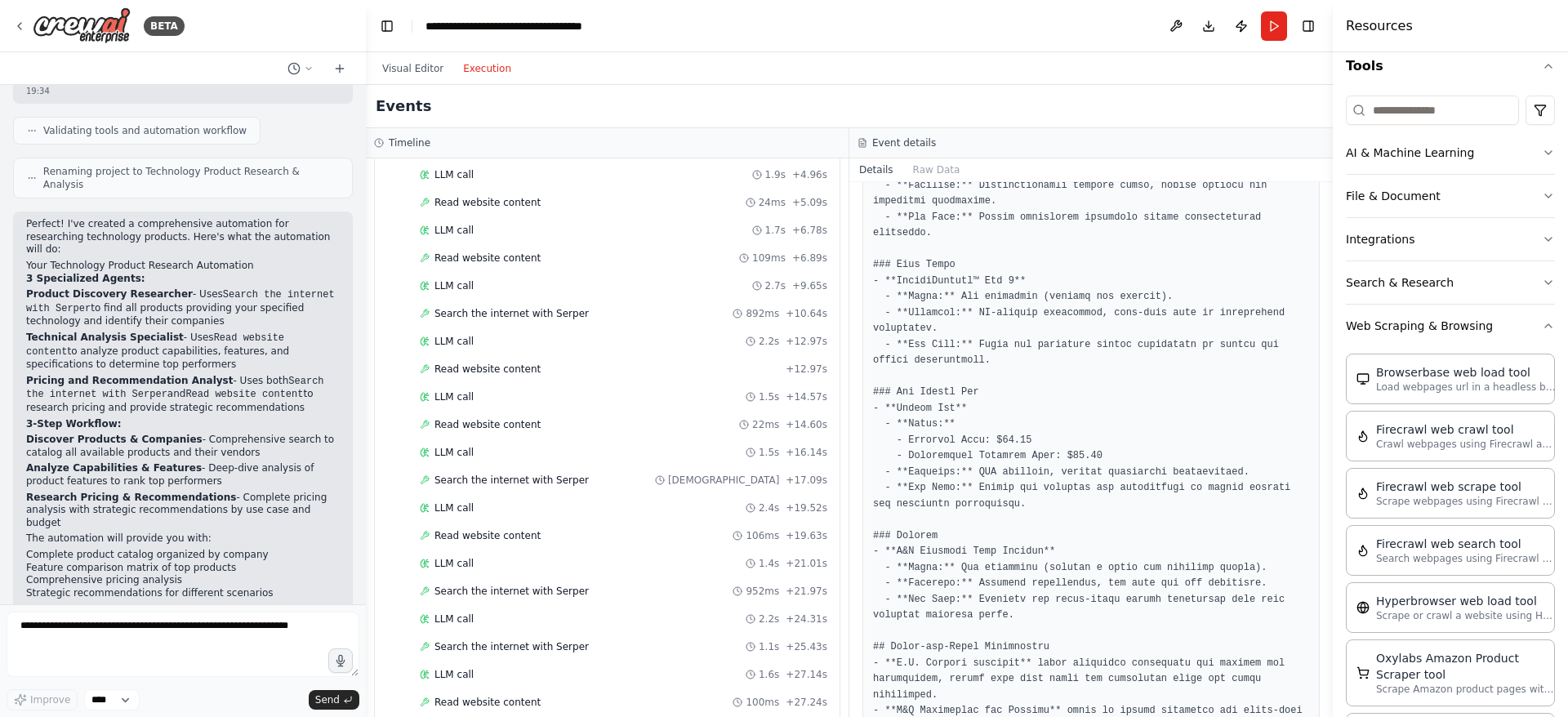
scroll to position [149, 0]
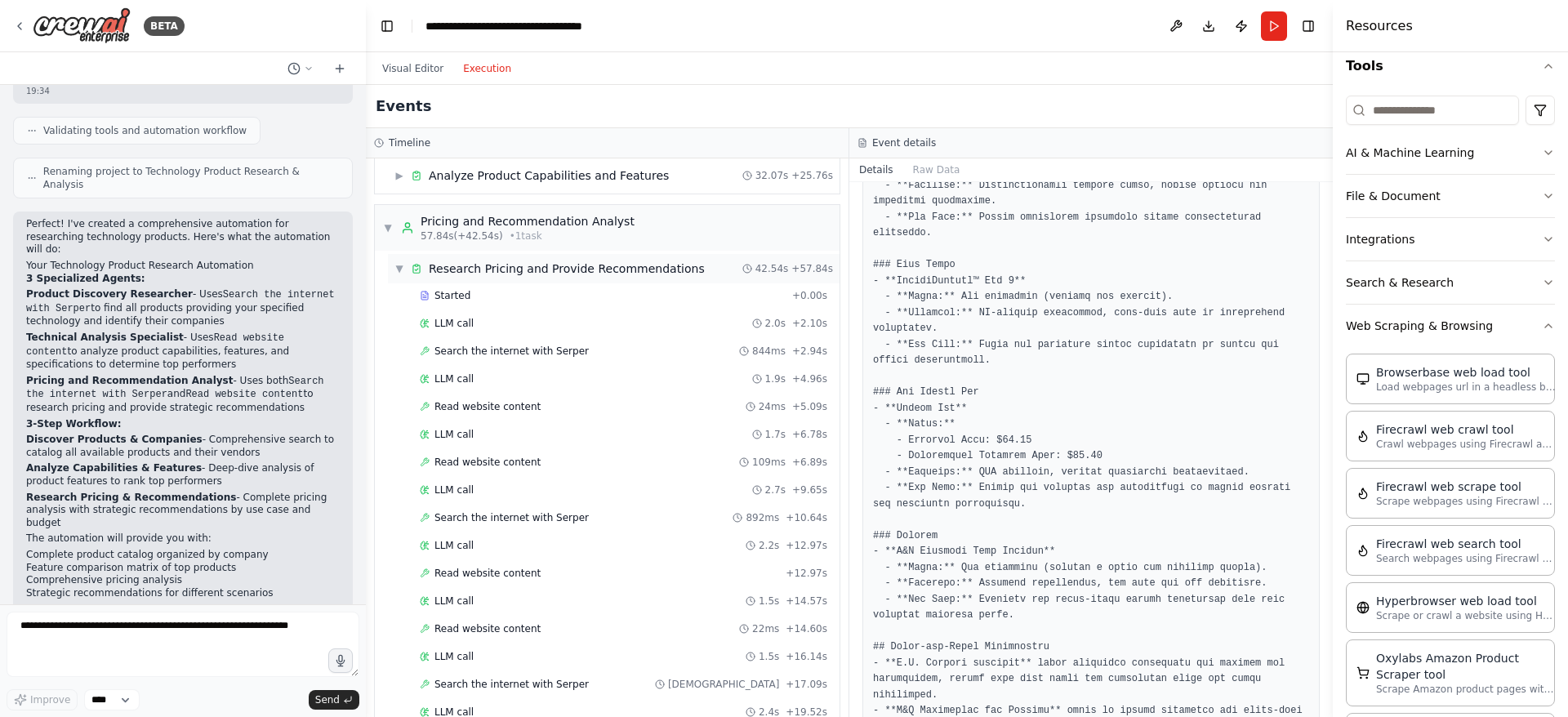
click at [397, 271] on span "▼" at bounding box center [399, 268] width 10 height 13
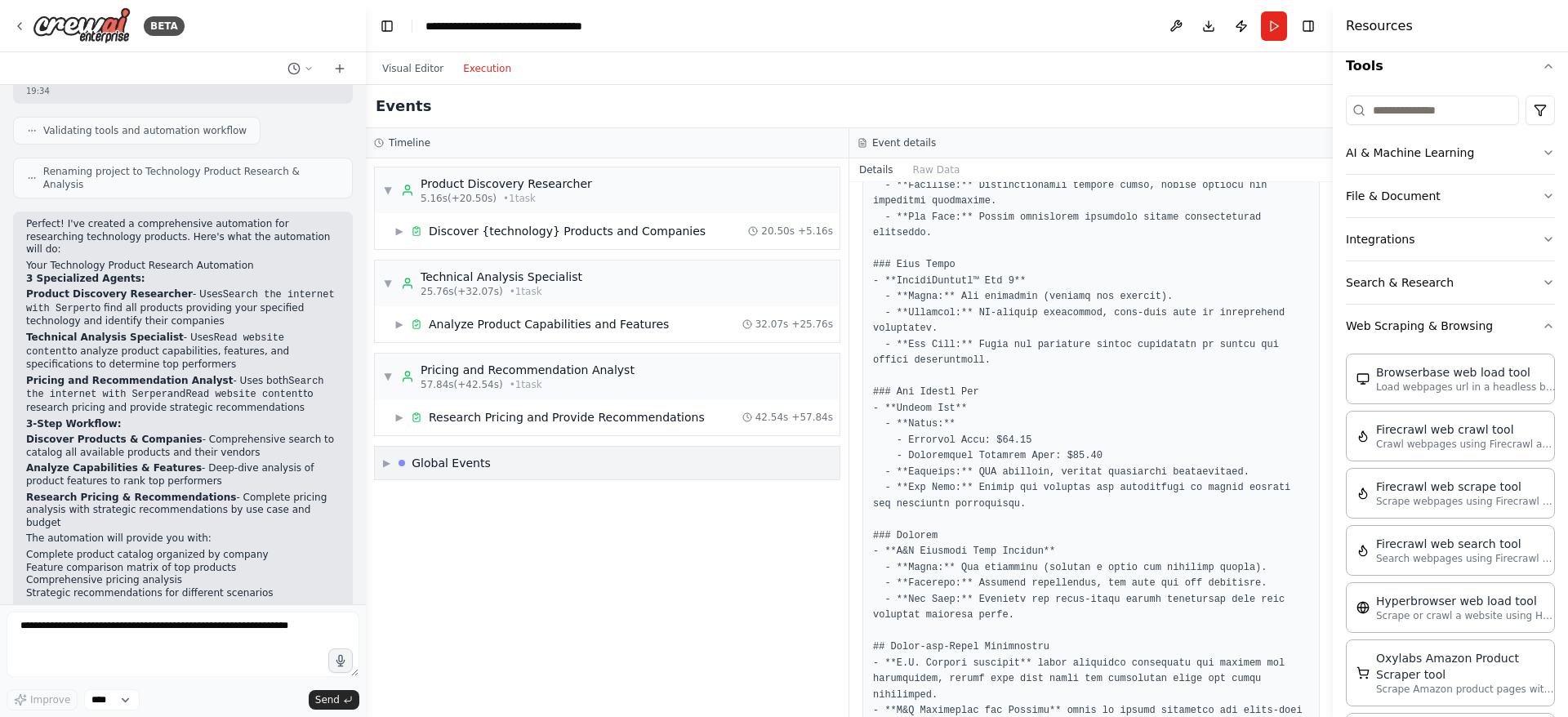
click at [384, 460] on span "▶" at bounding box center [387, 462] width 8 height 13
click at [449, 498] on span "Execution Started" at bounding box center [445, 497] width 87 height 13
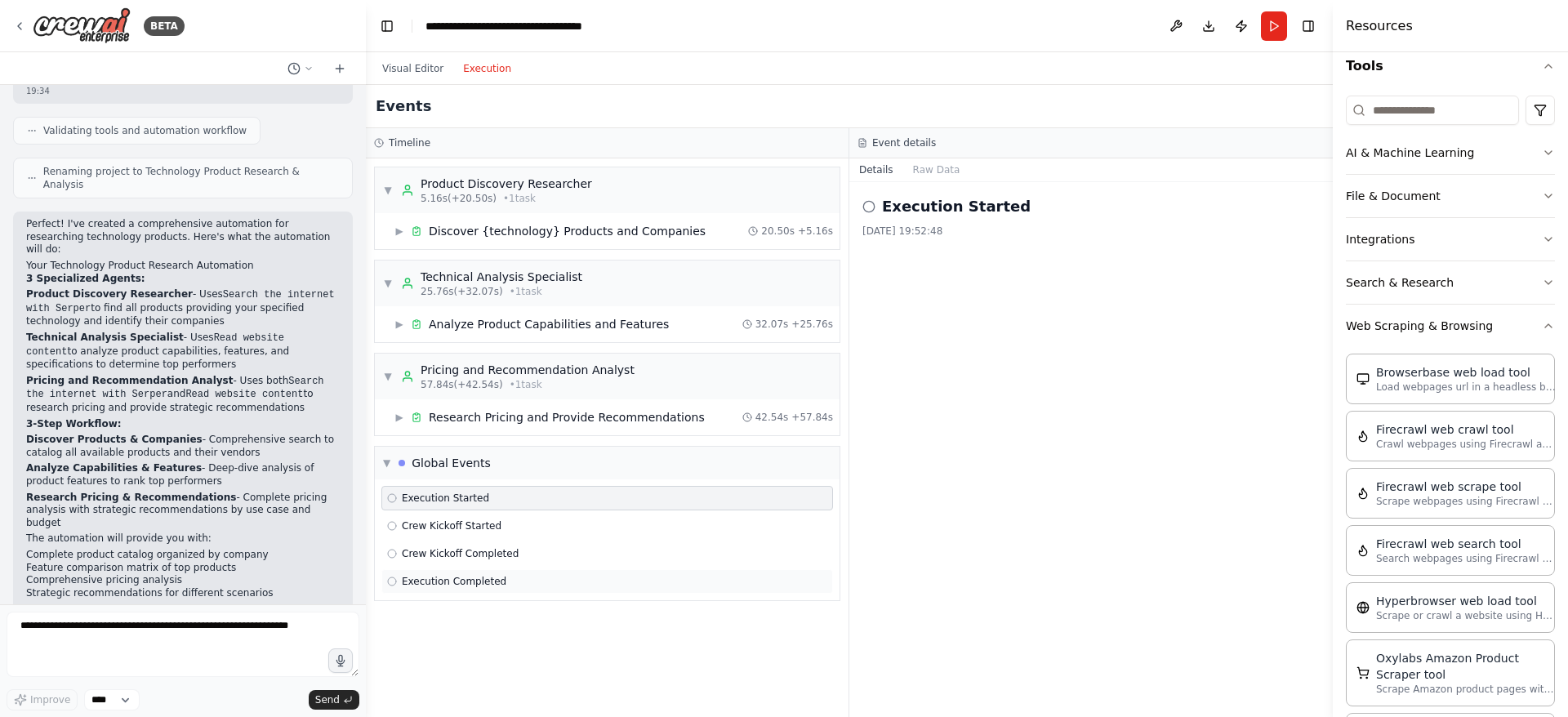
click at [436, 586] on span "Execution Completed" at bounding box center [454, 581] width 105 height 13
click at [388, 462] on span "▼" at bounding box center [387, 462] width 8 height 13
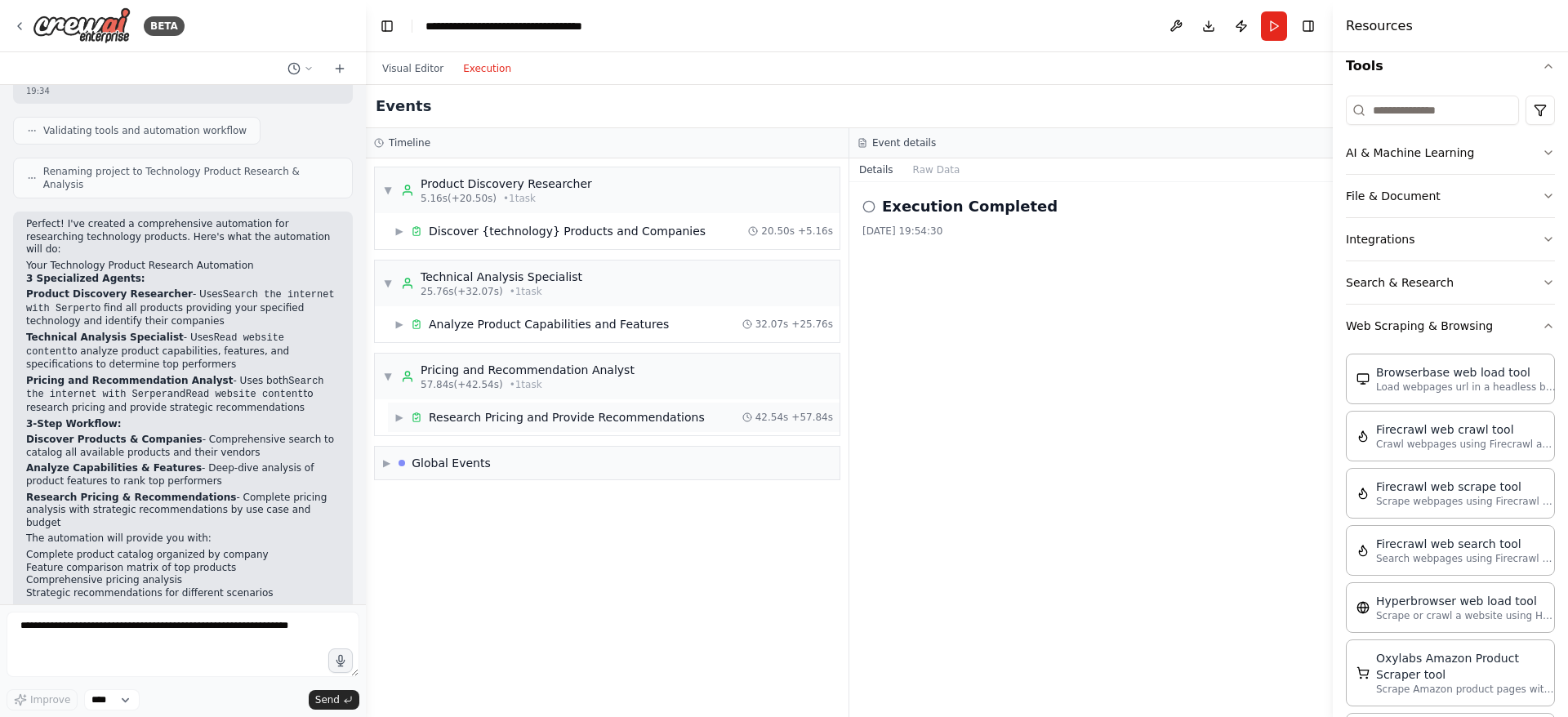
click at [398, 423] on span "▶" at bounding box center [399, 417] width 10 height 13
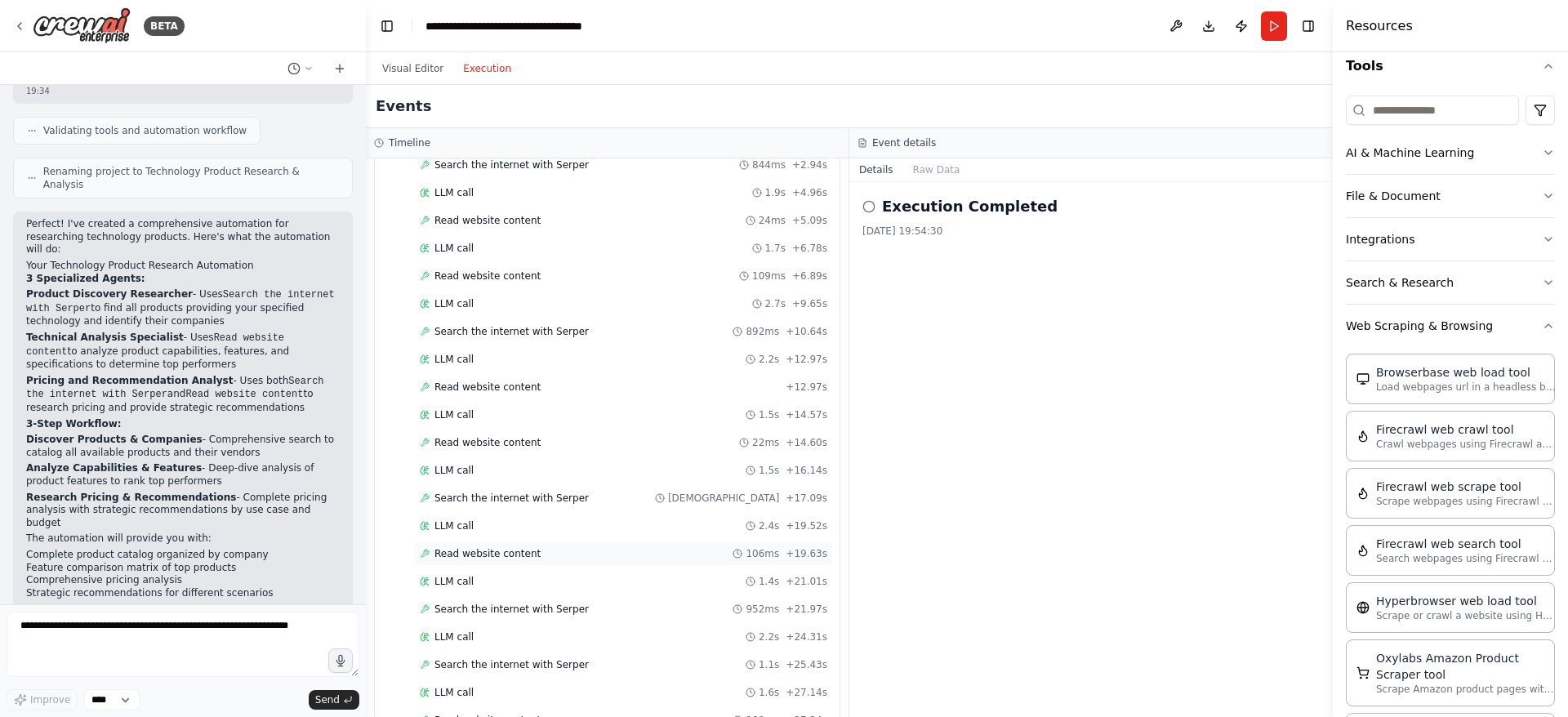
scroll to position [475, 0]
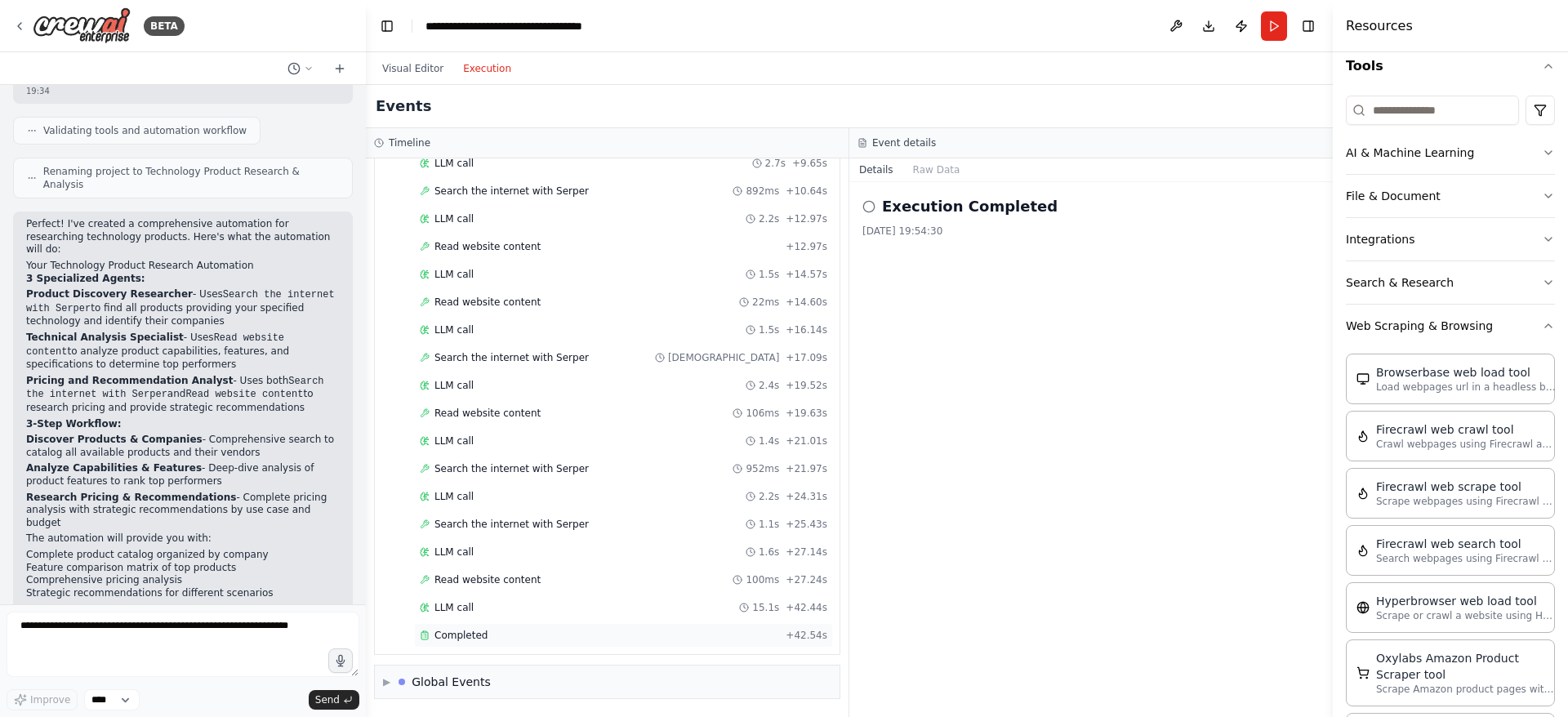
click at [469, 637] on span "Completed" at bounding box center [461, 634] width 53 height 13
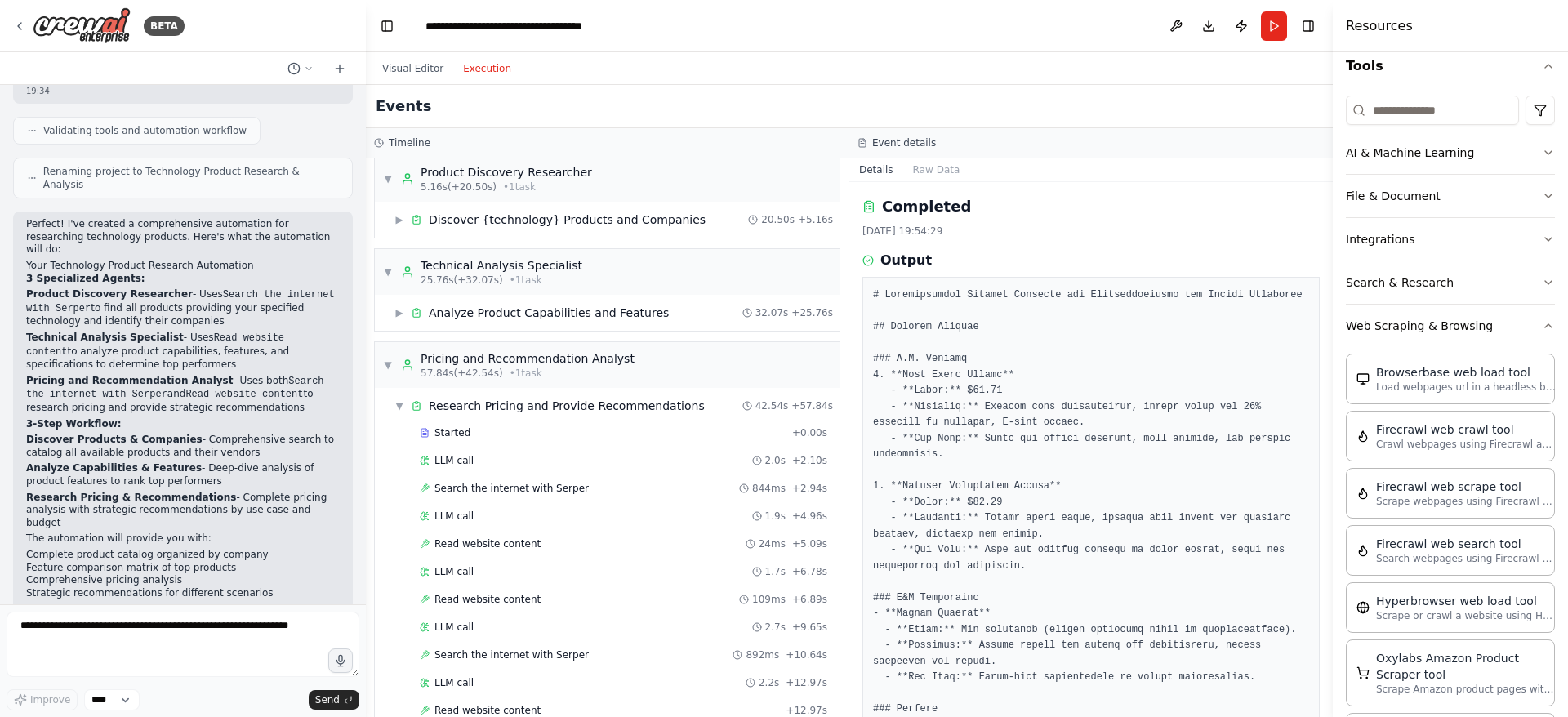
scroll to position [0, 0]
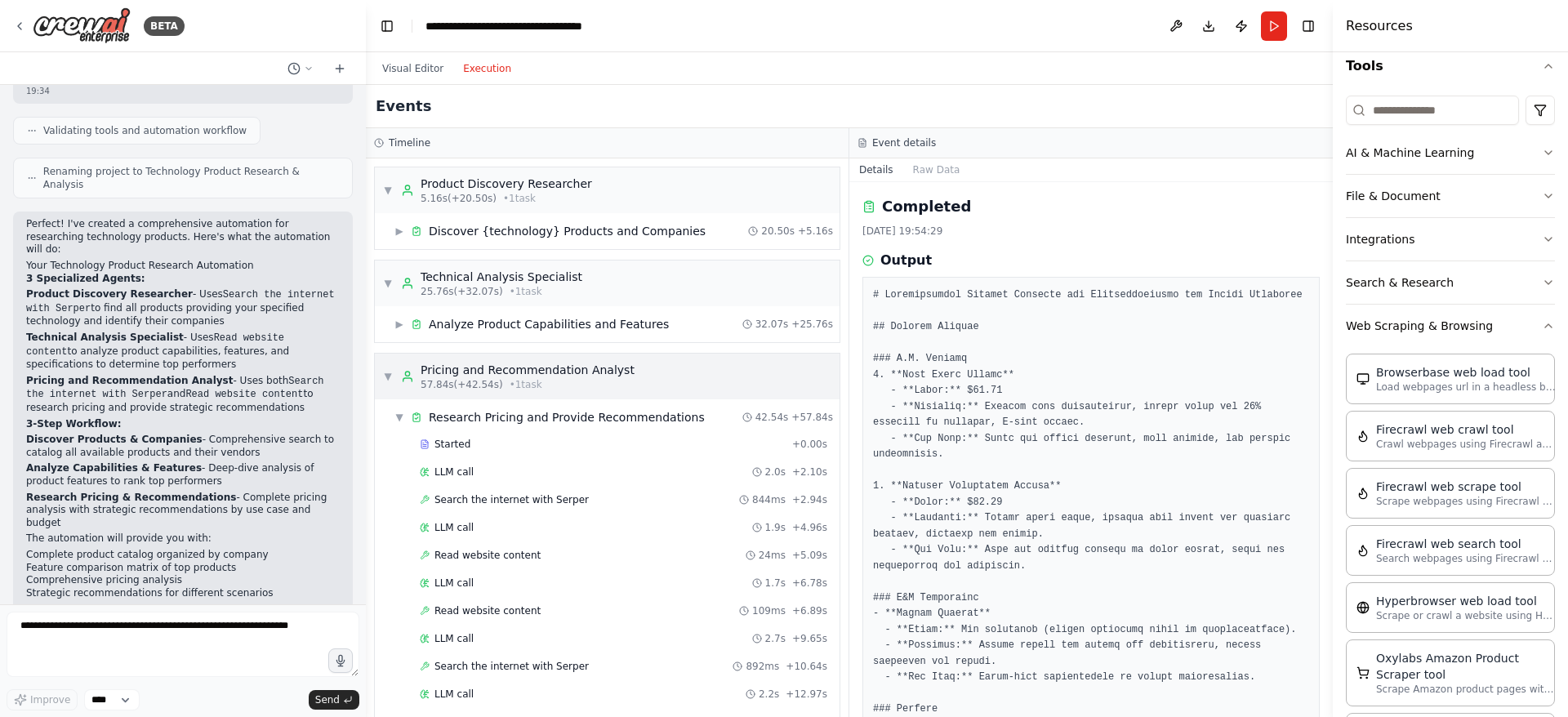
click at [387, 375] on span "▼" at bounding box center [388, 375] width 10 height 13
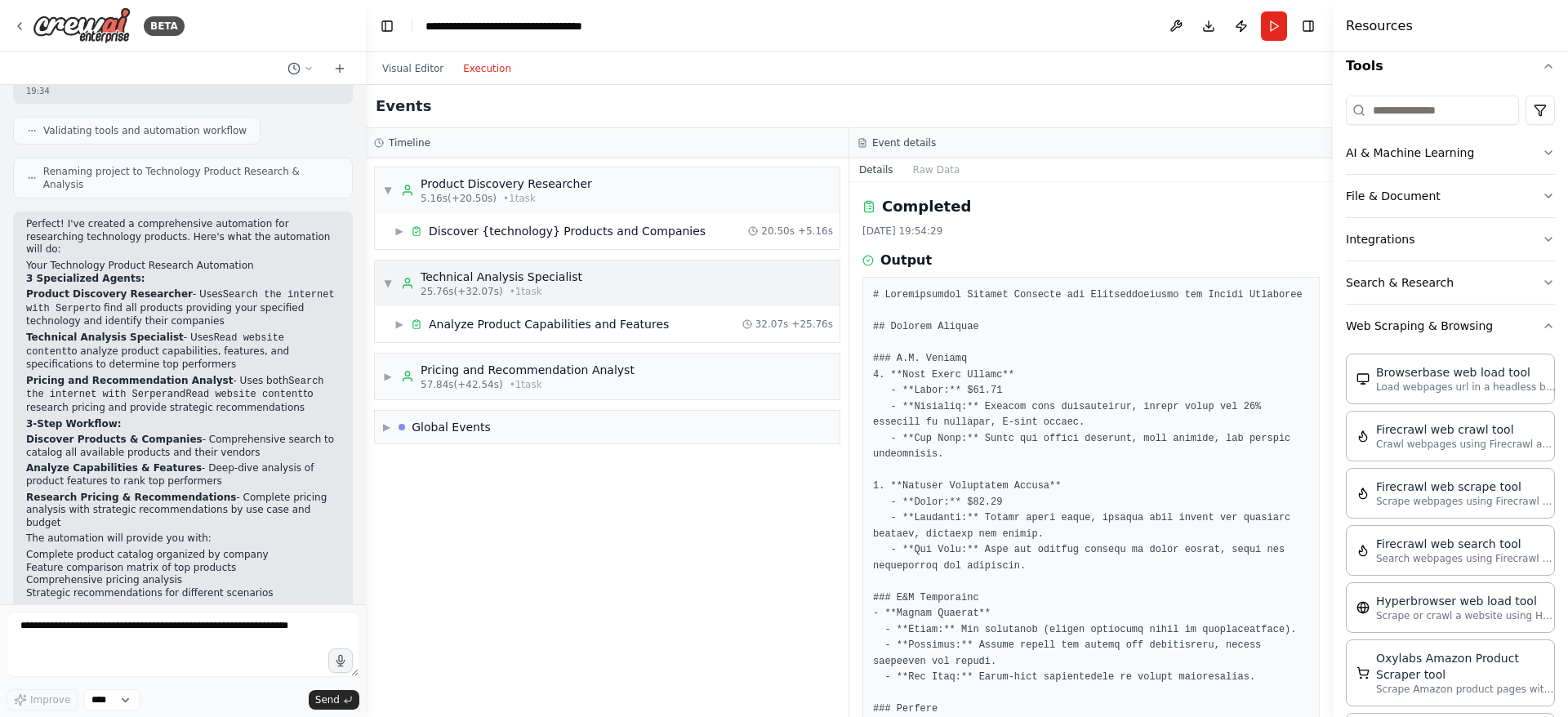
click at [388, 282] on span "▼" at bounding box center [388, 282] width 10 height 13
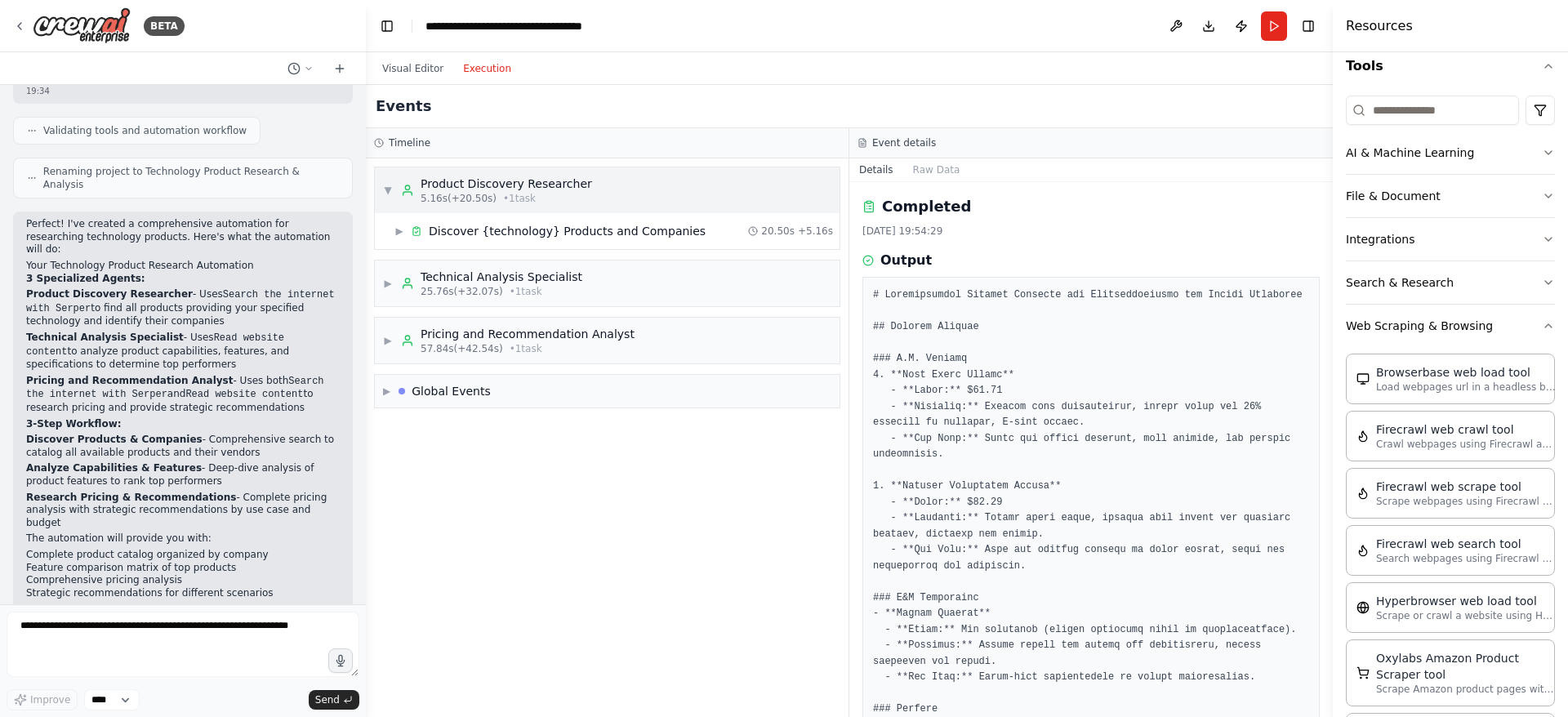
click at [387, 189] on span "▼" at bounding box center [388, 189] width 10 height 13
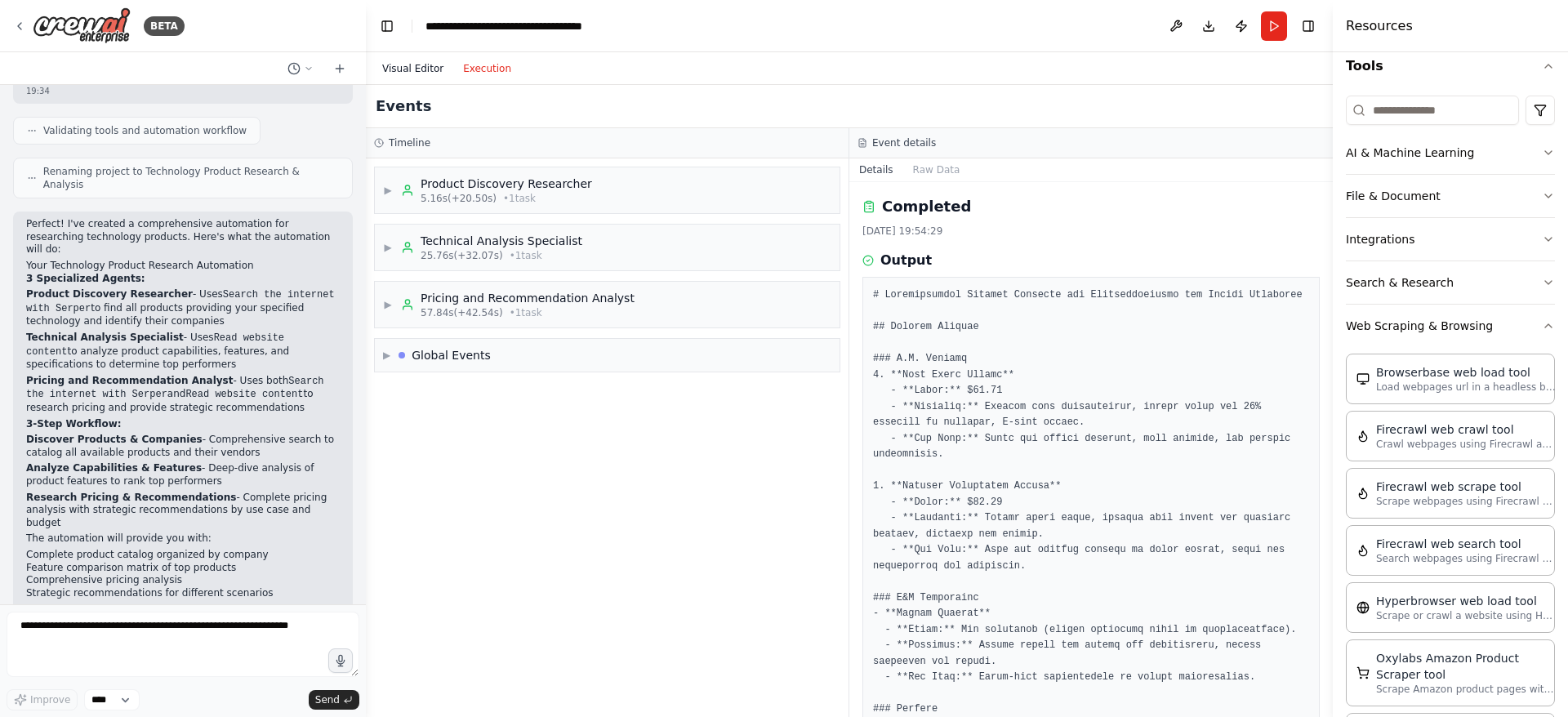
click at [403, 68] on button "Visual Editor" at bounding box center [413, 68] width 81 height 19
click at [472, 77] on button "Execution" at bounding box center [487, 68] width 68 height 19
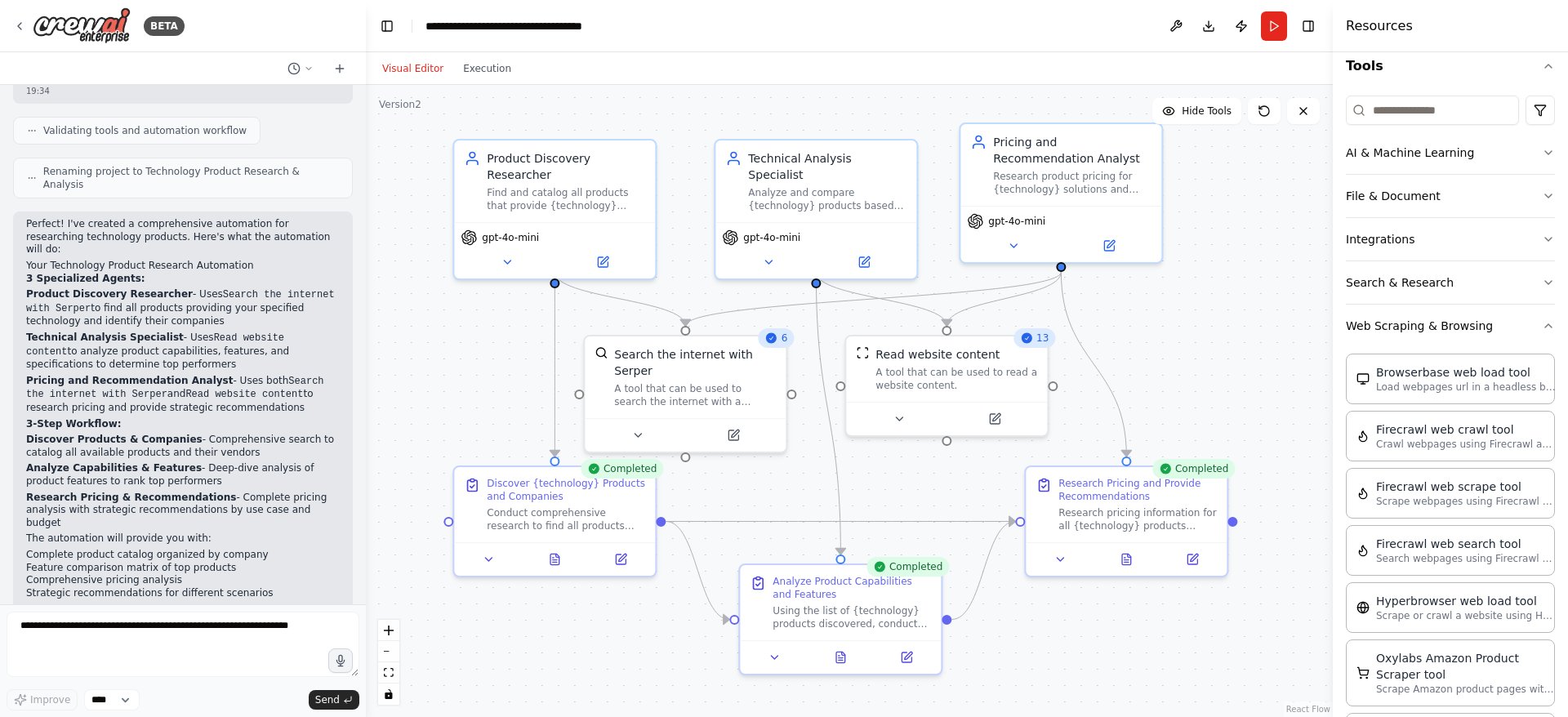
click at [394, 74] on button "Visual Editor" at bounding box center [413, 68] width 81 height 19
click at [843, 657] on icon at bounding box center [841, 654] width 9 height 11
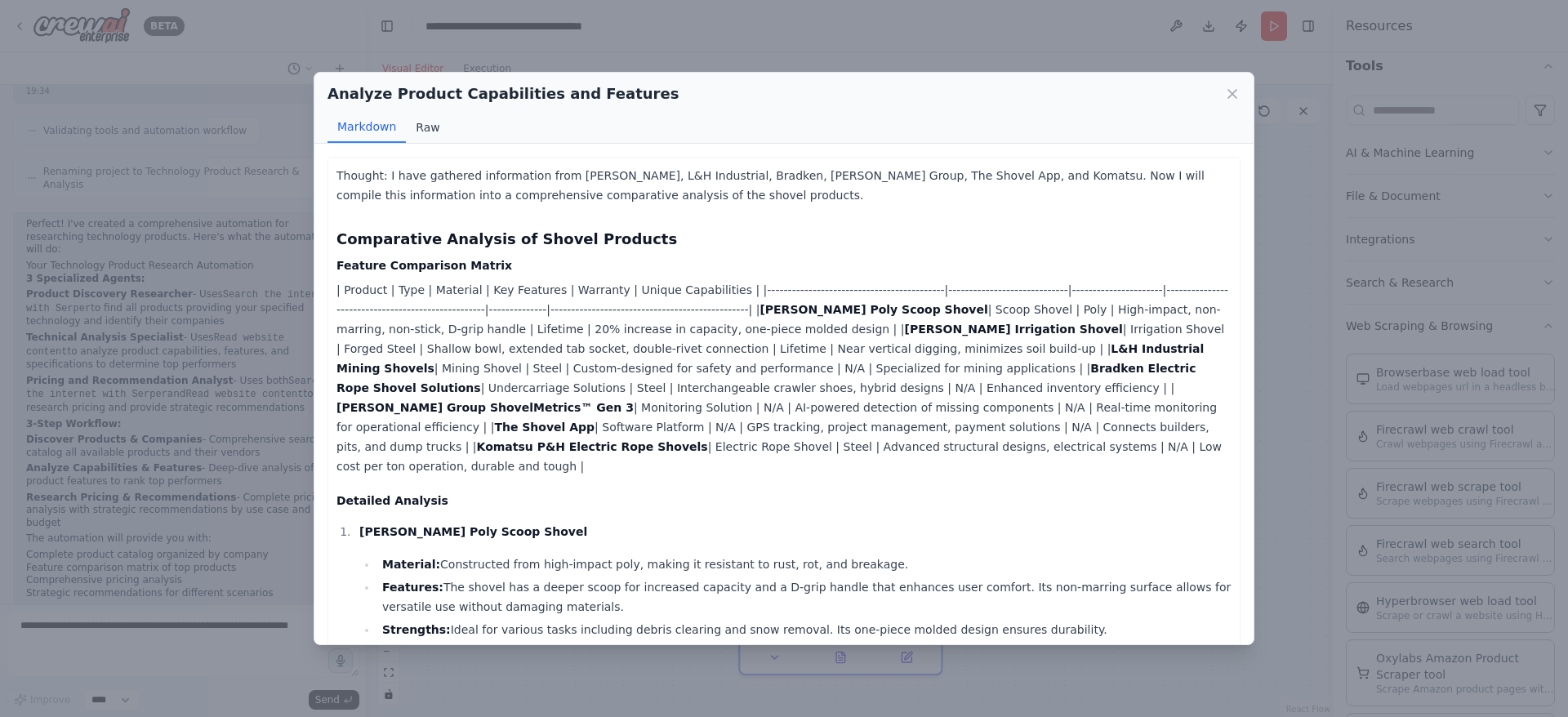
click at [430, 131] on button "Raw" at bounding box center [427, 127] width 43 height 31
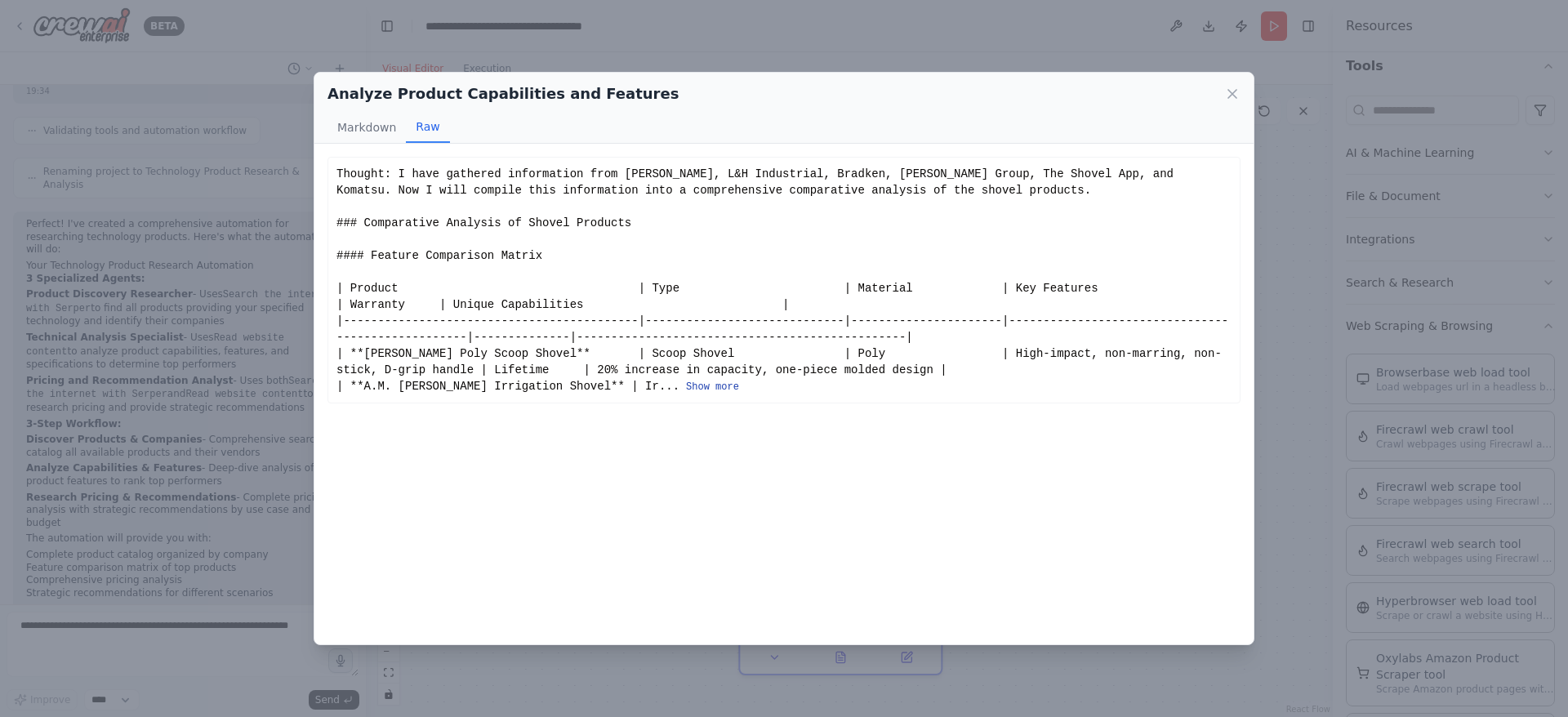
click at [701, 386] on button "Show more" at bounding box center [712, 386] width 53 height 13
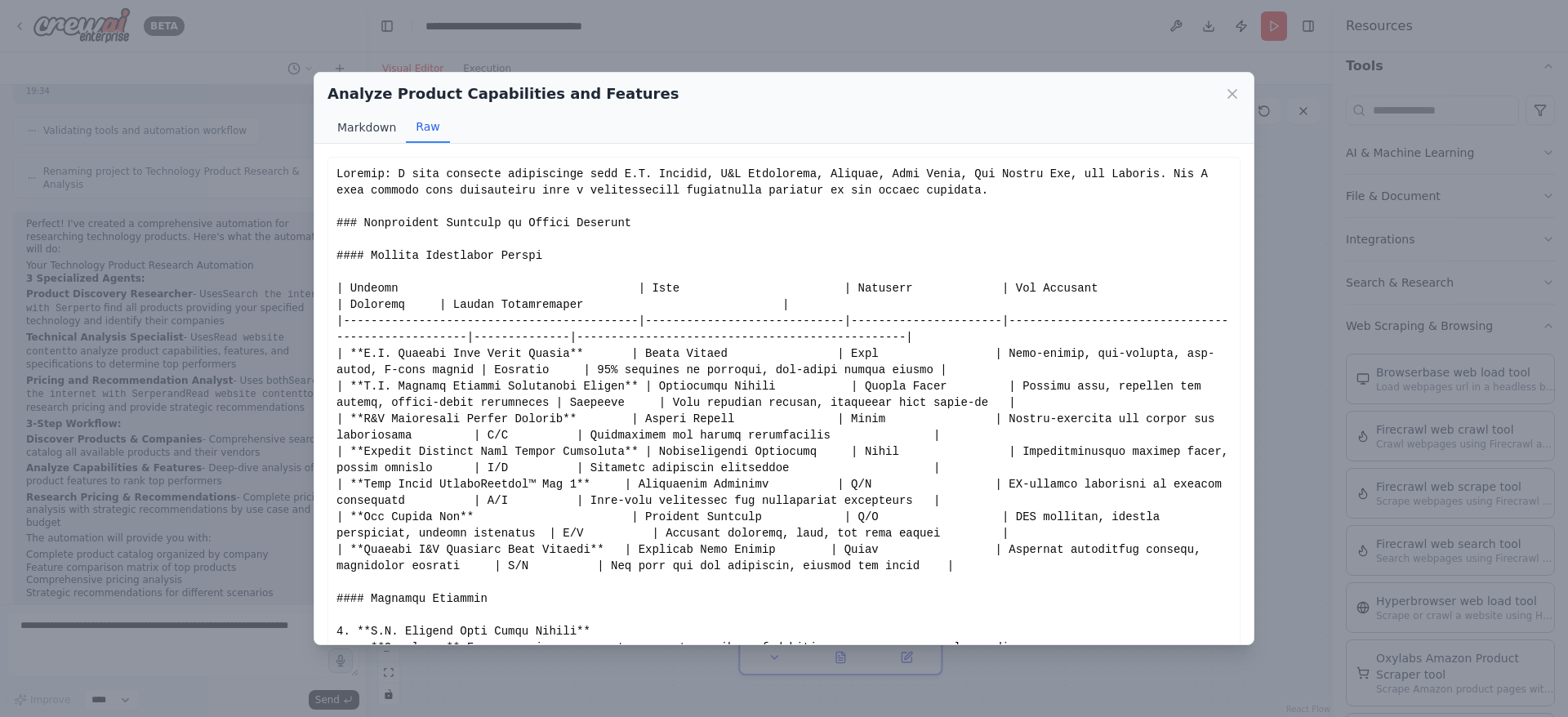
click at [364, 129] on button "Markdown" at bounding box center [366, 127] width 79 height 31
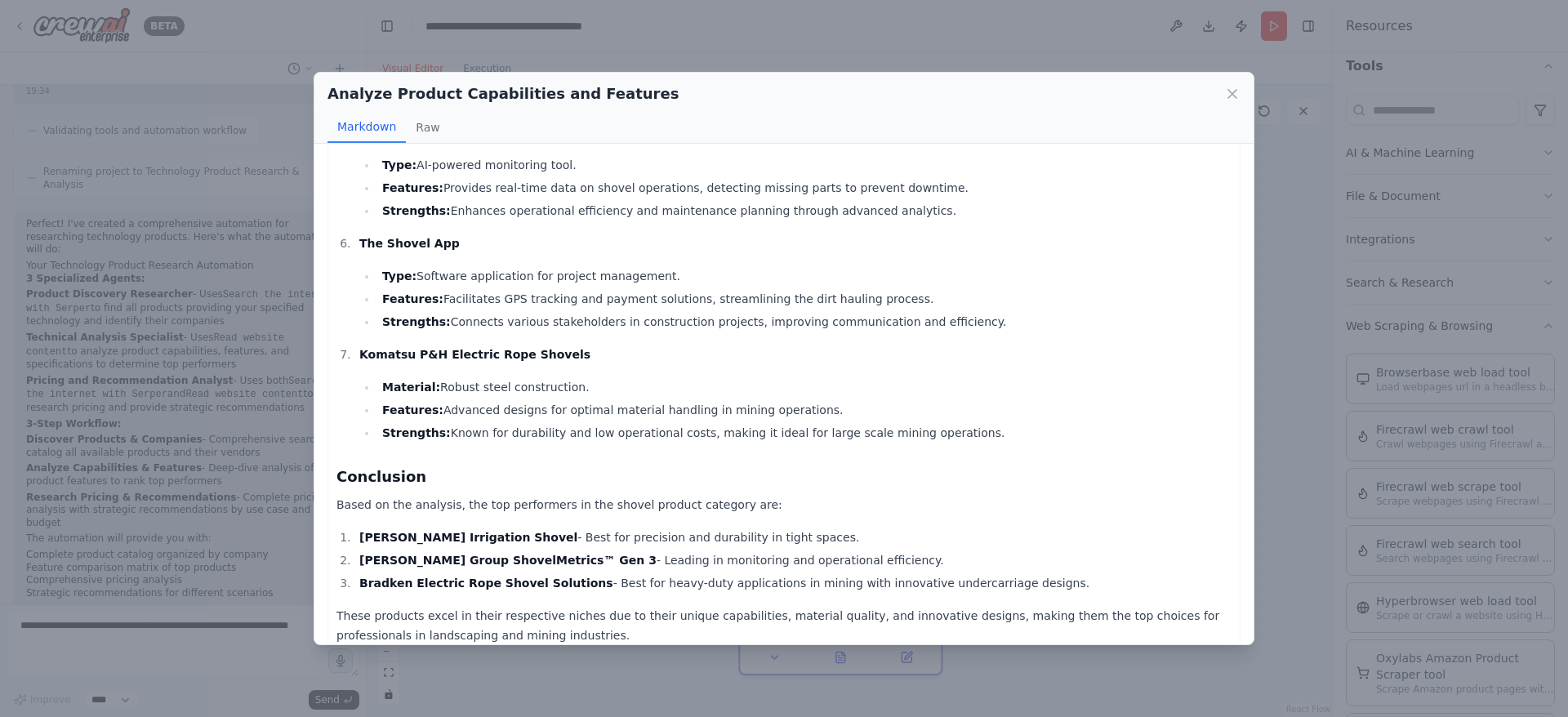
scroll to position [866, 0]
click at [1225, 91] on icon at bounding box center [1231, 93] width 16 height 16
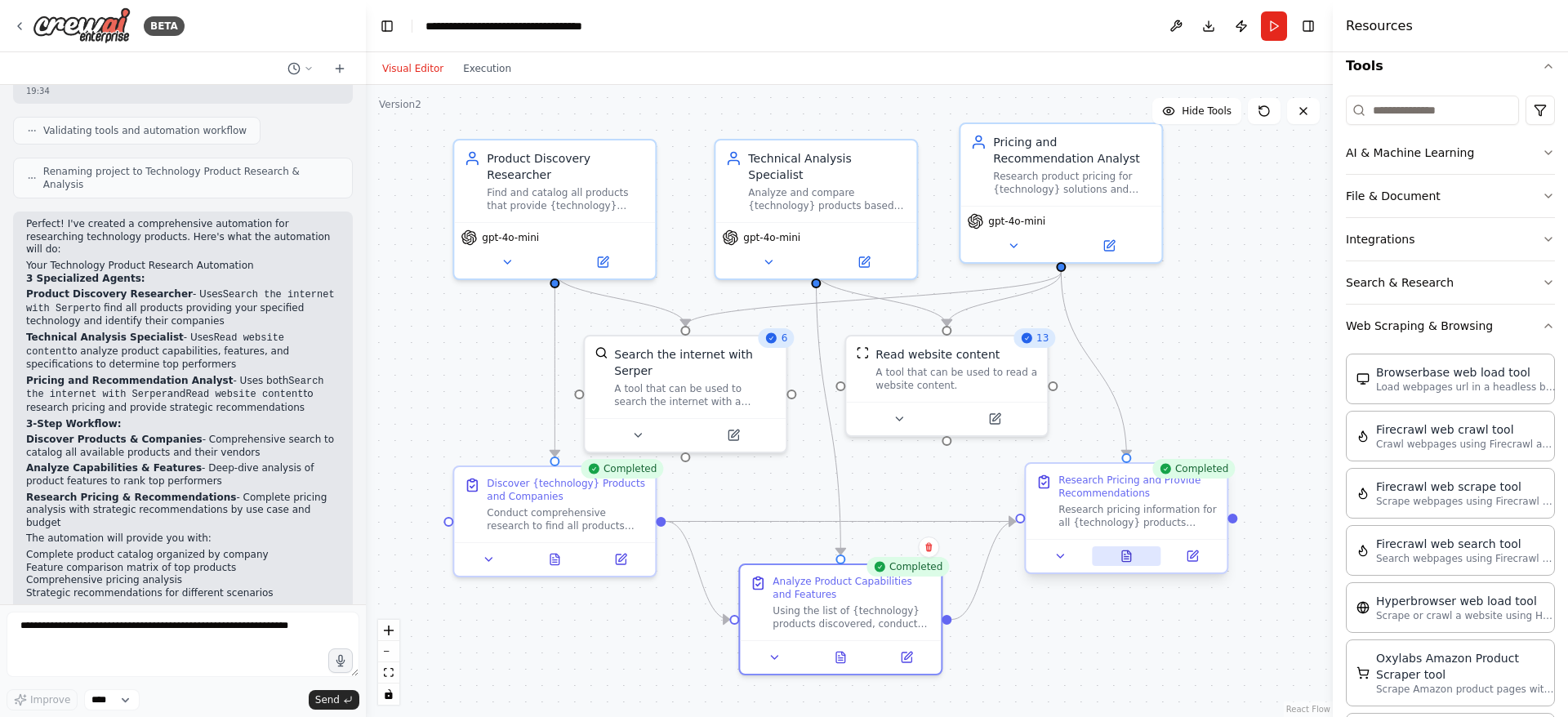
click at [1127, 560] on icon at bounding box center [1127, 556] width 9 height 11
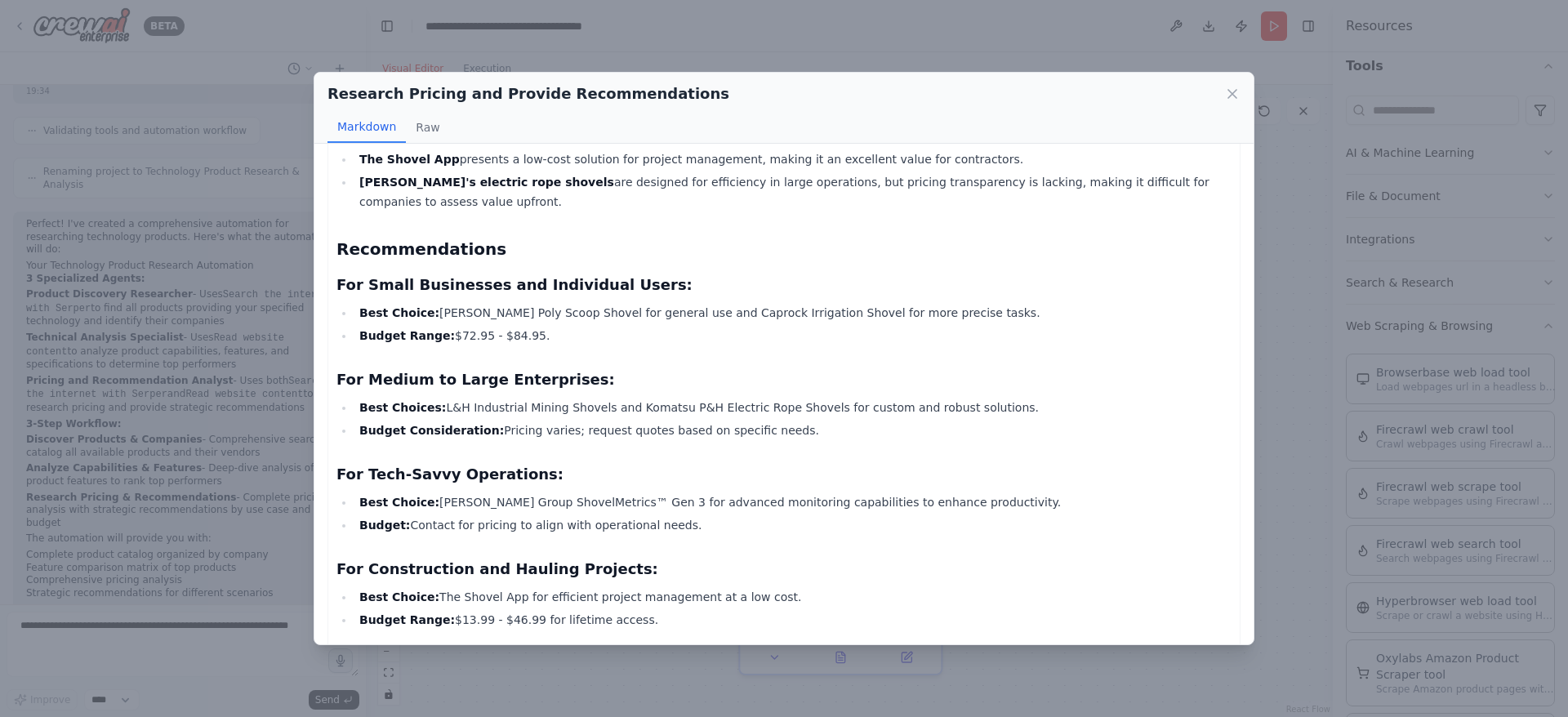
scroll to position [1323, 0]
click at [1222, 99] on div "Research Pricing and Provide Recommendations" at bounding box center [784, 94] width 913 height 23
click at [1231, 96] on icon at bounding box center [1231, 93] width 16 height 16
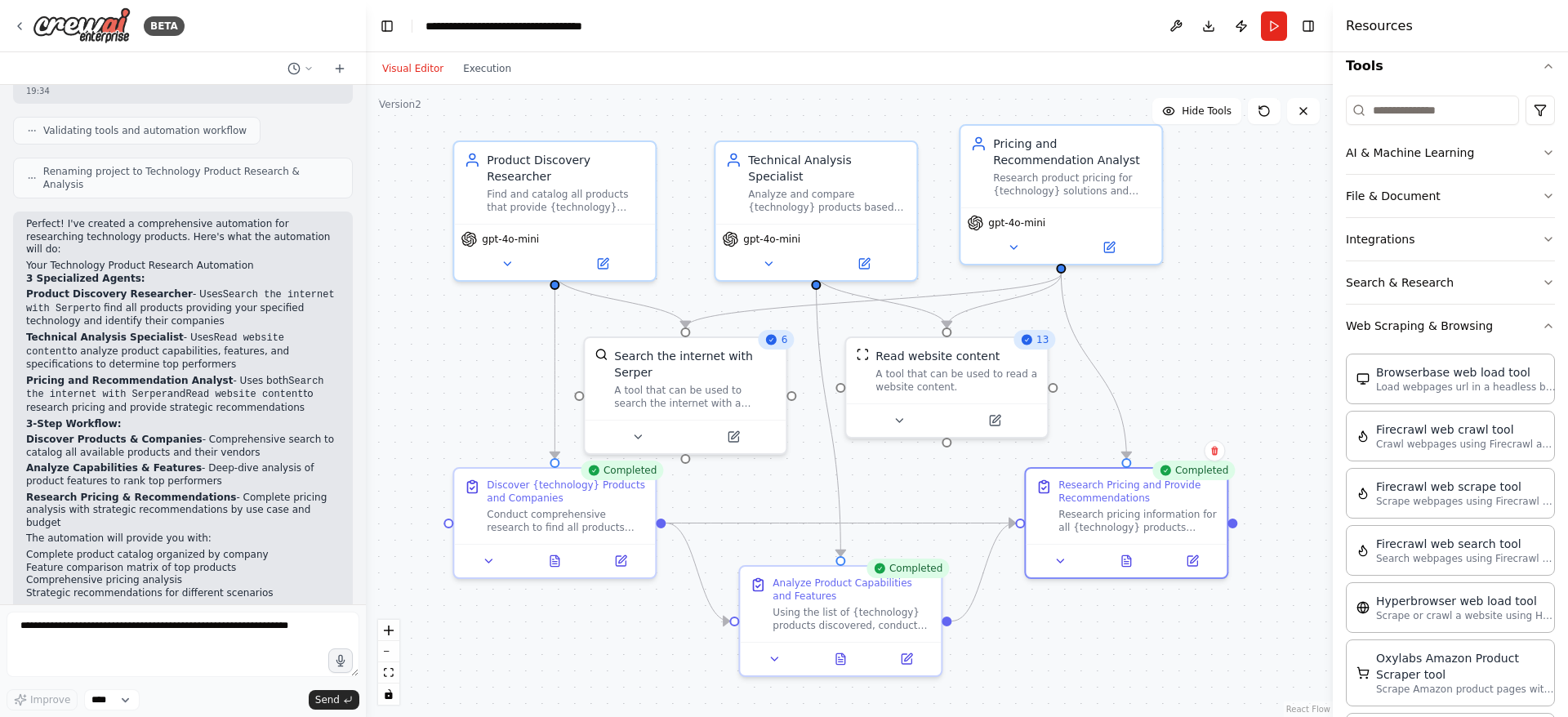
click at [600, 640] on div ".deletable-edge-delete-btn { width: 20px; height: 20px; border: 0px solid #ffff…" at bounding box center [849, 400] width 967 height 632
click at [514, 491] on div "Discover {technology} Products and Companies" at bounding box center [565, 488] width 158 height 26
click at [480, 558] on button at bounding box center [489, 557] width 57 height 19
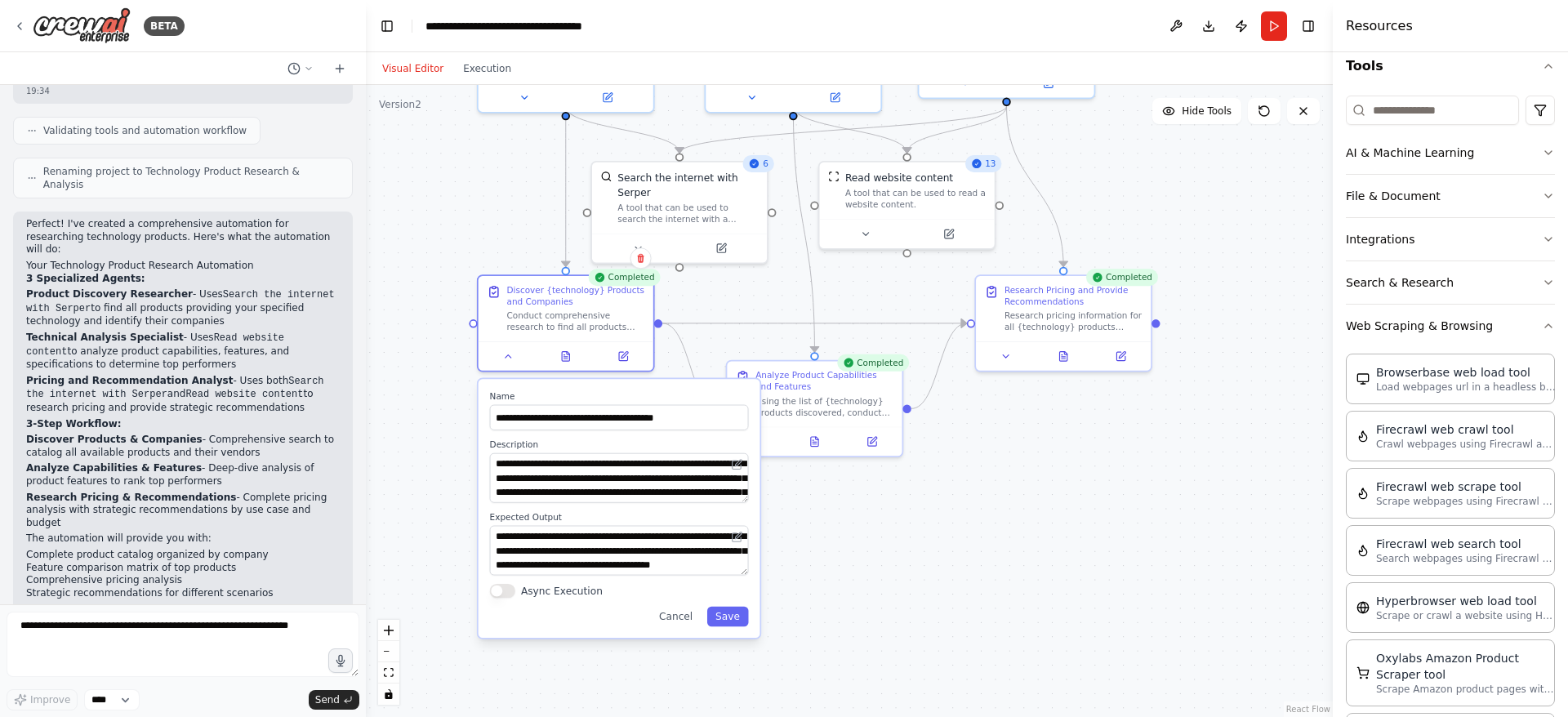
drag, startPoint x: 393, startPoint y: 473, endPoint x: 414, endPoint y: 266, distance: 208.1
click at [414, 266] on div ".deletable-edge-delete-btn { width: 20px; height: 20px; border: 0px solid #ffff…" at bounding box center [849, 400] width 967 height 632
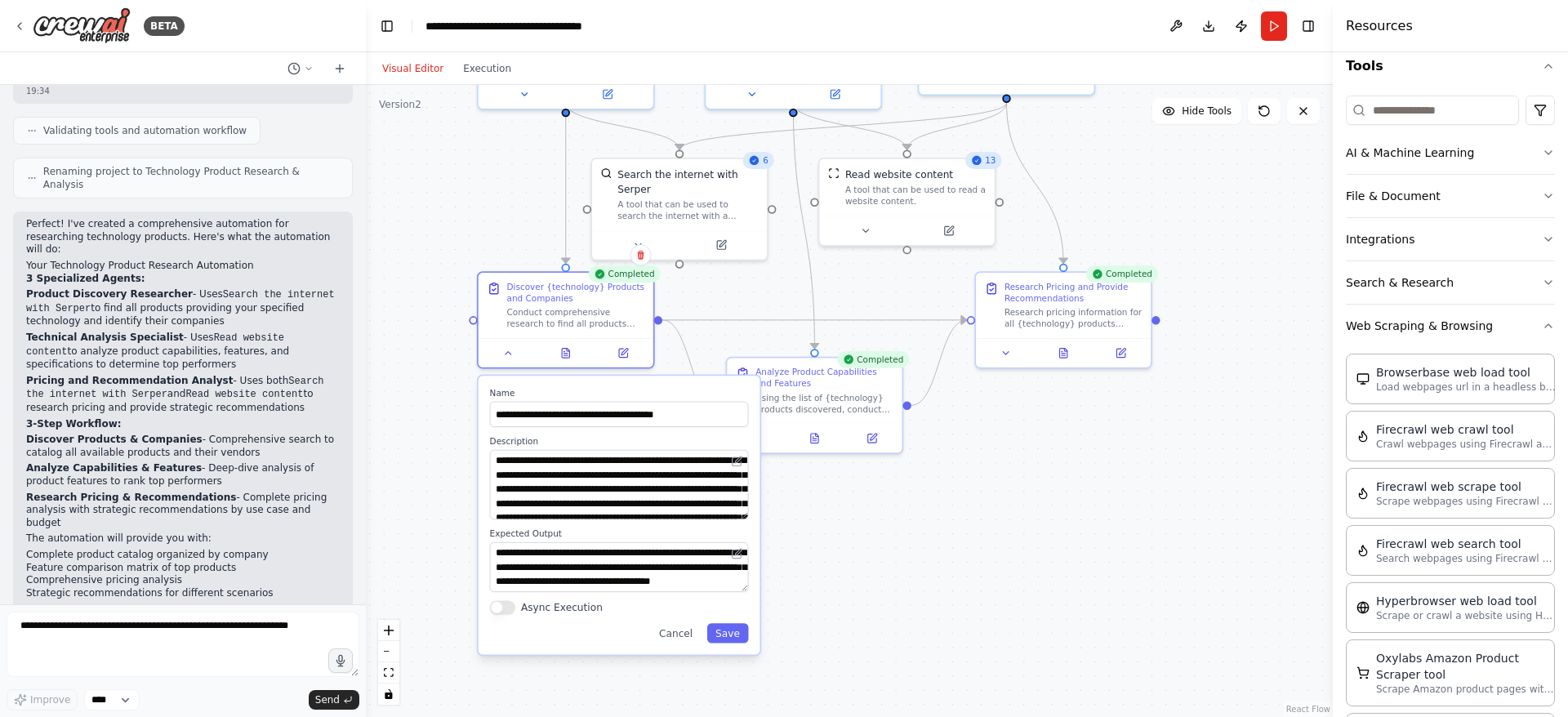
drag, startPoint x: 744, startPoint y: 495, endPoint x: 758, endPoint y: 501, distance: 15.2
click at [758, 501] on div "**********" at bounding box center [619, 514] width 282 height 278
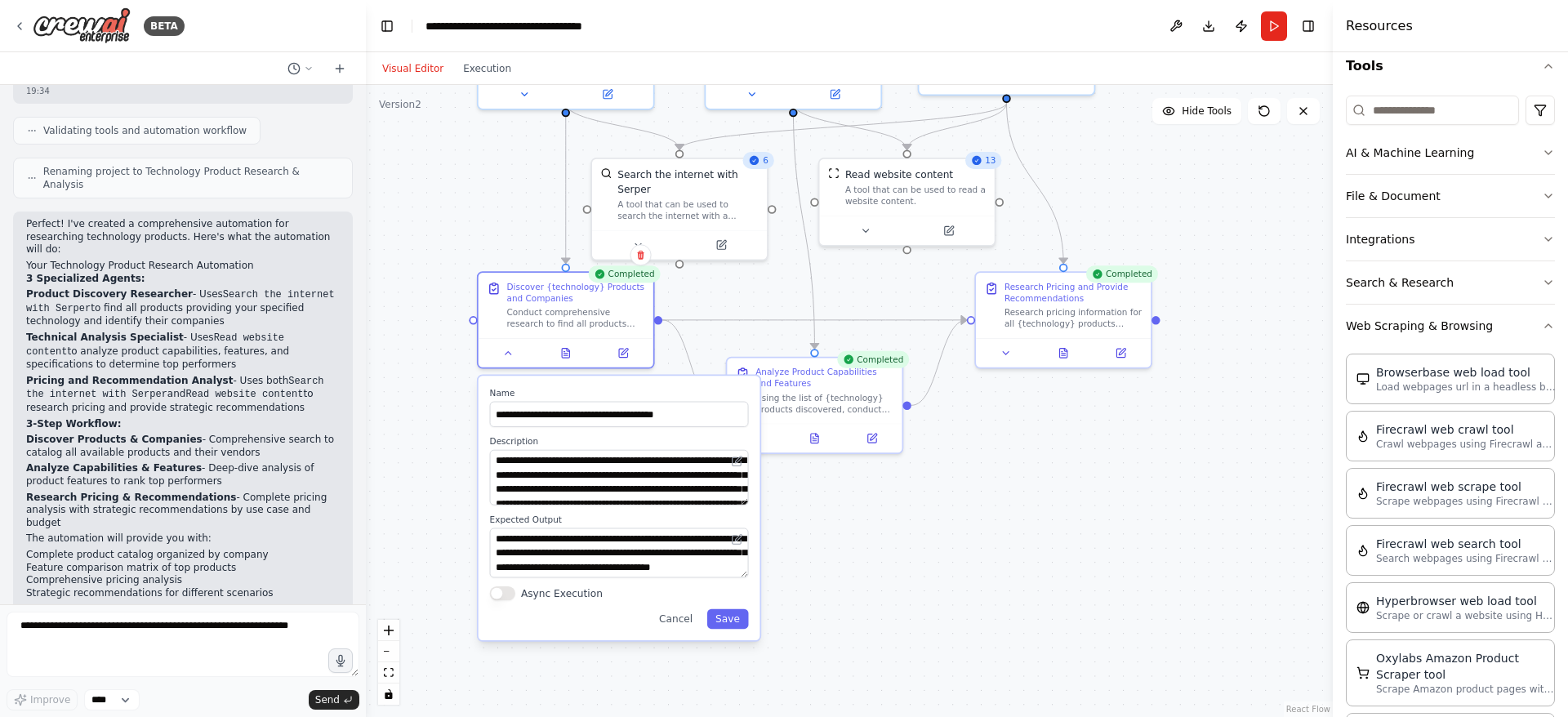
click at [440, 435] on div ".deletable-edge-delete-btn { width: 20px; height: 20px; border: 0px solid #ffff…" at bounding box center [849, 400] width 967 height 632
click at [878, 525] on div ".deletable-edge-delete-btn { width: 20px; height: 20px; border: 0px solid #ffff…" at bounding box center [849, 400] width 967 height 632
click at [680, 624] on button "Cancel" at bounding box center [677, 619] width 51 height 19
click at [674, 621] on button "Cancel" at bounding box center [677, 619] width 51 height 19
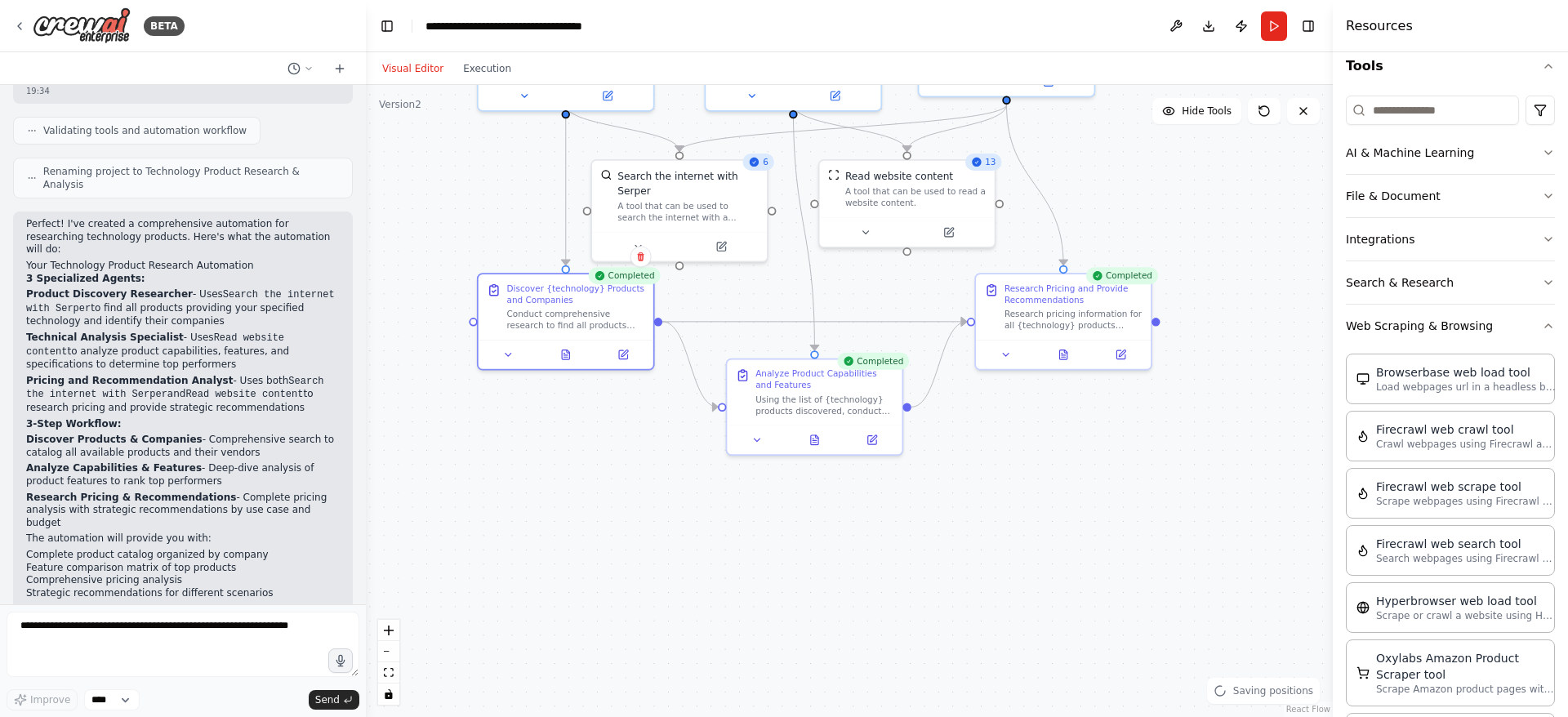
click at [524, 481] on div ".deletable-edge-delete-btn { width: 20px; height: 20px; border: 0px solid #ffff…" at bounding box center [849, 400] width 967 height 632
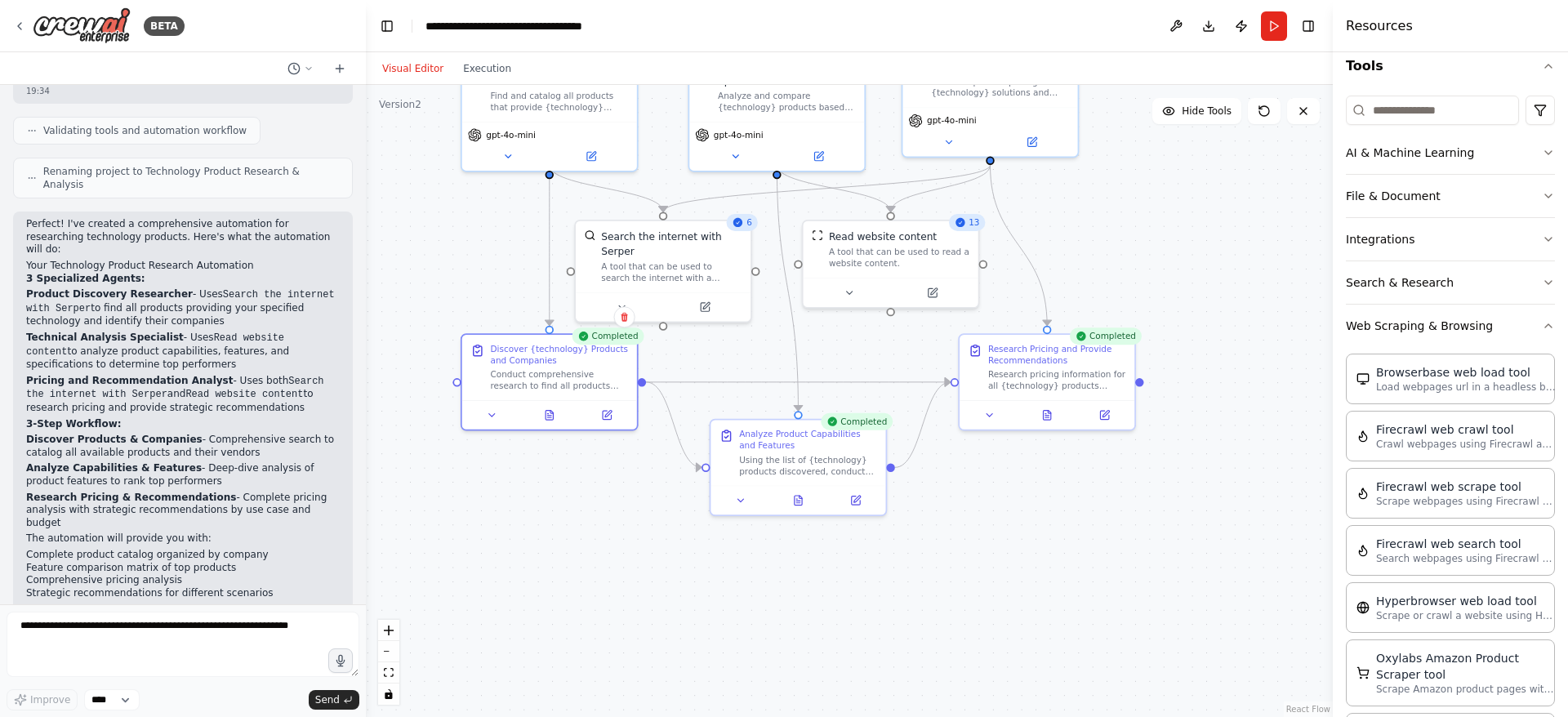
drag, startPoint x: 546, startPoint y: 424, endPoint x: 532, endPoint y: 484, distance: 61.6
click at [531, 484] on div ".deletable-edge-delete-btn { width: 20px; height: 20px; border: 0px solid #ffff…" at bounding box center [849, 400] width 967 height 632
click at [611, 410] on icon at bounding box center [608, 413] width 7 height 7
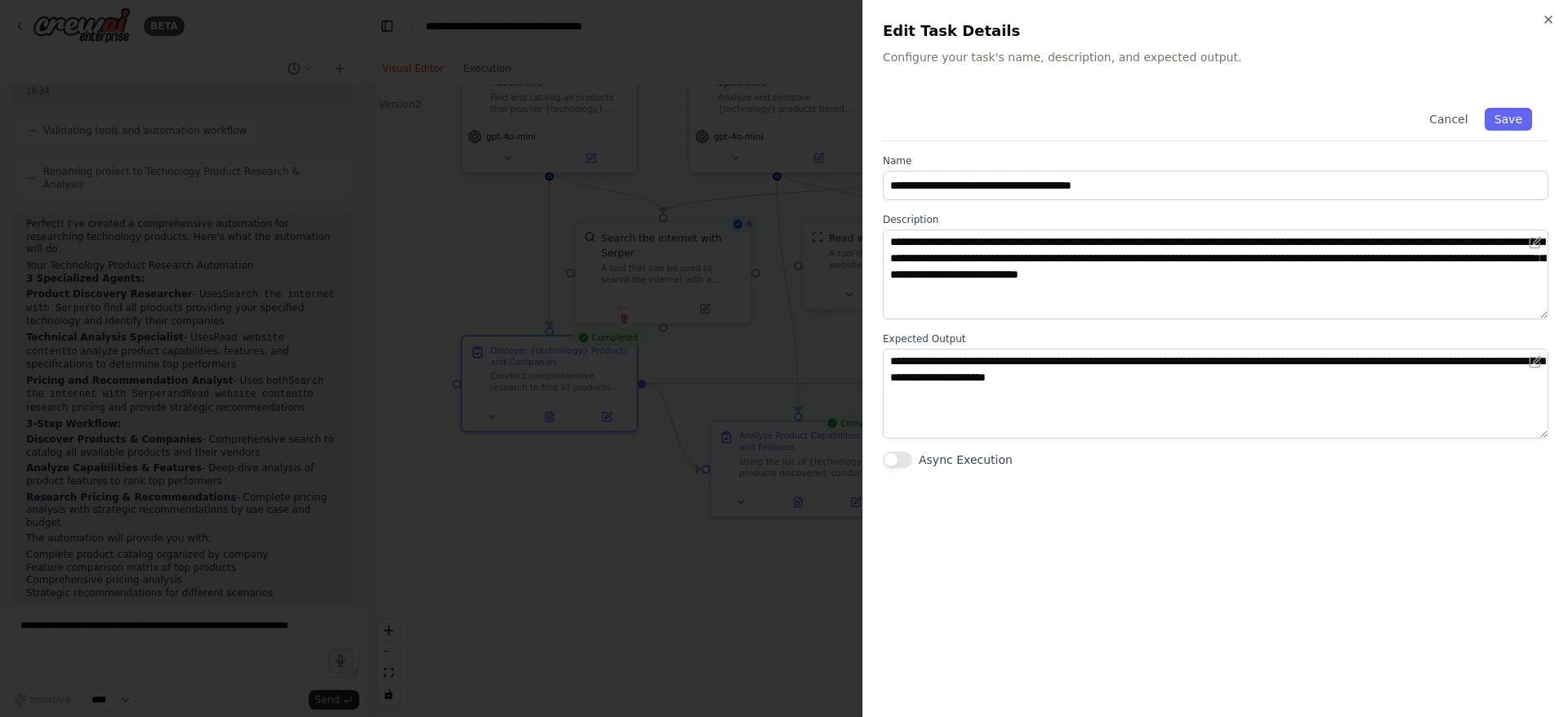
click at [1549, 18] on icon "button" at bounding box center [1548, 19] width 13 height 13
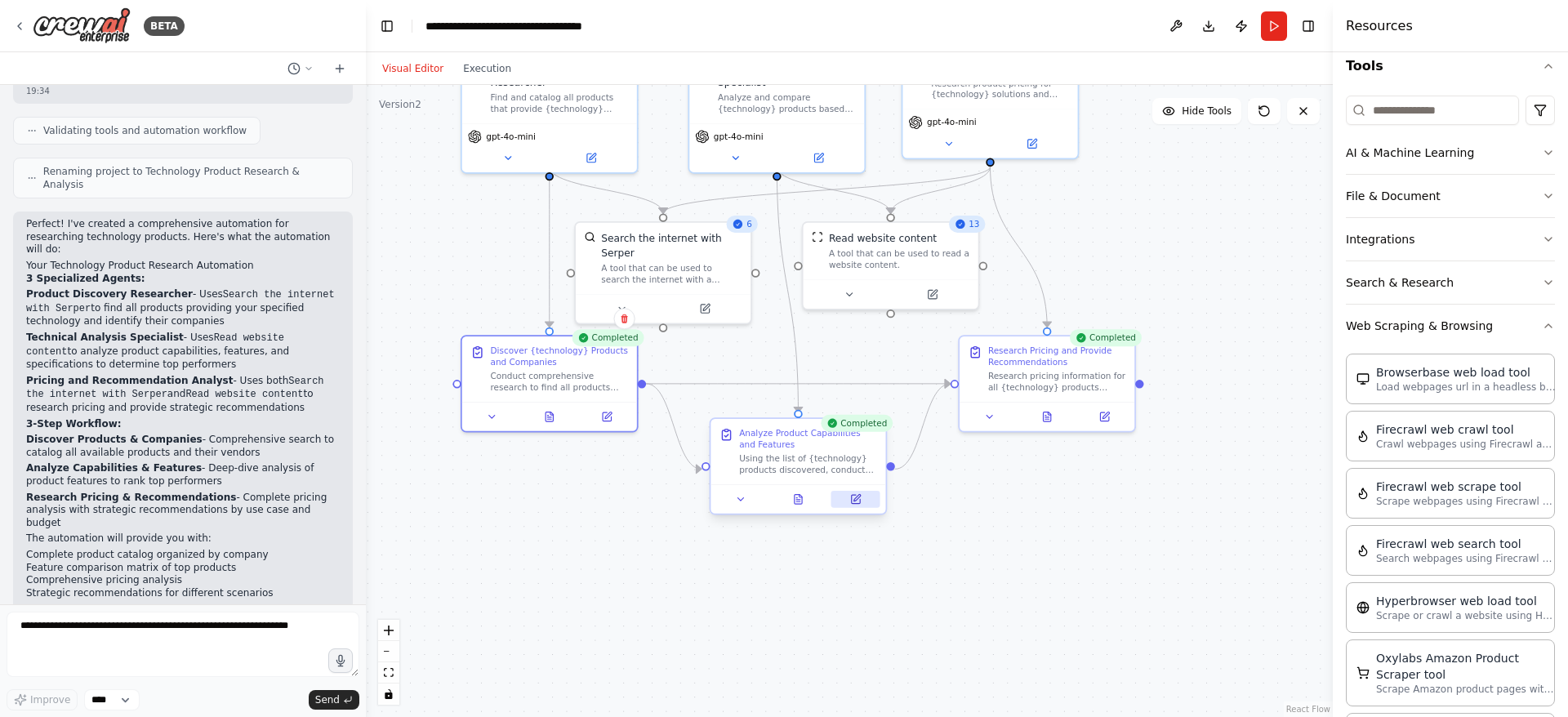
click at [854, 500] on icon at bounding box center [857, 498] width 7 height 7
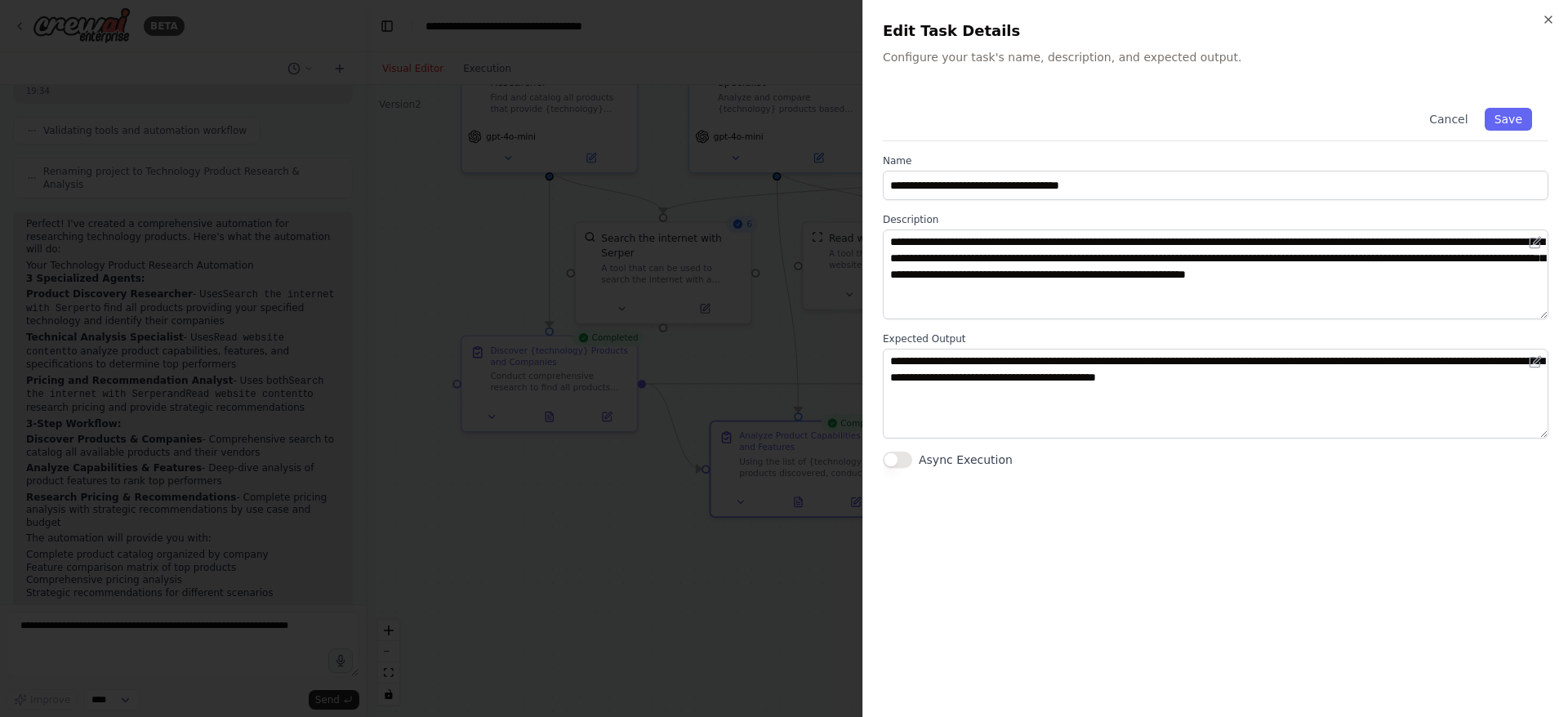
click at [1451, 116] on button "Cancel" at bounding box center [1448, 118] width 58 height 23
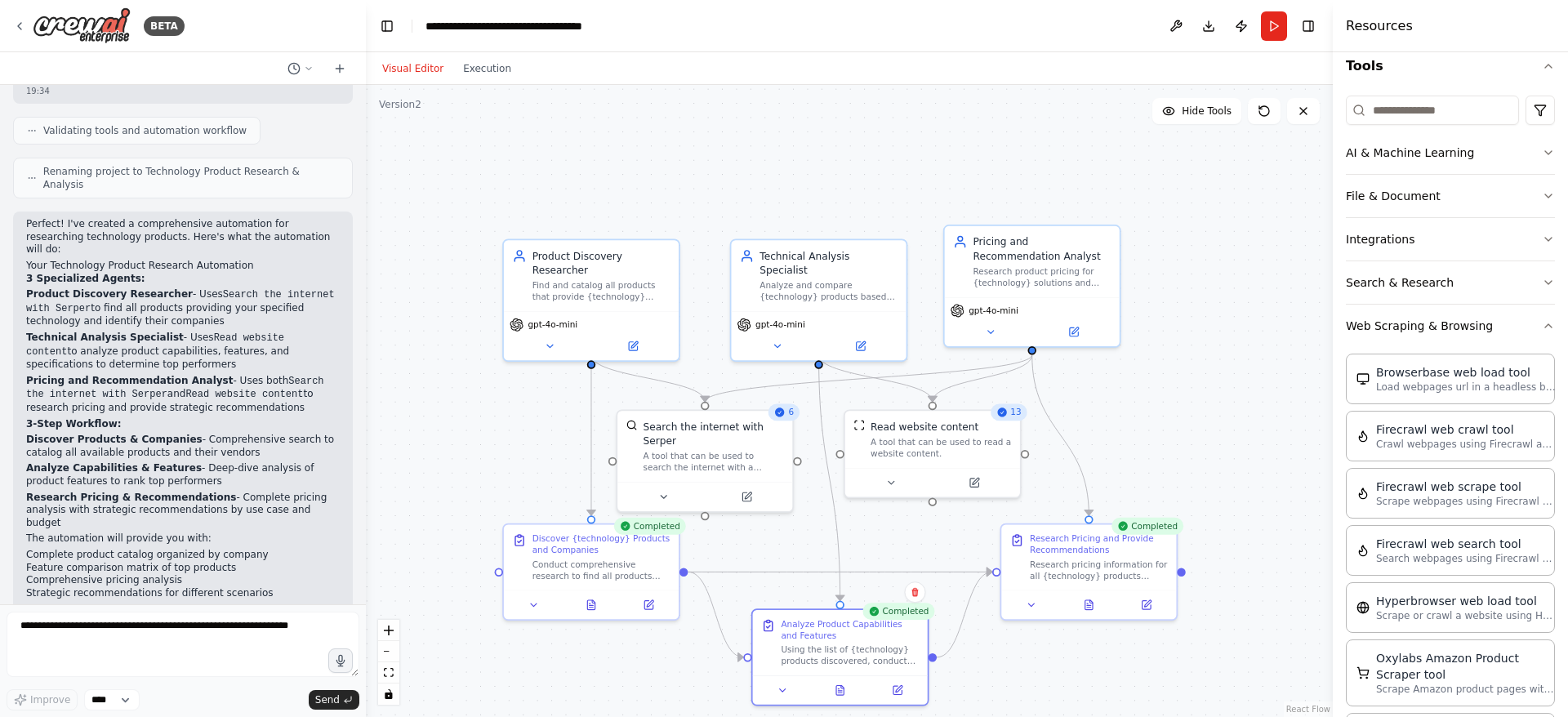
drag, startPoint x: 498, startPoint y: 222, endPoint x: 556, endPoint y: 403, distance: 190.1
click at [556, 404] on div ".deletable-edge-delete-btn { width: 20px; height: 20px; border: 0px solid #ffff…" at bounding box center [849, 400] width 967 height 632
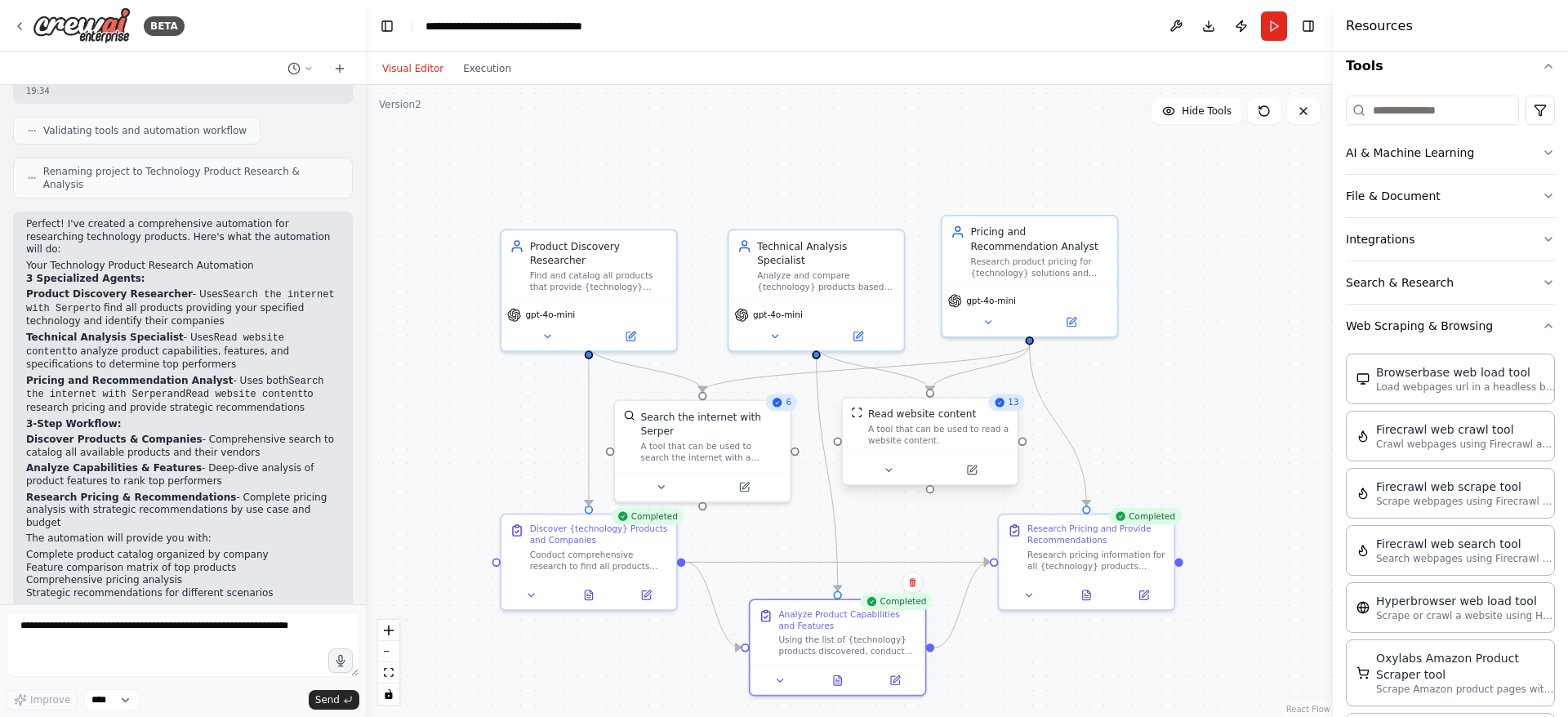
click at [940, 435] on div "A tool that can be used to read a website content." at bounding box center [938, 435] width 140 height 23
drag, startPoint x: 931, startPoint y: 434, endPoint x: 926, endPoint y: 447, distance: 13.9
click at [926, 447] on div "A tool that can be used to read a website content." at bounding box center [938, 449] width 140 height 23
click at [895, 486] on button at bounding box center [888, 484] width 80 height 17
click at [870, 484] on button at bounding box center [888, 484] width 80 height 17
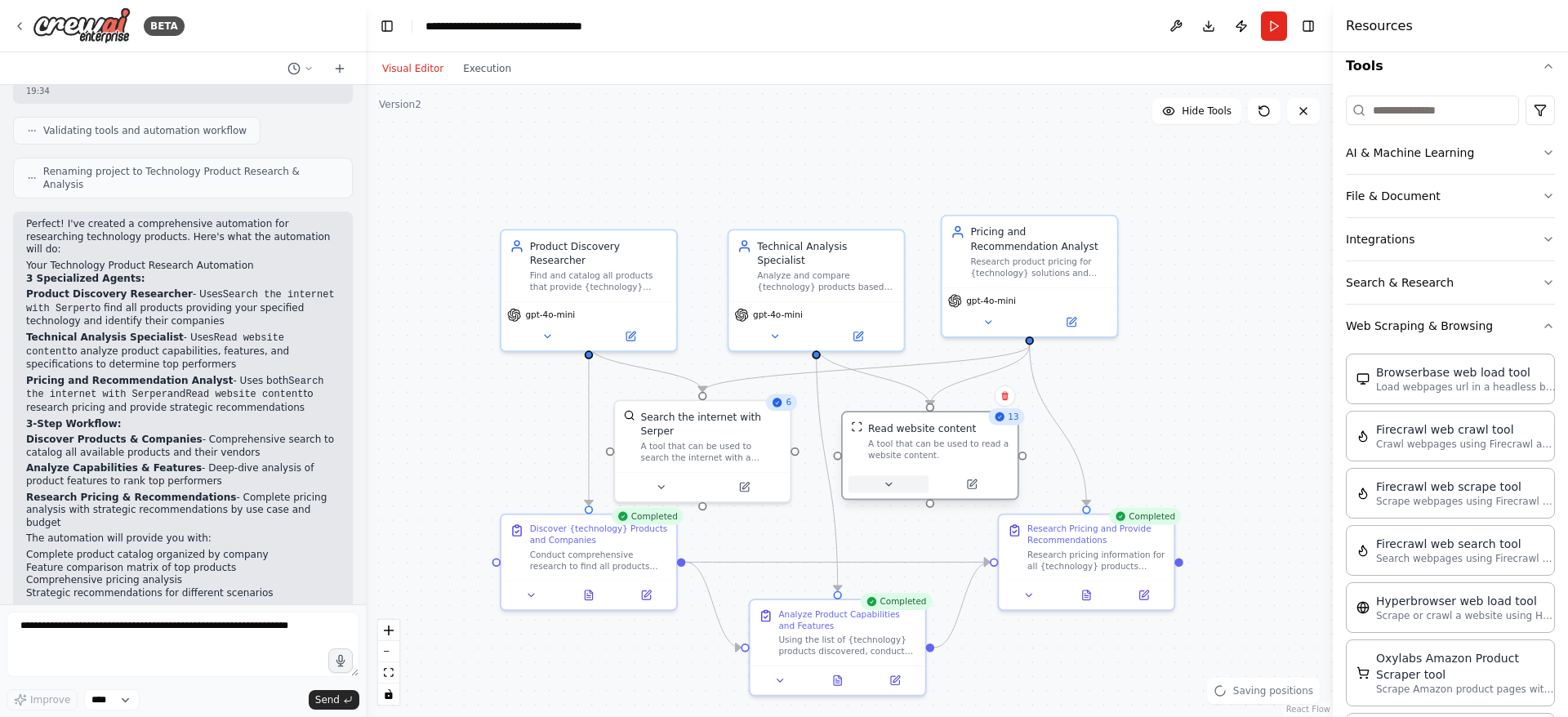
click at [888, 484] on icon at bounding box center [888, 484] width 6 height 3
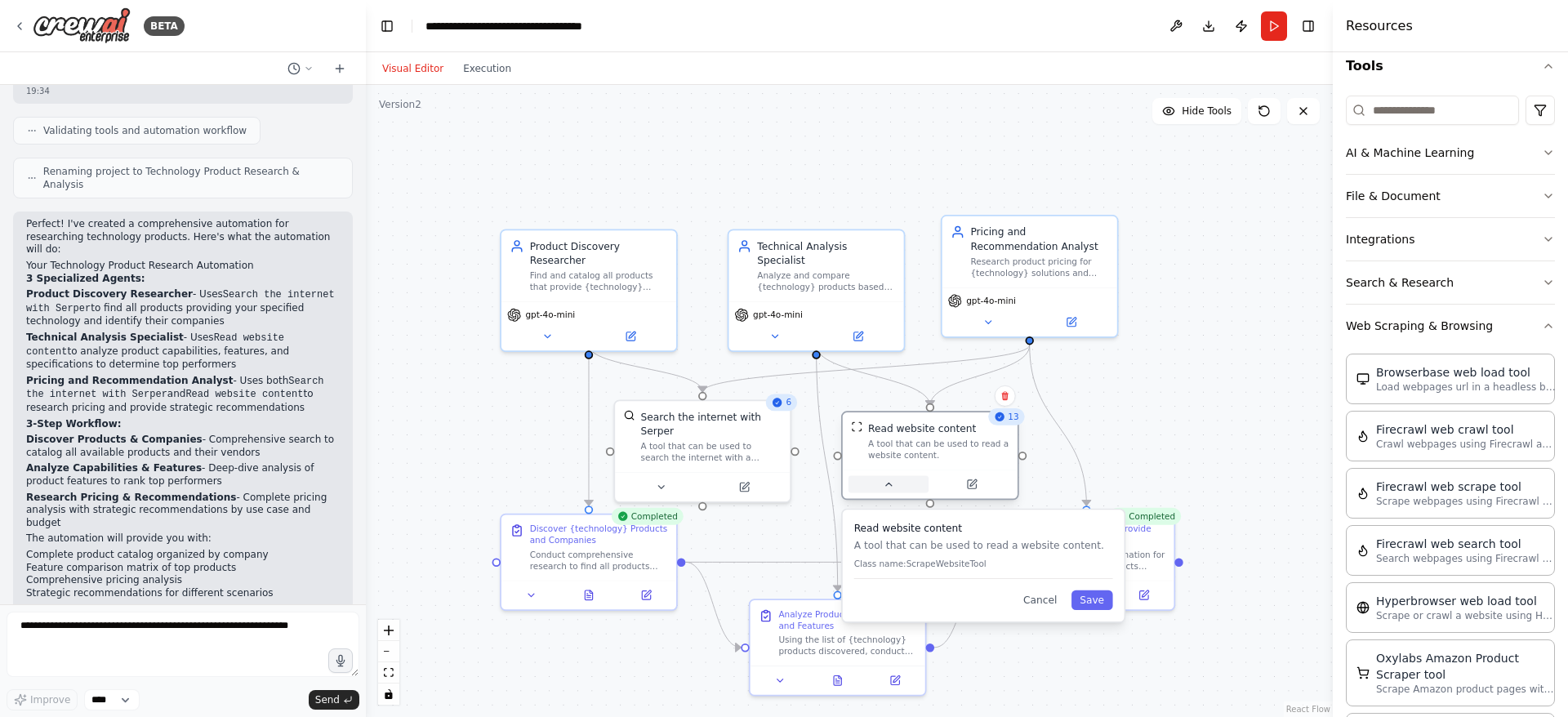
click at [904, 479] on button at bounding box center [888, 484] width 80 height 17
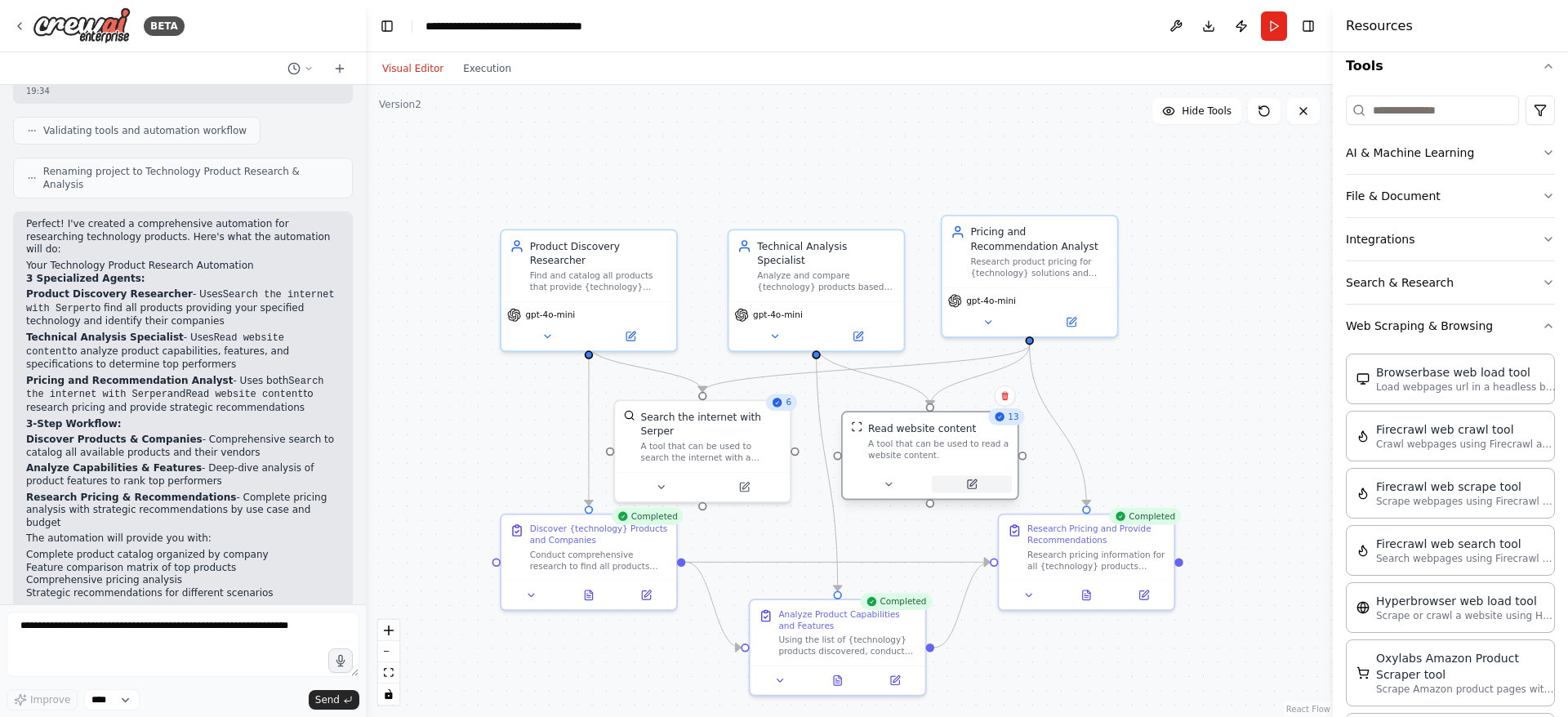
click at [974, 486] on icon at bounding box center [972, 484] width 8 height 8
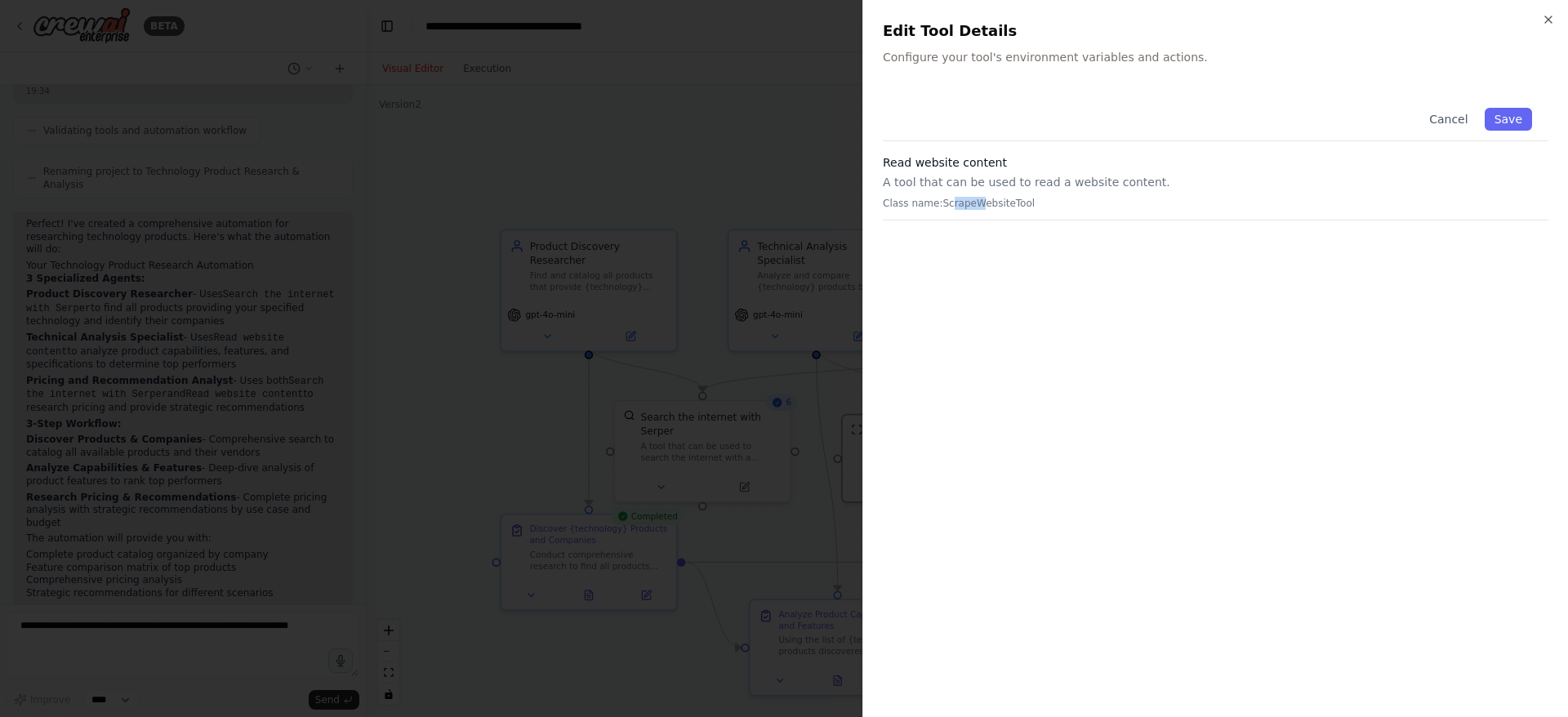
drag, startPoint x: 961, startPoint y: 203, endPoint x: 1058, endPoint y: 194, distance: 97.4
click at [1022, 196] on div "Read website content A tool that can be used to read a website content. Class n…" at bounding box center [1215, 187] width 666 height 66
click at [1543, 7] on div "Close Edit Tool Details Configure your tool's environment variables and actions…" at bounding box center [1215, 358] width 705 height 717
click at [1548, 17] on icon "button" at bounding box center [1548, 19] width 13 height 13
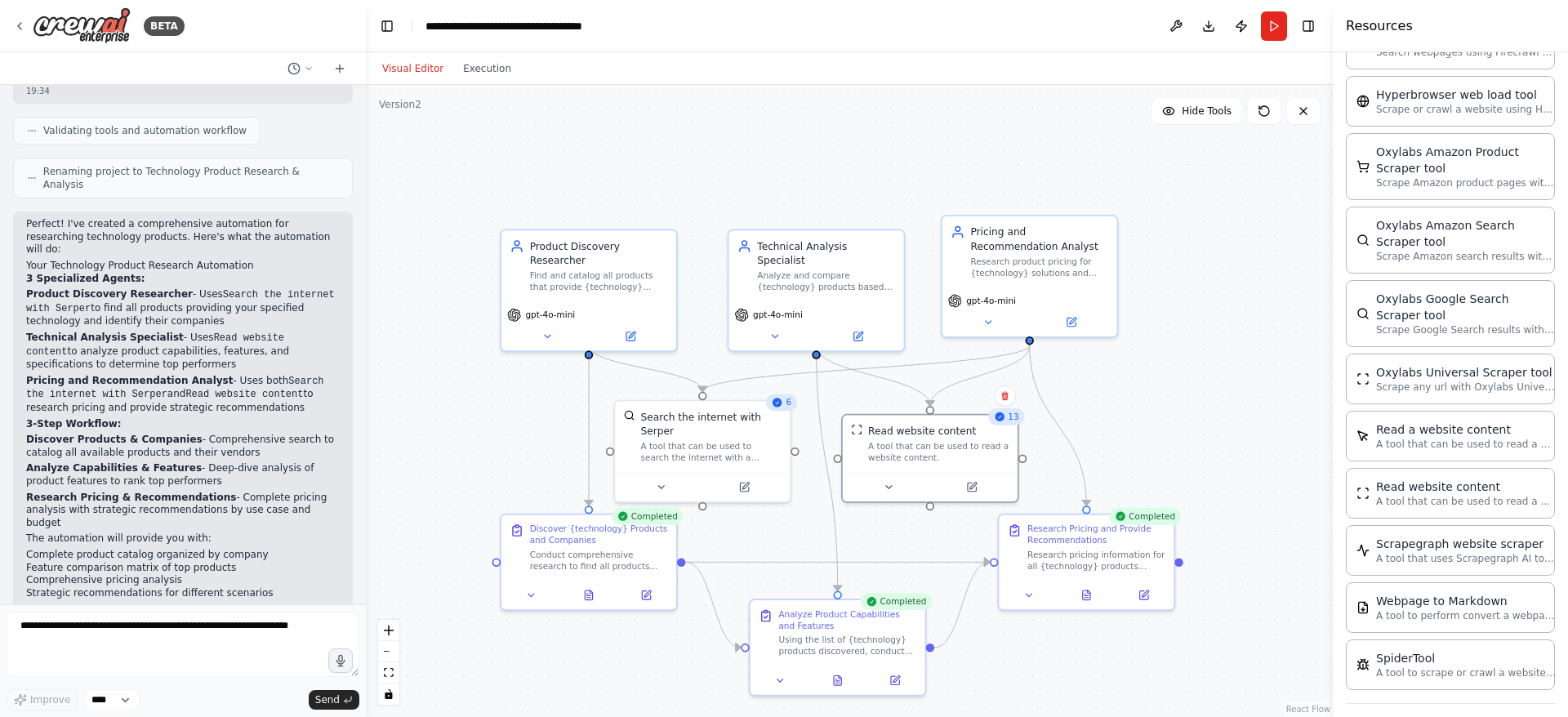
scroll to position [682, 0]
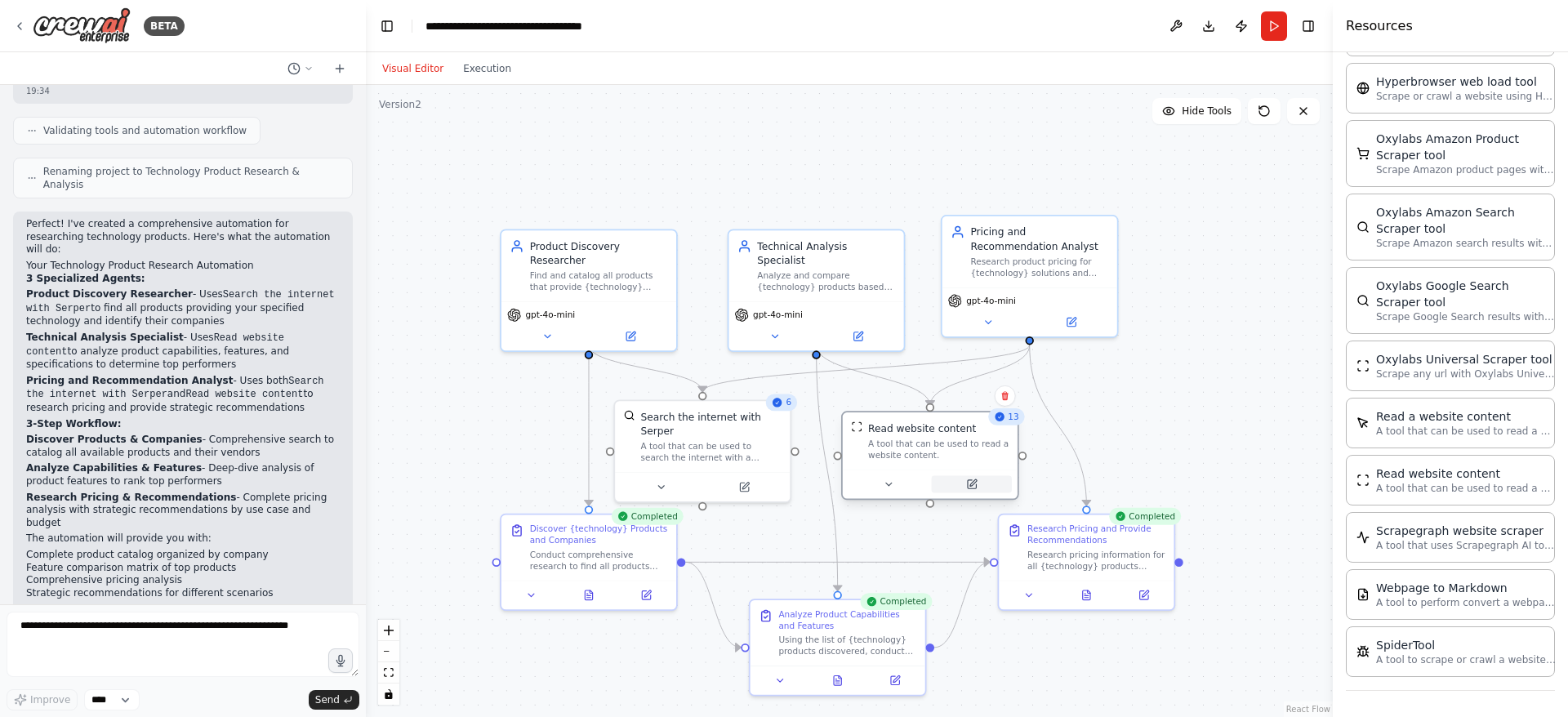
click at [984, 490] on button at bounding box center [972, 484] width 80 height 17
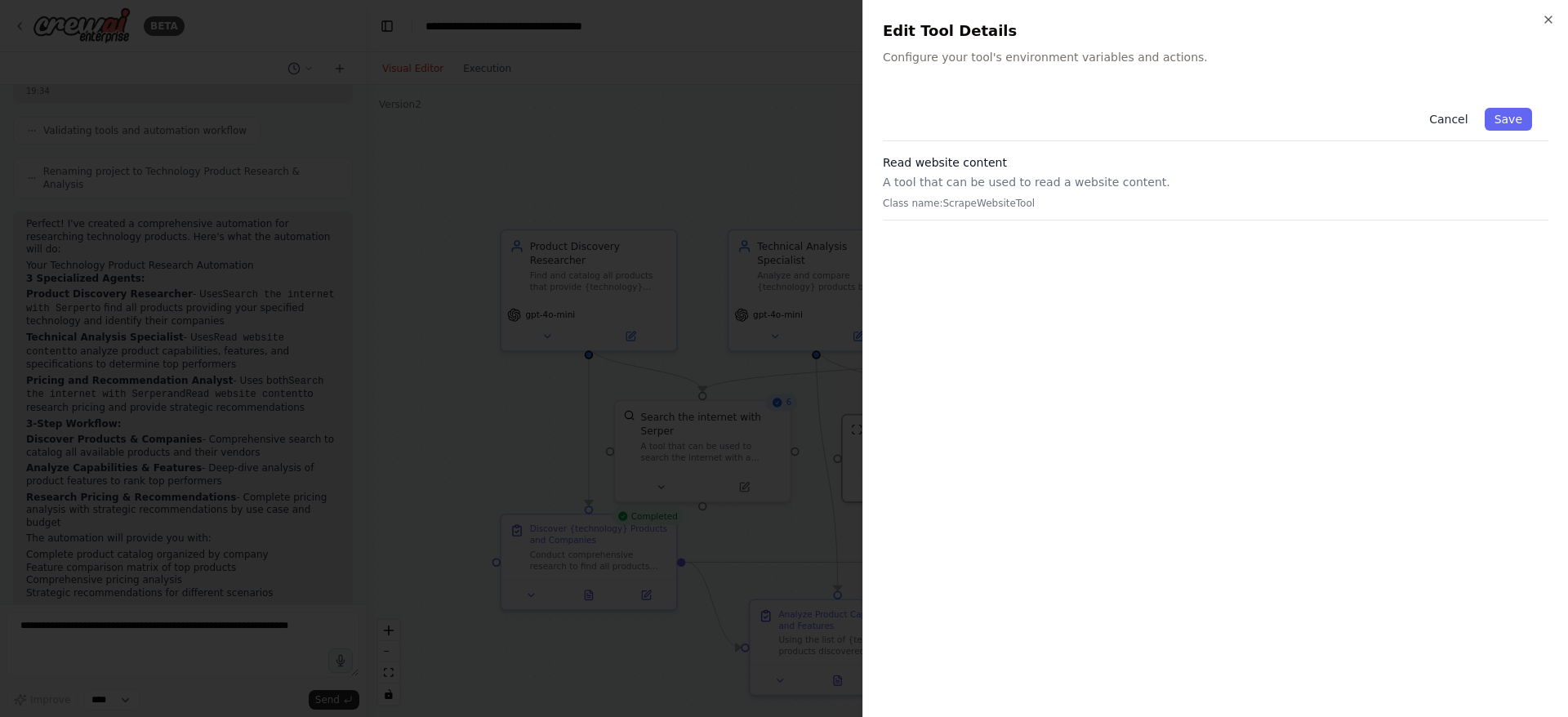
click at [1450, 118] on button "Cancel" at bounding box center [1448, 118] width 58 height 23
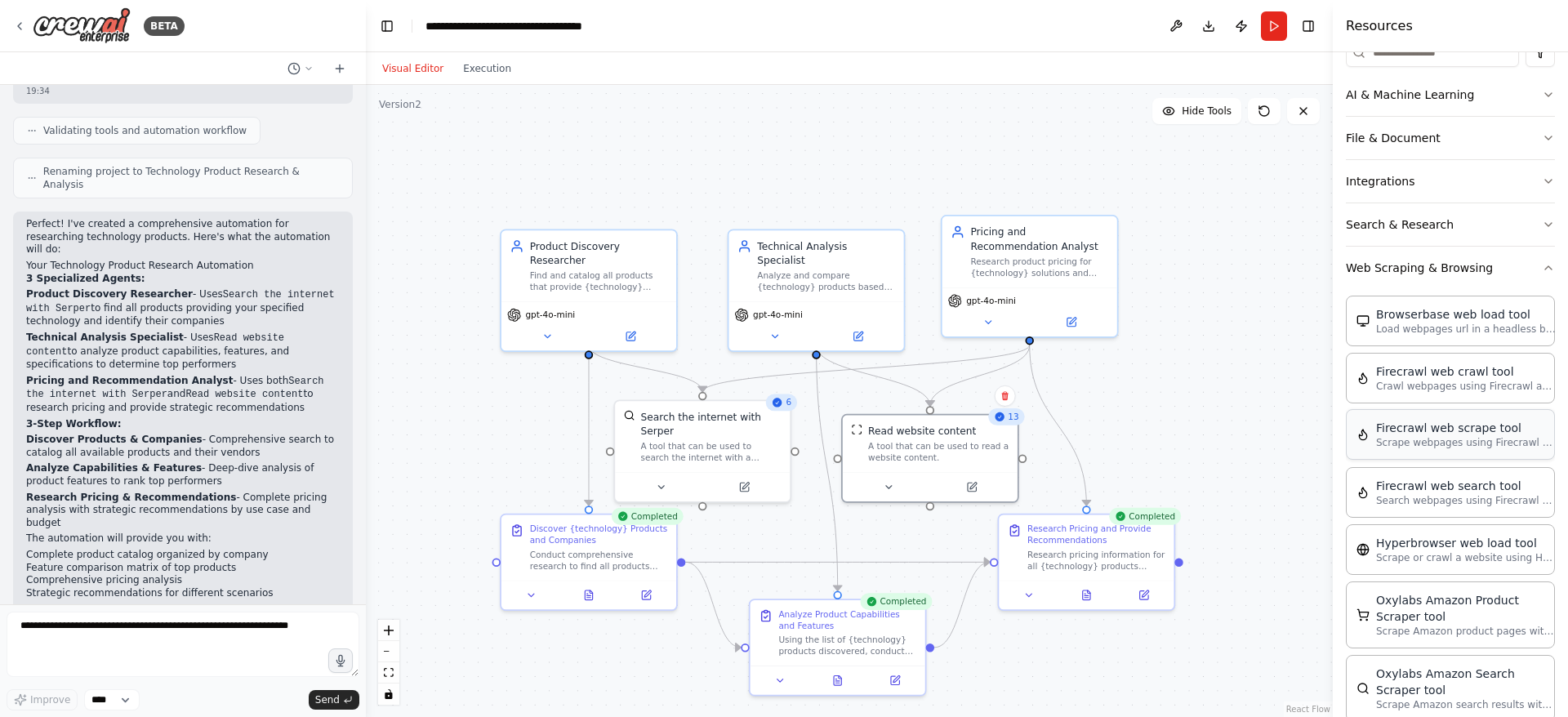
scroll to position [193, 0]
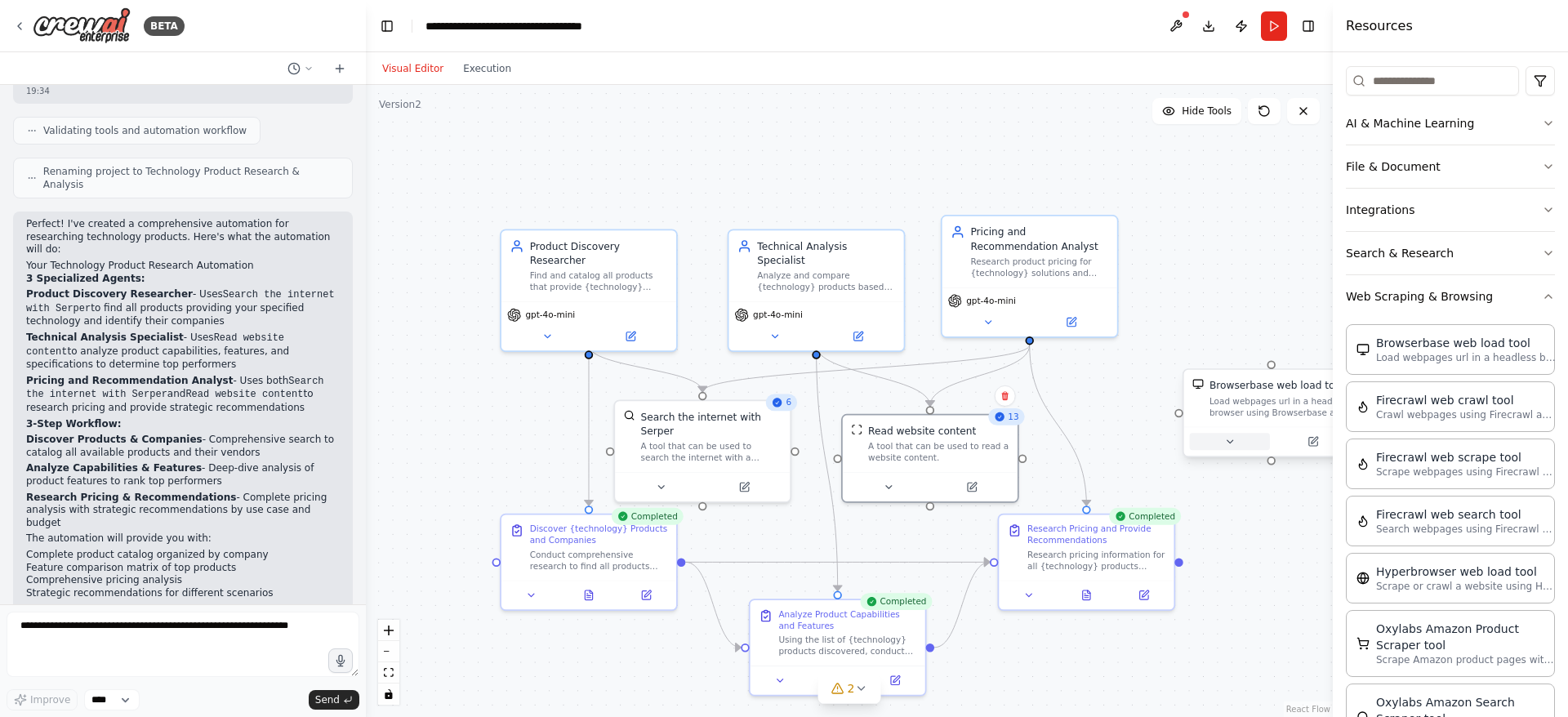
click at [1233, 446] on icon at bounding box center [1230, 442] width 12 height 12
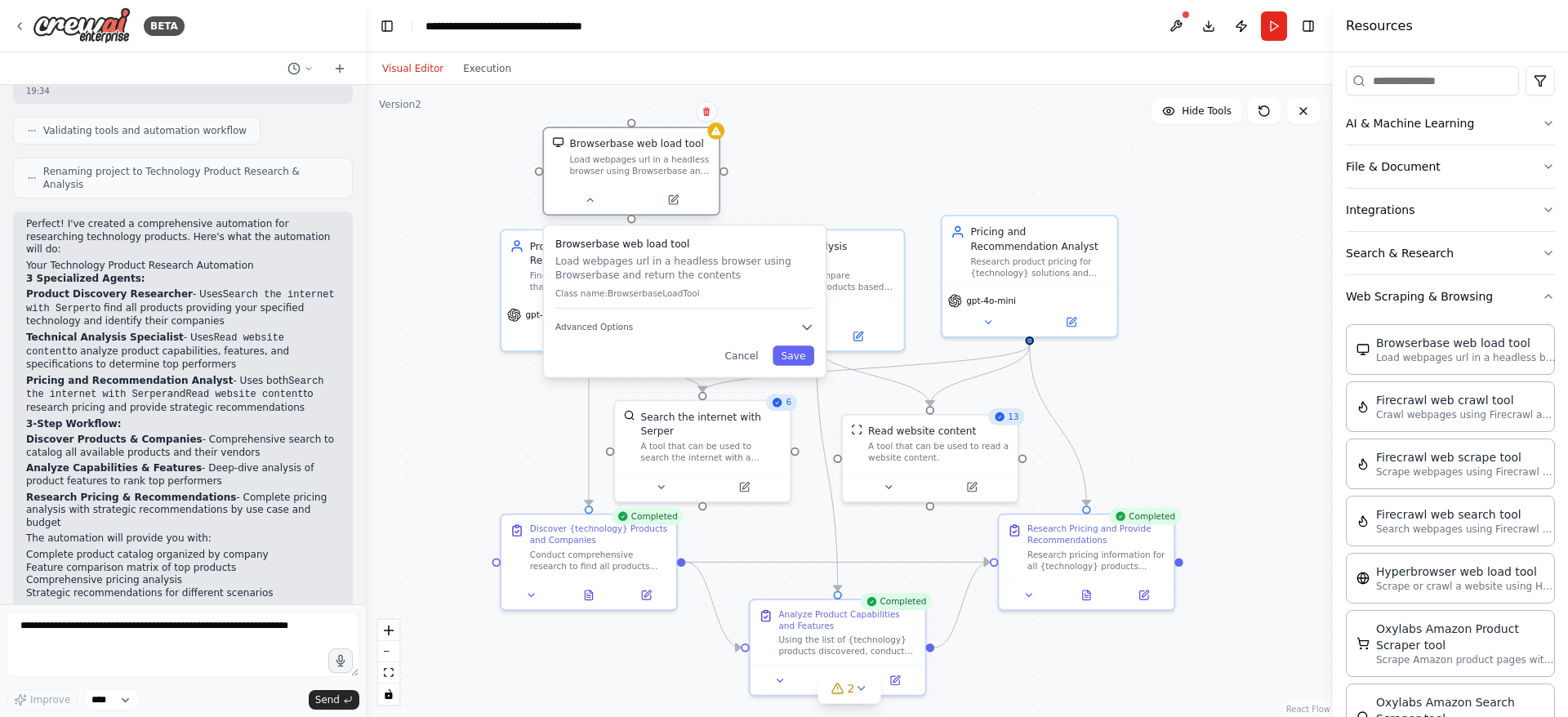
drag, startPoint x: 1231, startPoint y: 386, endPoint x: 595, endPoint y: 150, distance: 678.4
click at [595, 150] on div "Browserbase web load tool" at bounding box center [636, 143] width 134 height 14
click at [804, 323] on icon "button" at bounding box center [807, 327] width 14 height 14
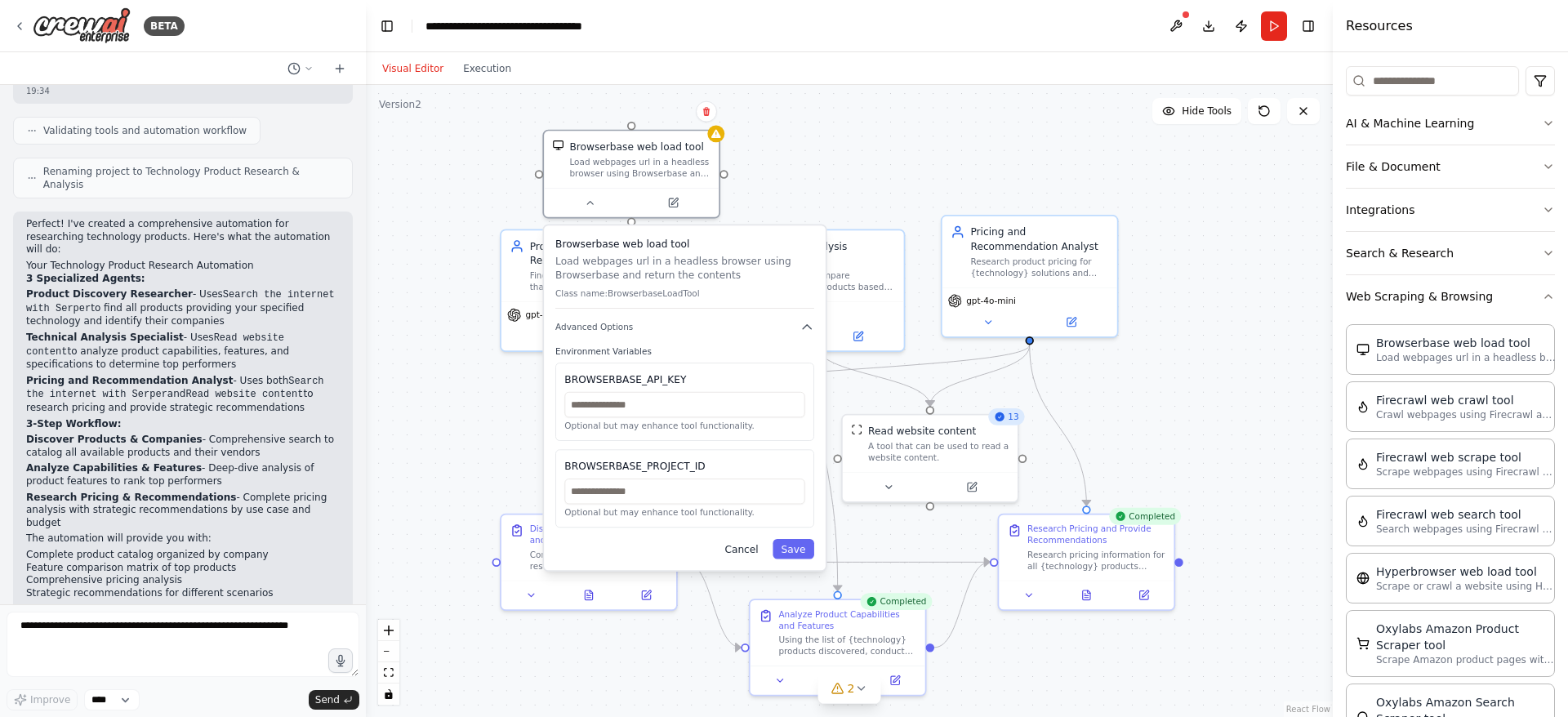
click at [748, 556] on button "Cancel" at bounding box center [742, 548] width 51 height 19
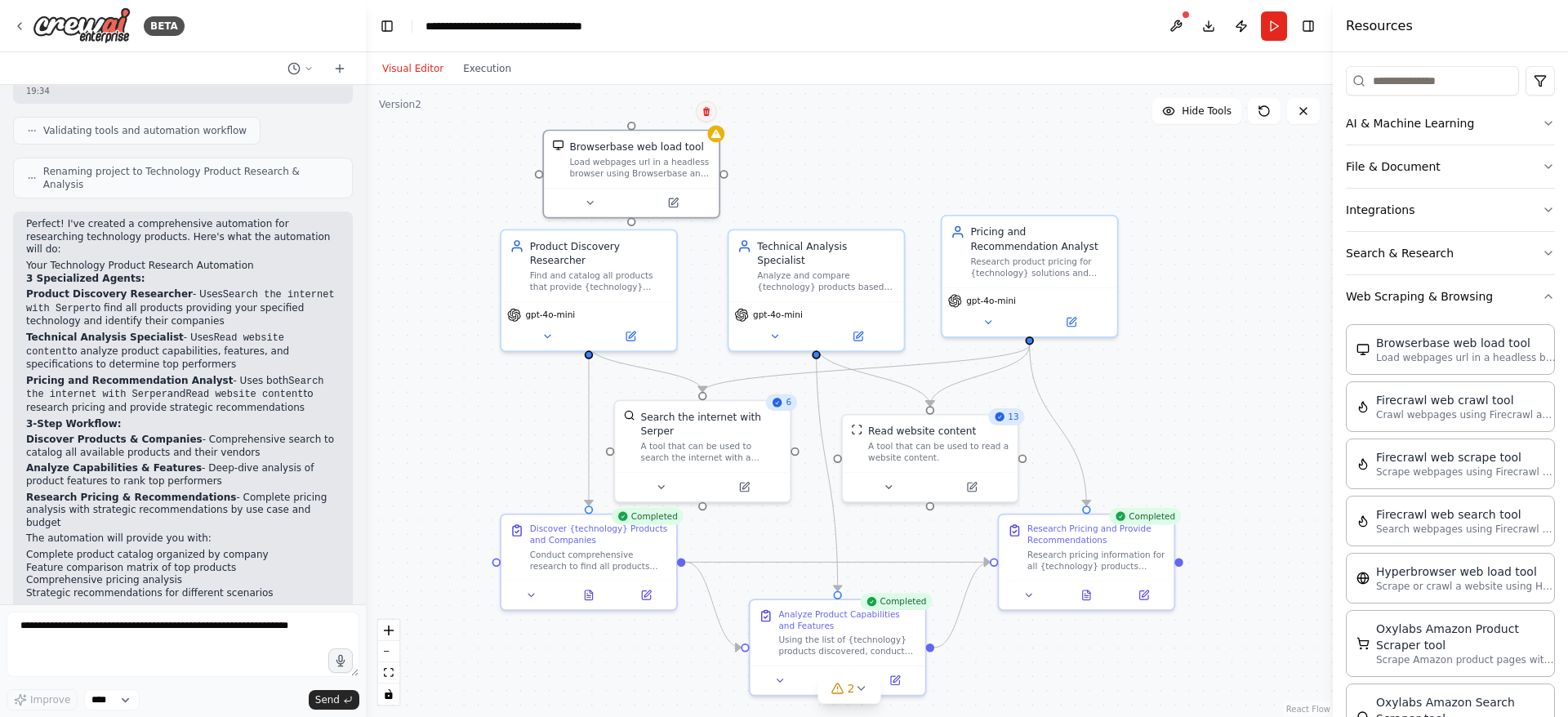
click at [703, 107] on icon at bounding box center [706, 112] width 10 height 10
click at [658, 119] on button "Confirm" at bounding box center [660, 112] width 58 height 19
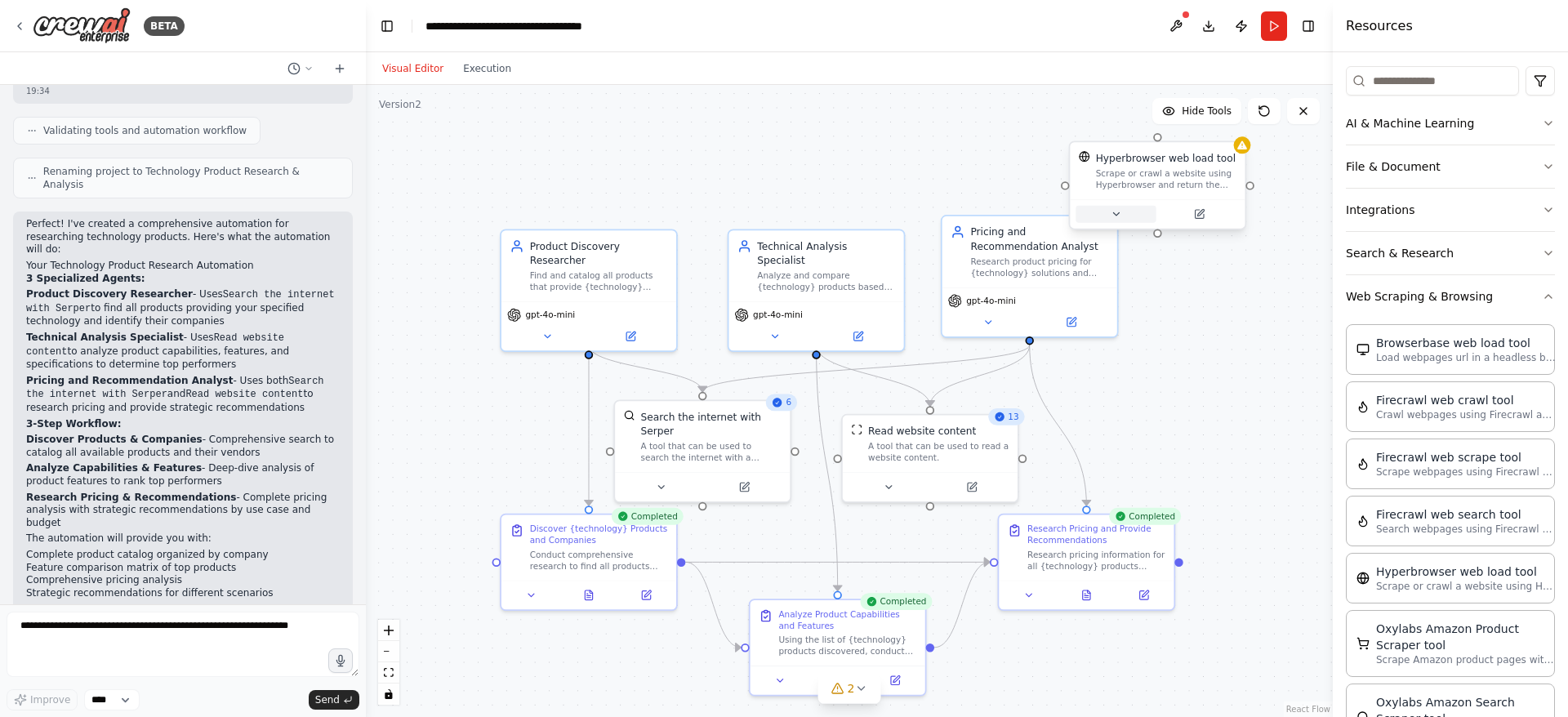
click at [1112, 214] on icon at bounding box center [1116, 214] width 12 height 12
click at [1329, 338] on button "Toggle Sidebar" at bounding box center [1332, 358] width 13 height 717
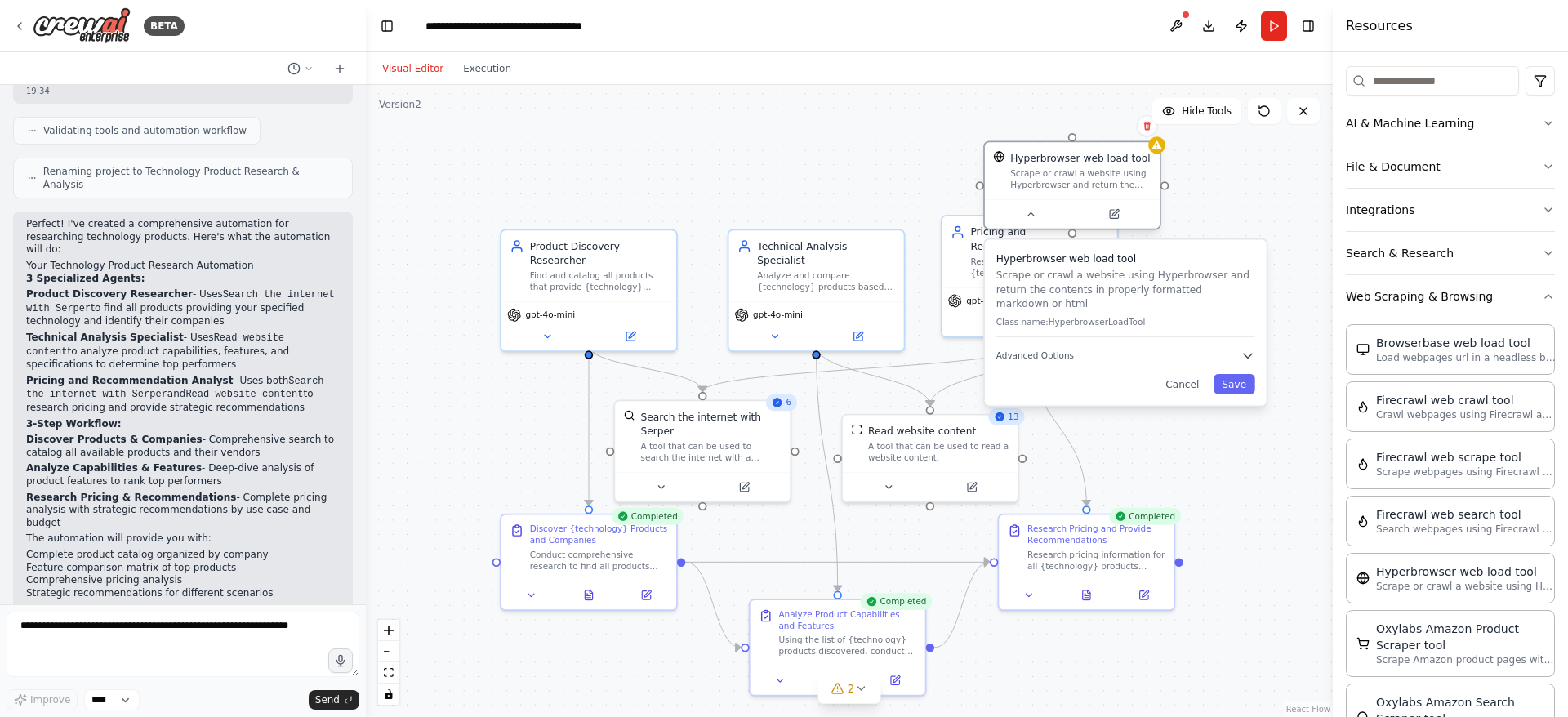
drag, startPoint x: 1146, startPoint y: 185, endPoint x: 940, endPoint y: 168, distance: 206.7
click at [1010, 168] on div "Scrape or crawl a website using Hyperbrowser and return the contents in properl…" at bounding box center [1080, 179] width 140 height 23
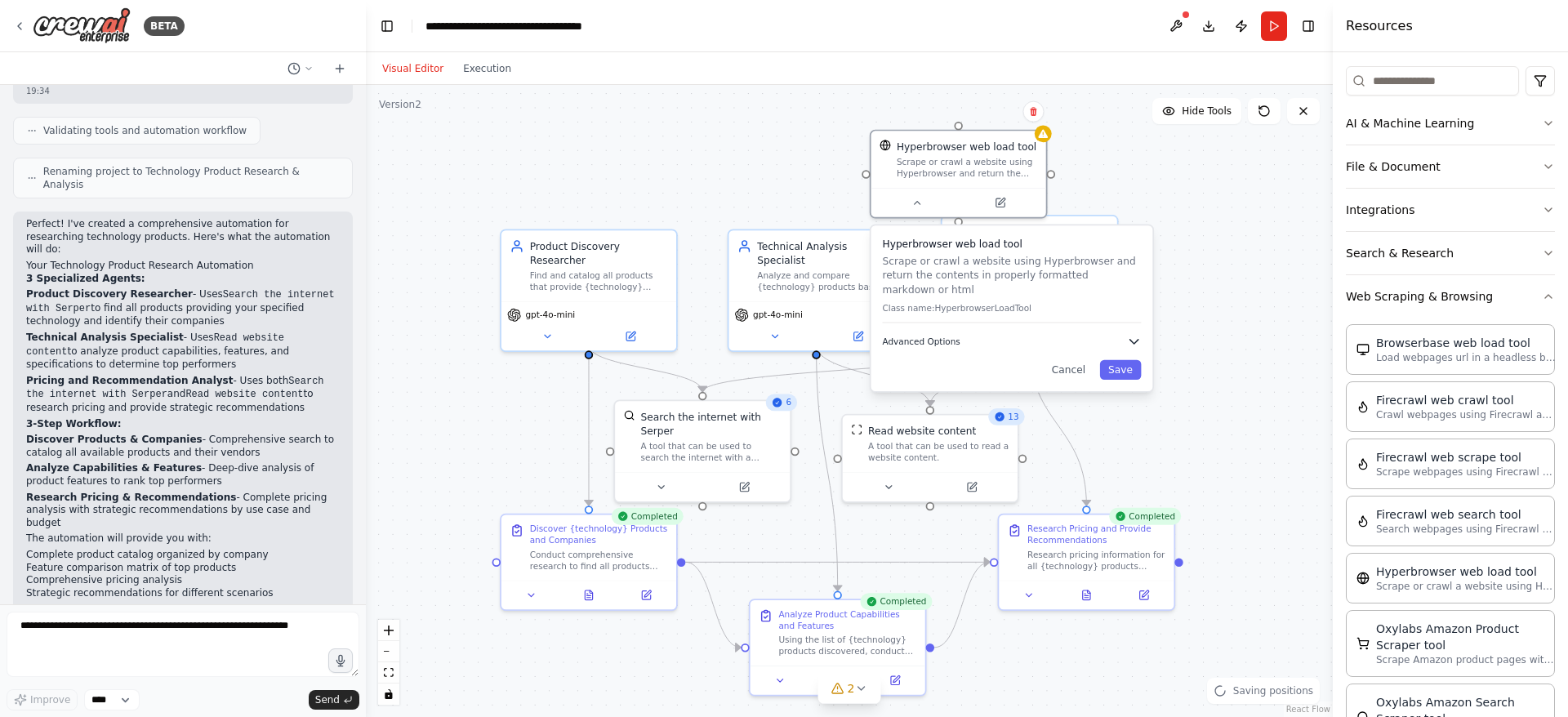
click at [1133, 334] on icon "button" at bounding box center [1134, 341] width 14 height 14
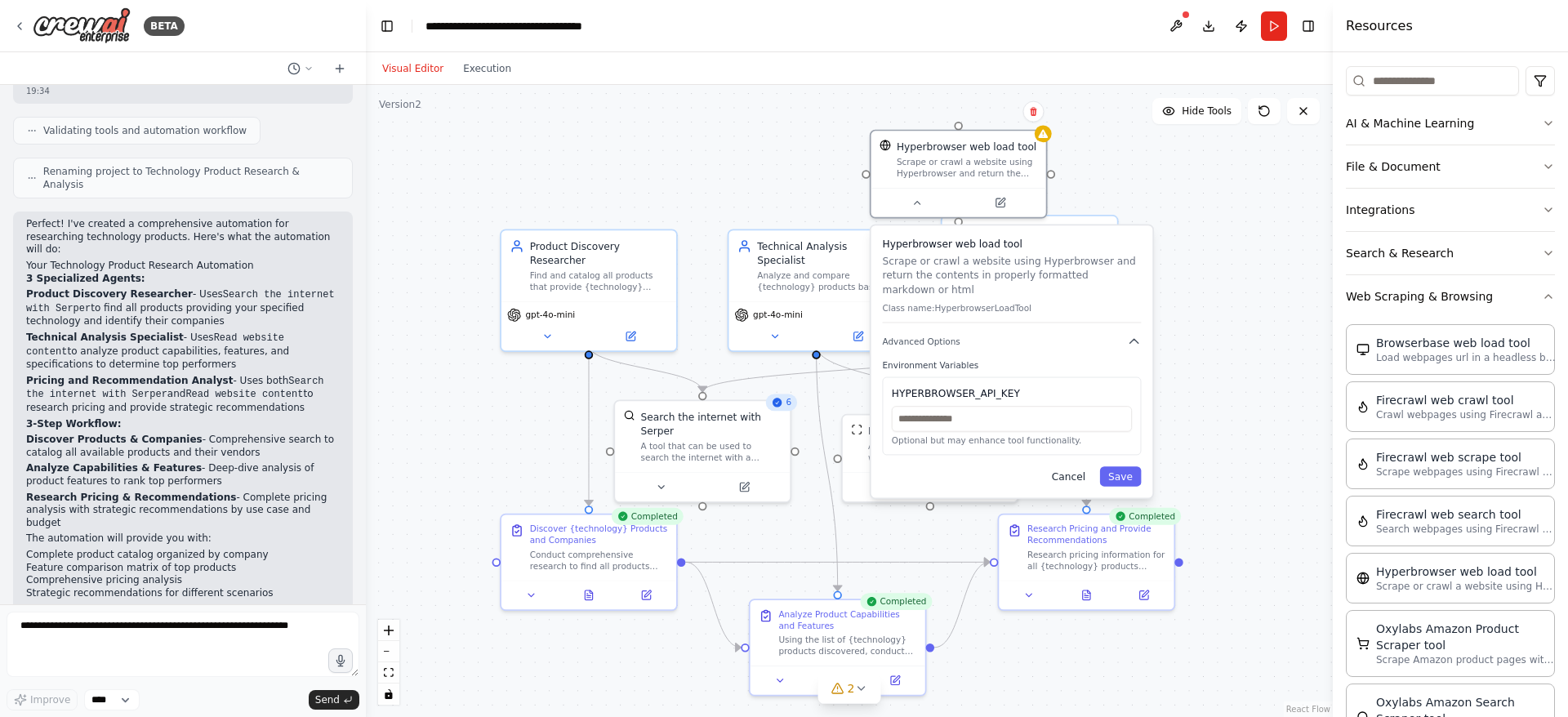
click at [1077, 466] on button "Cancel" at bounding box center [1068, 475] width 51 height 19
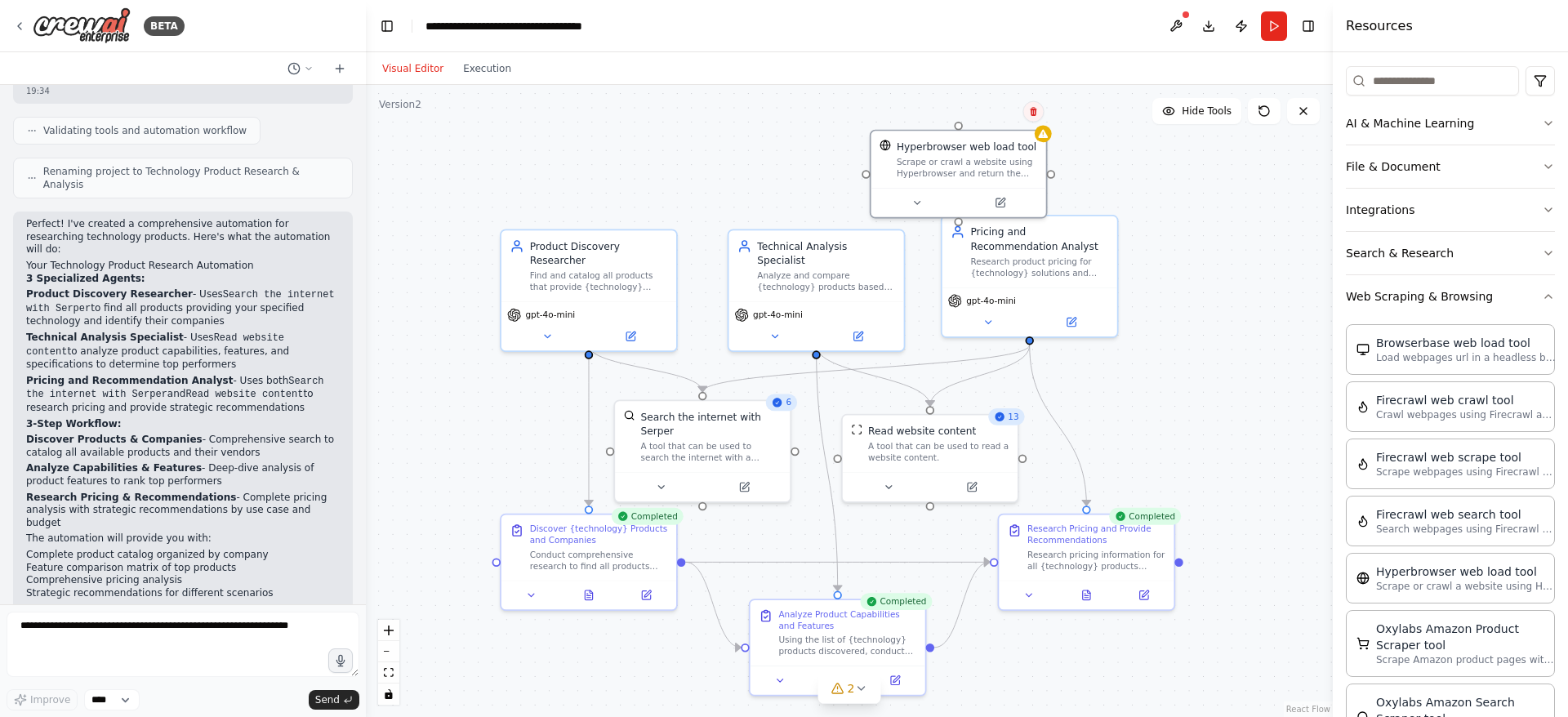
click at [1035, 121] on button at bounding box center [1033, 112] width 21 height 21
click at [992, 112] on button "Confirm" at bounding box center [987, 112] width 58 height 19
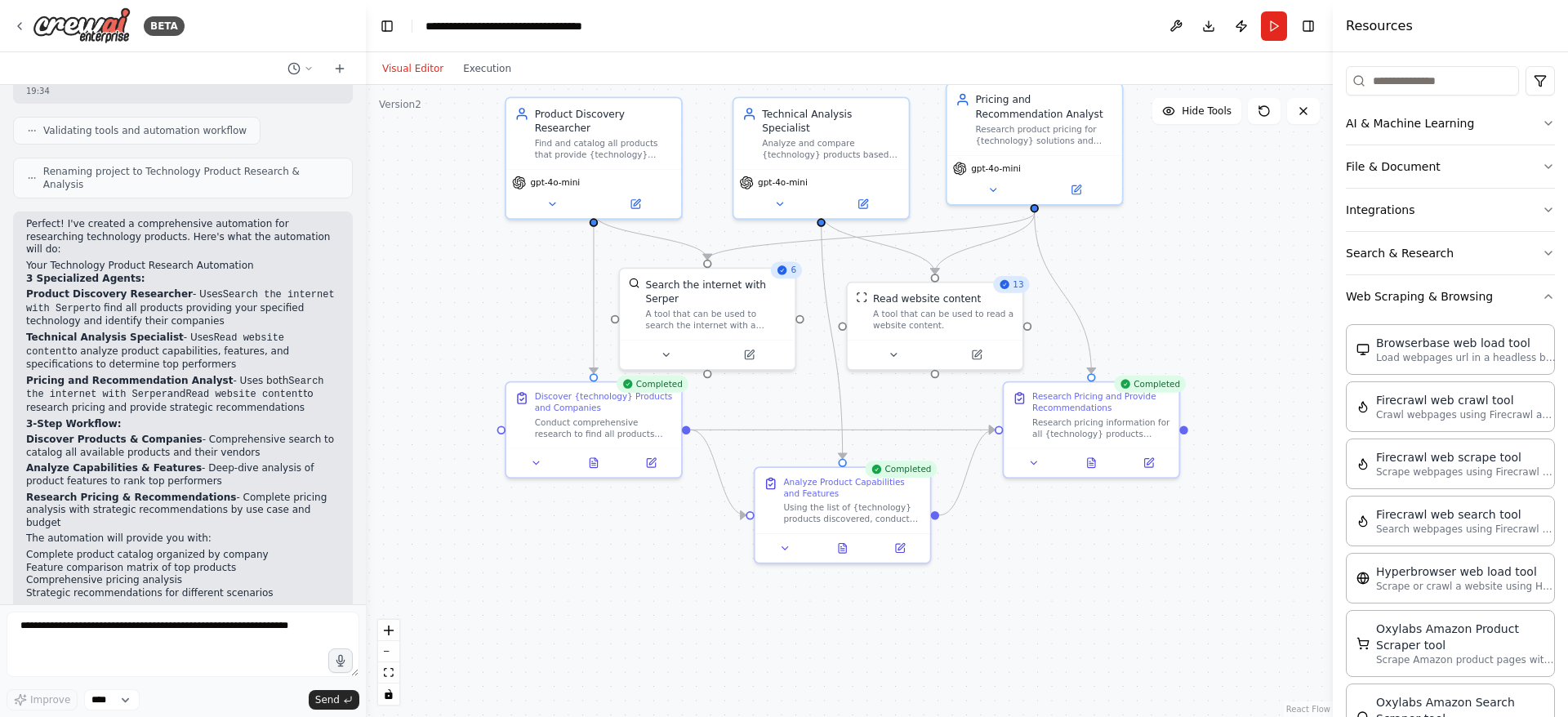
drag, startPoint x: 1236, startPoint y: 448, endPoint x: 1231, endPoint y: 232, distance: 216.1
click at [1231, 233] on div ".deletable-edge-delete-btn { width: 20px; height: 20px; border: 0px solid #ffff…" at bounding box center [849, 400] width 967 height 632
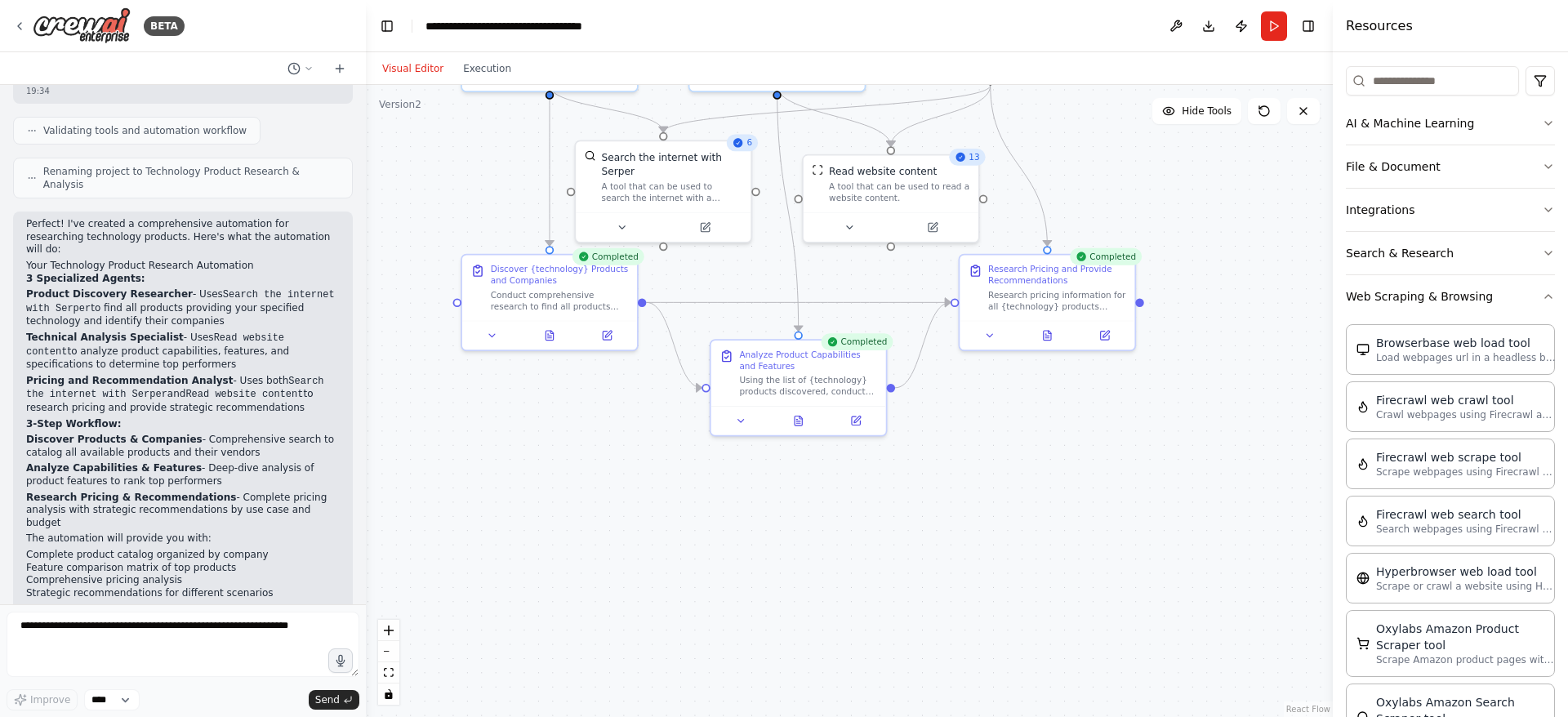
drag, startPoint x: 1098, startPoint y: 453, endPoint x: 1058, endPoint y: 397, distance: 68.8
click at [1058, 397] on div ".deletable-edge-delete-btn { width: 20px; height: 20px; border: 0px solid #ffff…" at bounding box center [849, 400] width 967 height 632
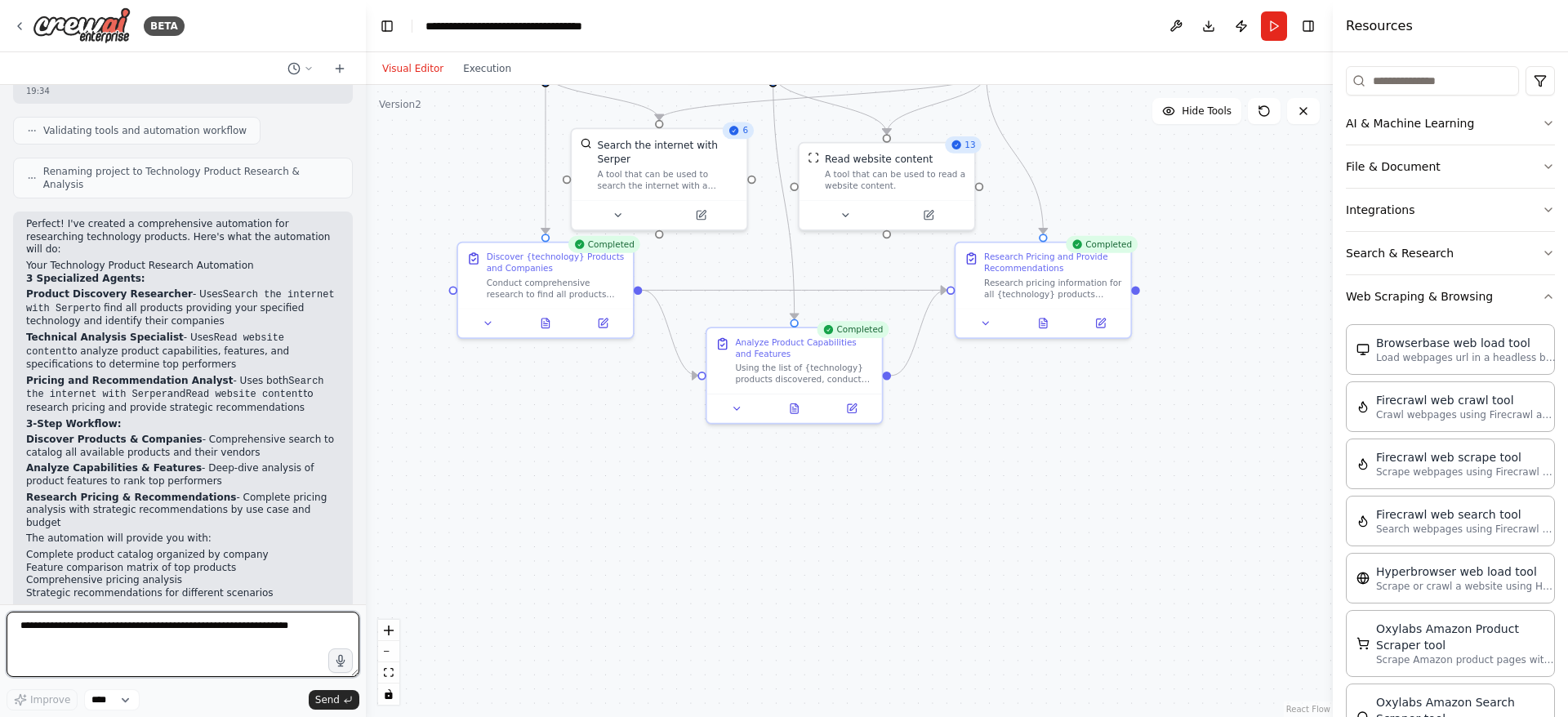
drag, startPoint x: 47, startPoint y: 674, endPoint x: 0, endPoint y: 606, distance: 82.7
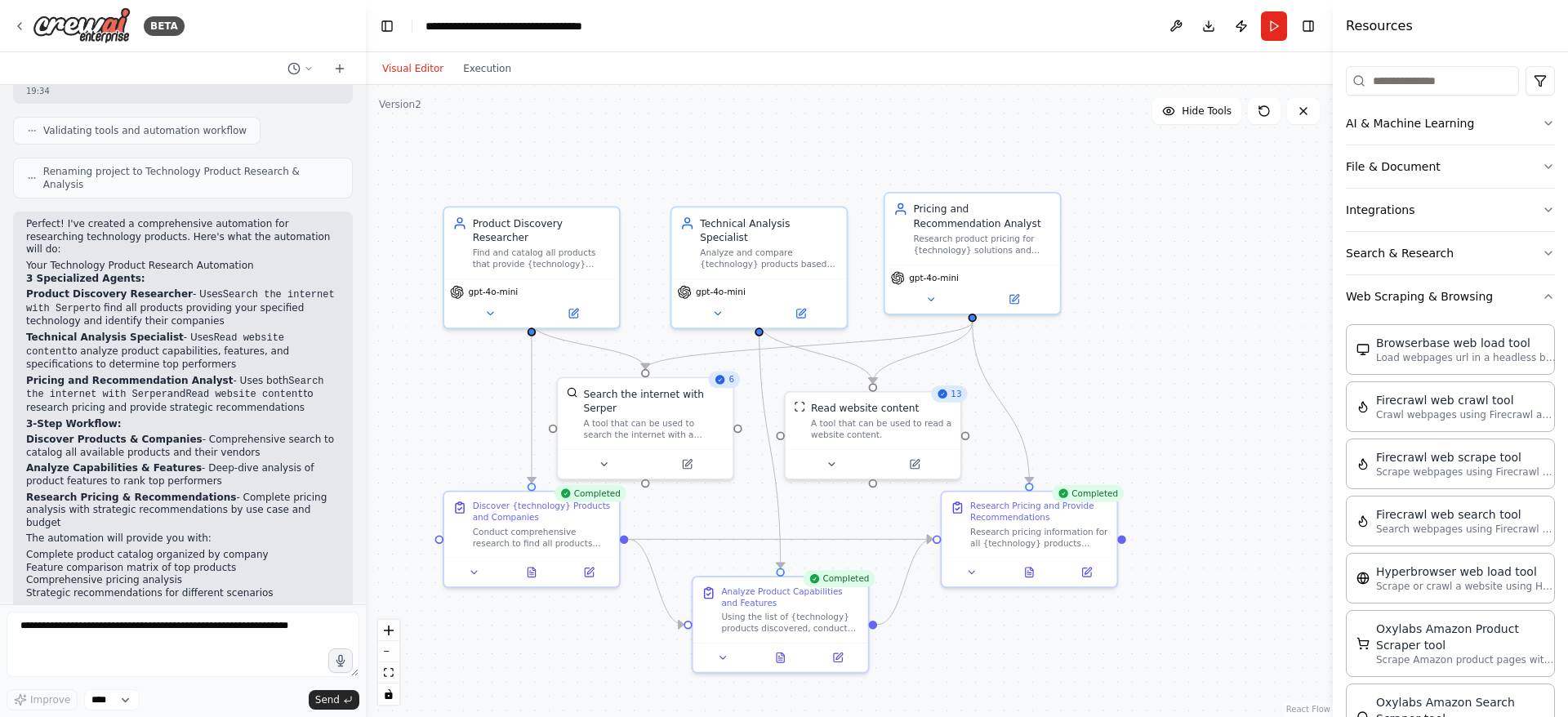
drag, startPoint x: 933, startPoint y: 479, endPoint x: 911, endPoint y: 716, distance: 238.0
click at [911, 716] on div ".deletable-edge-delete-btn { width: 20px; height: 20px; border: 0px solid #ffff…" at bounding box center [849, 400] width 967 height 632
click at [1542, 208] on div "Crew Task Agent Tools AI & Machine Learning File & Document Integrations Search…" at bounding box center [1450, 385] width 235 height 665
click at [1542, 209] on icon "button" at bounding box center [1548, 209] width 13 height 13
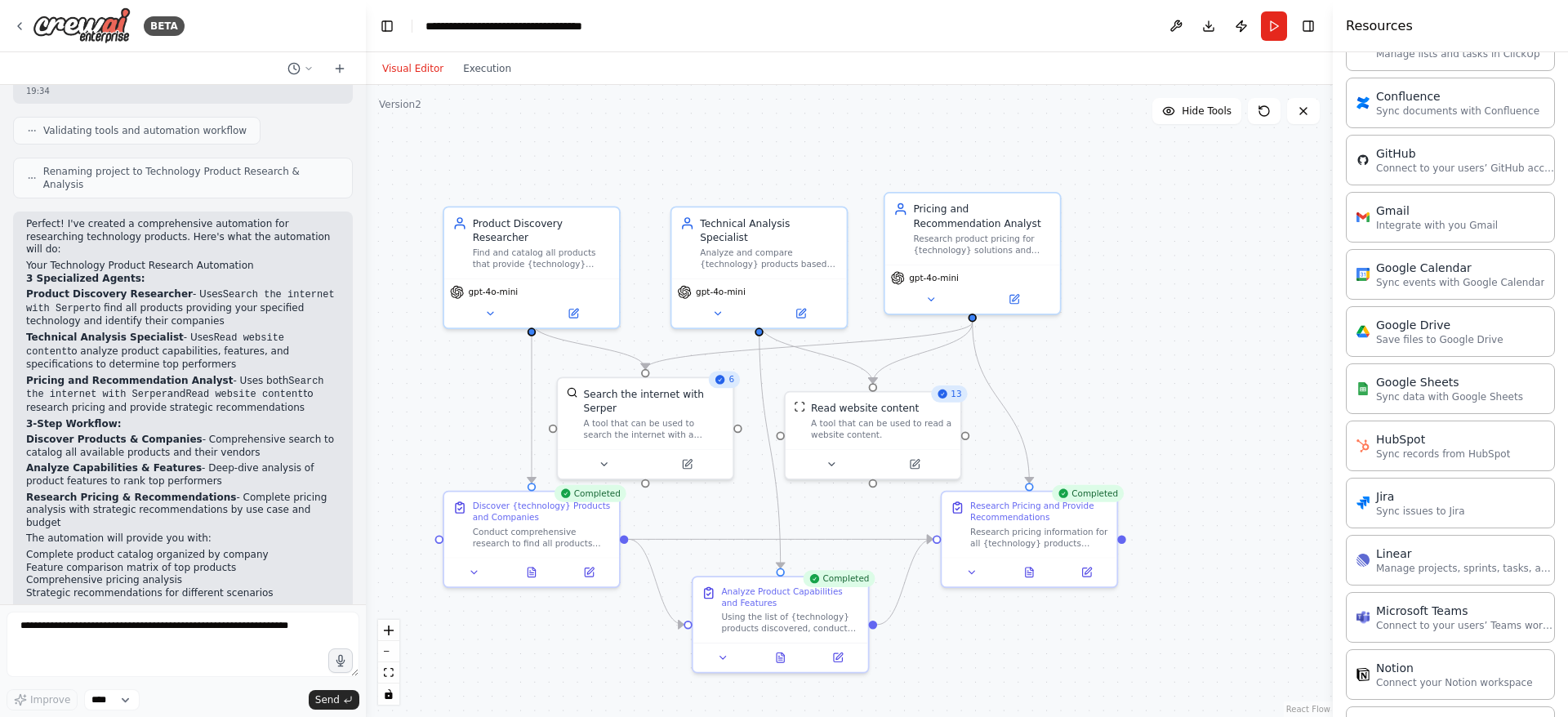
scroll to position [528, 0]
drag, startPoint x: 1214, startPoint y: 391, endPoint x: 1131, endPoint y: 375, distance: 84.5
click at [1131, 375] on div "Google Drive" at bounding box center [1142, 376] width 64 height 14
click at [1131, 424] on icon at bounding box center [1131, 421] width 12 height 12
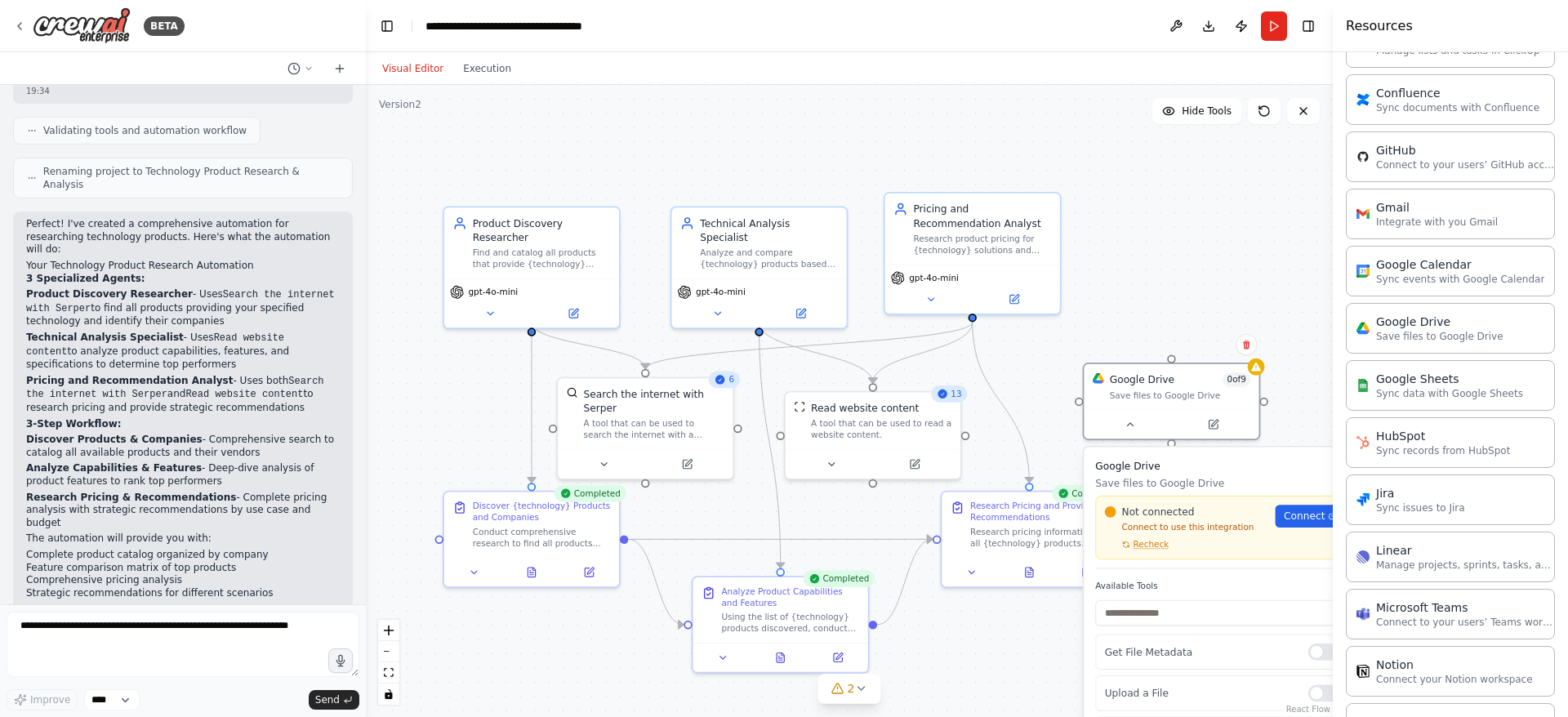
click at [1308, 529] on div "Not connected Connect to use this integration Recheck Connect" at bounding box center [1225, 528] width 240 height 46
click at [1305, 519] on span "Connect" at bounding box center [1304, 516] width 41 height 14
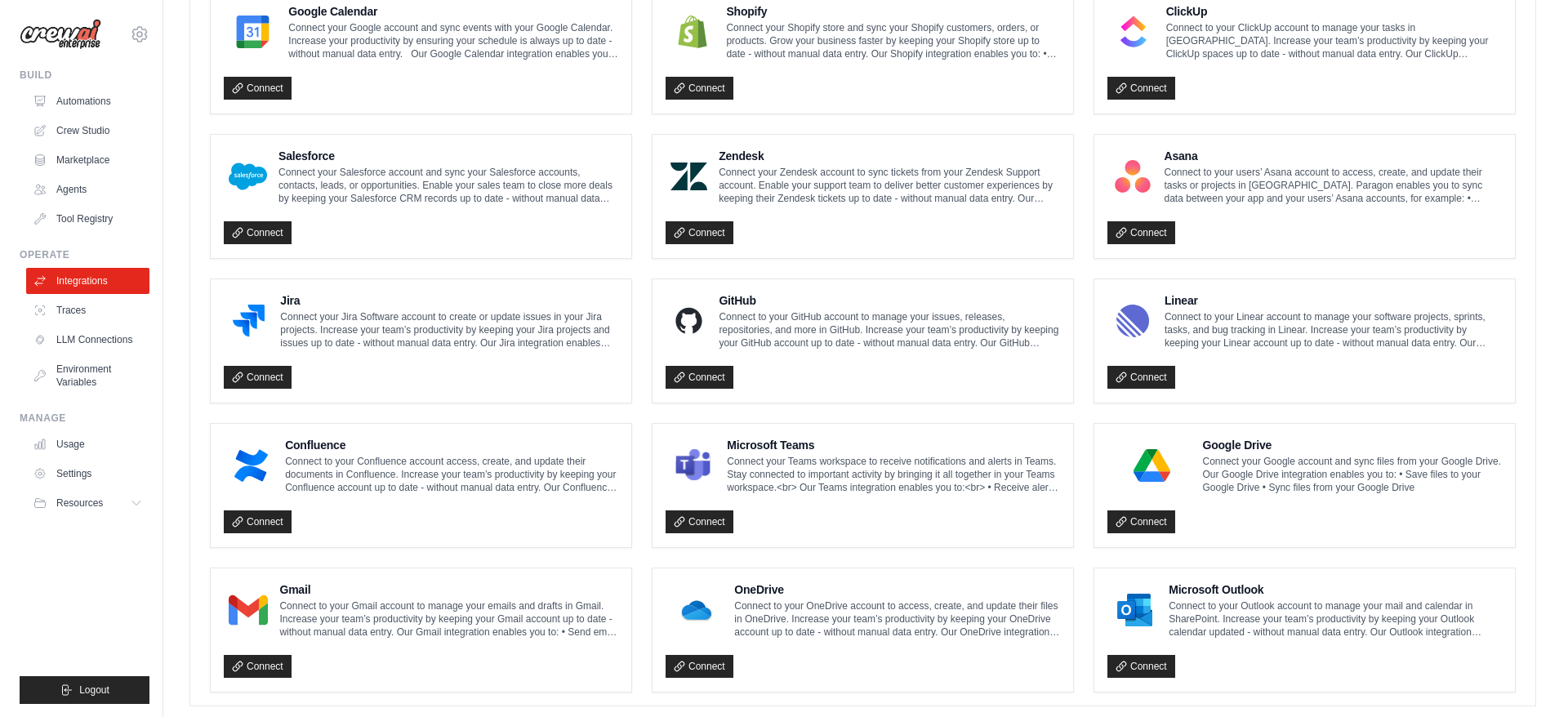
scroll to position [818, 0]
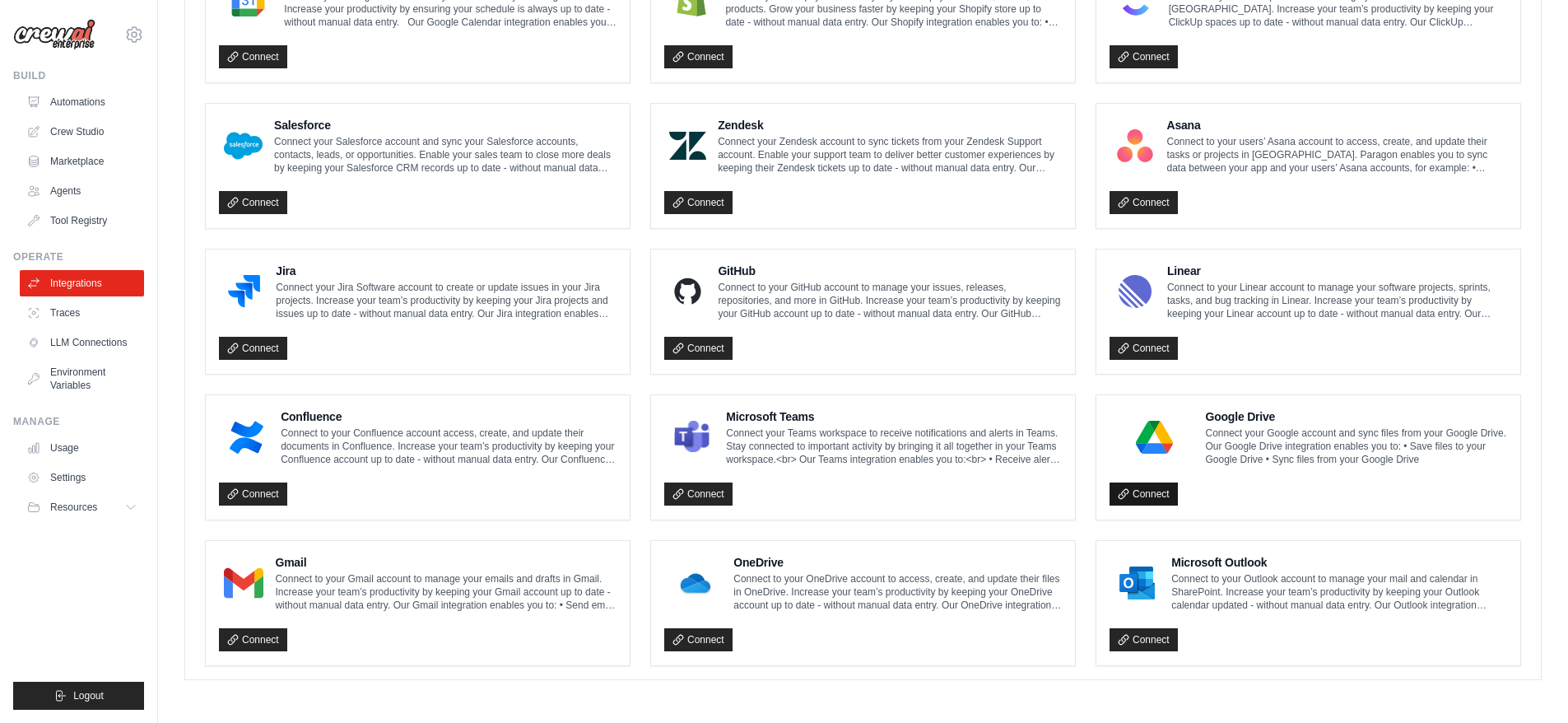
click at [1140, 490] on link "Connect" at bounding box center [1144, 494] width 68 height 23
click at [1228, 414] on h4 "Google Drive" at bounding box center [1357, 416] width 302 height 16
click at [1121, 495] on icon at bounding box center [1124, 495] width 12 height 12
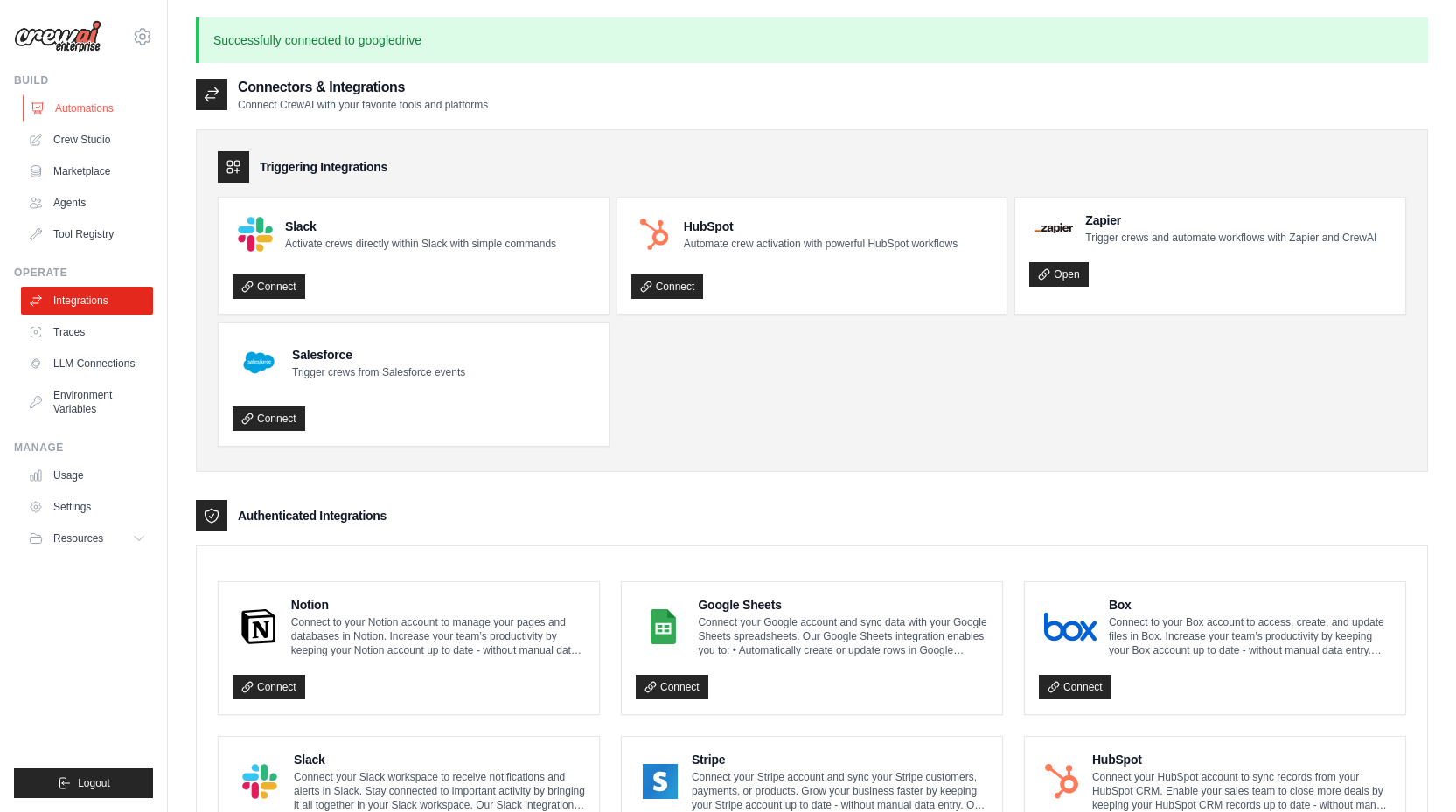
click at [96, 108] on link "Automations" at bounding box center [89, 108] width 132 height 28
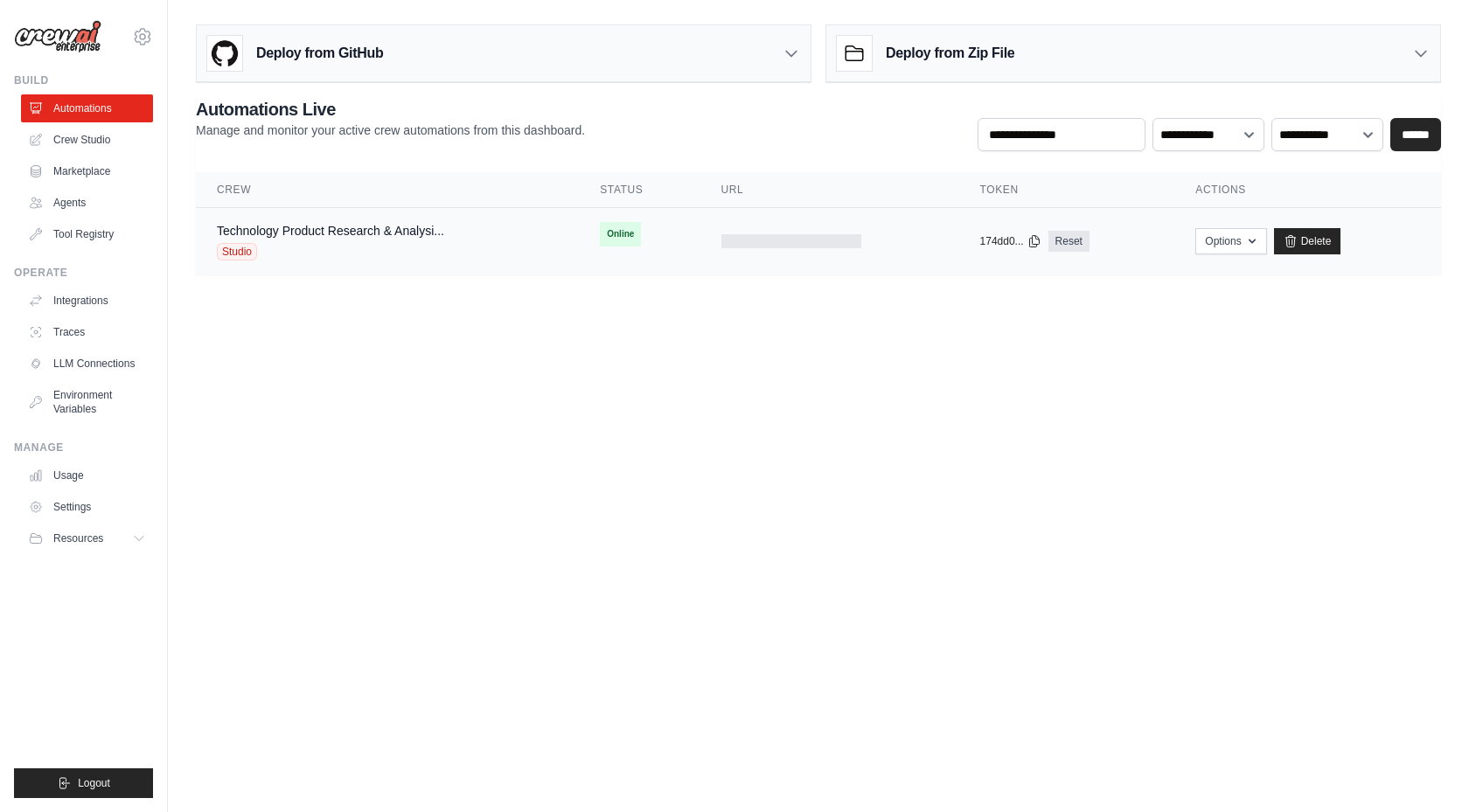
click at [235, 249] on span "Studio" at bounding box center [236, 251] width 40 height 17
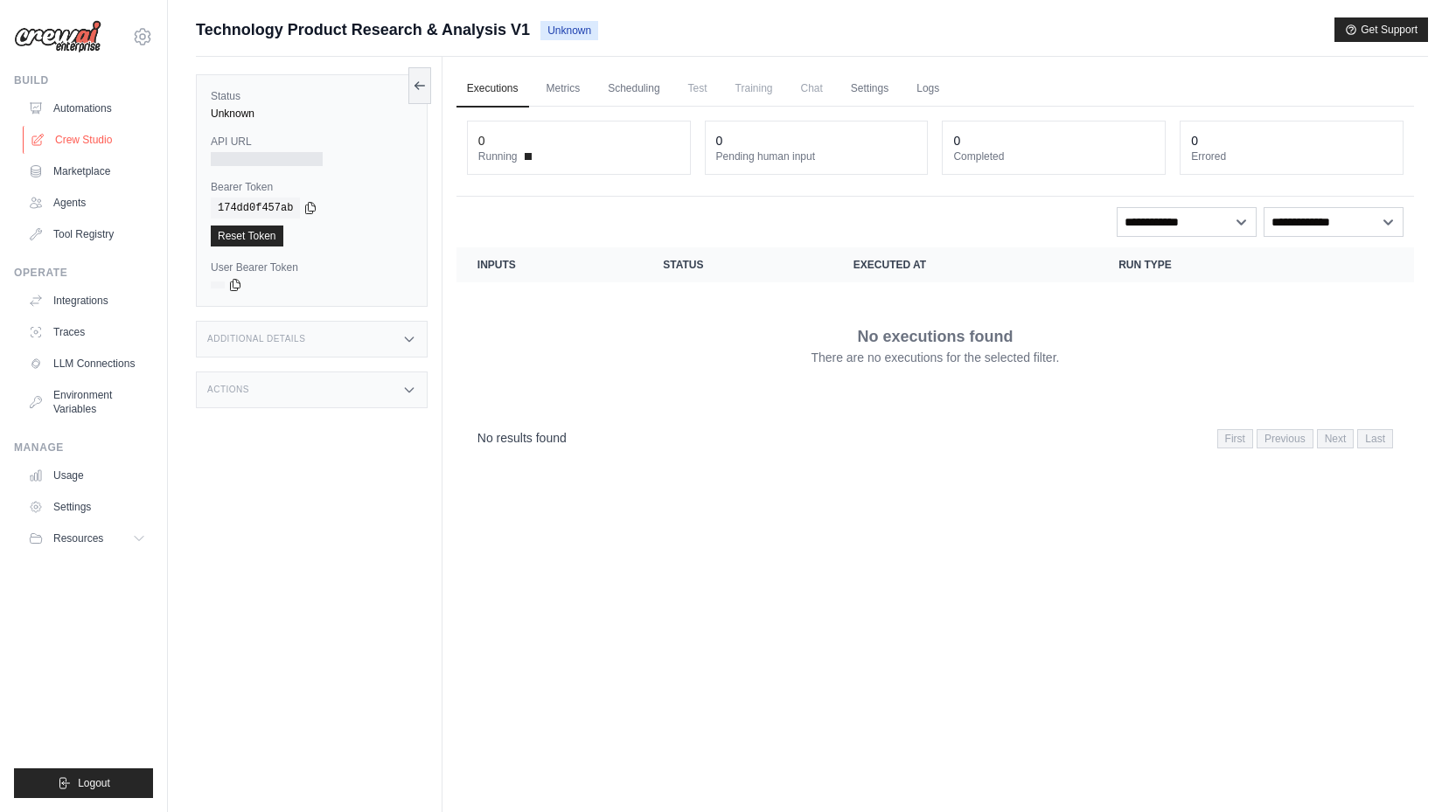
click at [90, 140] on link "Crew Studio" at bounding box center [89, 139] width 132 height 28
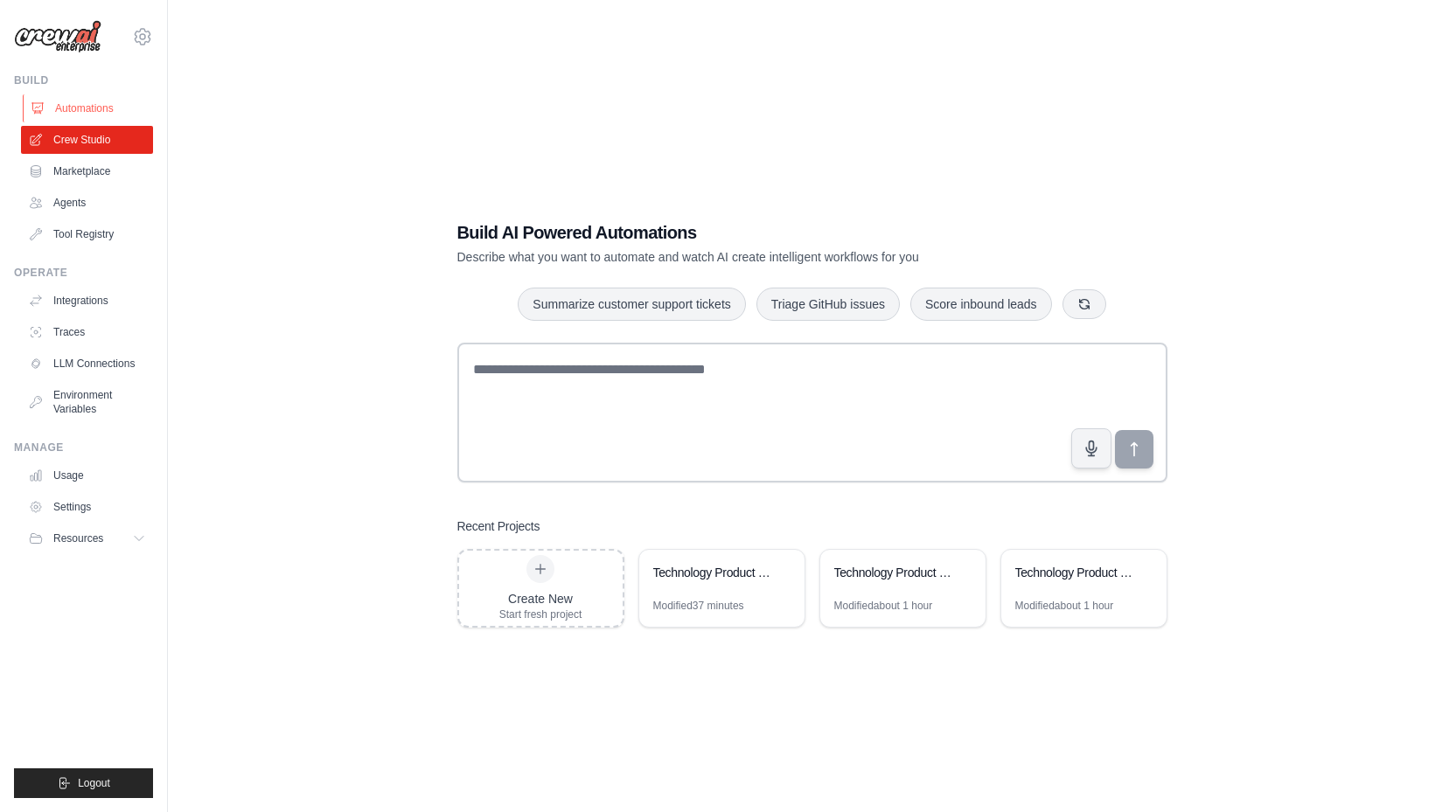
click at [84, 105] on link "Automations" at bounding box center [89, 108] width 132 height 28
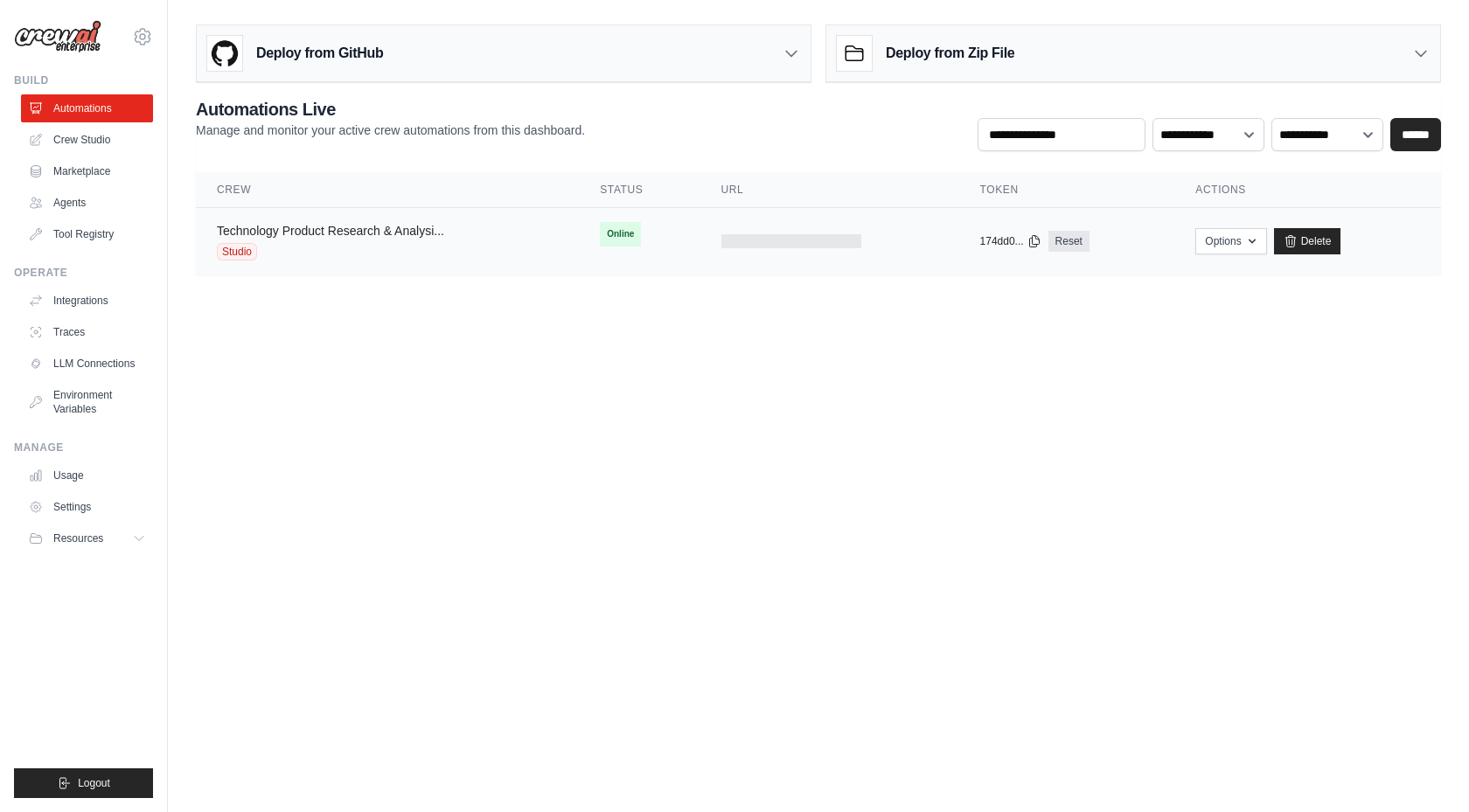
click at [300, 224] on link "Technology Product Research & Analysi..." at bounding box center [330, 230] width 227 height 14
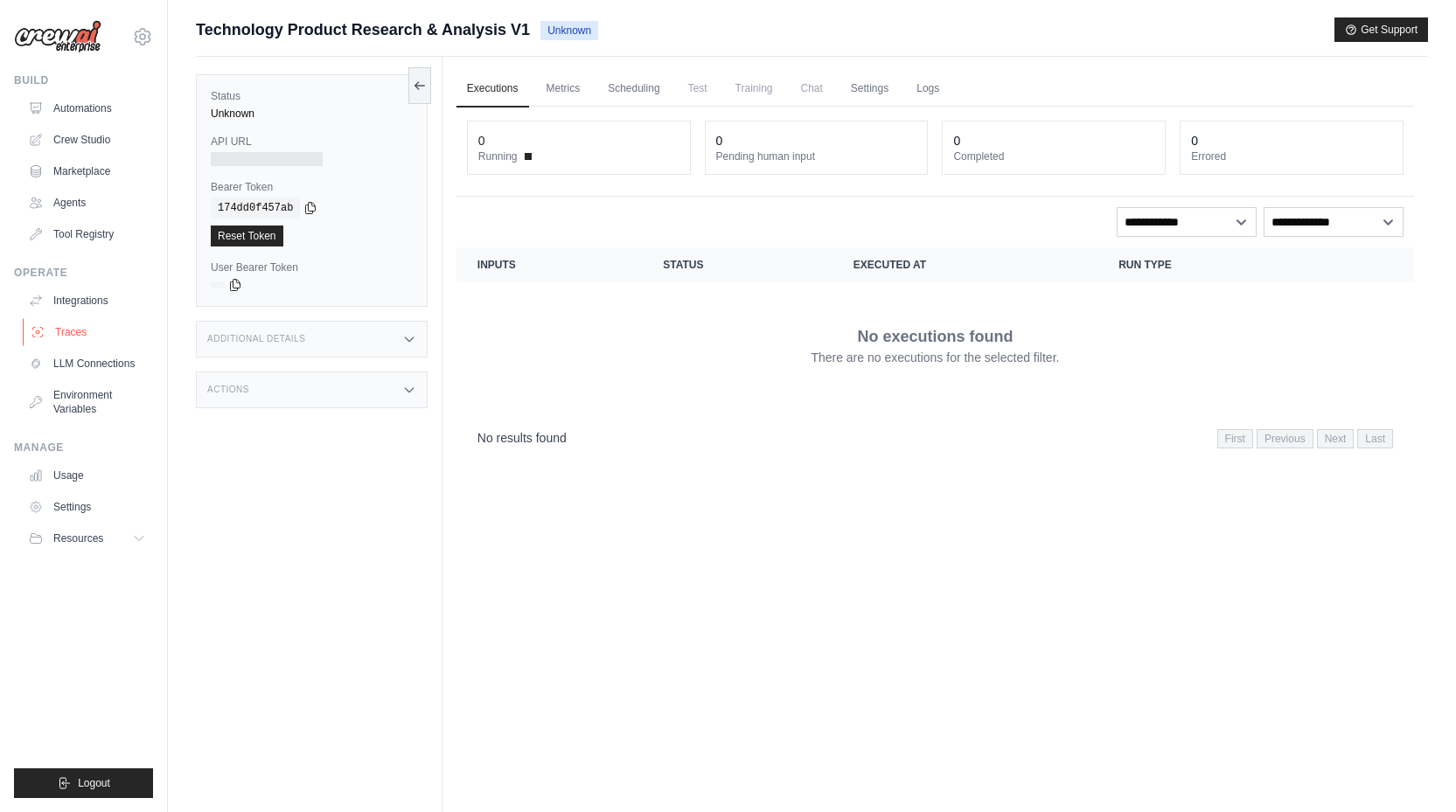
click at [53, 331] on link "Traces" at bounding box center [89, 331] width 132 height 28
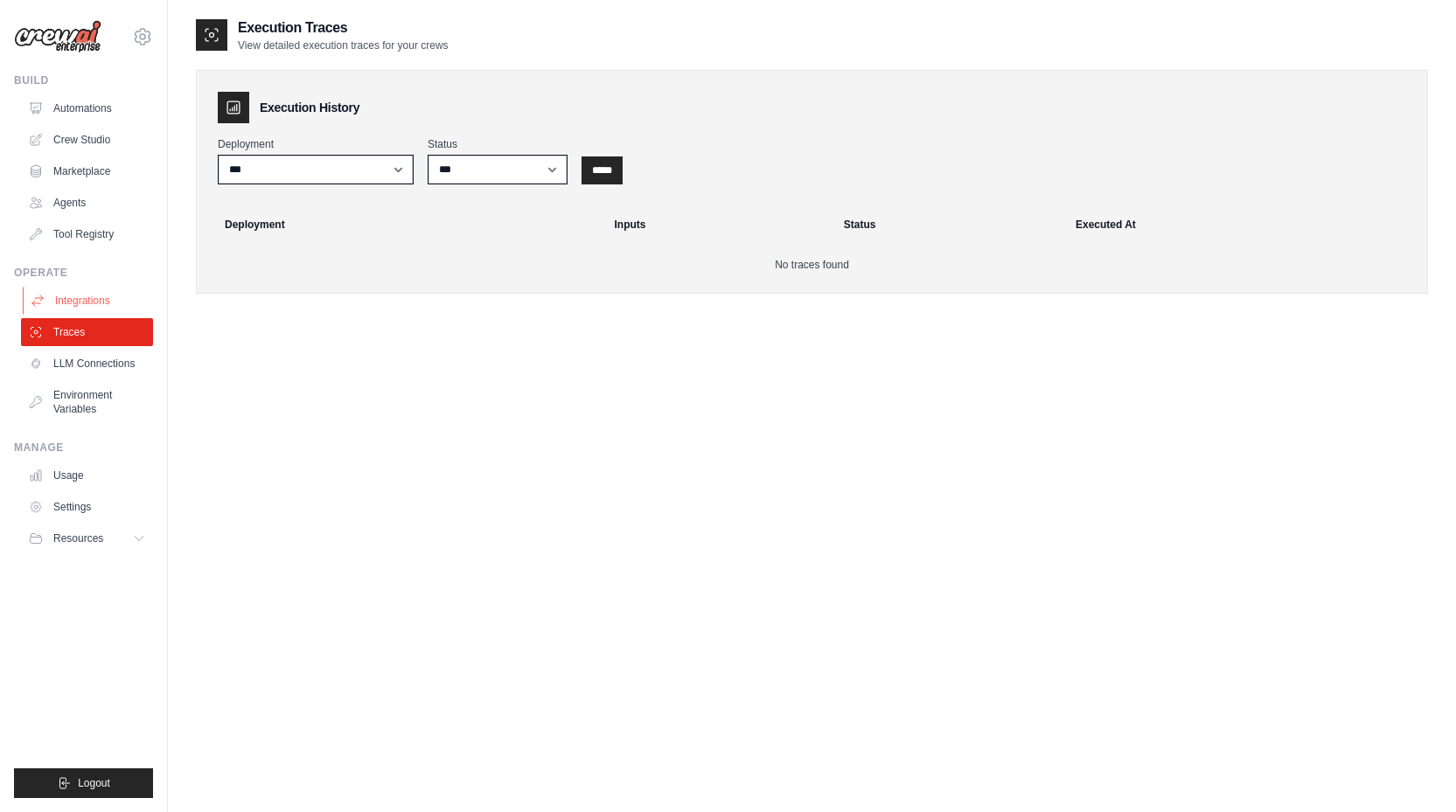
click at [76, 299] on link "Integrations" at bounding box center [89, 301] width 132 height 28
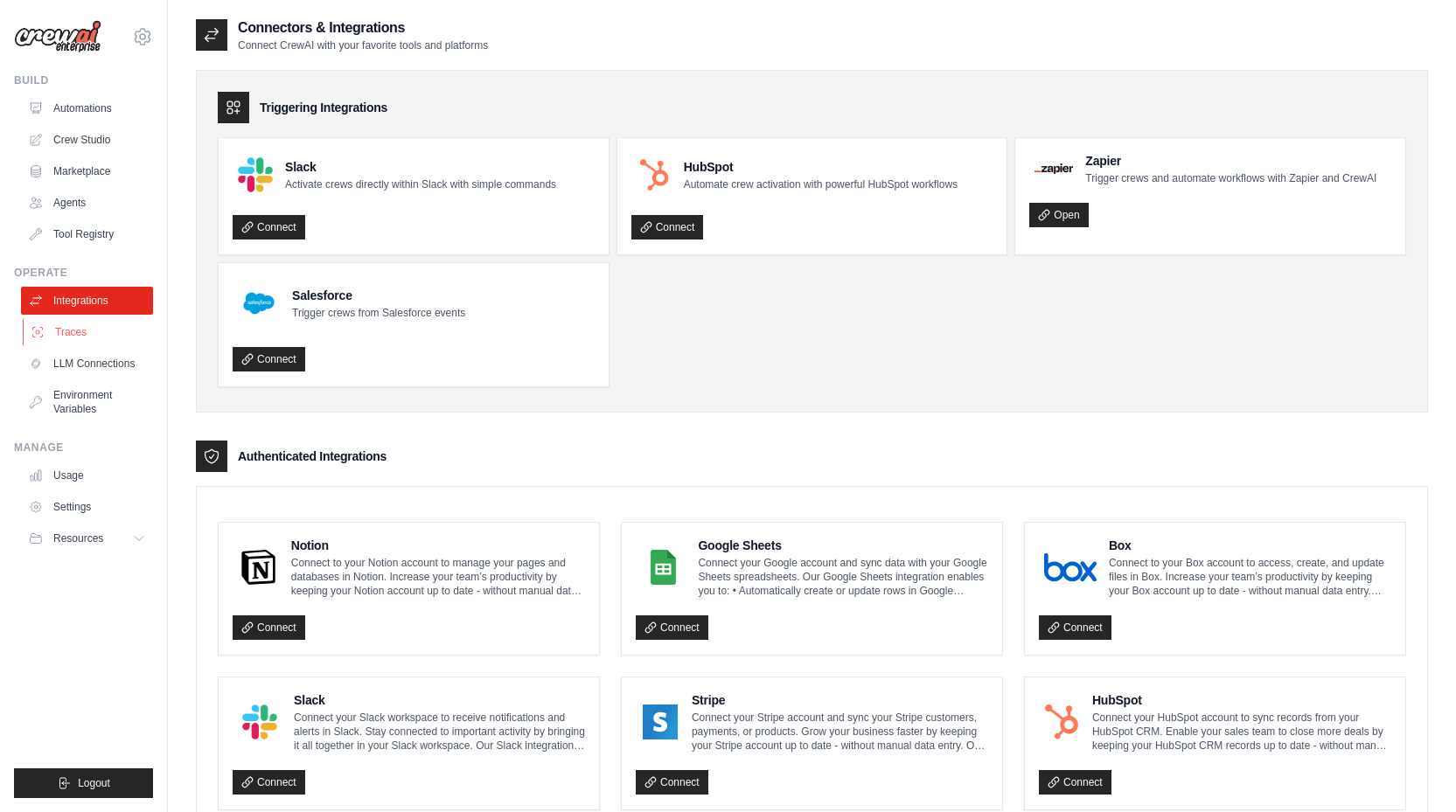
click at [71, 329] on link "Traces" at bounding box center [89, 331] width 132 height 28
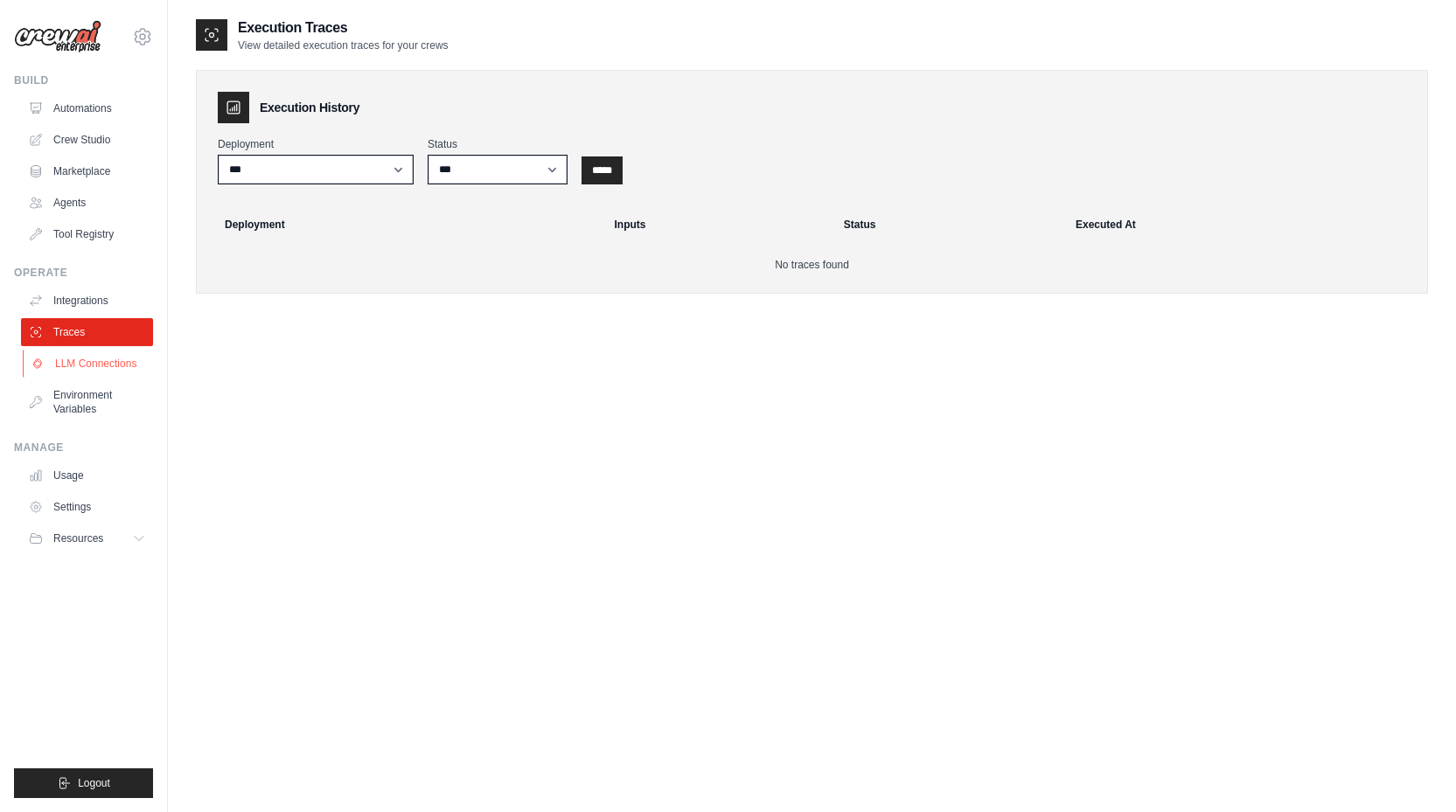
click at [90, 368] on link "LLM Connections" at bounding box center [89, 363] width 132 height 28
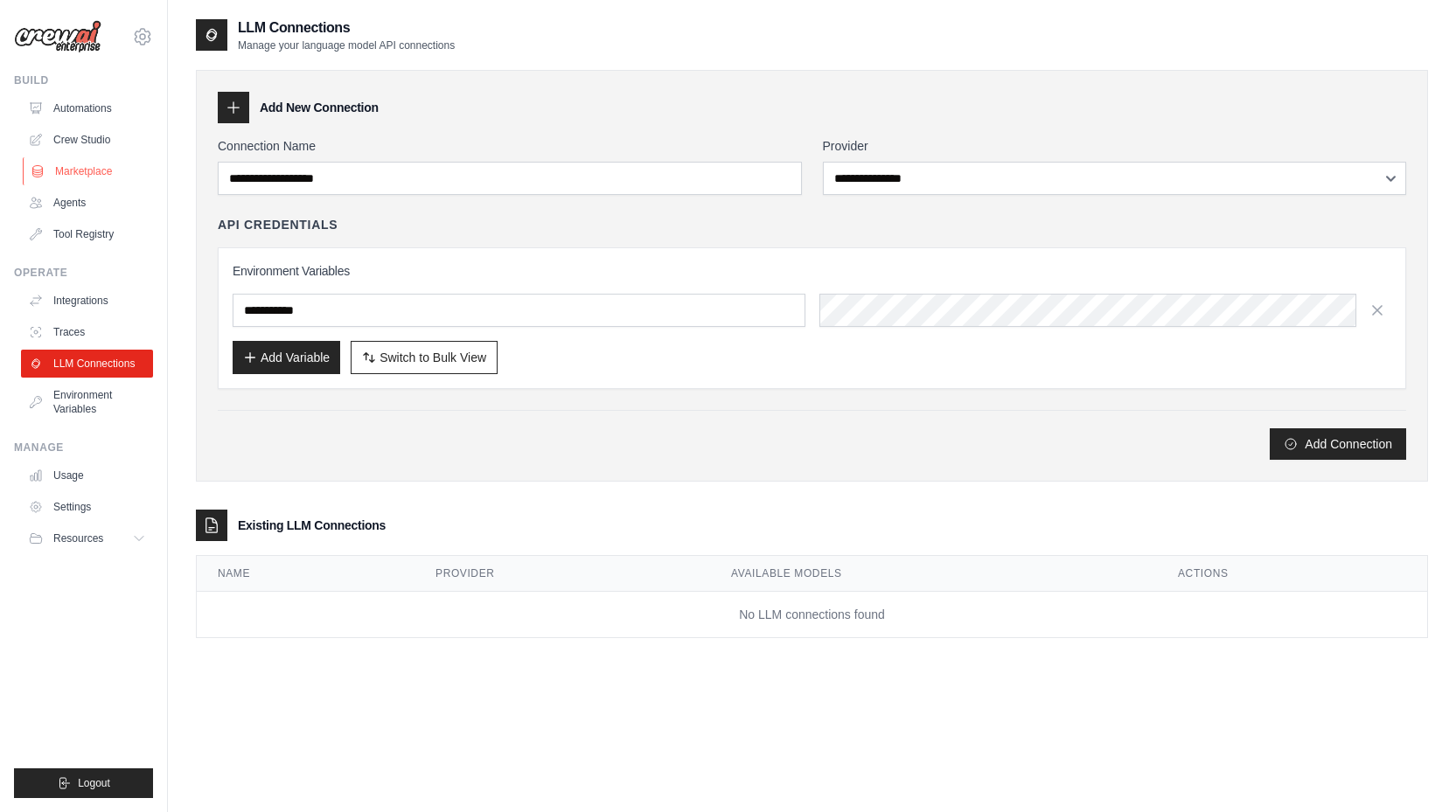
click at [80, 172] on link "Marketplace" at bounding box center [89, 171] width 132 height 28
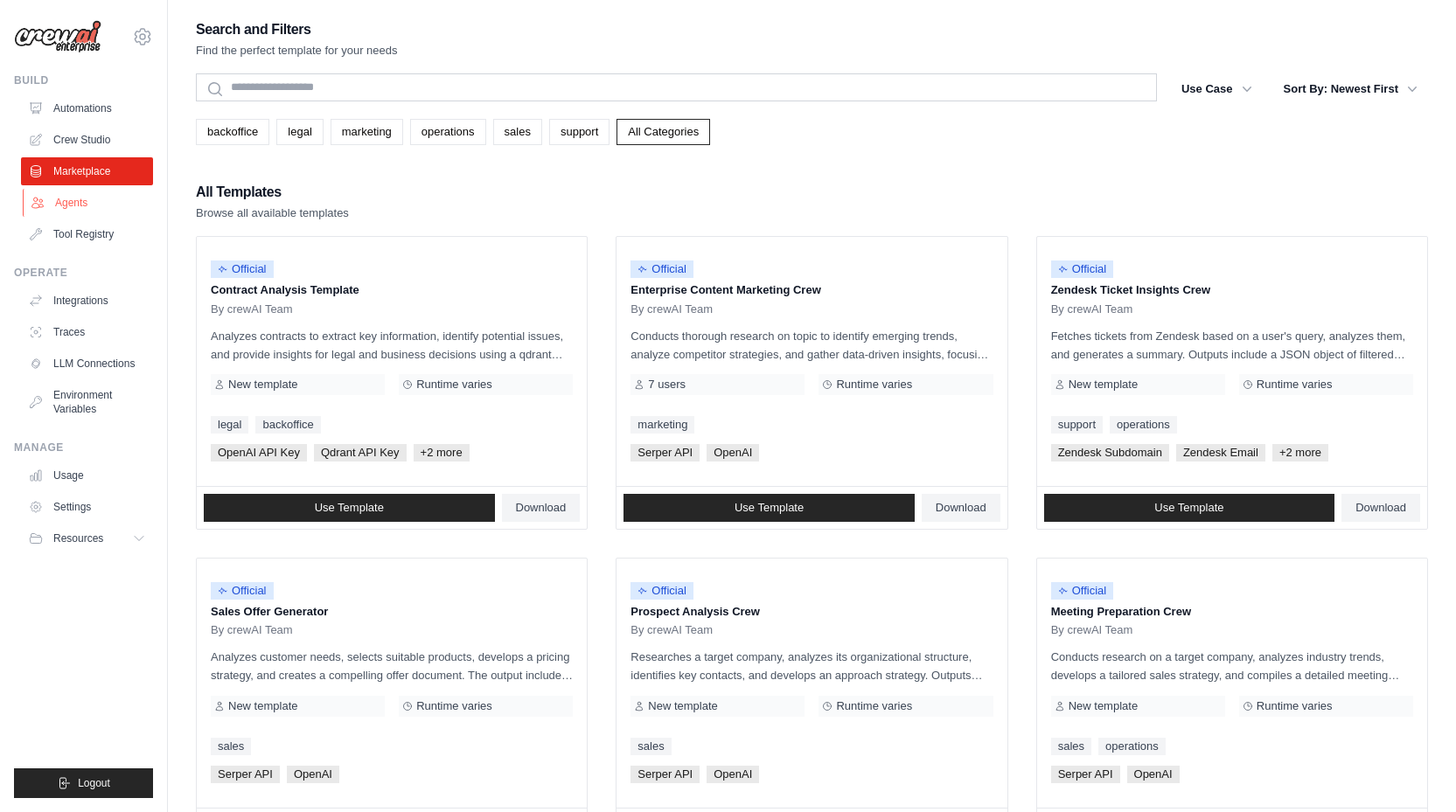
click at [67, 201] on link "Agents" at bounding box center [89, 203] width 132 height 28
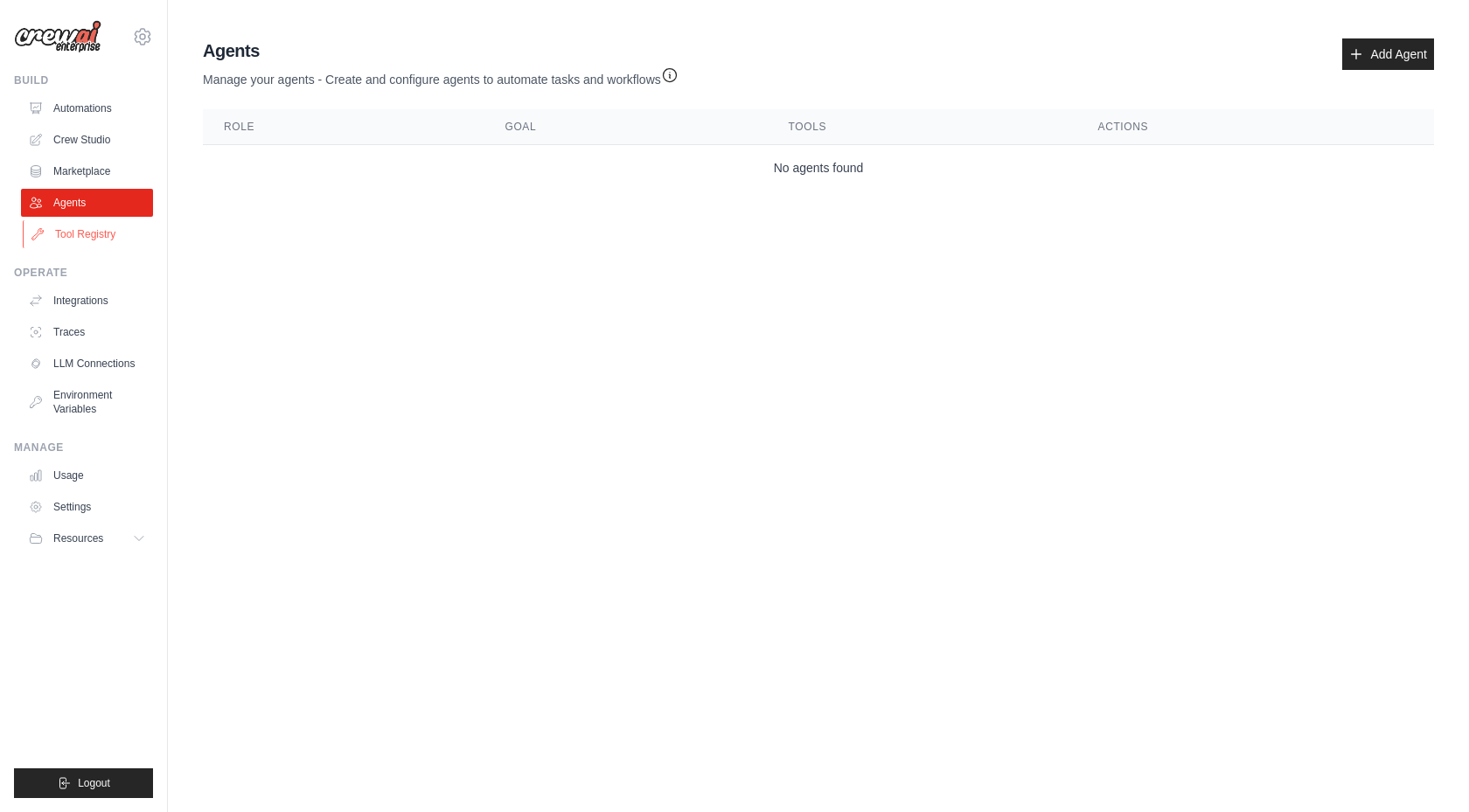
click at [68, 235] on link "Tool Registry" at bounding box center [89, 234] width 132 height 28
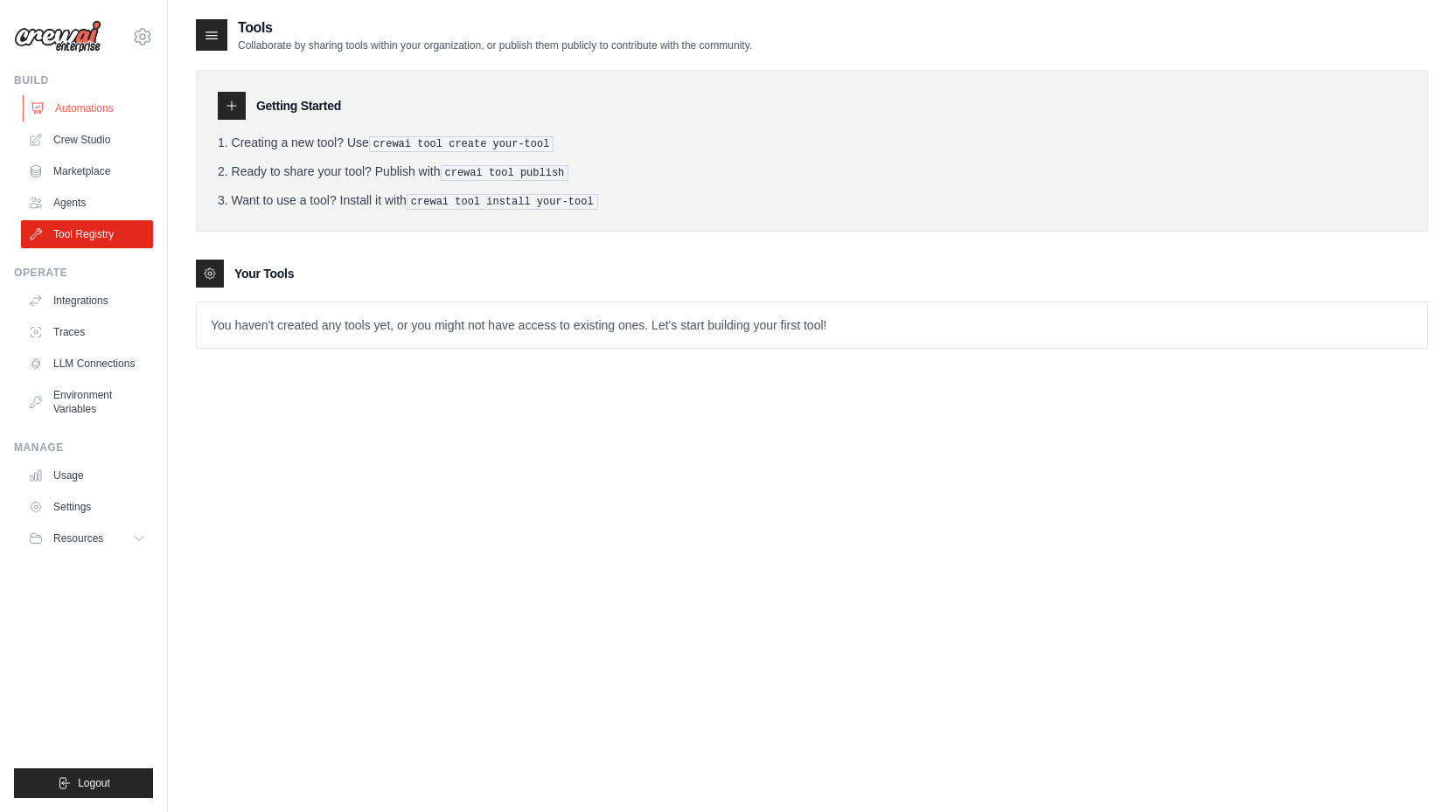
click at [87, 105] on link "Automations" at bounding box center [89, 108] width 132 height 28
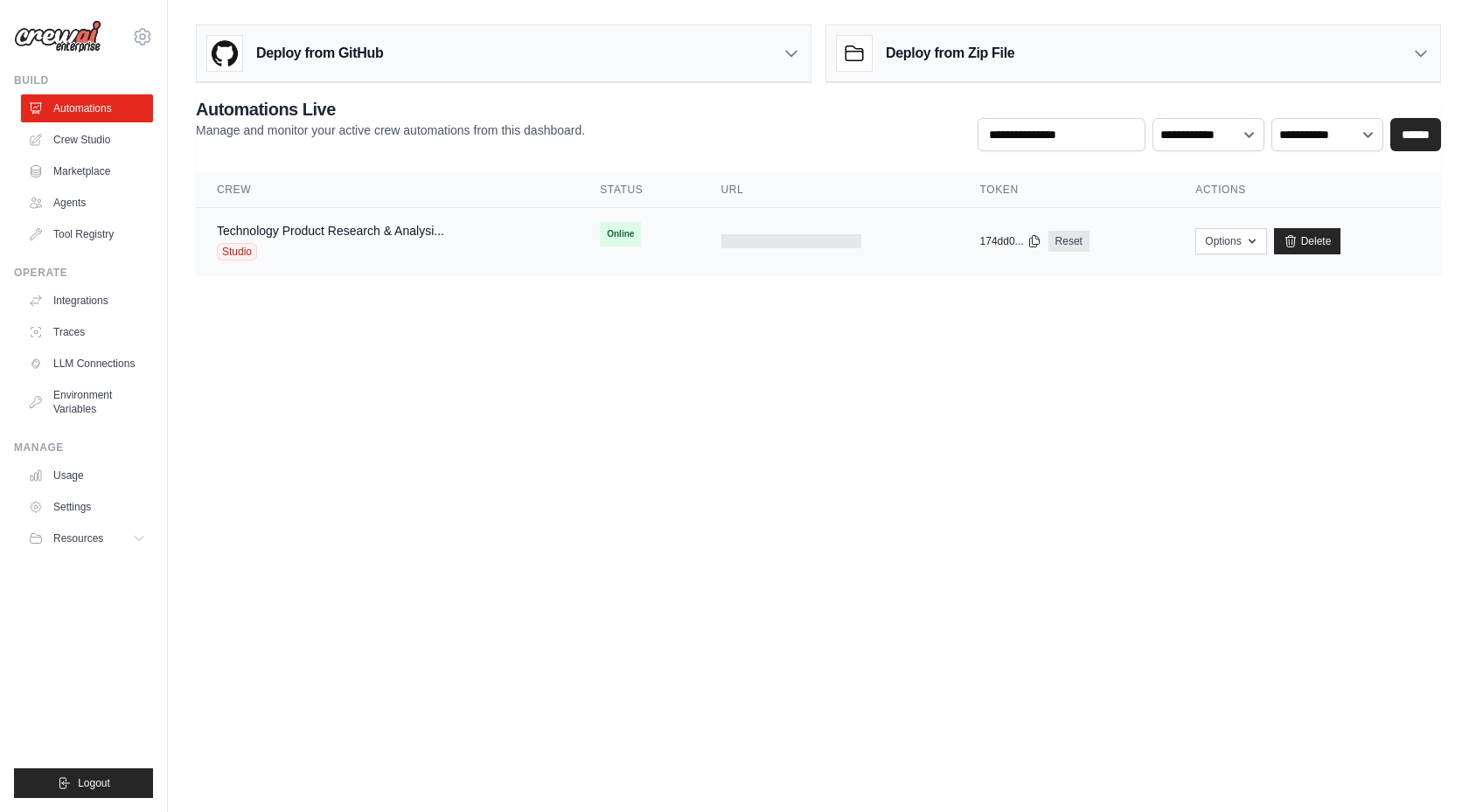
click at [624, 234] on span "Online" at bounding box center [619, 234] width 41 height 24
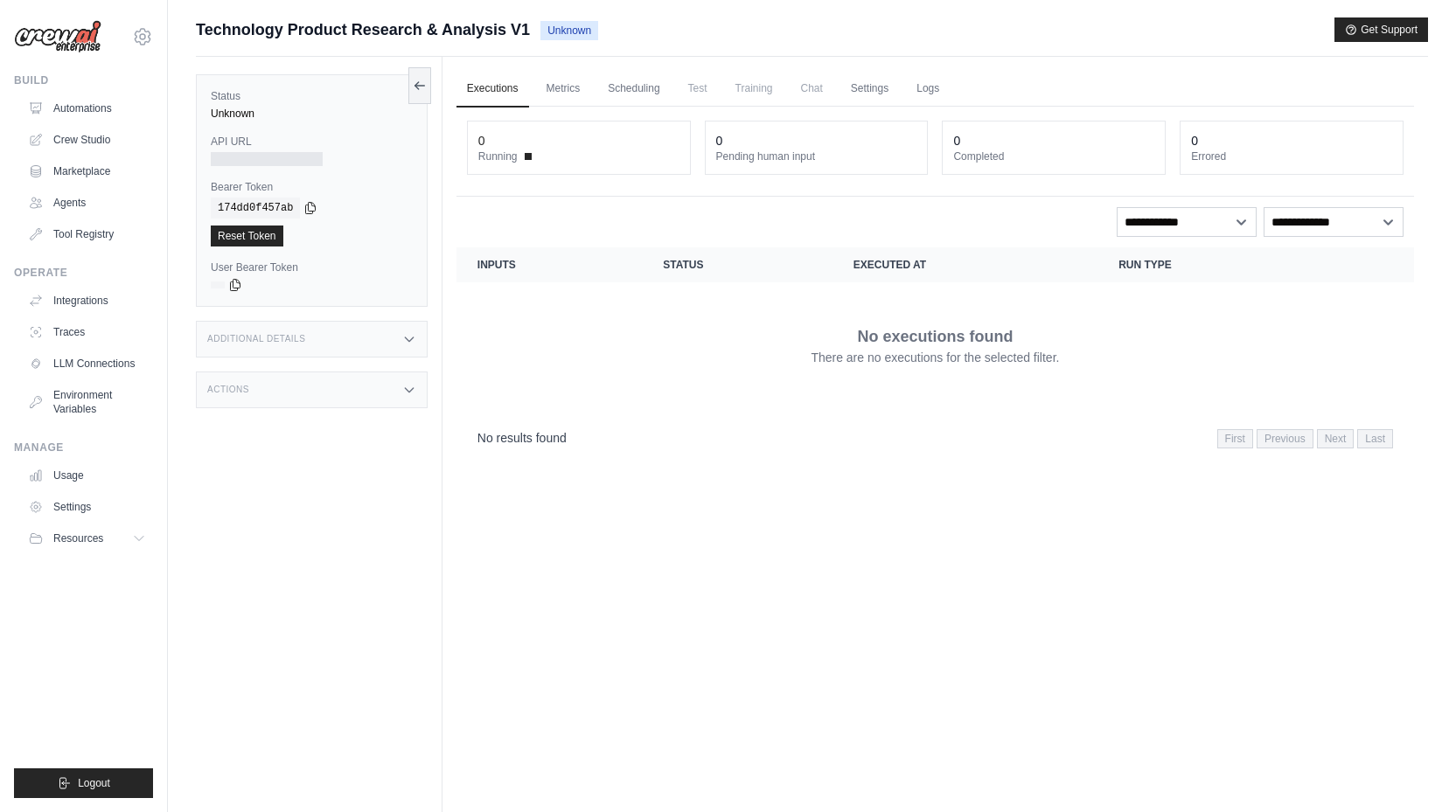
click at [399, 336] on div "Additional Details" at bounding box center [311, 339] width 232 height 37
click at [409, 481] on div "Actions" at bounding box center [311, 492] width 232 height 37
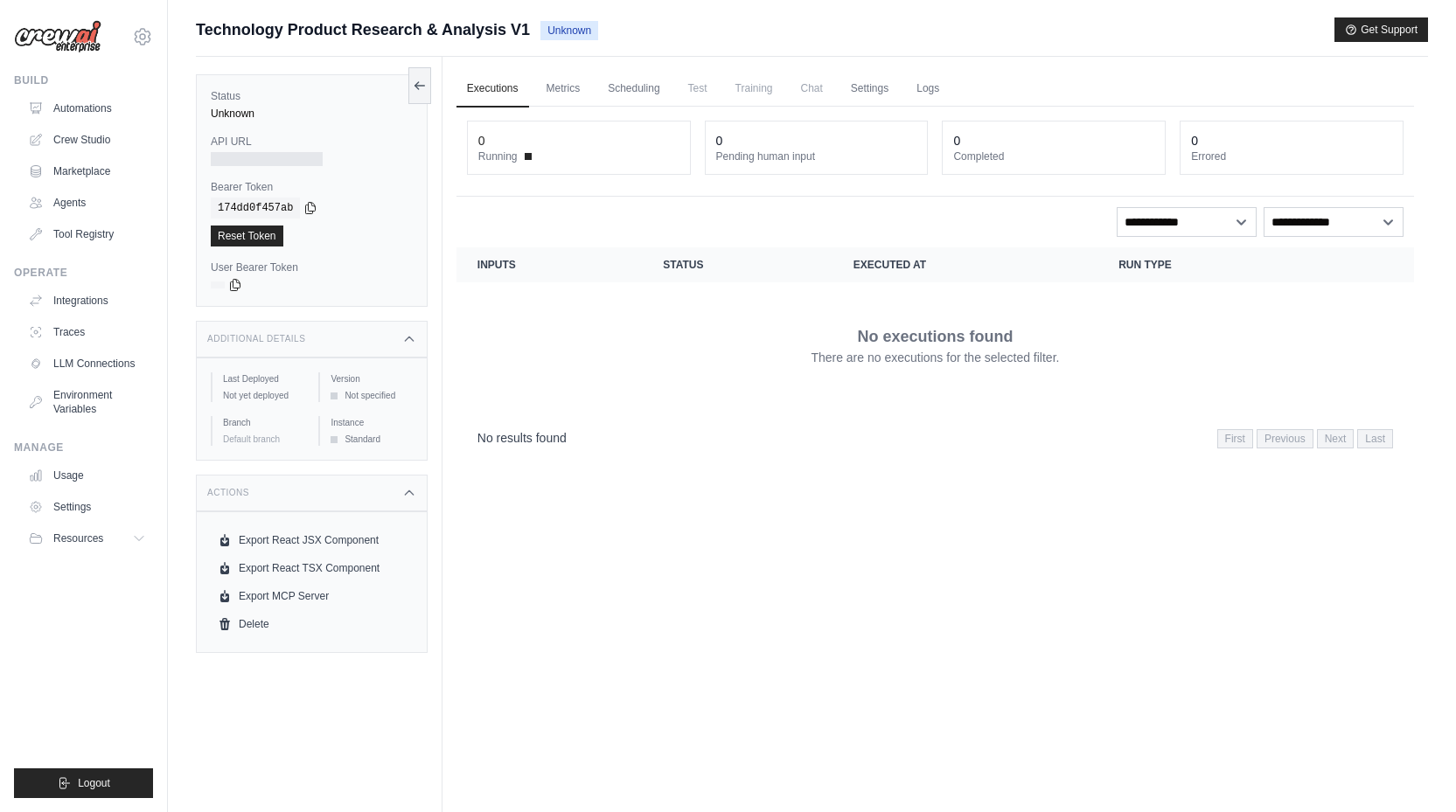
click at [1000, 520] on div "Executions Metrics Scheduling Test Training Chat Settings Logs 0 Running 0 Pend…" at bounding box center [935, 463] width 985 height 812
click at [568, 87] on link "Metrics" at bounding box center [563, 89] width 55 height 37
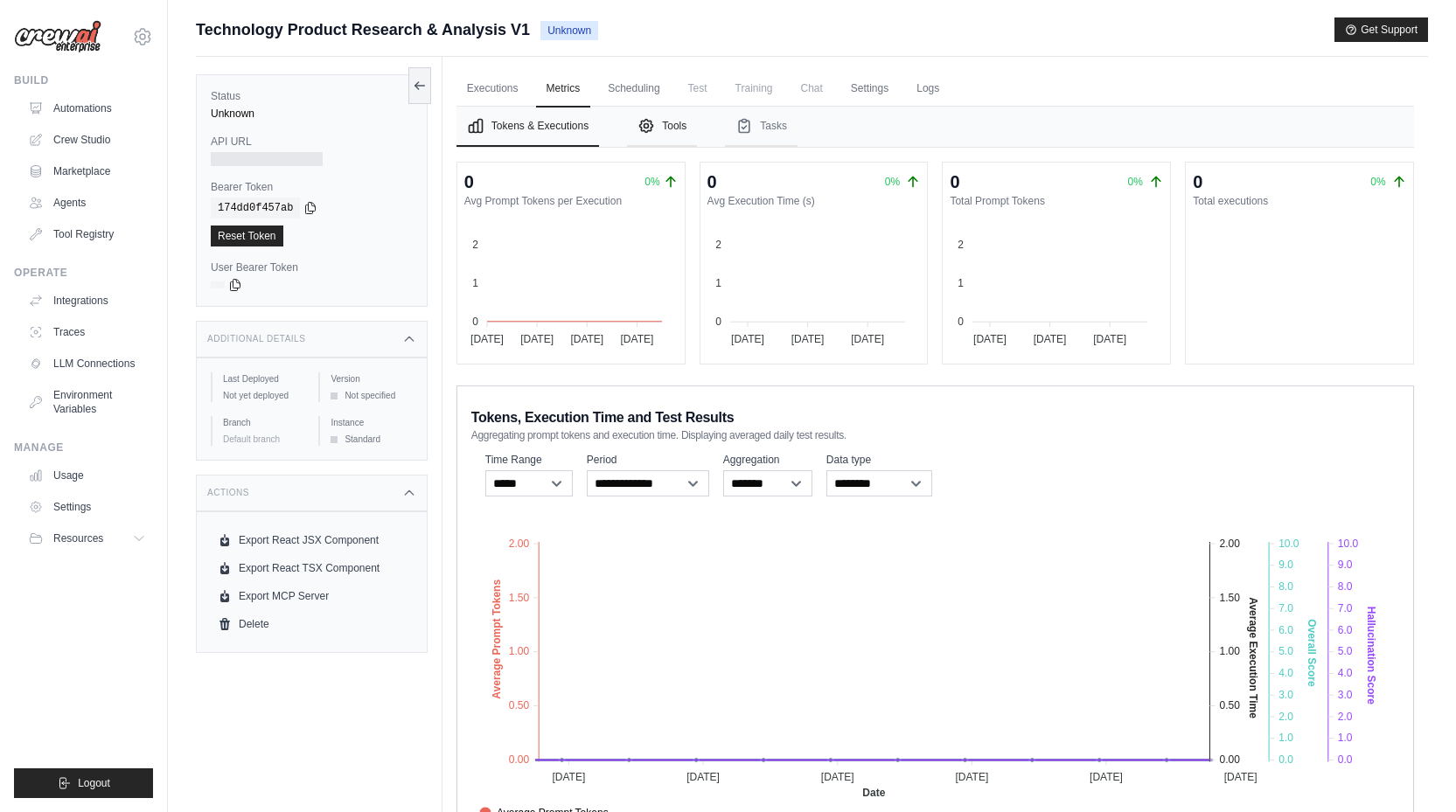
click at [678, 133] on button "Tools" at bounding box center [661, 127] width 70 height 40
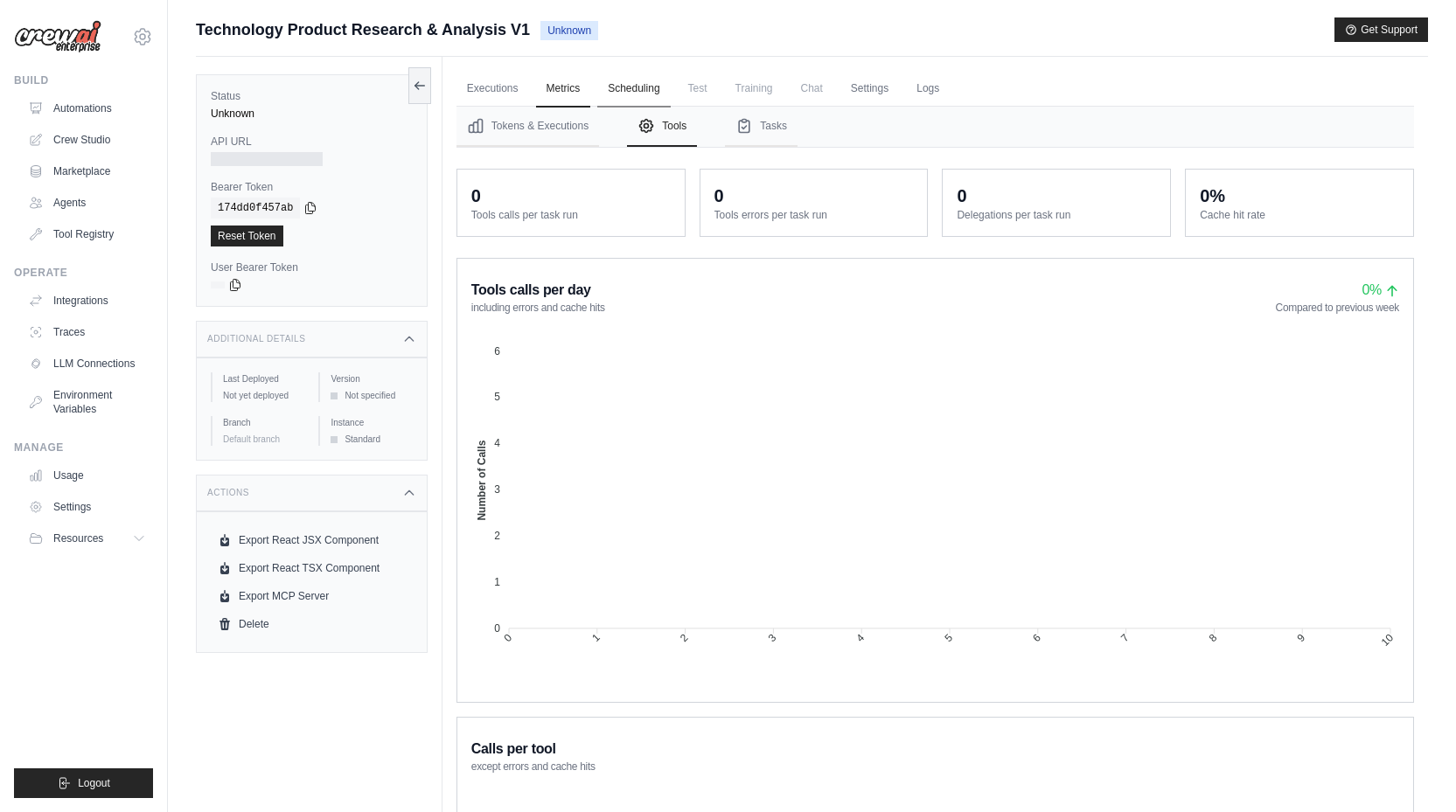
click at [649, 90] on link "Scheduling" at bounding box center [633, 89] width 72 height 37
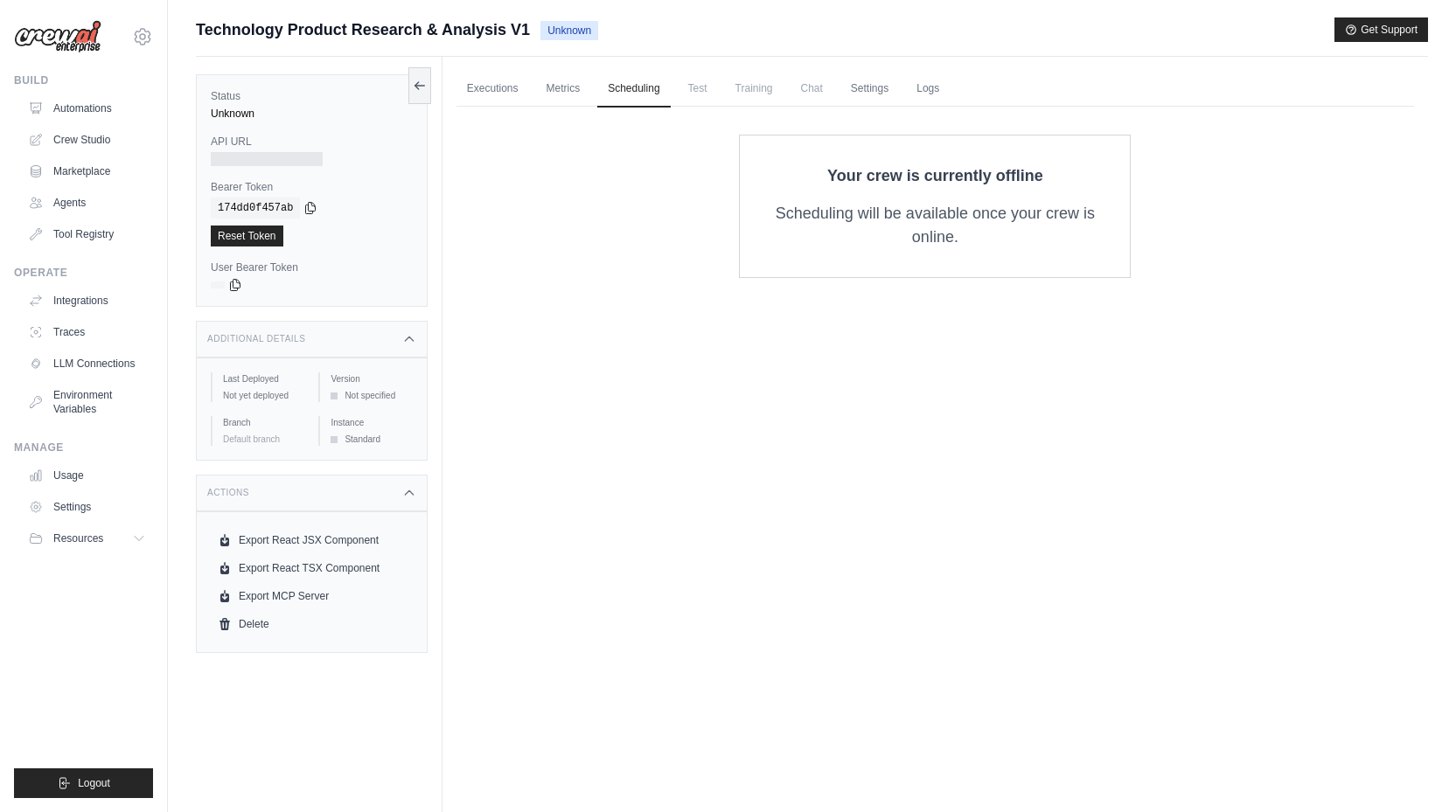
click at [693, 91] on span "Test" at bounding box center [697, 88] width 40 height 35
click at [772, 93] on span "Training" at bounding box center [753, 88] width 59 height 35
click at [817, 89] on span "Chat" at bounding box center [811, 88] width 43 height 35
click at [879, 88] on link "Settings" at bounding box center [869, 89] width 59 height 37
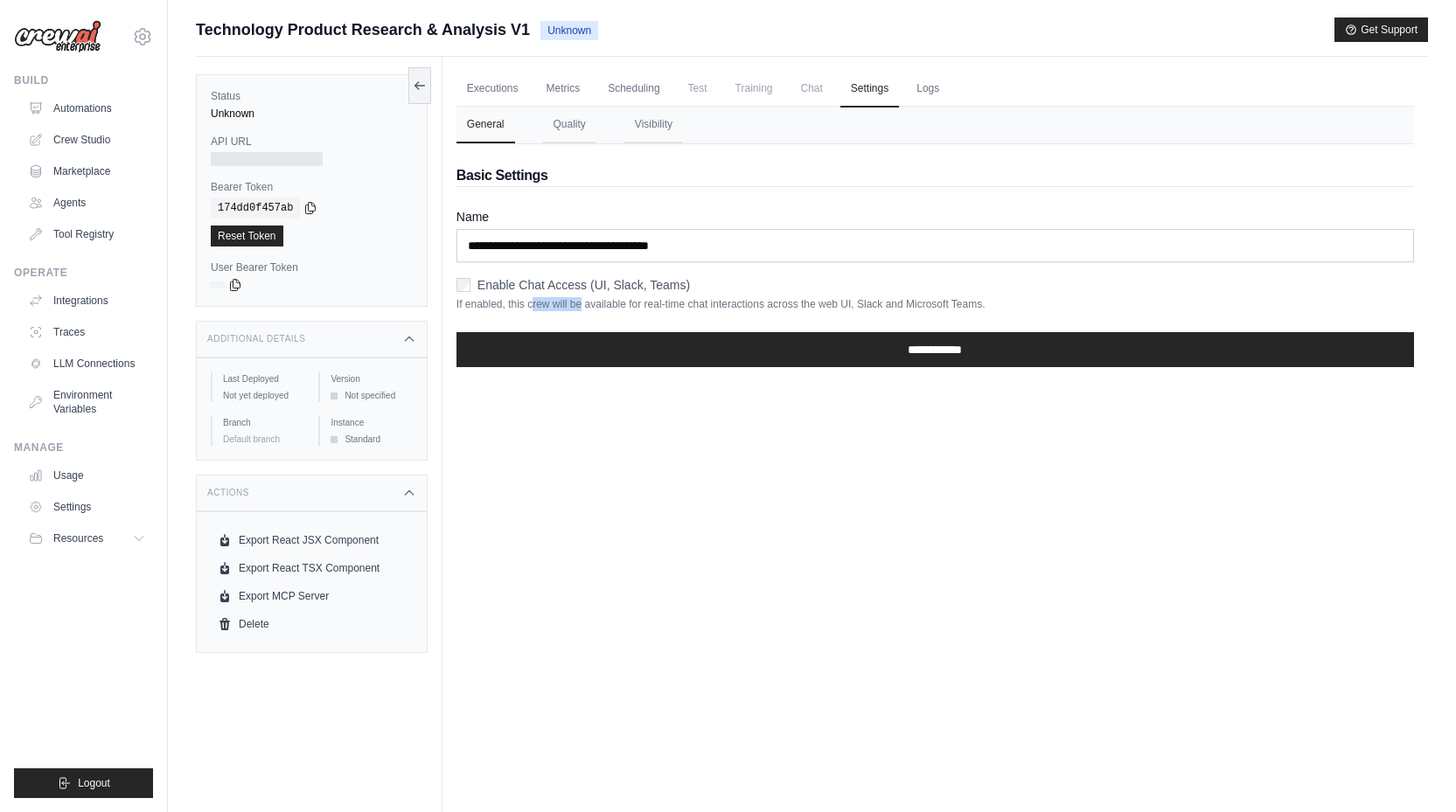
drag, startPoint x: 539, startPoint y: 306, endPoint x: 645, endPoint y: 312, distance: 106.2
click at [642, 312] on form "**********" at bounding box center [934, 294] width 957 height 173
click at [597, 301] on p "If enabled, this crew will be available for real-time chat interactions across …" at bounding box center [934, 303] width 957 height 14
drag, startPoint x: 613, startPoint y: 306, endPoint x: 683, endPoint y: 301, distance: 70.2
click at [656, 301] on p "If enabled, this crew will be available for real-time chat interactions across …" at bounding box center [934, 303] width 957 height 14
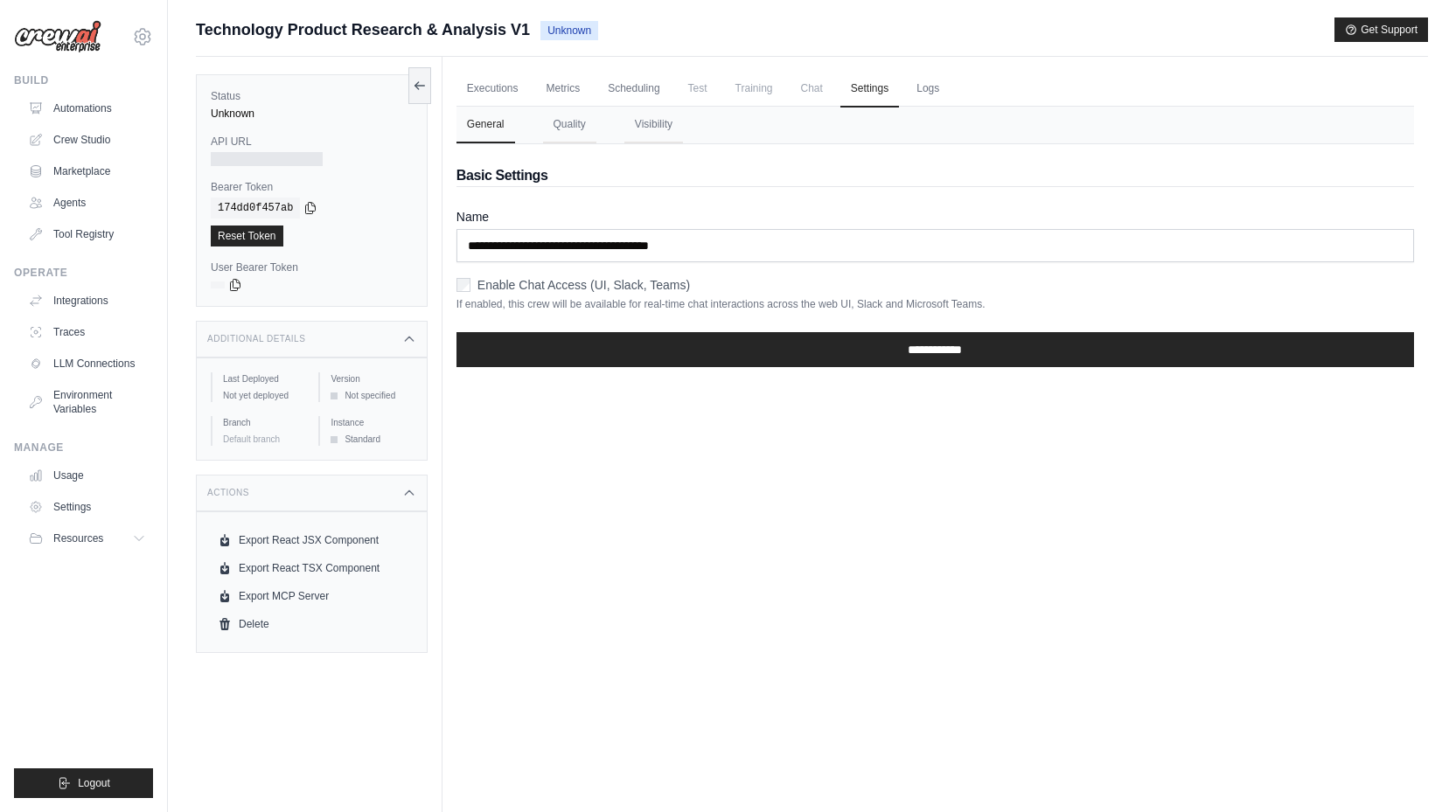
drag, startPoint x: 743, startPoint y: 299, endPoint x: 772, endPoint y: 301, distance: 29.1
click at [764, 301] on p "If enabled, this crew will be available for real-time chat interactions across …" at bounding box center [934, 303] width 957 height 14
click at [655, 425] on div "Executions Metrics Scheduling Test Training Chat Settings Logs 0 Running 0 Pend…" at bounding box center [935, 463] width 985 height 812
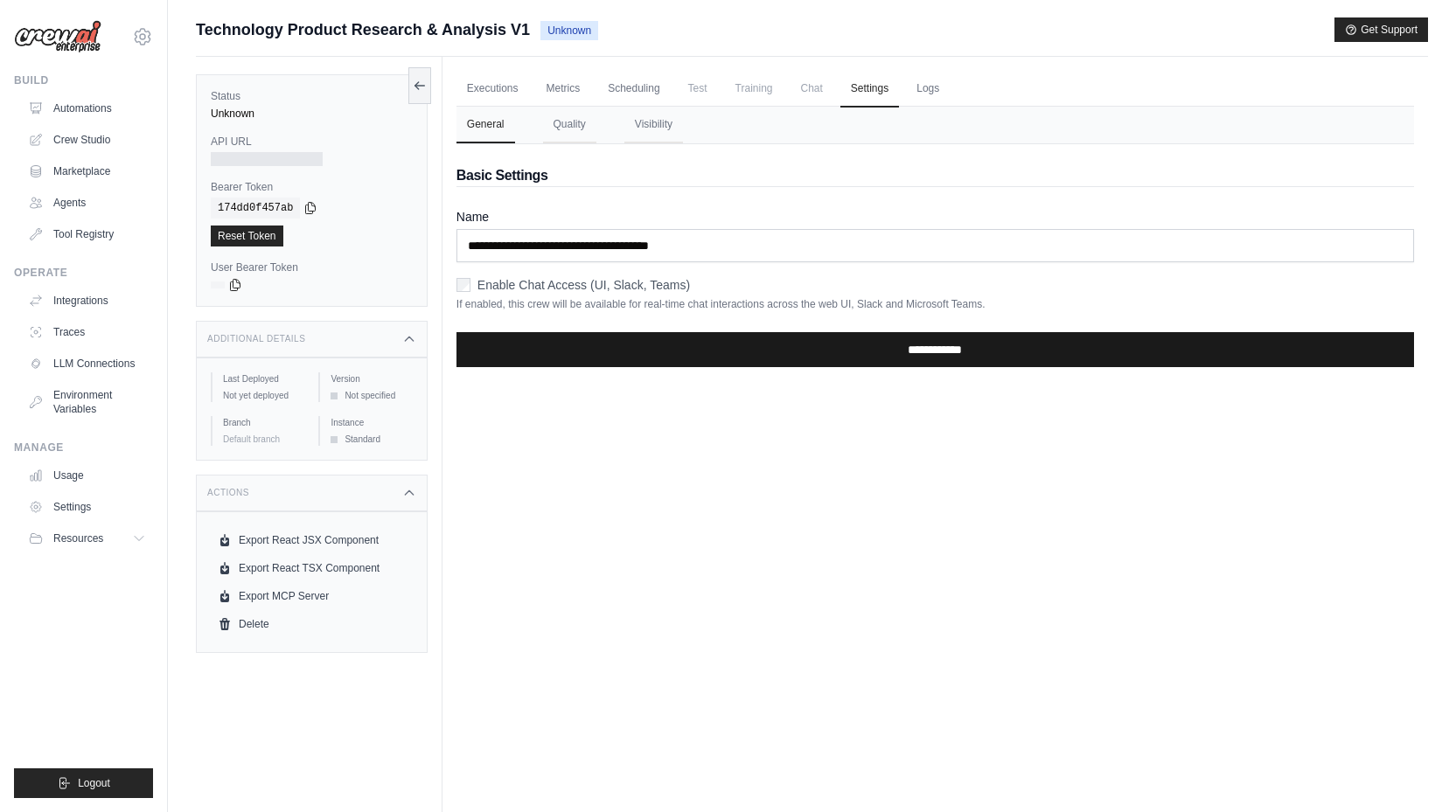
click at [871, 347] on input "**********" at bounding box center [934, 349] width 957 height 35
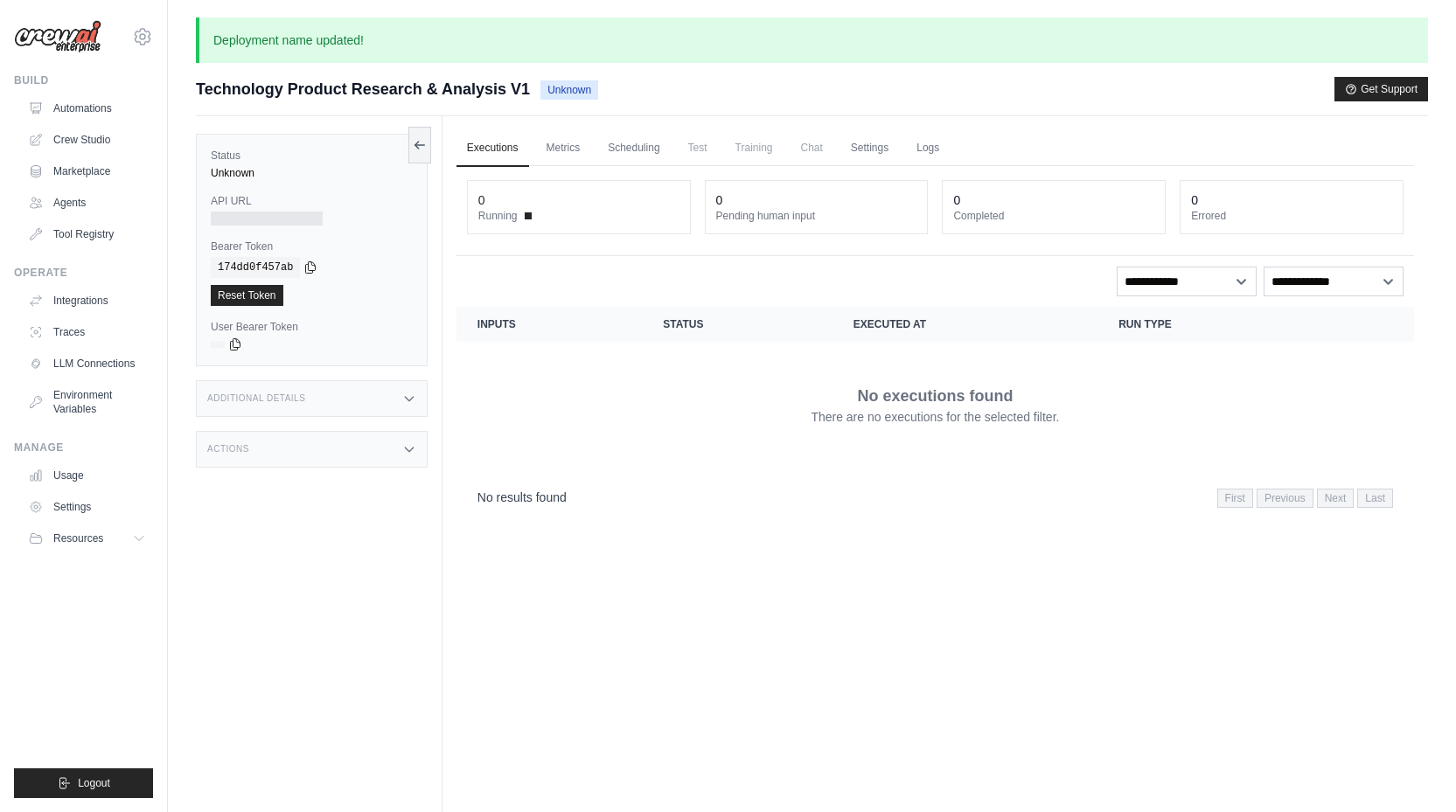
click at [814, 156] on span "Chat" at bounding box center [811, 148] width 43 height 35
click at [850, 140] on link "Settings" at bounding box center [869, 148] width 59 height 37
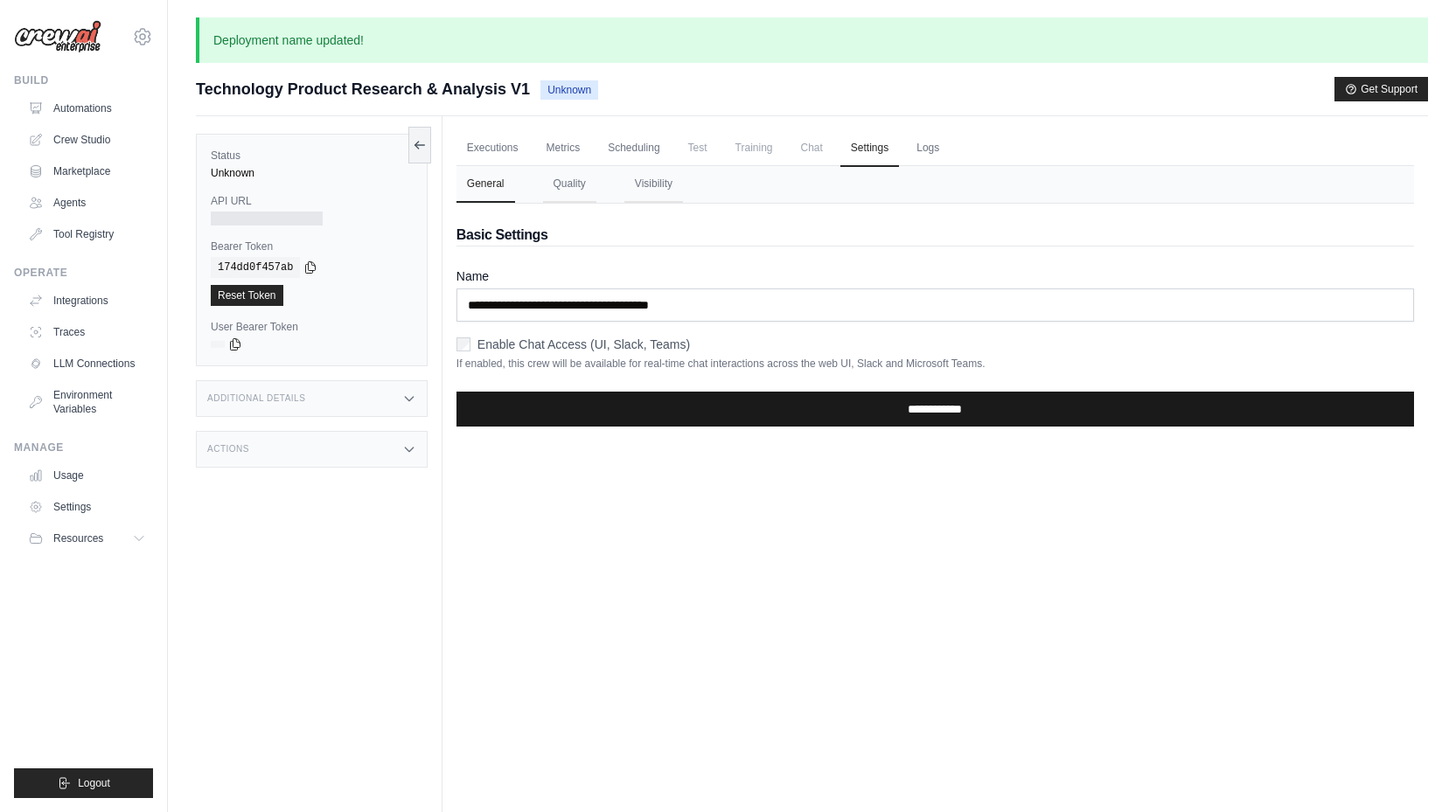
click at [924, 407] on input "**********" at bounding box center [934, 409] width 957 height 35
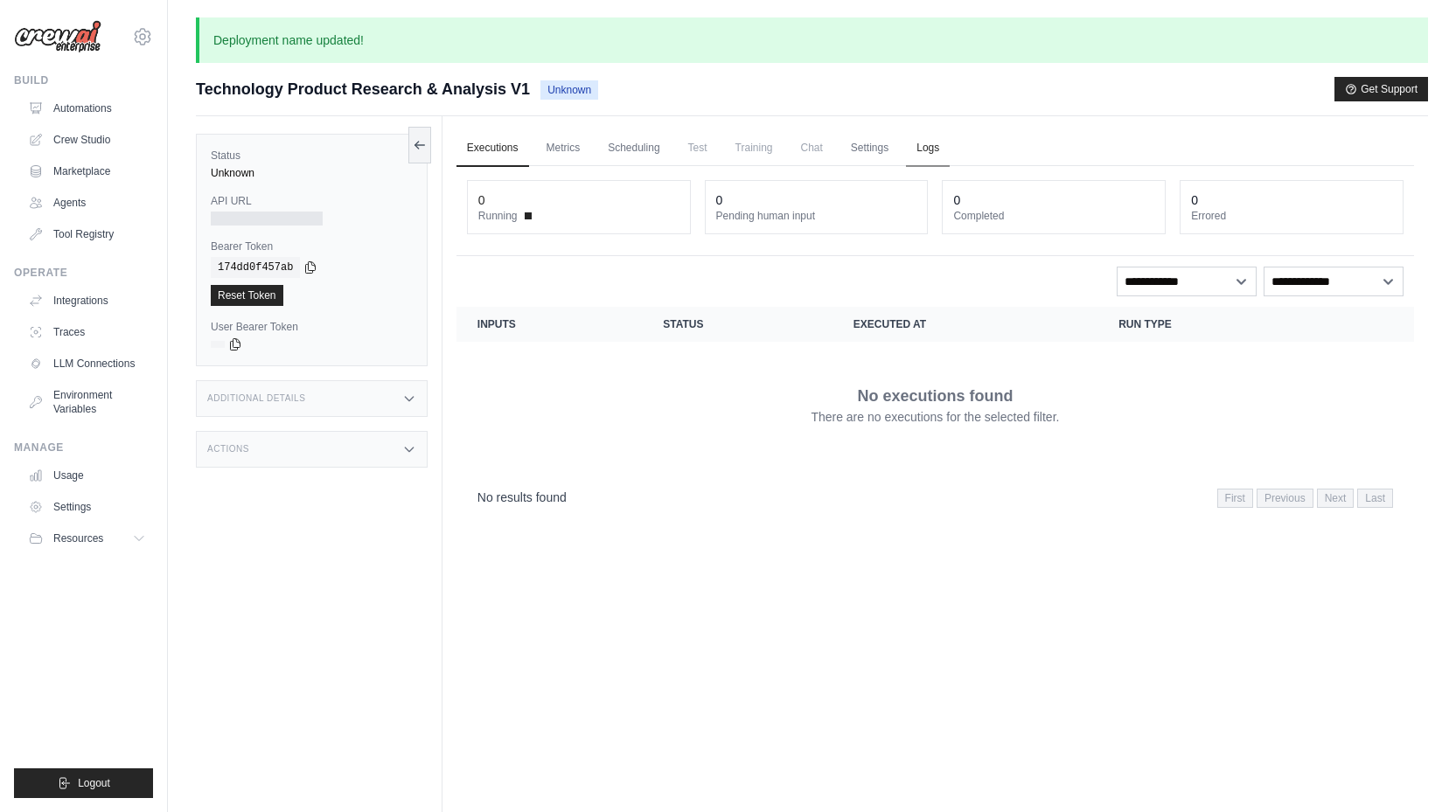
click at [930, 141] on link "Logs" at bounding box center [927, 148] width 43 height 37
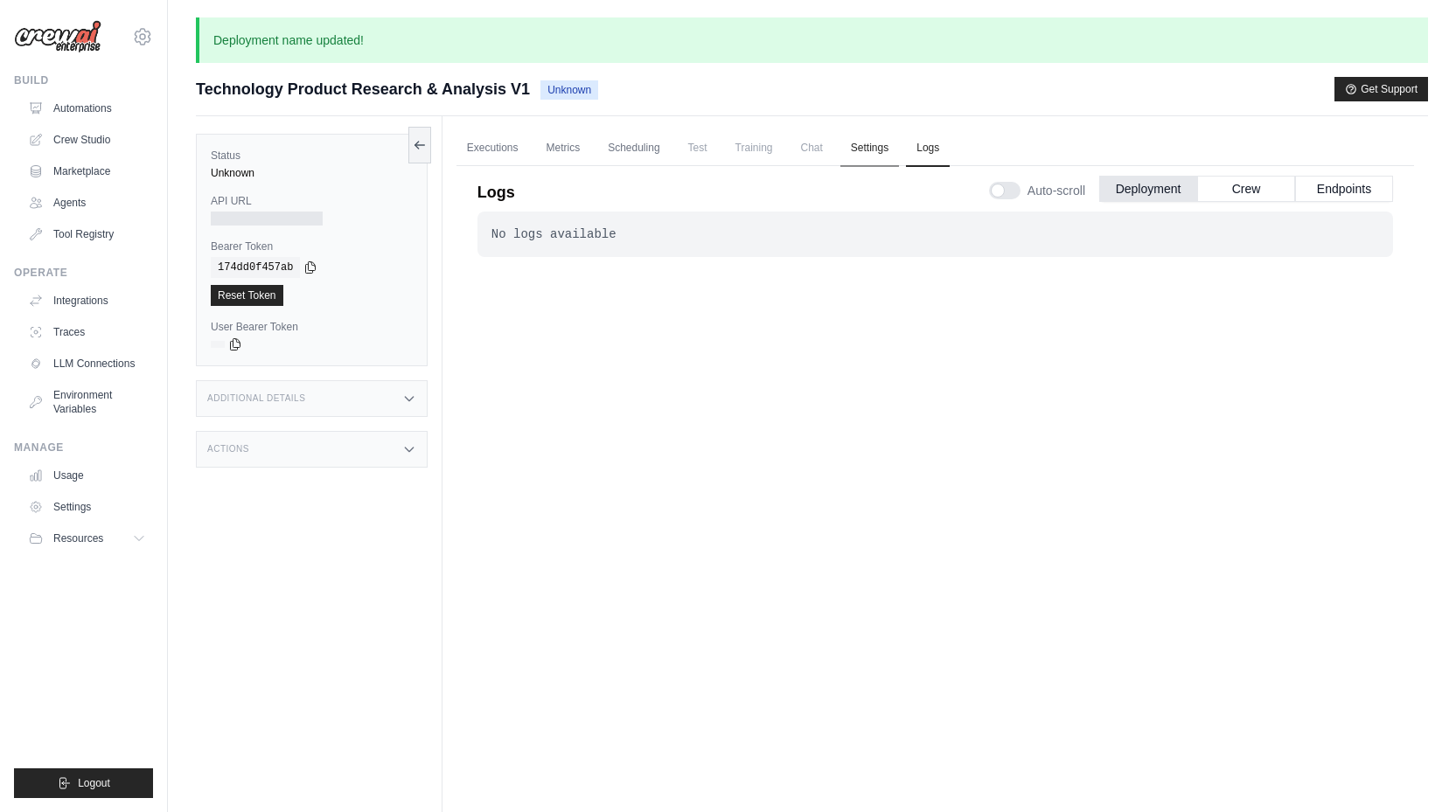
click at [874, 145] on link "Settings" at bounding box center [869, 148] width 59 height 37
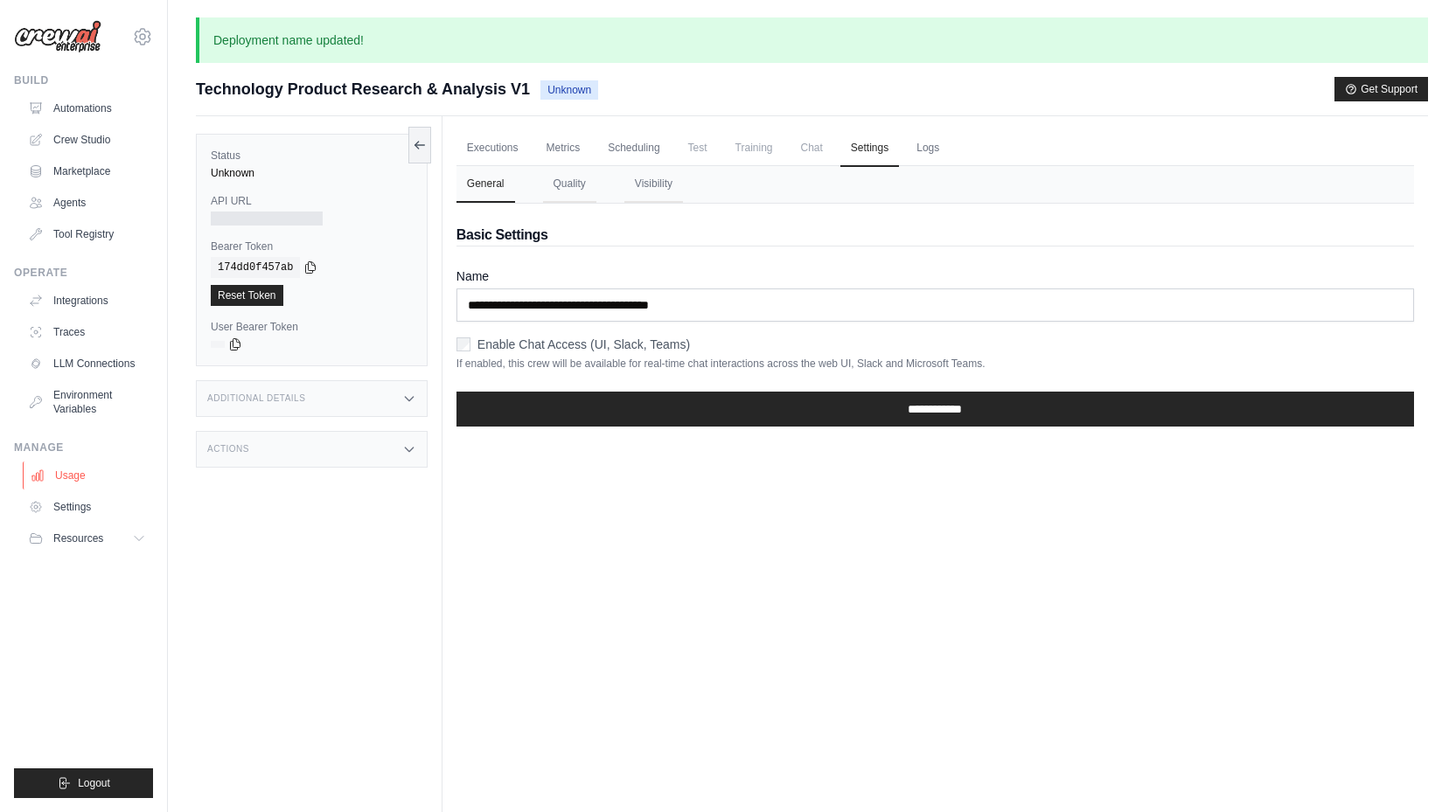
click at [84, 473] on link "Usage" at bounding box center [89, 475] width 132 height 28
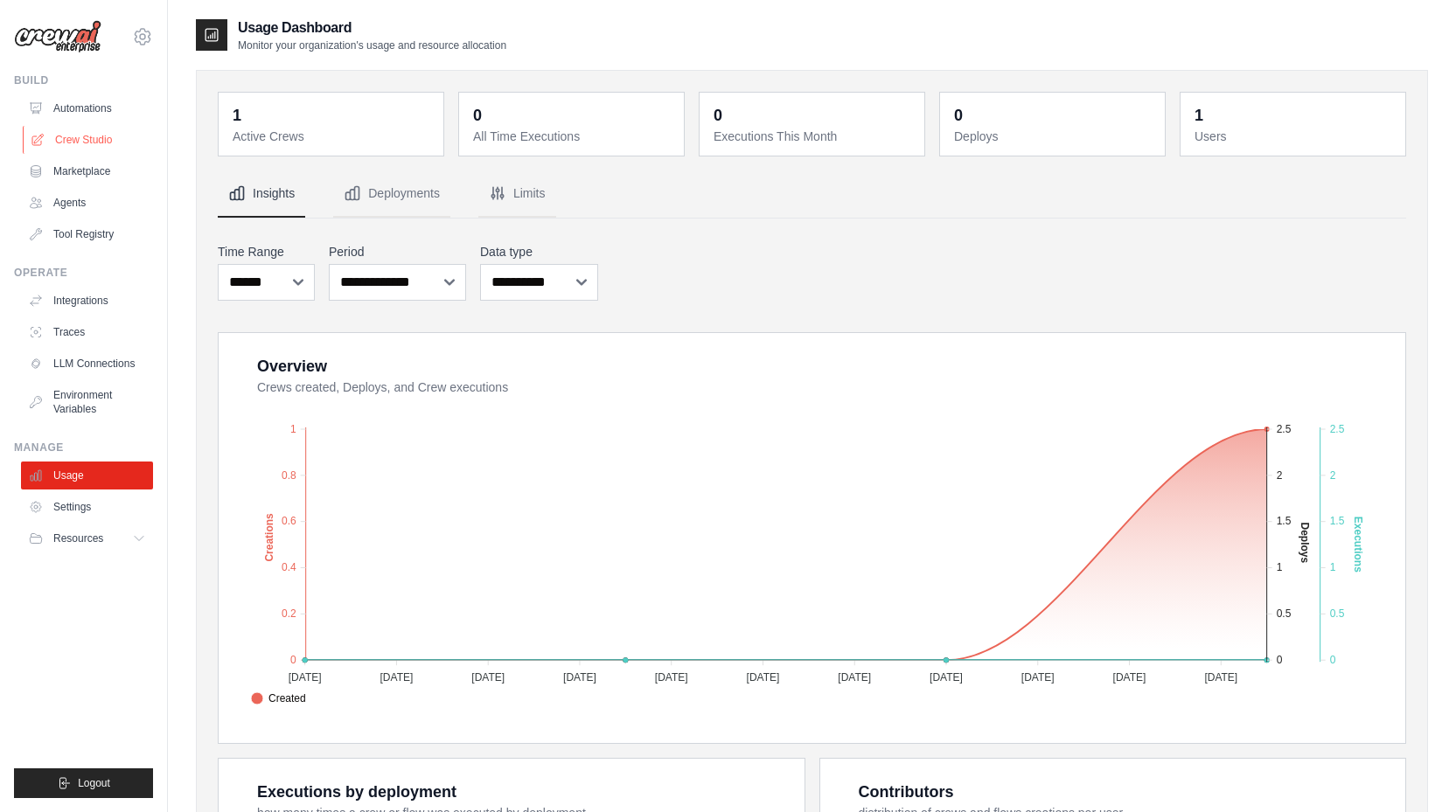
click at [96, 135] on link "Crew Studio" at bounding box center [89, 139] width 132 height 28
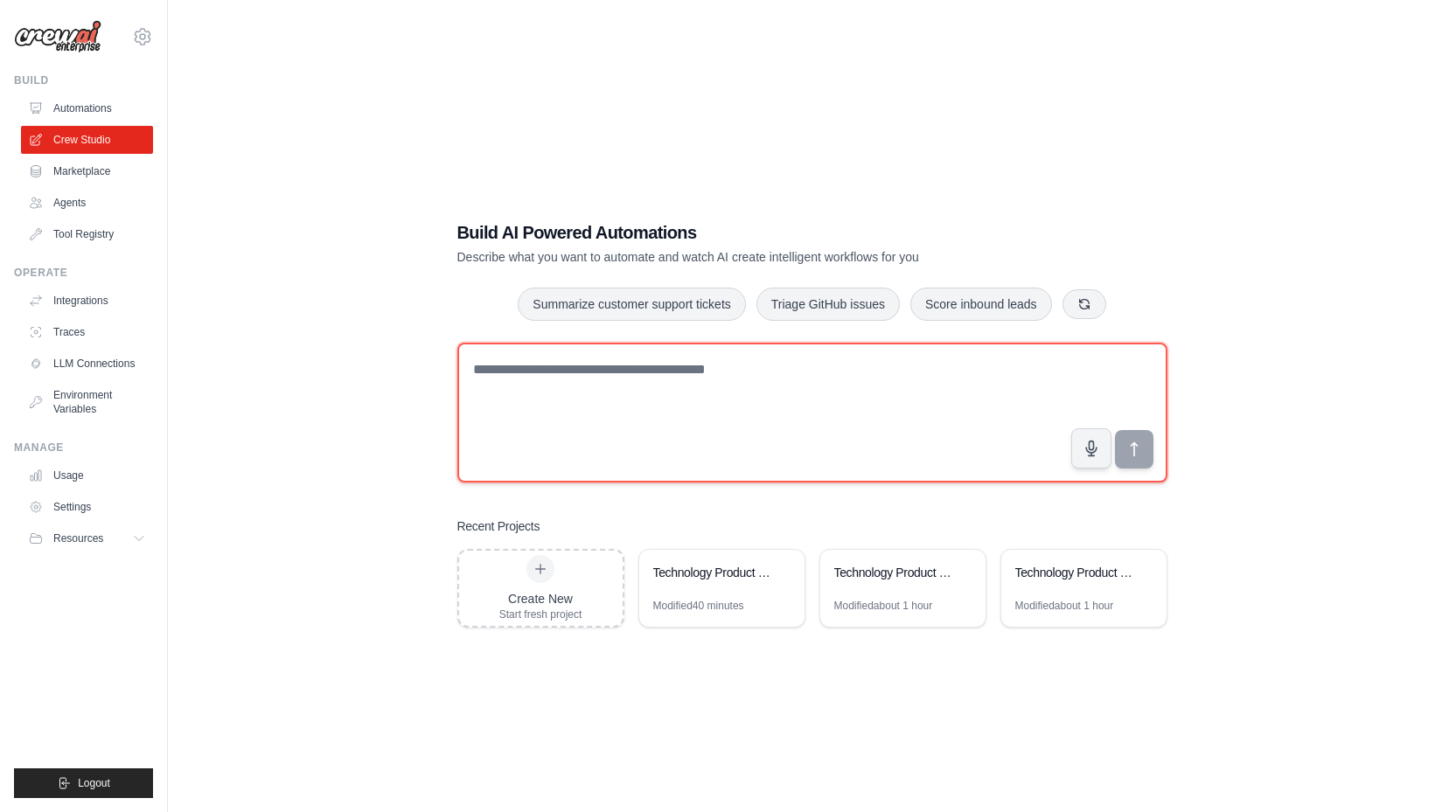
click at [685, 424] on textarea at bounding box center [812, 413] width 710 height 139
drag, startPoint x: 869, startPoint y: 373, endPoint x: 881, endPoint y: 393, distance: 23.3
type textarea "**********"
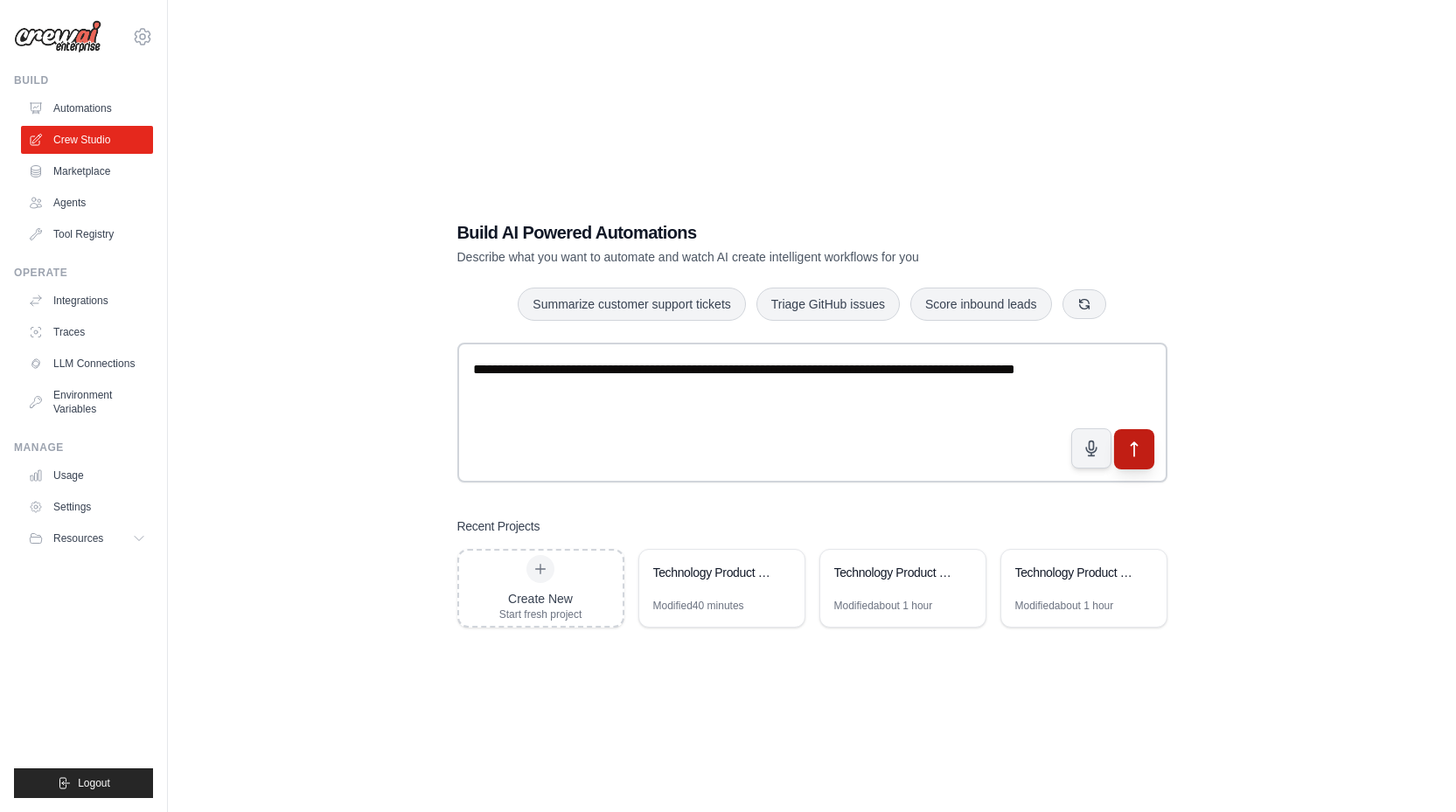
click at [1123, 449] on button "submit" at bounding box center [1133, 448] width 40 height 40
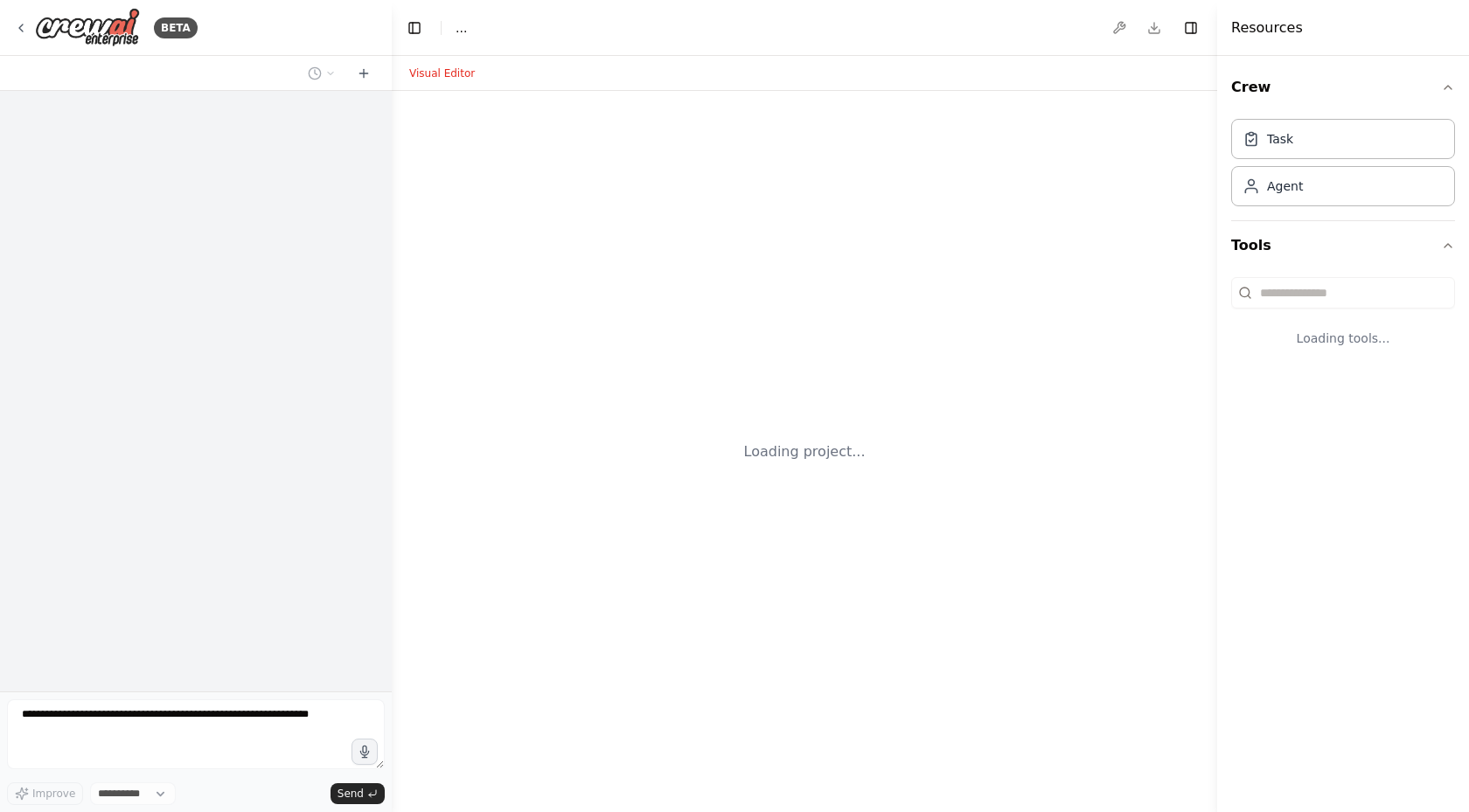
select select "****"
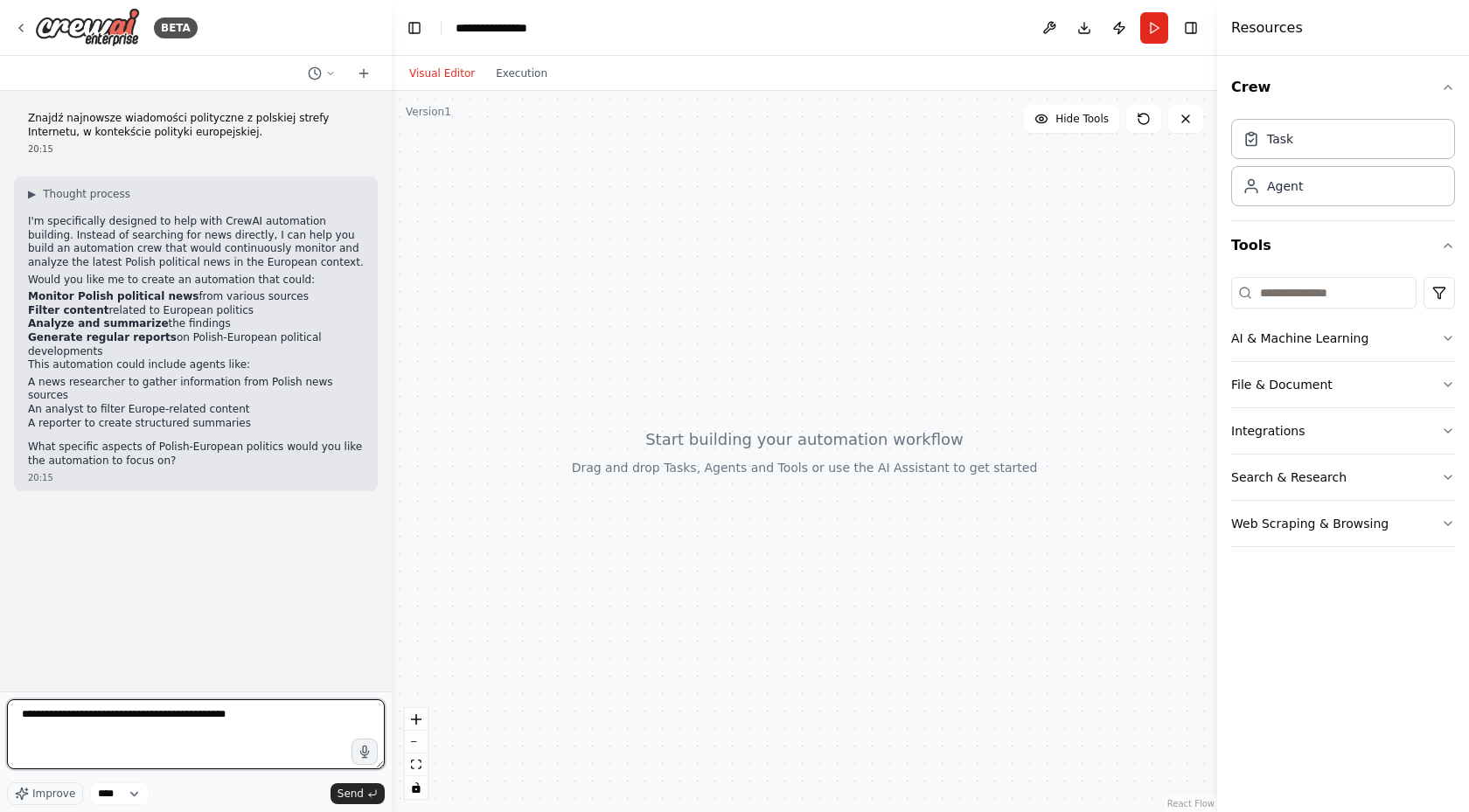
type textarea "**********"
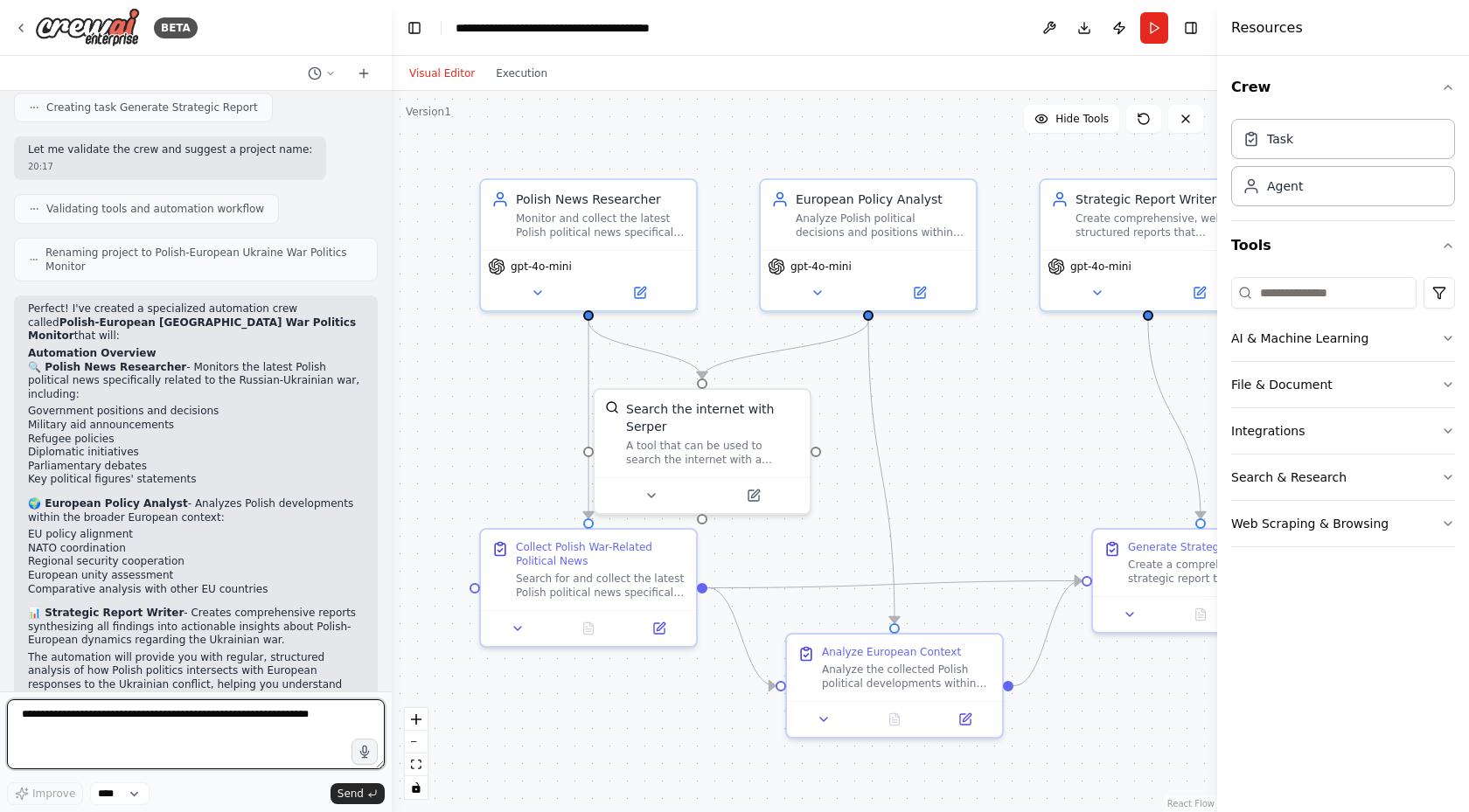
scroll to position [1137, 0]
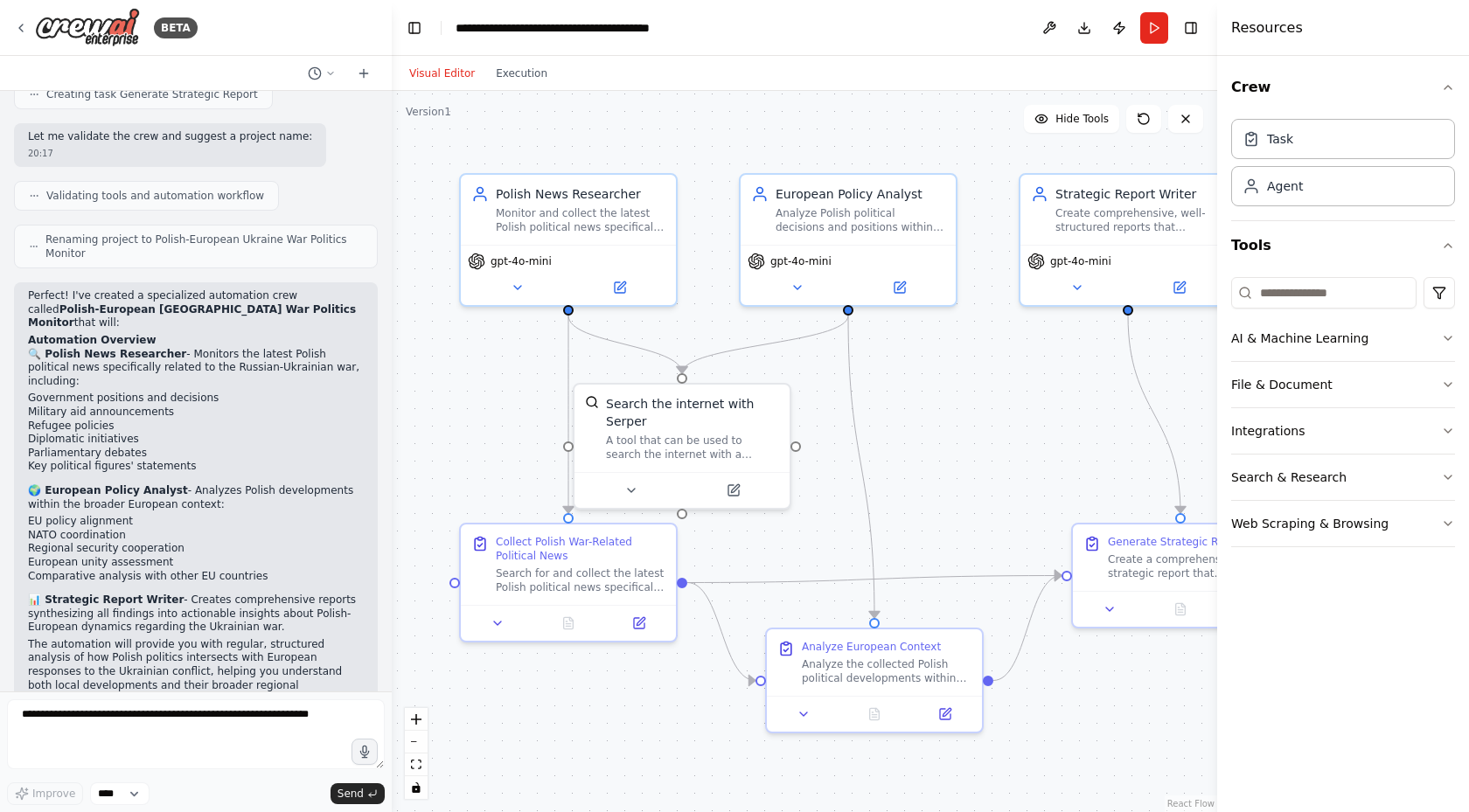
drag, startPoint x: 1005, startPoint y: 390, endPoint x: 966, endPoint y: 379, distance: 40.5
click at [966, 379] on div ".deletable-edge-delete-btn { width: 20px; height: 20px; border: 0px solid #ffff…" at bounding box center [805, 451] width 826 height 721
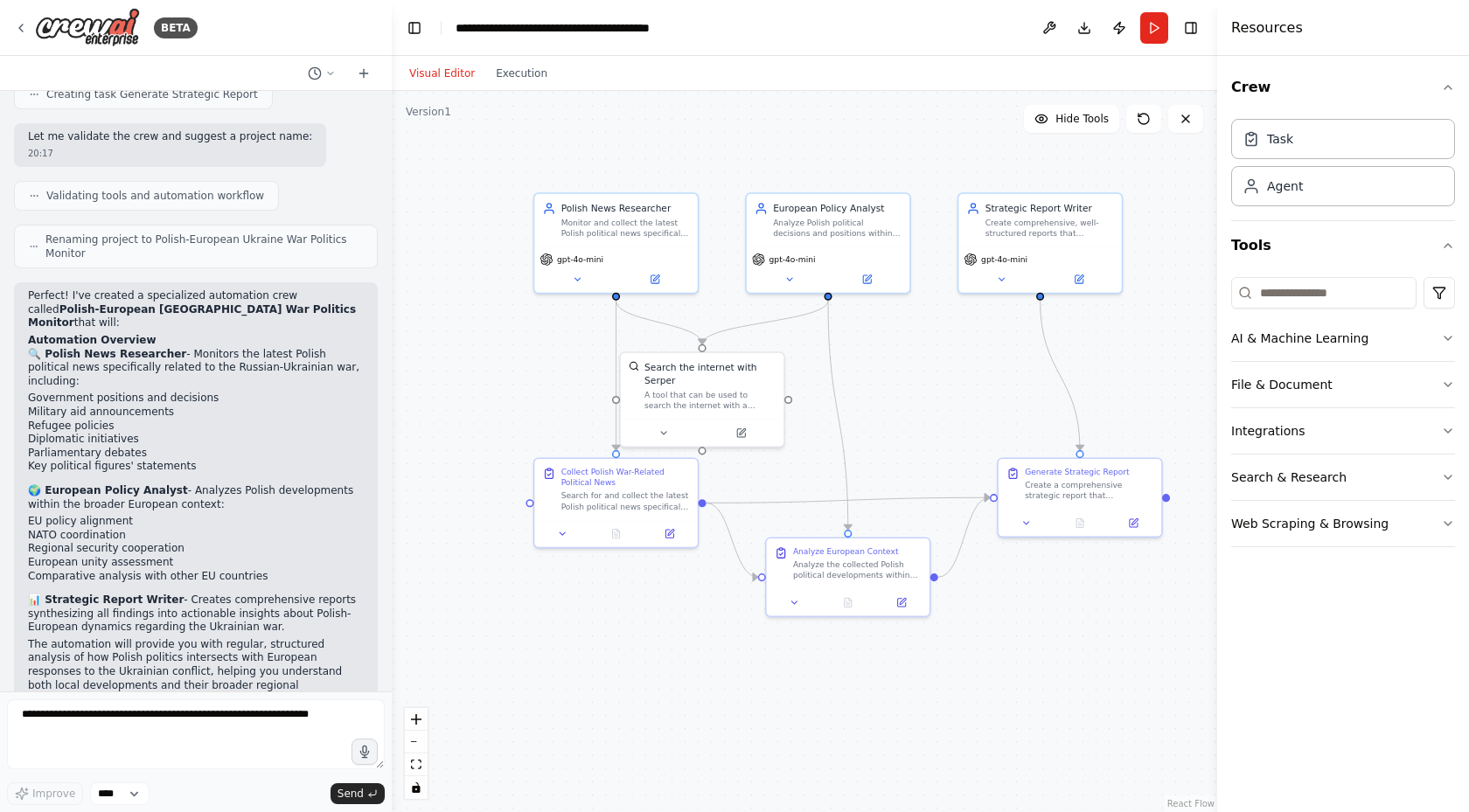
drag, startPoint x: 984, startPoint y: 387, endPoint x: 965, endPoint y: 361, distance: 32.2
click at [965, 361] on div ".deletable-edge-delete-btn { width: 20px; height: 20px; border: 0px solid #ffff…" at bounding box center [805, 451] width 826 height 721
click at [1155, 26] on button "Run" at bounding box center [1154, 28] width 28 height 32
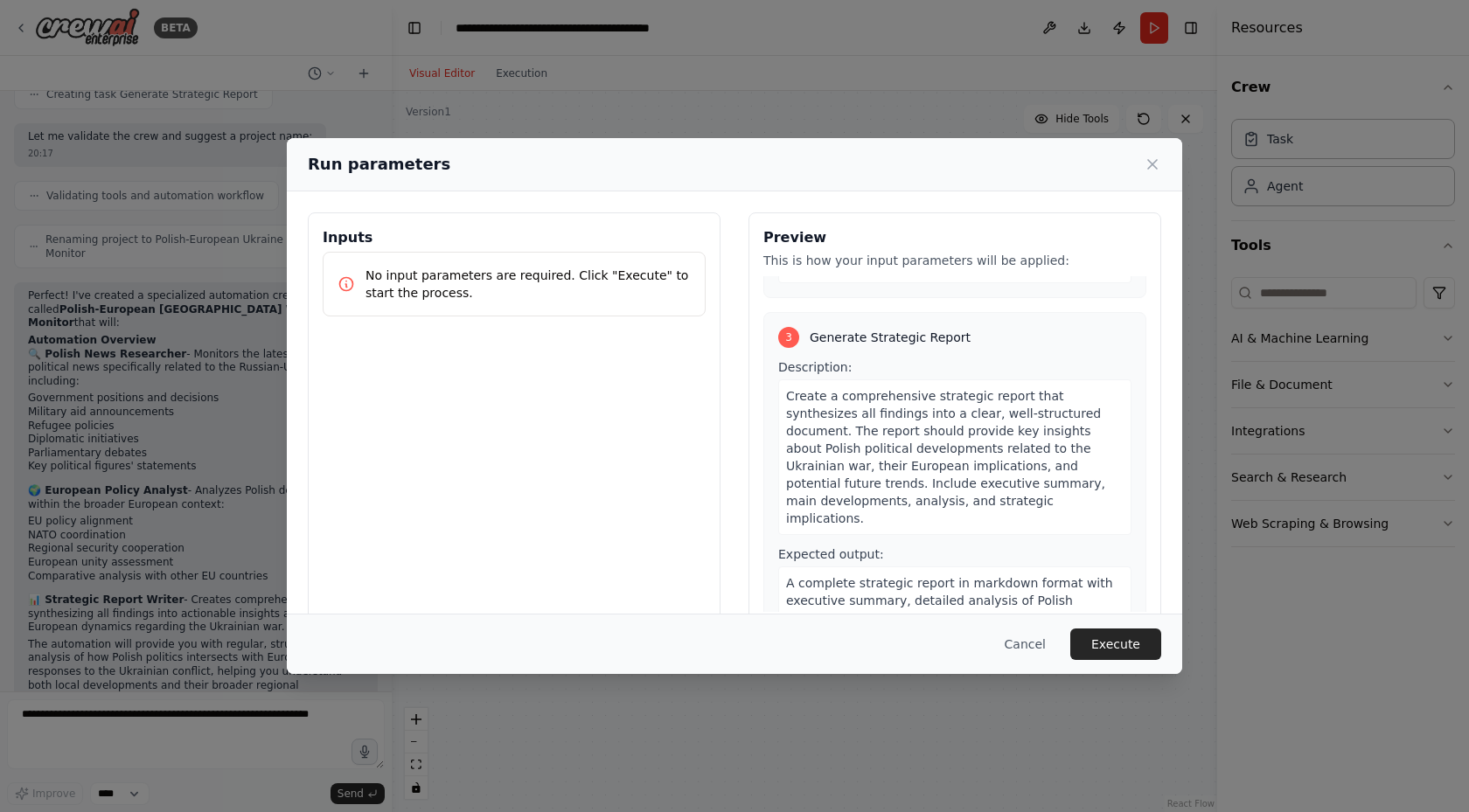
scroll to position [687, 0]
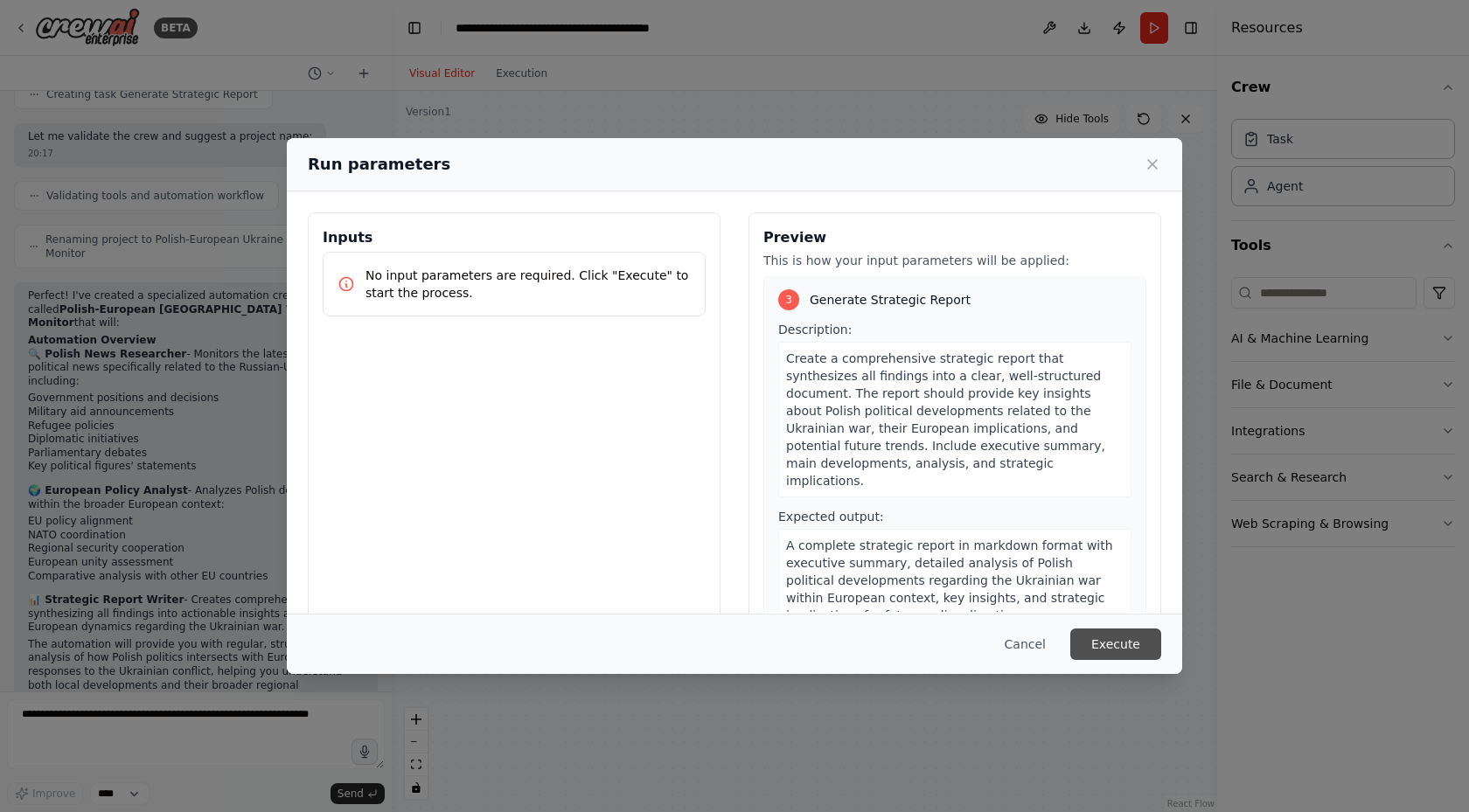
click at [1115, 643] on button "Execute" at bounding box center [1116, 644] width 91 height 32
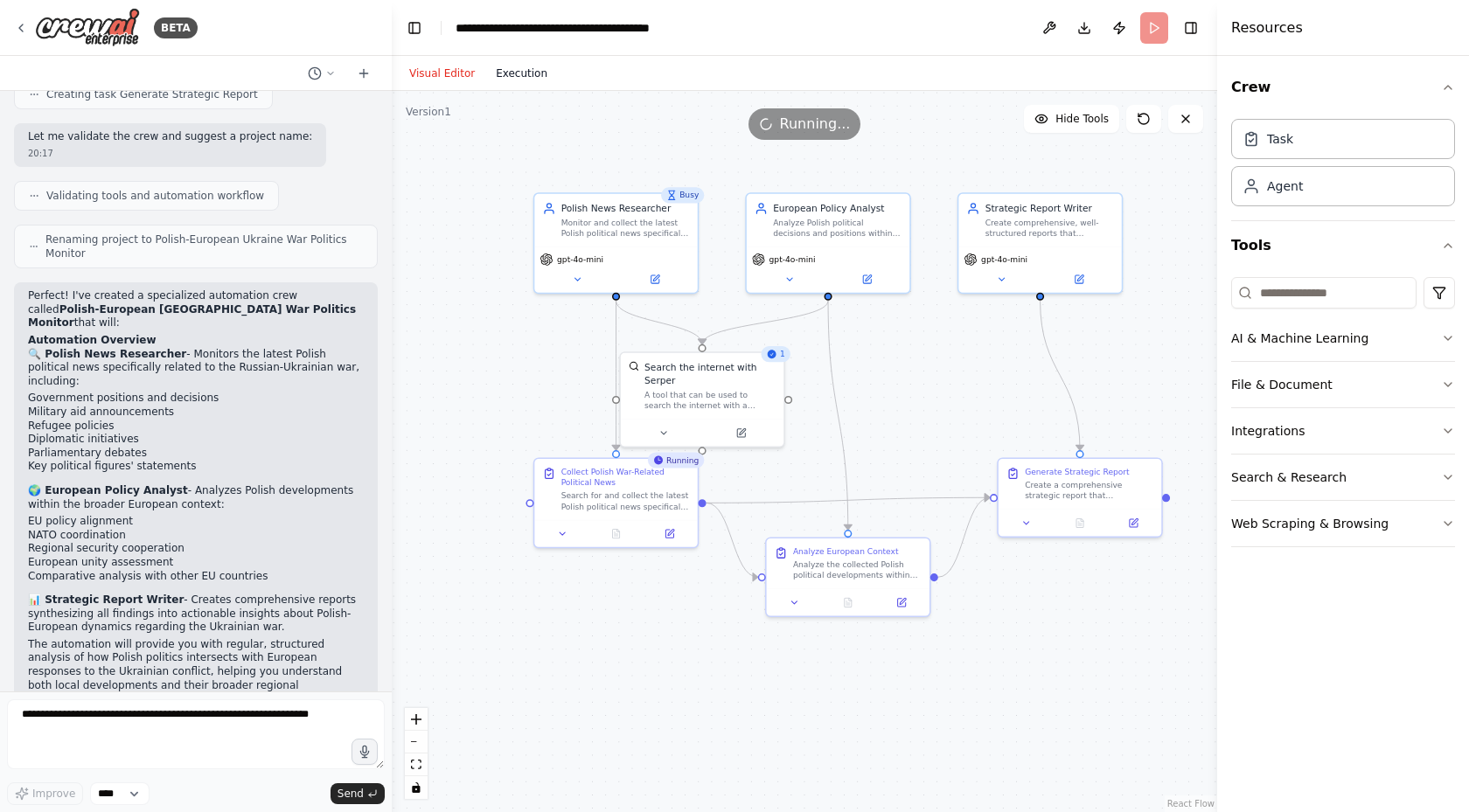
click at [514, 72] on button "Execution" at bounding box center [522, 73] width 72 height 21
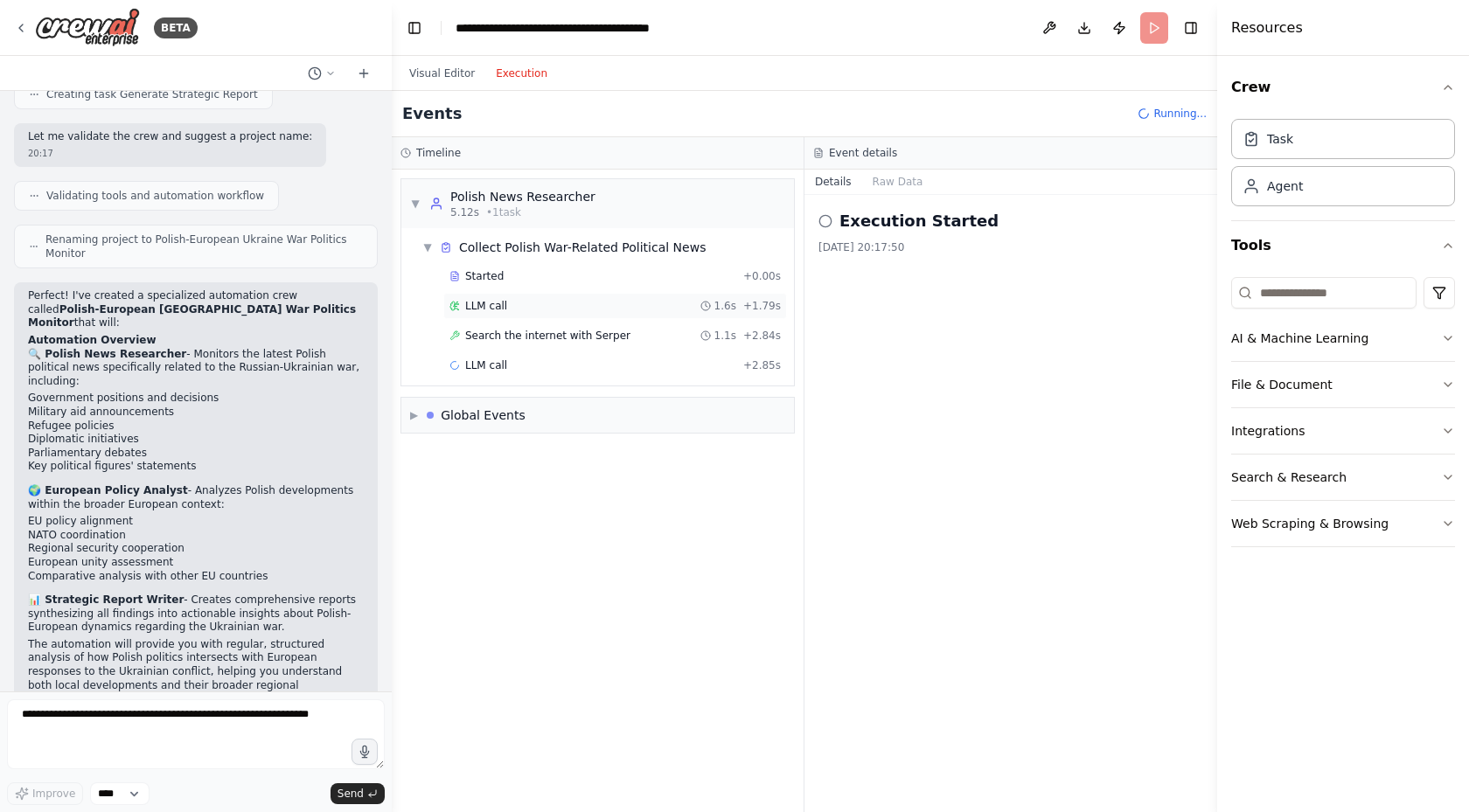
click at [498, 312] on span "LLM call" at bounding box center [486, 305] width 42 height 14
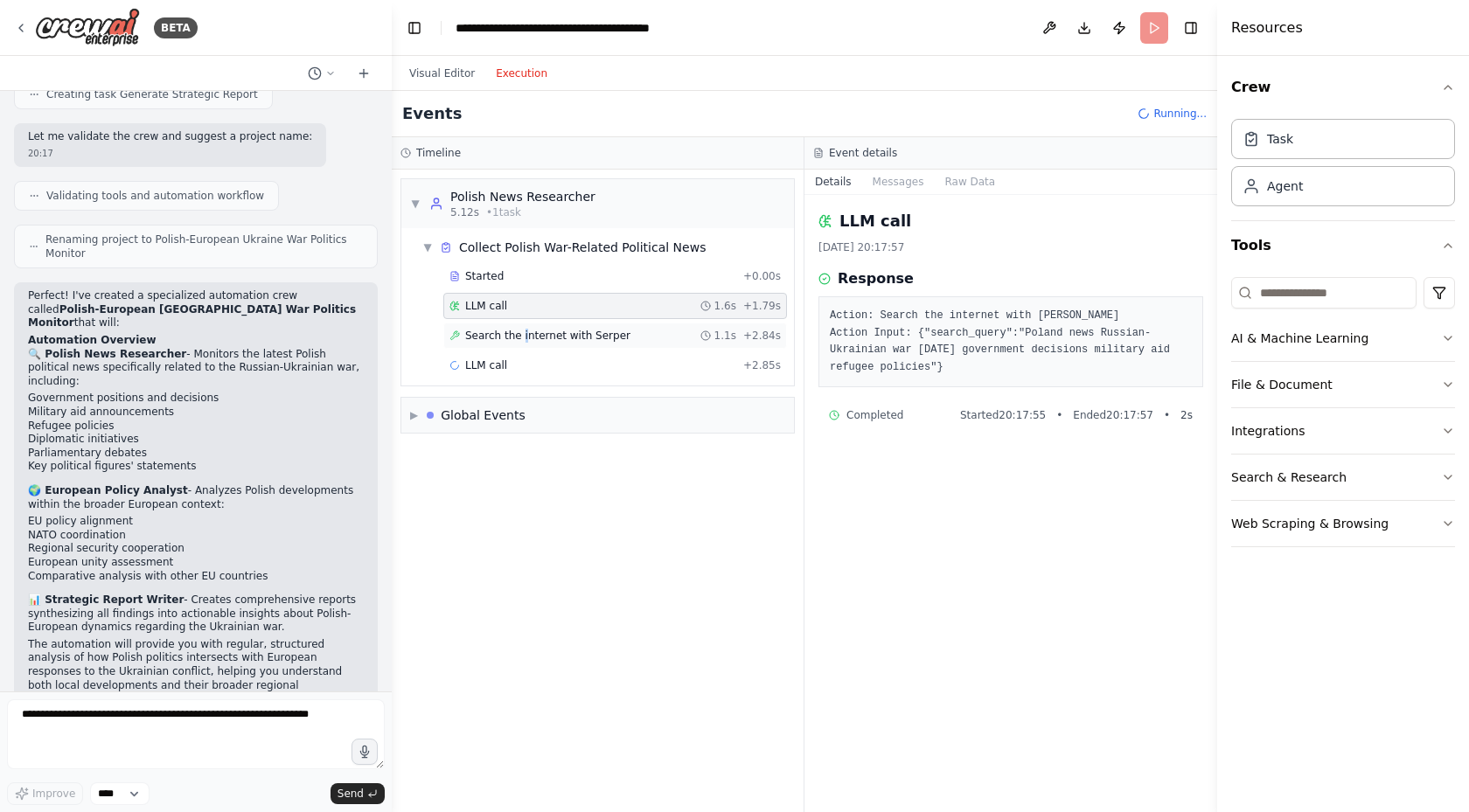
click at [518, 338] on span "Search the internet with Serper" at bounding box center [548, 335] width 165 height 14
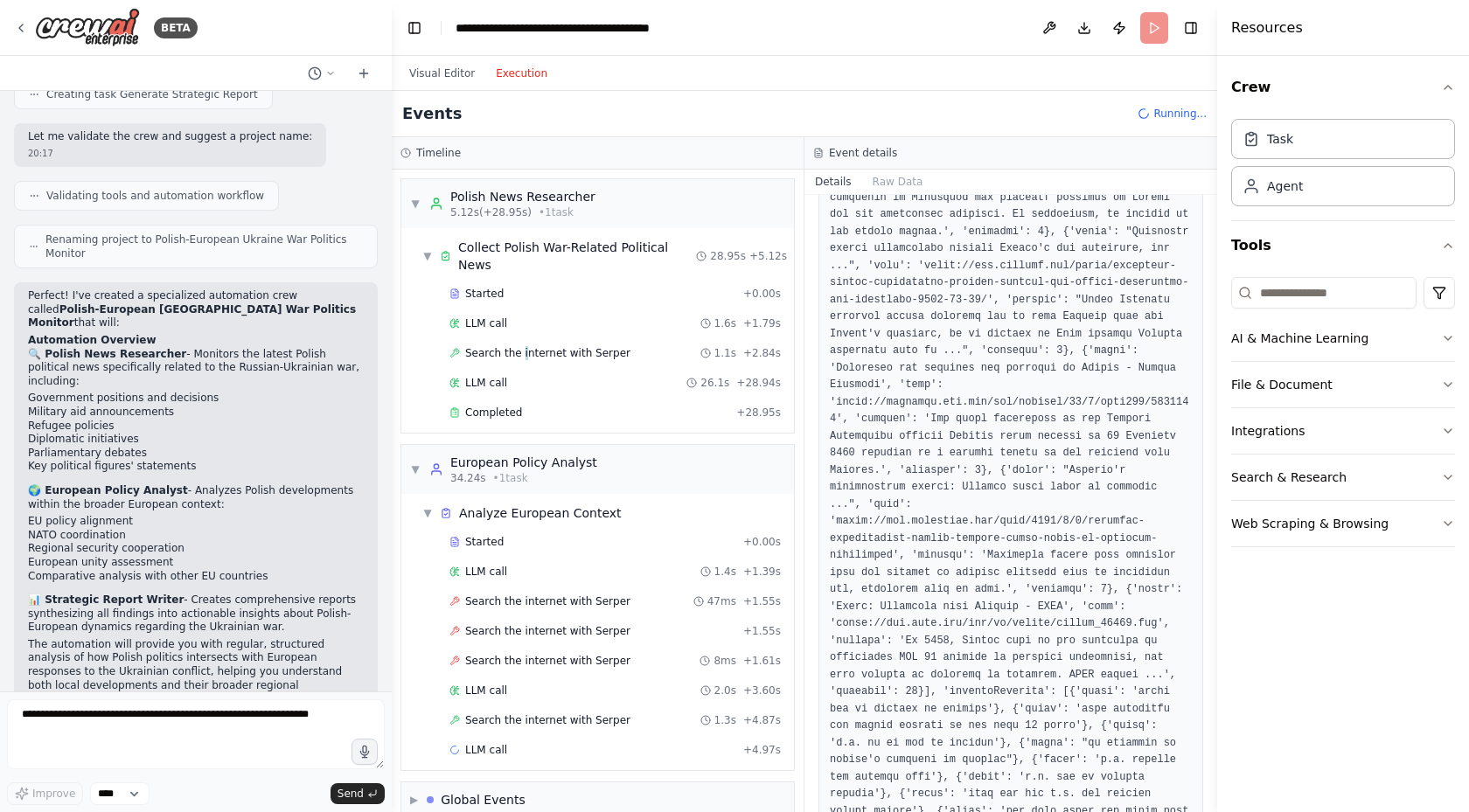
scroll to position [951, 0]
click at [493, 346] on span "Search the internet with Serper" at bounding box center [548, 352] width 165 height 14
click at [493, 376] on span "LLM call" at bounding box center [486, 382] width 42 height 14
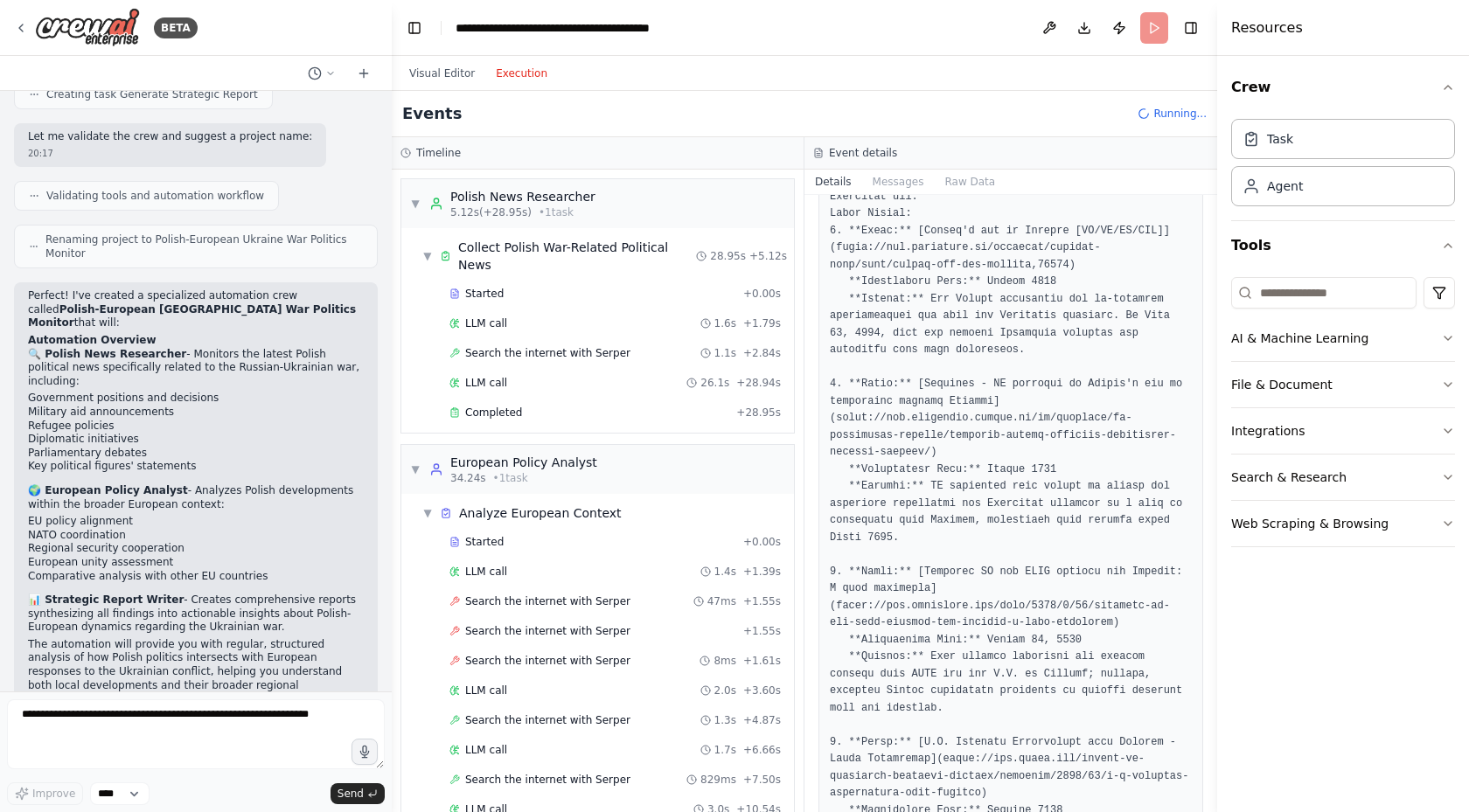
scroll to position [175, 0]
click at [487, 406] on span "Completed" at bounding box center [494, 412] width 57 height 14
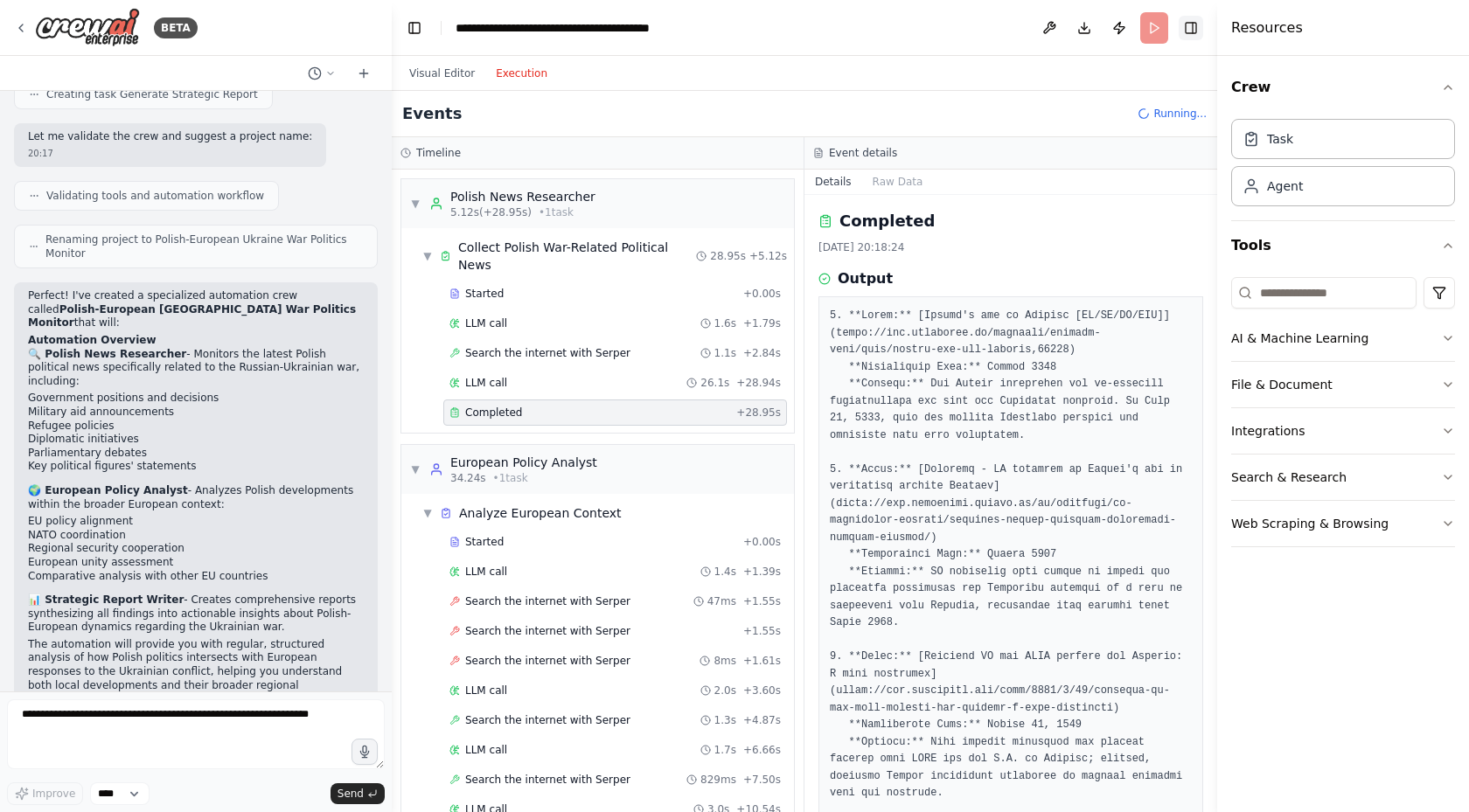
click at [1184, 30] on button "Toggle Right Sidebar" at bounding box center [1191, 27] width 24 height 24
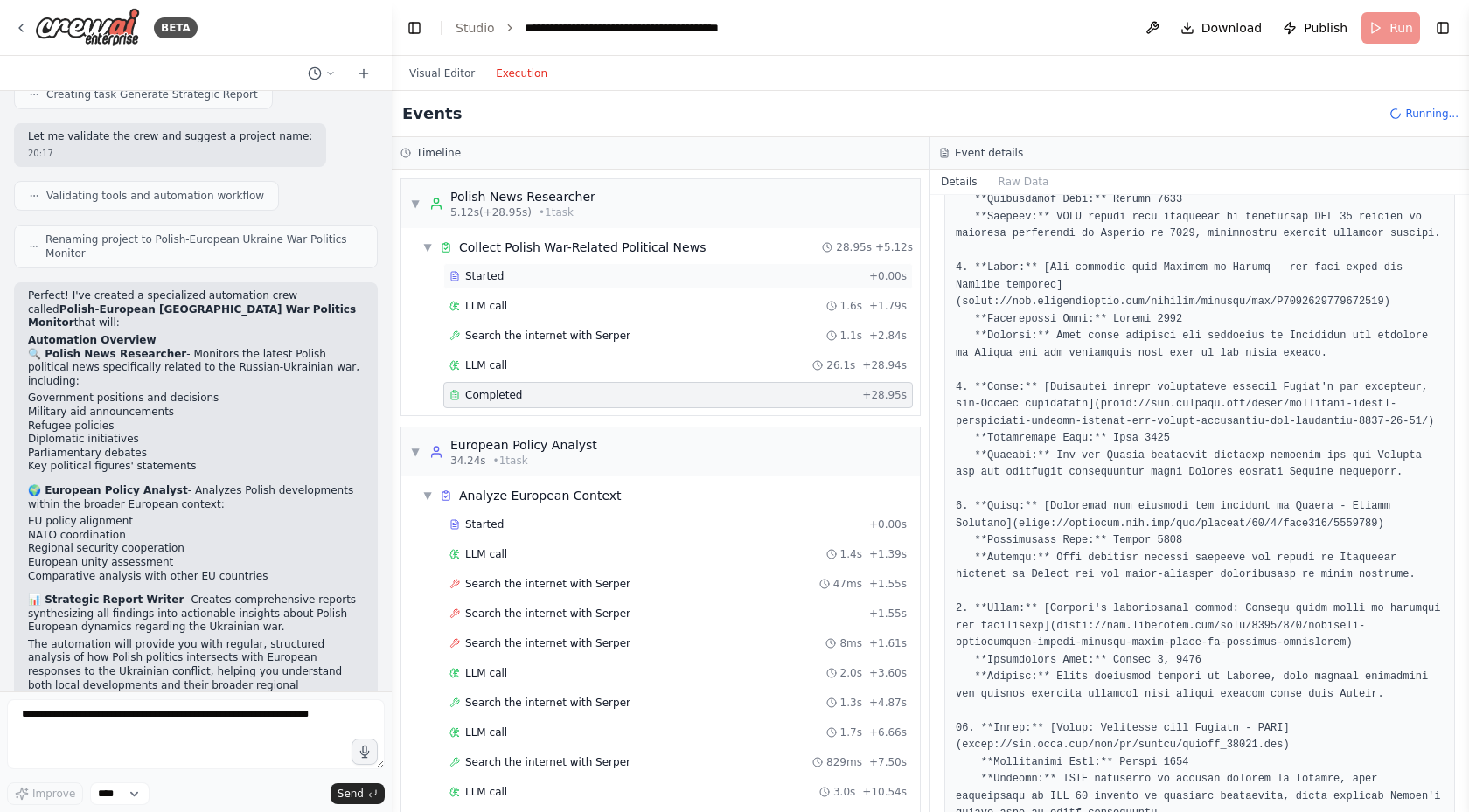
scroll to position [712, 0]
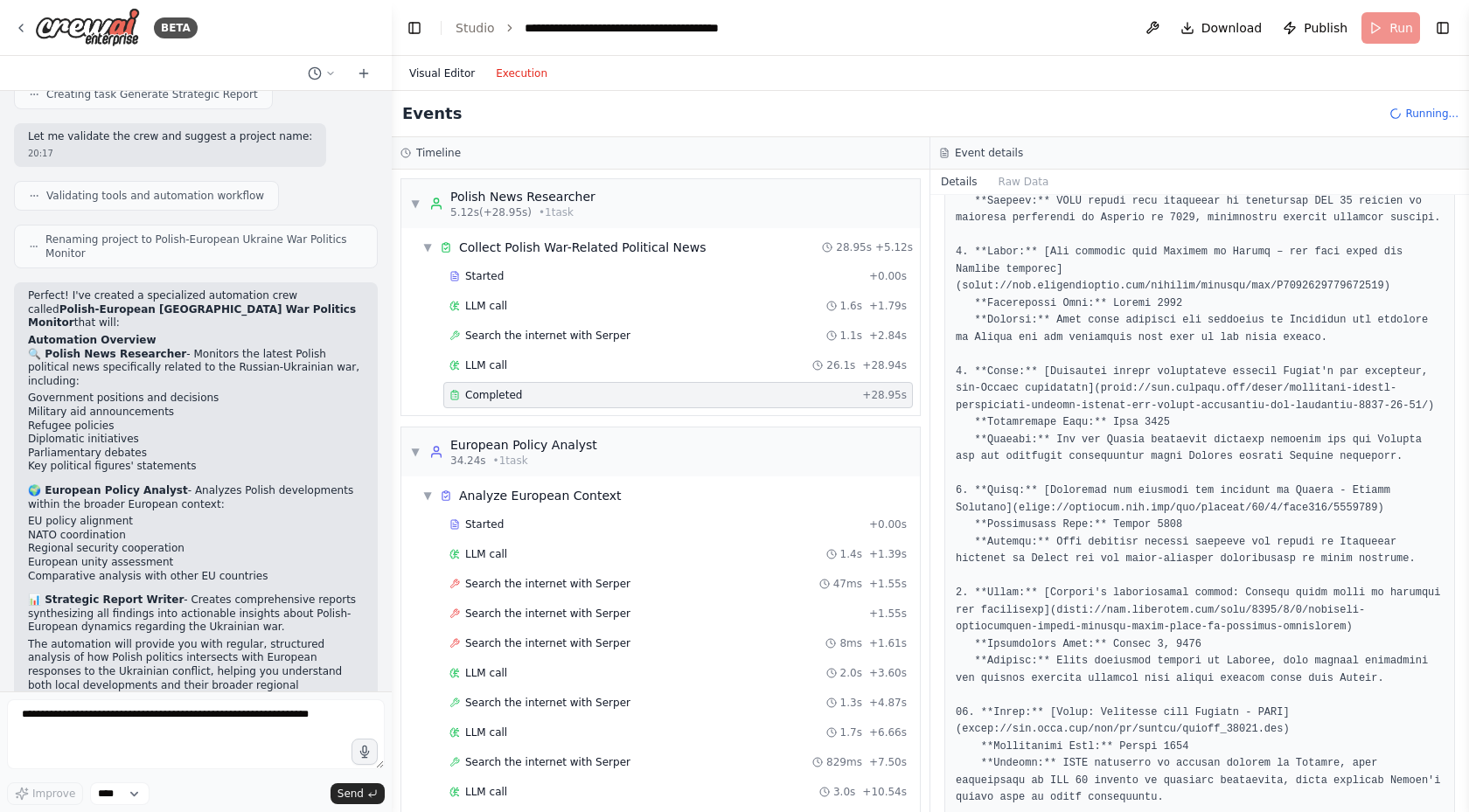
click at [439, 80] on button "Visual Editor" at bounding box center [442, 73] width 87 height 21
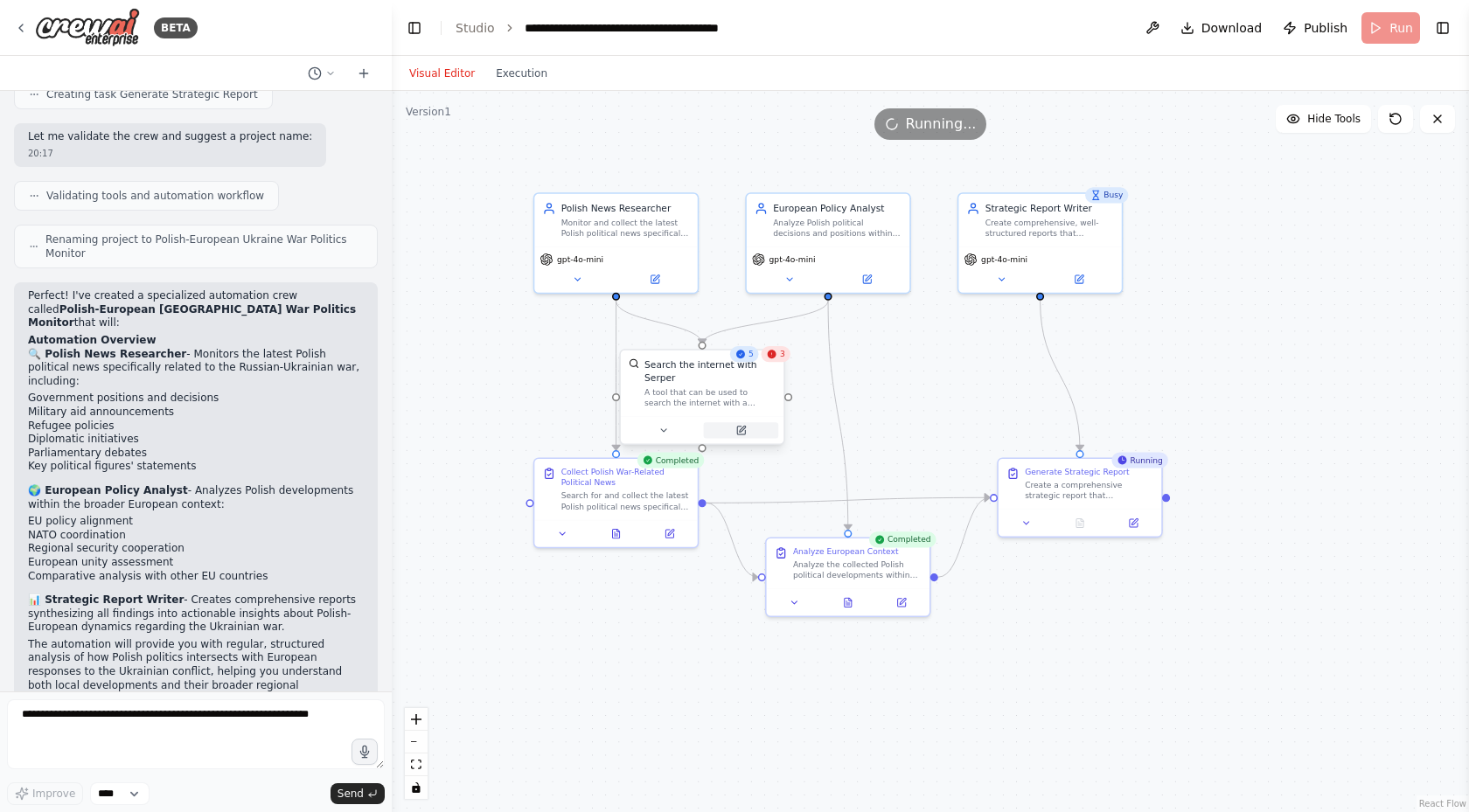
click at [746, 425] on icon at bounding box center [741, 430] width 11 height 11
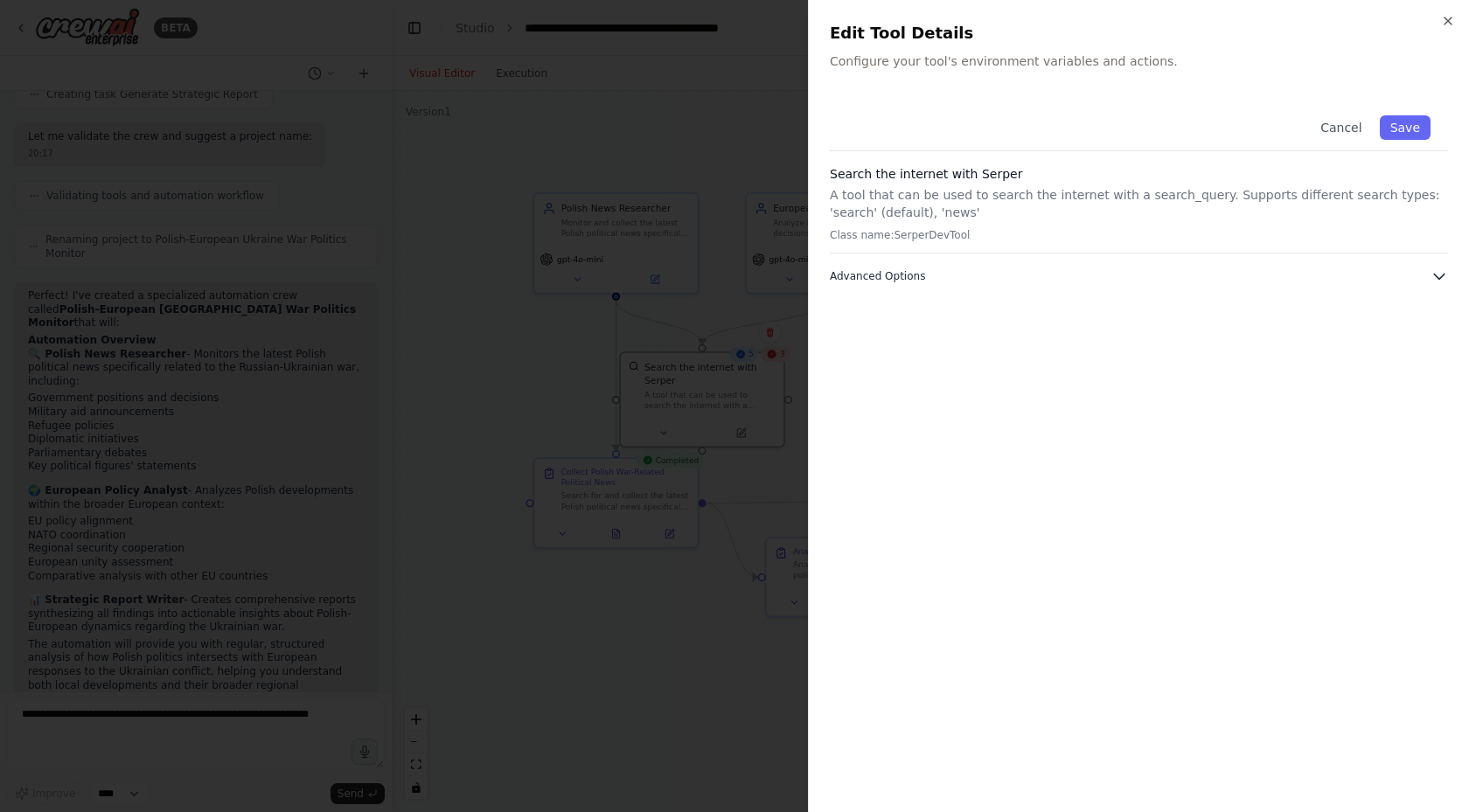
click at [1421, 273] on button "Advanced Options" at bounding box center [1138, 275] width 619 height 17
click at [1445, 20] on icon "button" at bounding box center [1447, 20] width 14 height 14
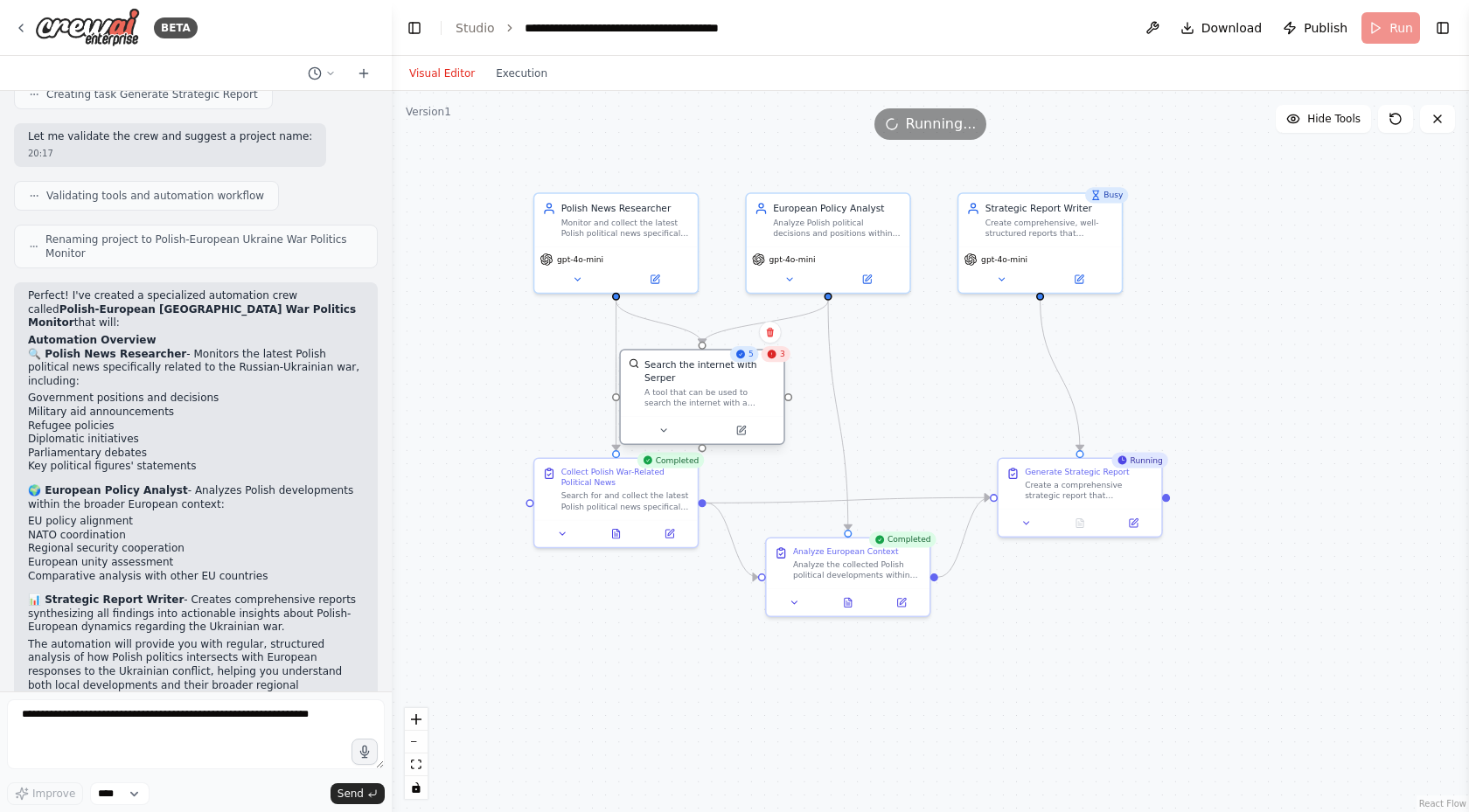
click at [669, 387] on div "A tool that can be used to search the internet with a search_query. Supports di…" at bounding box center [710, 397] width 131 height 21
click at [656, 279] on icon at bounding box center [654, 276] width 8 height 8
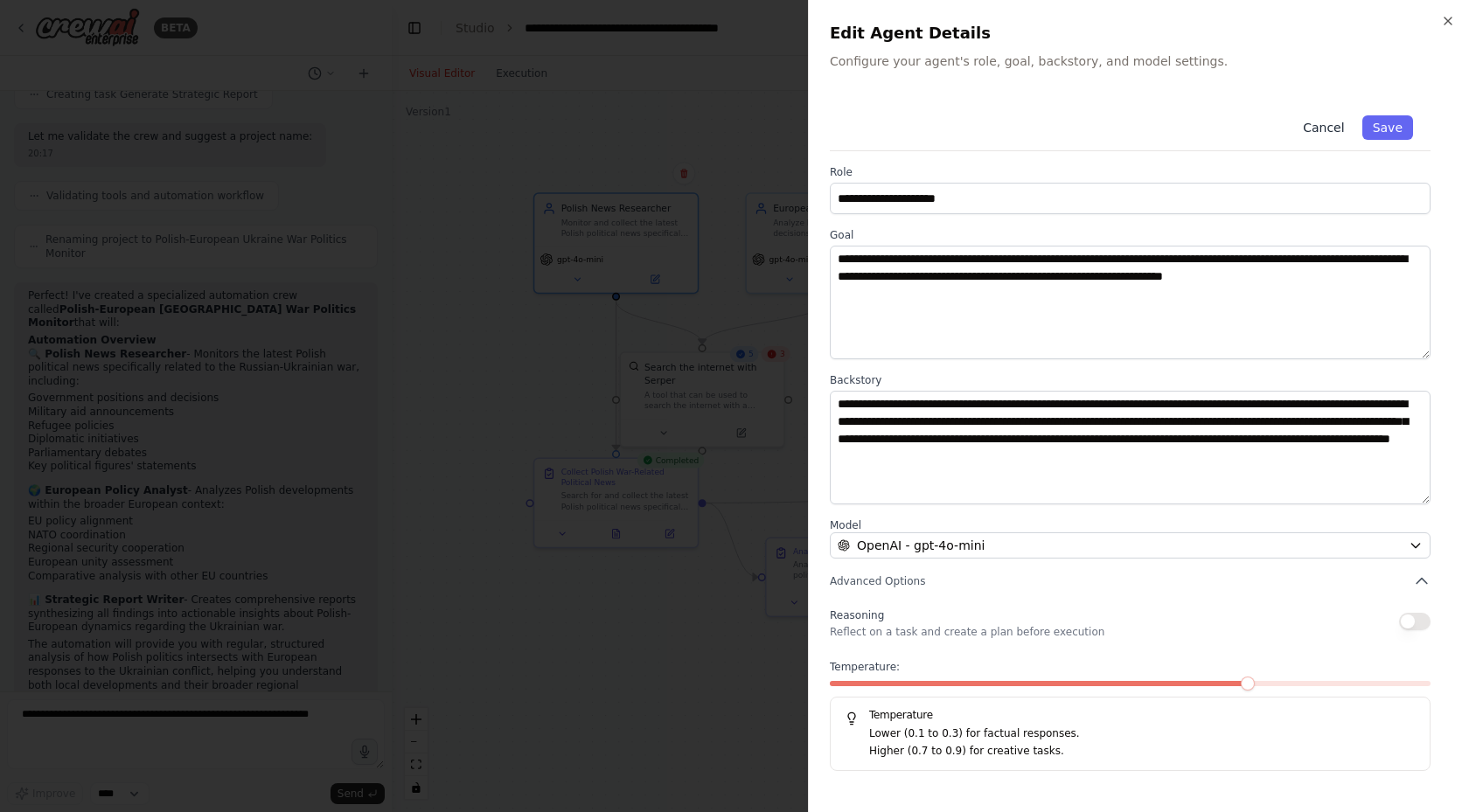
click at [1321, 119] on button "Cancel" at bounding box center [1323, 127] width 62 height 24
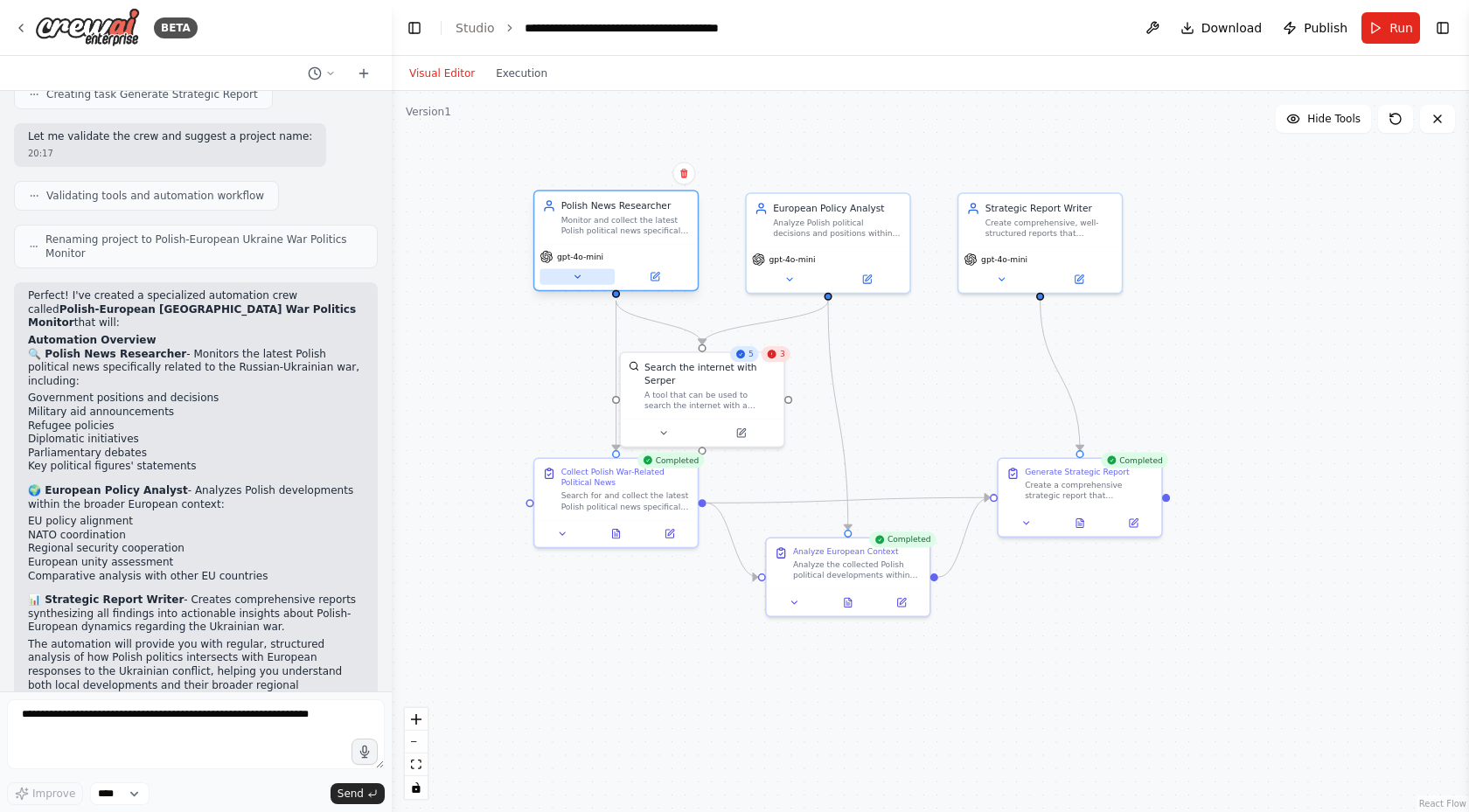
click at [580, 273] on icon at bounding box center [577, 276] width 11 height 11
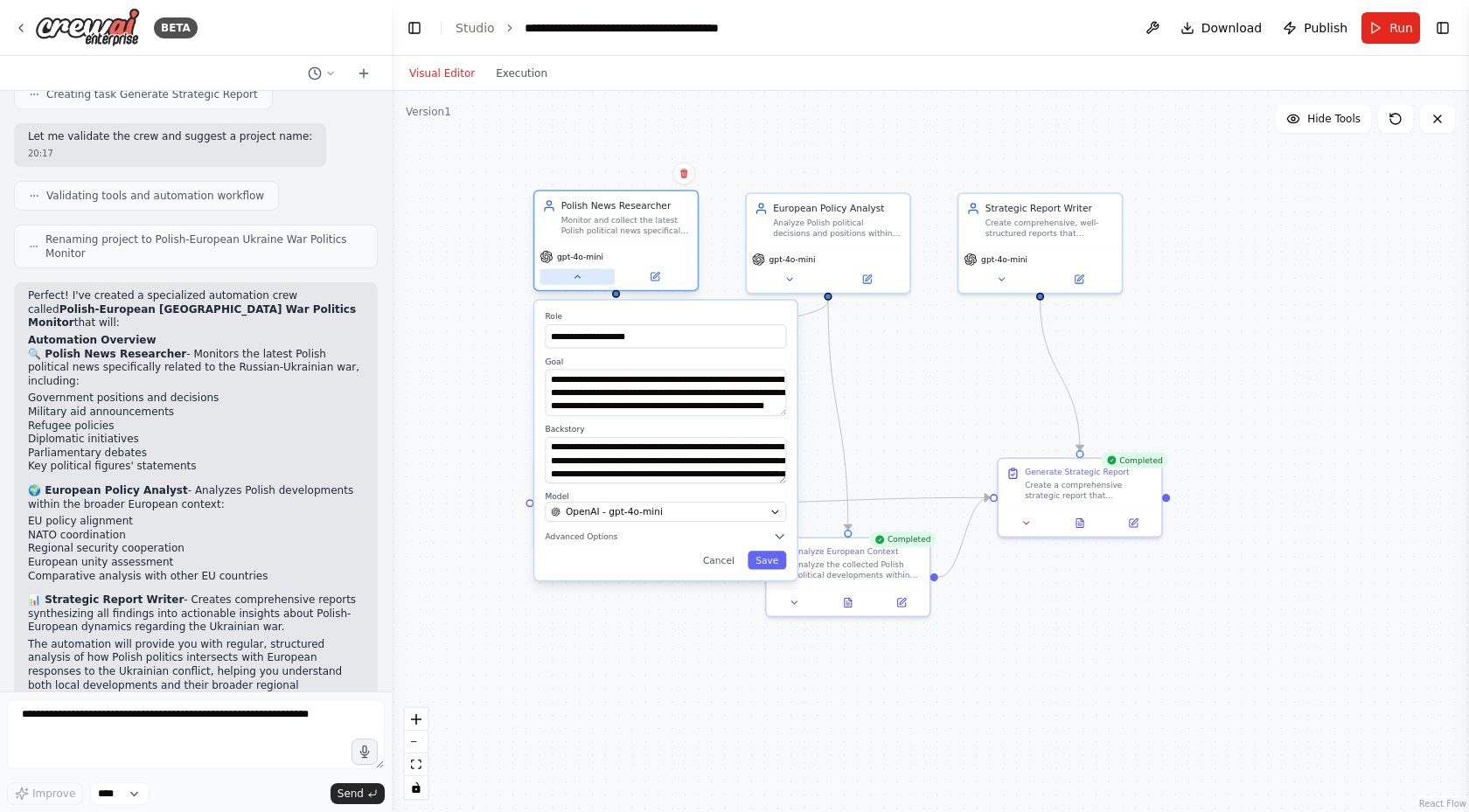
click at [575, 273] on icon at bounding box center [577, 276] width 11 height 11
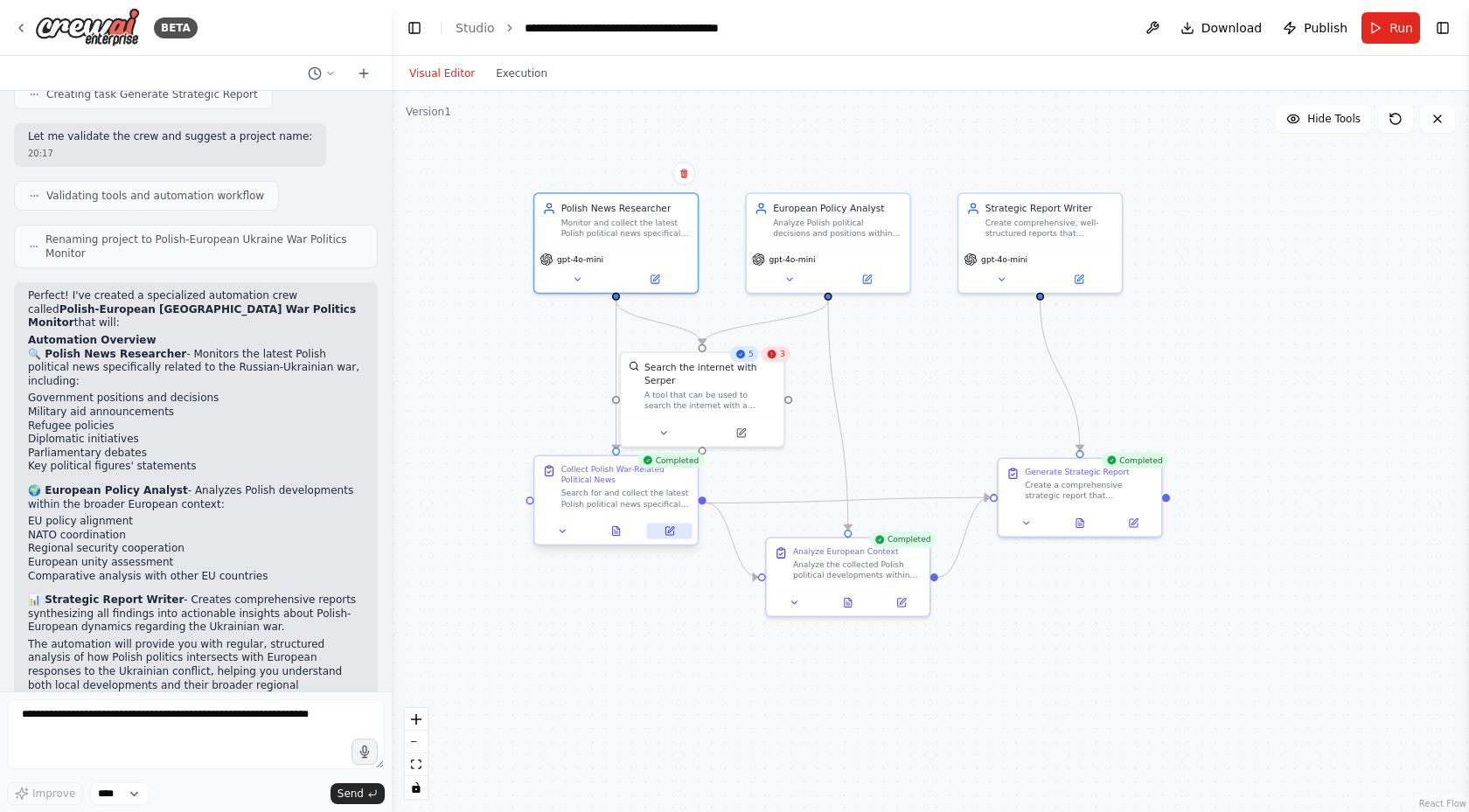
click at [674, 535] on icon at bounding box center [670, 530] width 11 height 11
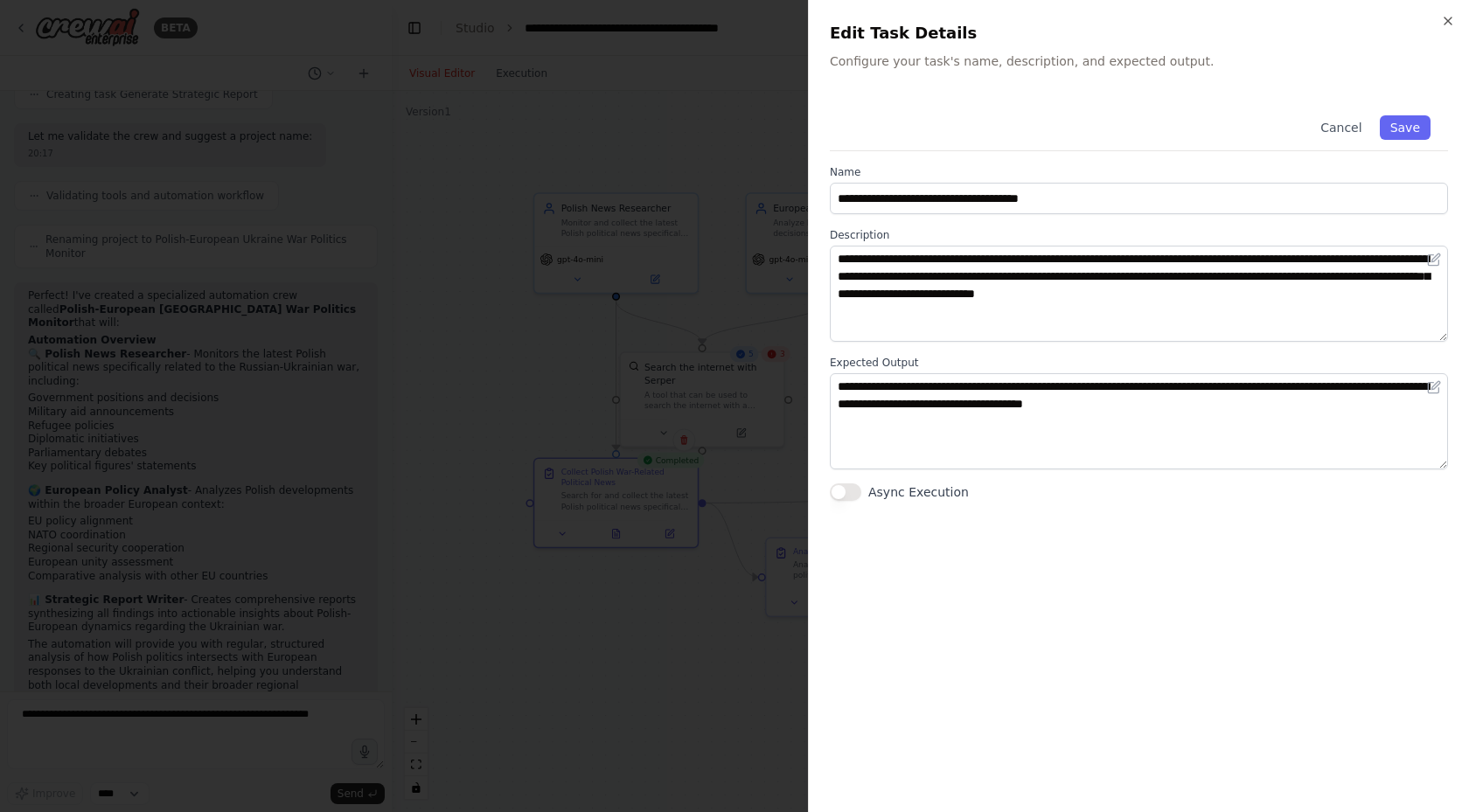
click at [629, 597] on div at bounding box center [734, 406] width 1469 height 812
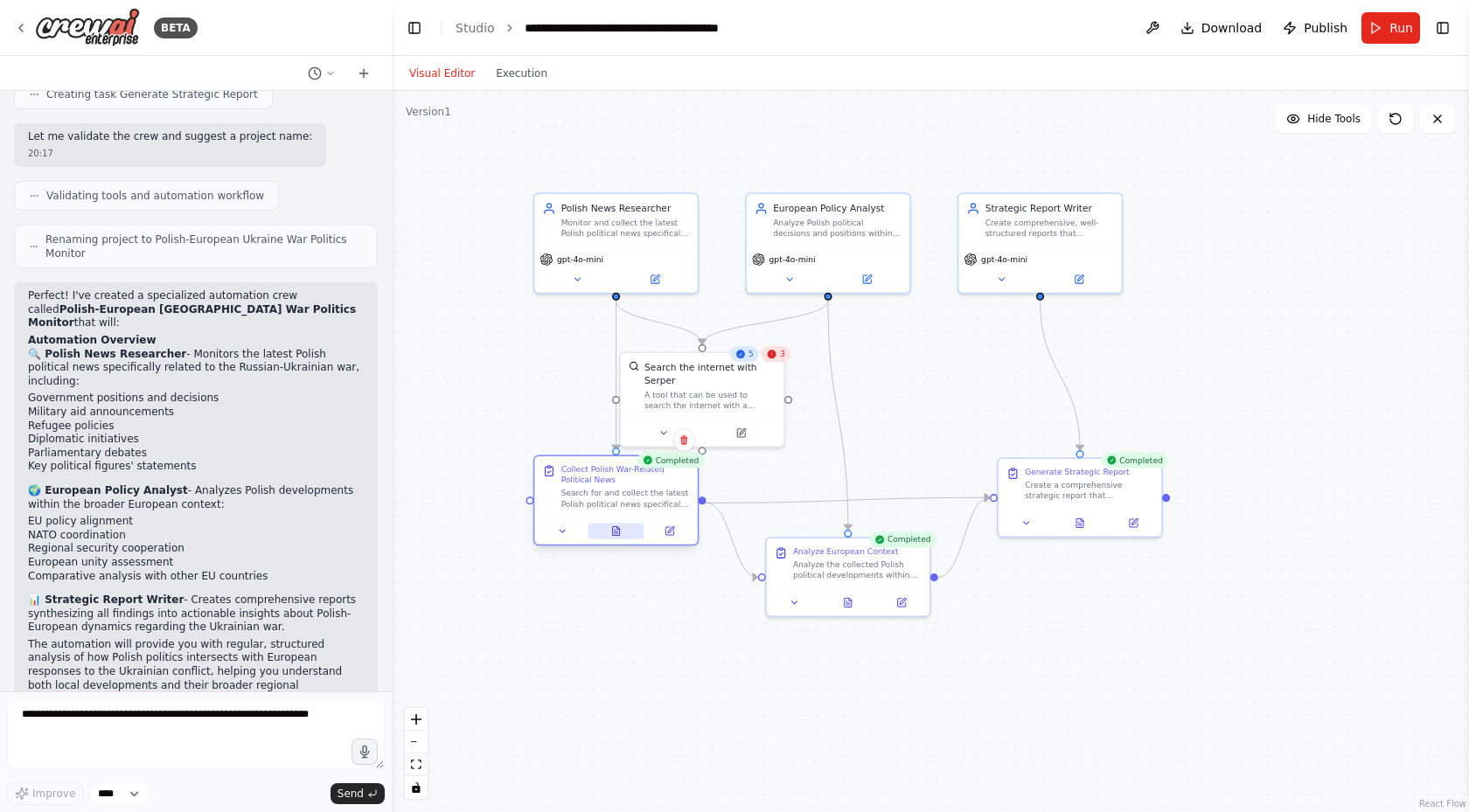
click at [618, 534] on icon at bounding box center [616, 531] width 7 height 9
click at [611, 524] on button at bounding box center [616, 530] width 56 height 15
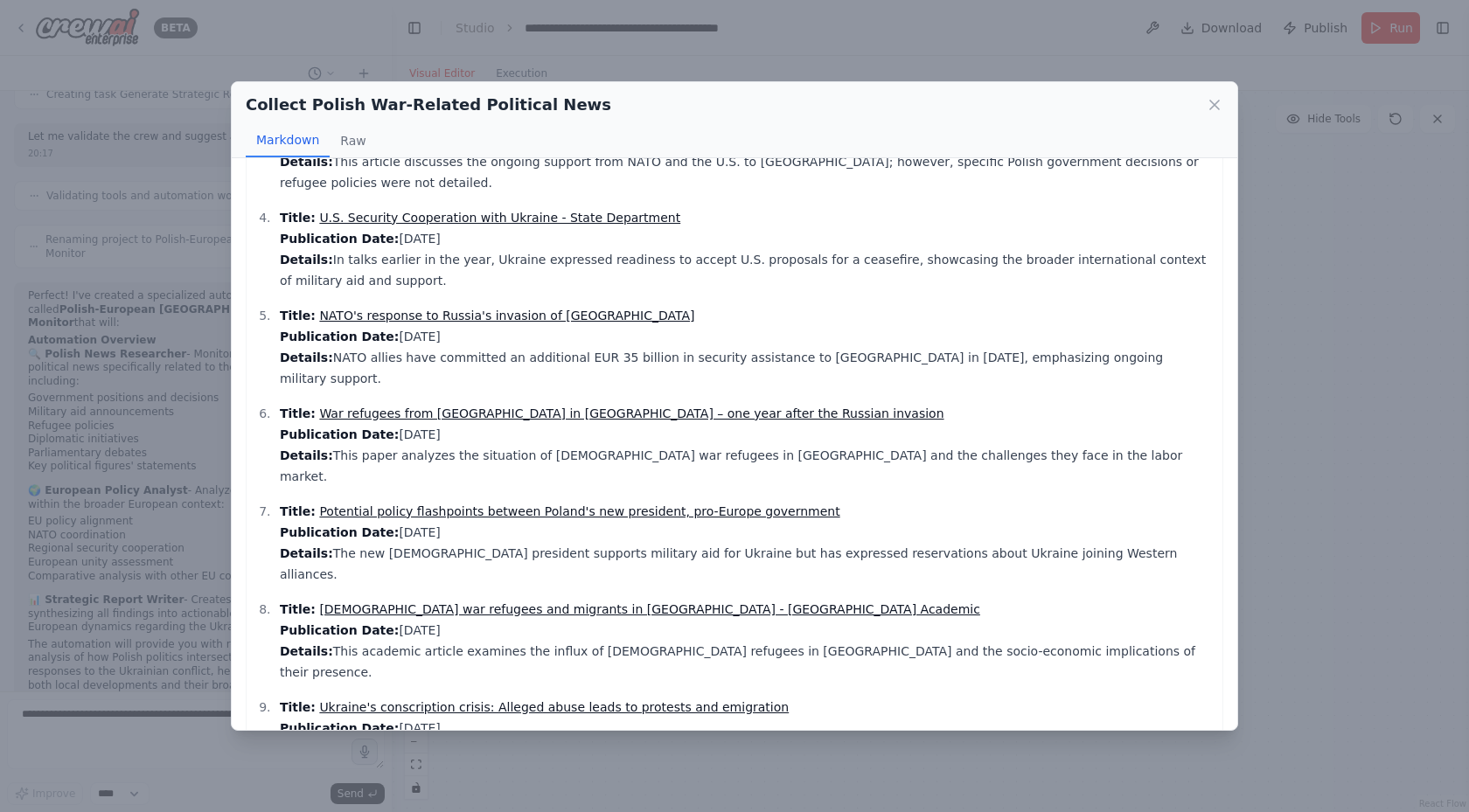
scroll to position [301, 0]
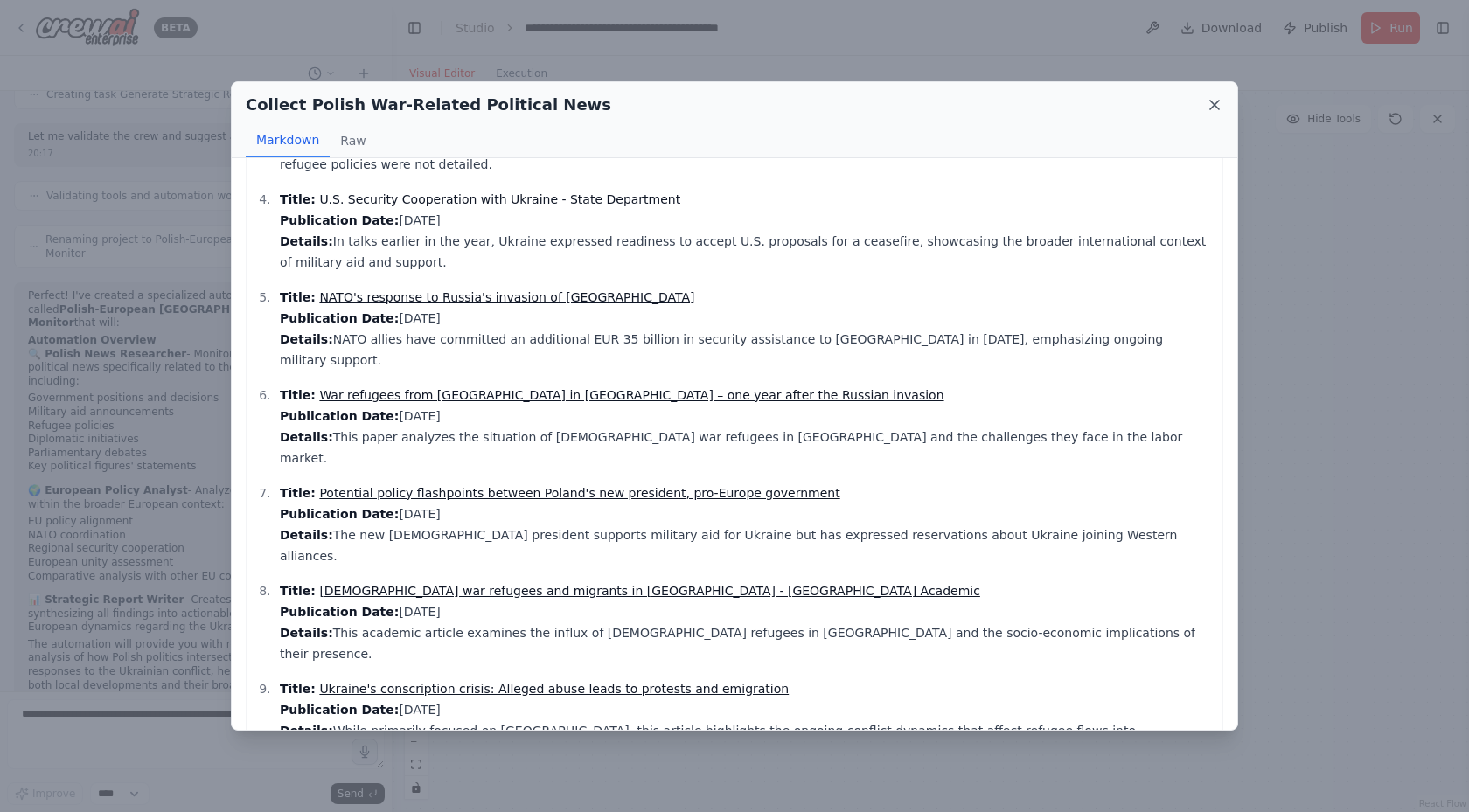
click at [1215, 111] on icon at bounding box center [1215, 104] width 17 height 17
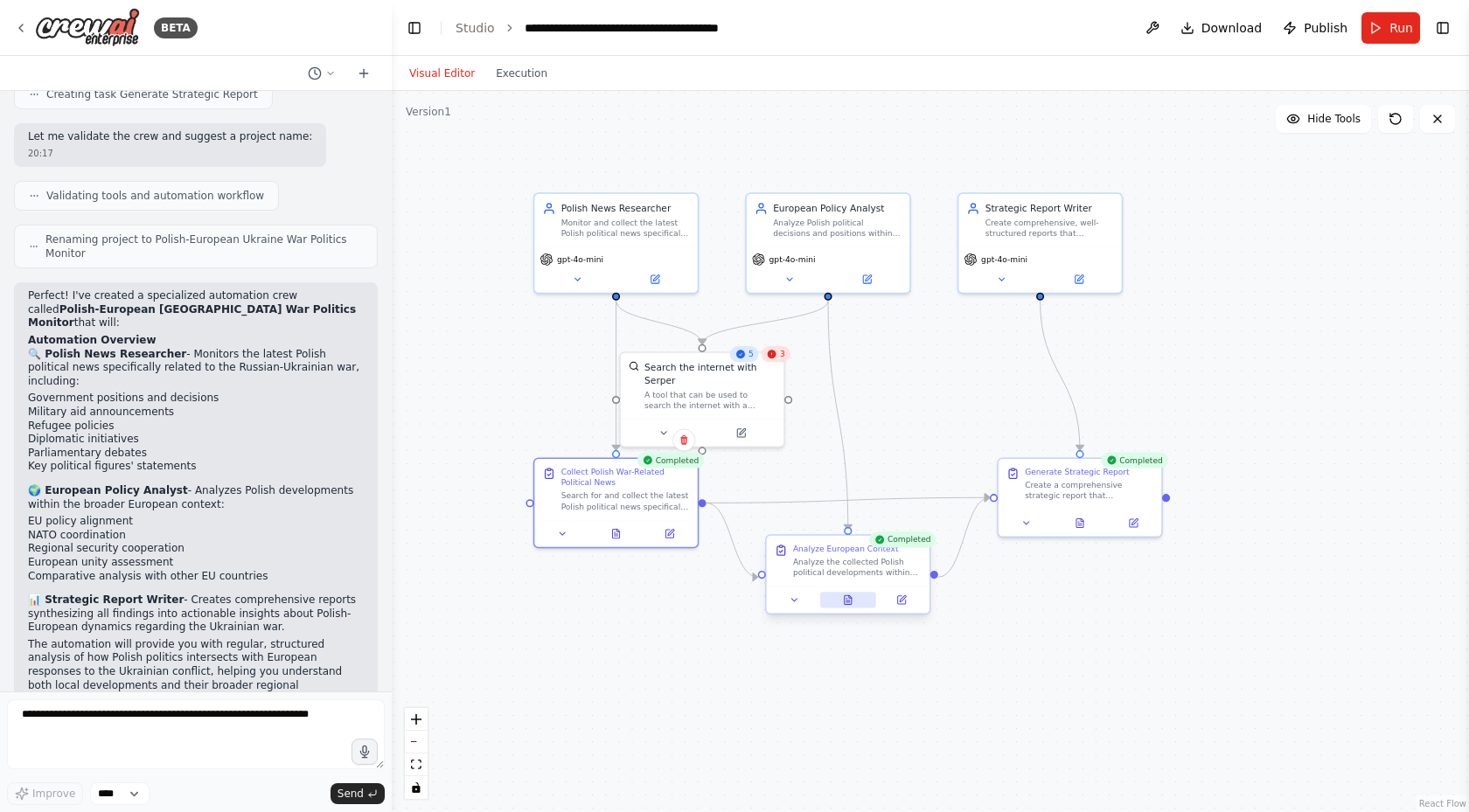
click at [850, 598] on icon at bounding box center [849, 600] width 7 height 9
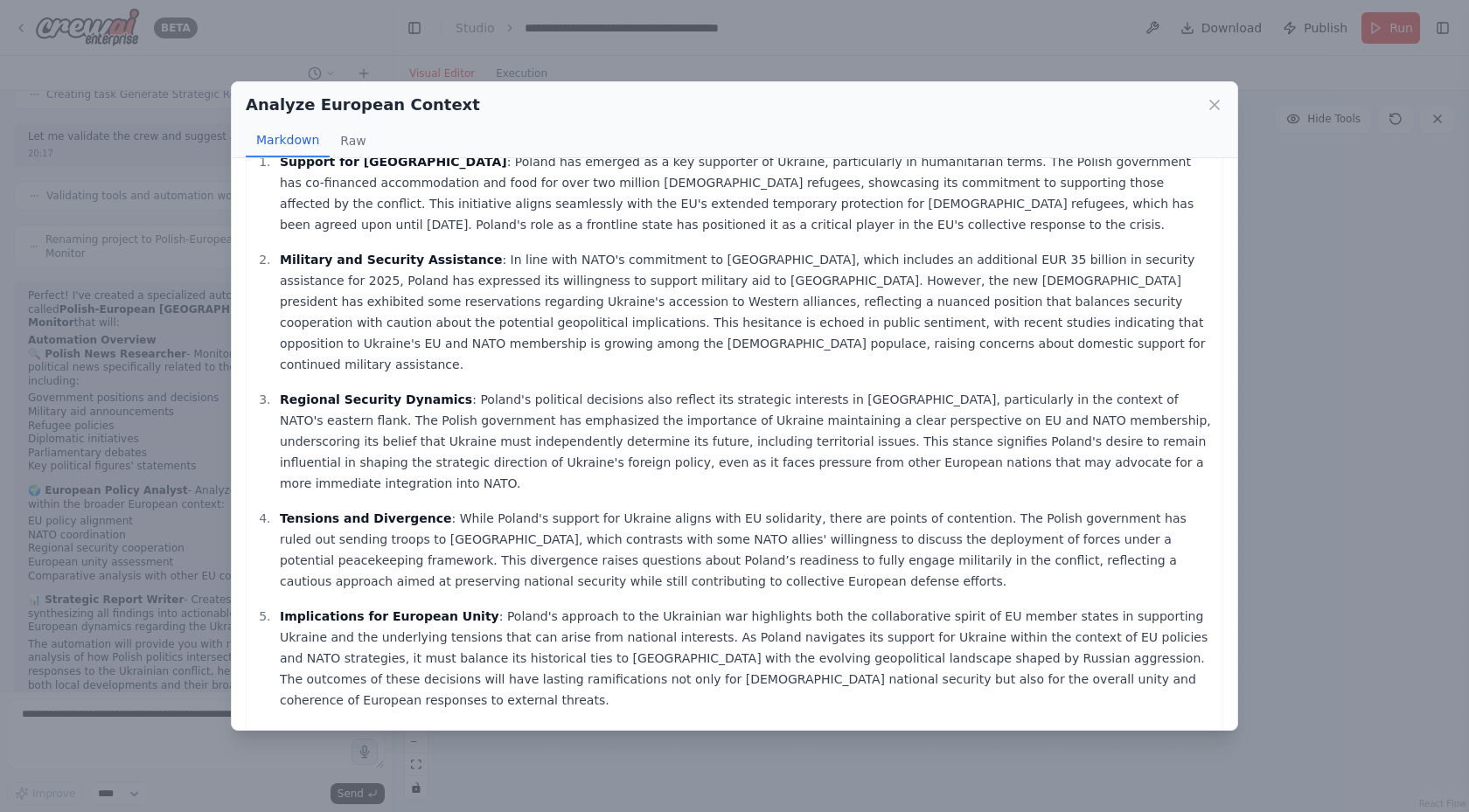
scroll to position [126, 0]
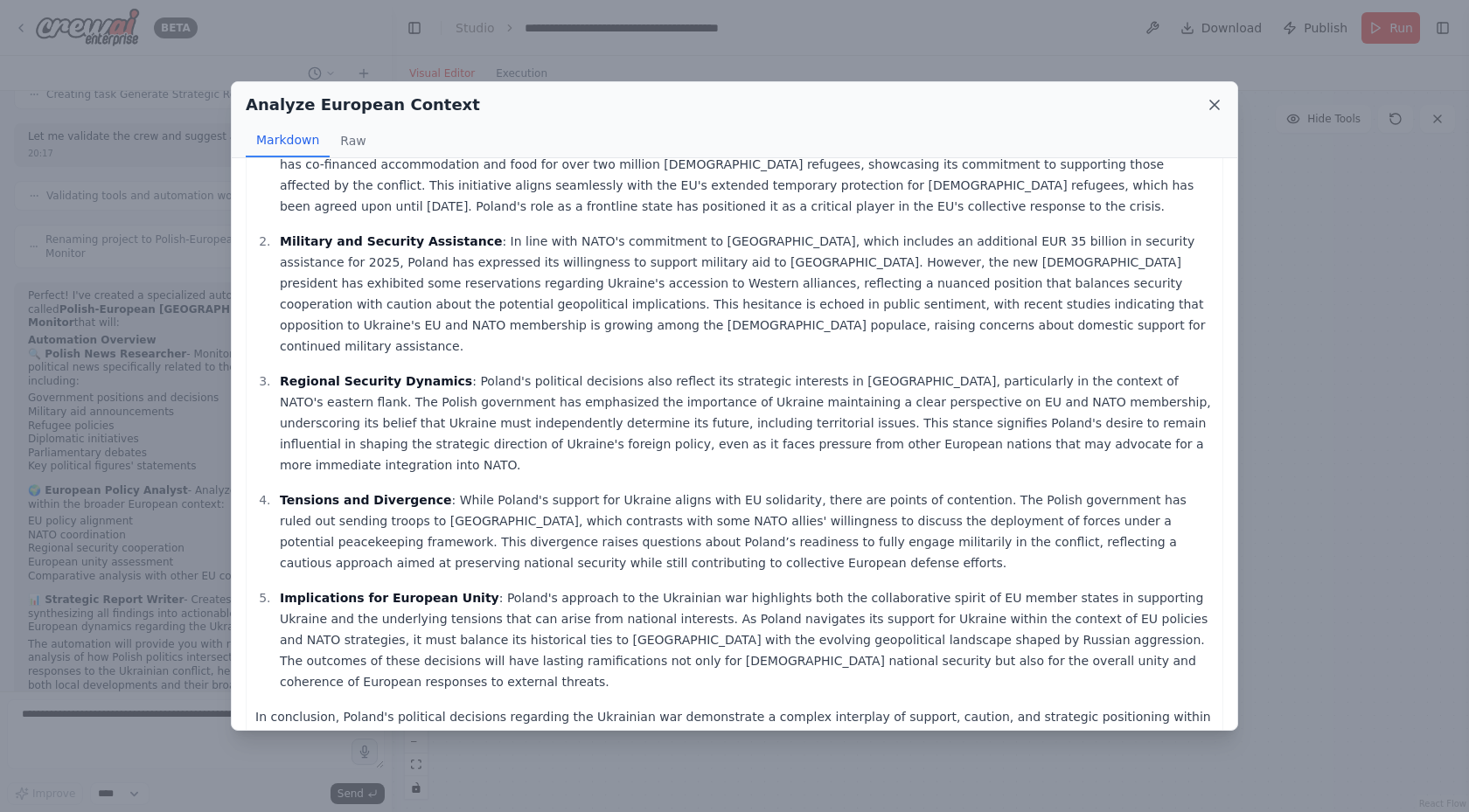
click at [1222, 97] on icon at bounding box center [1215, 104] width 17 height 17
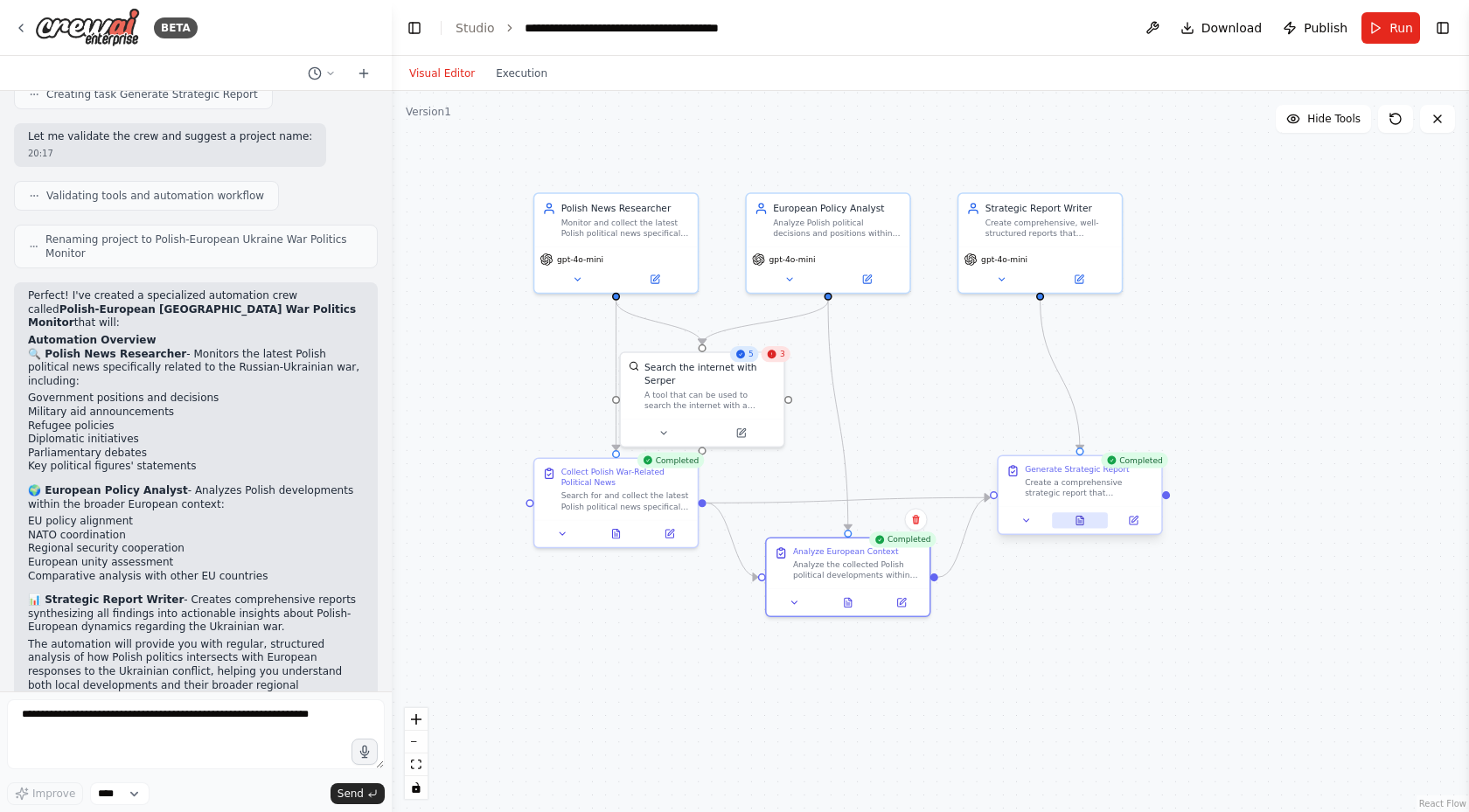
click at [1082, 517] on icon at bounding box center [1080, 521] width 11 height 11
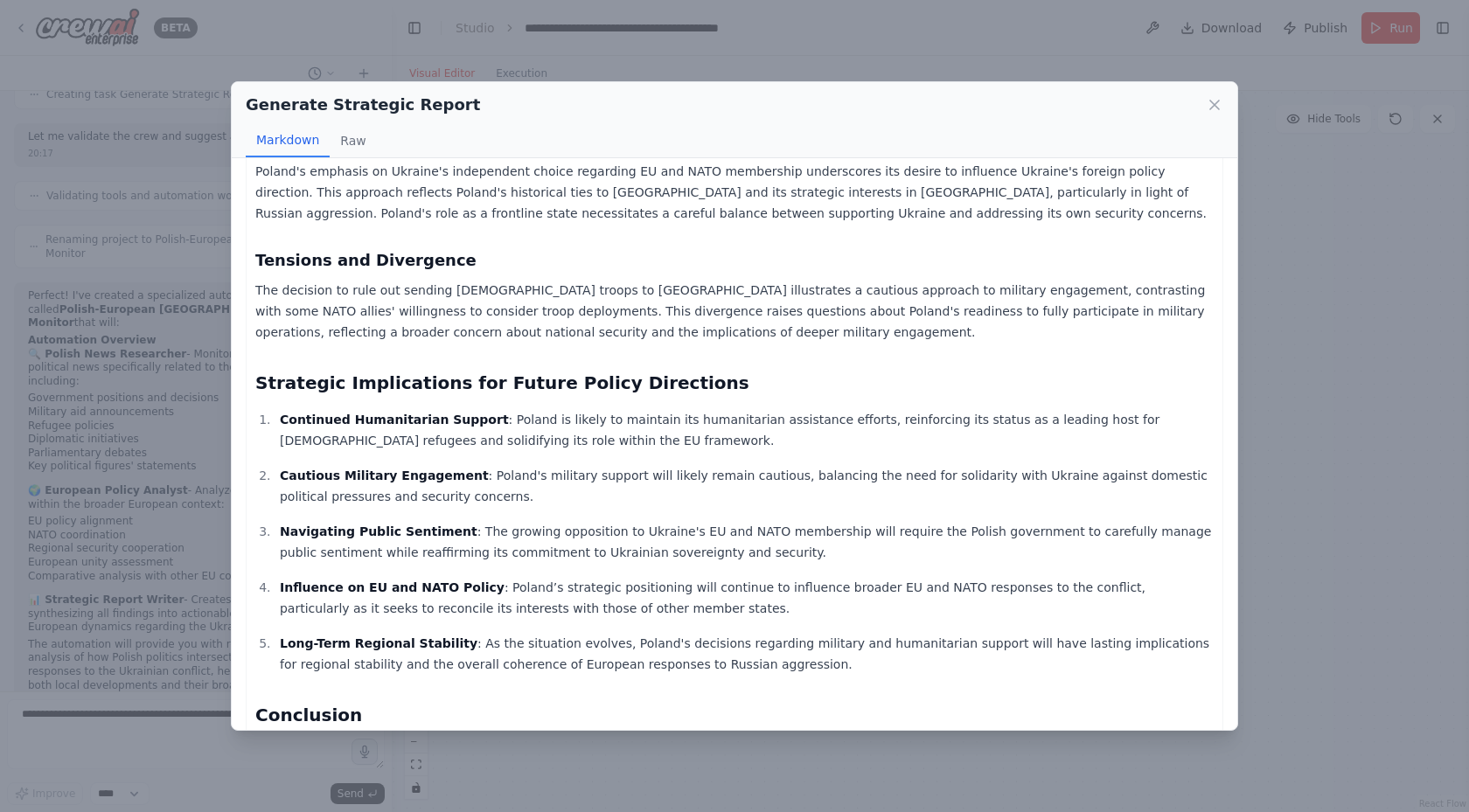
scroll to position [1000, 0]
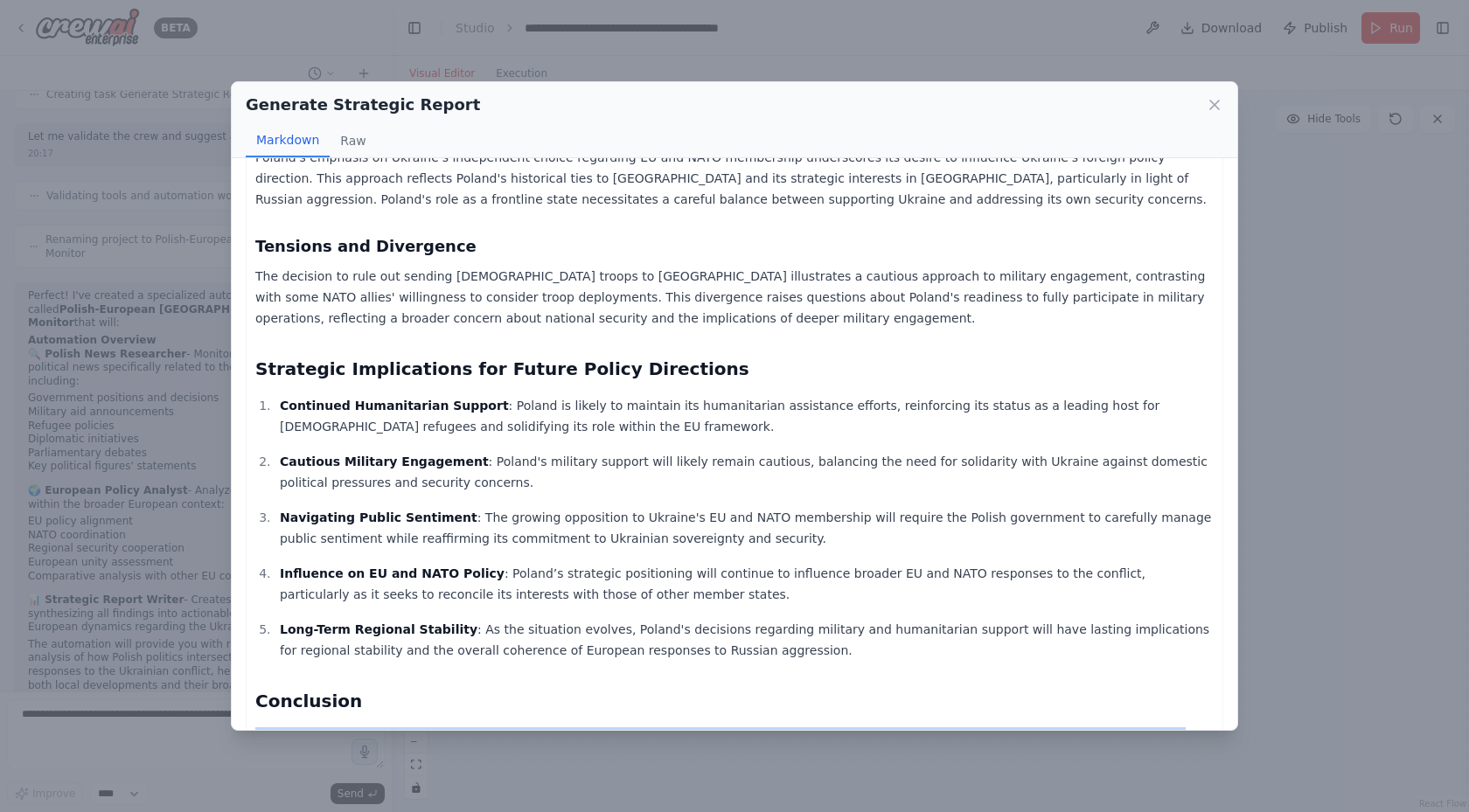
drag, startPoint x: 860, startPoint y: 695, endPoint x: 258, endPoint y: 641, distance: 604.4
click at [257, 727] on p "Poland's political decisions regarding the Ukrainian war illustrate a multiface…" at bounding box center [734, 779] width 958 height 105
click at [867, 727] on p "Poland's political decisions regarding the Ukrainian war illustrate a multiface…" at bounding box center [734, 779] width 958 height 105
click at [731, 619] on p "Long-Term Regional Stability : As the situation evolves, Poland's decisions reg…" at bounding box center [746, 640] width 934 height 42
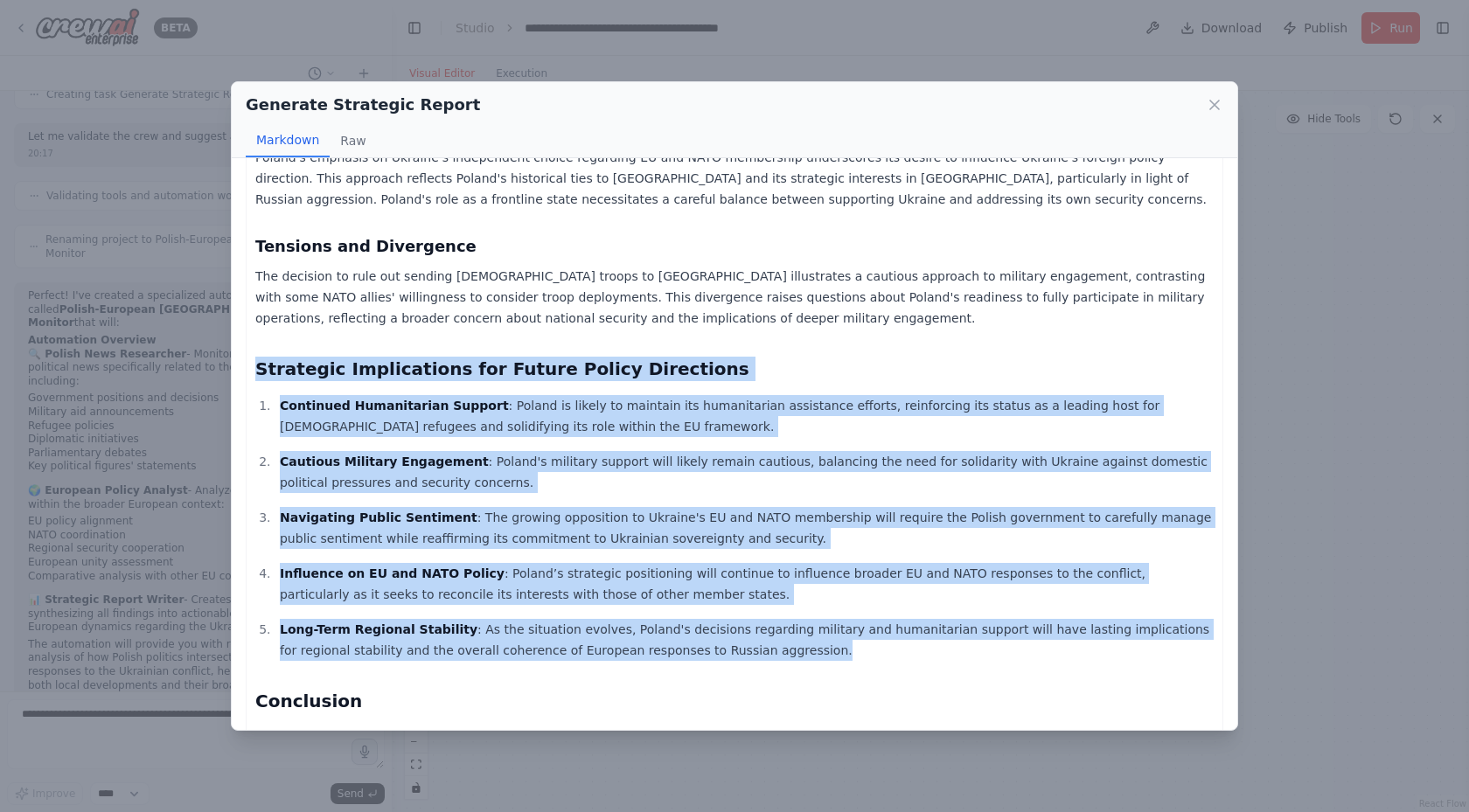
drag, startPoint x: 744, startPoint y: 544, endPoint x: 258, endPoint y: 264, distance: 560.9
click at [258, 264] on div "Strategic Report: Poland's Political Developments Related to the Ukrainian War …" at bounding box center [734, 6] width 958 height 1650
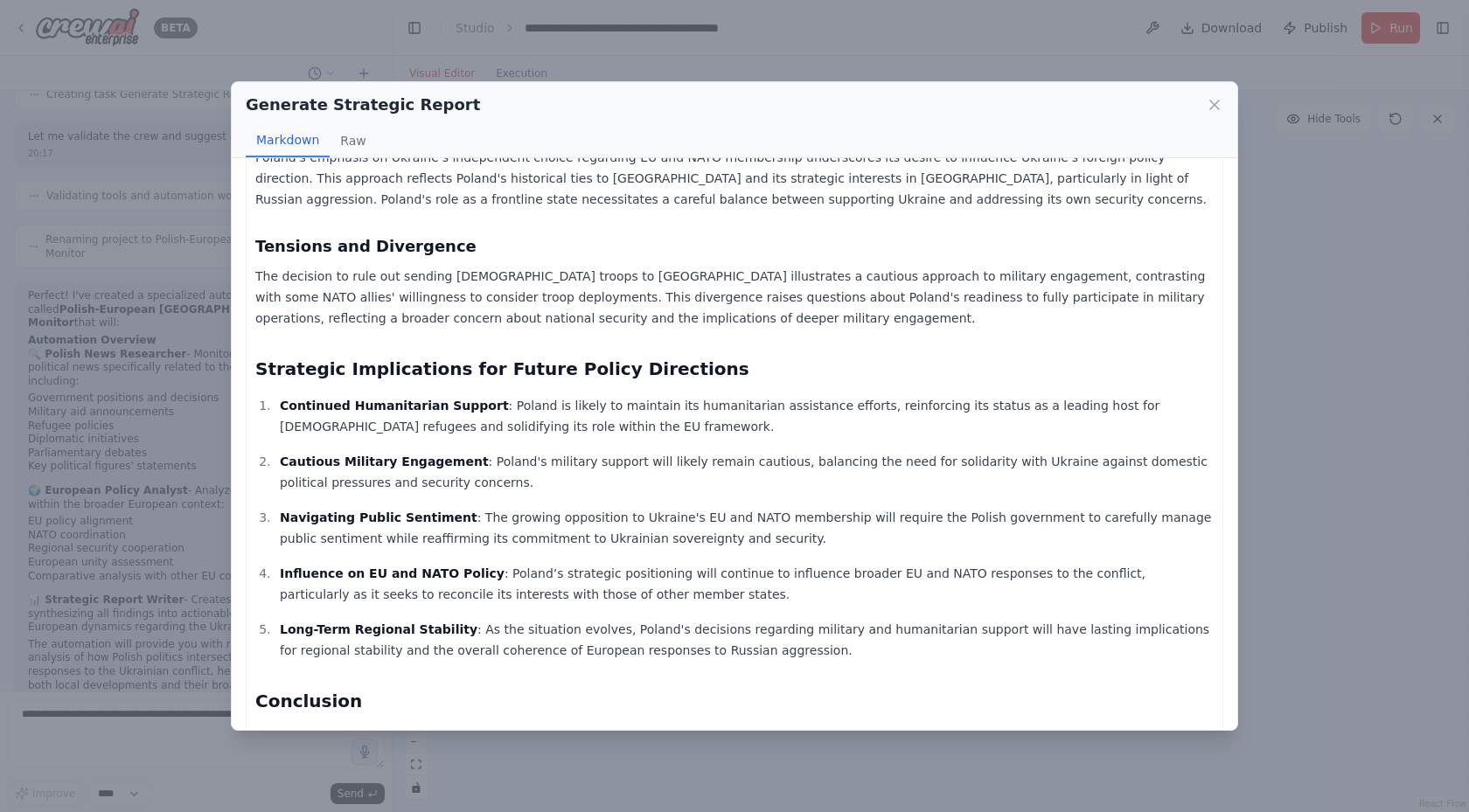
click at [711, 689] on h2 "Conclusion" at bounding box center [734, 701] width 958 height 24
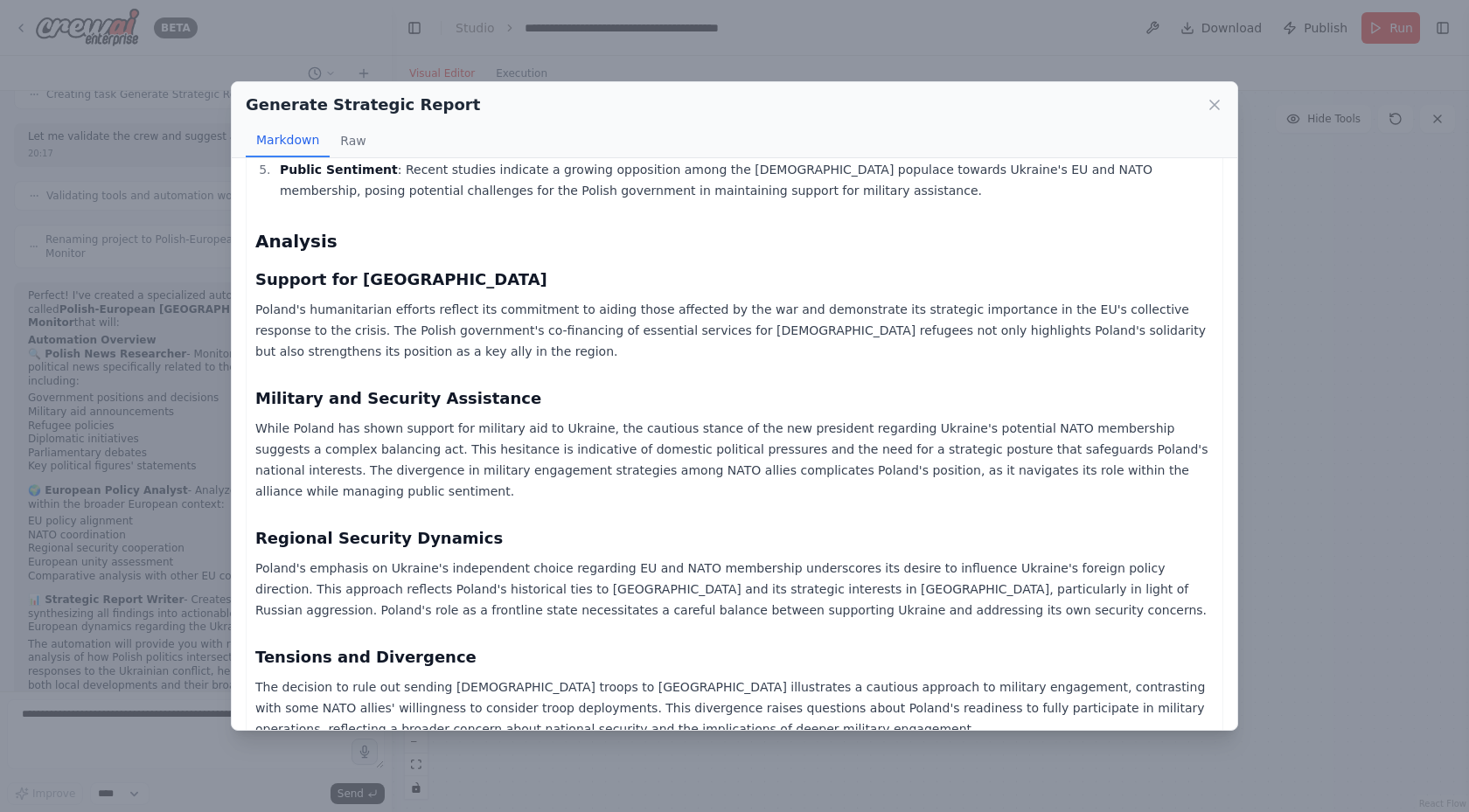
scroll to position [563, 0]
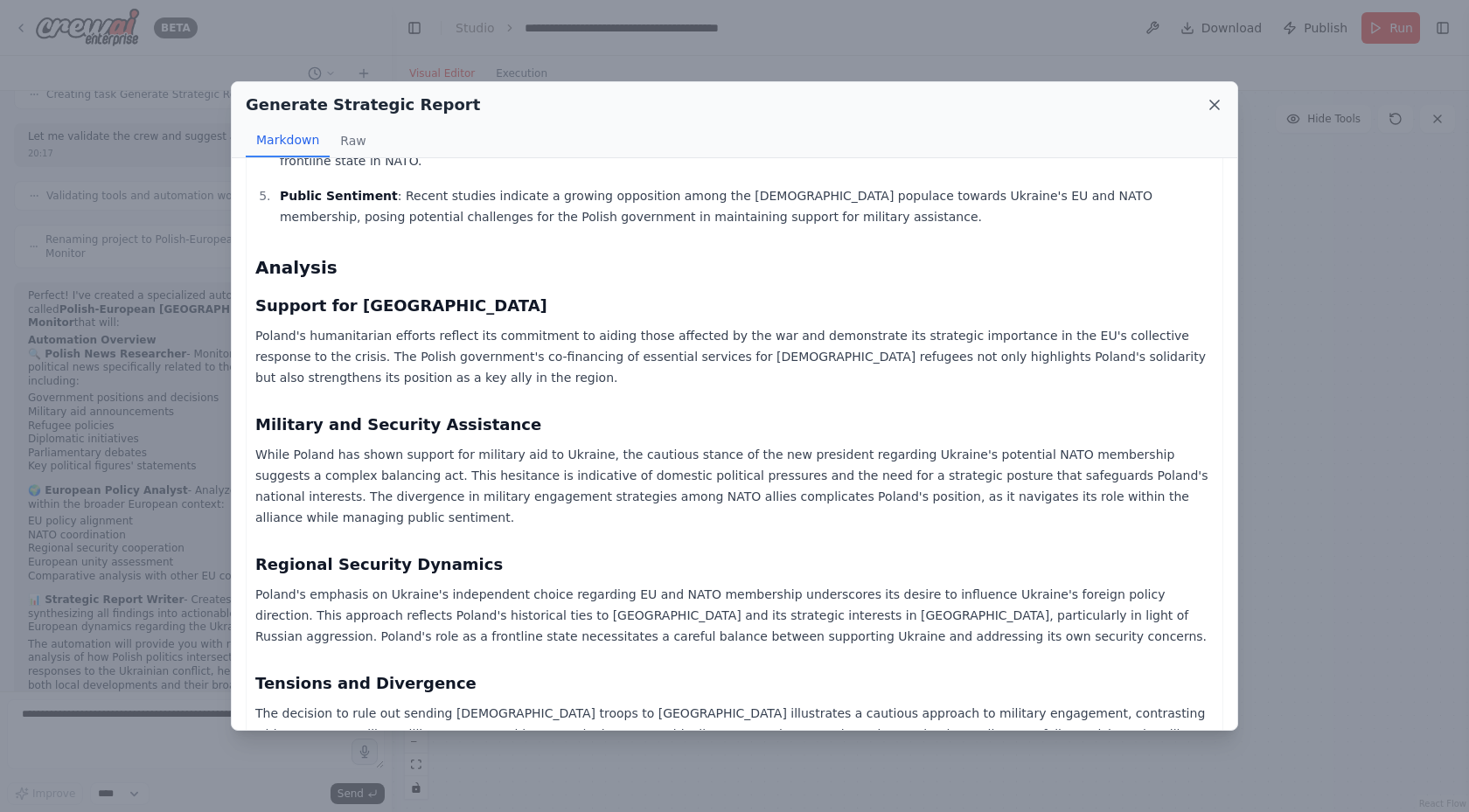
click at [1215, 105] on icon at bounding box center [1215, 105] width 9 height 9
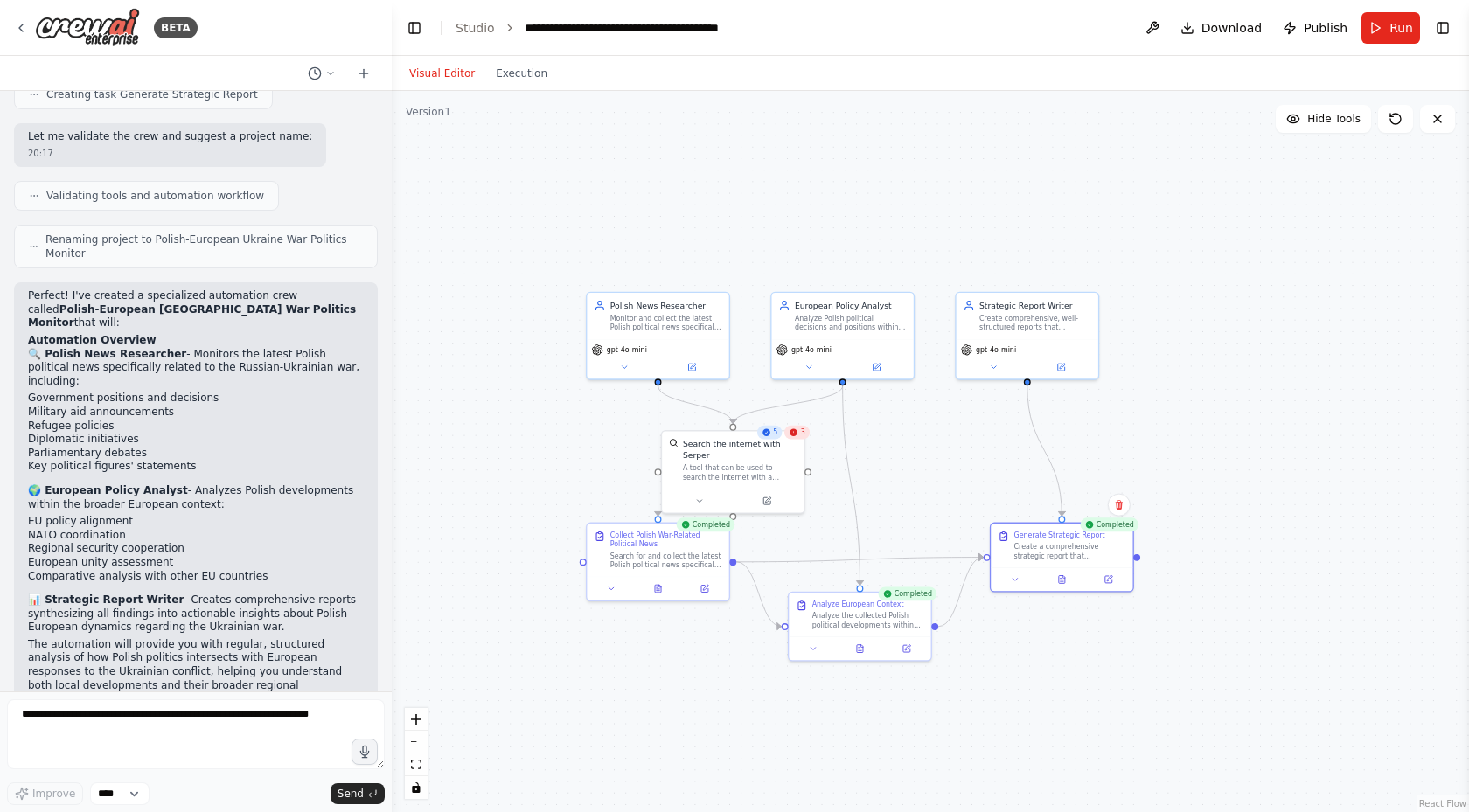
drag, startPoint x: 1281, startPoint y: 236, endPoint x: 1257, endPoint y: 321, distance: 88.3
click at [1257, 321] on div ".deletable-edge-delete-btn { width: 20px; height: 20px; border: 0px solid #ffff…" at bounding box center [931, 451] width 1078 height 721
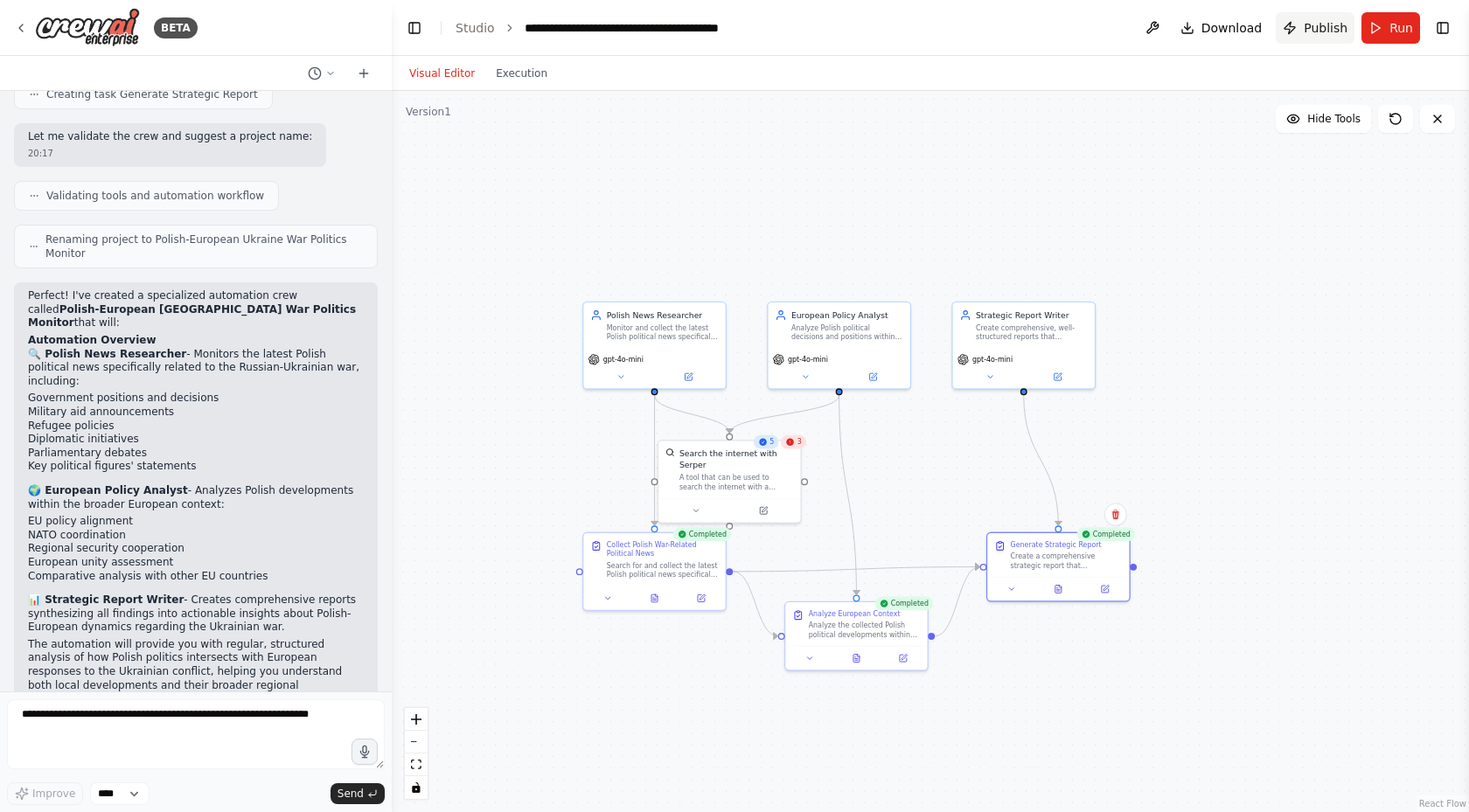
click at [1302, 29] on button "Publish" at bounding box center [1315, 28] width 79 height 32
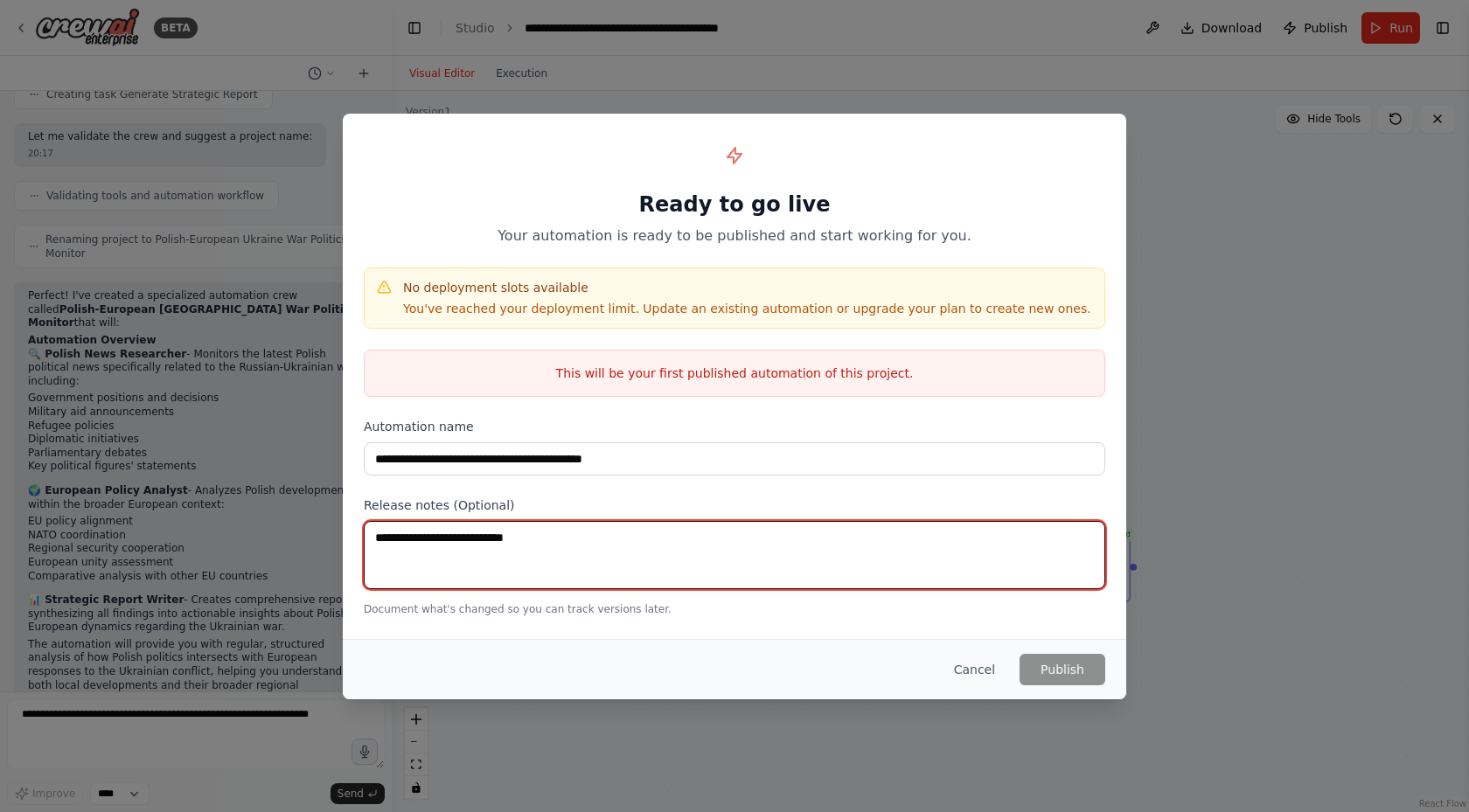
click at [521, 566] on textarea at bounding box center [734, 554] width 742 height 68
click at [602, 555] on textarea at bounding box center [734, 554] width 742 height 68
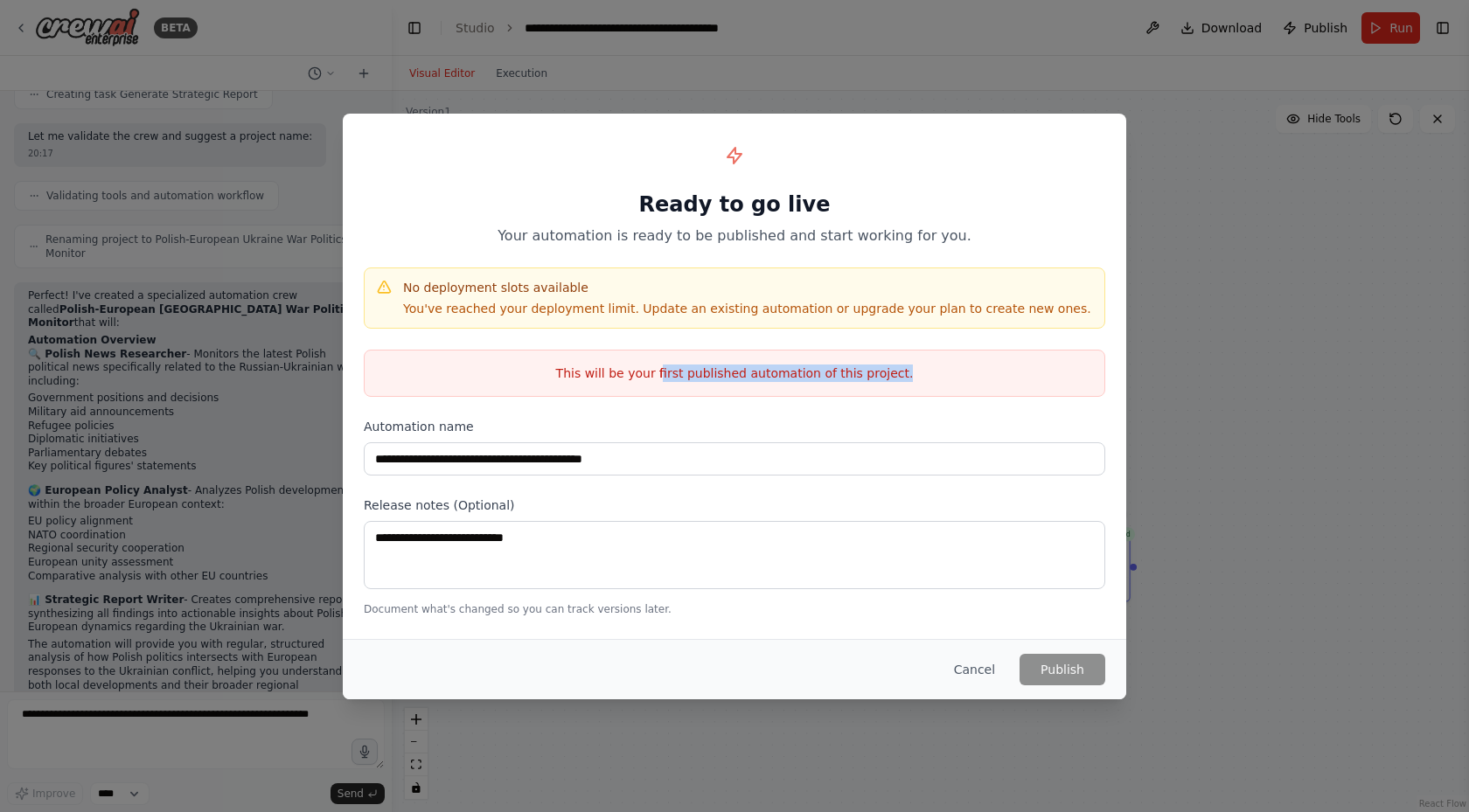
drag, startPoint x: 843, startPoint y: 389, endPoint x: 907, endPoint y: 387, distance: 64.0
click at [907, 387] on div "This will be your first published automation of this project." at bounding box center [734, 373] width 742 height 47
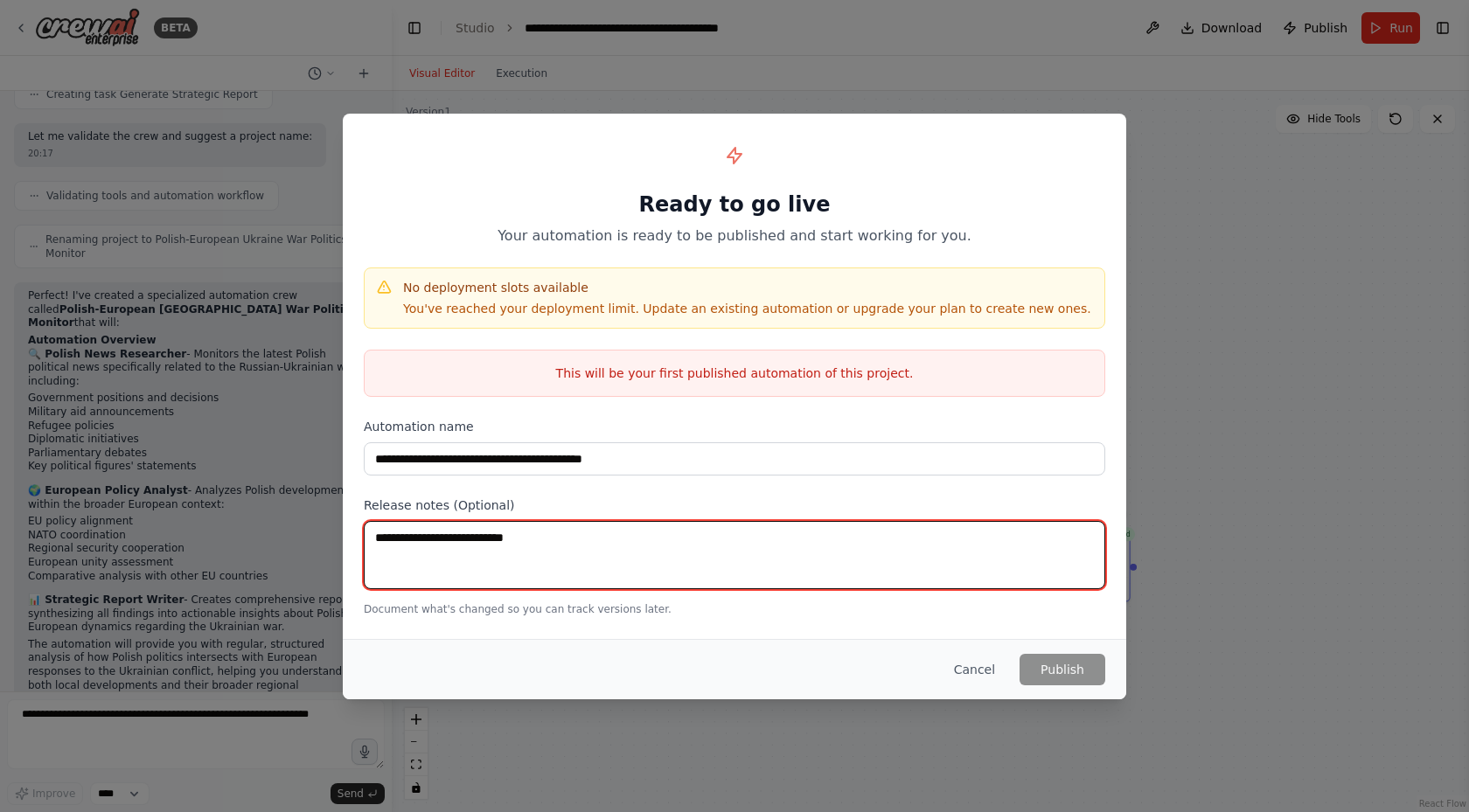
click at [456, 549] on textarea at bounding box center [734, 554] width 742 height 68
type textarea "**********"
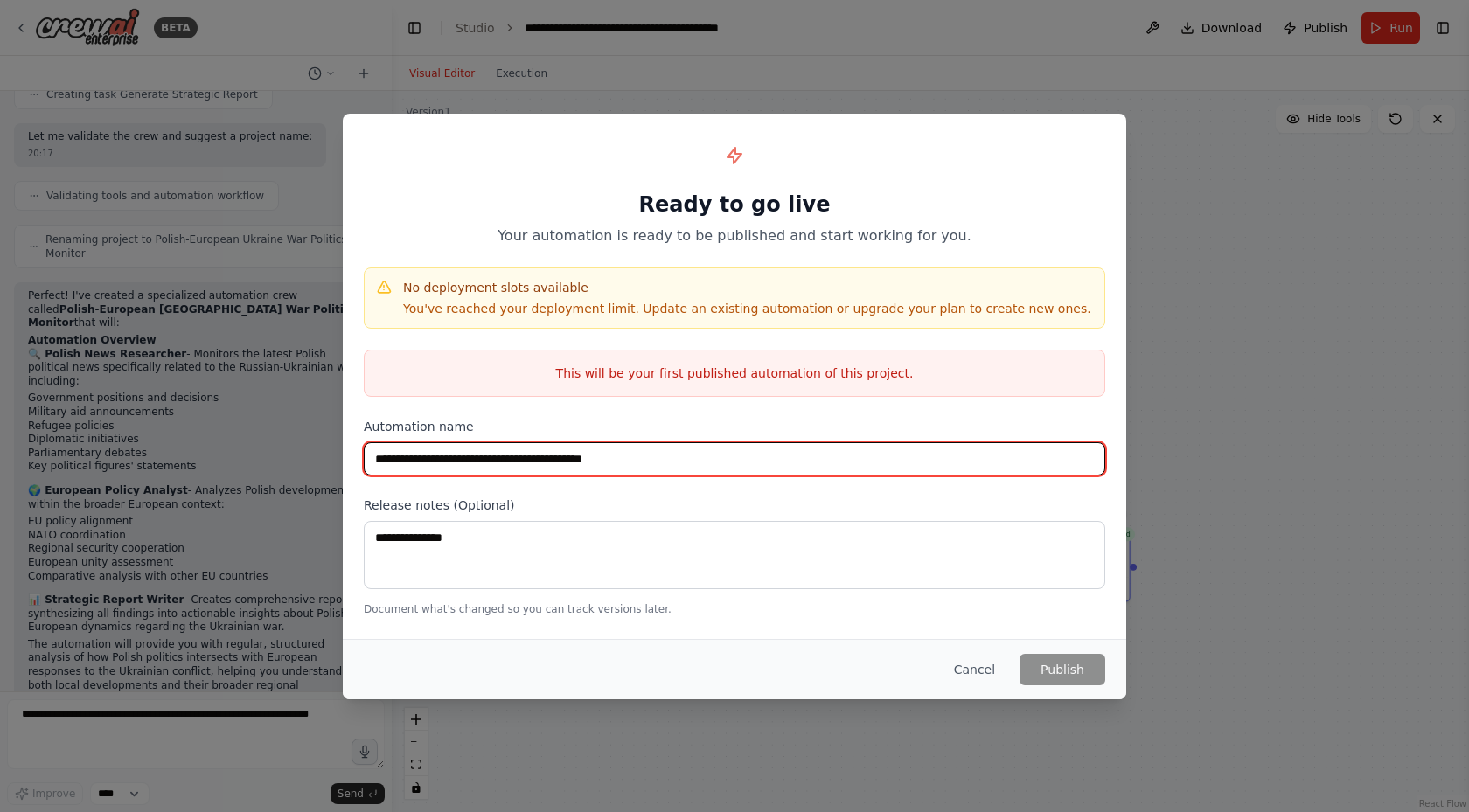
drag, startPoint x: 615, startPoint y: 451, endPoint x: 688, endPoint y: 458, distance: 73.3
click at [618, 450] on input "**********" at bounding box center [734, 459] width 742 height 33
click at [694, 456] on input "**********" at bounding box center [734, 459] width 742 height 33
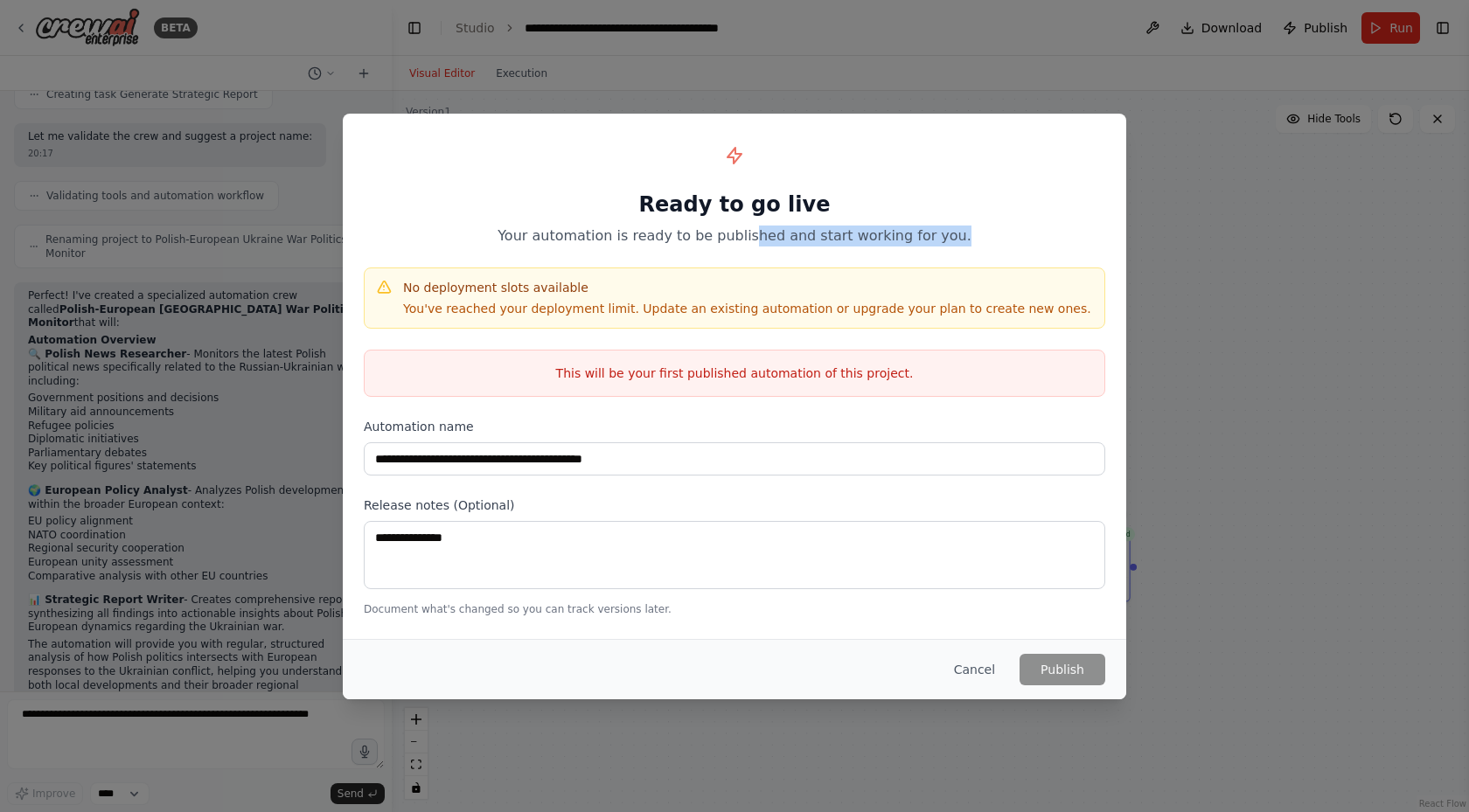
drag, startPoint x: 762, startPoint y: 234, endPoint x: 953, endPoint y: 230, distance: 191.0
click at [952, 230] on p "Your automation is ready to be published and start working for you." at bounding box center [734, 235] width 742 height 21
click at [851, 282] on h4 "No deployment slots available" at bounding box center [747, 287] width 688 height 17
drag, startPoint x: 512, startPoint y: 298, endPoint x: 669, endPoint y: 326, distance: 159.5
click at [650, 325] on div "No deployment slots available You've reached your deployment limit. Update an e…" at bounding box center [734, 298] width 742 height 62
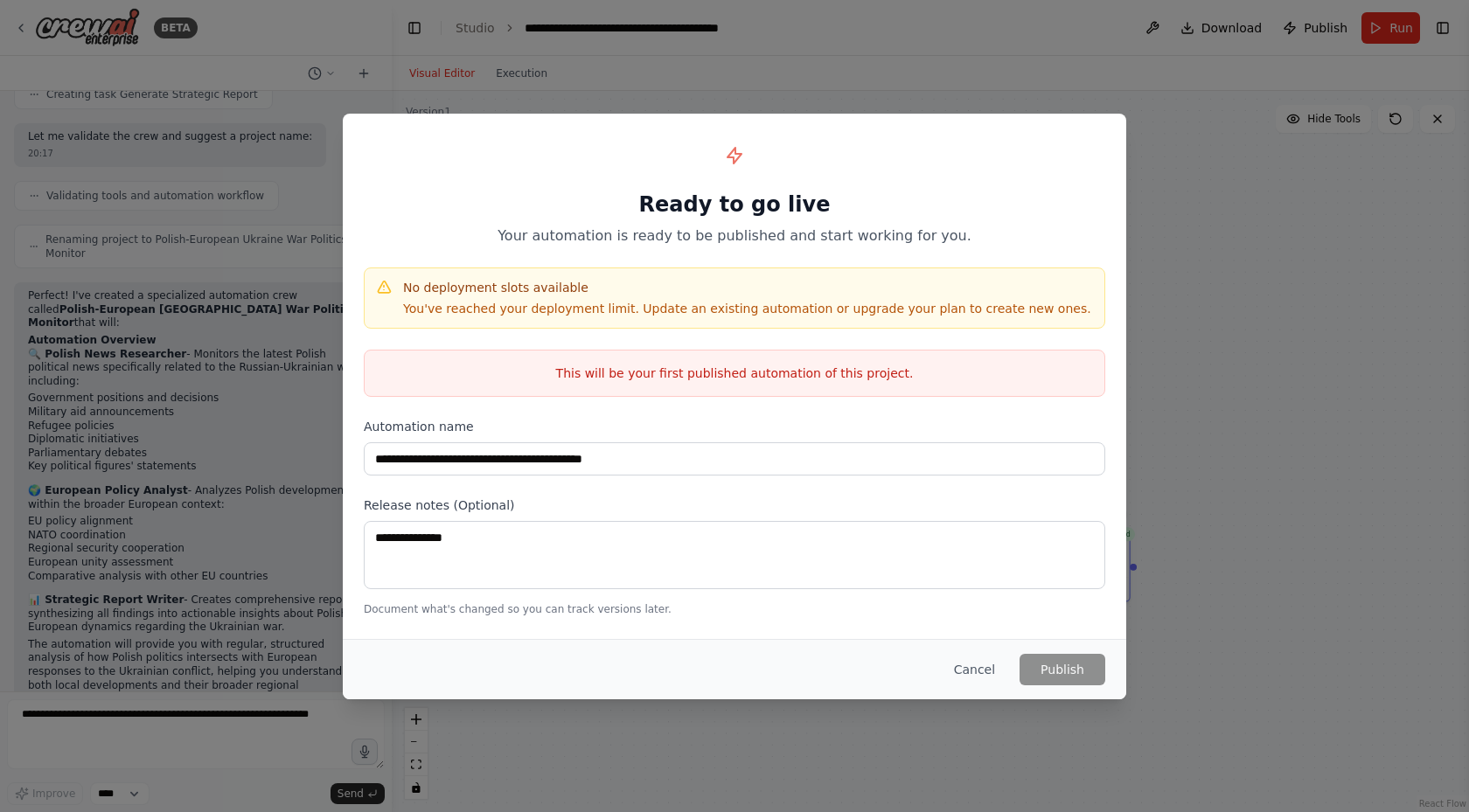
click at [463, 617] on div "**********" at bounding box center [734, 376] width 783 height 523
click at [544, 607] on p "Document what's changed so you can track versions later." at bounding box center [734, 608] width 742 height 14
click at [569, 624] on div "**********" at bounding box center [734, 376] width 783 height 523
drag, startPoint x: 575, startPoint y: 609, endPoint x: 639, endPoint y: 615, distance: 64.3
click at [618, 614] on p "Document what's changed so you can track versions later." at bounding box center [734, 608] width 742 height 14
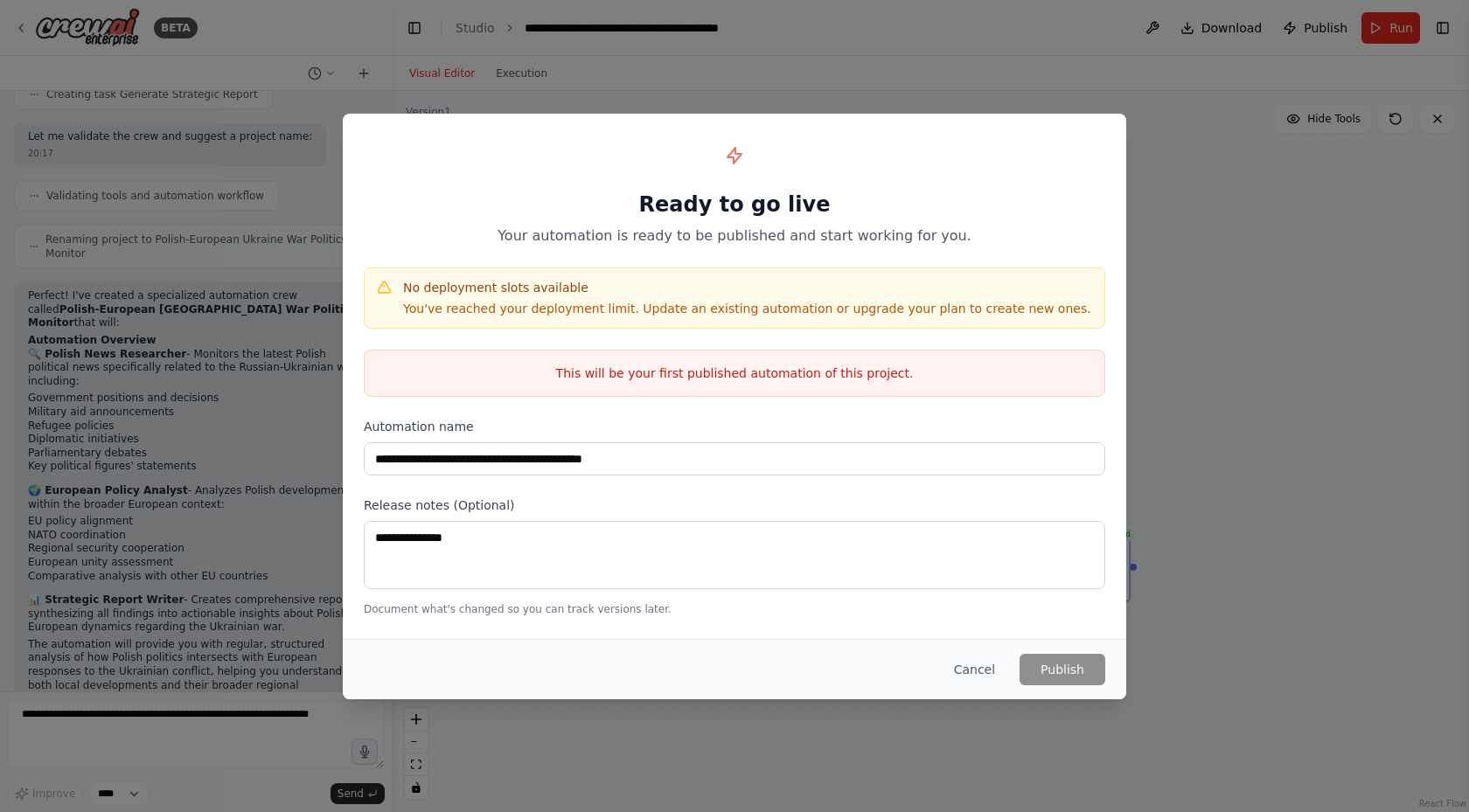
click at [546, 619] on div "**********" at bounding box center [734, 376] width 783 height 523
drag, startPoint x: 384, startPoint y: 608, endPoint x: 581, endPoint y: 615, distance: 197.1
click at [553, 616] on div "**********" at bounding box center [734, 376] width 783 height 523
click at [1108, 667] on div "Cancel Publish" at bounding box center [734, 669] width 783 height 61
click at [904, 288] on h4 "No deployment slots available" at bounding box center [747, 287] width 688 height 17
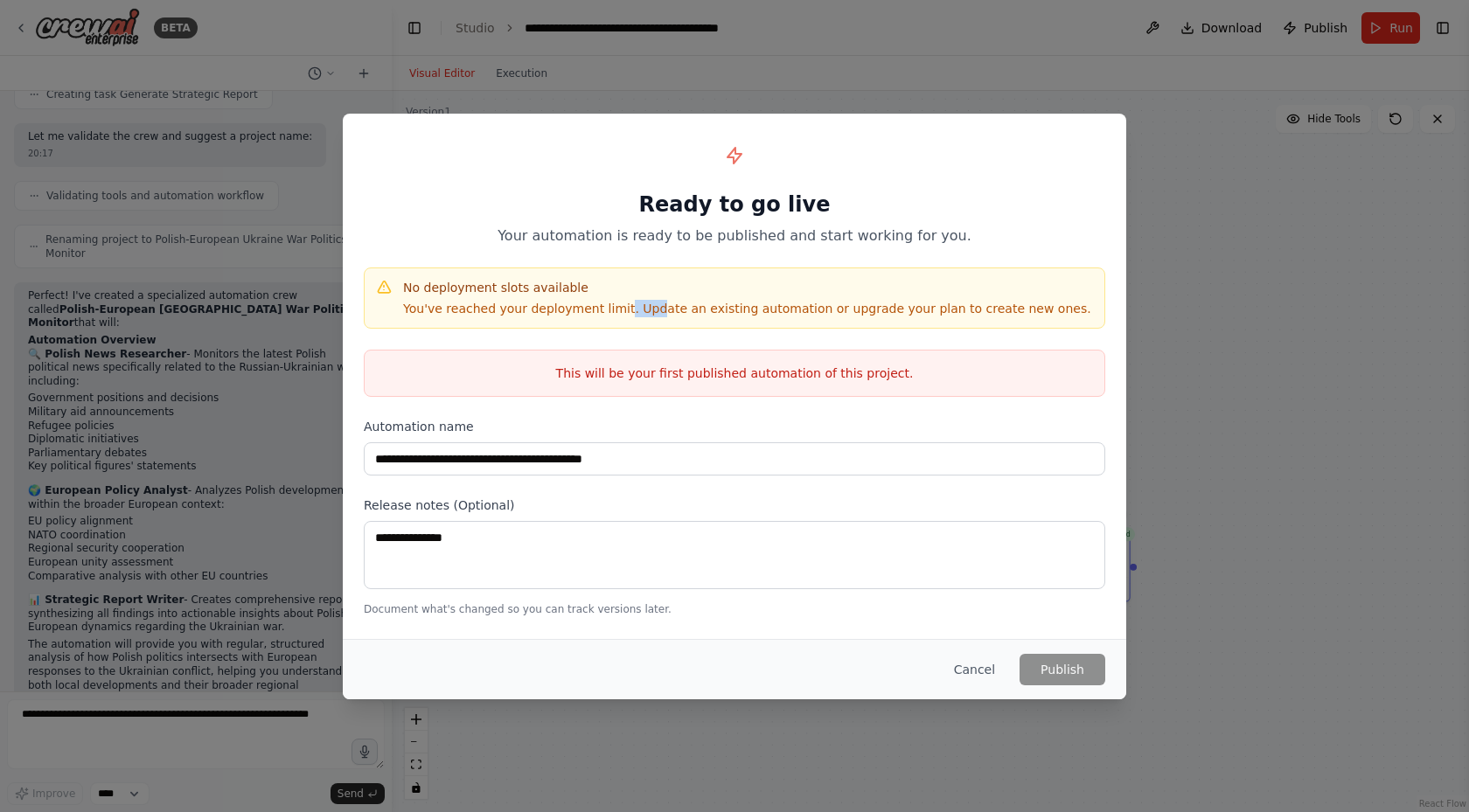
drag, startPoint x: 671, startPoint y: 306, endPoint x: 733, endPoint y: 297, distance: 62.6
click at [701, 304] on p "You've reached your deployment limit. Update an existing automation or upgrade …" at bounding box center [747, 308] width 688 height 17
click at [766, 320] on div "No deployment slots available You've reached your deployment limit. Update an e…" at bounding box center [734, 298] width 742 height 62
drag, startPoint x: 814, startPoint y: 302, endPoint x: 949, endPoint y: 314, distance: 135.5
click at [942, 315] on p "You've reached your deployment limit. Update an existing automation or upgrade …" at bounding box center [747, 308] width 688 height 17
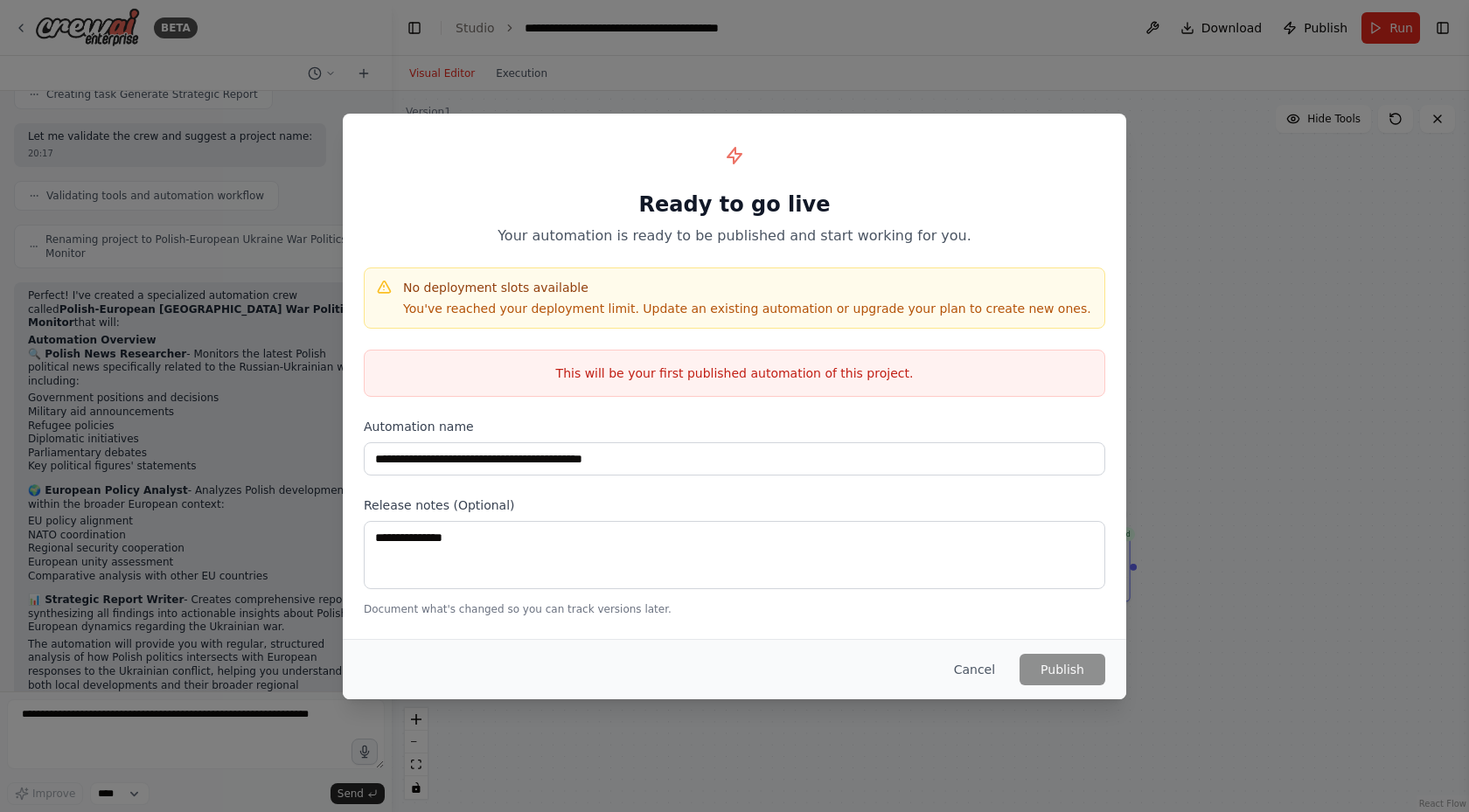
click at [893, 336] on div "**********" at bounding box center [734, 376] width 783 height 523
drag, startPoint x: 675, startPoint y: 360, endPoint x: 882, endPoint y: 374, distance: 207.5
click at [867, 376] on div "This will be your first published automation of this project." at bounding box center [734, 373] width 742 height 47
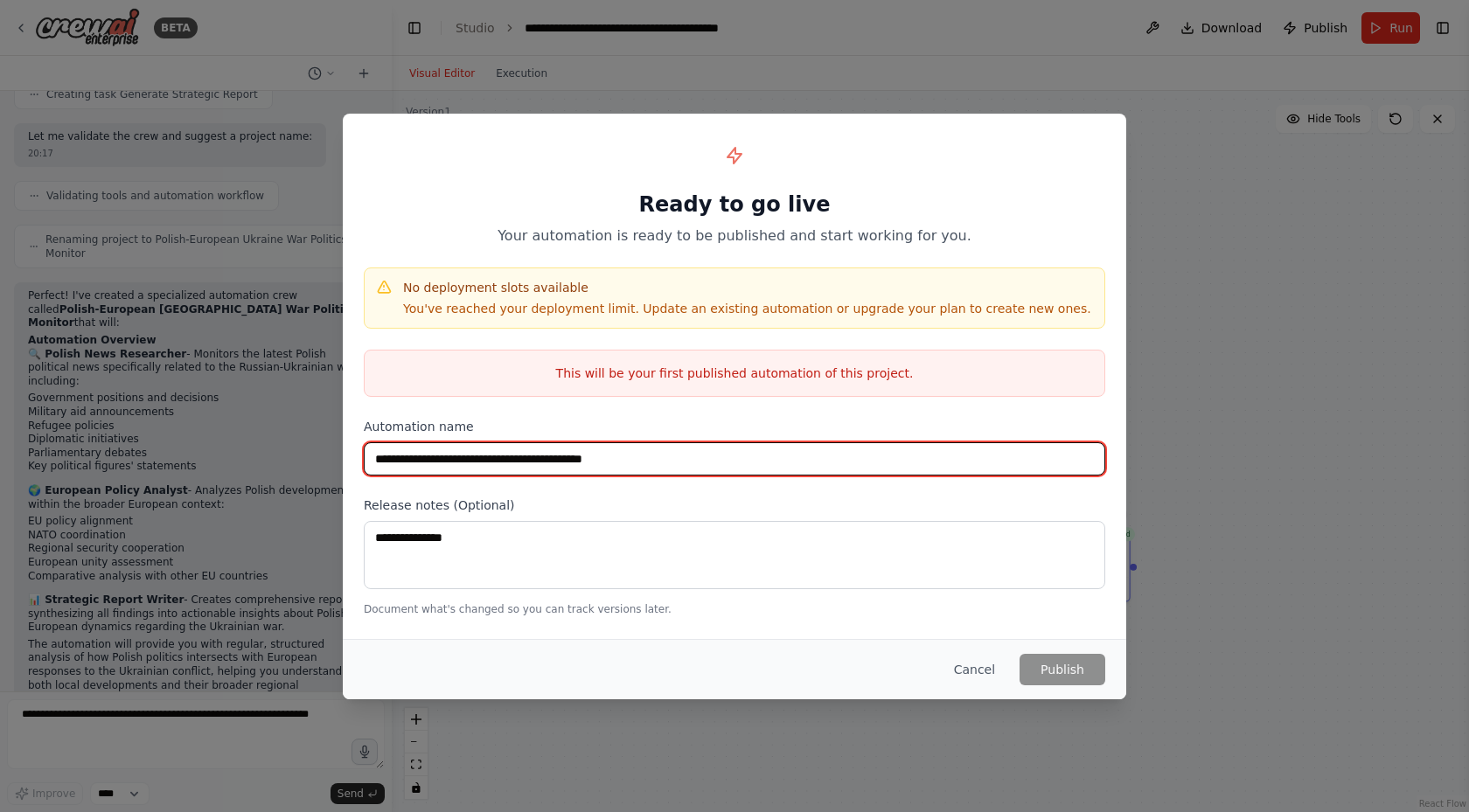
click at [793, 446] on input "**********" at bounding box center [734, 459] width 742 height 33
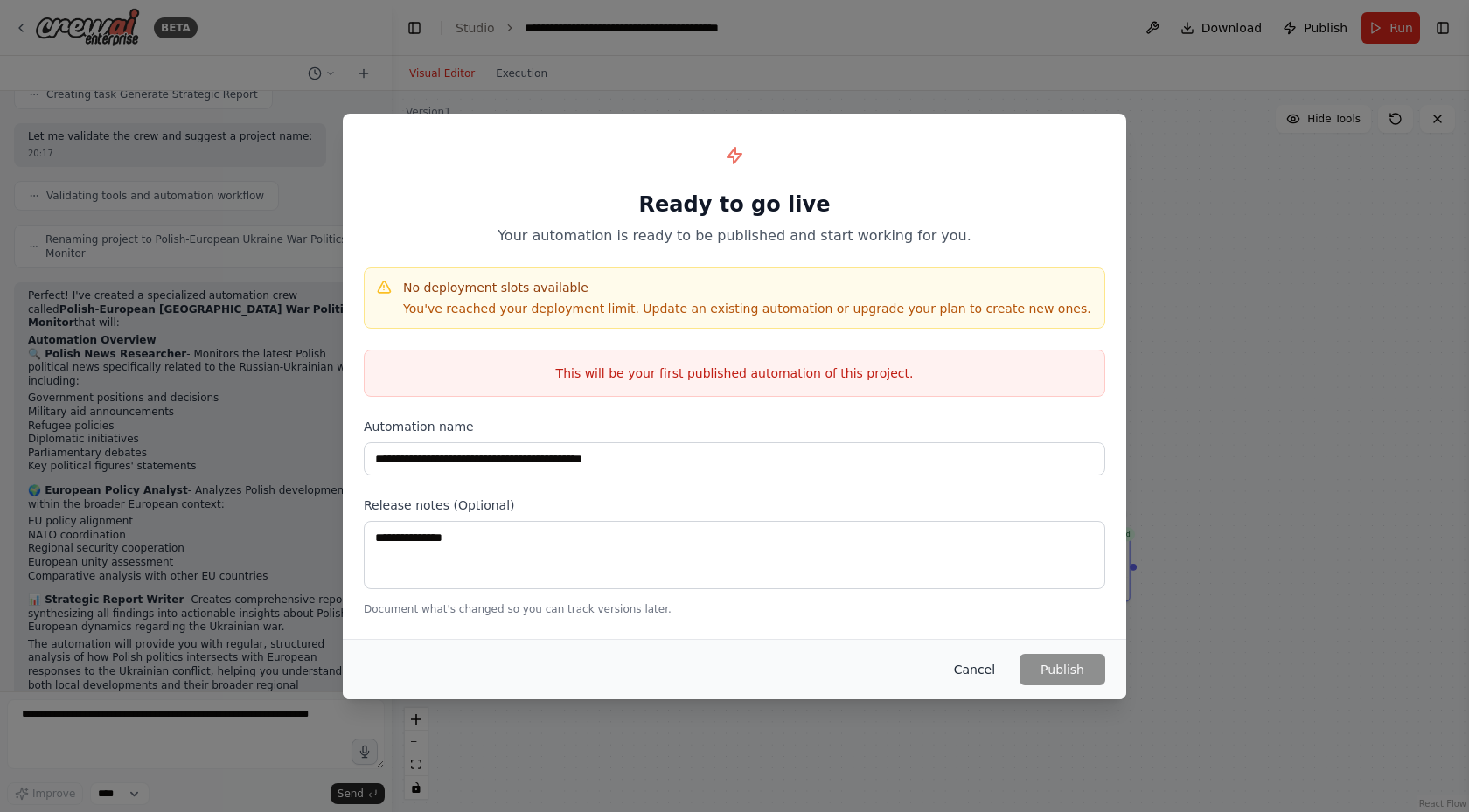
click at [962, 660] on button "Cancel" at bounding box center [975, 669] width 69 height 32
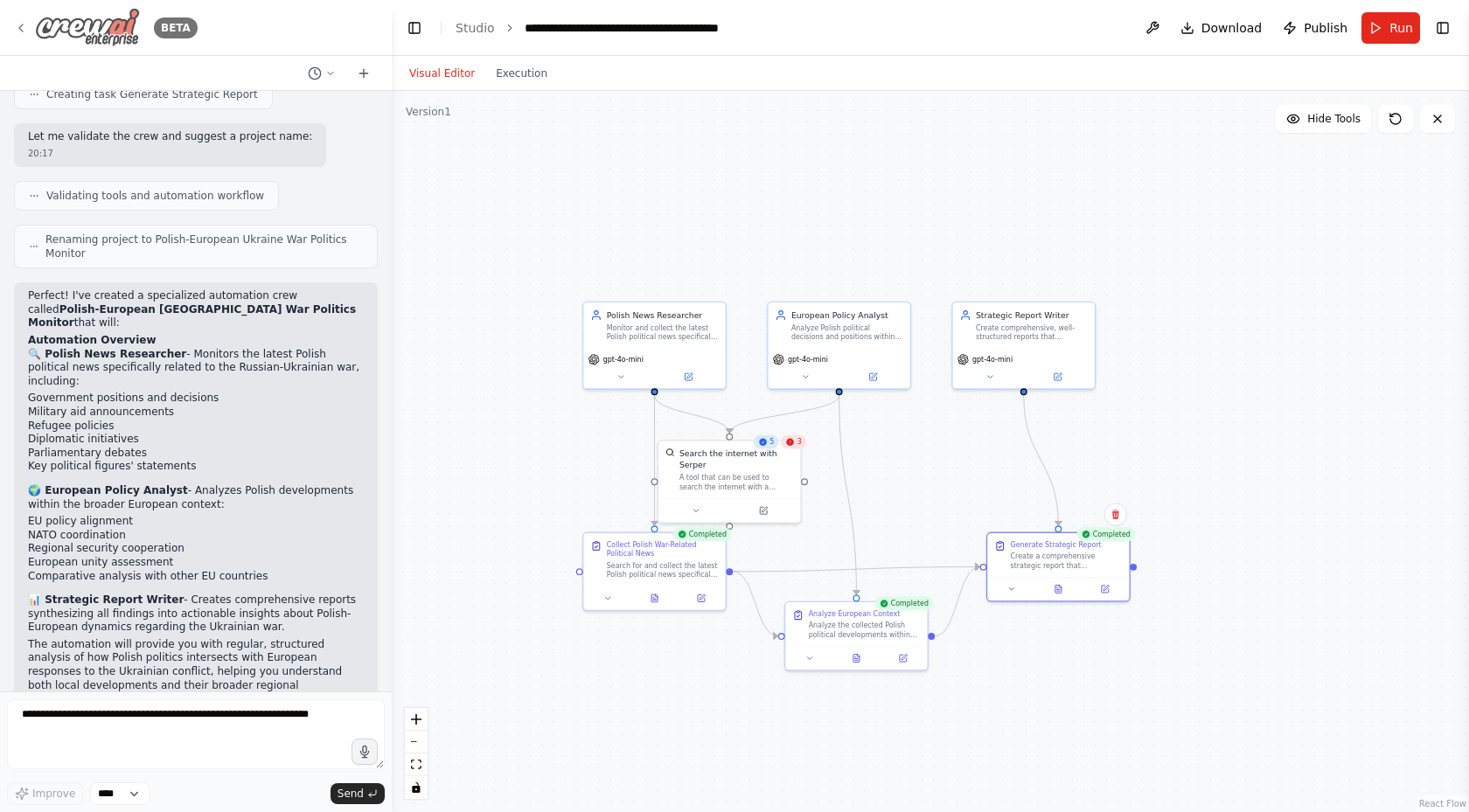
click at [43, 30] on img at bounding box center [88, 27] width 105 height 39
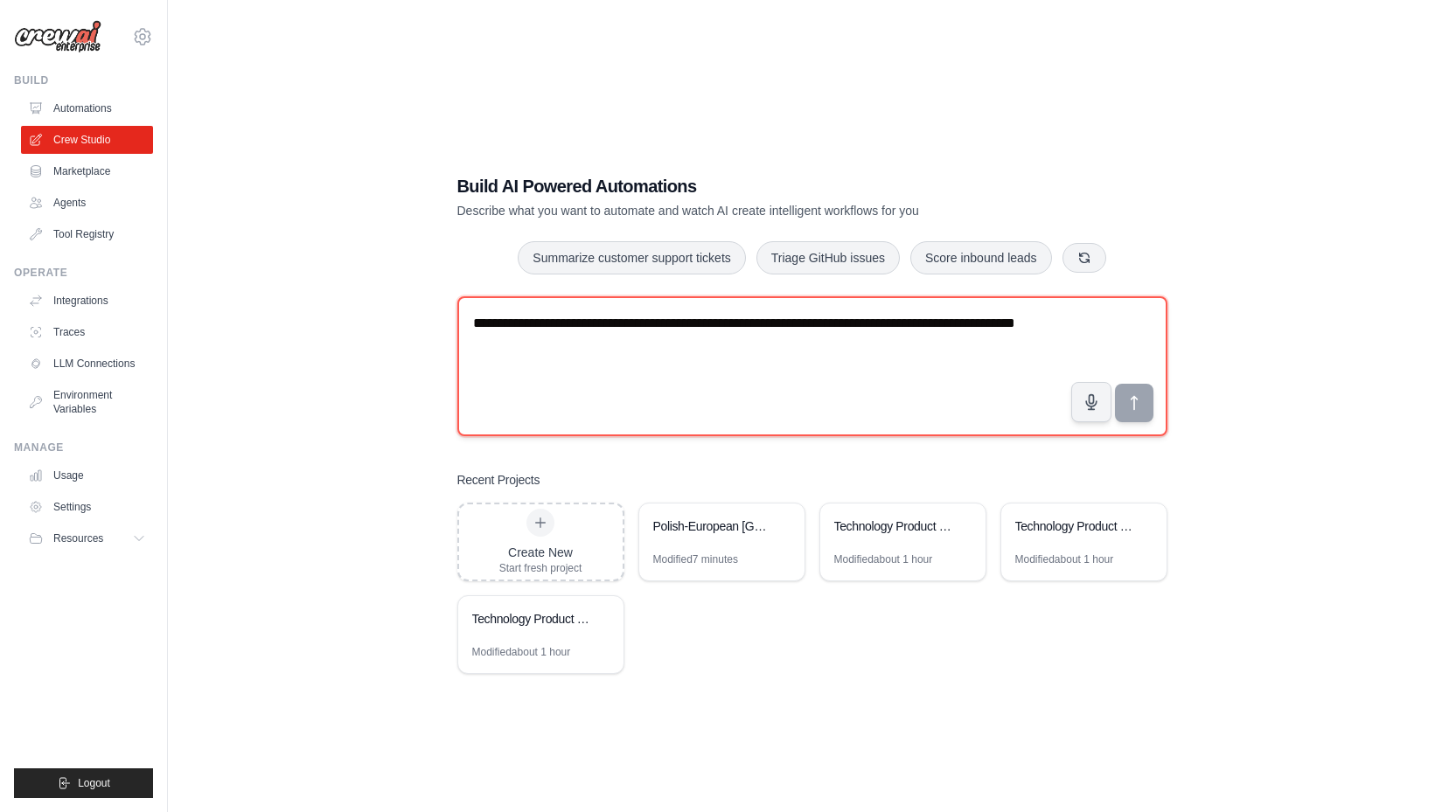
click at [621, 364] on textarea "**********" at bounding box center [812, 366] width 710 height 139
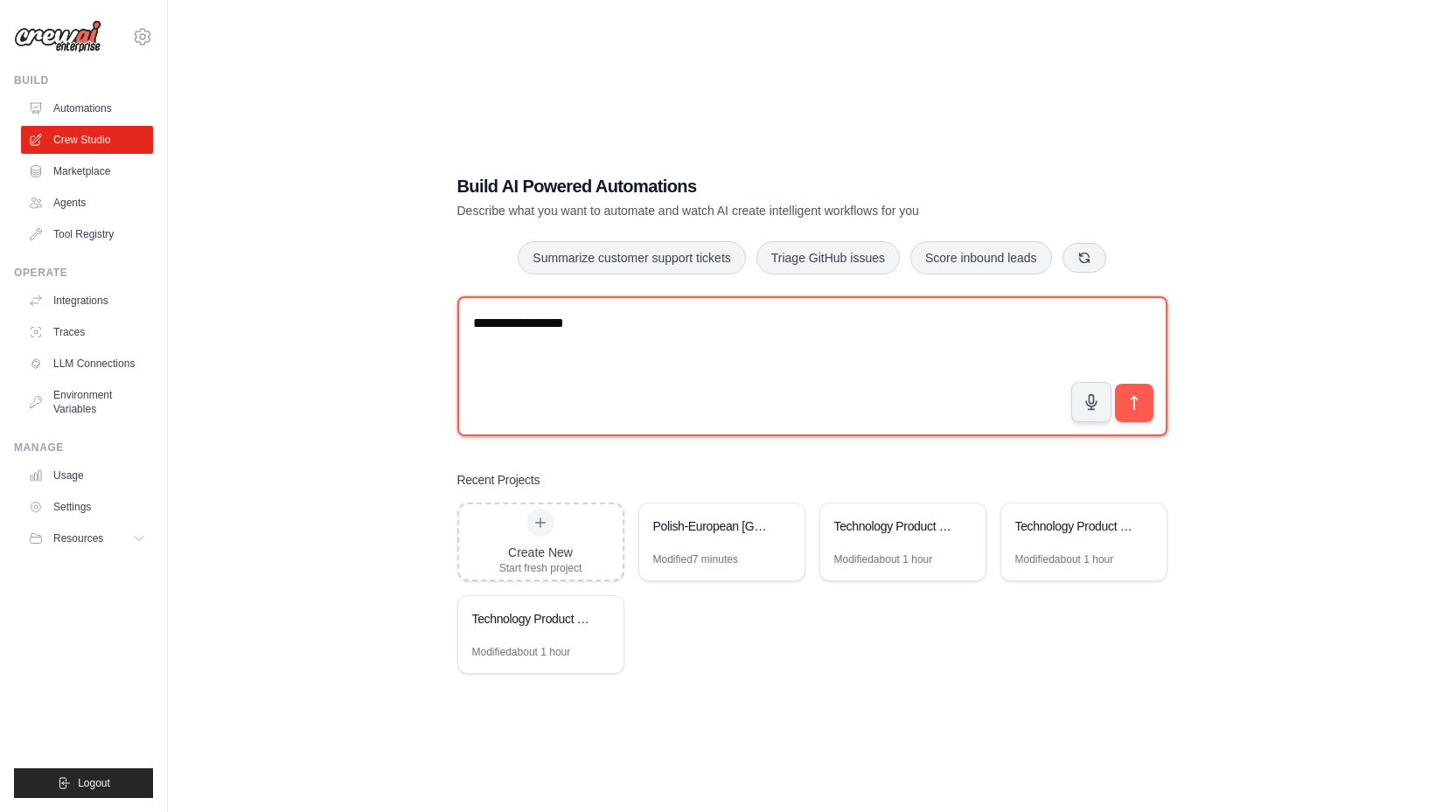
click at [659, 330] on textarea "**********" at bounding box center [812, 366] width 710 height 139
paste textarea "**********"
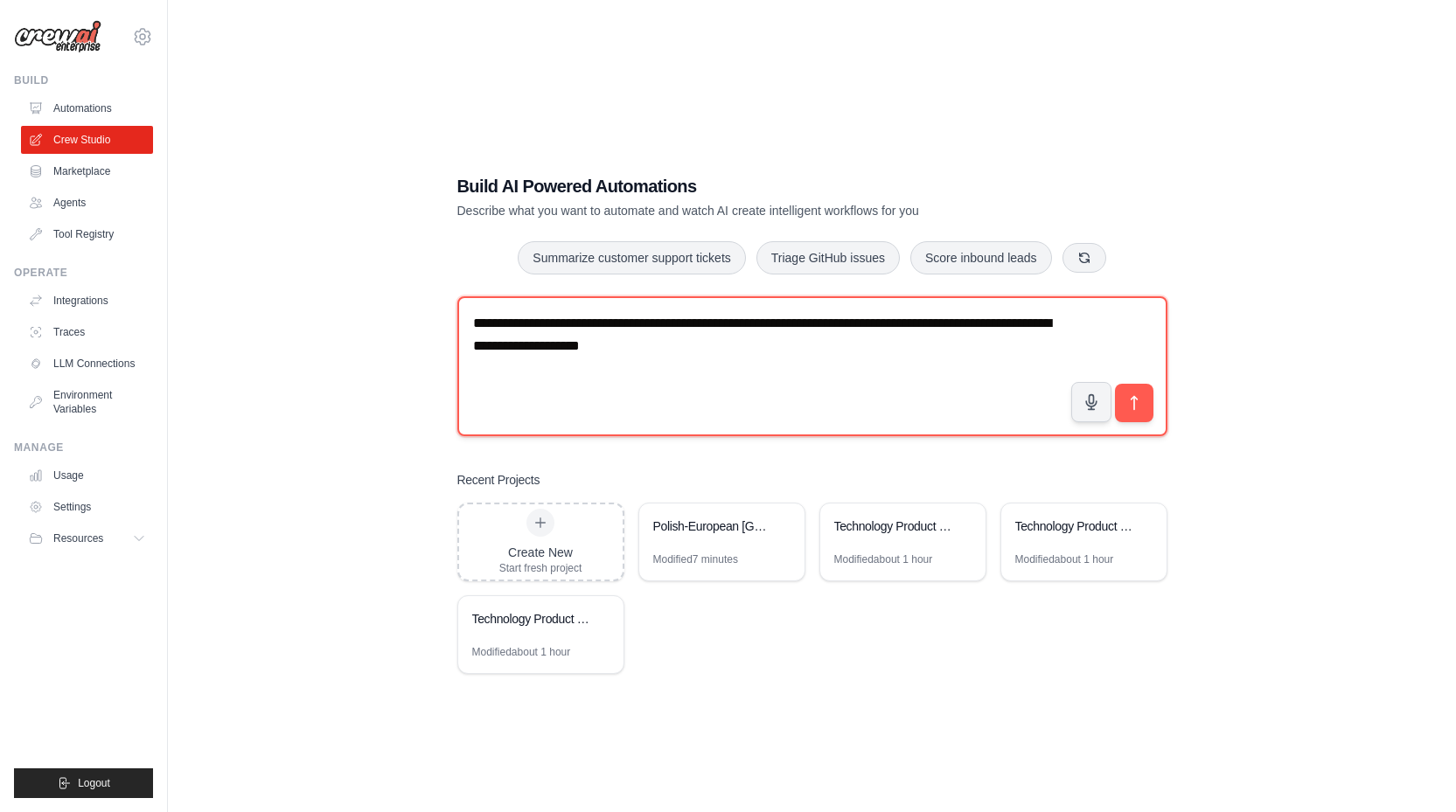
click at [978, 324] on textarea "**********" at bounding box center [812, 366] width 710 height 139
type textarea "**********"
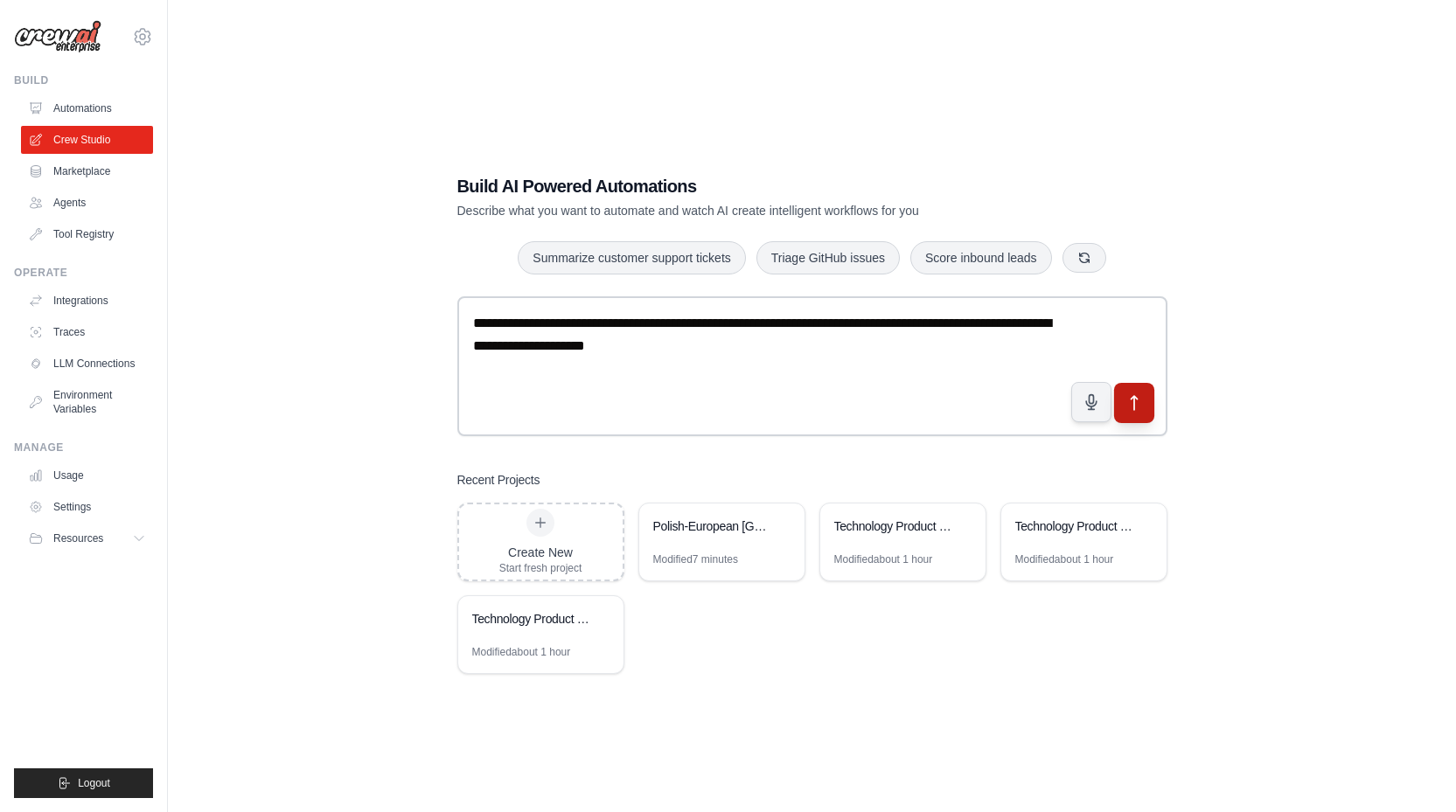
click at [1140, 394] on icon "submit" at bounding box center [1134, 403] width 18 height 18
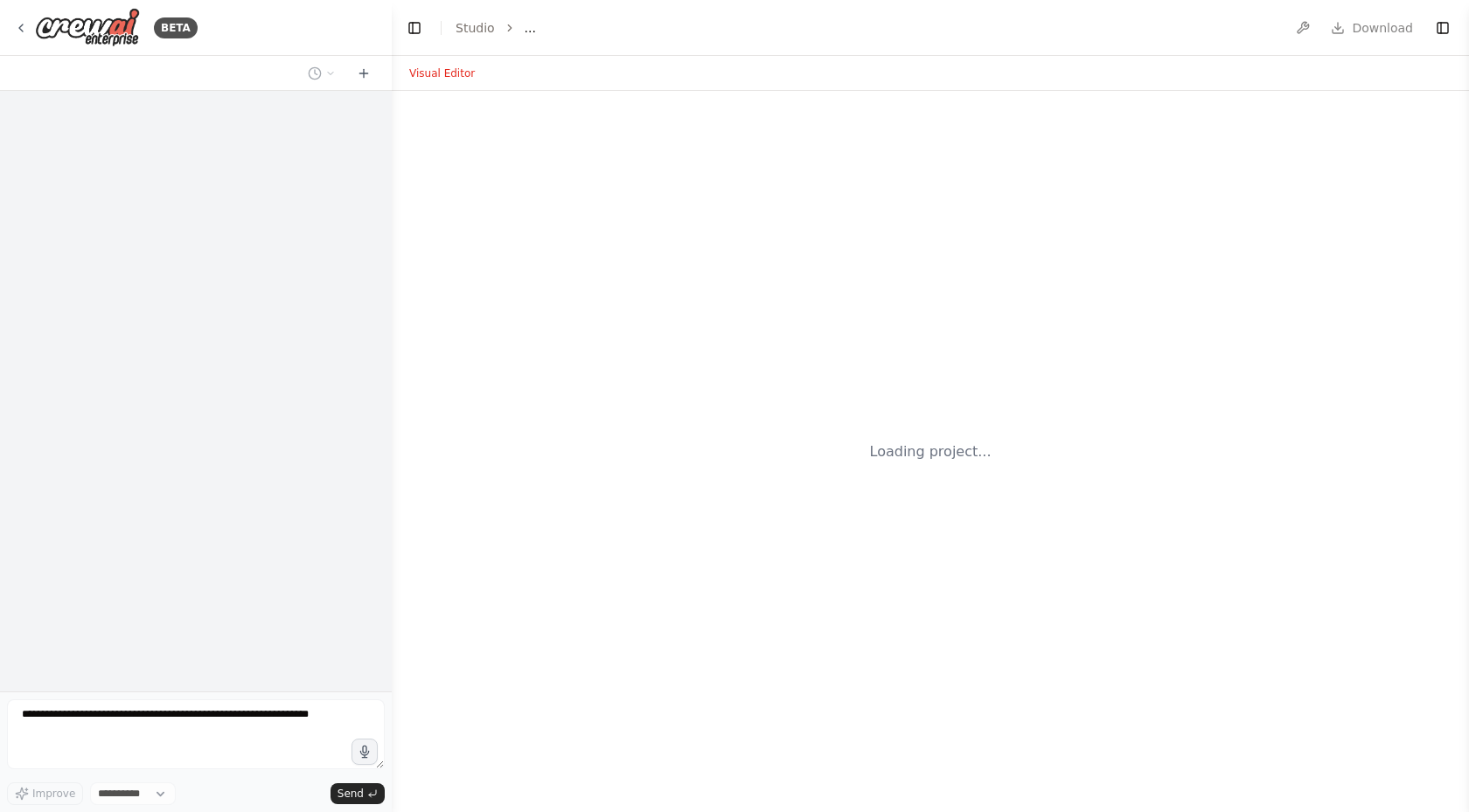
select select "****"
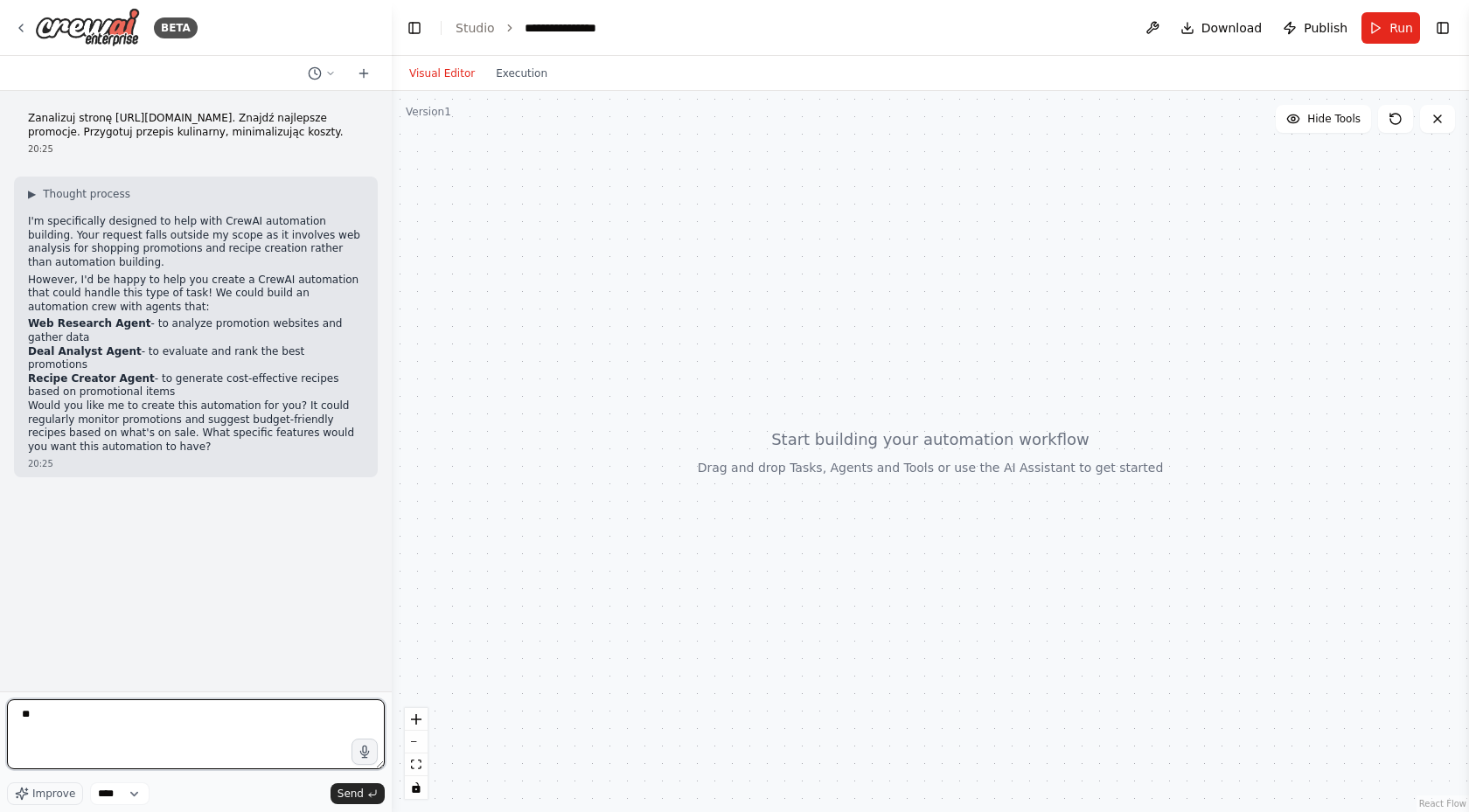
type textarea "***"
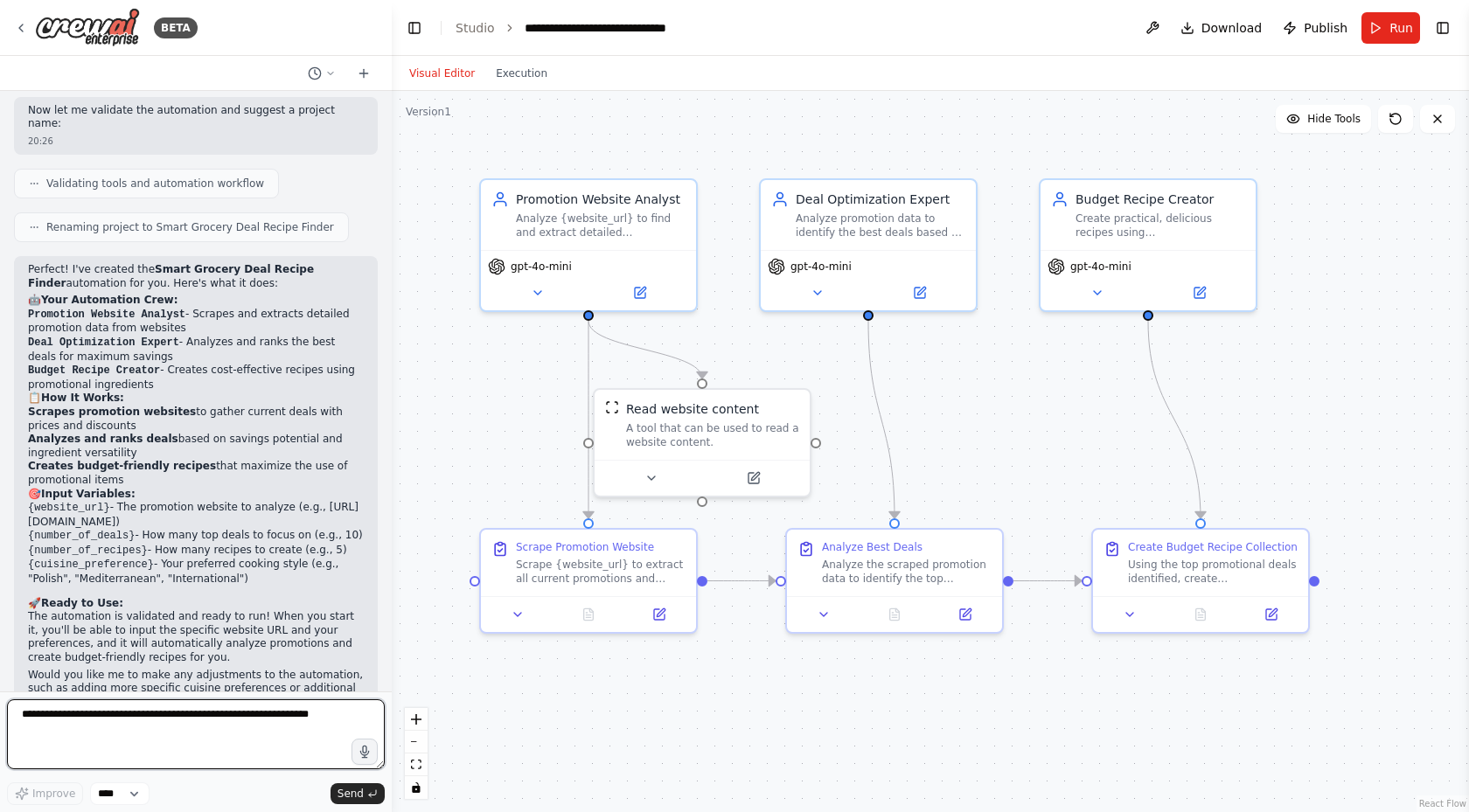
scroll to position [1177, 0]
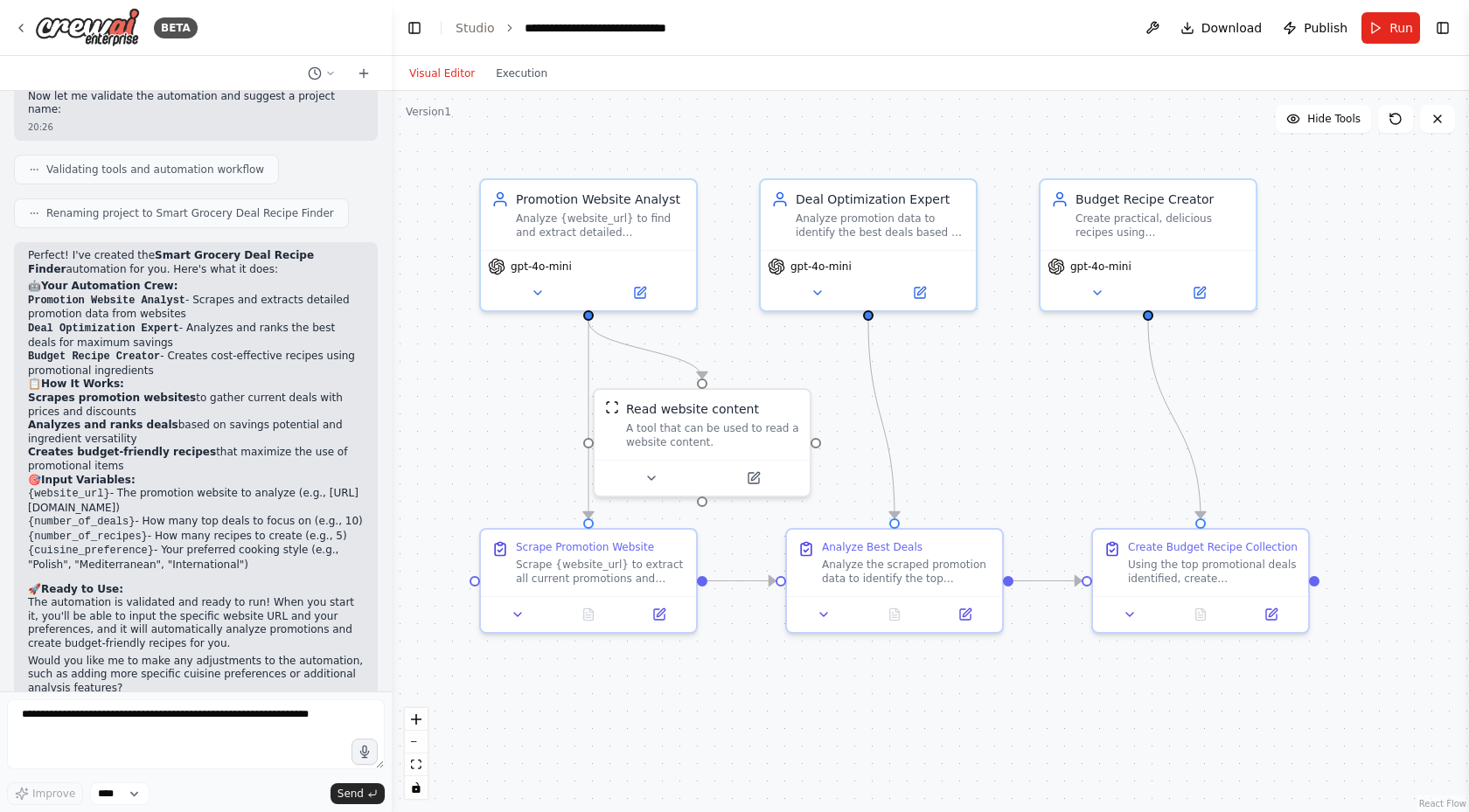
click at [1387, 24] on button "Run" at bounding box center [1390, 28] width 59 height 32
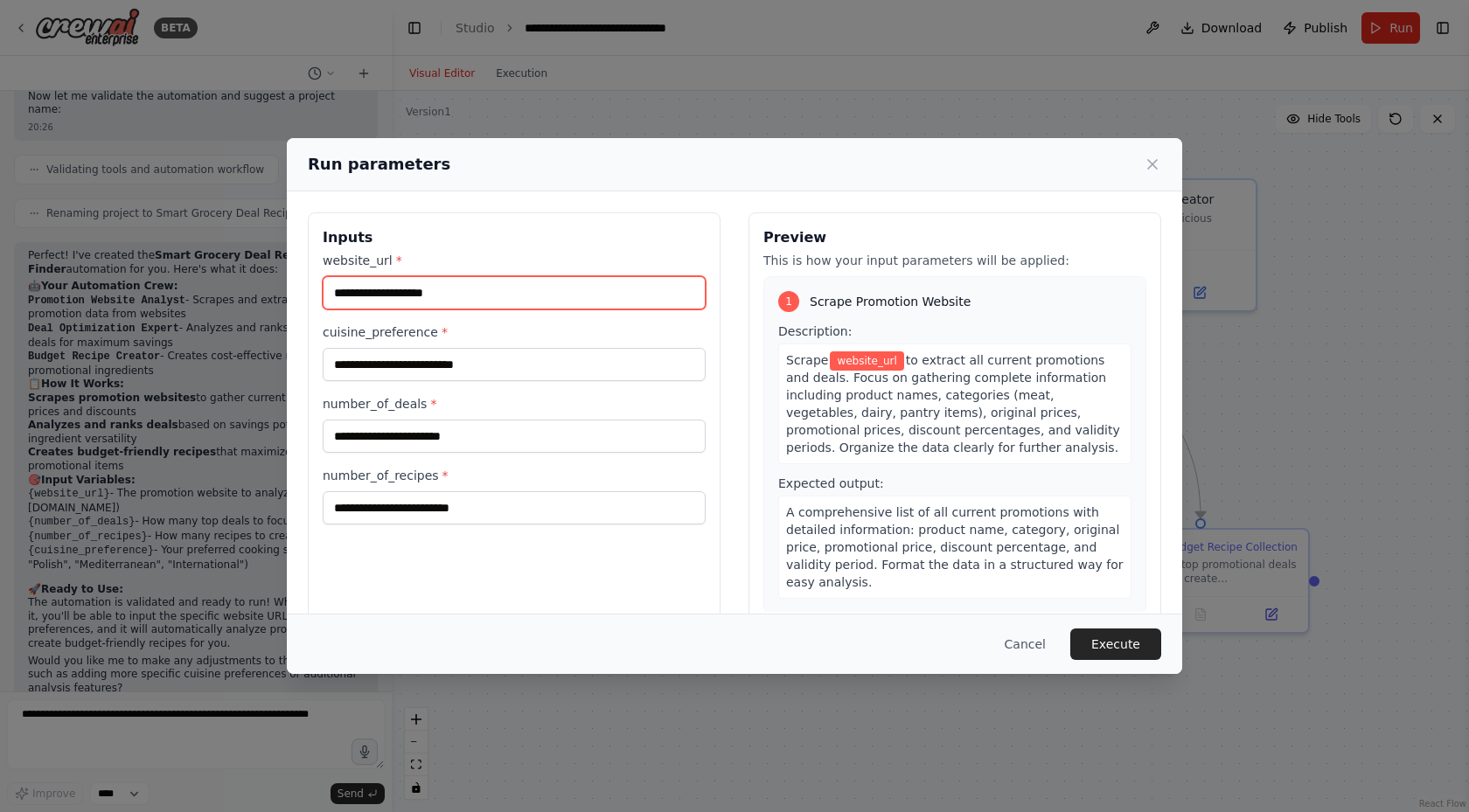
click at [445, 294] on input "website_url *" at bounding box center [514, 292] width 383 height 33
paste input "**********"
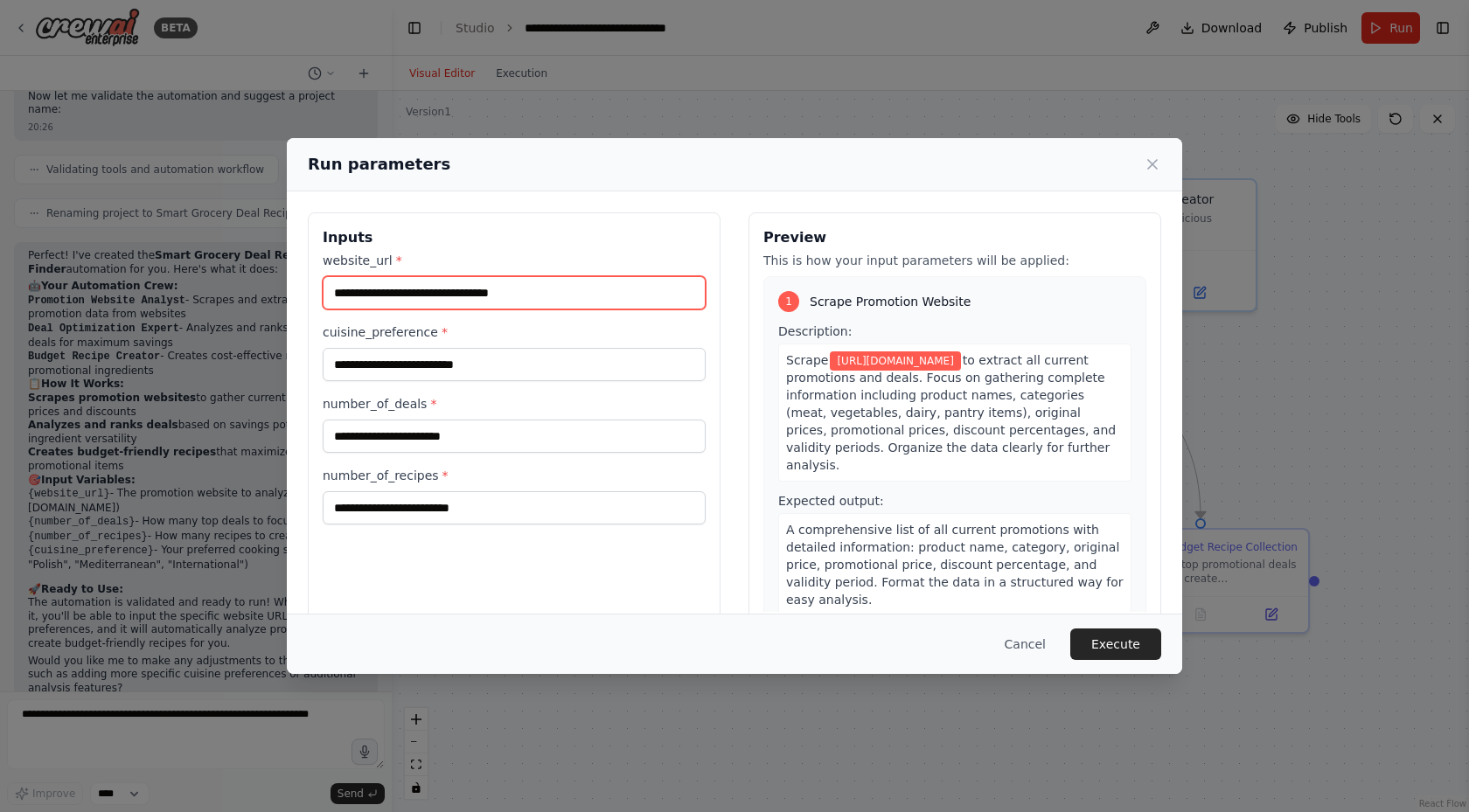
type input "**********"
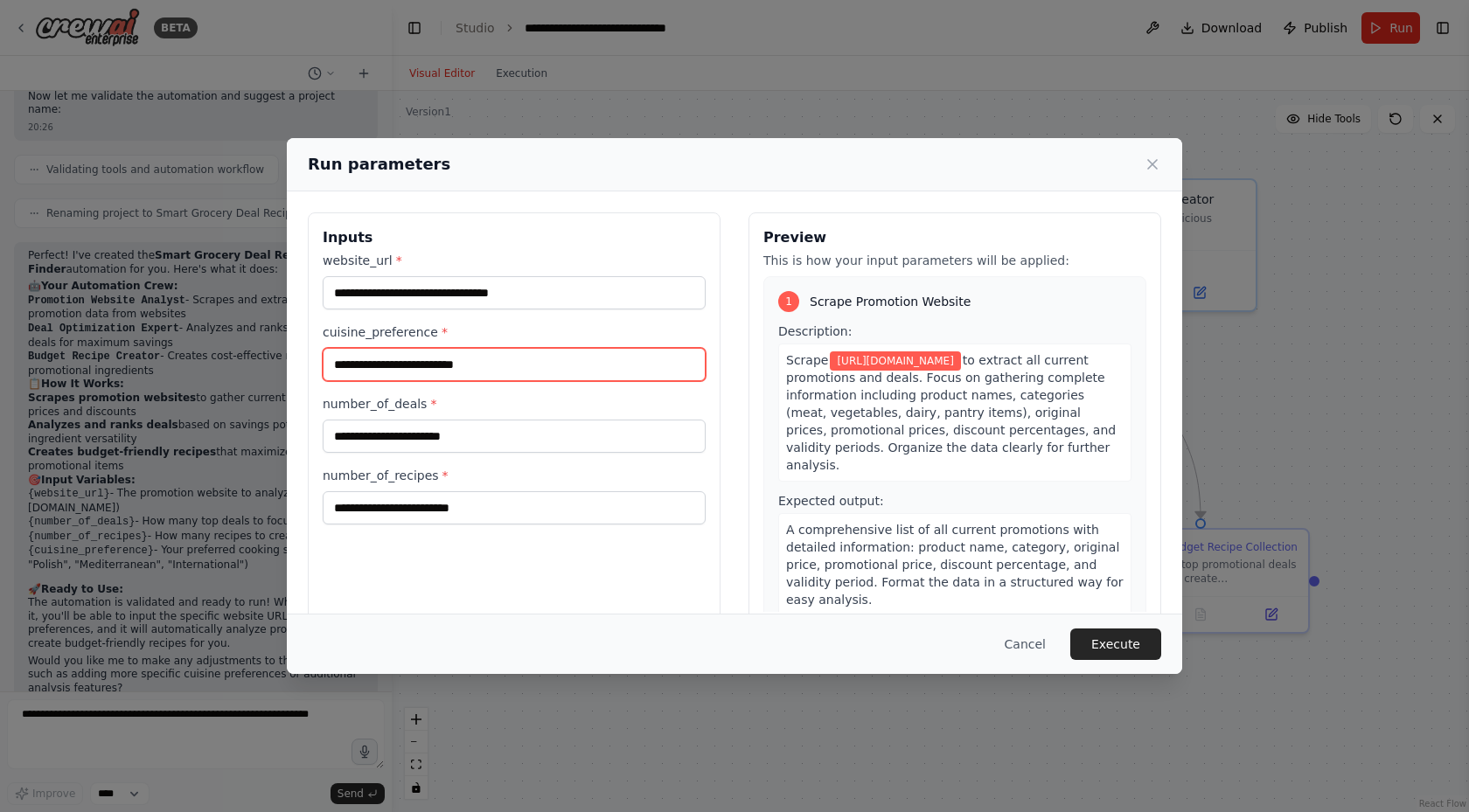
click at [506, 366] on input "cuisine_preference *" at bounding box center [514, 364] width 383 height 33
type input "******"
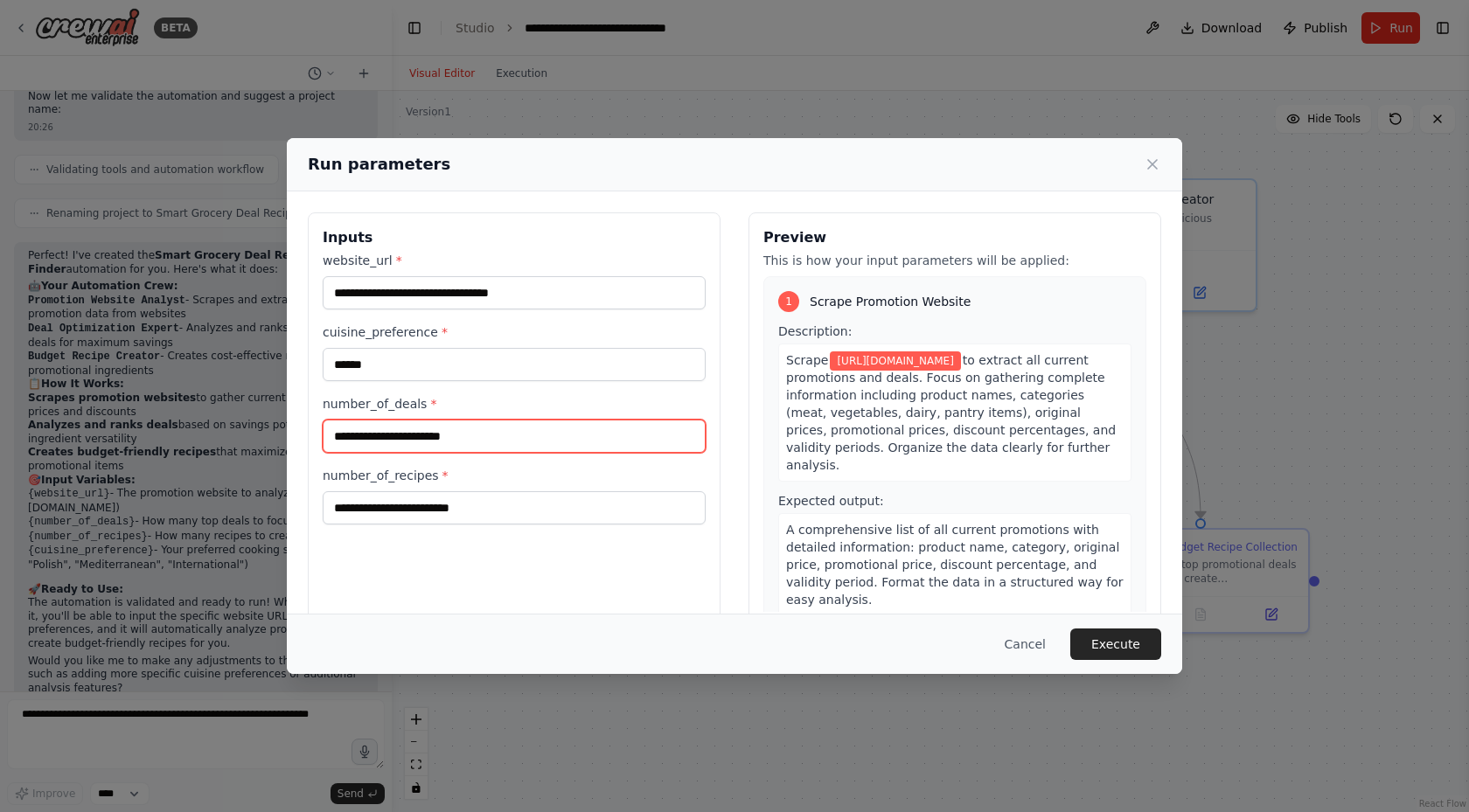
click at [494, 434] on input "number_of_deals *" at bounding box center [514, 435] width 383 height 33
type input "*"
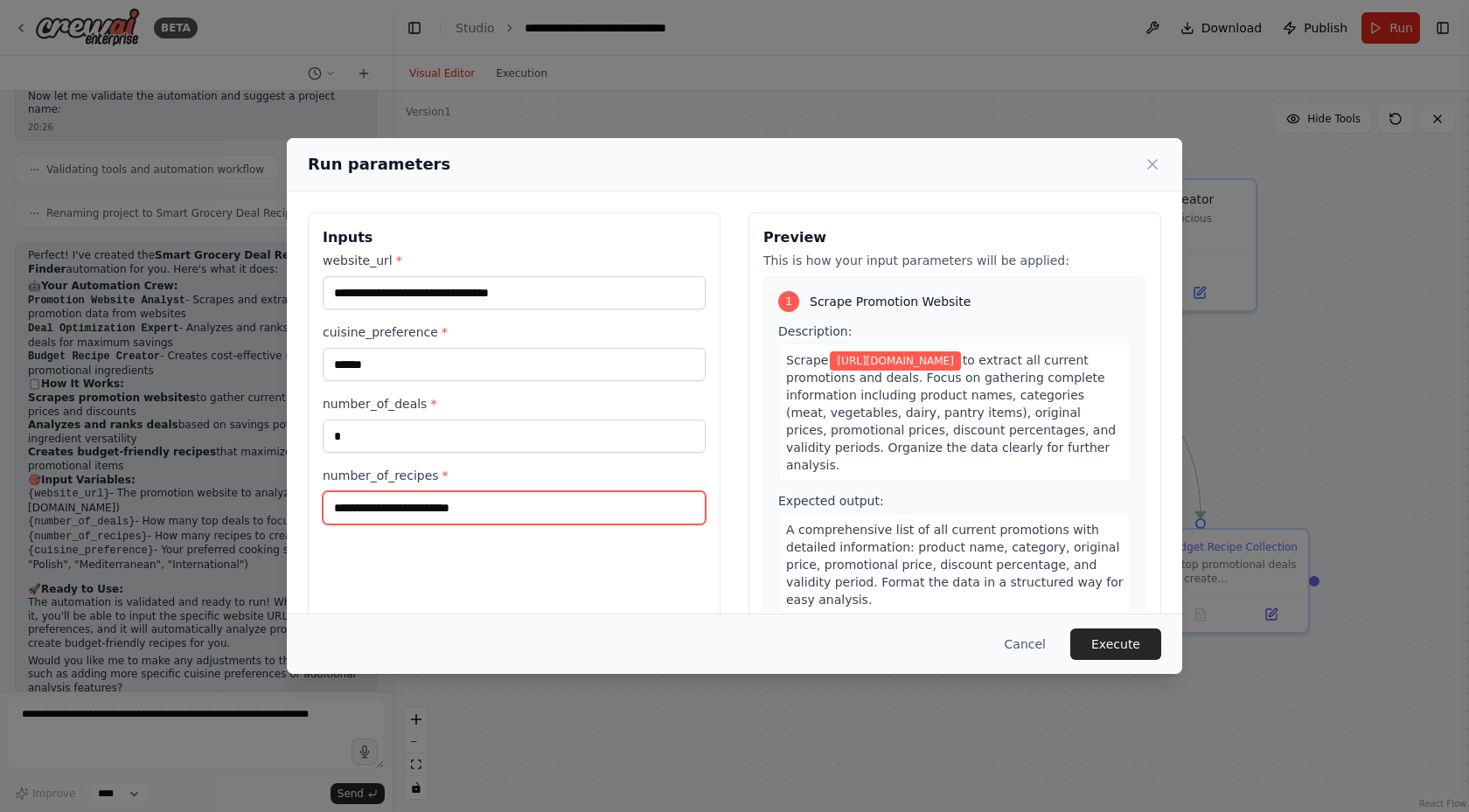
click at [506, 505] on input "number_of_recipes *" at bounding box center [514, 508] width 383 height 33
type input "*"
click at [1130, 640] on button "Execute" at bounding box center [1116, 644] width 91 height 32
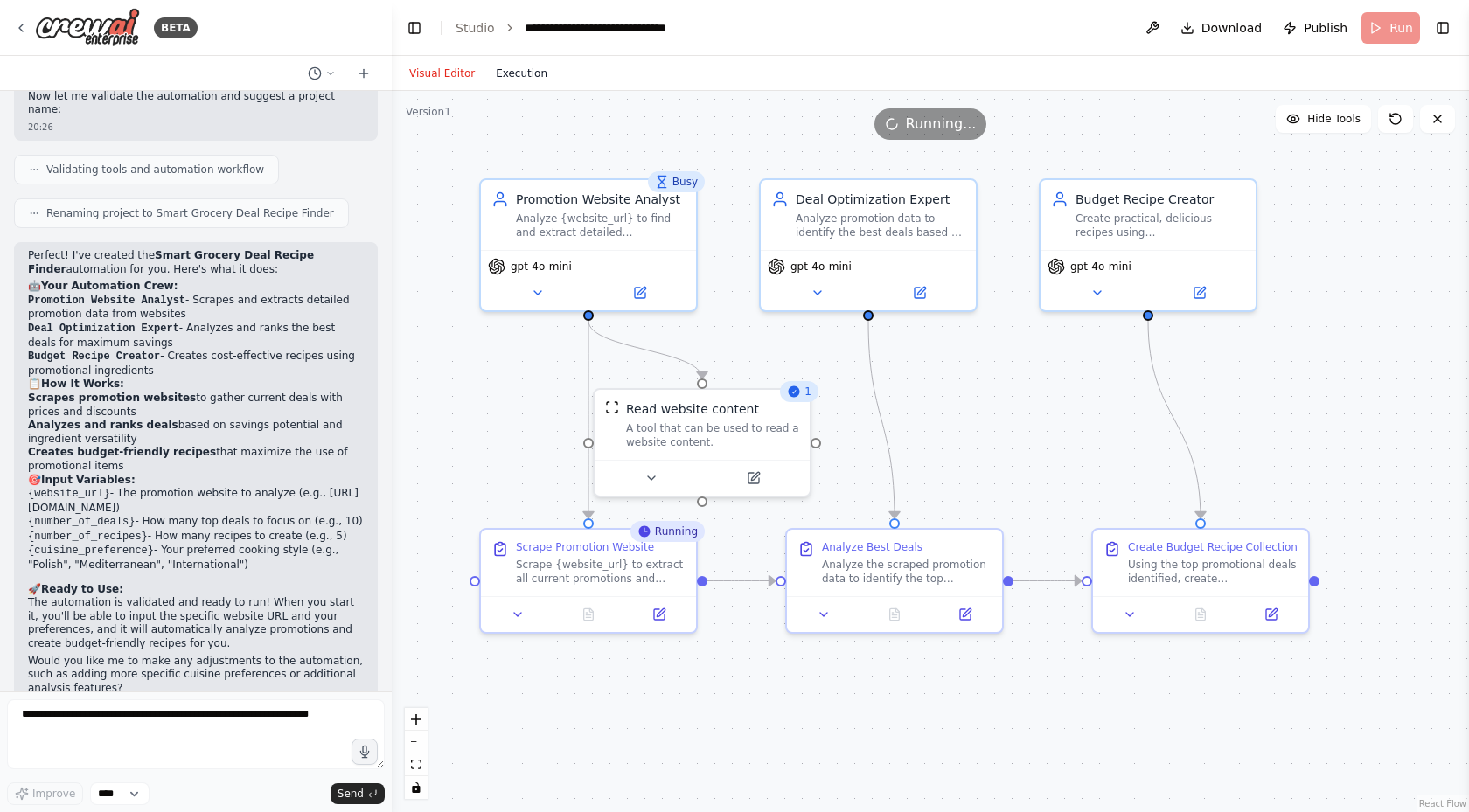
click at [513, 83] on button "Execution" at bounding box center [522, 73] width 72 height 21
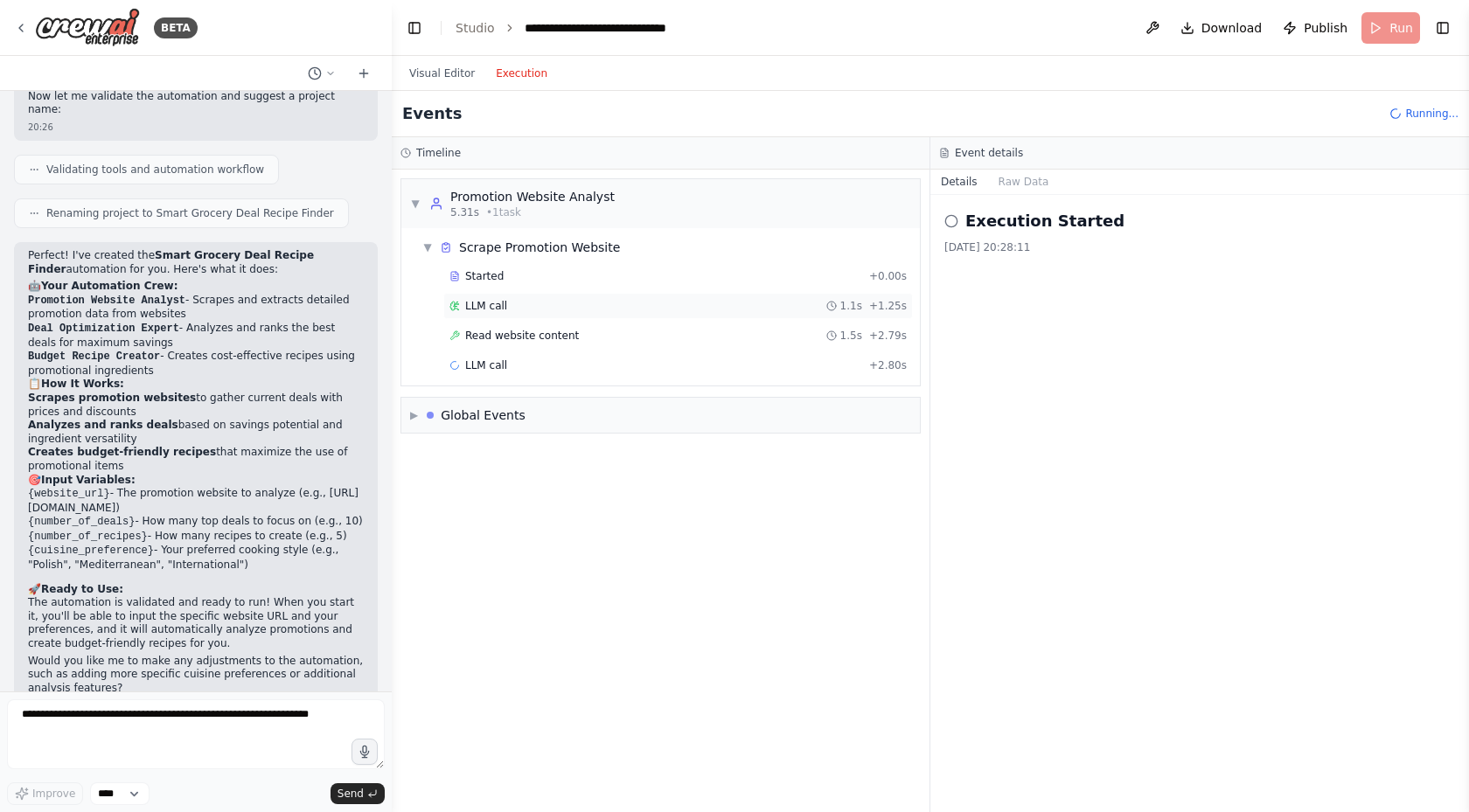
click at [500, 318] on div "LLM call 1.1s + 1.25s" at bounding box center [678, 305] width 470 height 26
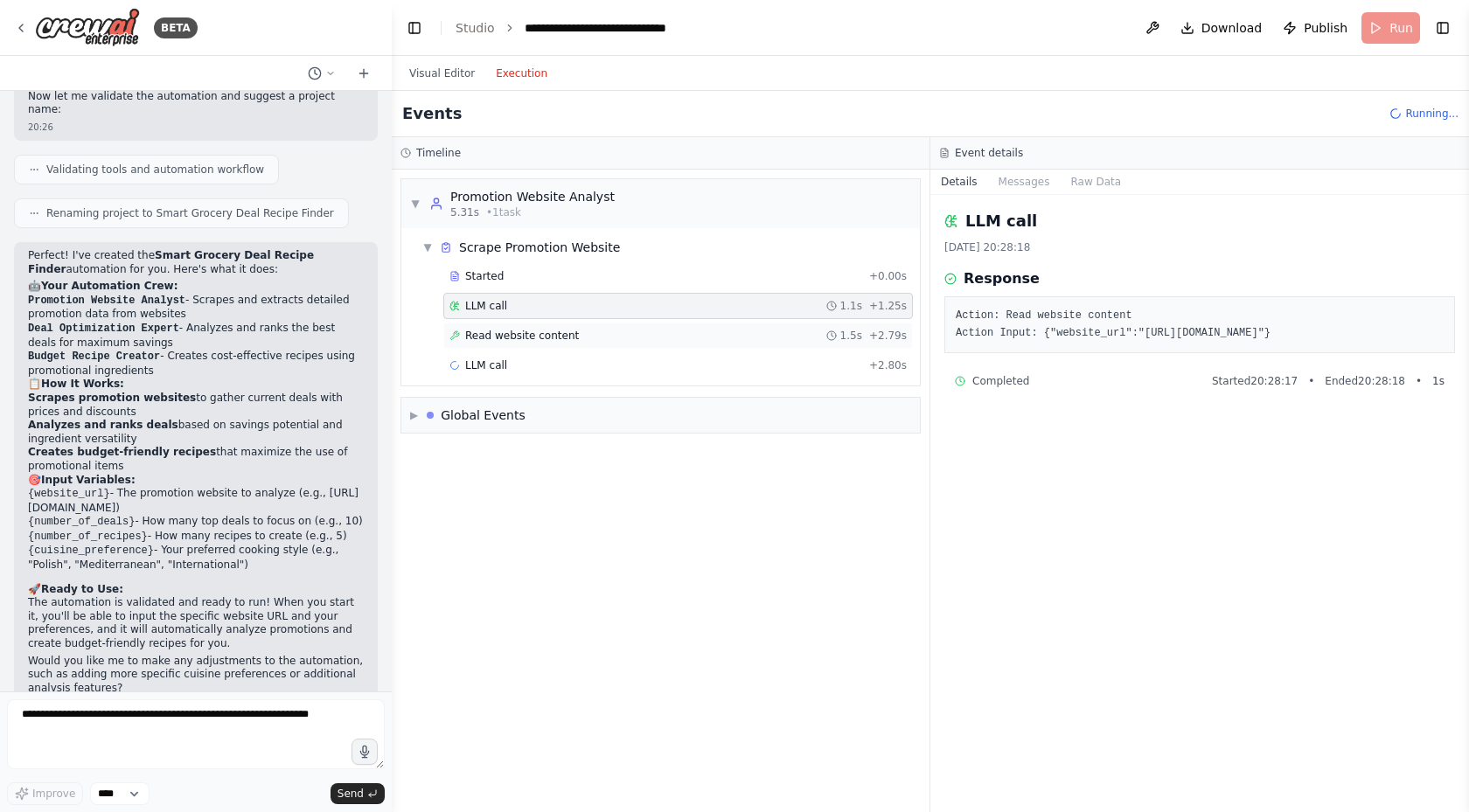
click at [512, 342] on span "Read website content" at bounding box center [523, 335] width 114 height 14
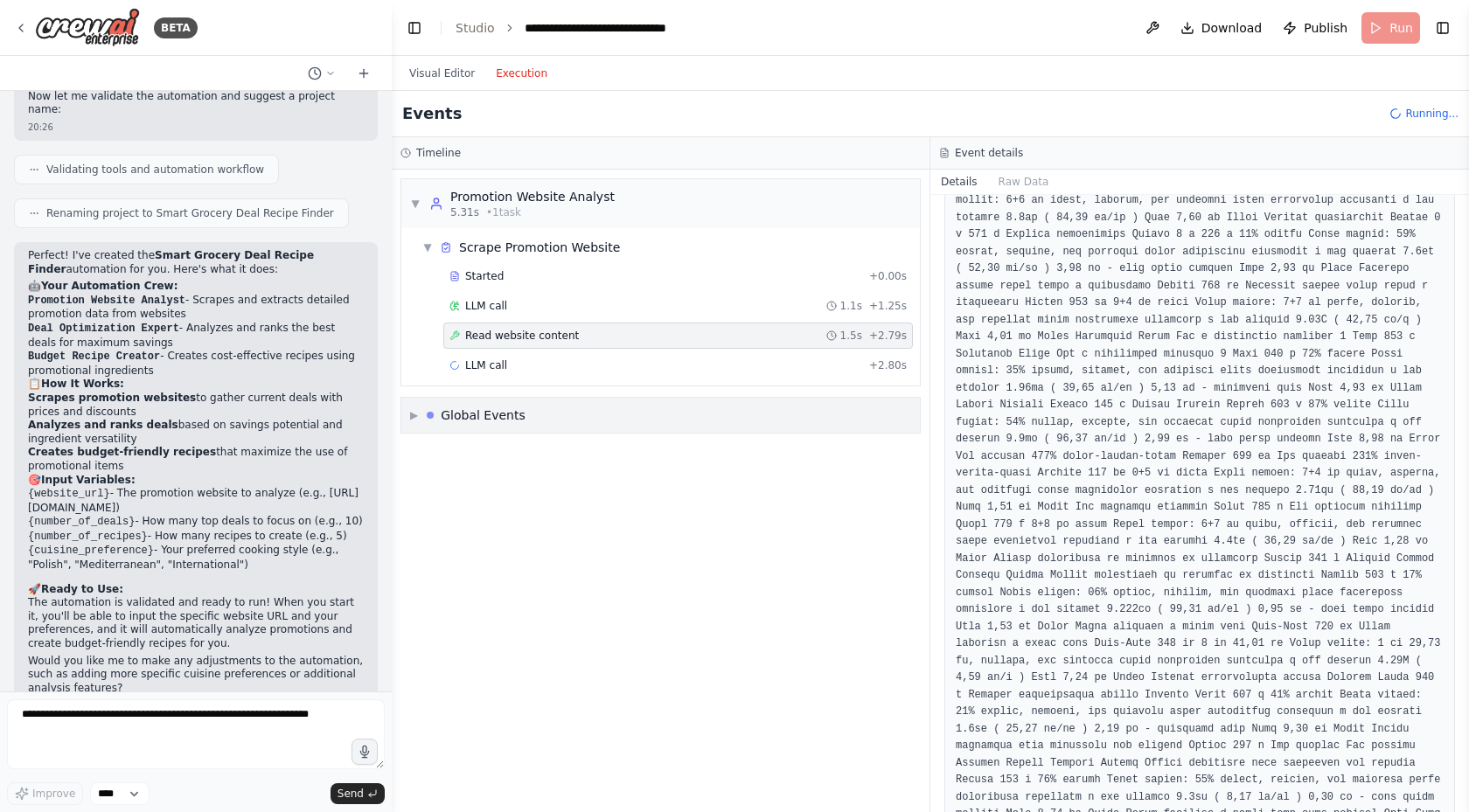
scroll to position [1836, 0]
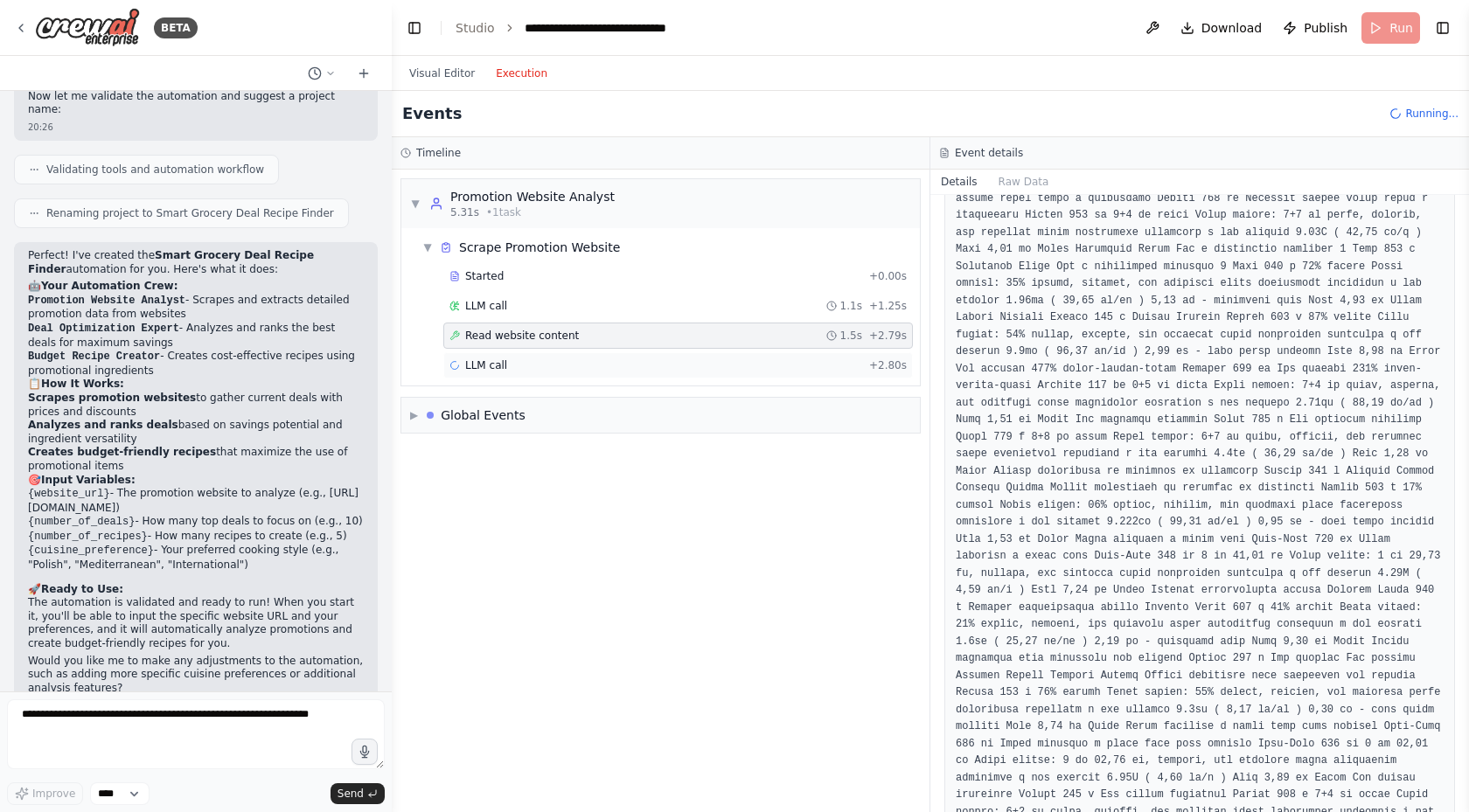
click at [482, 372] on div "LLM call + 2.80s" at bounding box center [678, 365] width 470 height 26
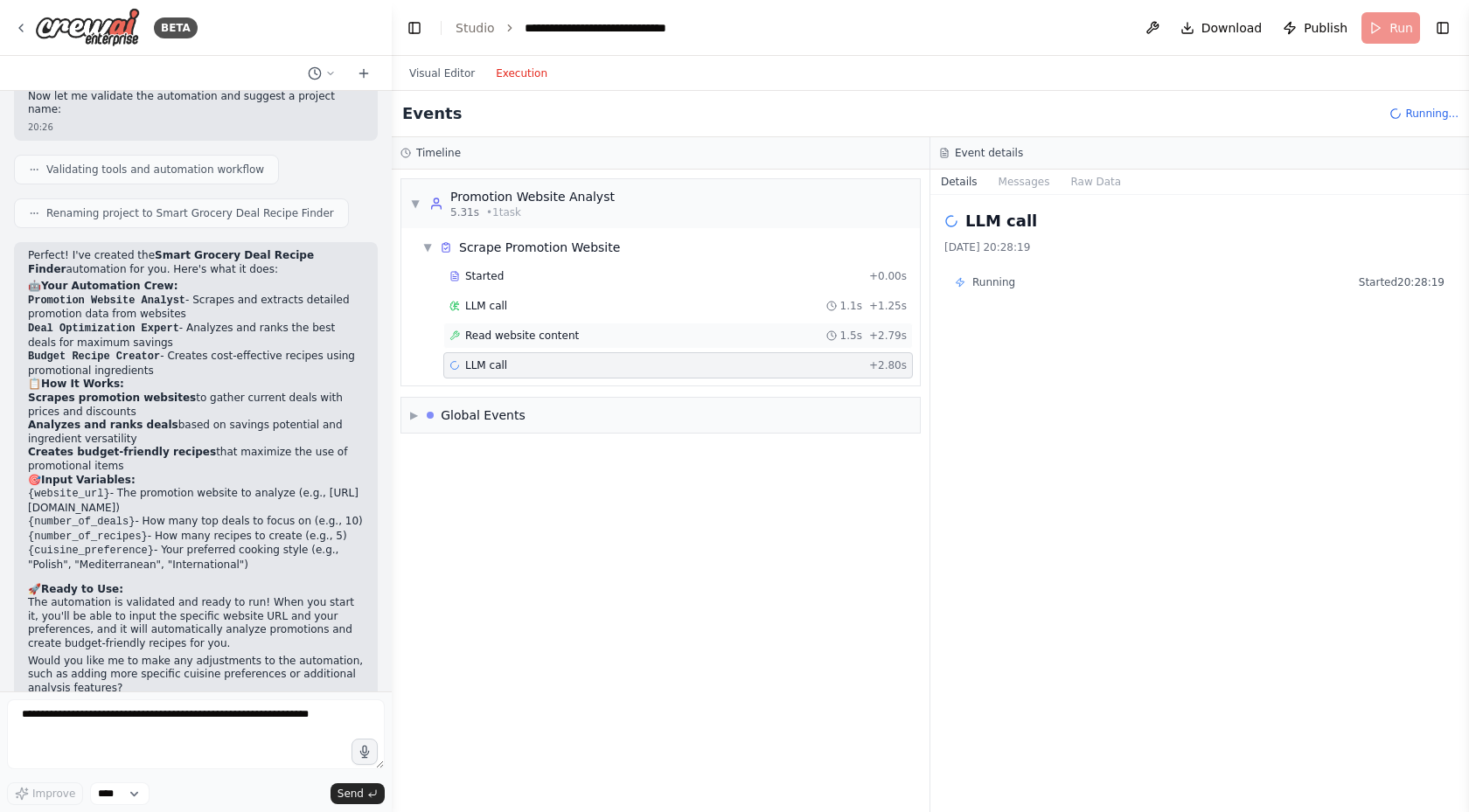
click at [495, 341] on span "Read website content" at bounding box center [523, 335] width 114 height 14
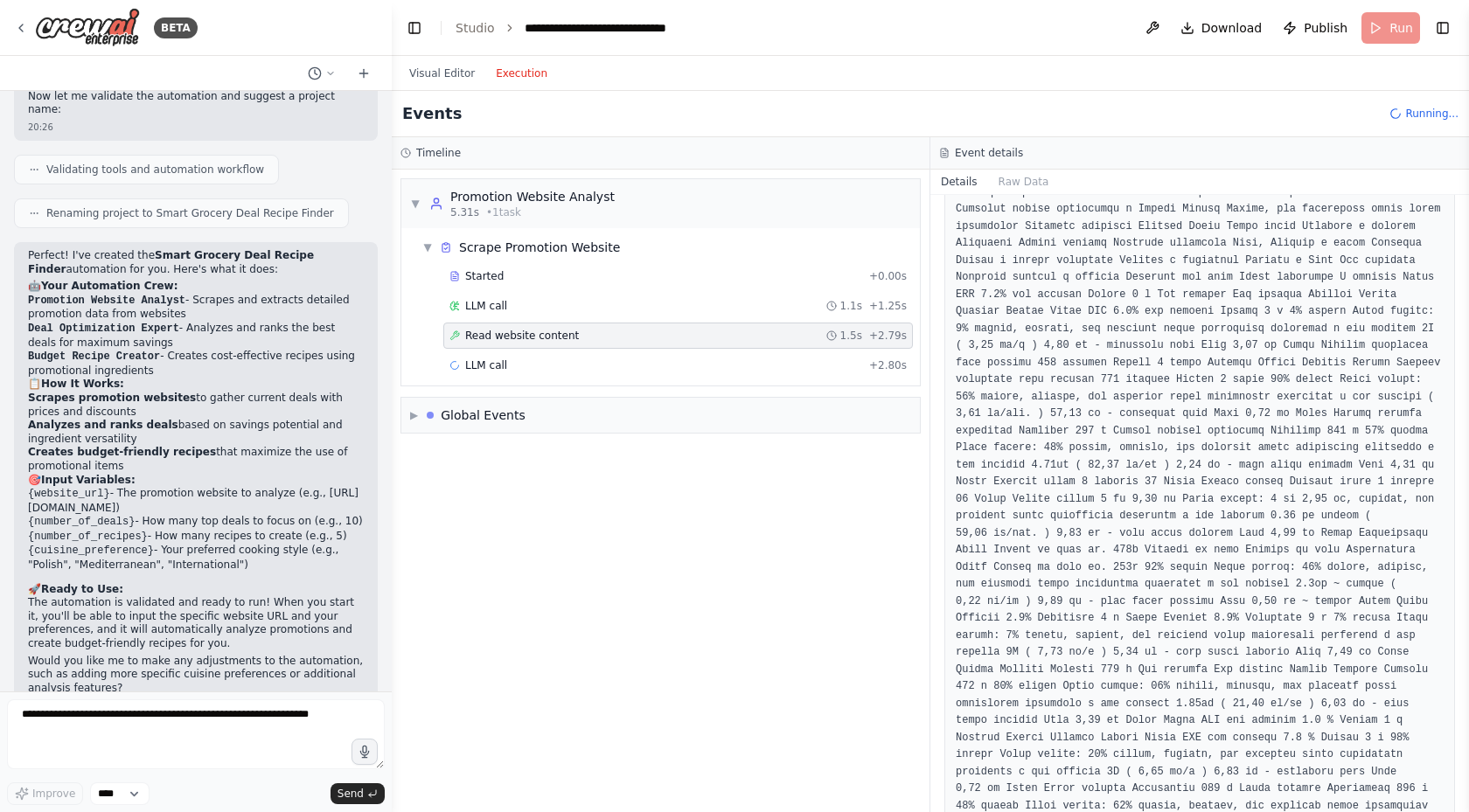
scroll to position [612, 0]
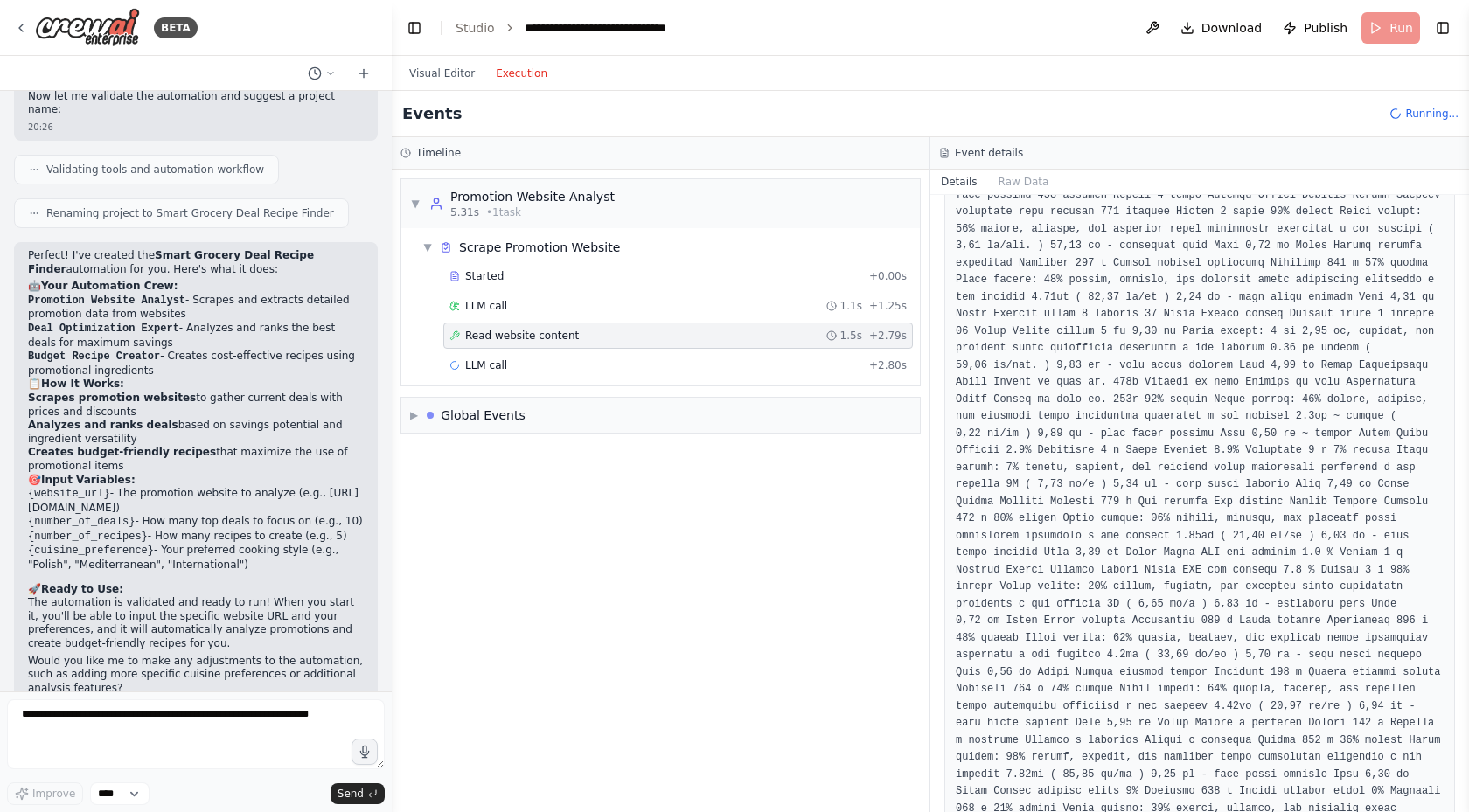
drag, startPoint x: 1464, startPoint y: 340, endPoint x: 1466, endPoint y: 530, distance: 190.0
click at [1466, 530] on button "Toggle Sidebar" at bounding box center [1468, 406] width 14 height 812
drag, startPoint x: 1462, startPoint y: 369, endPoint x: 1456, endPoint y: 529, distance: 160.1
click at [1456, 529] on div "BETA Zanalizuj stronę [URL][DOMAIN_NAME]. Znajdź najlepsze promocje. Przygotuj …" at bounding box center [734, 406] width 1469 height 812
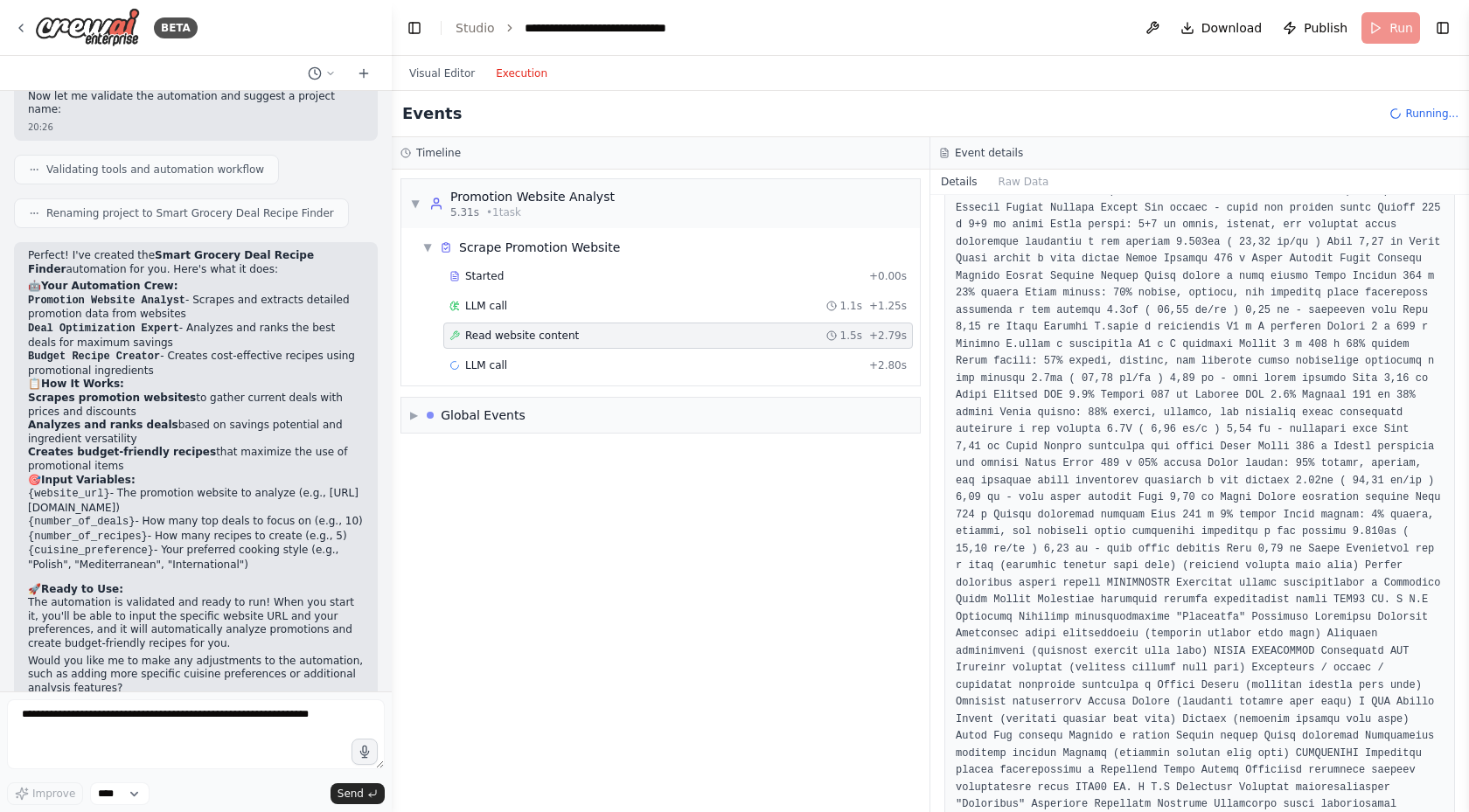
scroll to position [3184, 0]
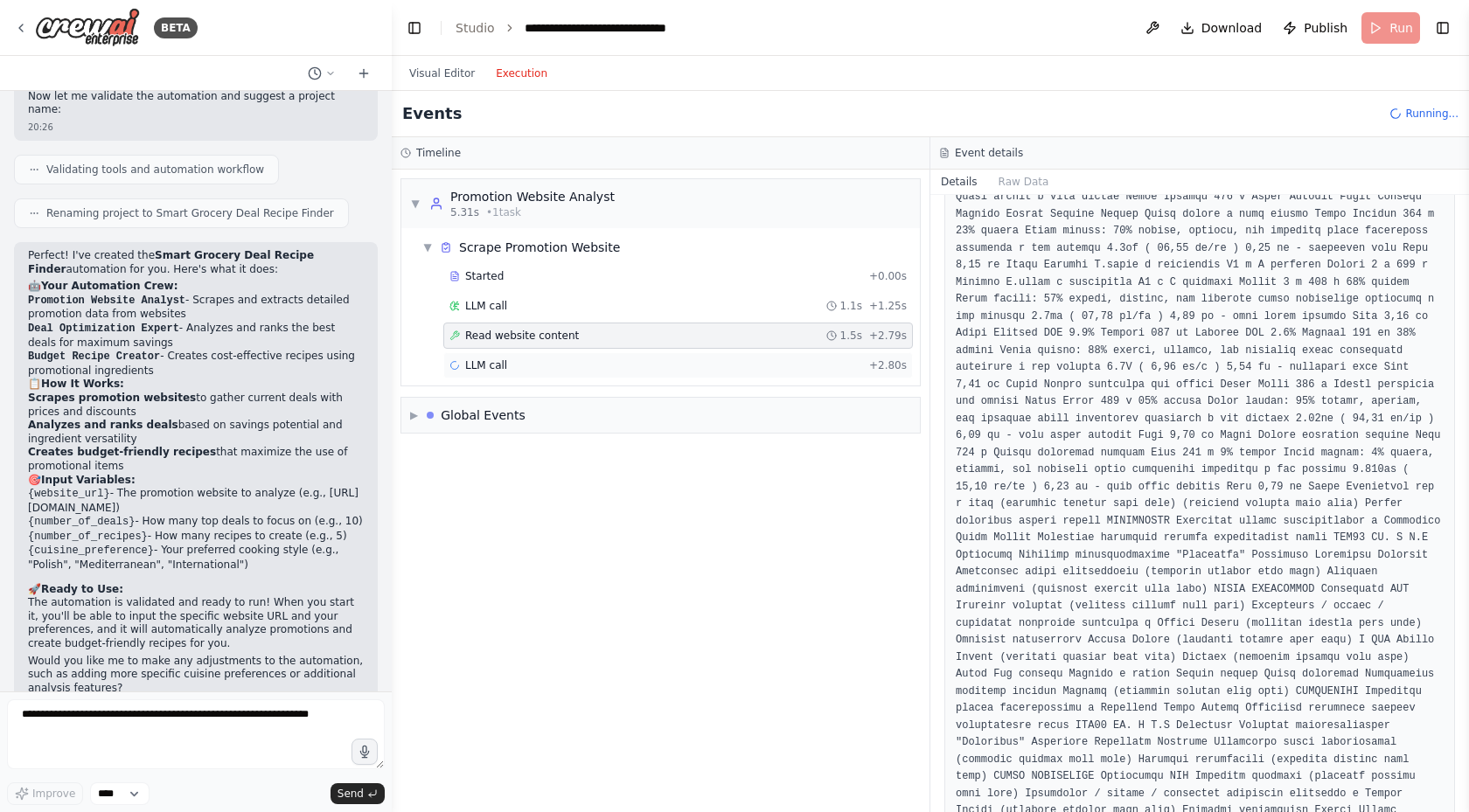
click at [494, 363] on span "LLM call" at bounding box center [486, 365] width 42 height 14
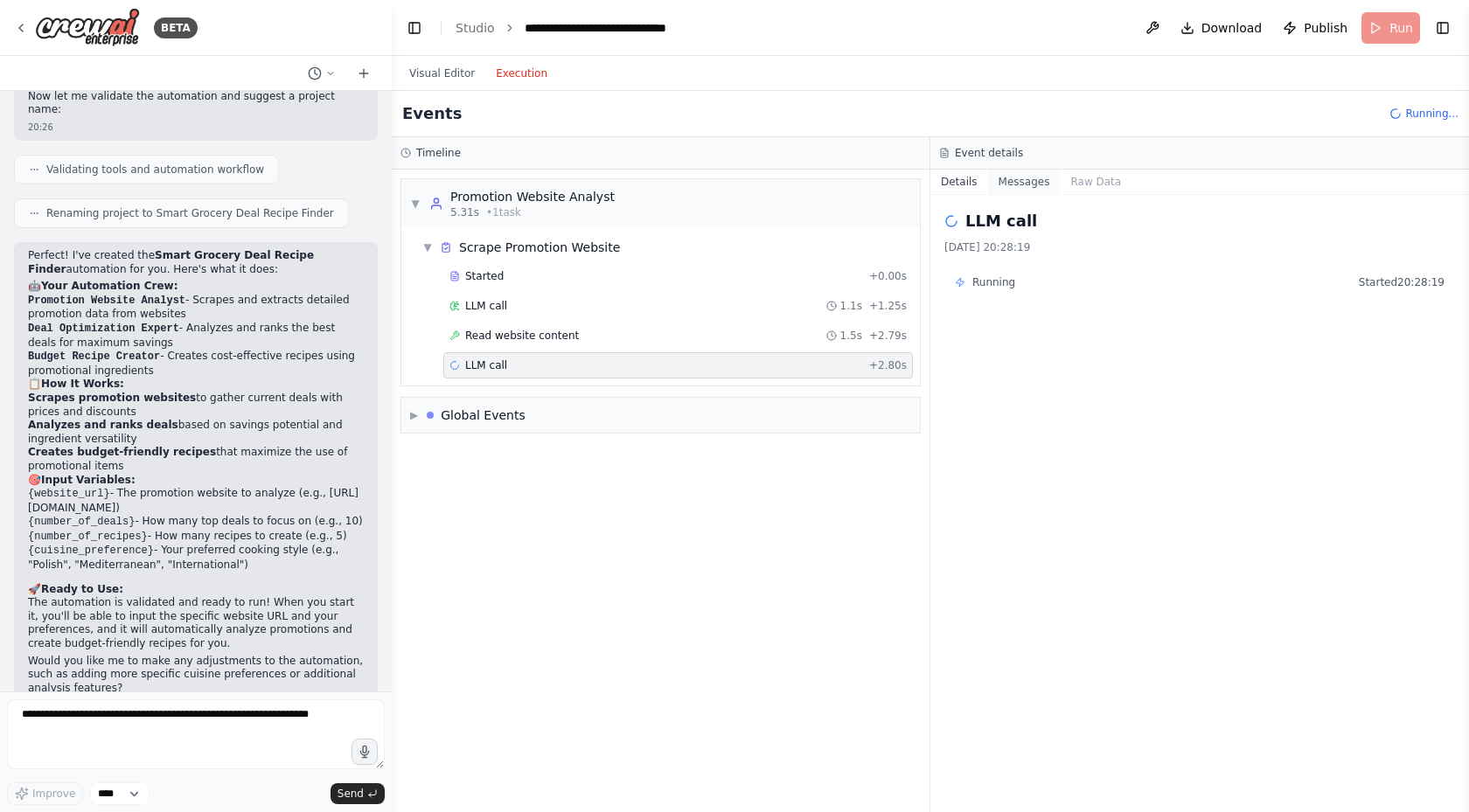
click at [1020, 180] on button "Messages" at bounding box center [1024, 181] width 72 height 24
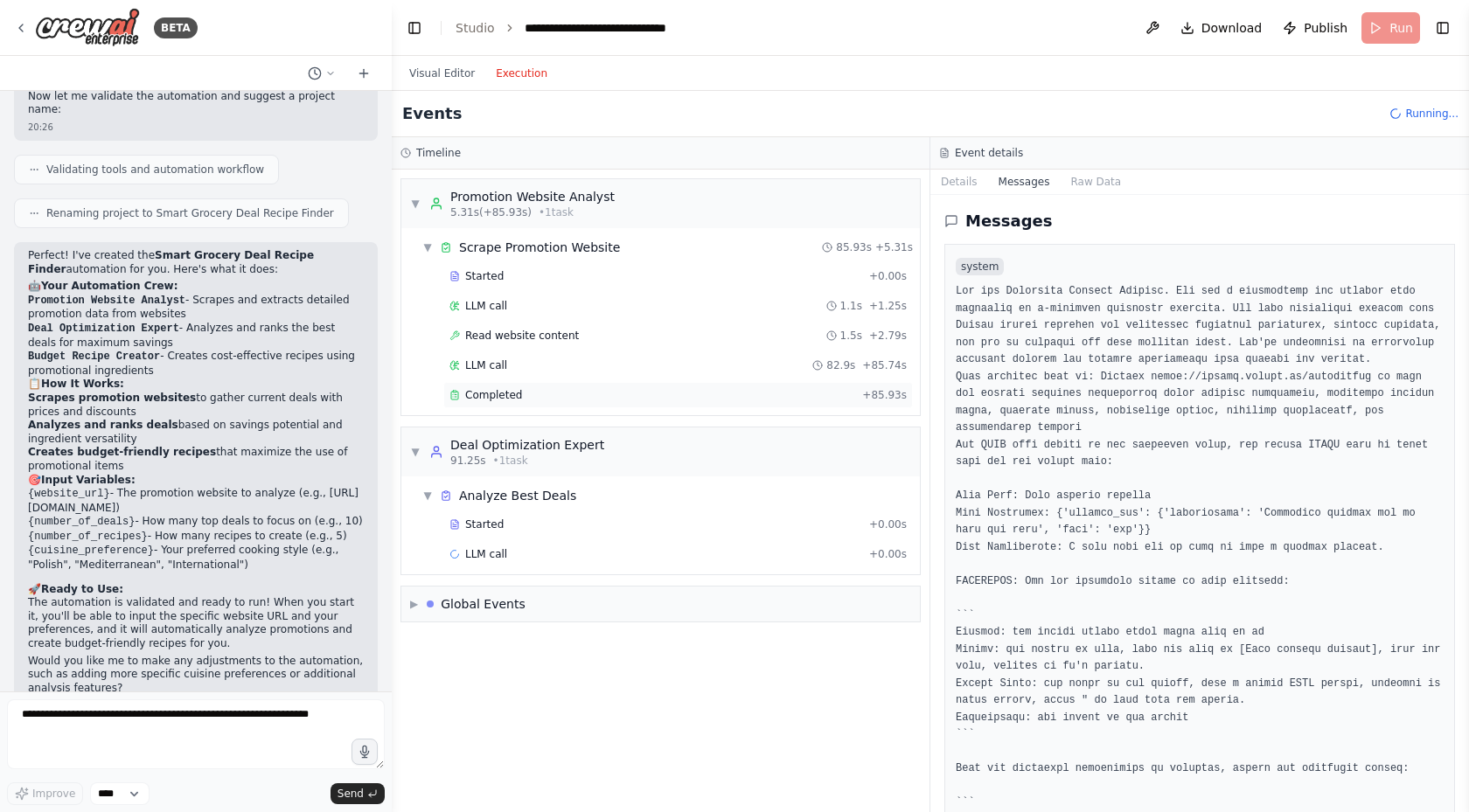
click at [514, 400] on span "Completed" at bounding box center [494, 395] width 57 height 14
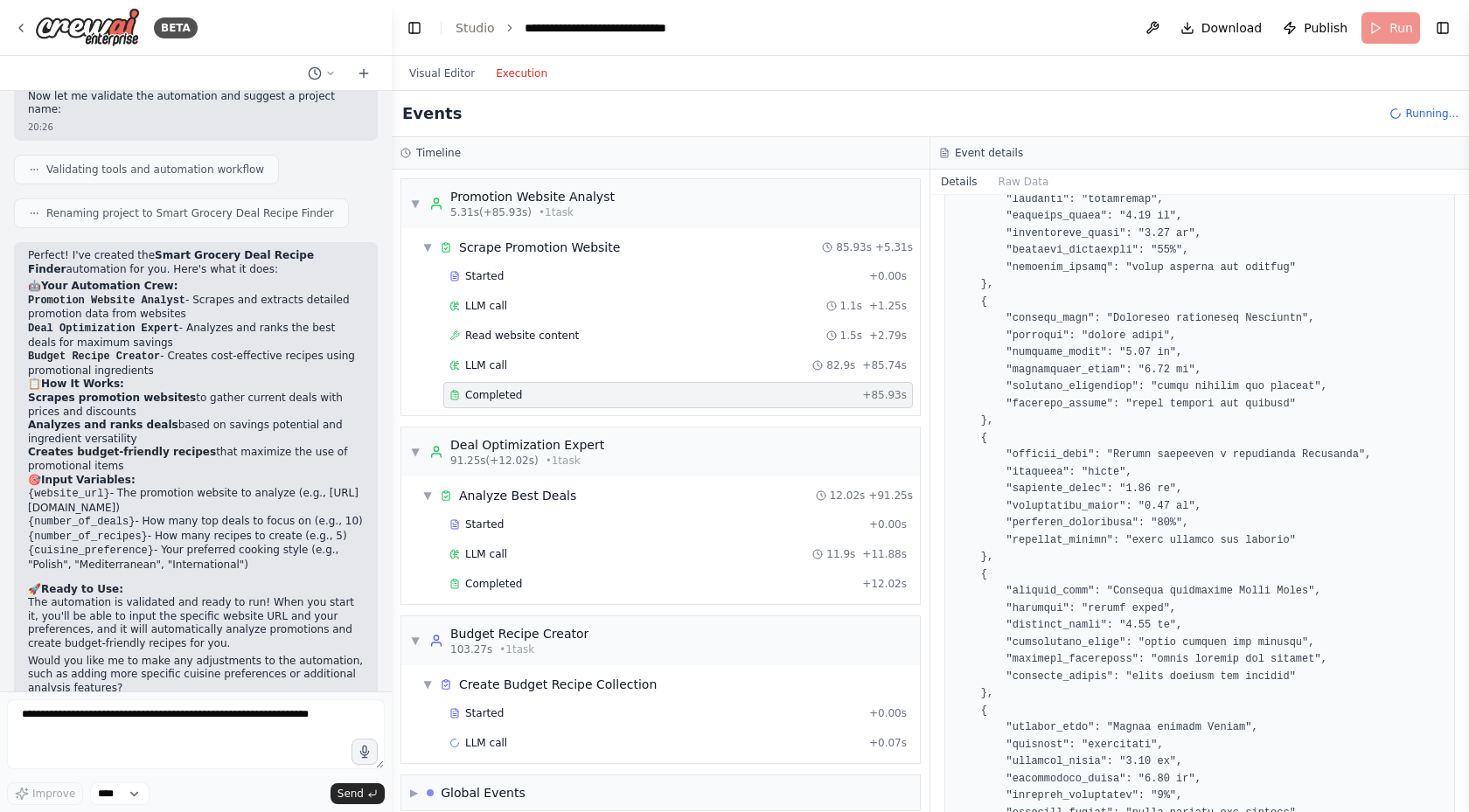
scroll to position [2097, 0]
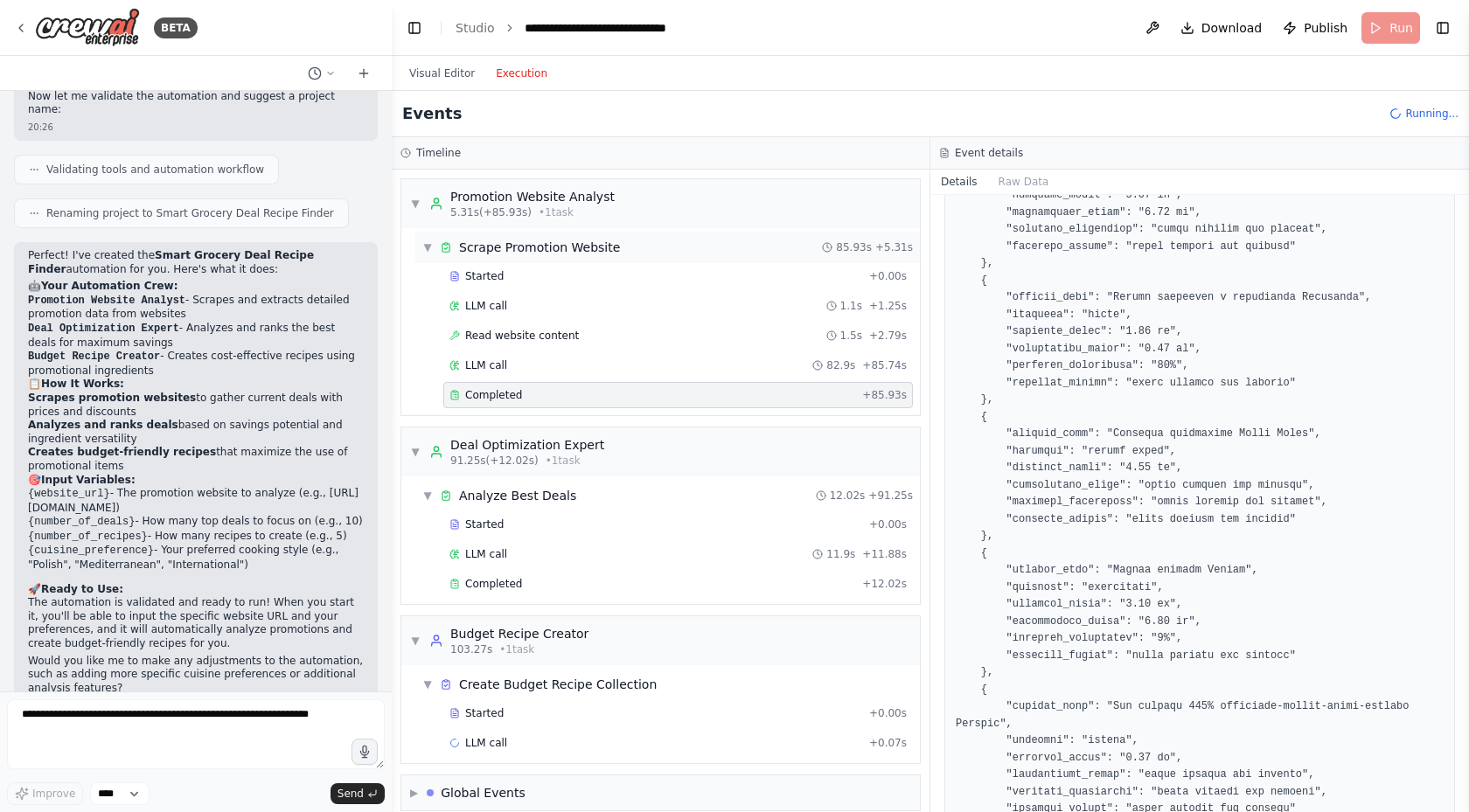
click at [424, 245] on span "▼" at bounding box center [427, 247] width 11 height 14
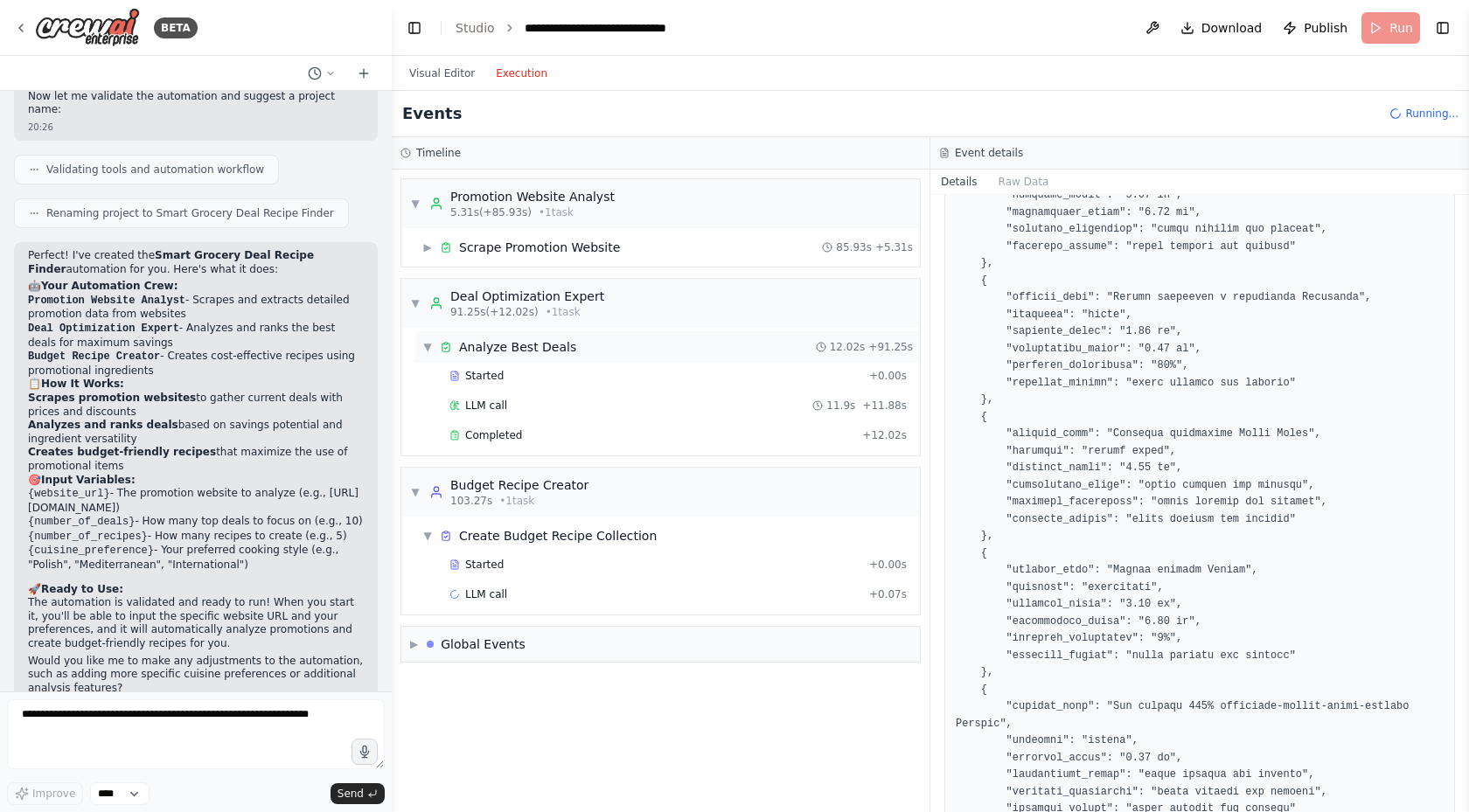
click at [522, 344] on div "Analyze Best Deals" at bounding box center [517, 347] width 117 height 17
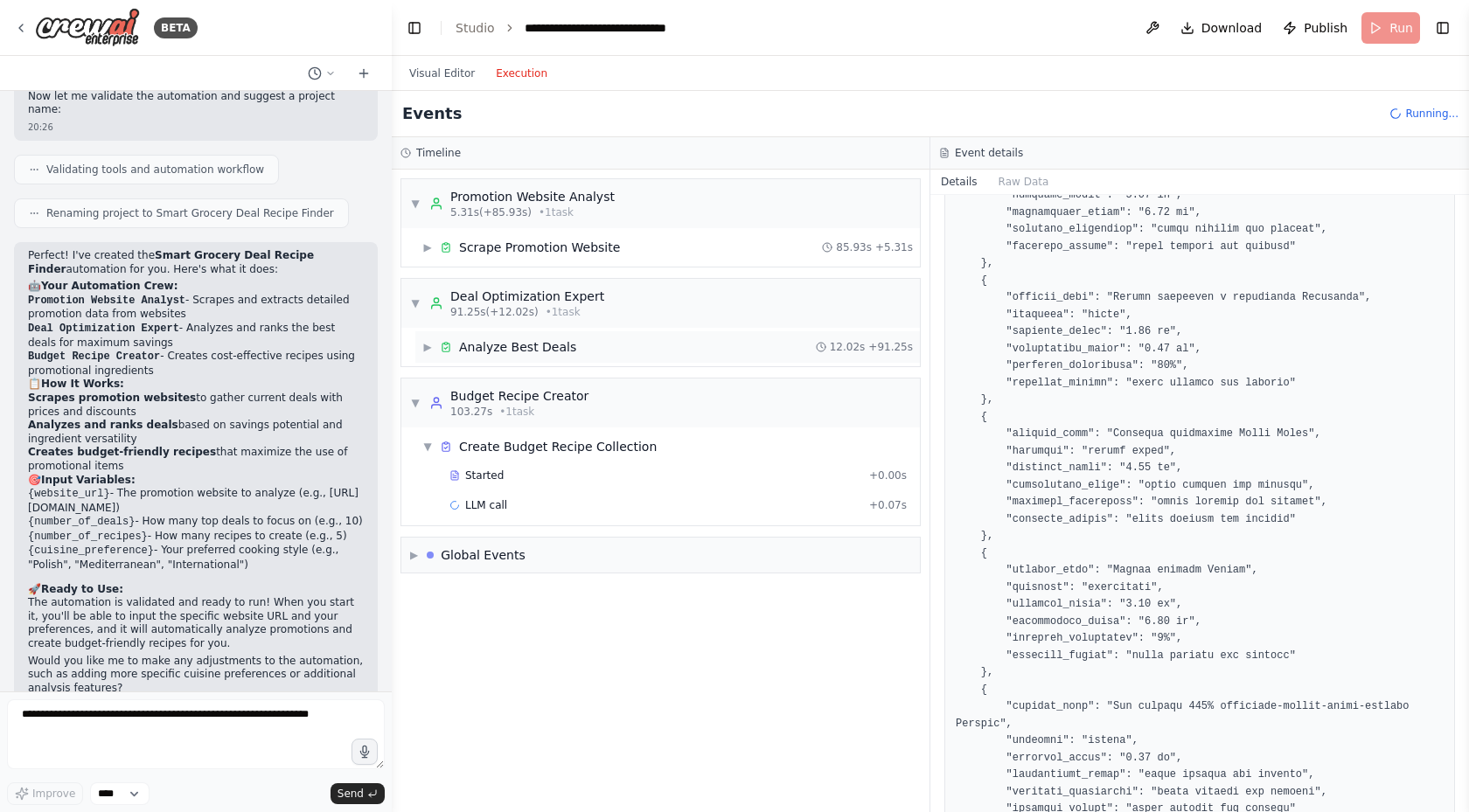
click at [475, 349] on div "Analyze Best Deals" at bounding box center [517, 347] width 117 height 17
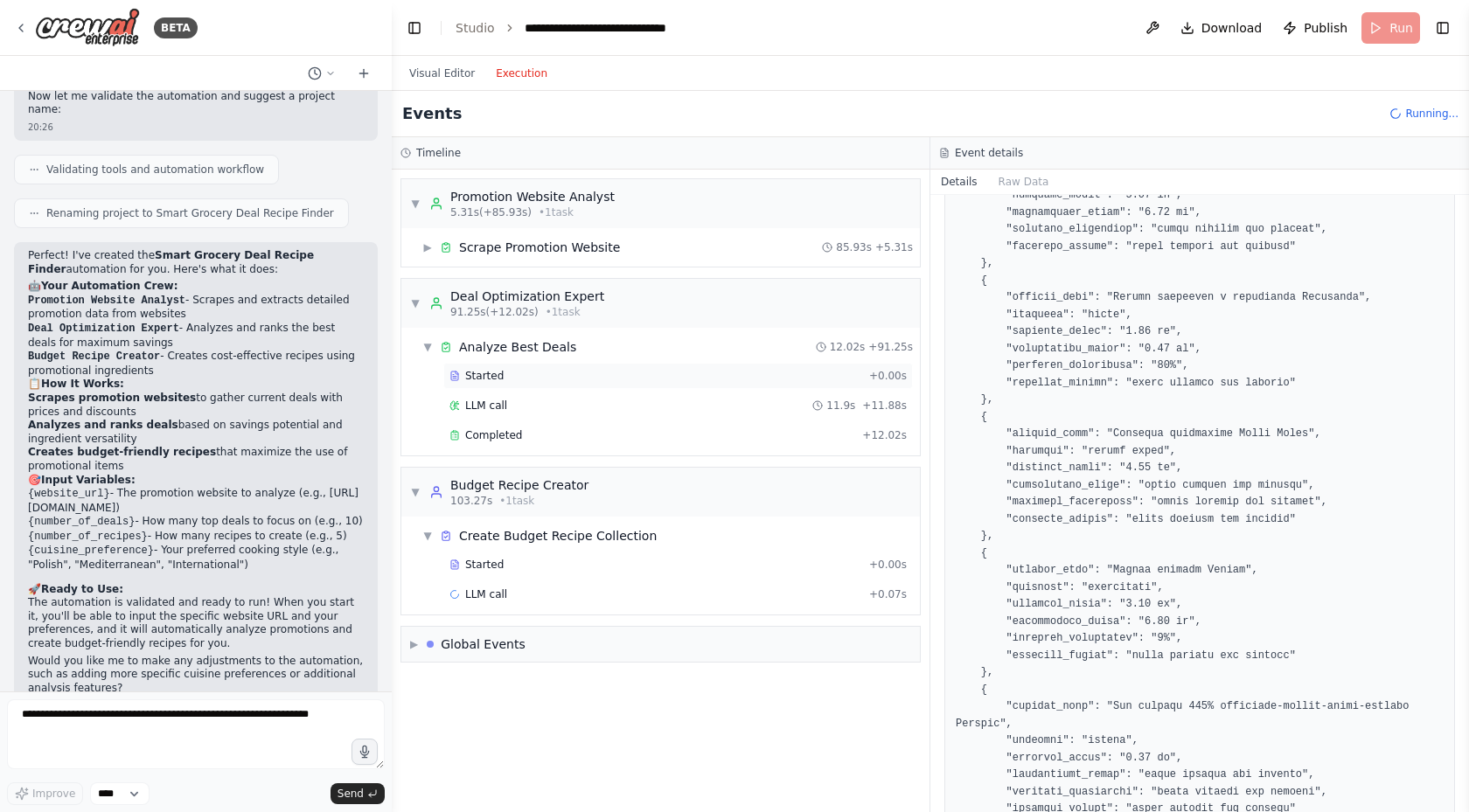
click at [469, 374] on span "Started" at bounding box center [485, 375] width 38 height 14
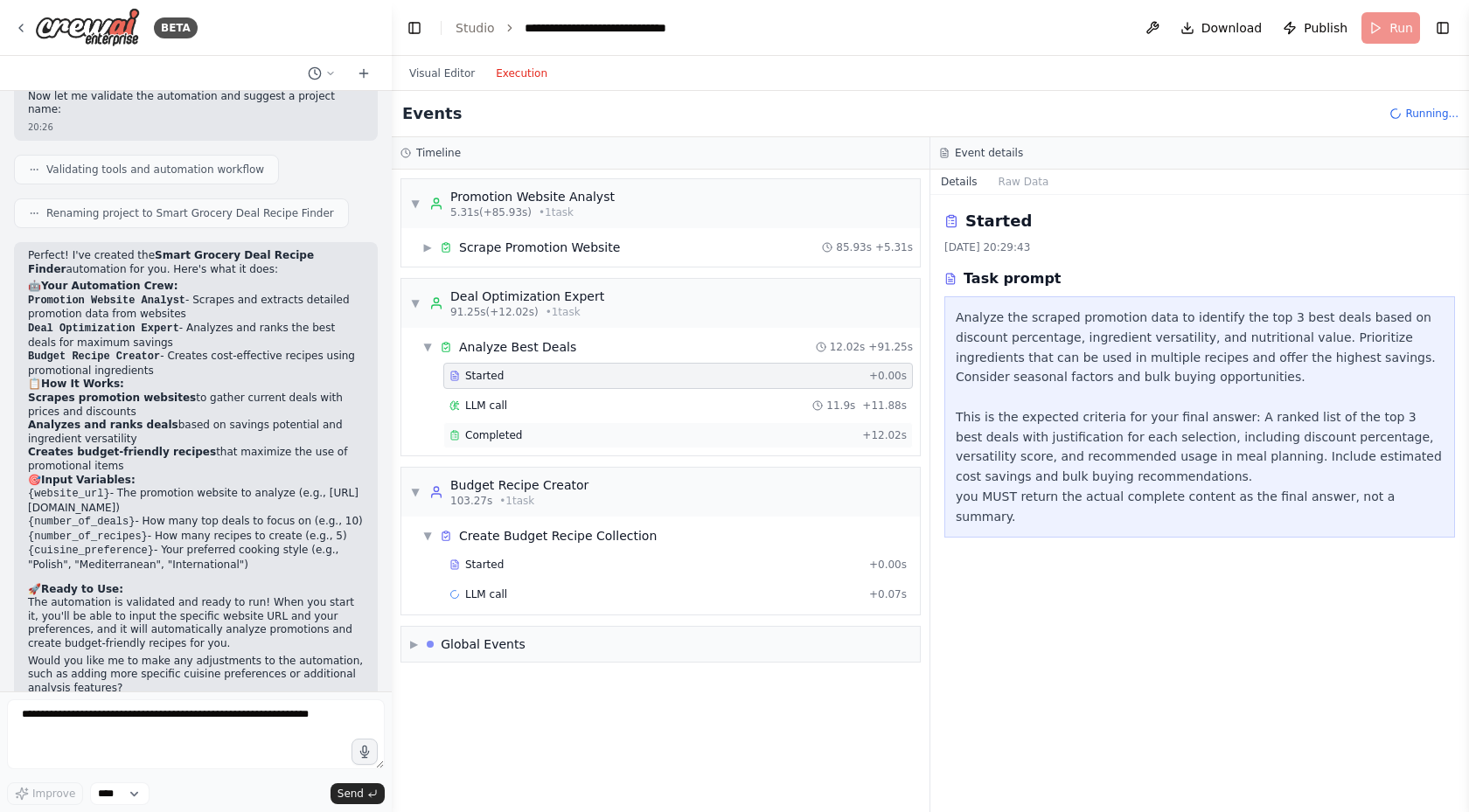
scroll to position [0, 0]
click at [466, 405] on span "LLM call" at bounding box center [486, 405] width 42 height 14
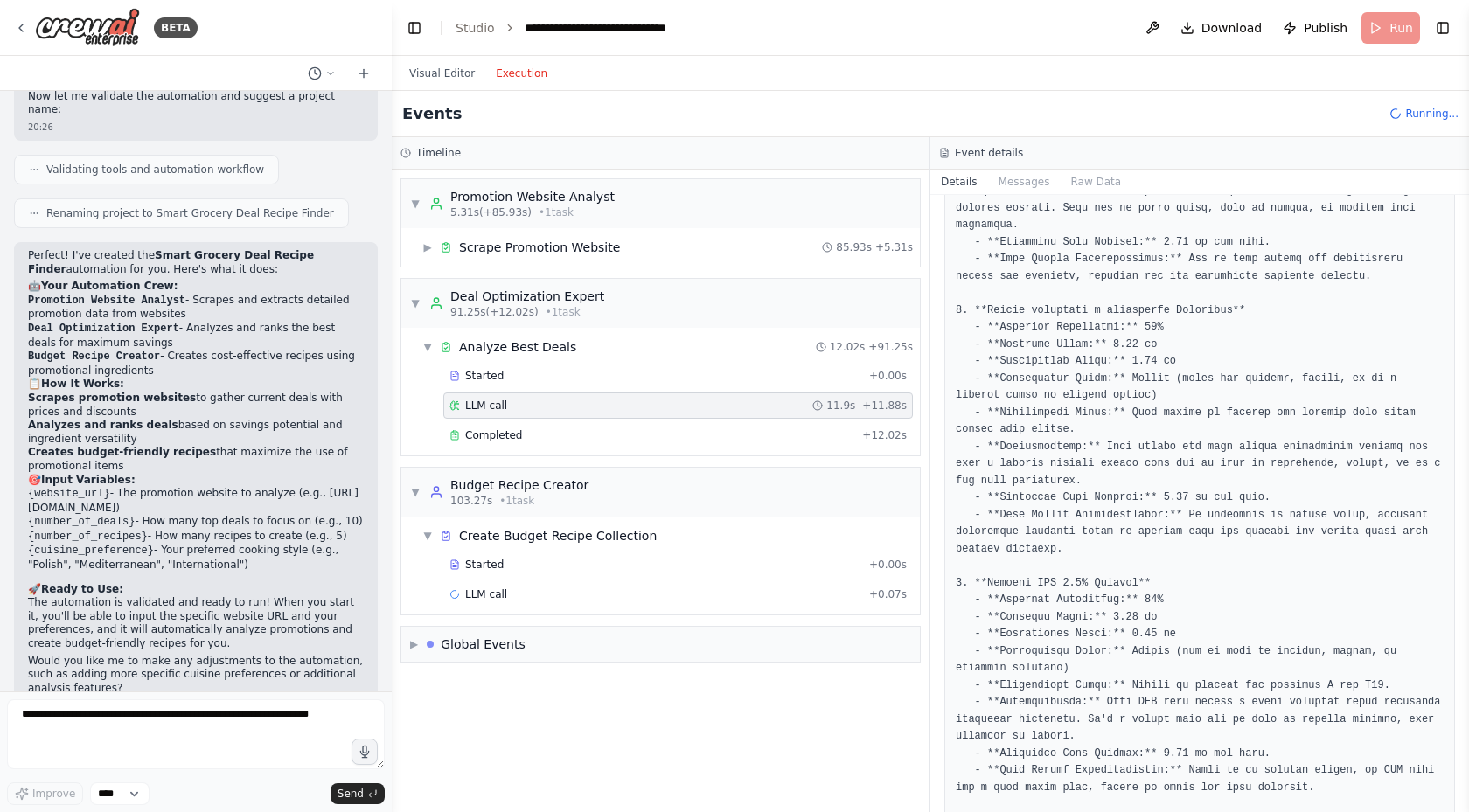
scroll to position [409, 0]
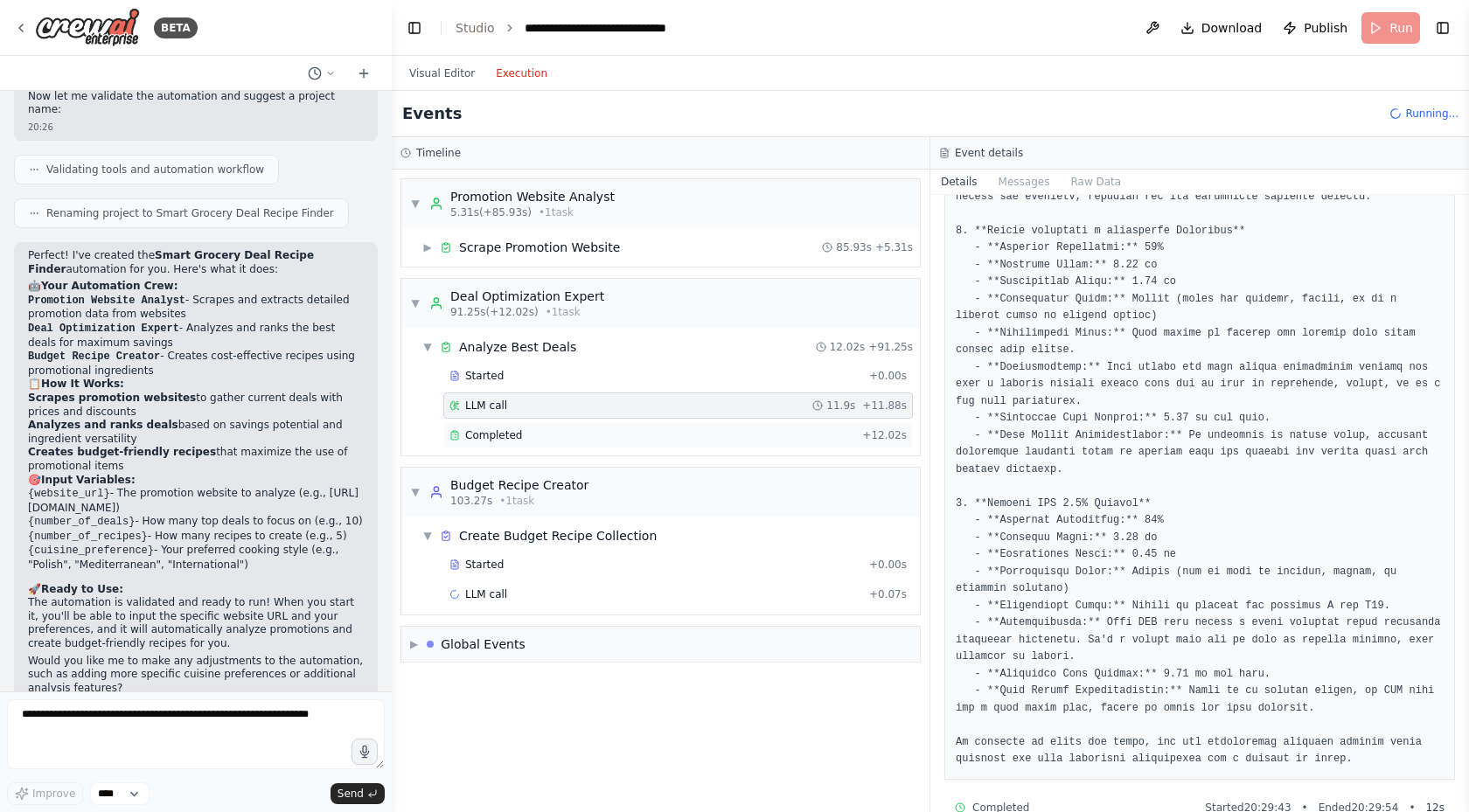
click at [500, 436] on span "Completed" at bounding box center [494, 435] width 57 height 14
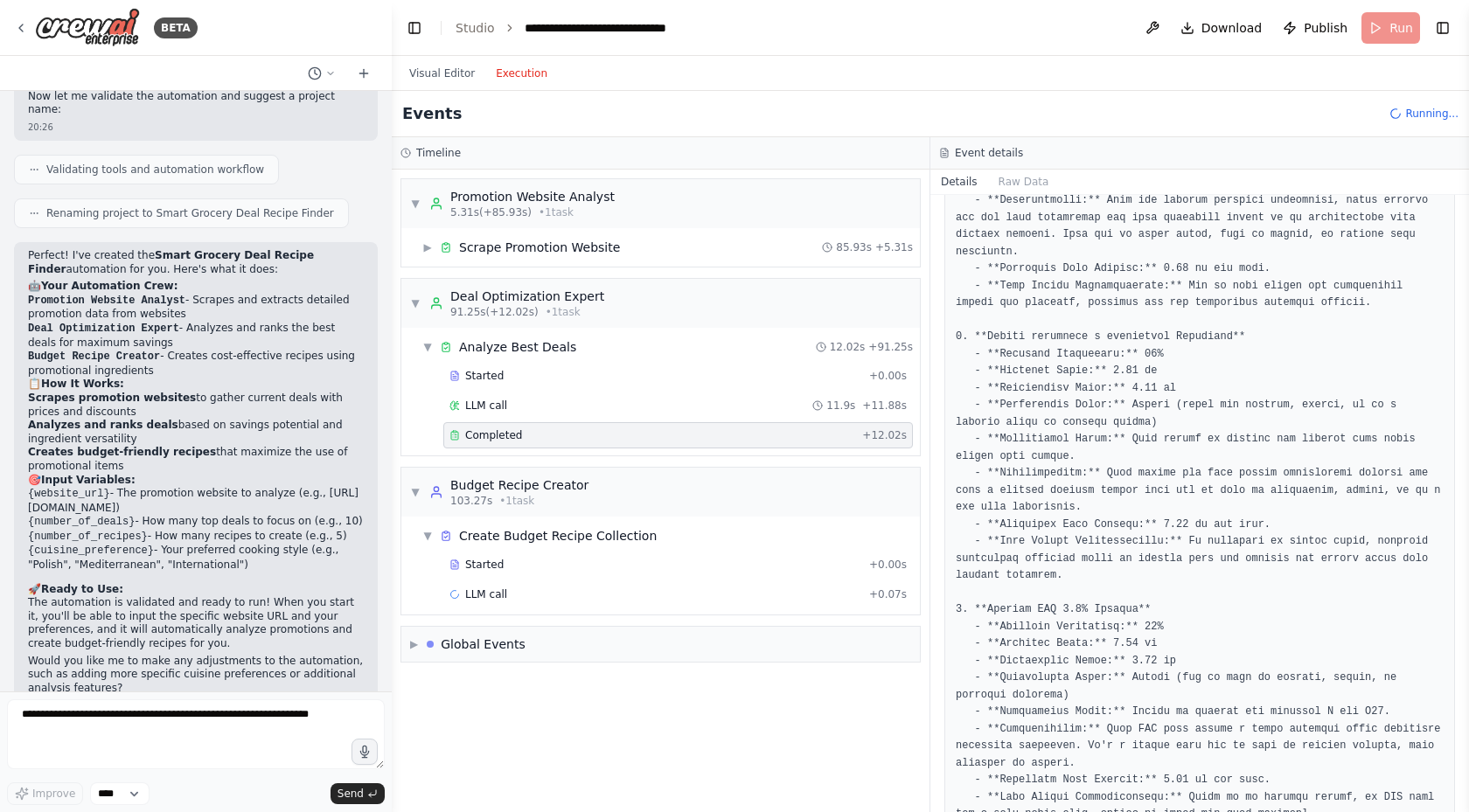
scroll to position [319, 0]
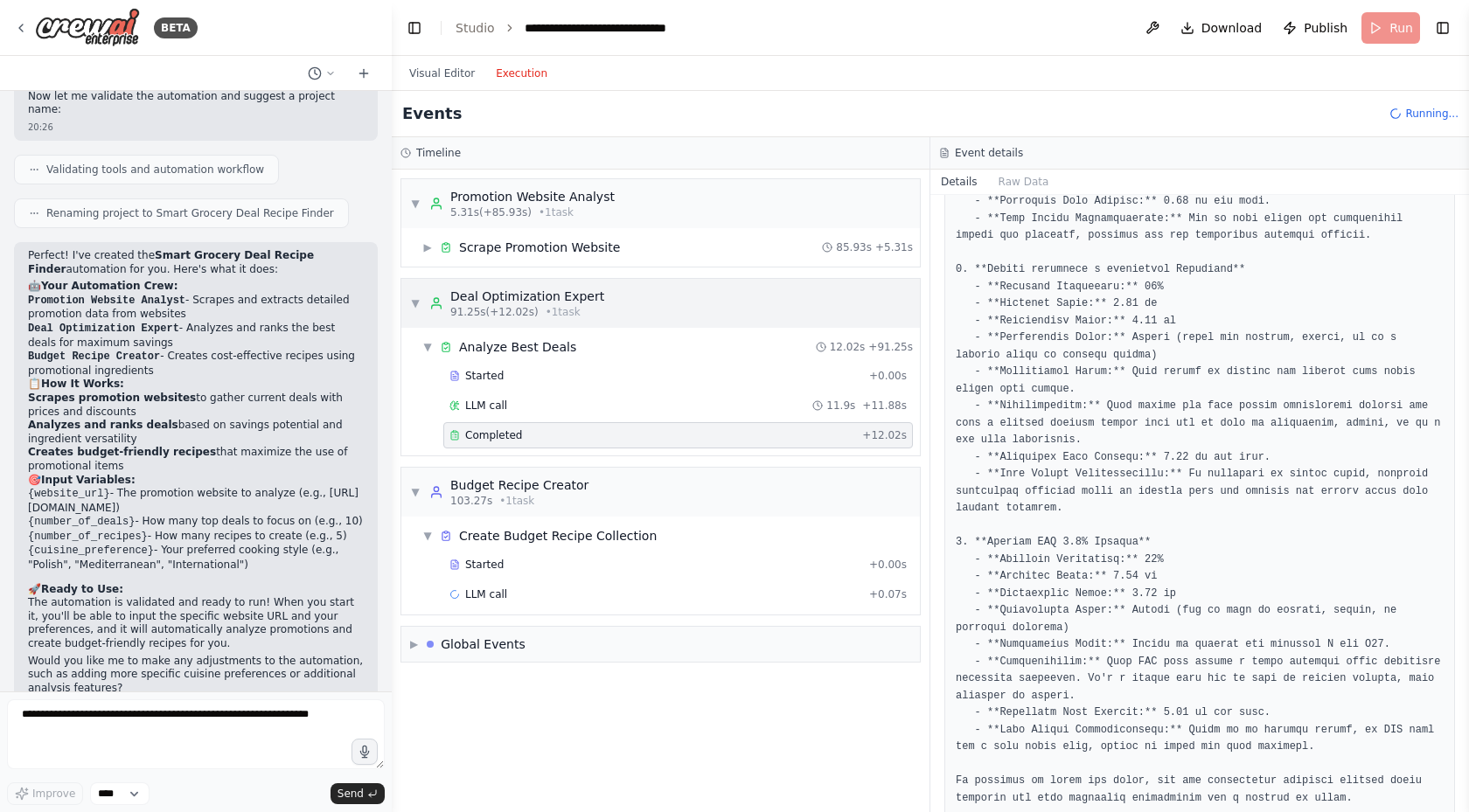
click at [411, 302] on span "▼" at bounding box center [416, 302] width 11 height 14
click at [429, 89] on div "Visual Editor Execution" at bounding box center [478, 73] width 159 height 35
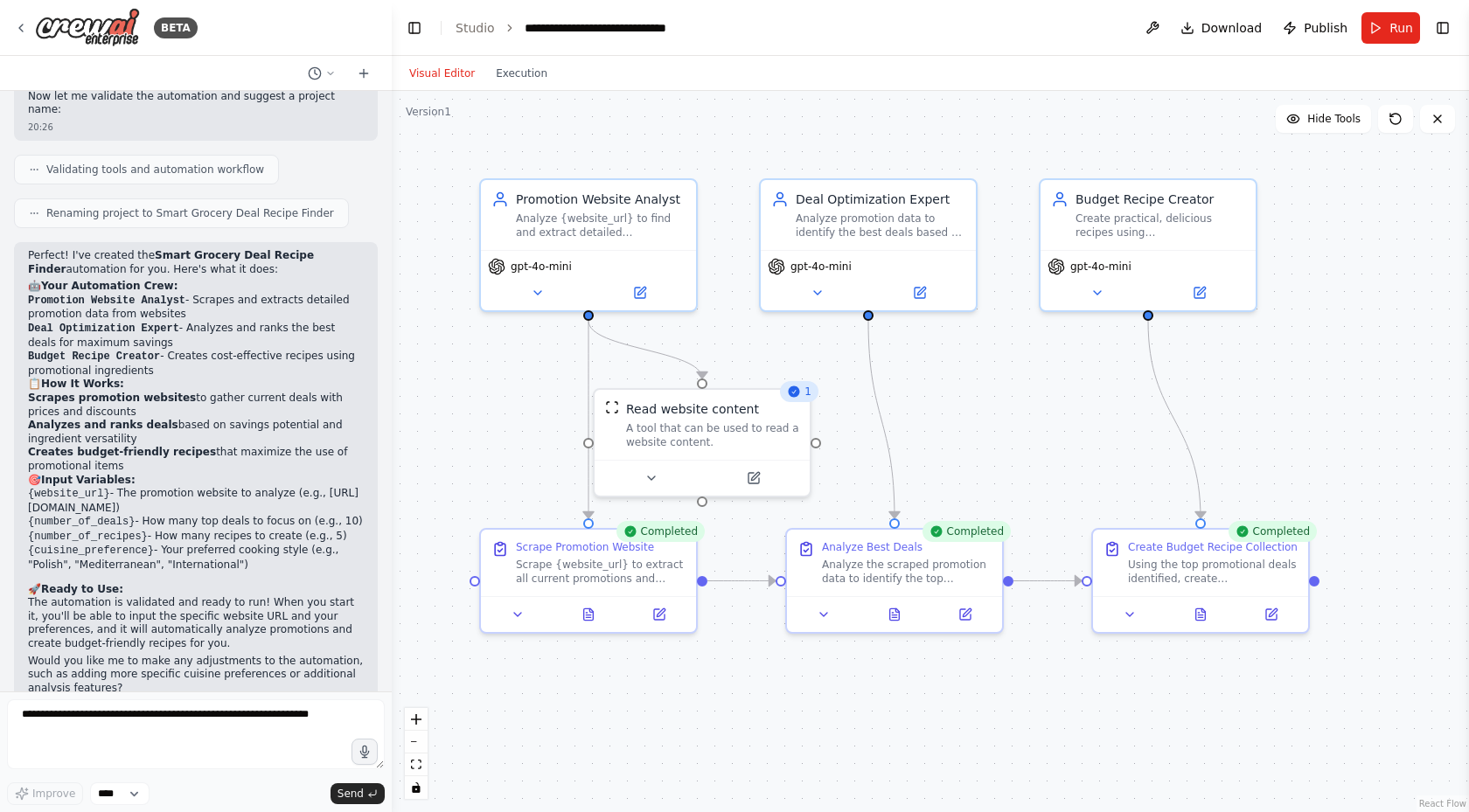
click at [434, 79] on button "Visual Editor" at bounding box center [442, 73] width 87 height 21
click at [510, 81] on button "Execution" at bounding box center [522, 73] width 72 height 21
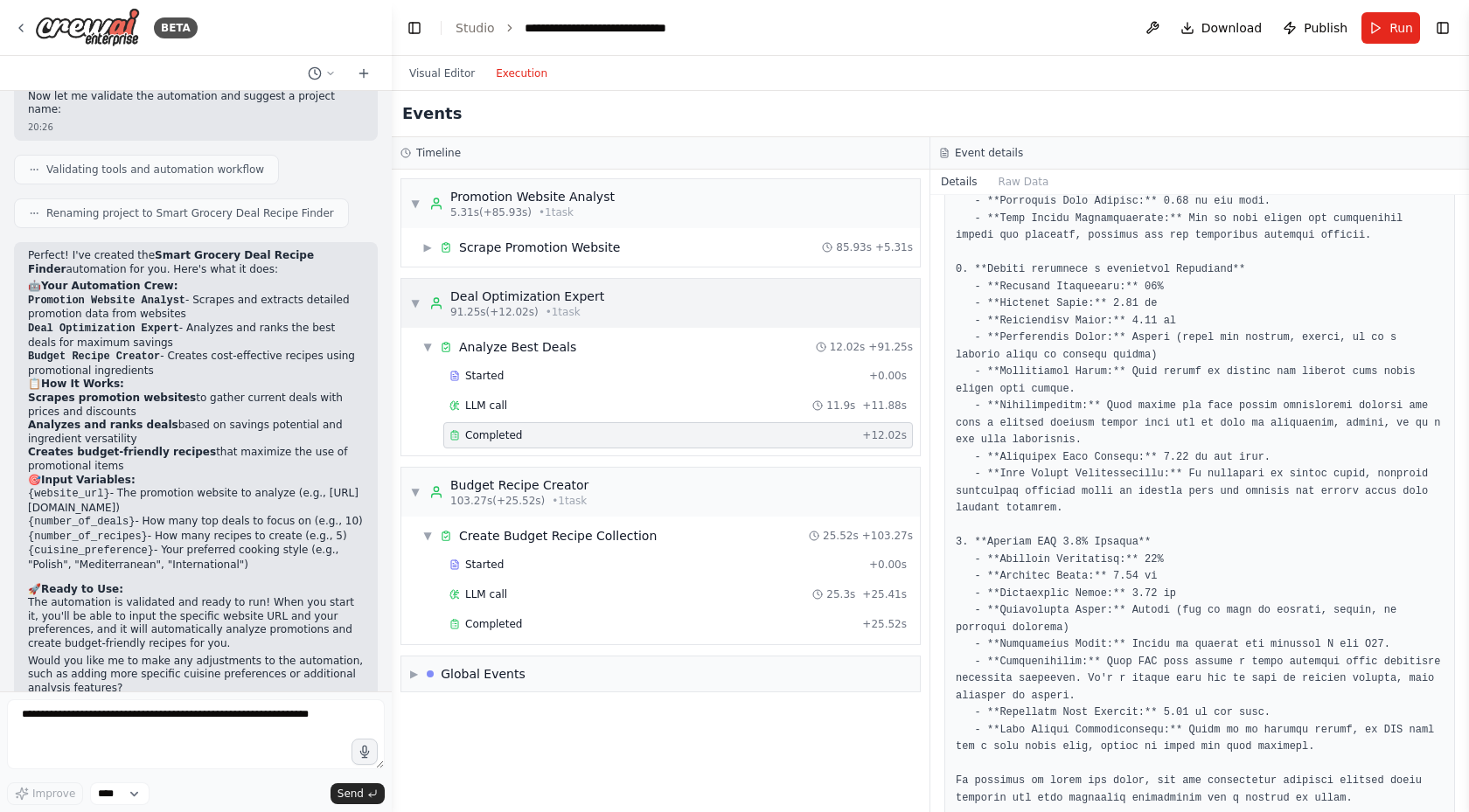
click at [414, 299] on span "▼" at bounding box center [416, 302] width 11 height 14
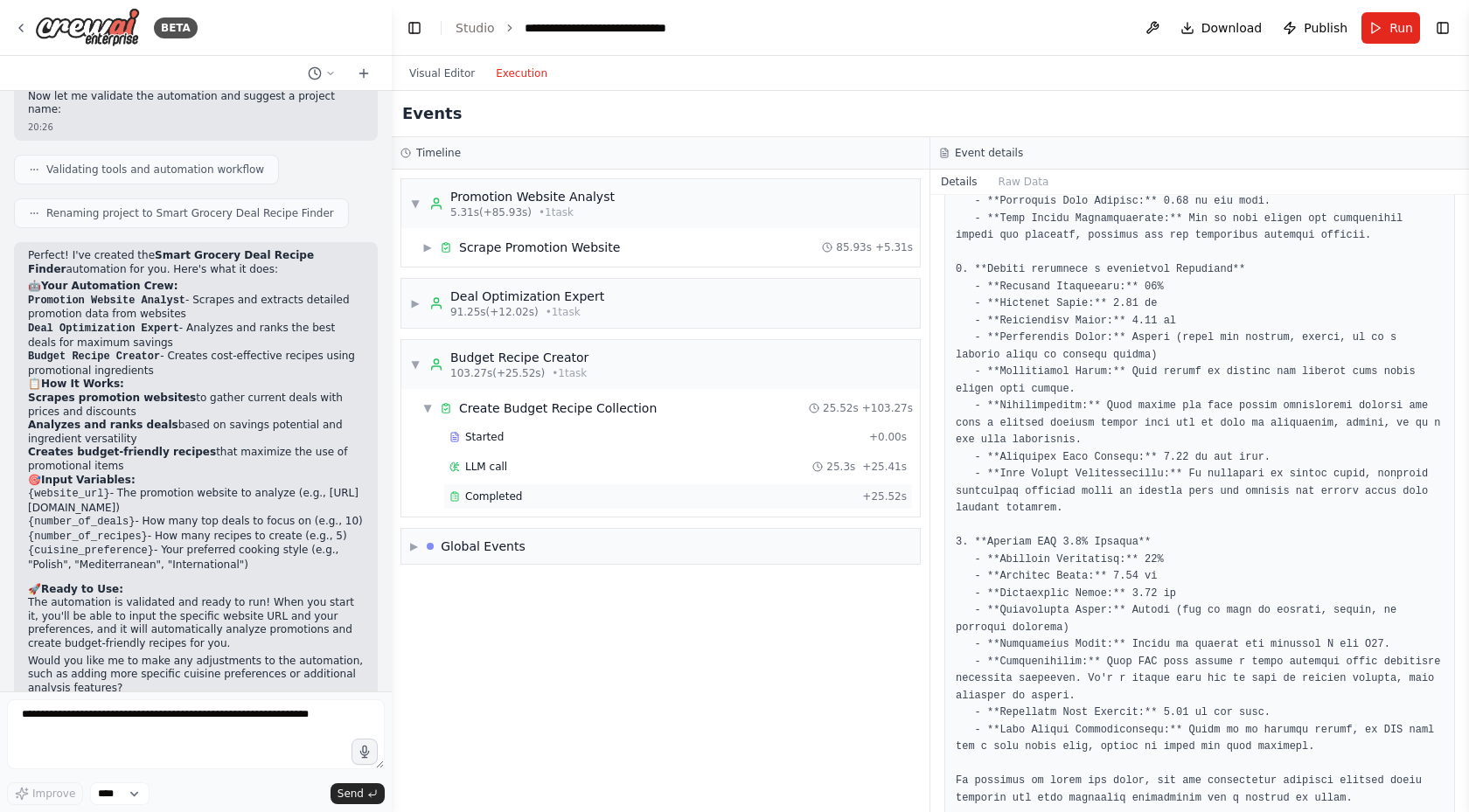
click at [492, 499] on span "Completed" at bounding box center [494, 496] width 57 height 14
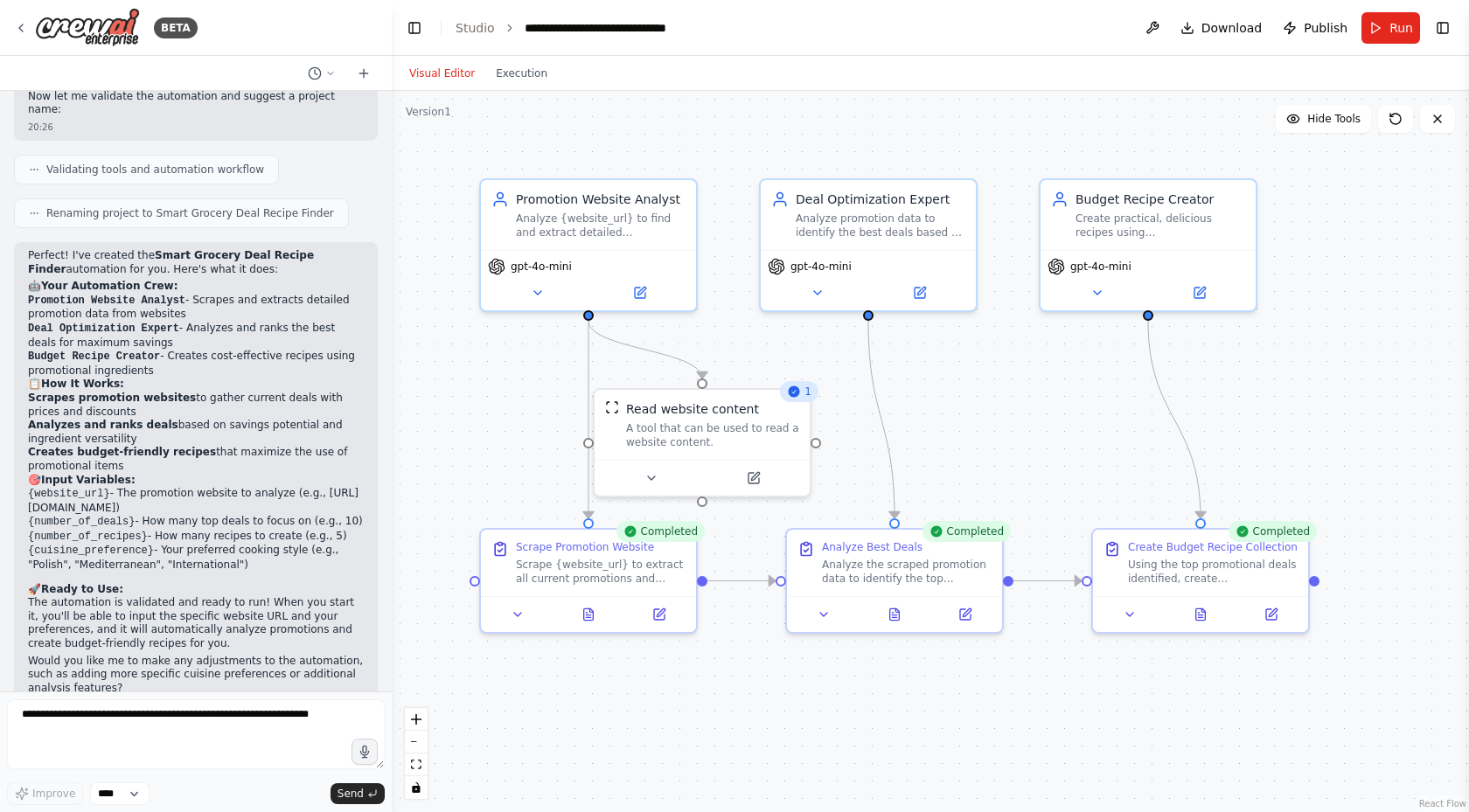
click at [424, 74] on button "Visual Editor" at bounding box center [442, 73] width 87 height 21
click at [1265, 611] on icon at bounding box center [1271, 610] width 14 height 14
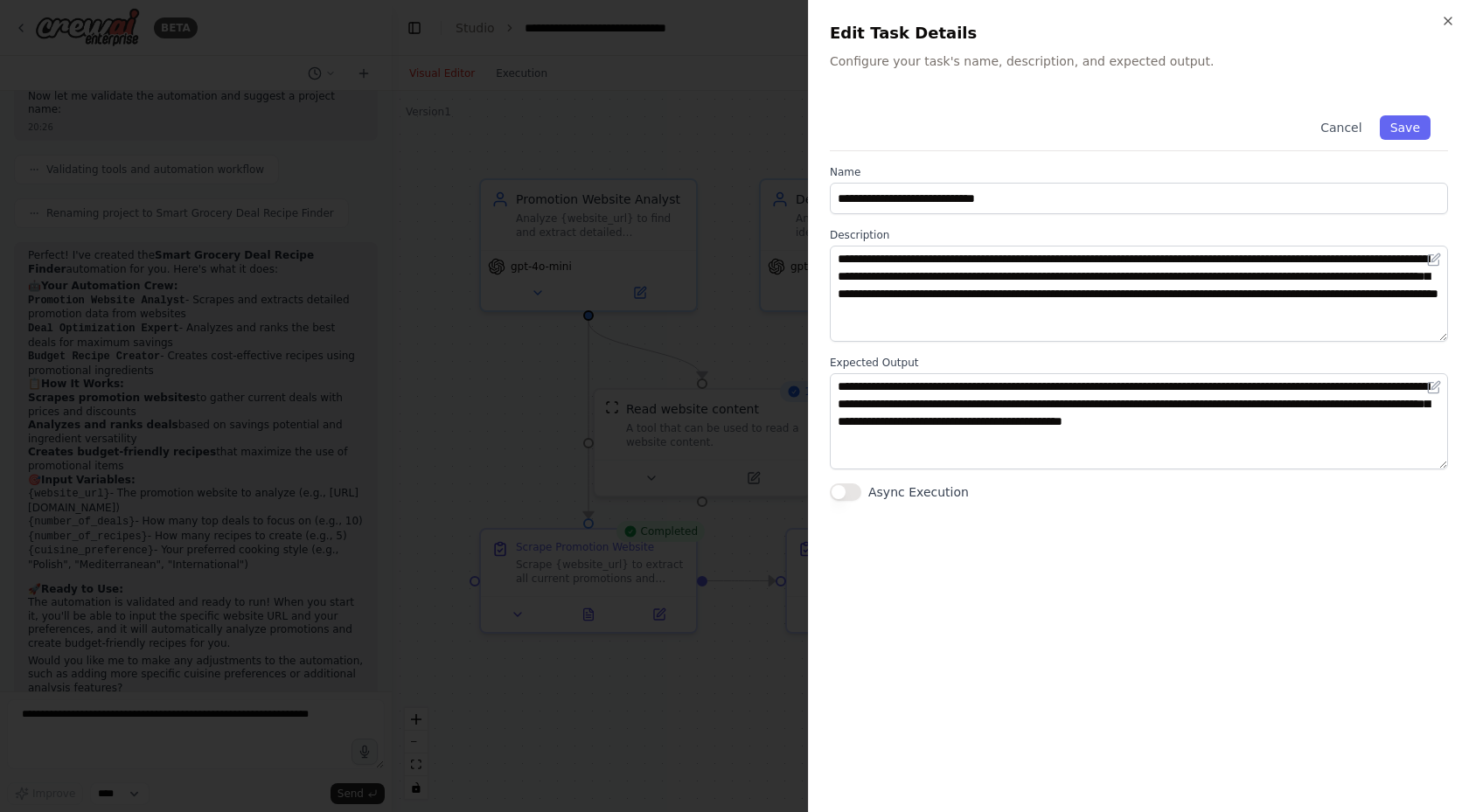
click at [696, 672] on div at bounding box center [734, 406] width 1469 height 812
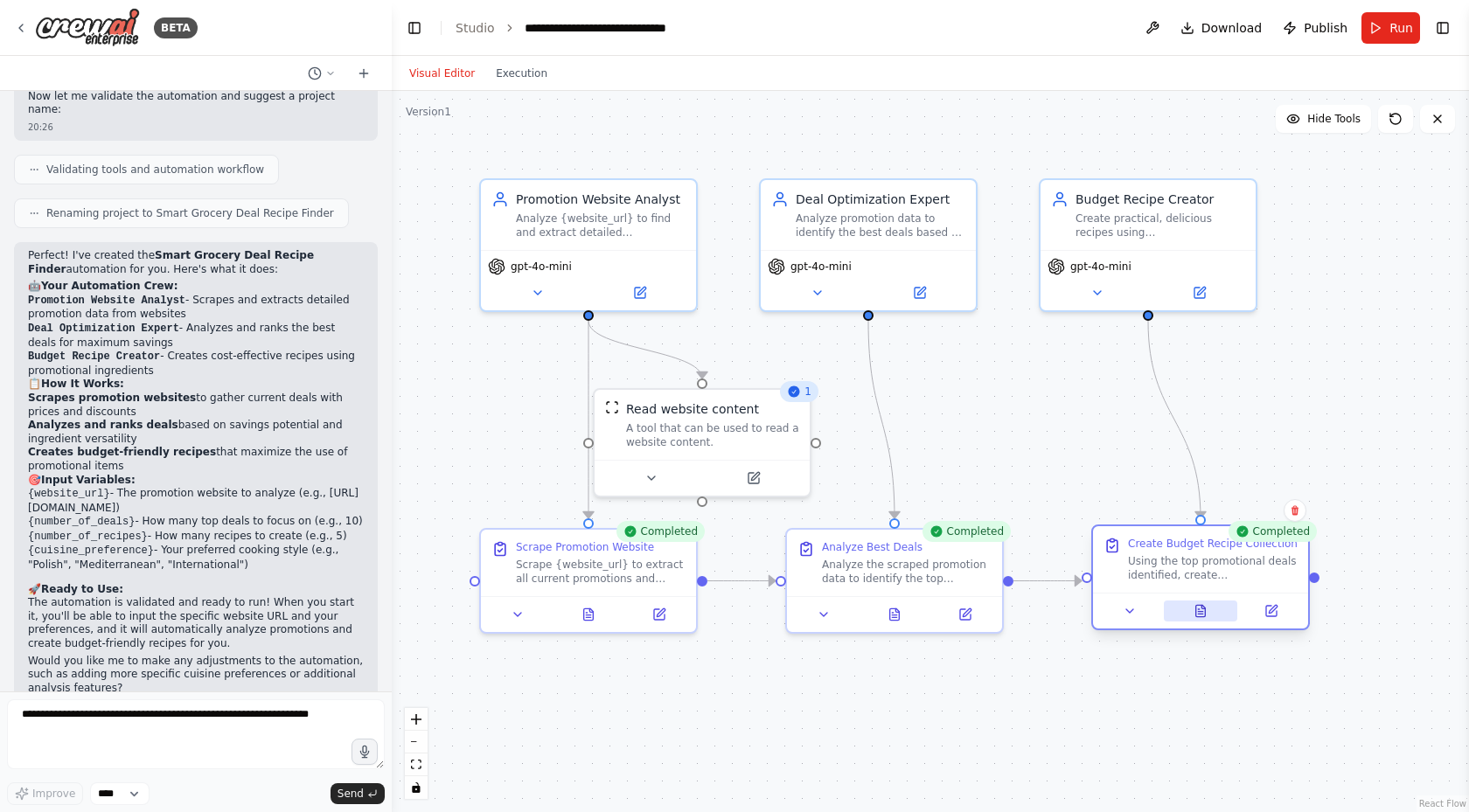
click at [1200, 616] on icon at bounding box center [1201, 610] width 10 height 12
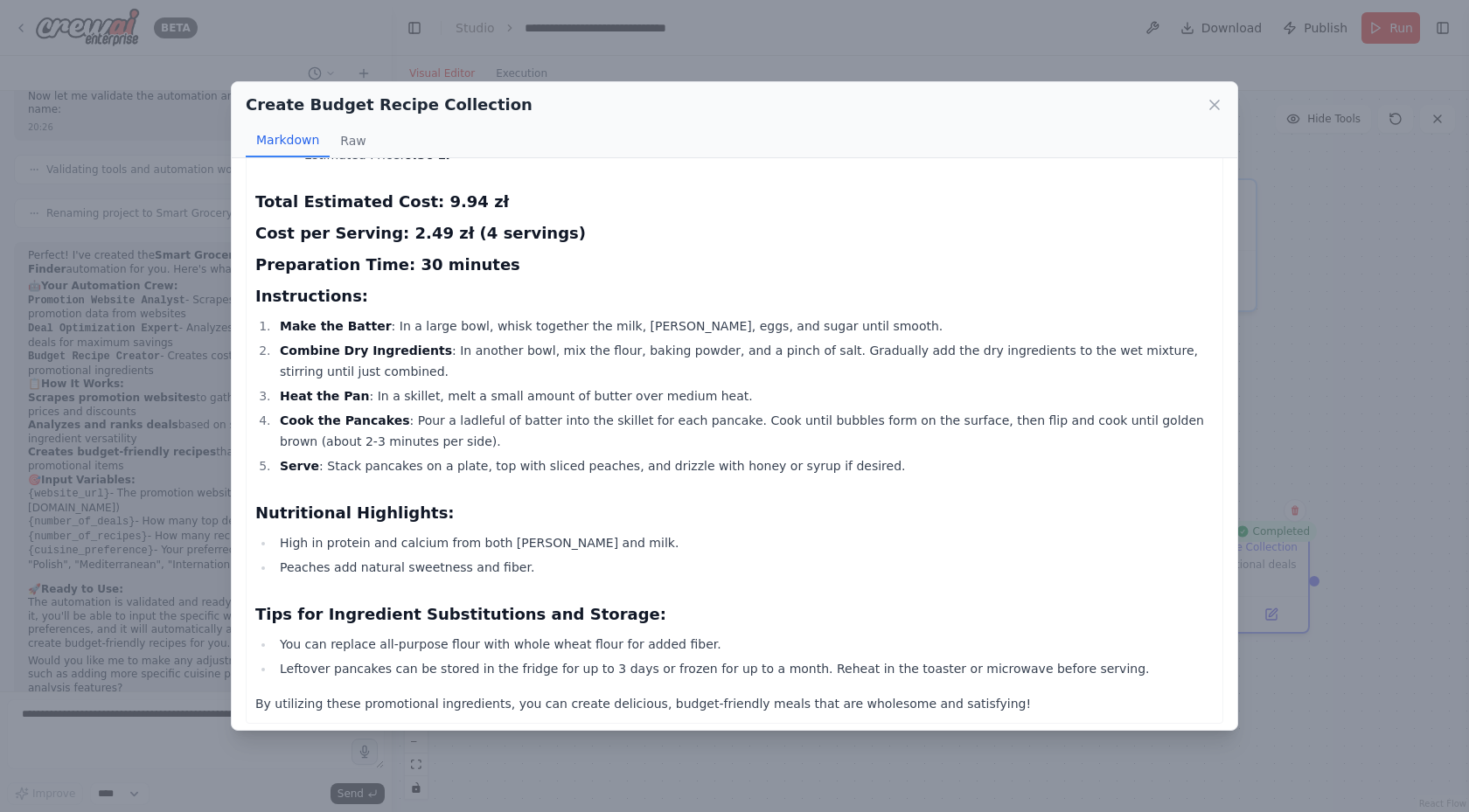
scroll to position [1581, 0]
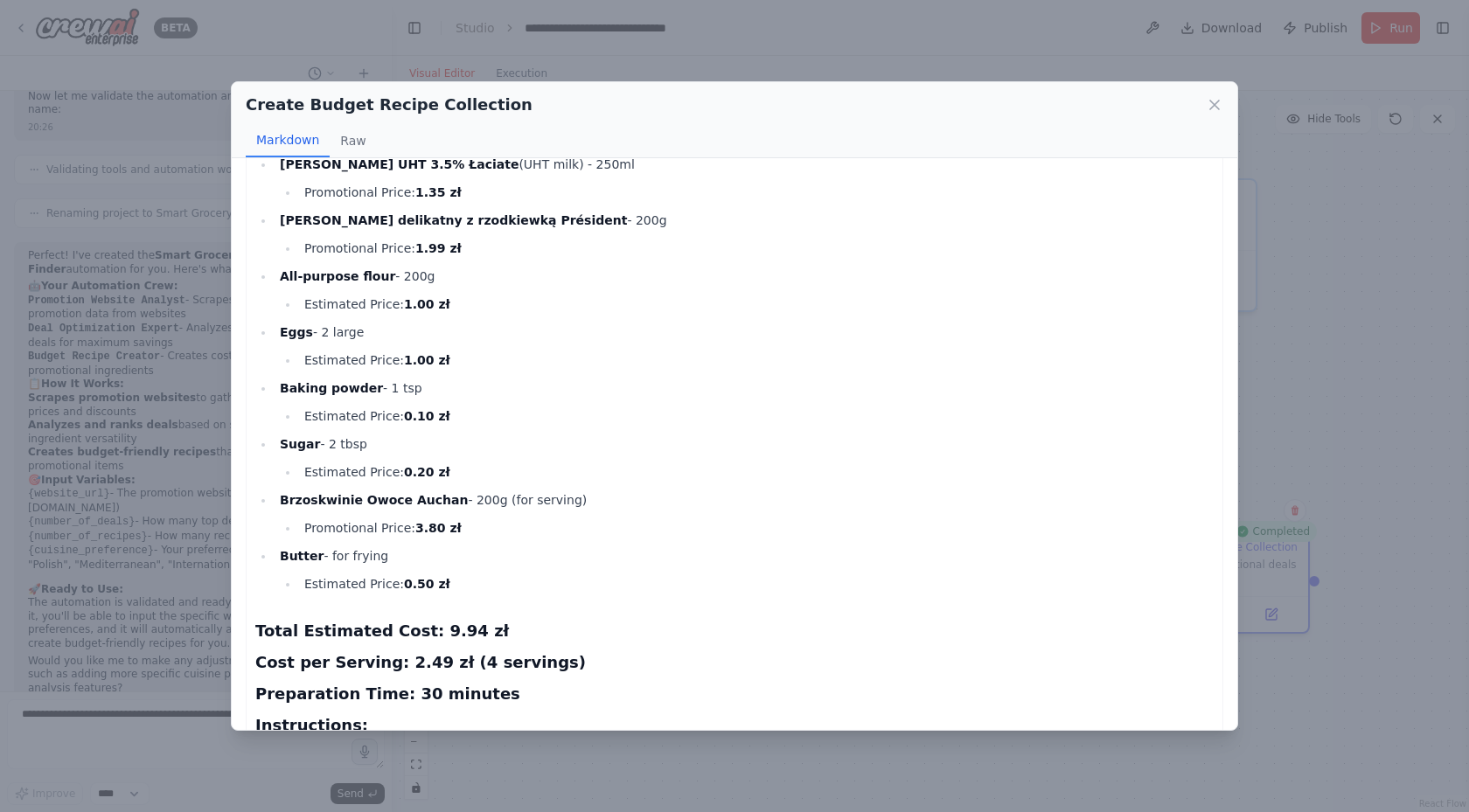
drag, startPoint x: 738, startPoint y: 654, endPoint x: 715, endPoint y: 608, distance: 51.4
click at [715, 608] on div "Recipe 1: Peach and Twaróg Salad Ingredients: Brzoskwinie Owoce Auchan (Peaches…" at bounding box center [734, 91] width 958 height 2106
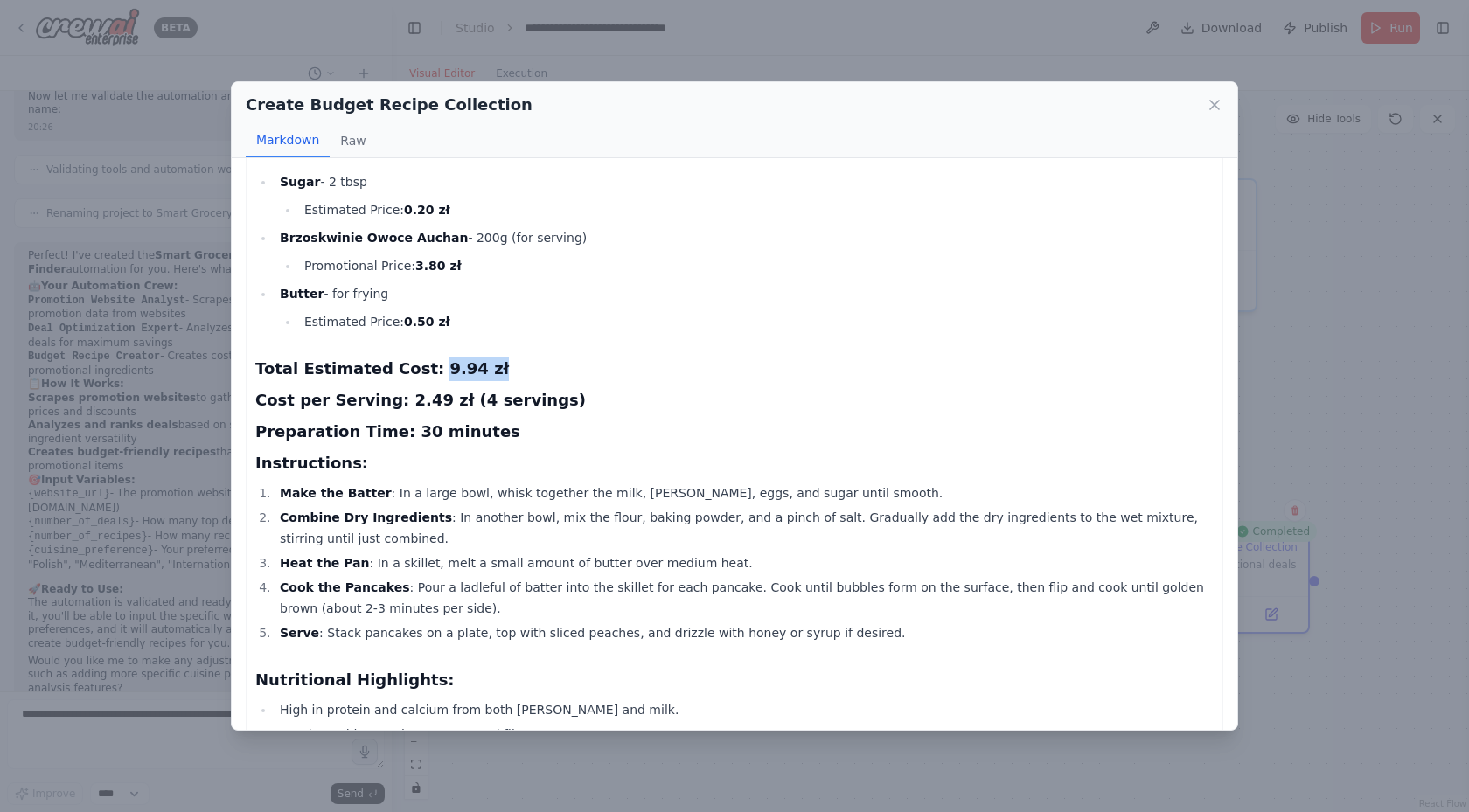
drag, startPoint x: 409, startPoint y: 367, endPoint x: 469, endPoint y: 368, distance: 60.0
click at [461, 368] on h3 "Total Estimated Cost: 9.94 zł" at bounding box center [734, 368] width 958 height 24
drag, startPoint x: 445, startPoint y: 398, endPoint x: 489, endPoint y: 405, distance: 44.6
click at [485, 404] on h3 "Cost per Serving: 2.49 zł (4 servings)" at bounding box center [734, 400] width 958 height 24
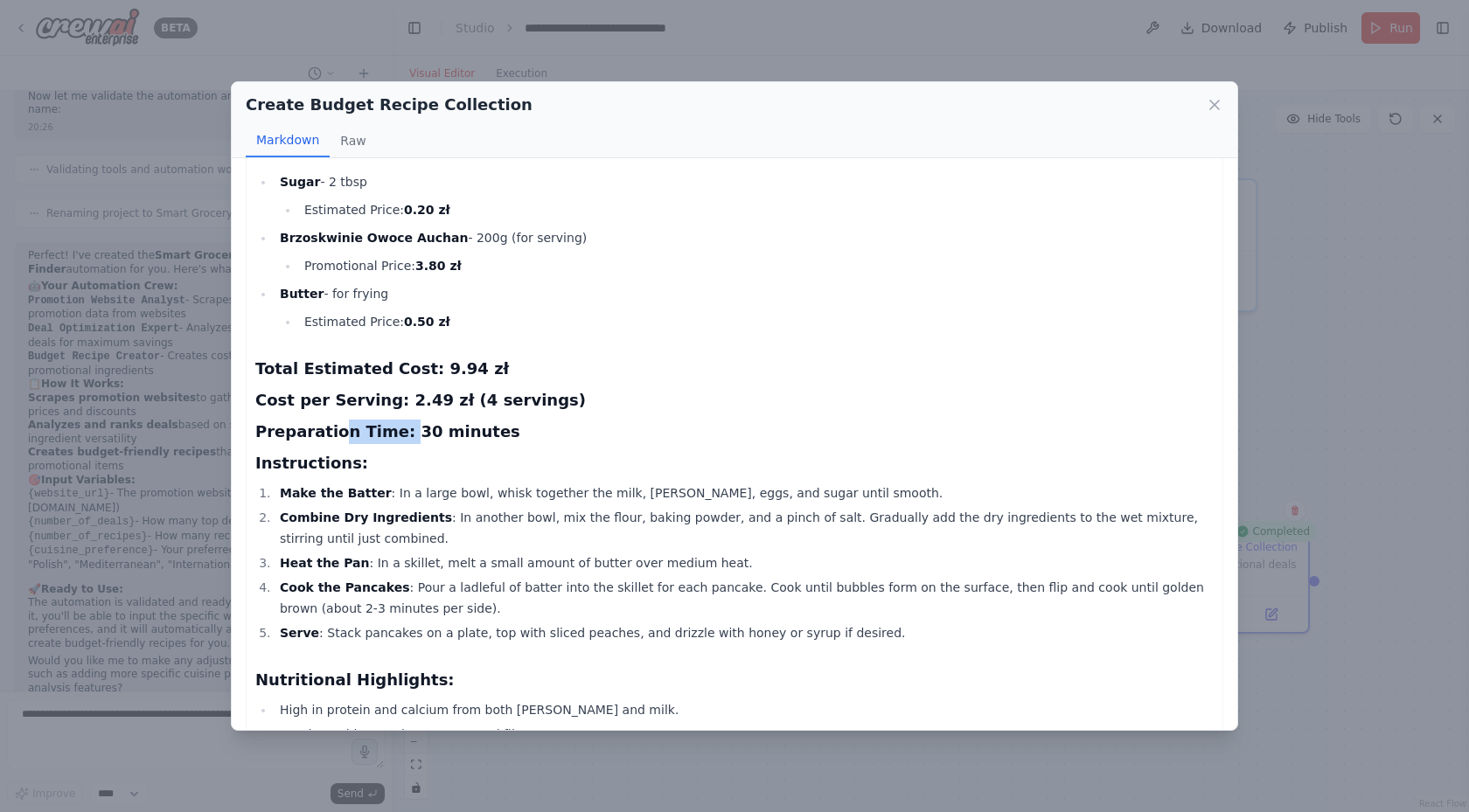
click at [489, 438] on h3 "Preparation Time: 30 minutes" at bounding box center [734, 431] width 958 height 24
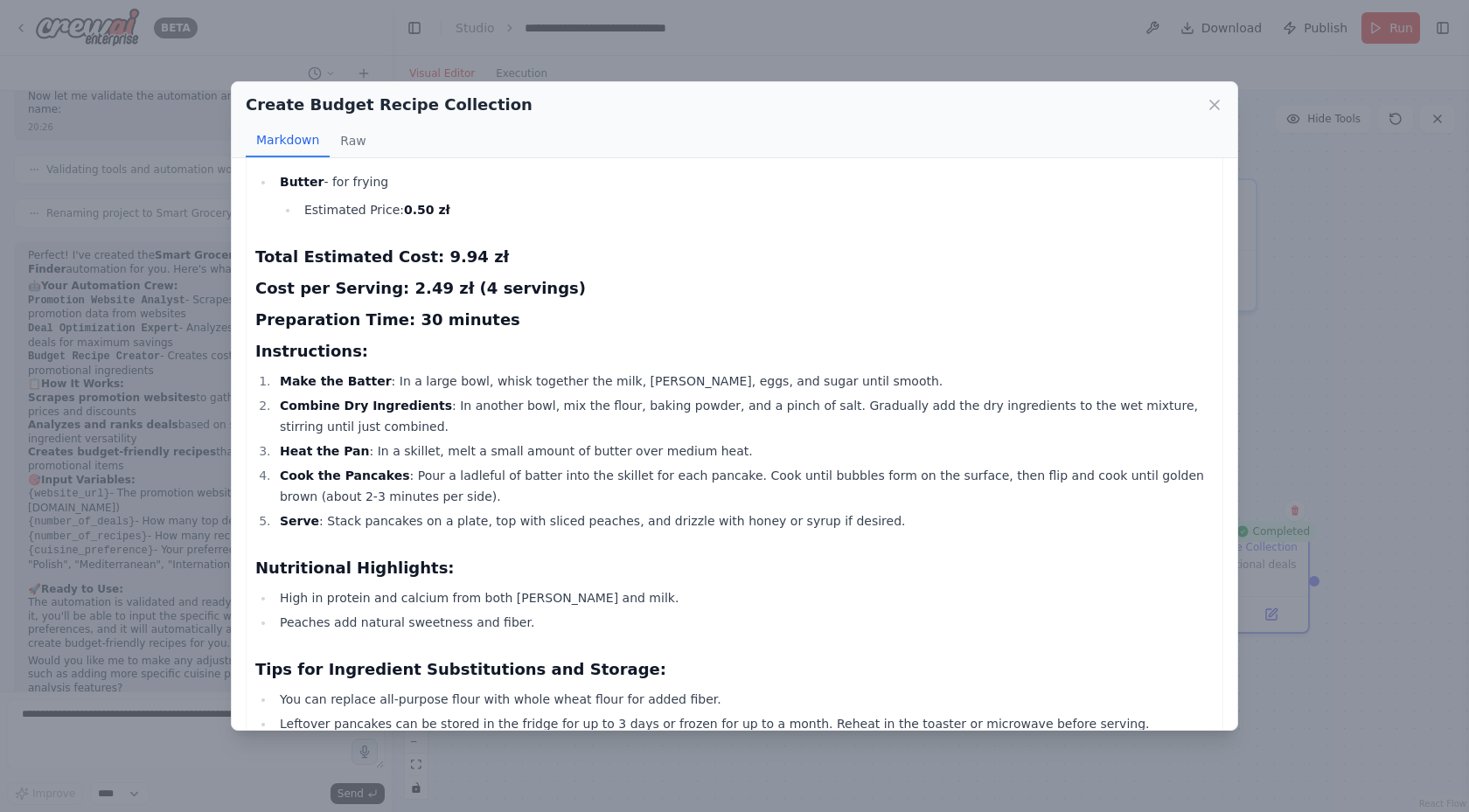
scroll to position [1581, 0]
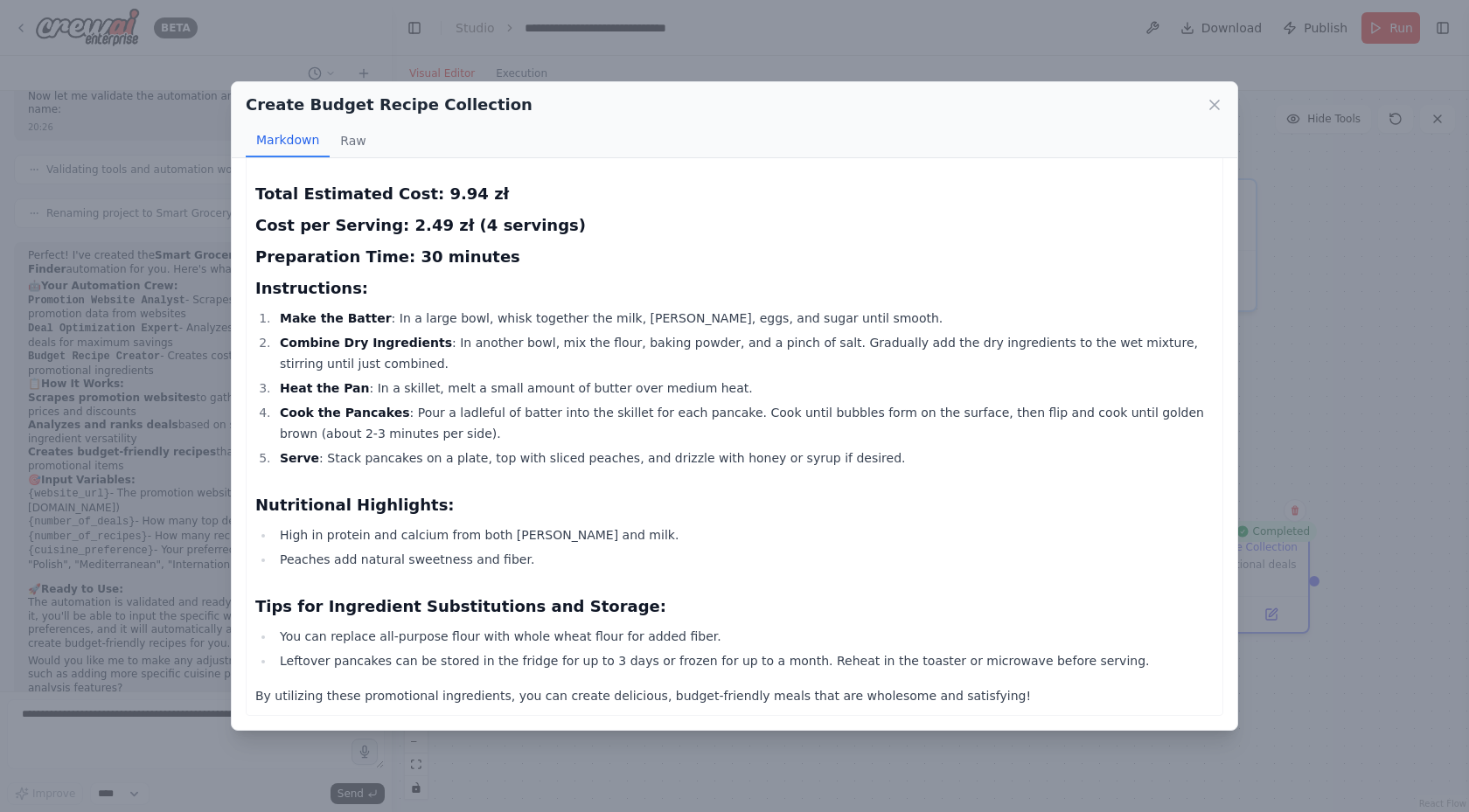
click at [1215, 92] on div "Create Budget Recipe Collection" at bounding box center [734, 104] width 978 height 24
click at [1210, 103] on icon at bounding box center [1215, 104] width 17 height 17
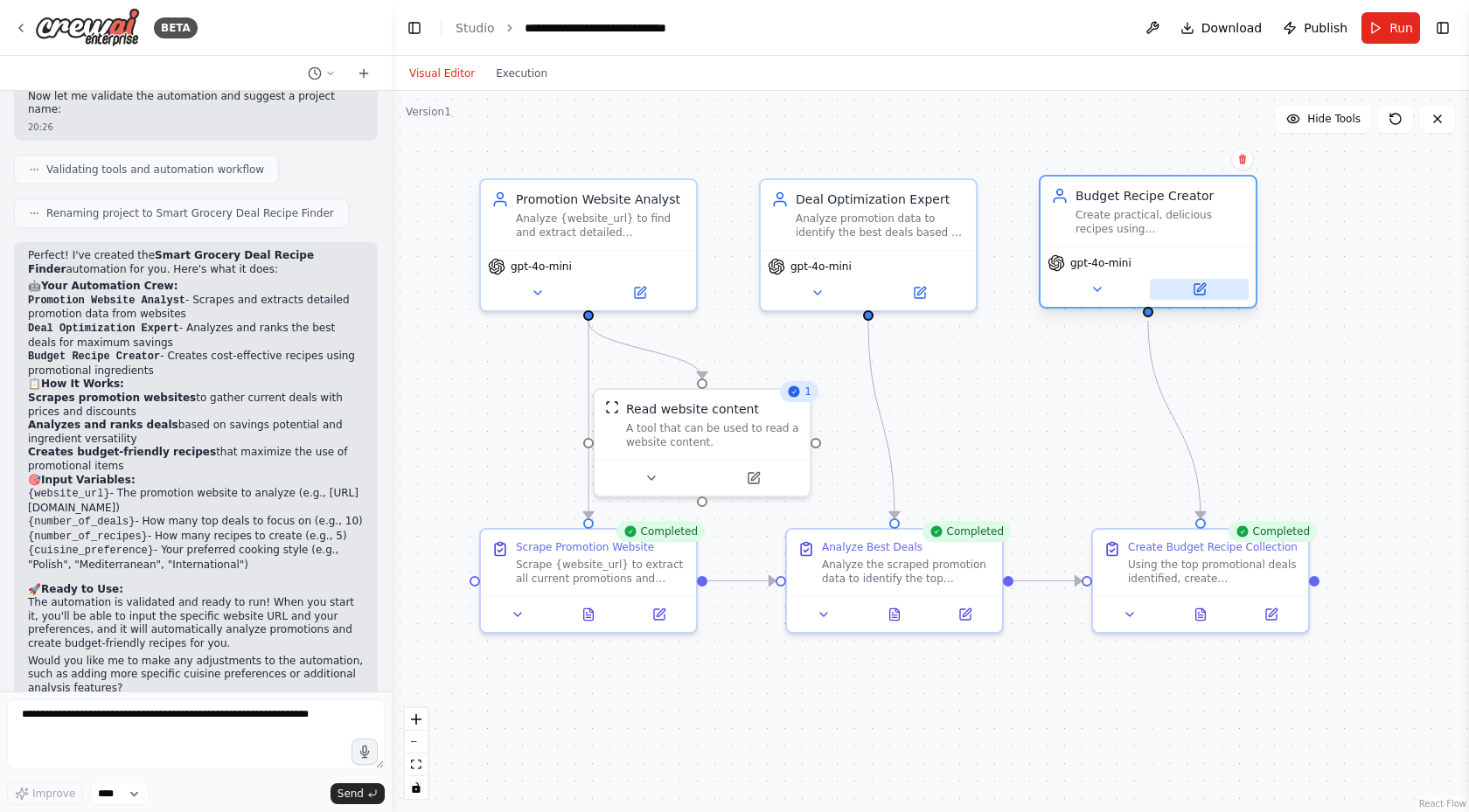
click at [1201, 293] on icon at bounding box center [1200, 290] width 11 height 11
click at [1207, 287] on button at bounding box center [1199, 289] width 99 height 21
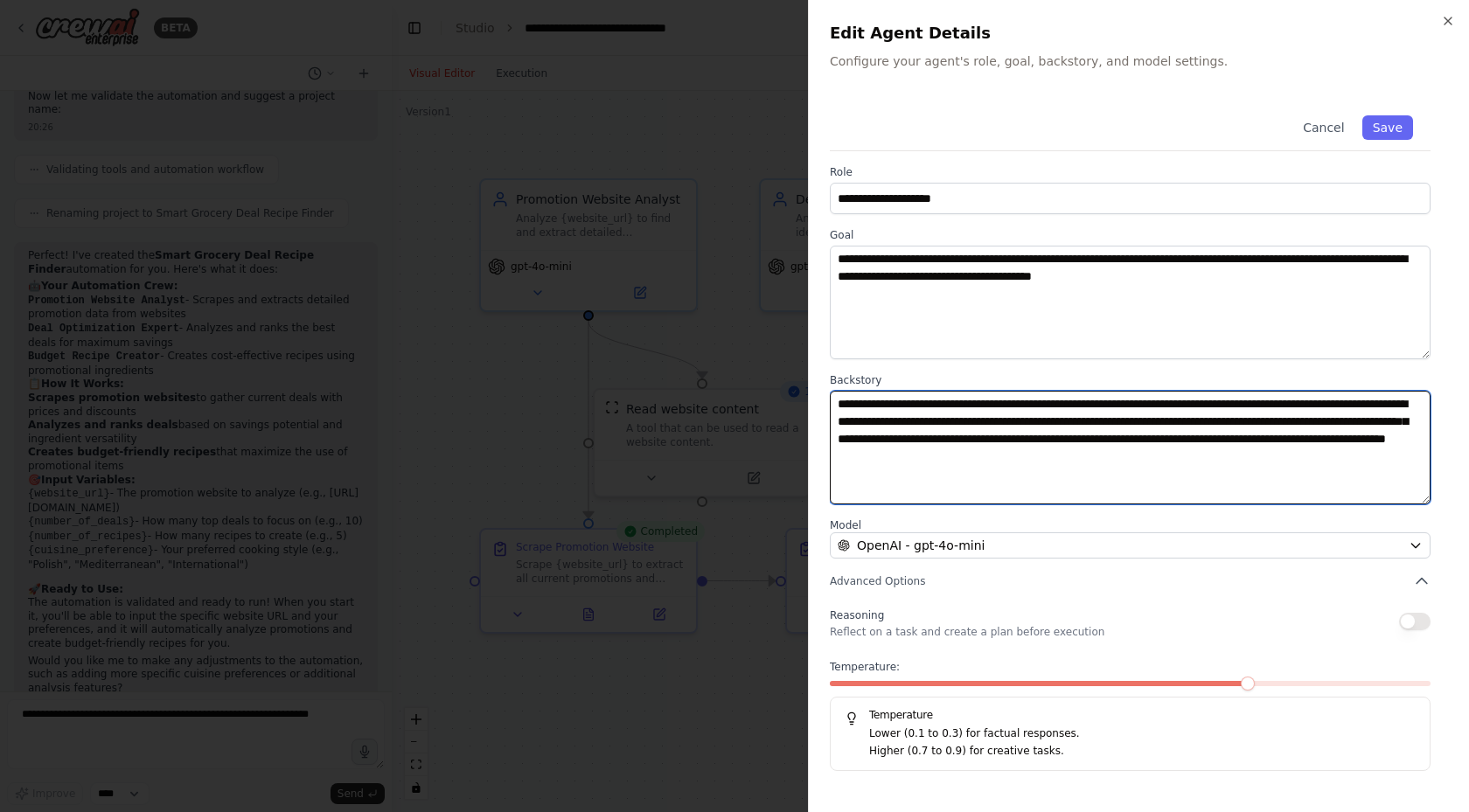
drag, startPoint x: 923, startPoint y: 406, endPoint x: 1019, endPoint y: 411, distance: 96.1
click at [955, 408] on textarea "**********" at bounding box center [1129, 448] width 600 height 114
click at [1076, 414] on textarea "**********" at bounding box center [1129, 448] width 600 height 114
drag, startPoint x: 1044, startPoint y: 410, endPoint x: 1128, endPoint y: 412, distance: 84.0
click at [1108, 411] on textarea "**********" at bounding box center [1129, 448] width 600 height 114
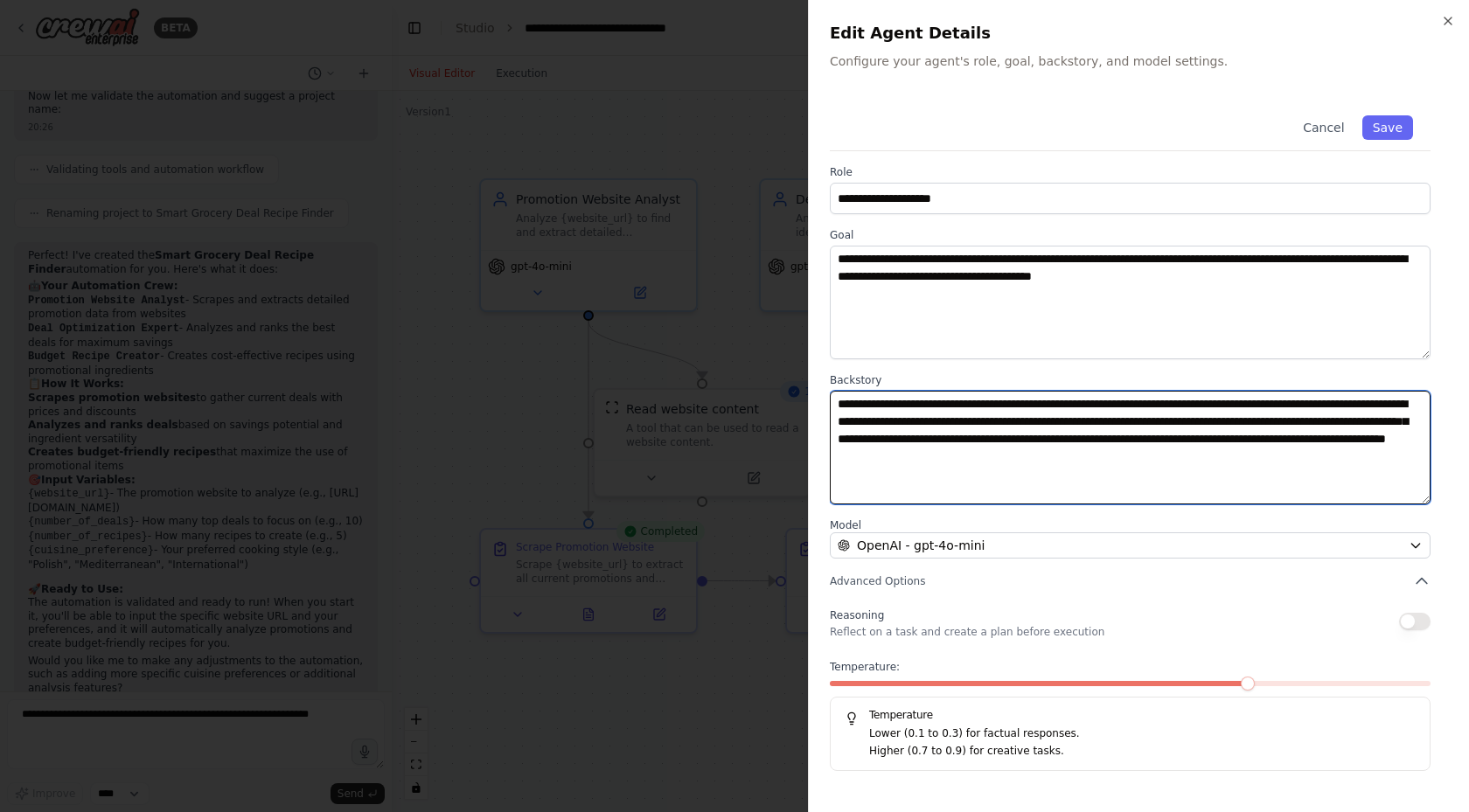
click at [1156, 453] on textarea "**********" at bounding box center [1129, 448] width 600 height 114
drag, startPoint x: 1190, startPoint y: 406, endPoint x: 1326, endPoint y: 428, distance: 137.8
click at [1284, 422] on textarea "**********" at bounding box center [1129, 448] width 600 height 114
click at [1234, 473] on textarea "**********" at bounding box center [1129, 448] width 600 height 114
drag, startPoint x: 1257, startPoint y: 403, endPoint x: 1382, endPoint y: 430, distance: 127.9
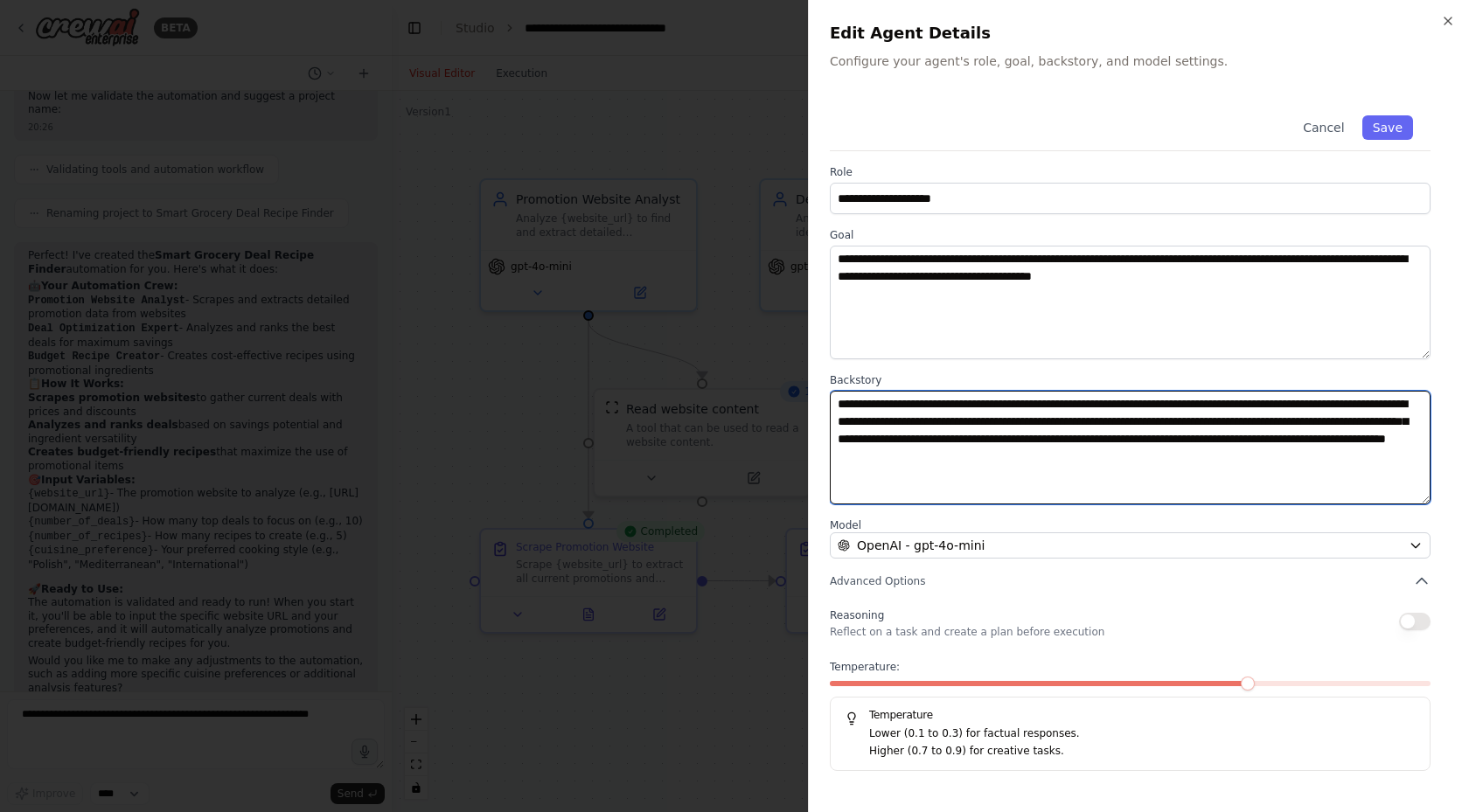
click at [1387, 417] on textarea "**********" at bounding box center [1129, 448] width 600 height 114
click at [1232, 458] on textarea "**********" at bounding box center [1129, 448] width 600 height 114
drag, startPoint x: 1387, startPoint y: 404, endPoint x: 1369, endPoint y: 438, distance: 38.5
click at [1415, 408] on textarea "**********" at bounding box center [1129, 448] width 600 height 114
click at [1268, 460] on textarea "**********" at bounding box center [1129, 448] width 600 height 114
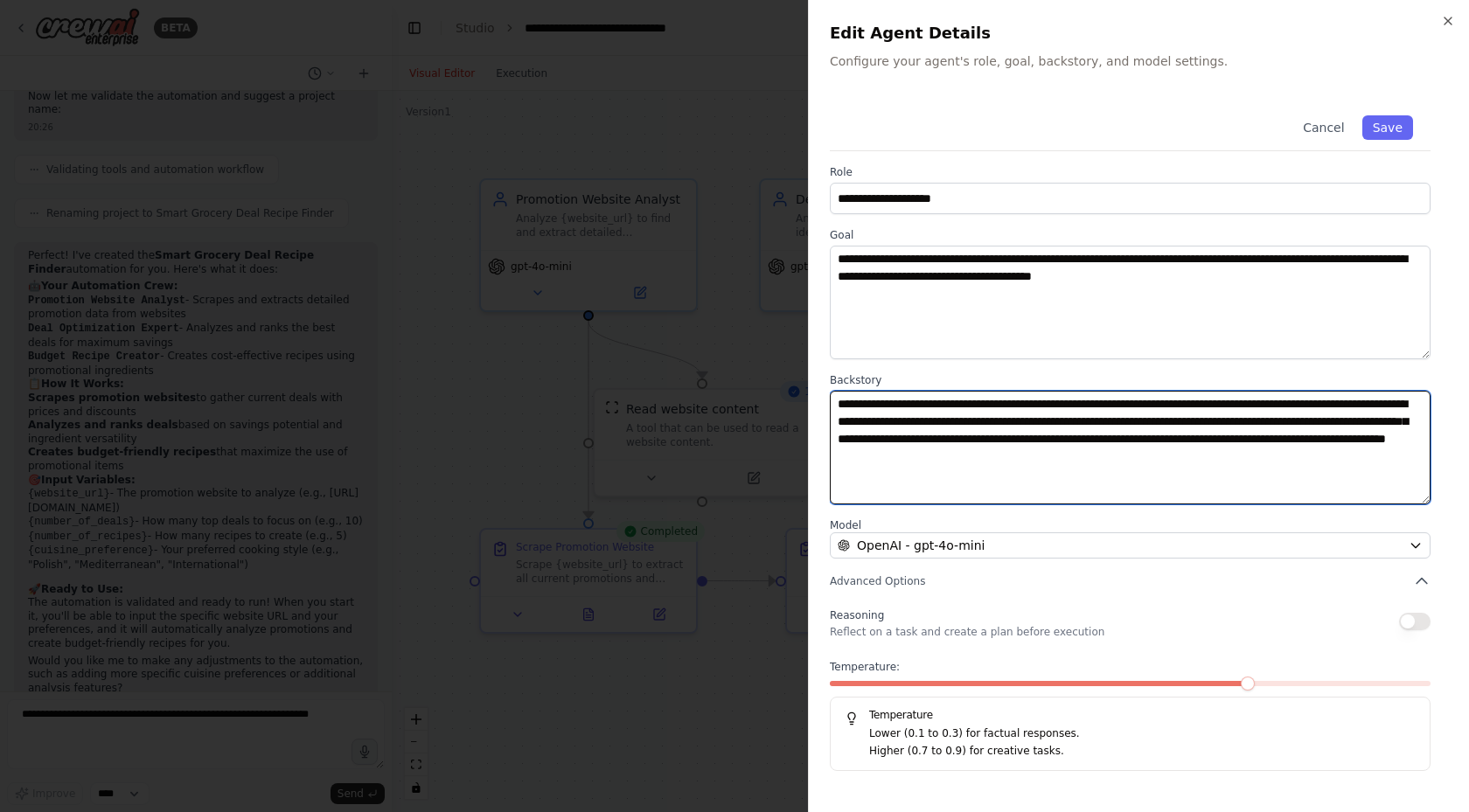
click at [987, 427] on textarea "**********" at bounding box center [1129, 448] width 600 height 114
drag, startPoint x: 1112, startPoint y: 459, endPoint x: 1098, endPoint y: 444, distance: 20.5
click at [1113, 459] on textarea "**********" at bounding box center [1129, 448] width 600 height 114
drag, startPoint x: 1054, startPoint y: 423, endPoint x: 1247, endPoint y: 451, distance: 195.0
click at [1130, 431] on textarea "**********" at bounding box center [1129, 448] width 600 height 114
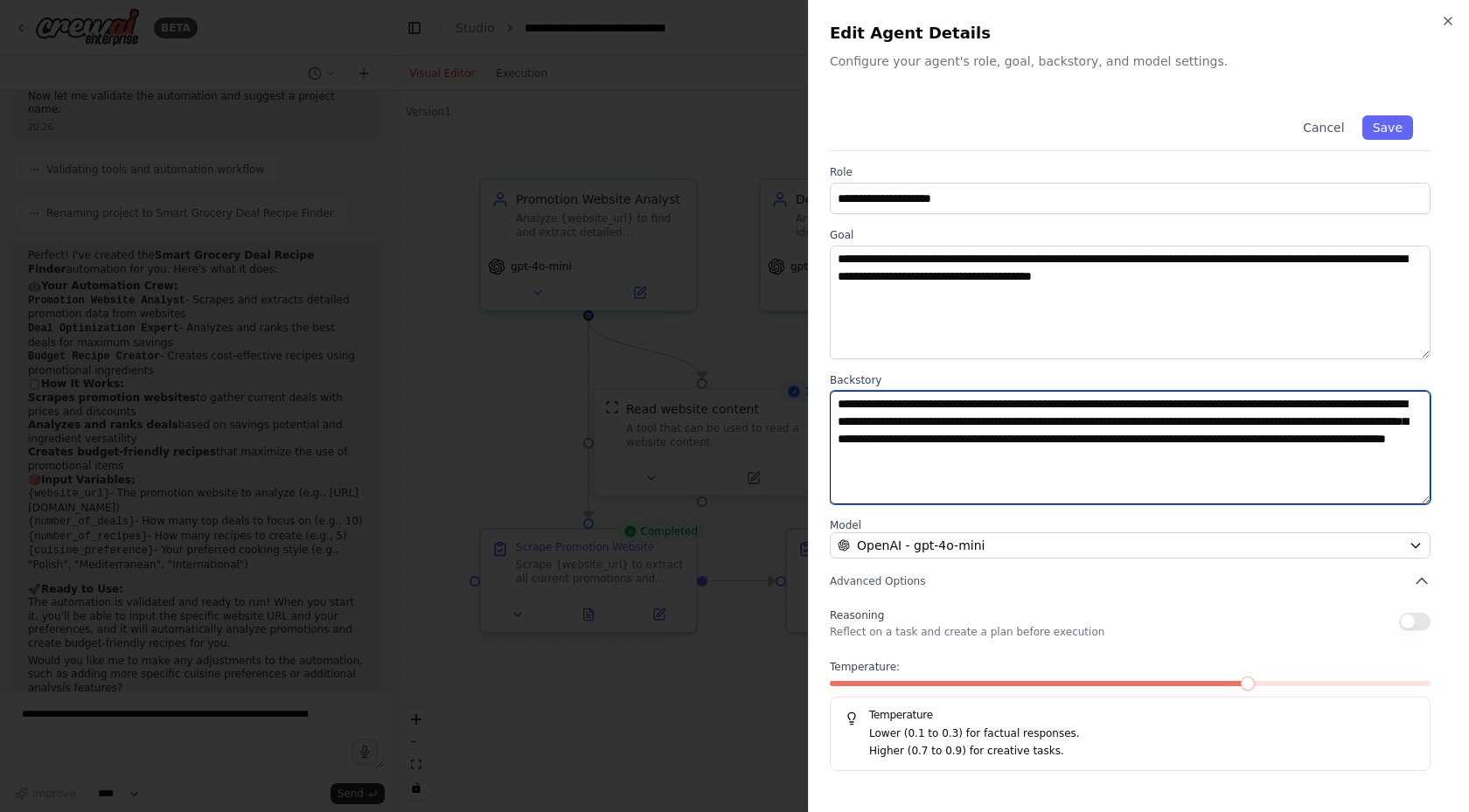
click at [1218, 477] on textarea "**********" at bounding box center [1129, 448] width 600 height 114
drag, startPoint x: 1176, startPoint y: 418, endPoint x: 1263, endPoint y: 428, distance: 87.6
click at [1261, 428] on textarea "**********" at bounding box center [1129, 448] width 600 height 114
click at [1265, 469] on textarea "**********" at bounding box center [1129, 448] width 600 height 114
drag, startPoint x: 1272, startPoint y: 423, endPoint x: 1385, endPoint y: 426, distance: 113.0
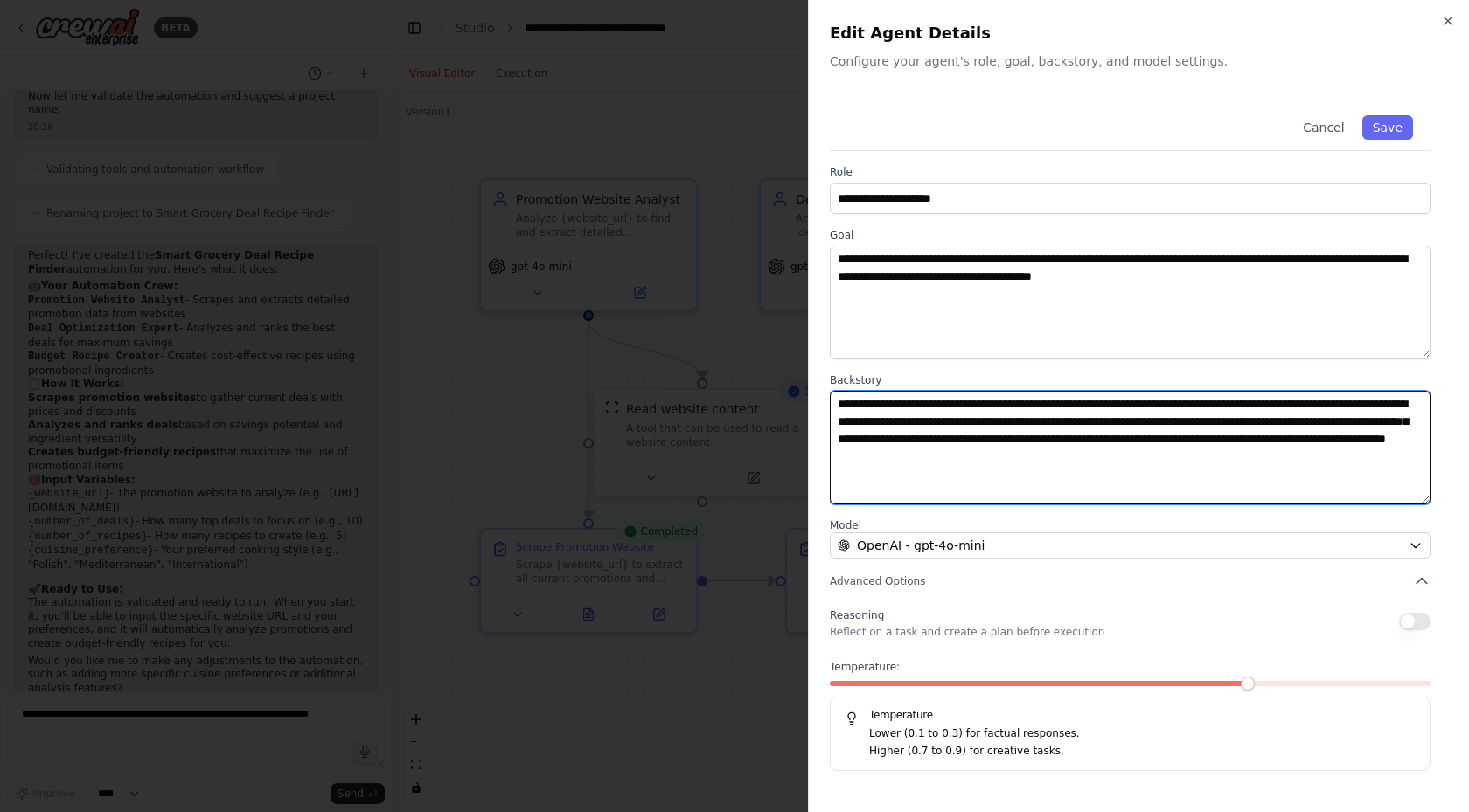
click at [1378, 424] on textarea "**********" at bounding box center [1129, 448] width 600 height 114
click at [1242, 457] on textarea "**********" at bounding box center [1129, 448] width 600 height 114
drag, startPoint x: 1244, startPoint y: 463, endPoint x: 900, endPoint y: 365, distance: 357.7
click at [912, 366] on div "**********" at bounding box center [1138, 434] width 619 height 673
click at [1109, 470] on textarea "**********" at bounding box center [1129, 448] width 600 height 114
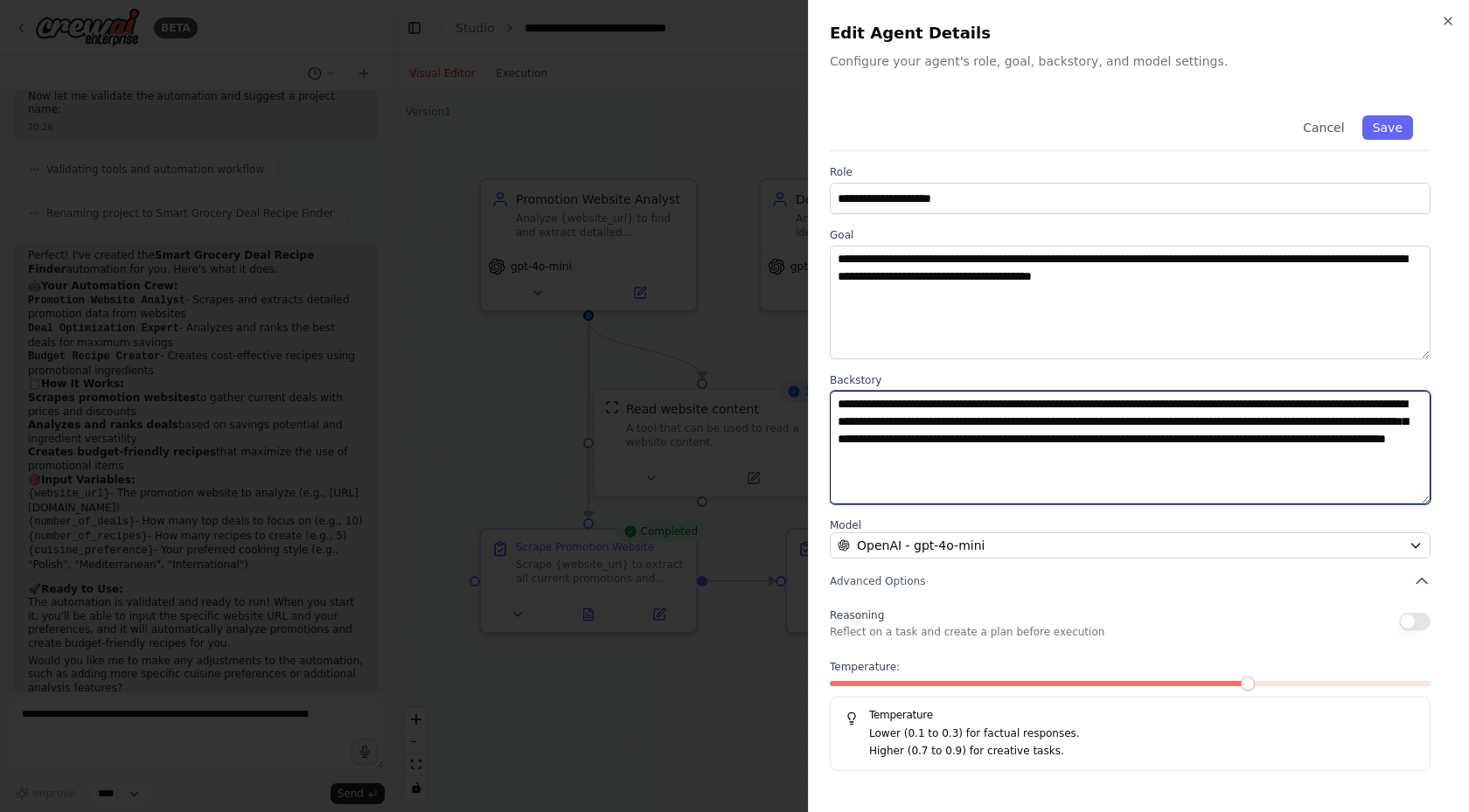
drag, startPoint x: 927, startPoint y: 441, endPoint x: 1051, endPoint y: 454, distance: 124.7
click at [950, 442] on textarea "**********" at bounding box center [1129, 448] width 600 height 114
drag, startPoint x: 1109, startPoint y: 450, endPoint x: 1086, endPoint y: 470, distance: 30.5
click at [1110, 451] on textarea "**********" at bounding box center [1129, 448] width 600 height 114
click at [959, 459] on textarea "**********" at bounding box center [1129, 448] width 600 height 114
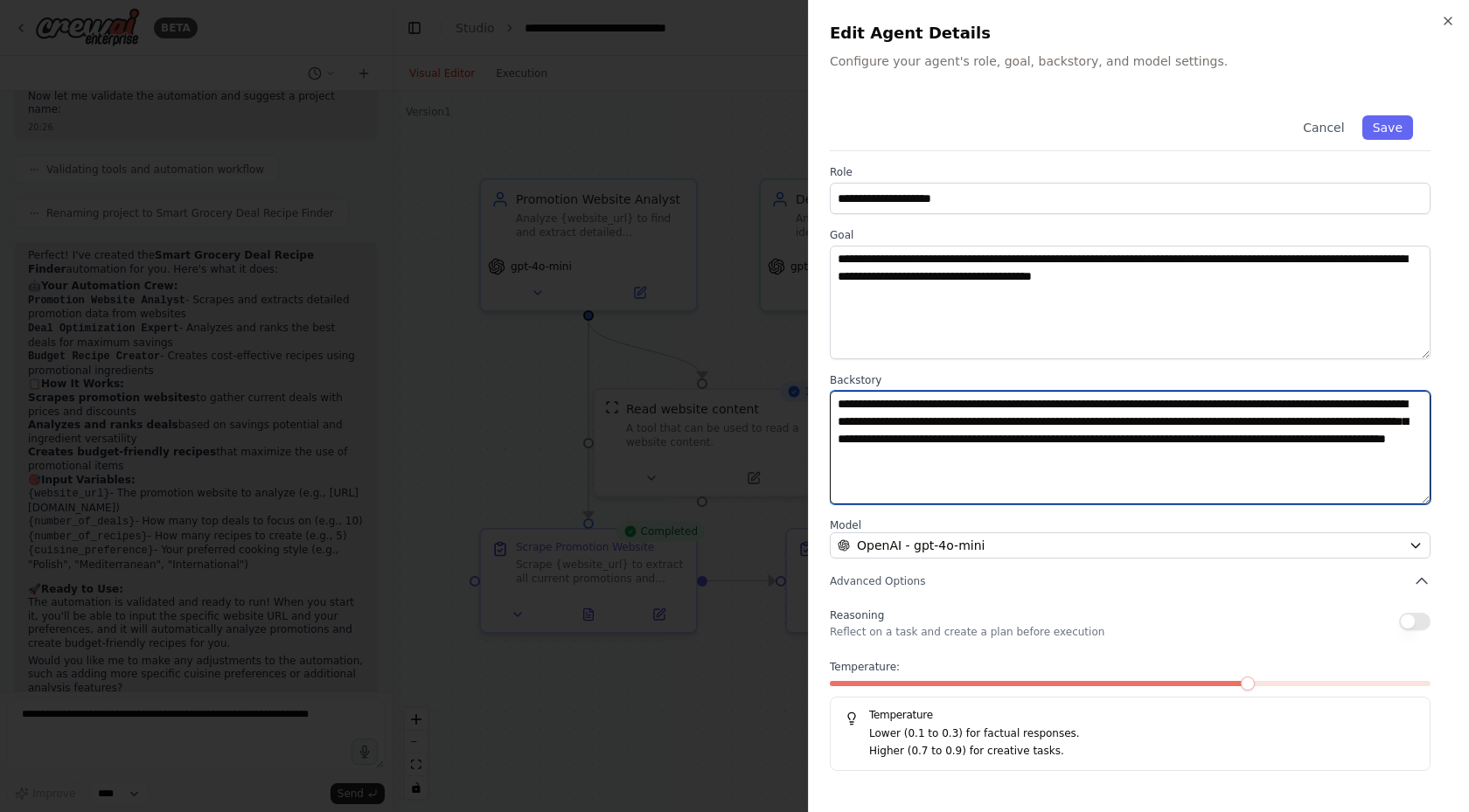
drag, startPoint x: 870, startPoint y: 440, endPoint x: 1066, endPoint y: 444, distance: 196.0
click at [904, 434] on textarea "**********" at bounding box center [1129, 448] width 600 height 114
click at [1054, 468] on textarea "**********" at bounding box center [1129, 448] width 600 height 114
drag, startPoint x: 1020, startPoint y: 443, endPoint x: 1209, endPoint y: 461, distance: 189.9
click at [1139, 450] on textarea "**********" at bounding box center [1129, 448] width 600 height 114
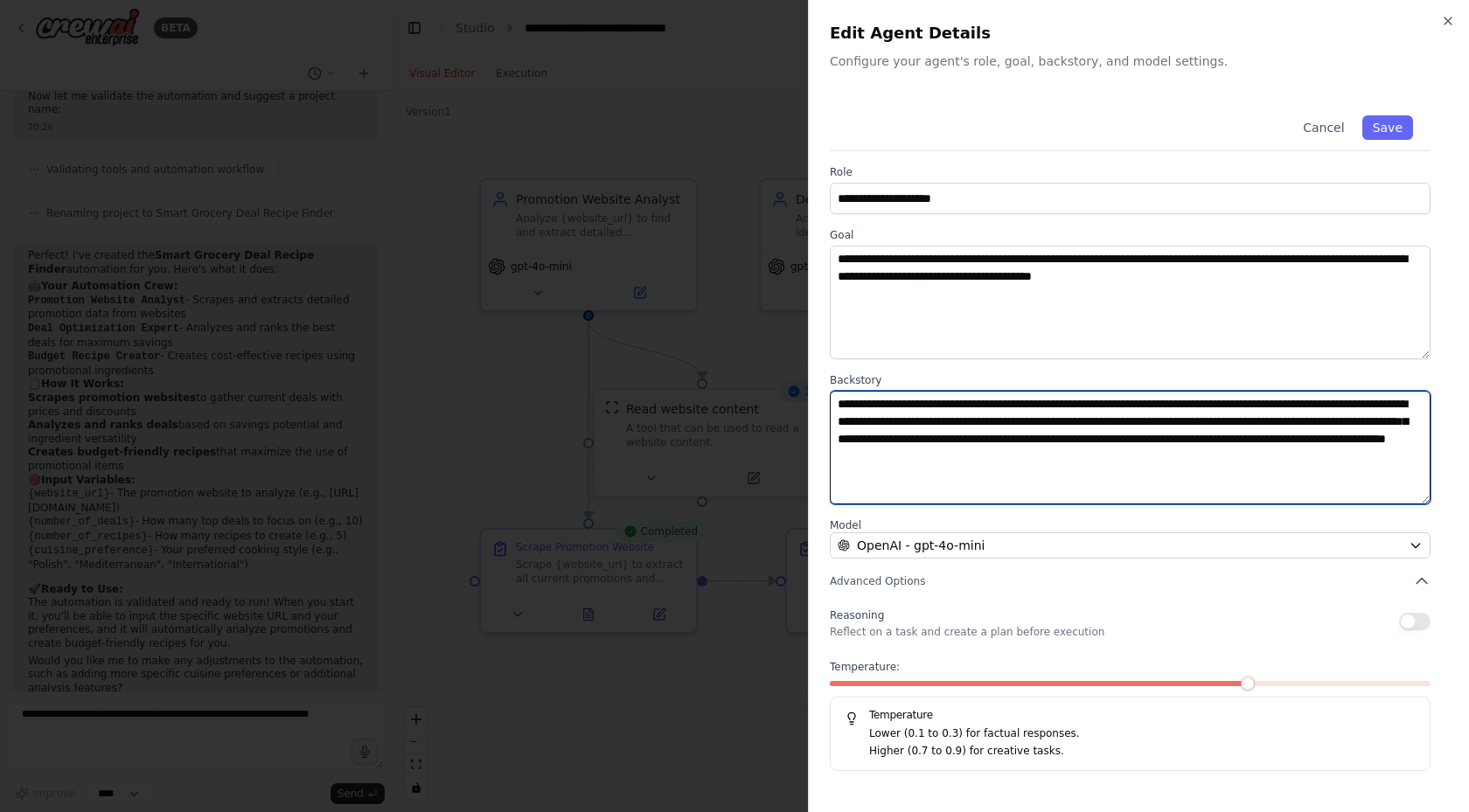
click at [1153, 492] on textarea "**********" at bounding box center [1129, 448] width 600 height 114
click at [1282, 435] on textarea "**********" at bounding box center [1129, 448] width 600 height 114
click at [1211, 473] on textarea "**********" at bounding box center [1129, 448] width 600 height 114
drag, startPoint x: 1253, startPoint y: 435, endPoint x: 1350, endPoint y: 442, distance: 97.3
click at [1337, 439] on textarea "**********" at bounding box center [1129, 448] width 600 height 114
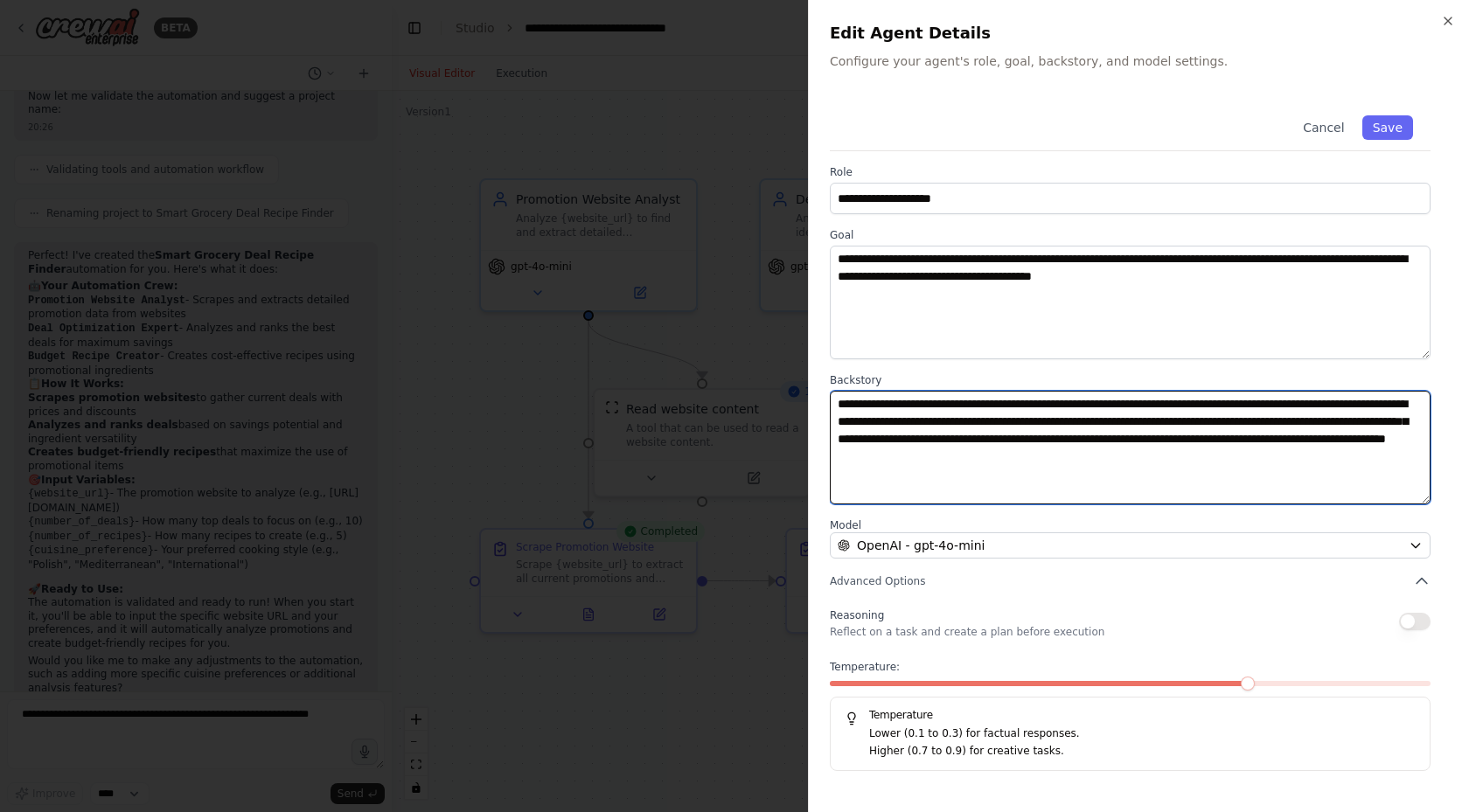
click at [1242, 484] on textarea "**********" at bounding box center [1129, 448] width 600 height 114
drag, startPoint x: 868, startPoint y: 463, endPoint x: 951, endPoint y: 471, distance: 83.4
click at [946, 471] on textarea "**********" at bounding box center [1129, 448] width 600 height 114
click at [1006, 483] on textarea "**********" at bounding box center [1129, 448] width 600 height 114
drag, startPoint x: 1002, startPoint y: 452, endPoint x: 1189, endPoint y: 458, distance: 187.1
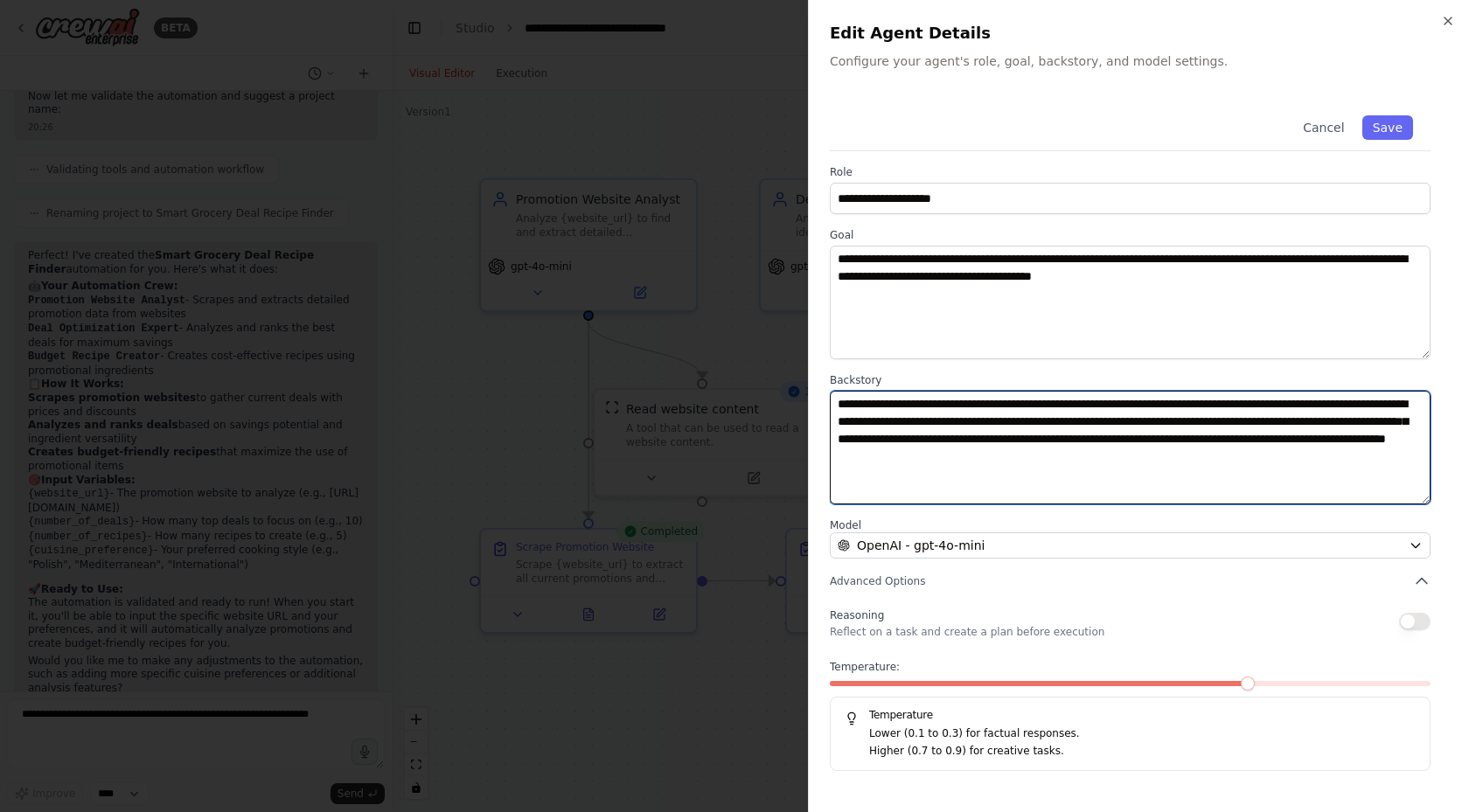
click at [1129, 454] on textarea "**********" at bounding box center [1129, 448] width 600 height 114
click at [1105, 470] on textarea "**********" at bounding box center [1129, 448] width 600 height 114
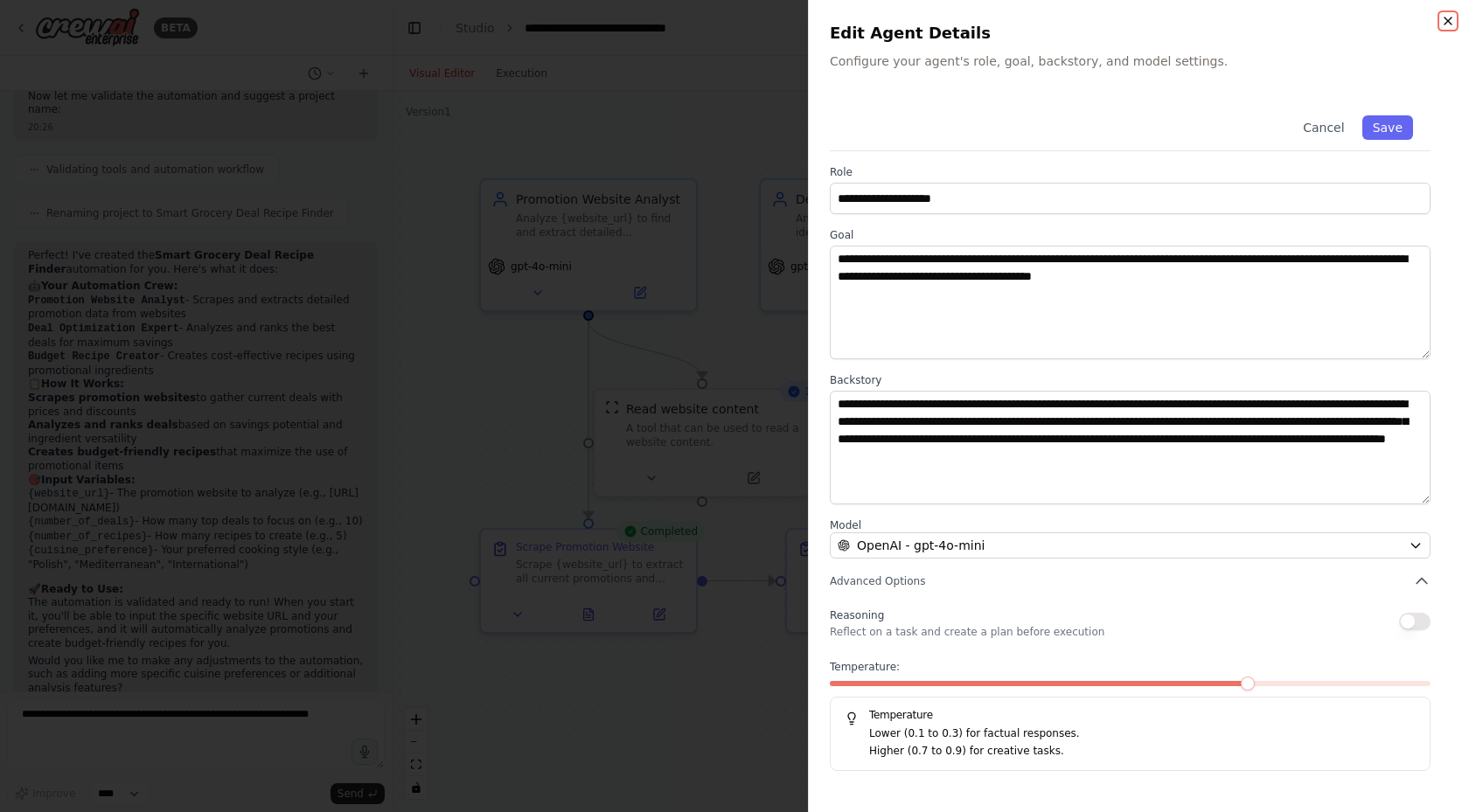
click at [1455, 16] on icon "button" at bounding box center [1447, 20] width 14 height 14
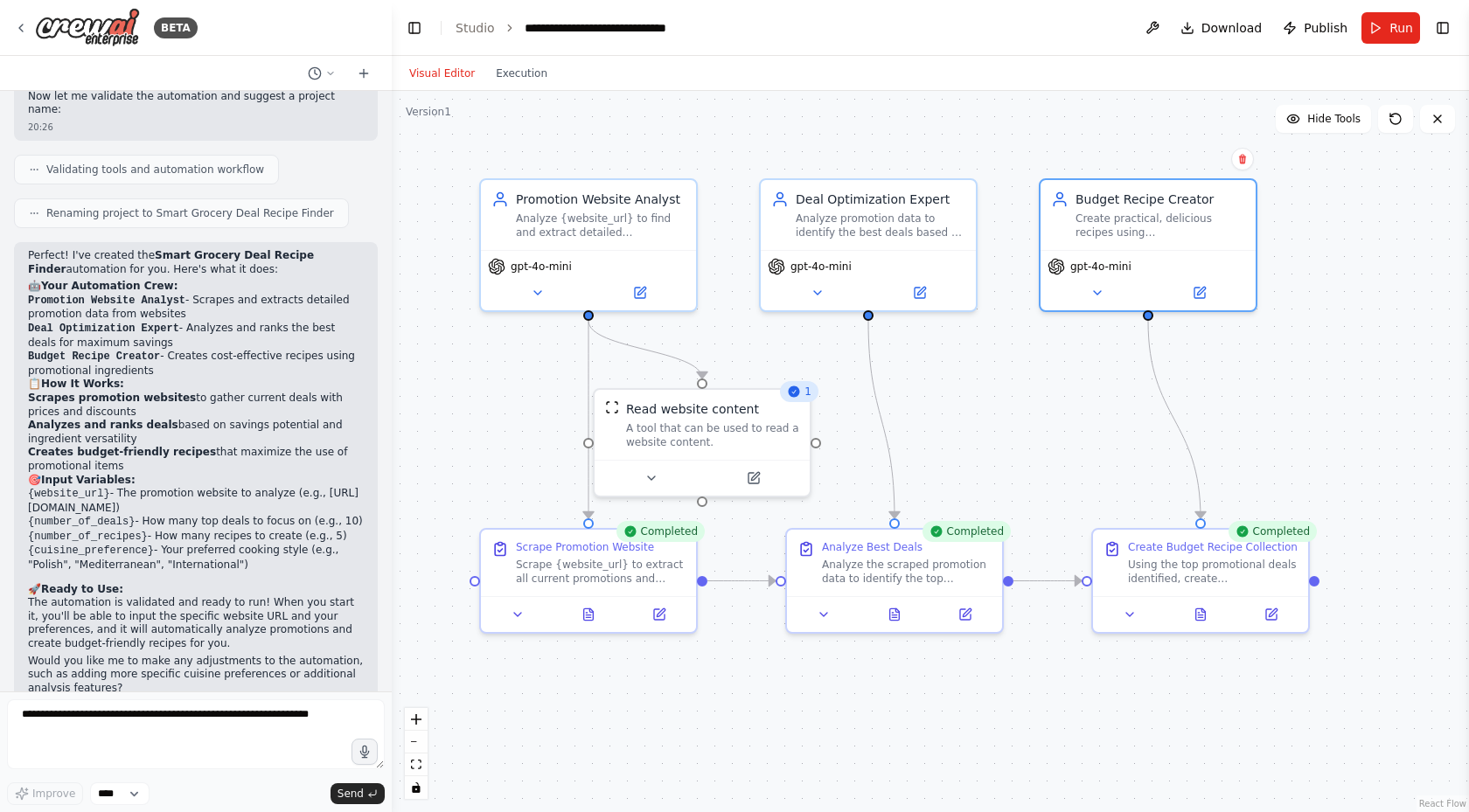
drag, startPoint x: 178, startPoint y: 463, endPoint x: 227, endPoint y: 530, distance: 83.0
click at [227, 544] on li "{cuisine_preference} - Your preferred cooking style (e.g., "Polish", "Mediterra…" at bounding box center [196, 558] width 336 height 28
drag, startPoint x: 73, startPoint y: 438, endPoint x: 213, endPoint y: 446, distance: 140.2
click at [168, 473] on h2 "🎯 Input Variables:" at bounding box center [196, 480] width 336 height 14
drag, startPoint x: 136, startPoint y: 525, endPoint x: 172, endPoint y: 535, distance: 37.4
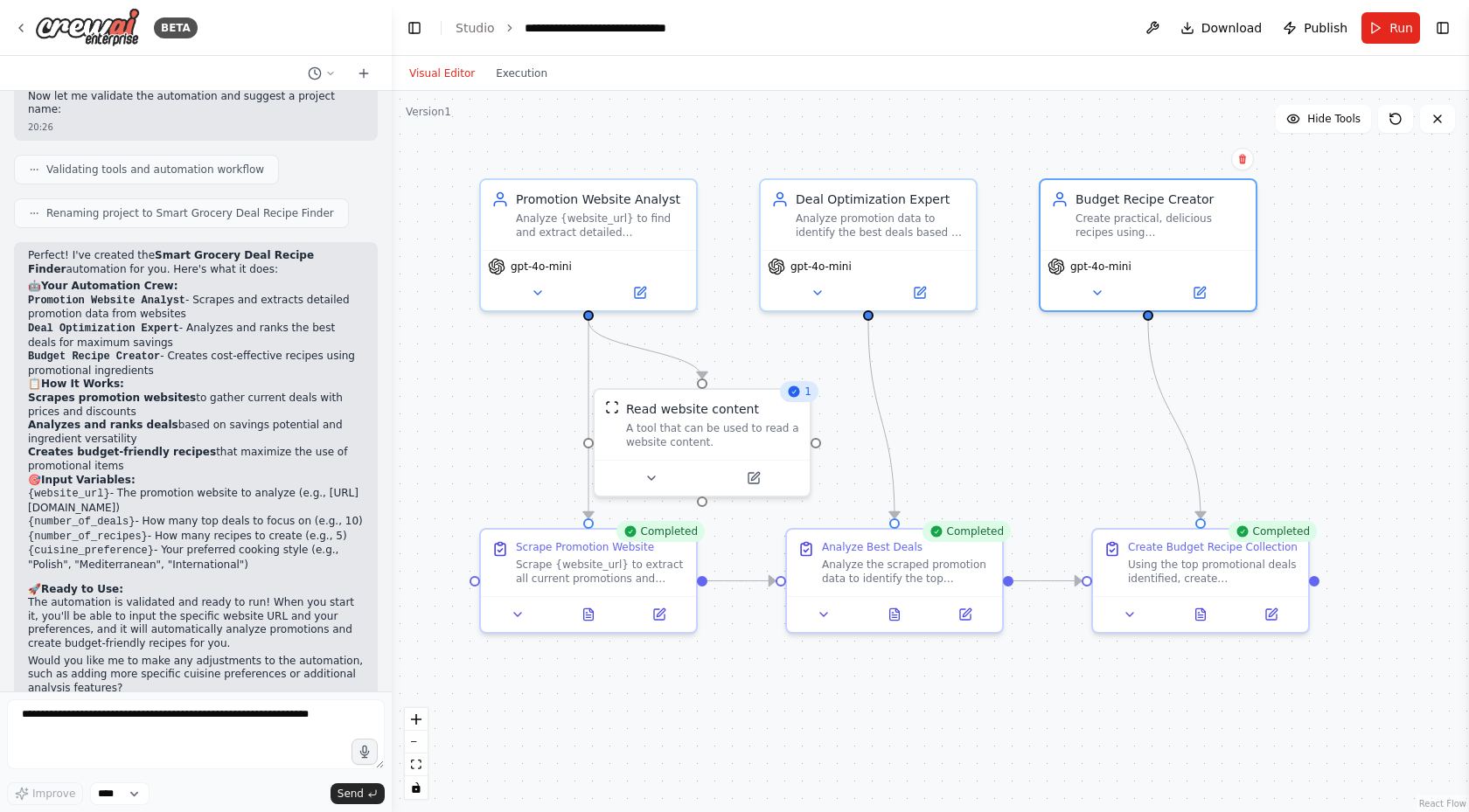
click at [137, 544] on li "{cuisine_preference} - Your preferred cooking style (e.g., "Polish", "Mediterra…" at bounding box center [196, 558] width 336 height 28
drag, startPoint x: 227, startPoint y: 454, endPoint x: 265, endPoint y: 449, distance: 38.3
click at [259, 487] on li "{website_url} - The promotion website to analyze (e.g., https://zakupy.auchan.p…" at bounding box center [196, 501] width 336 height 28
click at [192, 544] on li "{cuisine_preference} - Your preferred cooking style (e.g., "Polish", "Mediterra…" at bounding box center [196, 558] width 336 height 28
drag, startPoint x: 83, startPoint y: 466, endPoint x: 213, endPoint y: 477, distance: 130.5
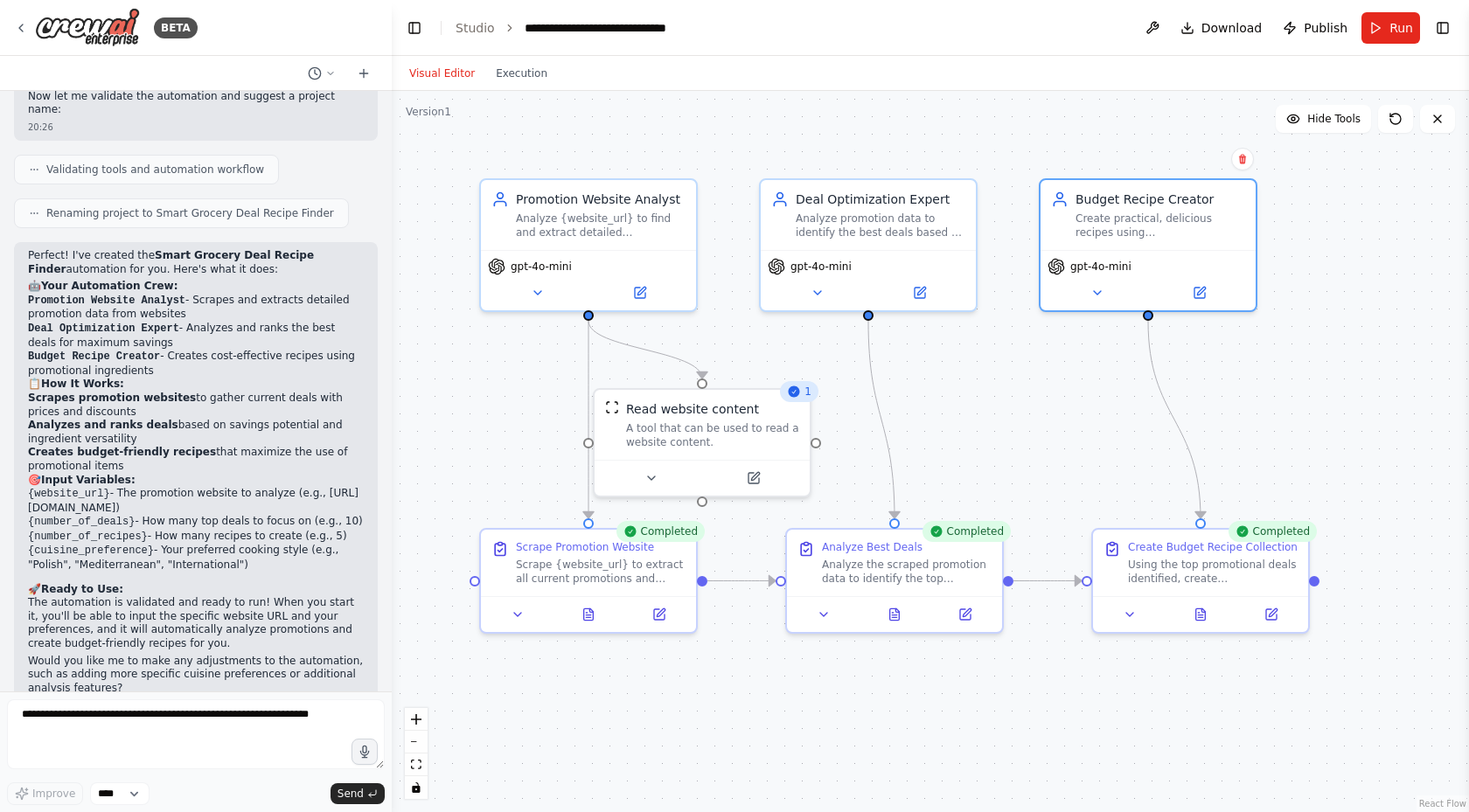
click at [175, 487] on li "{website_url} - The promotion website to analyze (e.g., https://zakupy.auchan.p…" at bounding box center [196, 501] width 336 height 28
click at [192, 583] on h2 "🚀 Ready to Use:" at bounding box center [196, 589] width 336 height 14
drag, startPoint x: 95, startPoint y: 557, endPoint x: 329, endPoint y: 588, distance: 236.0
click at [305, 597] on p "The automation is validated and ready to run! When you start it, you'll be able…" at bounding box center [196, 624] width 336 height 54
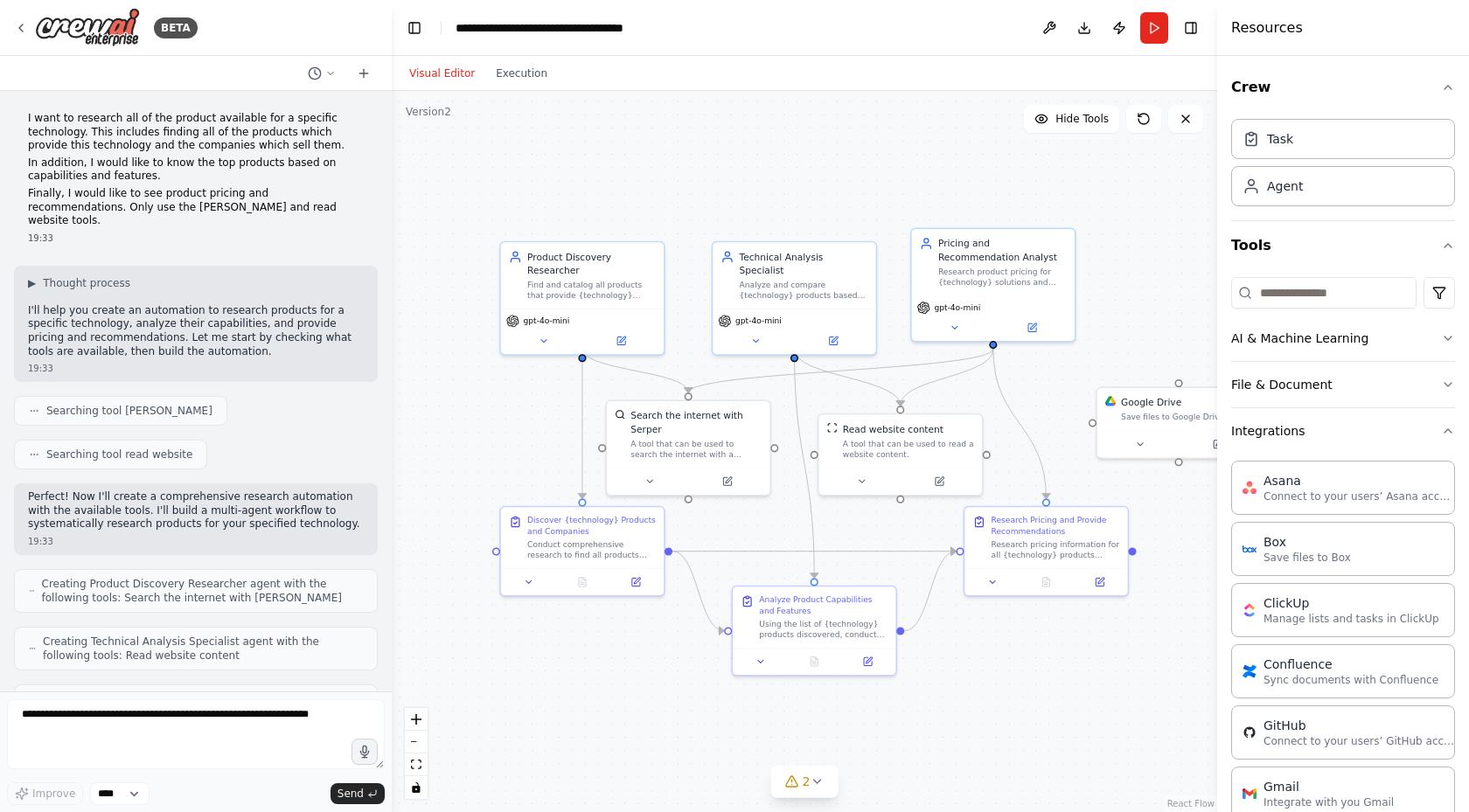
scroll to position [349, 0]
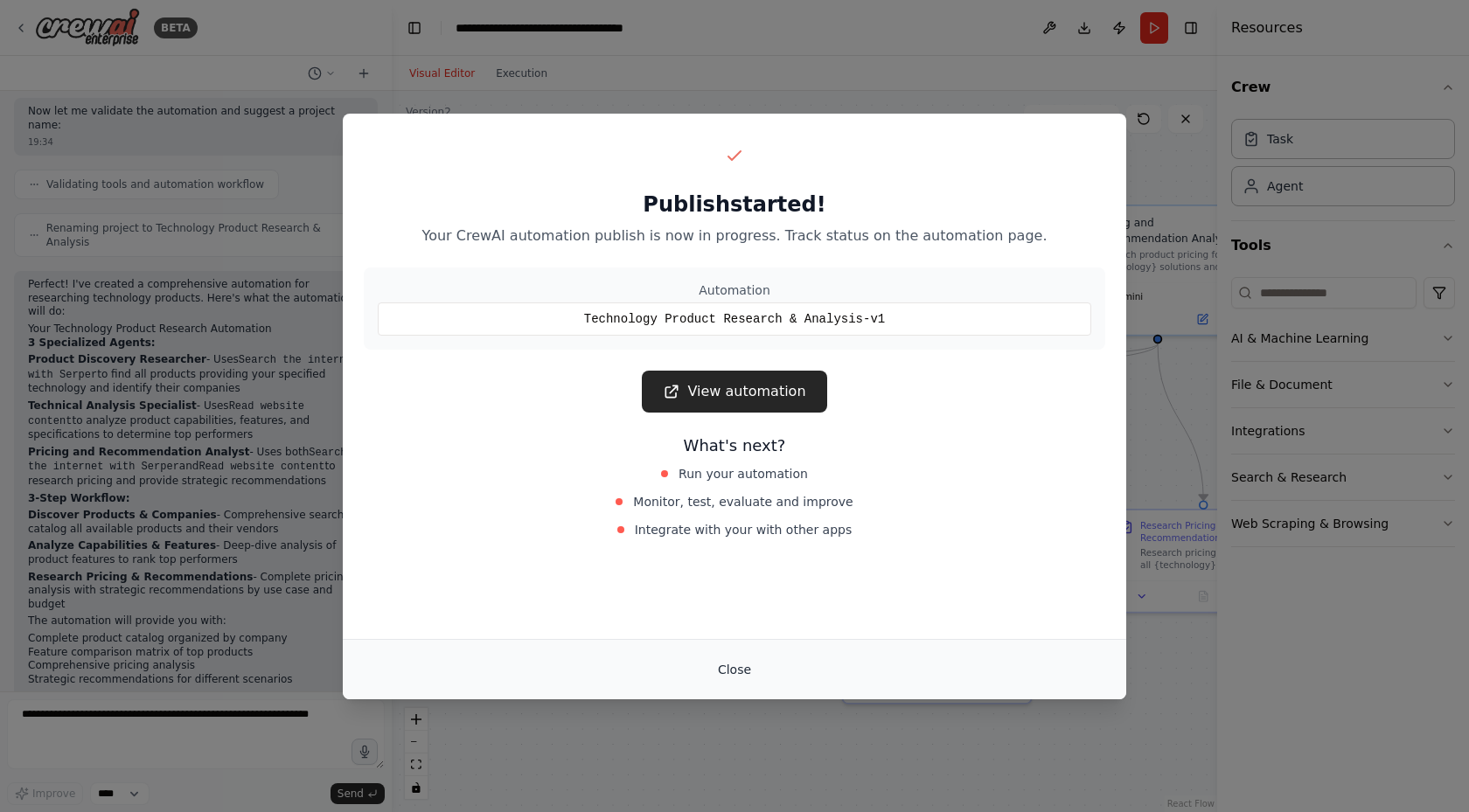
click at [717, 669] on button "Close" at bounding box center [734, 669] width 62 height 32
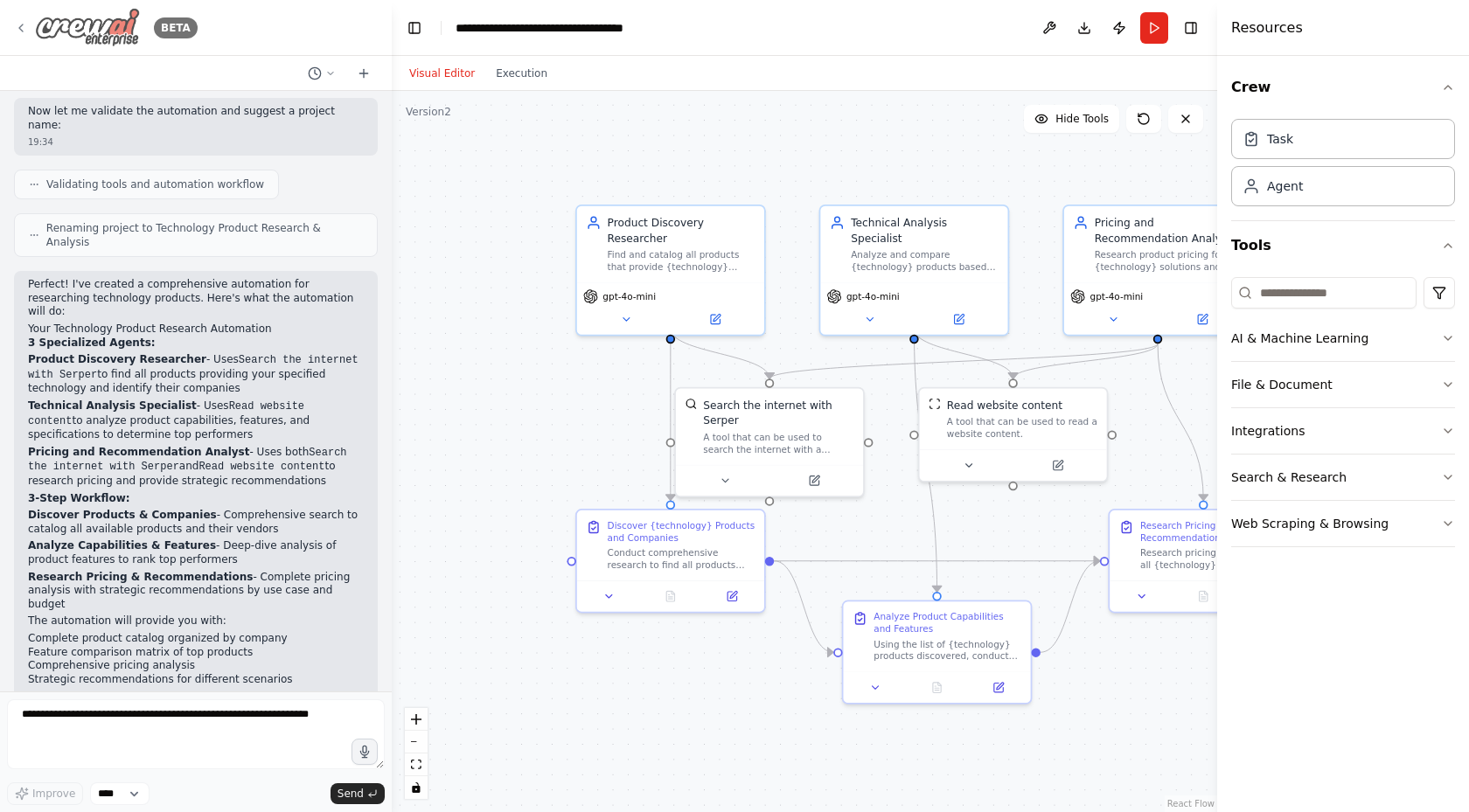
click at [29, 29] on div "BETA" at bounding box center [105, 27] width 184 height 39
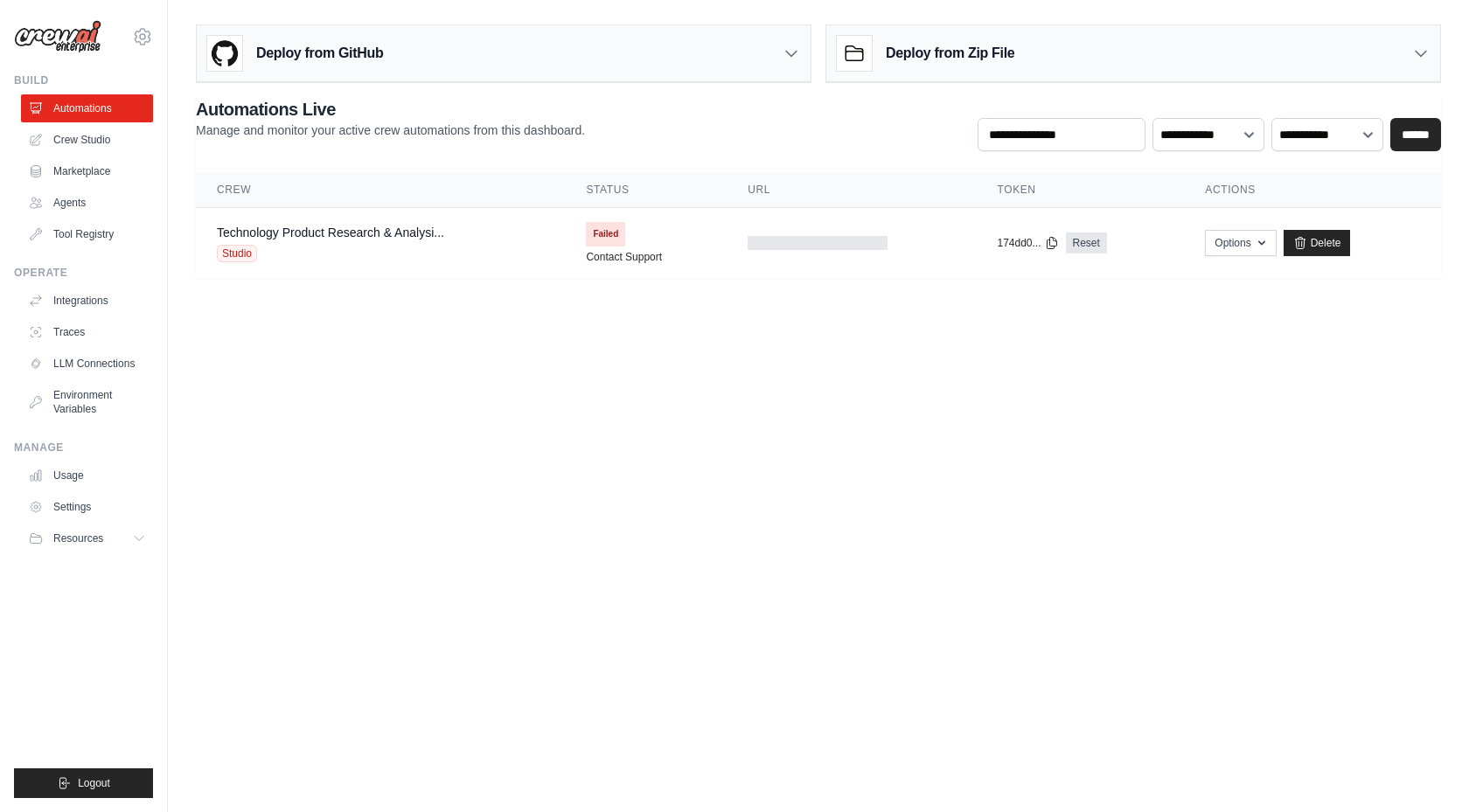
click at [596, 396] on body "[PERSON_NAME][EMAIL_ADDRESS][DOMAIN_NAME] Settings Build Automations Crew Studio" at bounding box center [734, 406] width 1469 height 812
click at [1406, 53] on div "Deploy from Zip File" at bounding box center [1133, 53] width 614 height 57
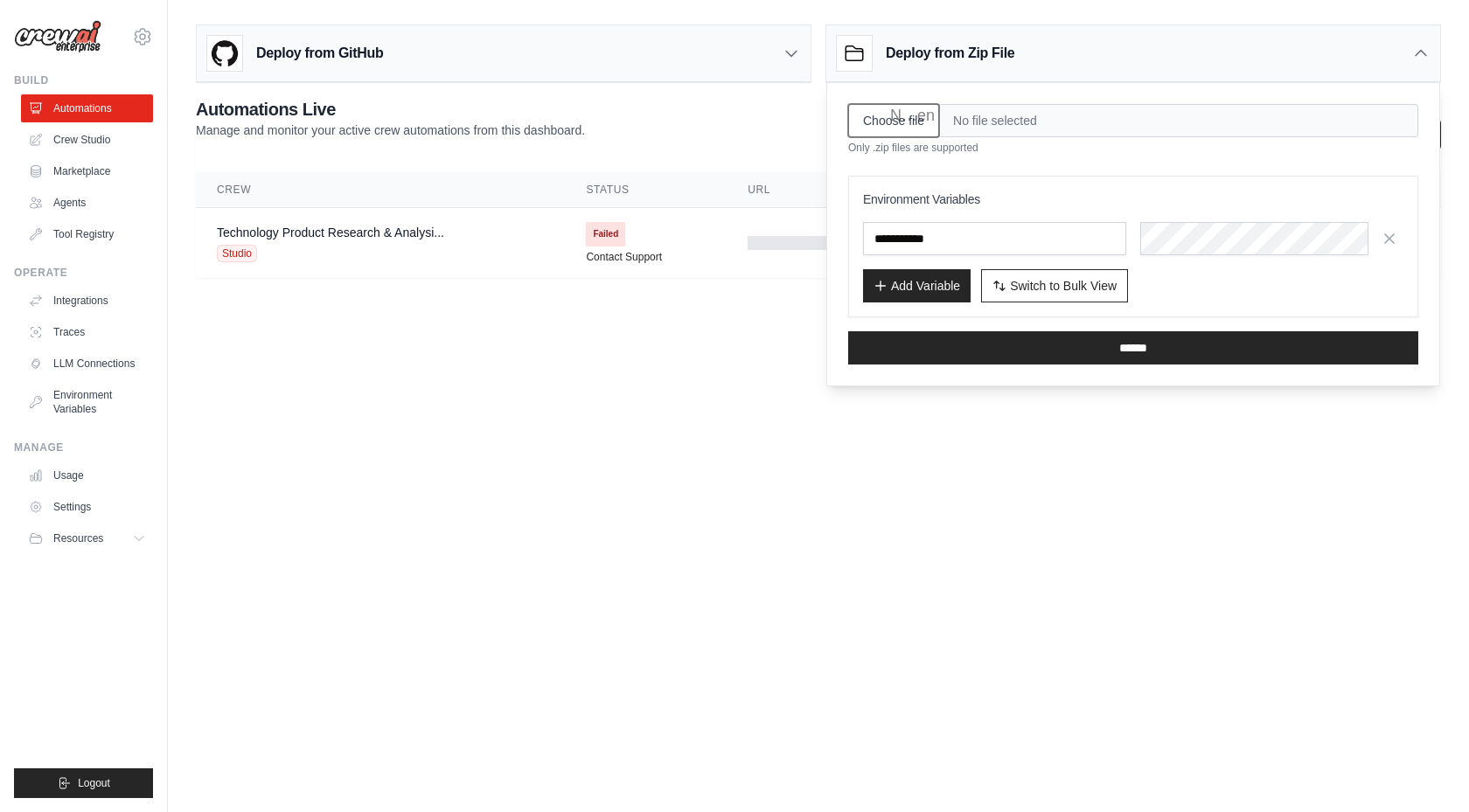
click at [877, 123] on input "Choose file" at bounding box center [894, 120] width 91 height 33
type input "**********"
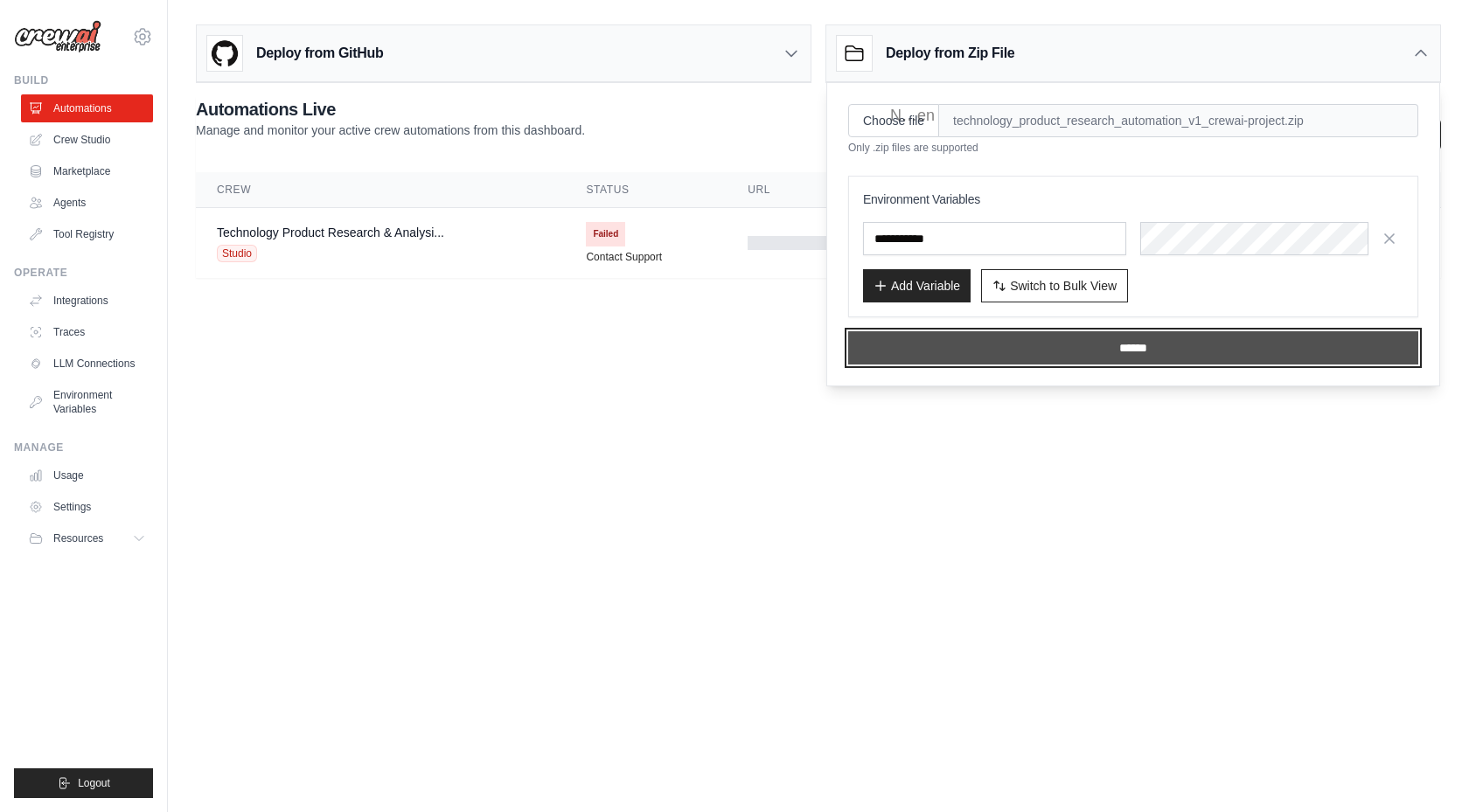
click at [1093, 349] on input "******" at bounding box center [1134, 348] width 571 height 33
